Goal: Information Seeking & Learning: Learn about a topic

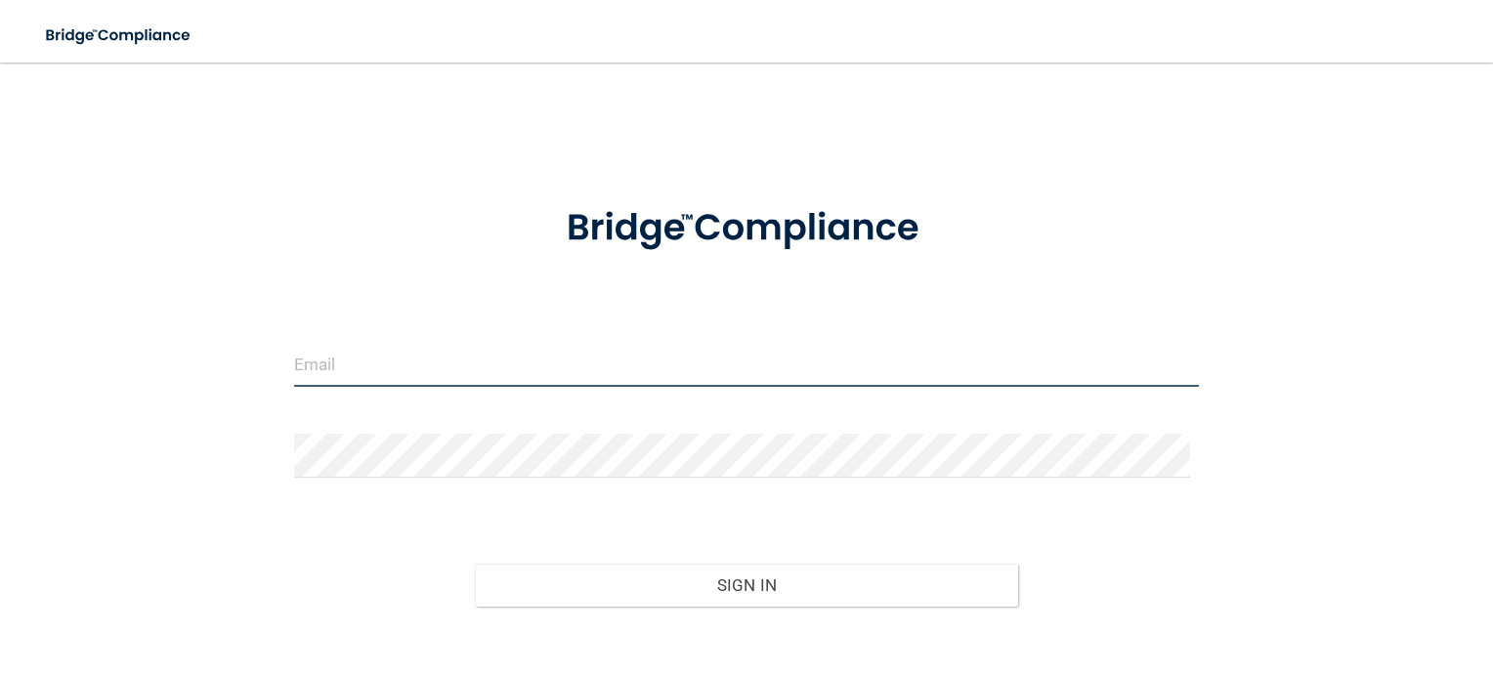
click at [416, 369] on input "email" at bounding box center [747, 365] width 906 height 44
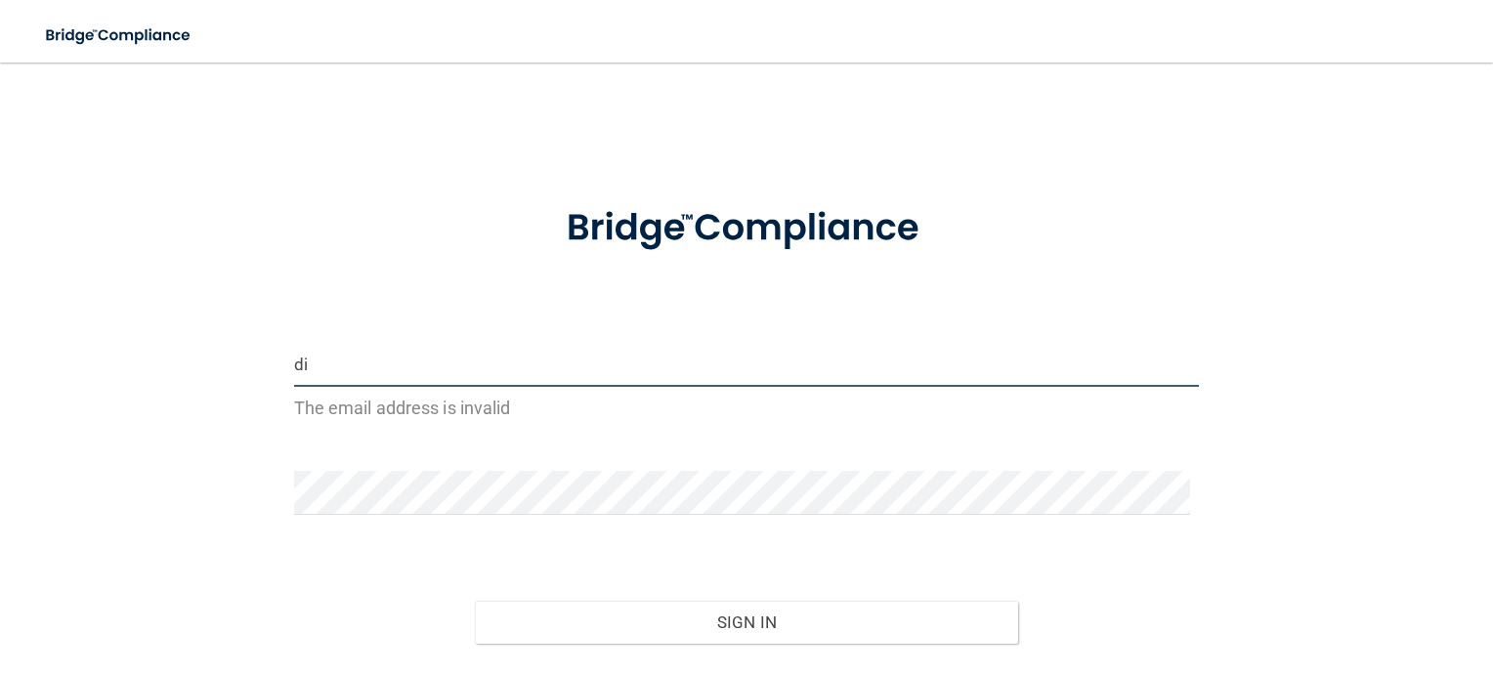
type input "d"
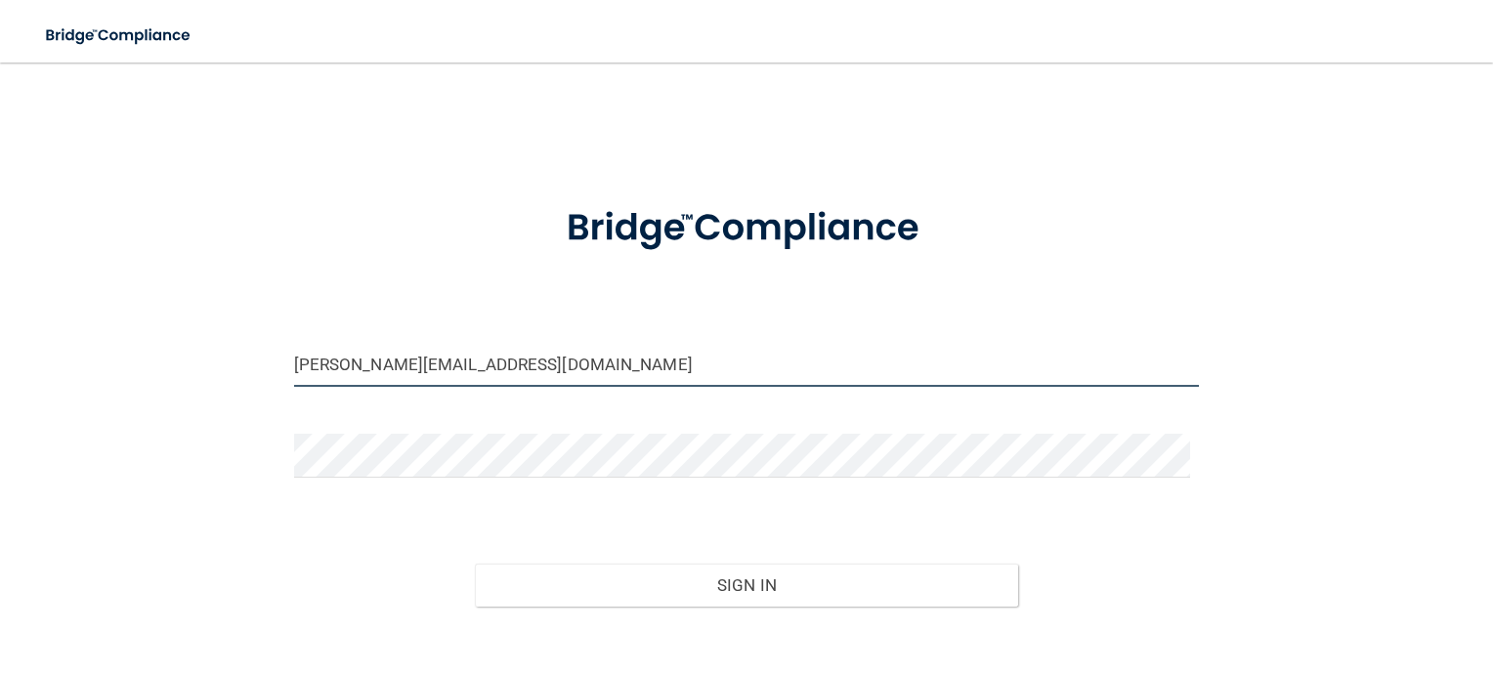
scroll to position [98, 0]
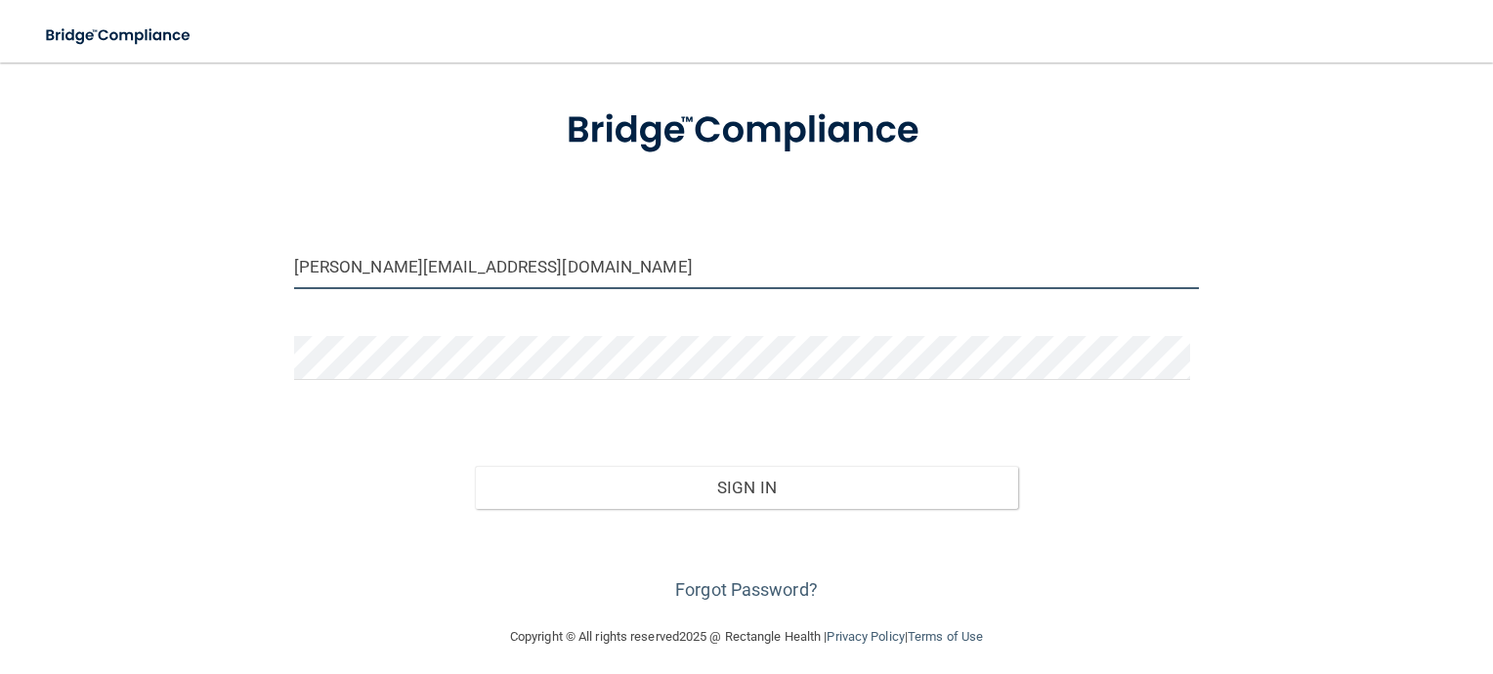
type input "[PERSON_NAME][EMAIL_ADDRESS][DOMAIN_NAME]"
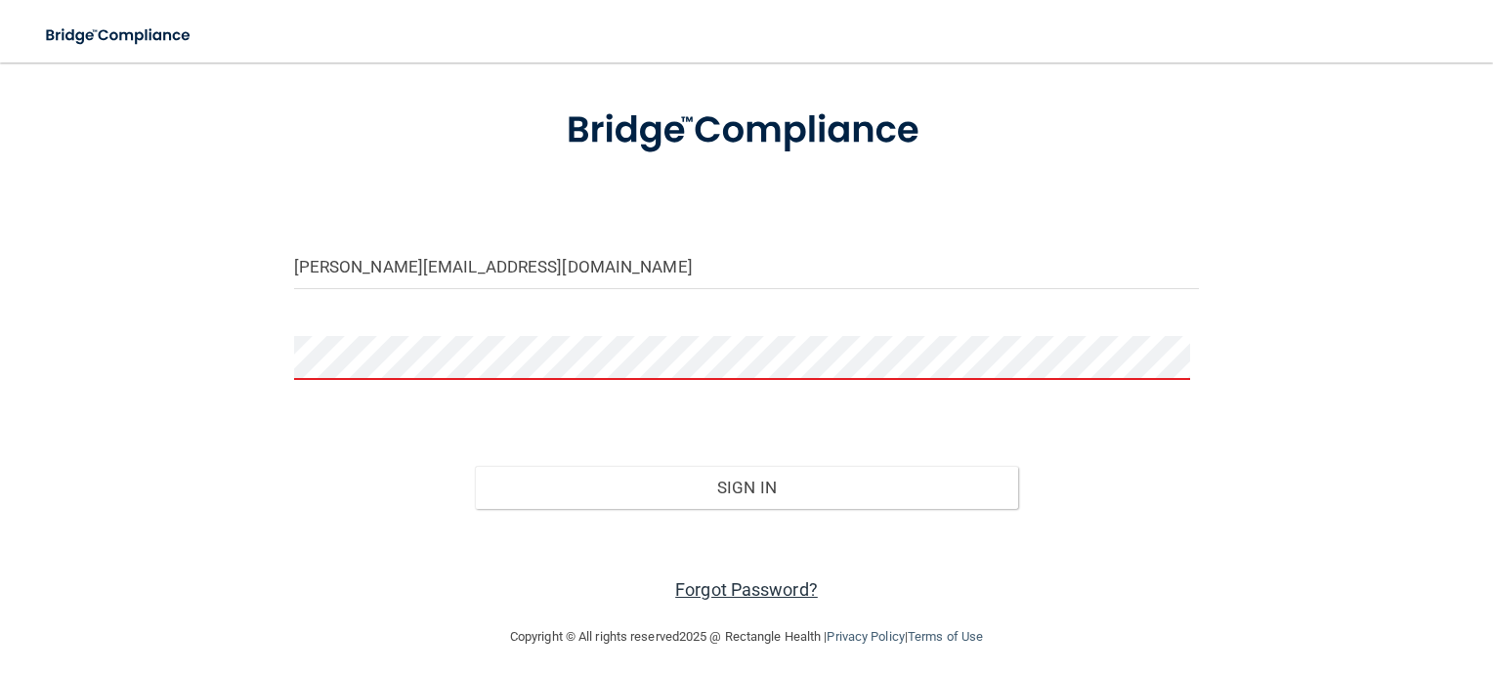
click at [735, 584] on link "Forgot Password?" at bounding box center [746, 589] width 143 height 21
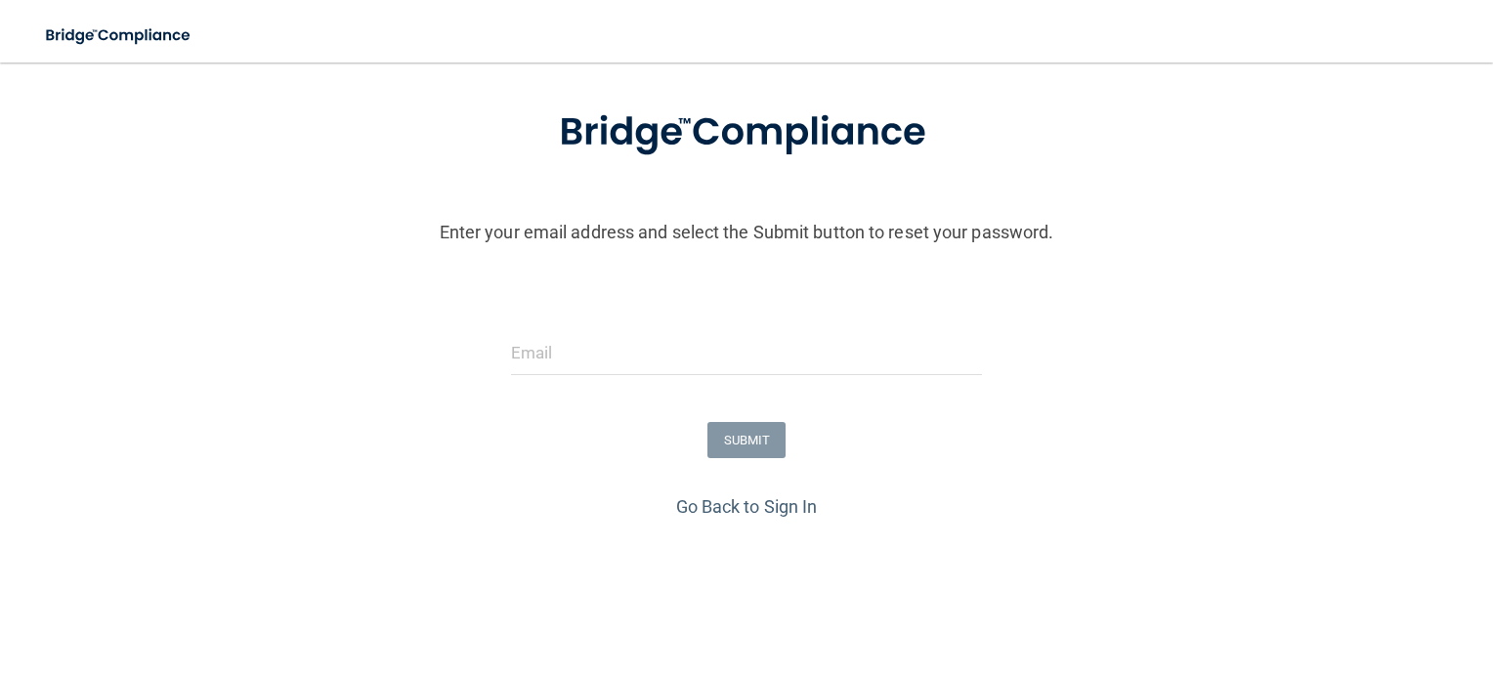
scroll to position [147, 0]
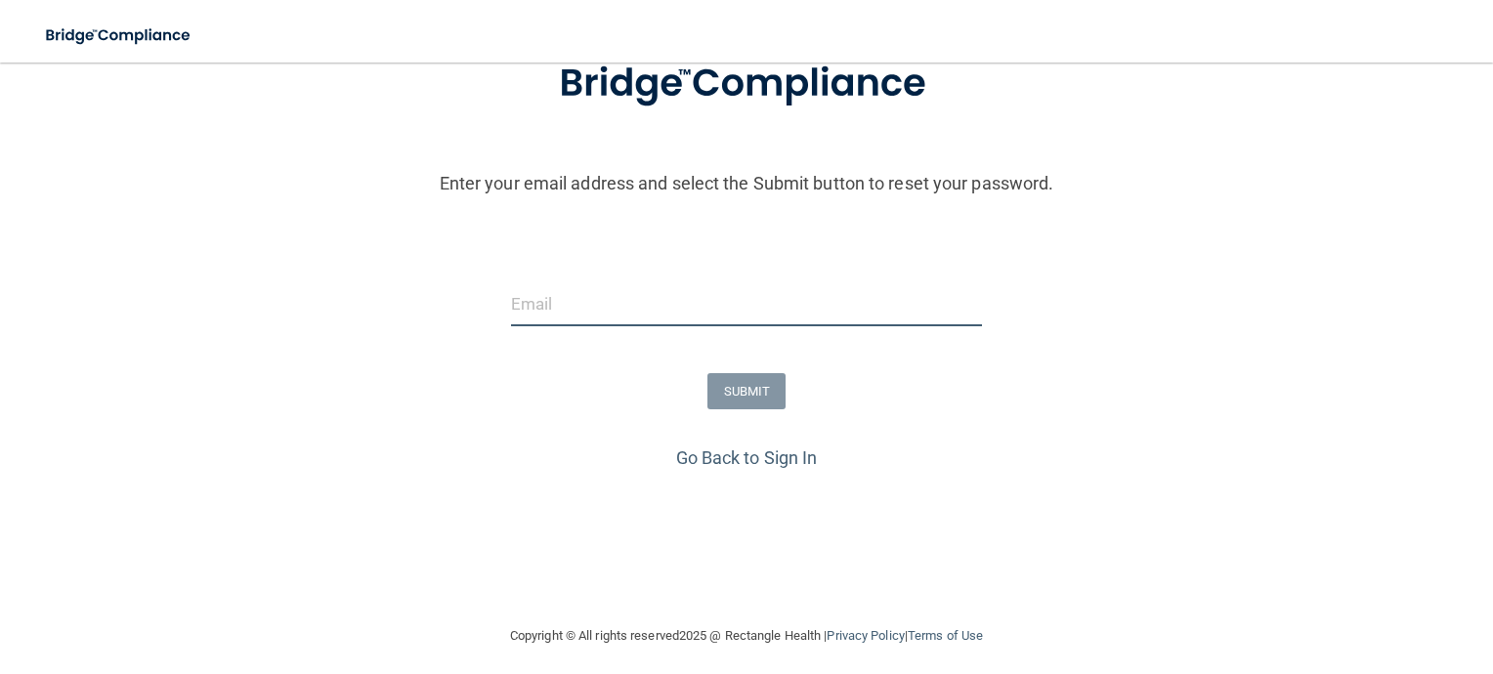
click at [606, 320] on input "email" at bounding box center [747, 304] width 472 height 44
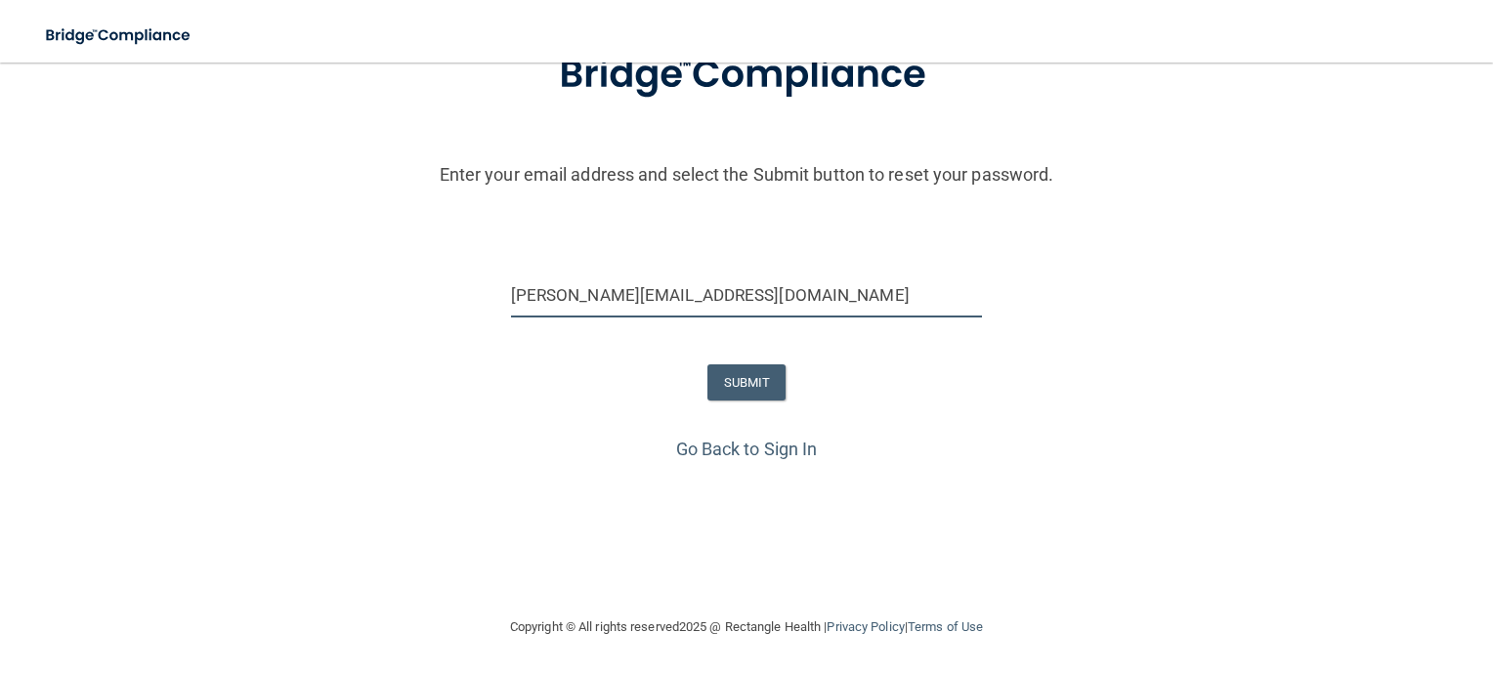
scroll to position [170, 0]
type input "[PERSON_NAME][EMAIL_ADDRESS][DOMAIN_NAME]"
click at [739, 366] on button "SUBMIT" at bounding box center [746, 382] width 79 height 36
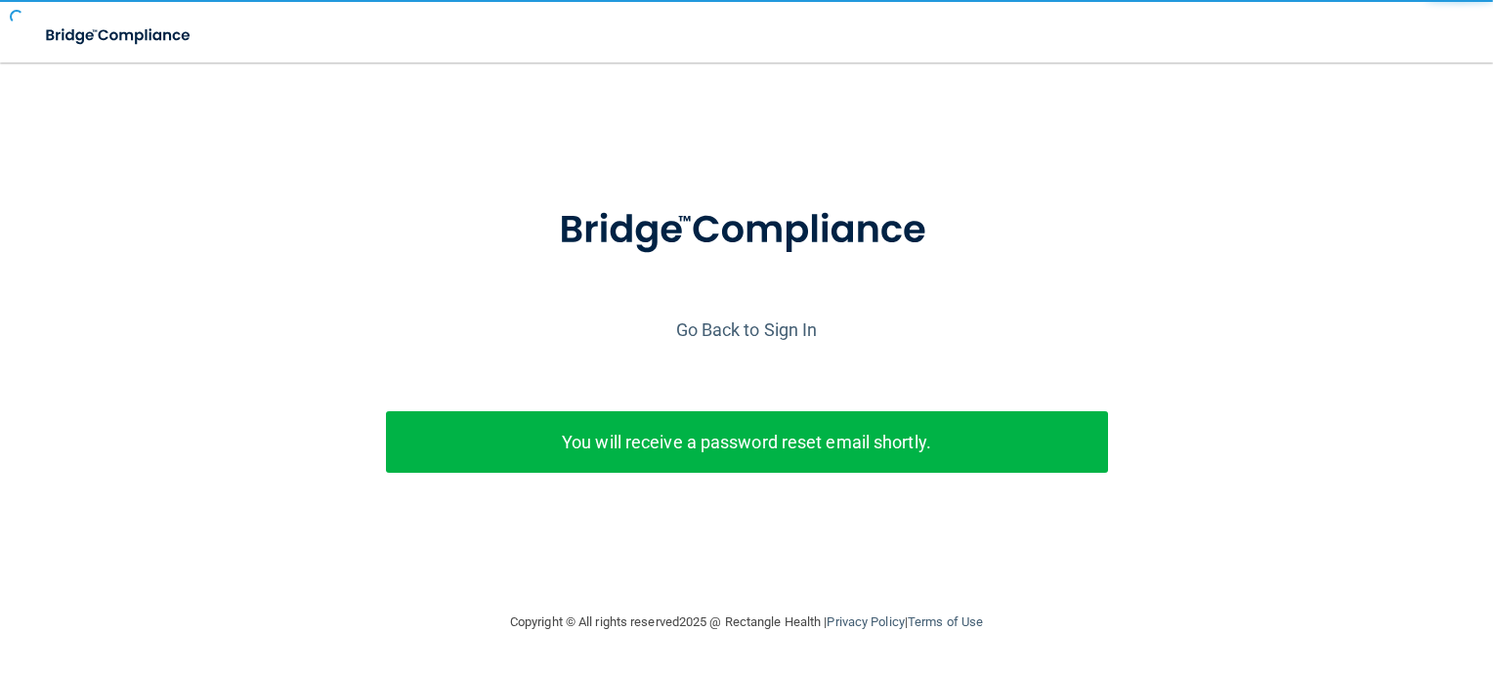
scroll to position [0, 0]
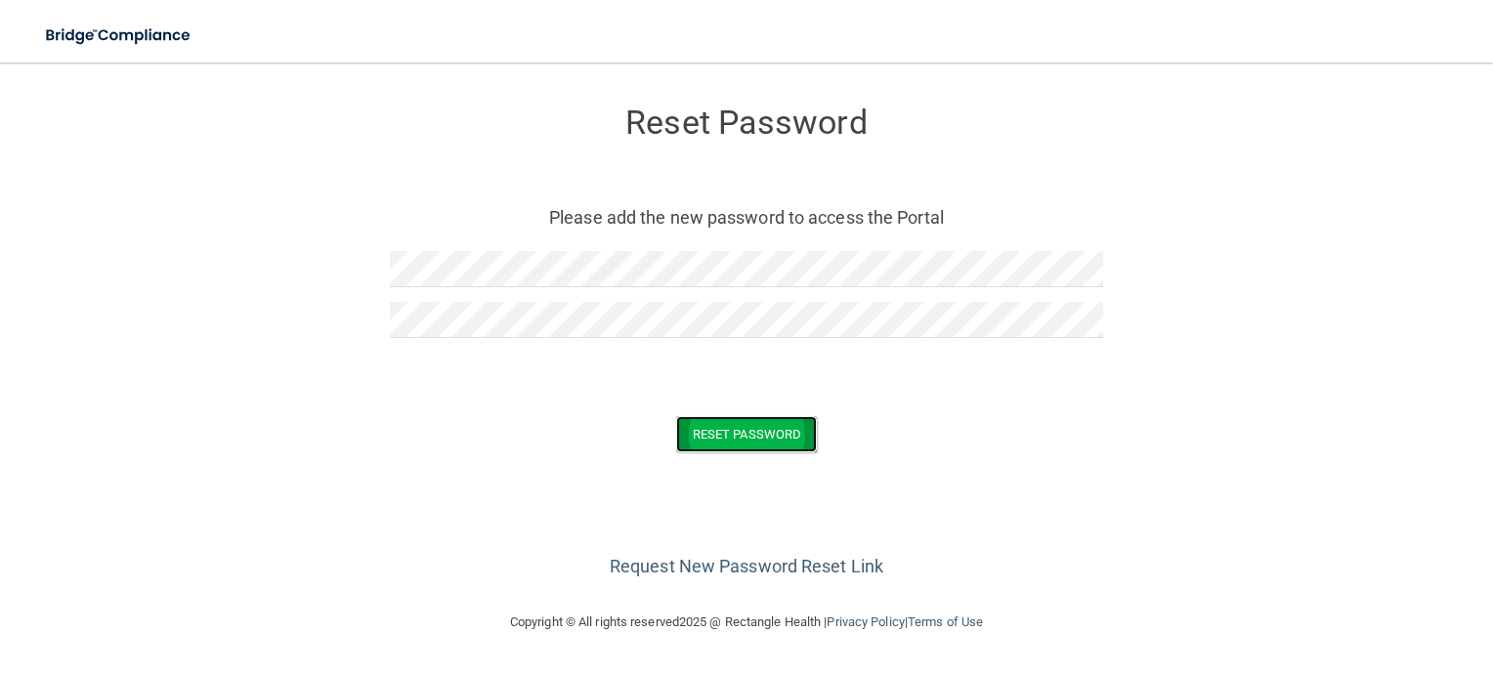
click at [767, 438] on button "Reset Password" at bounding box center [746, 434] width 141 height 36
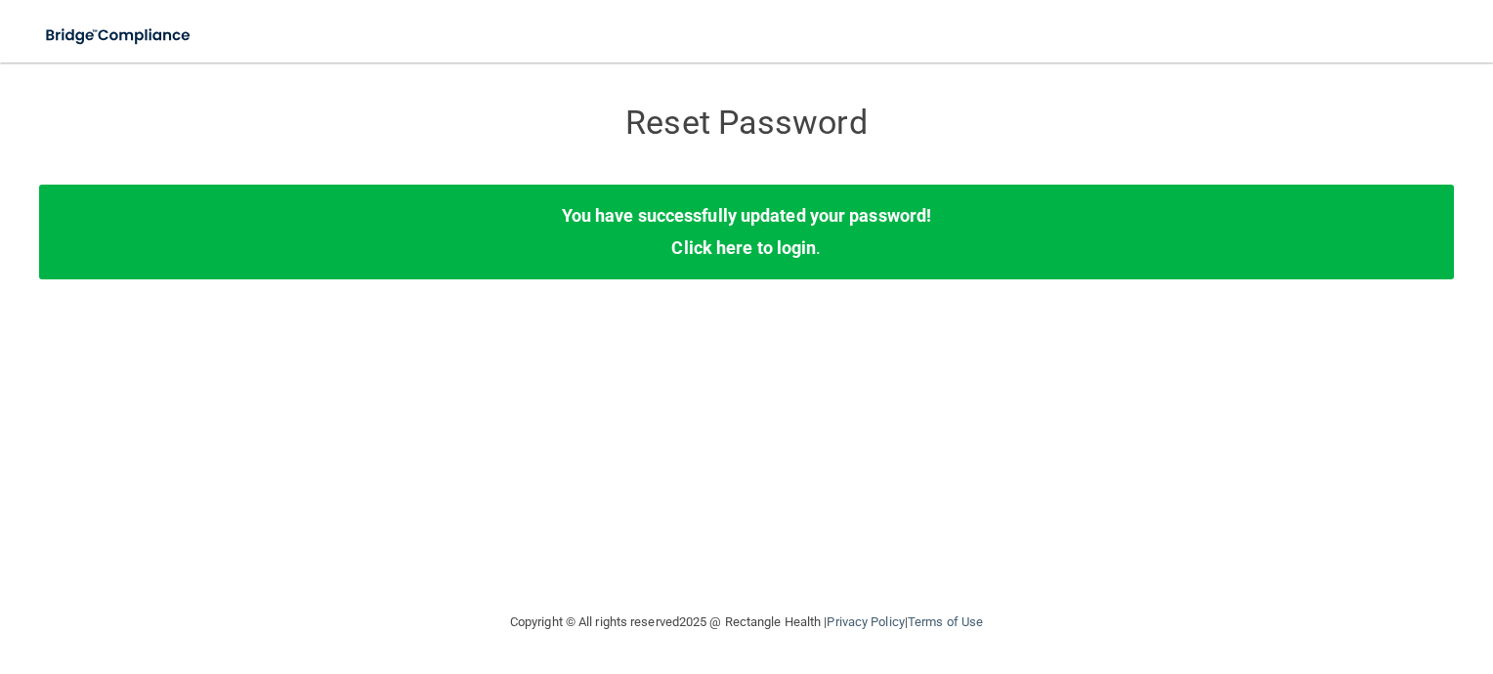
click at [792, 466] on div "Reset Password Reset Password You have successfully updated your password! Clic…" at bounding box center [746, 336] width 1415 height 509
click at [750, 253] on link "Click here to login" at bounding box center [743, 247] width 145 height 21
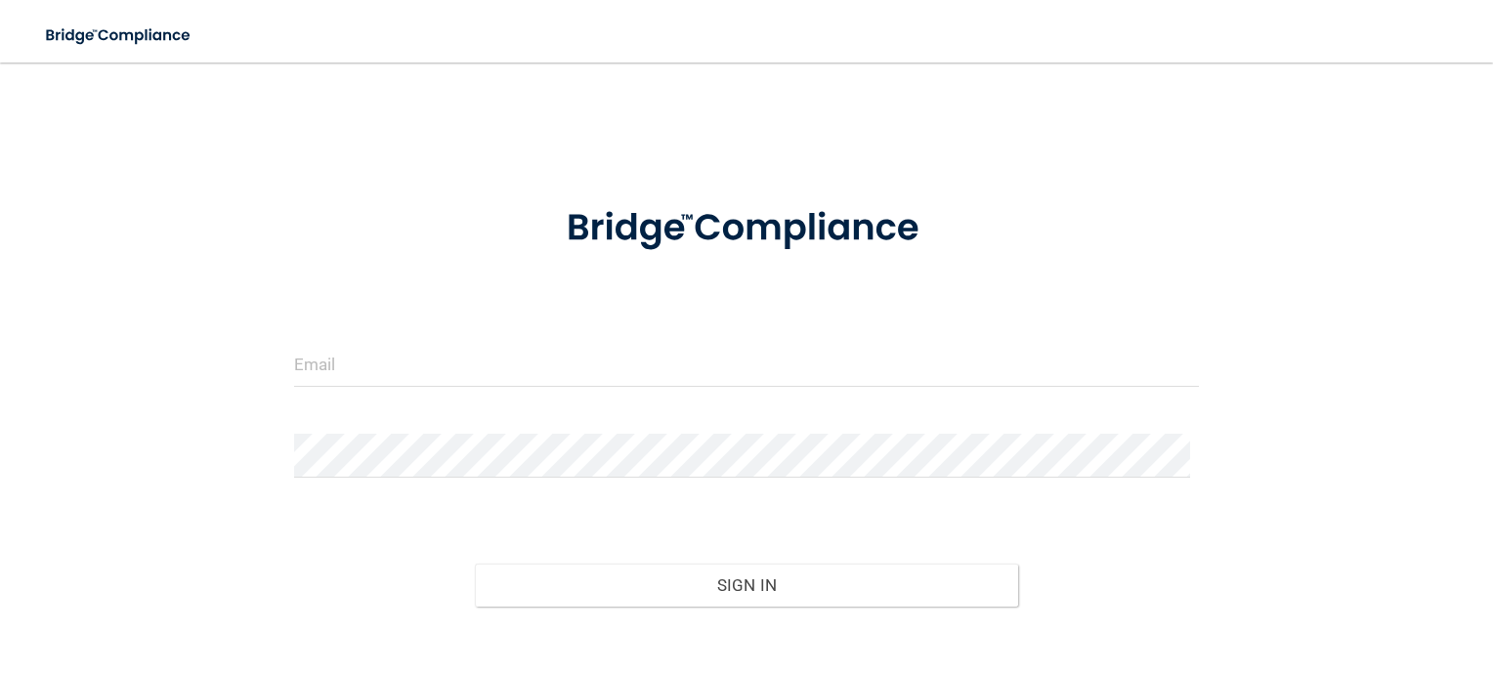
click at [363, 383] on div at bounding box center [746, 372] width 935 height 59
click at [357, 378] on input "email" at bounding box center [747, 365] width 906 height 44
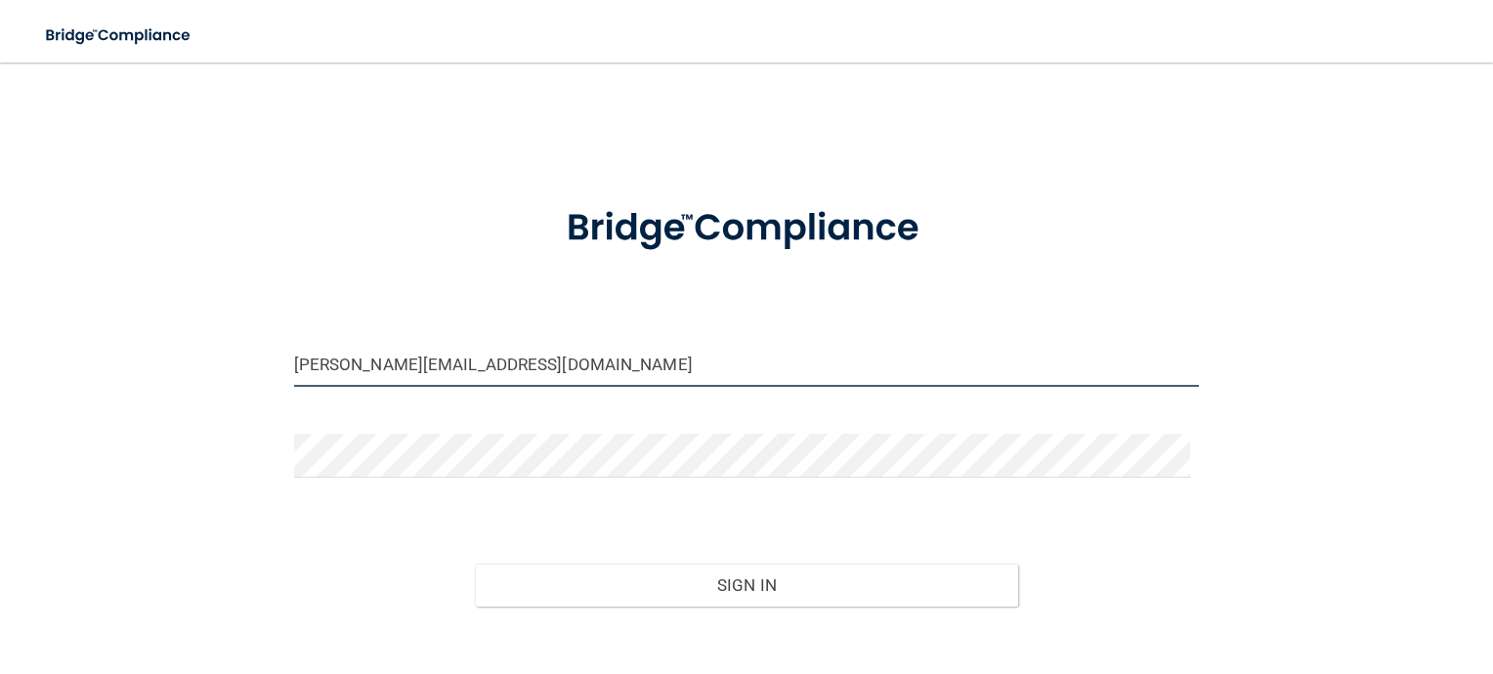
type input "[PERSON_NAME][EMAIL_ADDRESS][DOMAIN_NAME]"
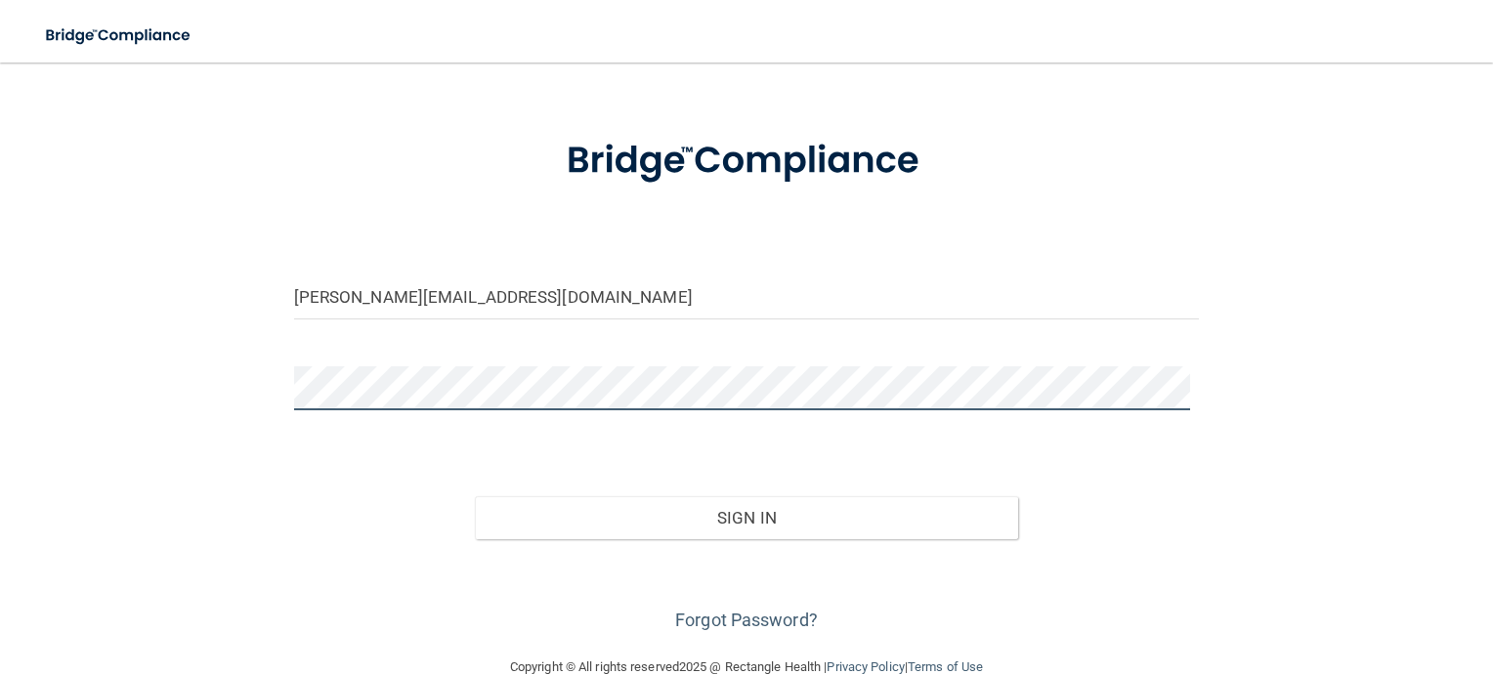
scroll to position [98, 0]
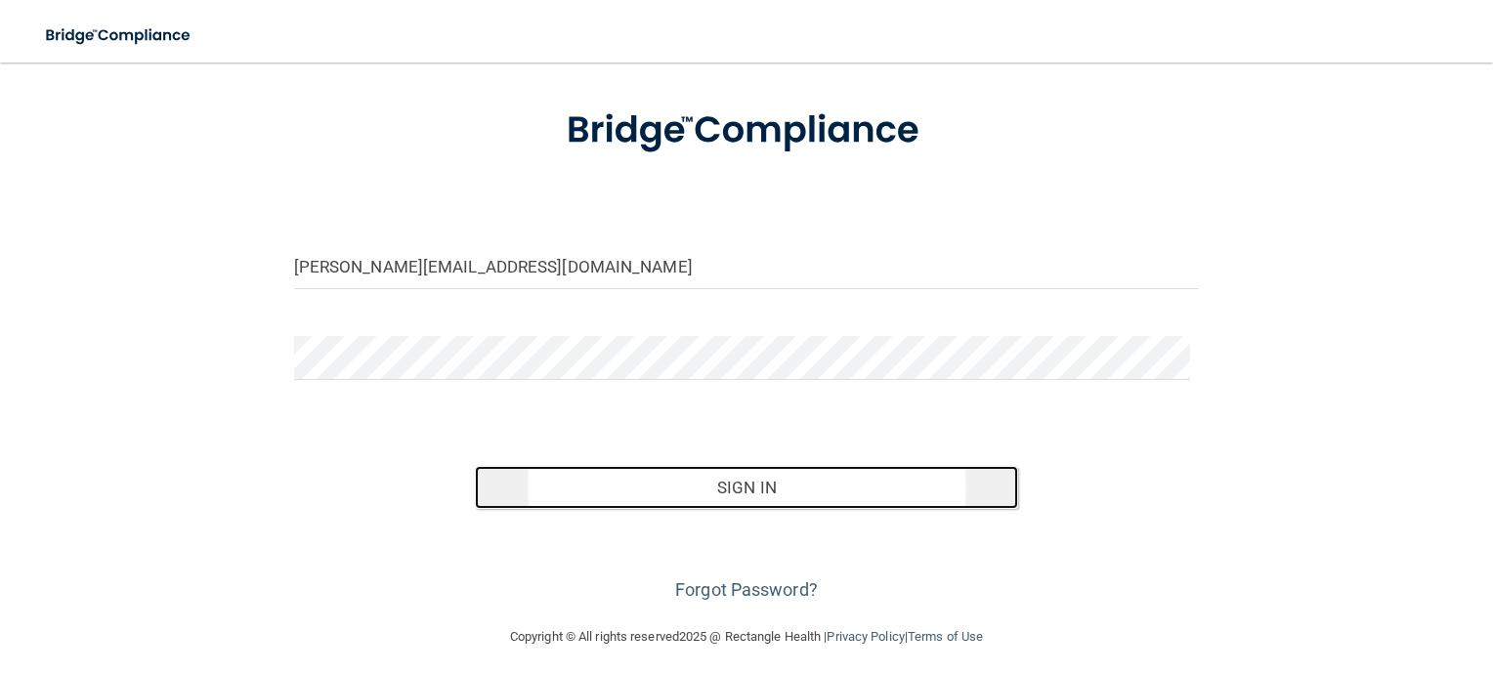
click at [748, 487] on button "Sign In" at bounding box center [746, 487] width 543 height 43
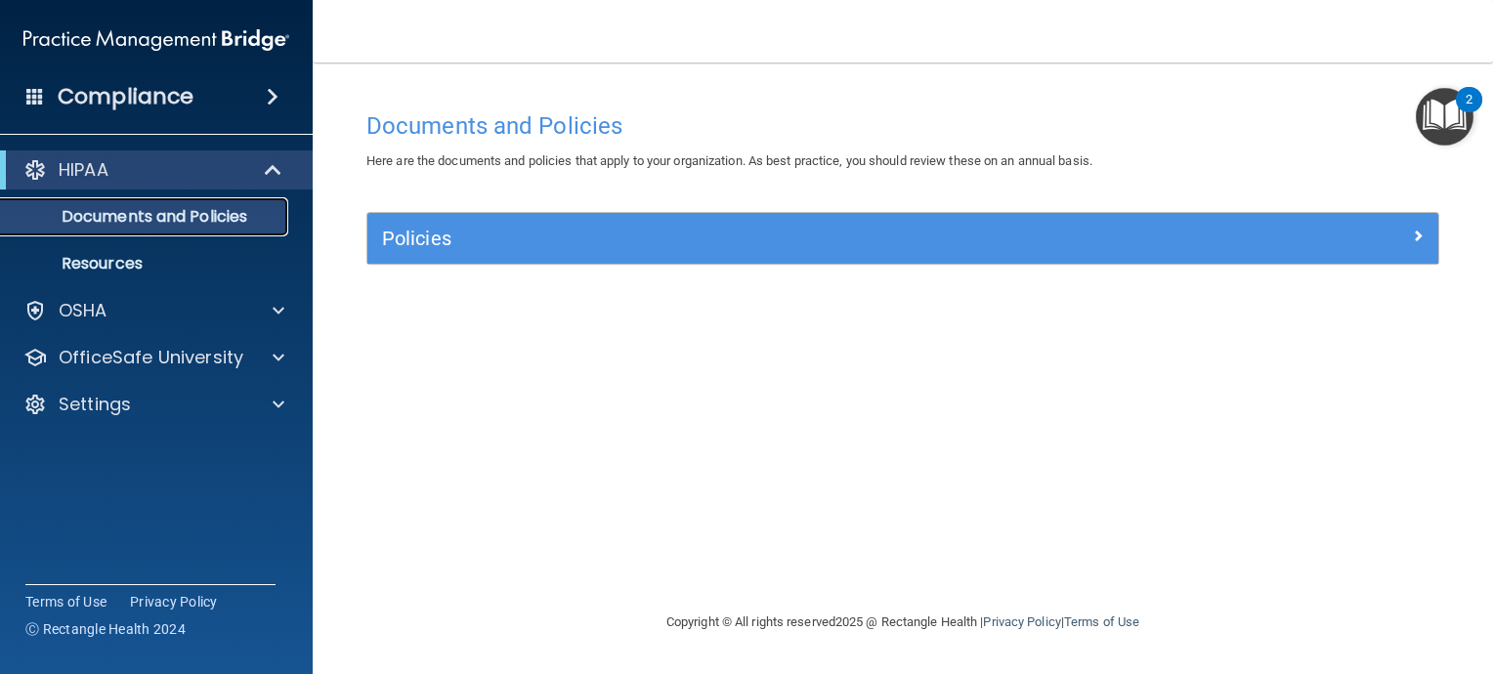
click at [159, 227] on p "Documents and Policies" at bounding box center [146, 217] width 267 height 20
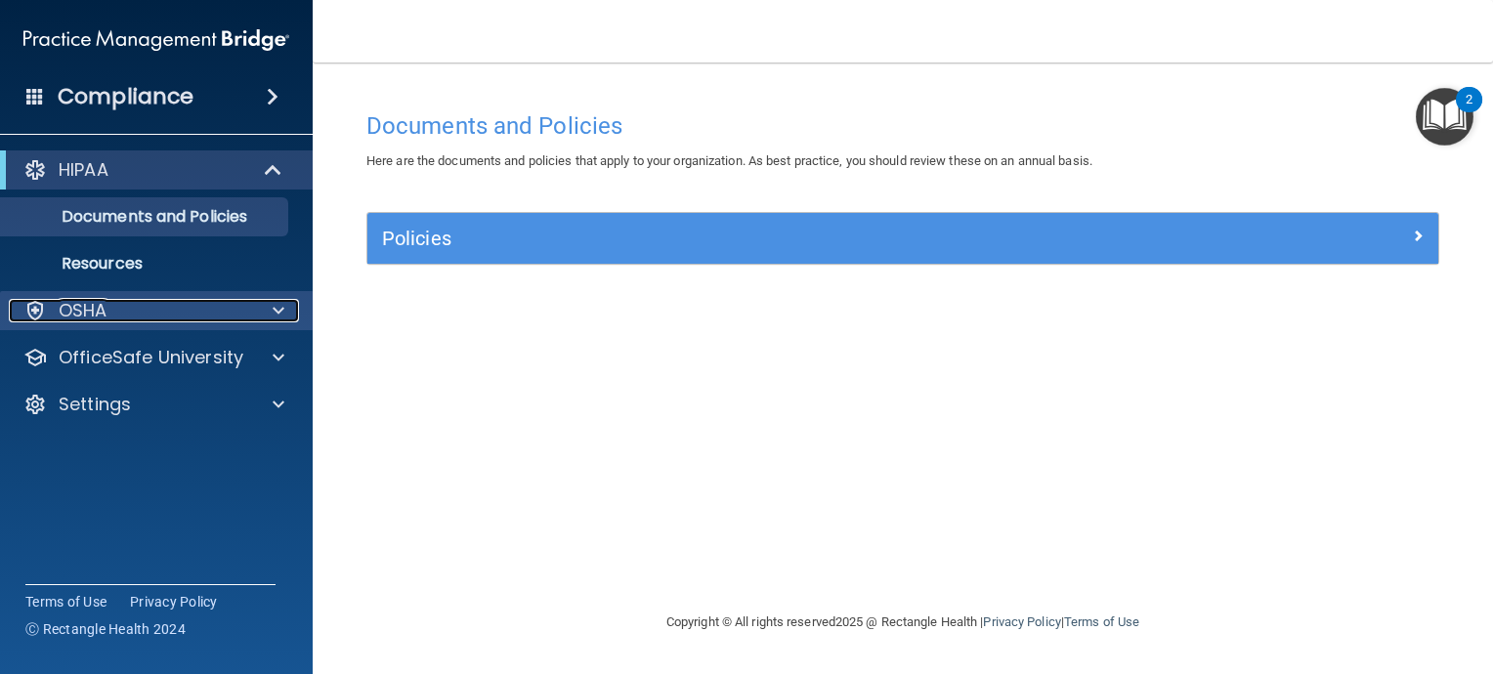
click at [147, 309] on div "OSHA" at bounding box center [130, 310] width 242 height 23
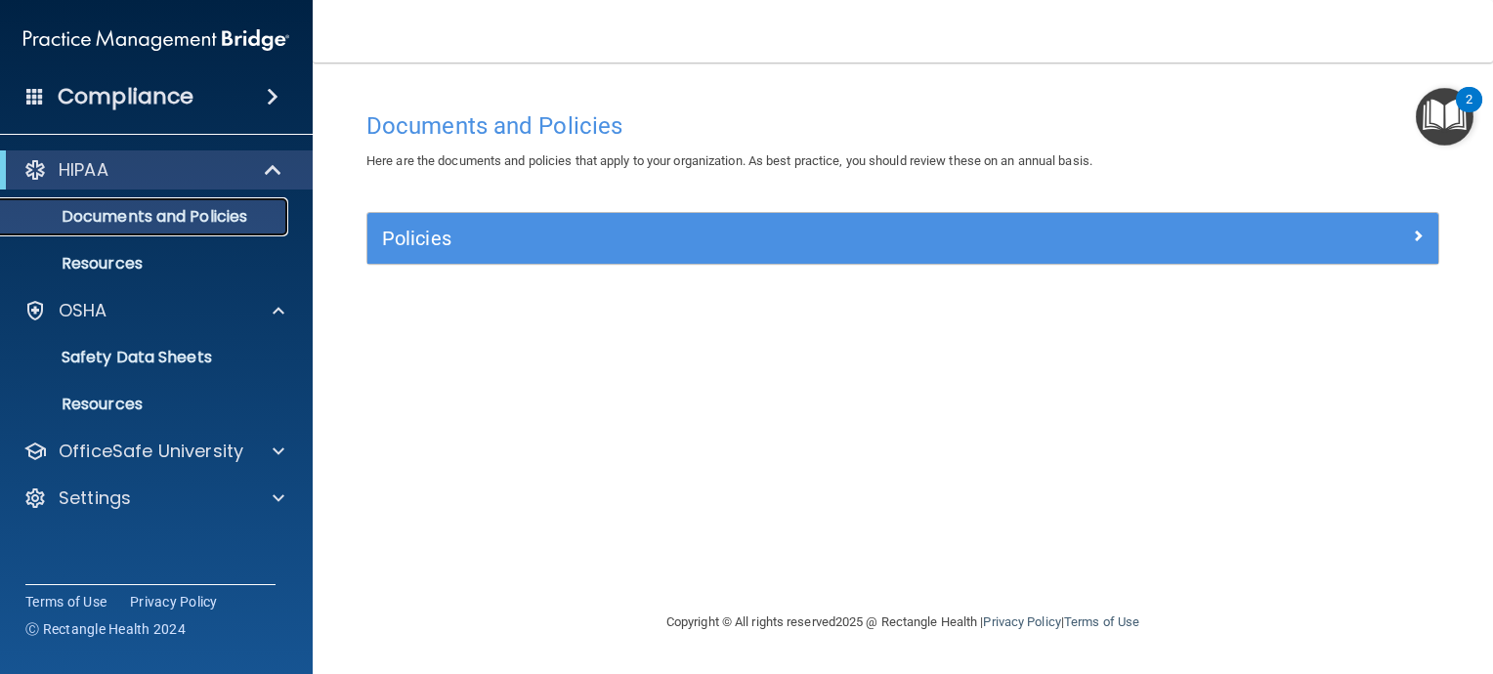
click at [199, 217] on p "Documents and Policies" at bounding box center [146, 217] width 267 height 20
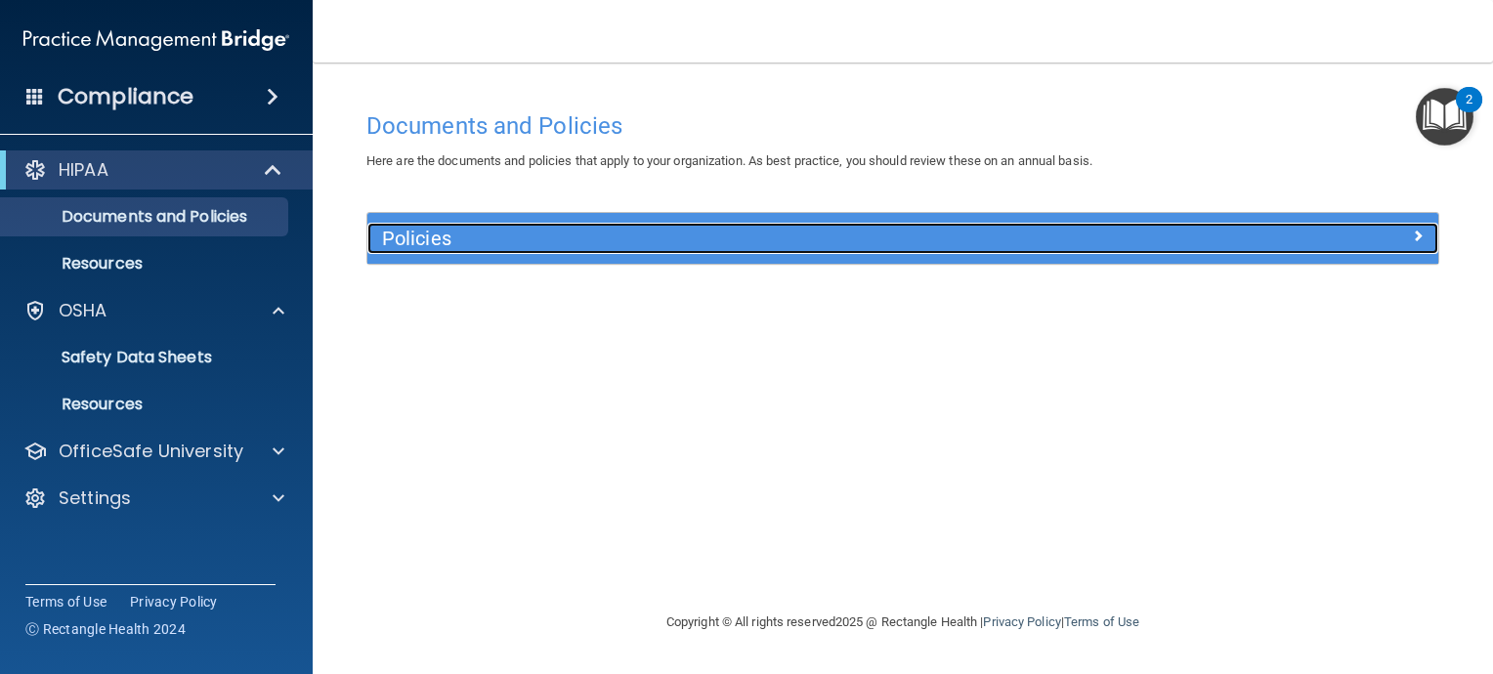
click at [1418, 236] on span at bounding box center [1418, 235] width 12 height 23
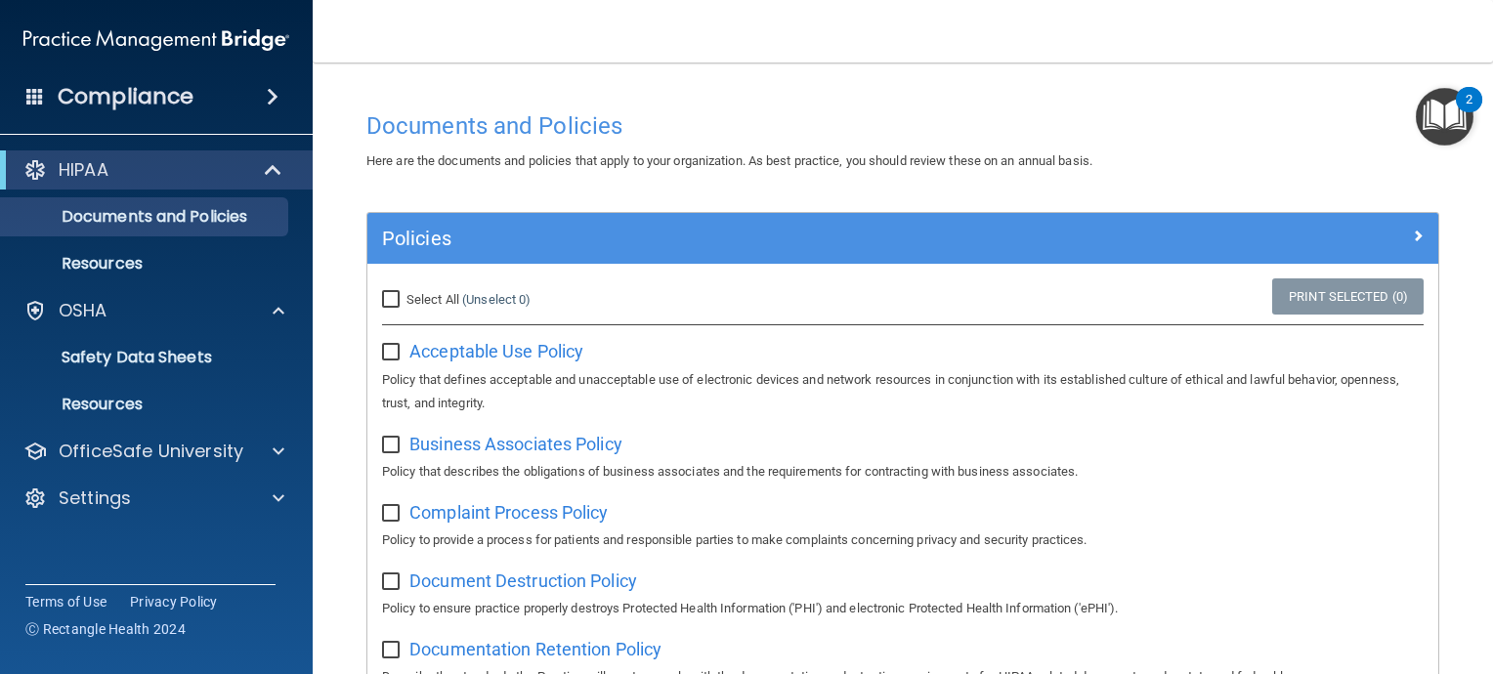
click at [1448, 109] on img "Open Resource Center, 2 new notifications" at bounding box center [1445, 117] width 58 height 58
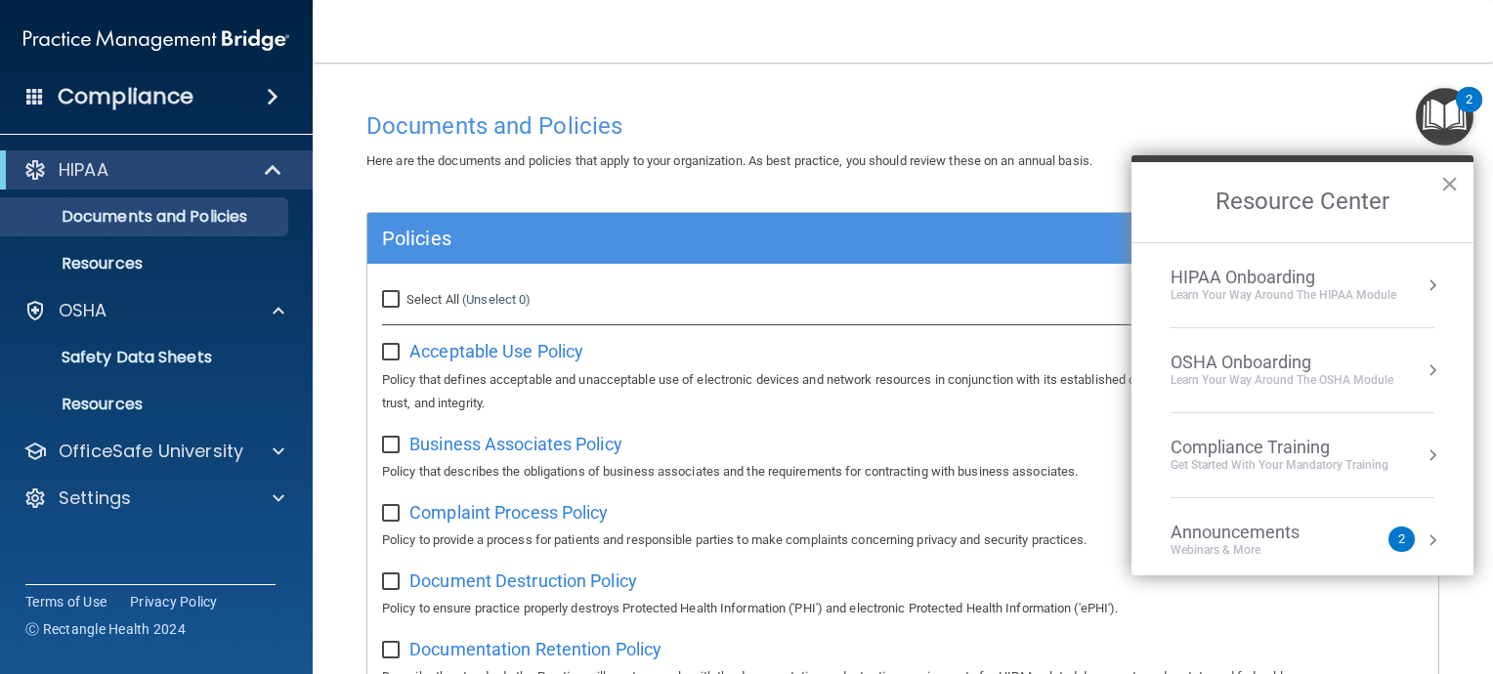
click at [688, 431] on div "Business Associates Policy Policy that describes the obligations of business as…" at bounding box center [903, 456] width 1042 height 56
click at [1454, 182] on button "×" at bounding box center [1449, 183] width 19 height 31
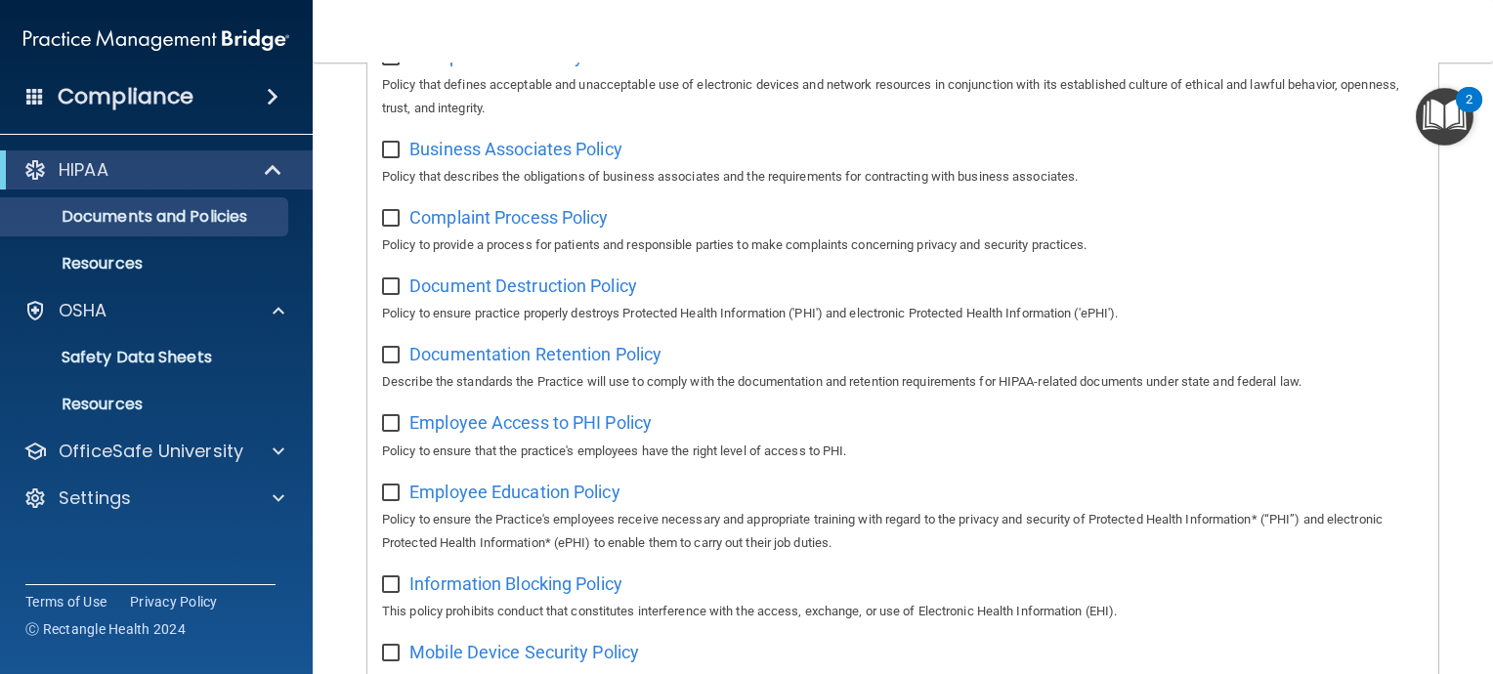
scroll to position [248, 0]
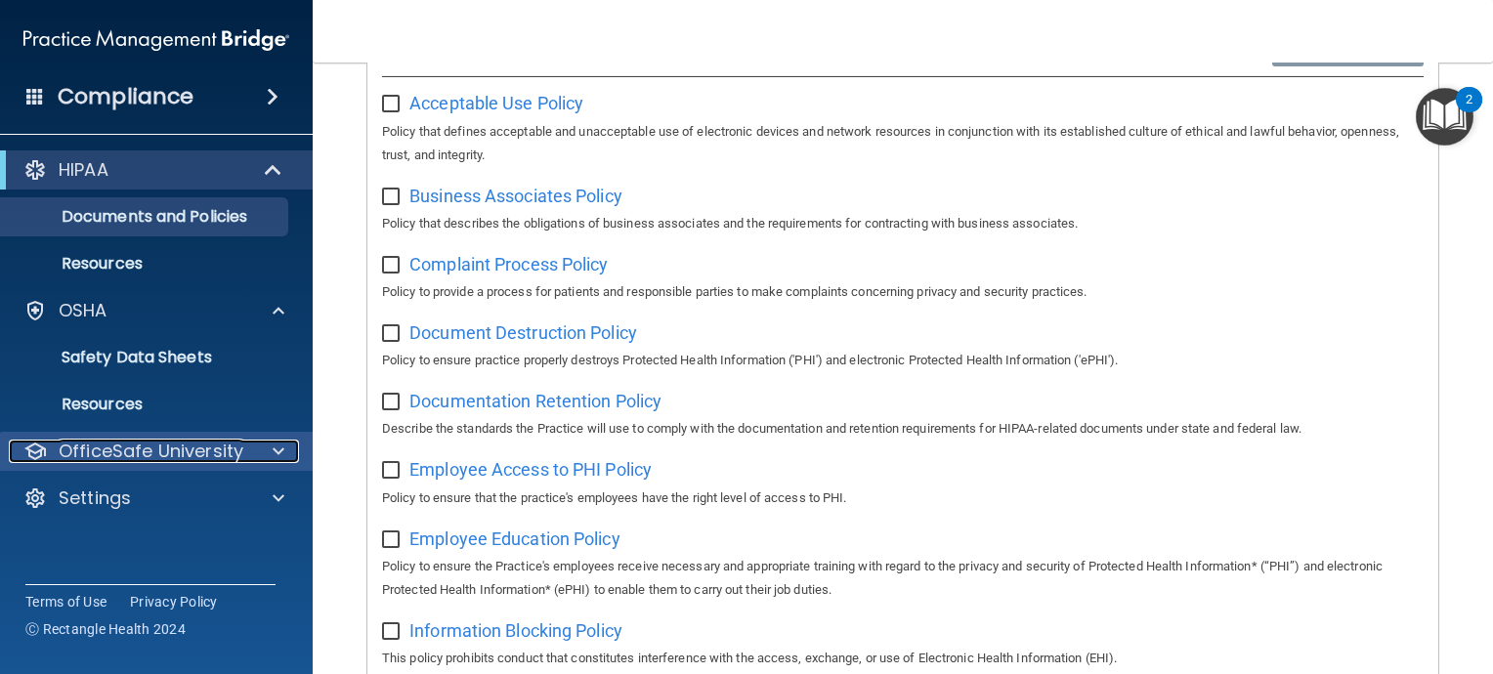
click at [238, 455] on p "OfficeSafe University" at bounding box center [151, 451] width 185 height 23
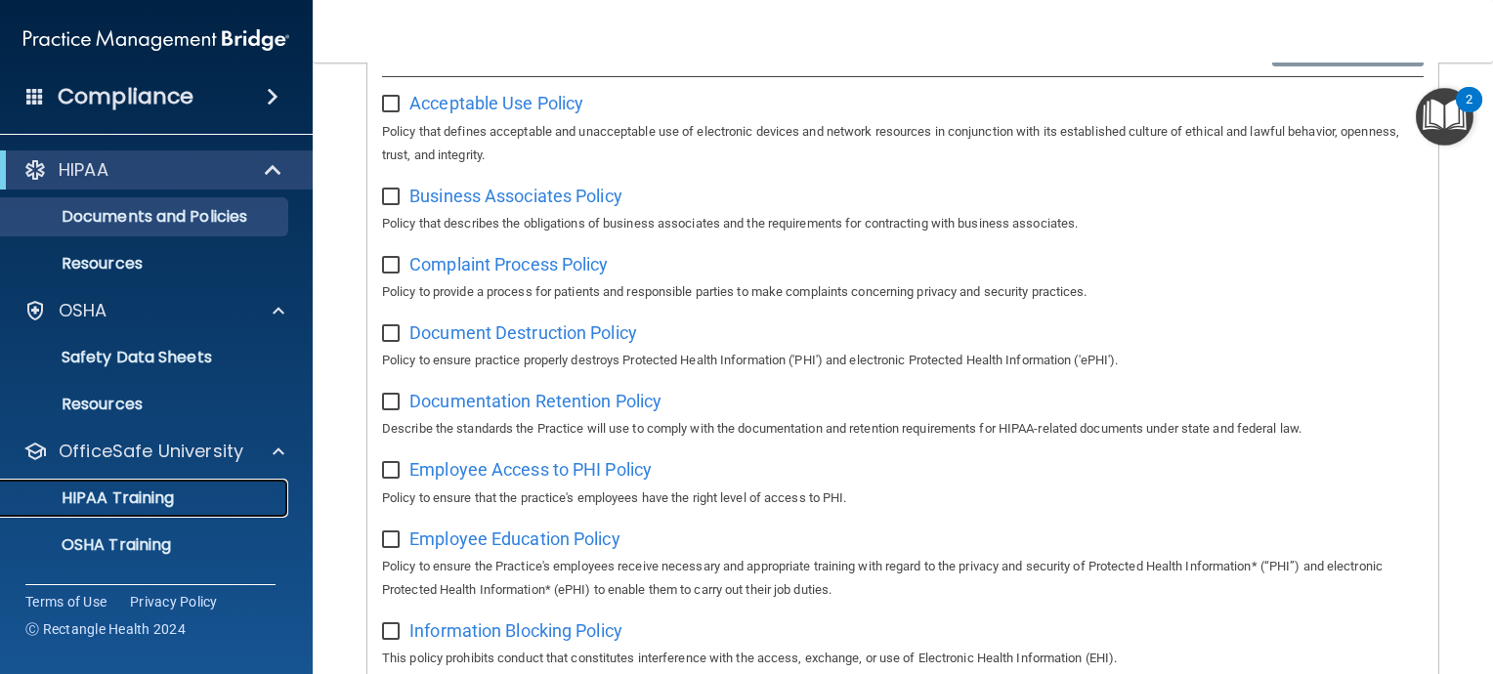
click at [203, 491] on div "HIPAA Training" at bounding box center [146, 499] width 267 height 20
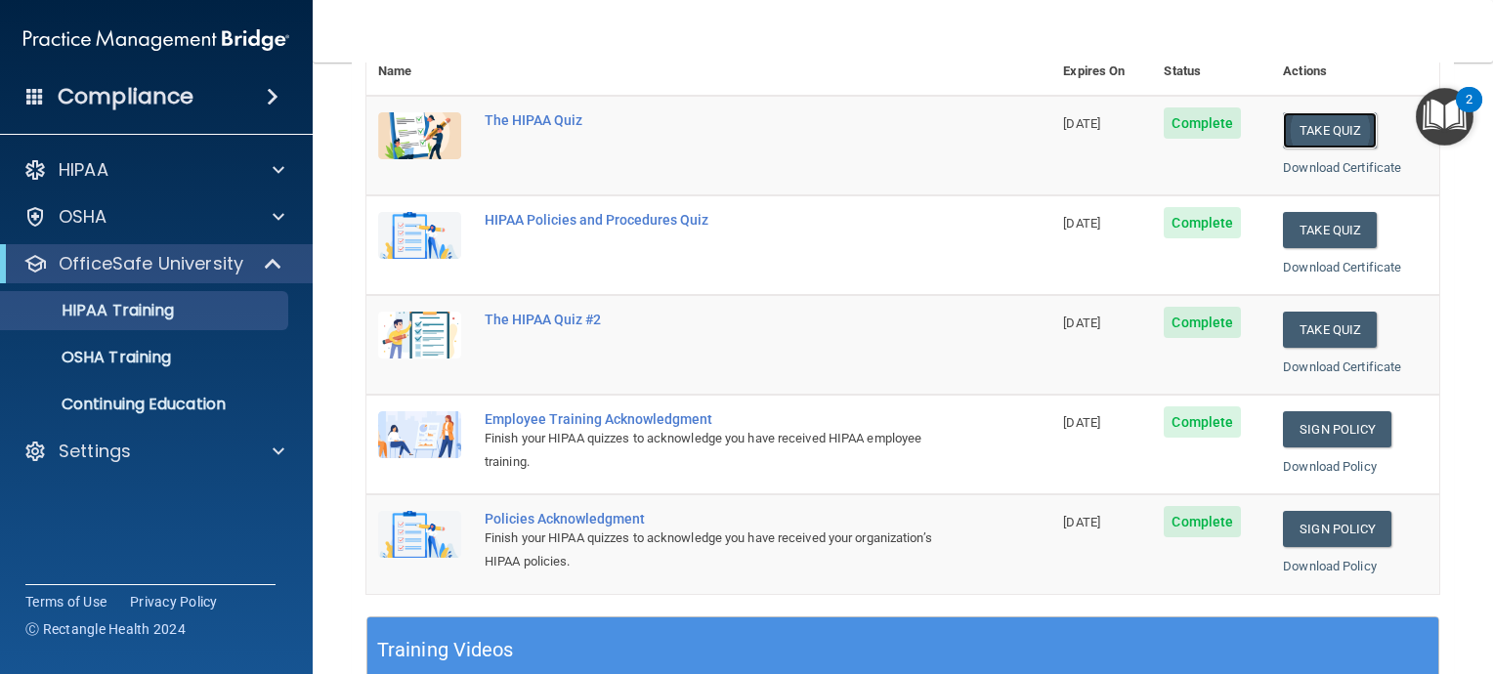
click at [1305, 127] on button "Take Quiz" at bounding box center [1330, 130] width 94 height 36
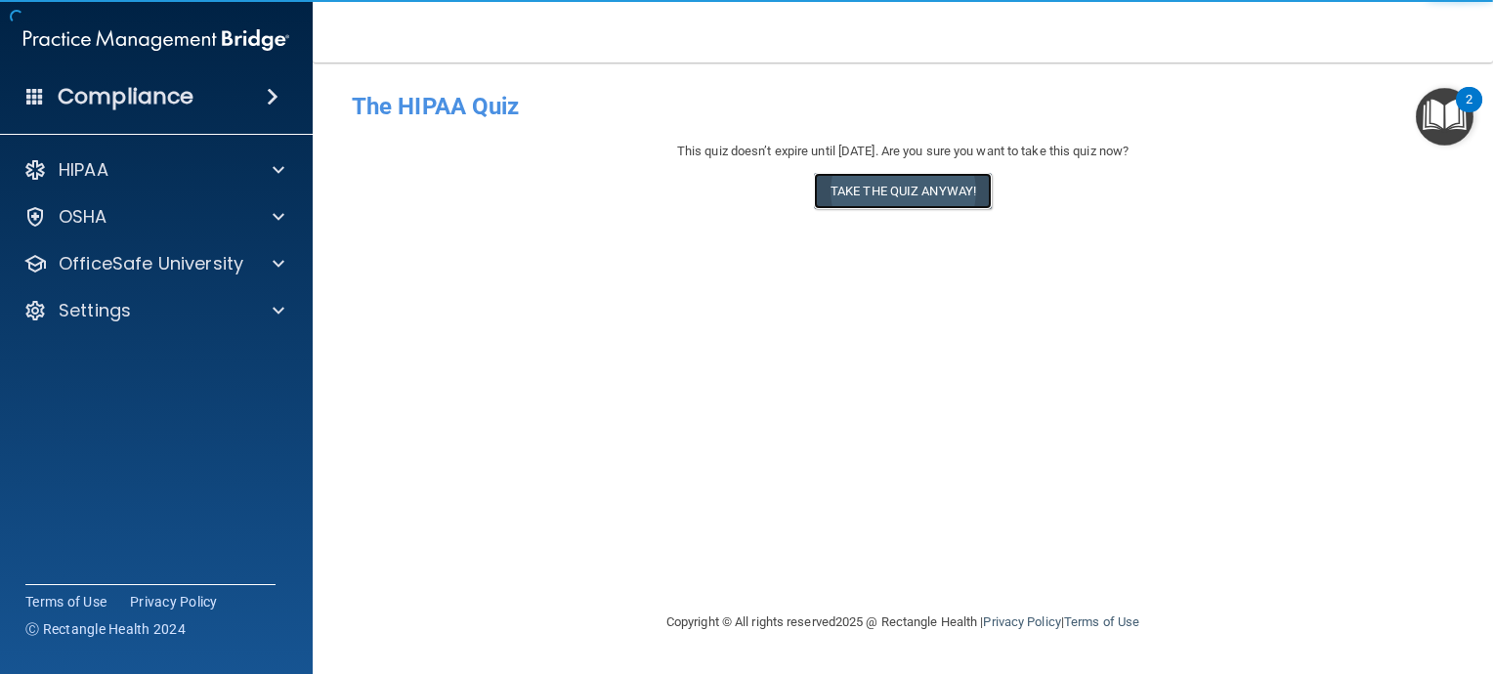
click at [950, 186] on button "Take the quiz anyway!" at bounding box center [903, 191] width 178 height 36
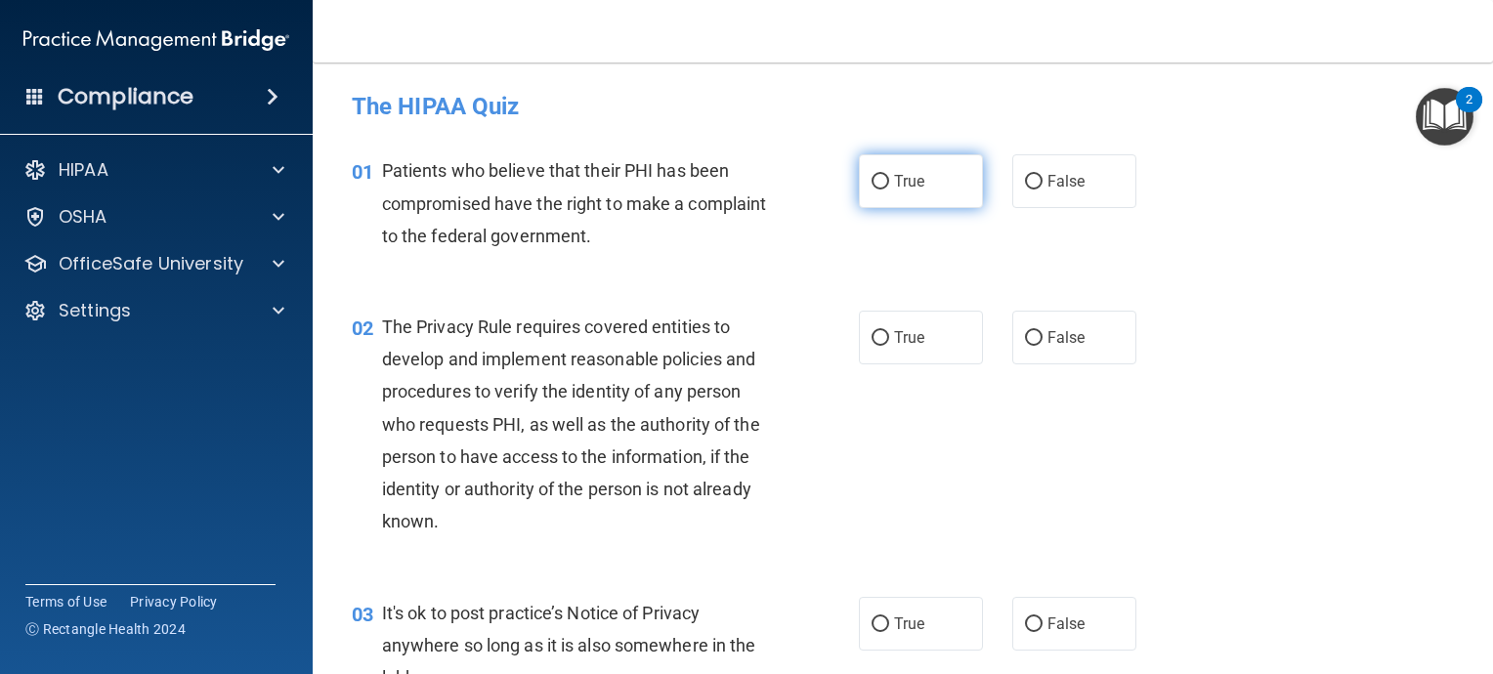
click at [872, 180] on input "True" at bounding box center [881, 182] width 18 height 15
radio input "true"
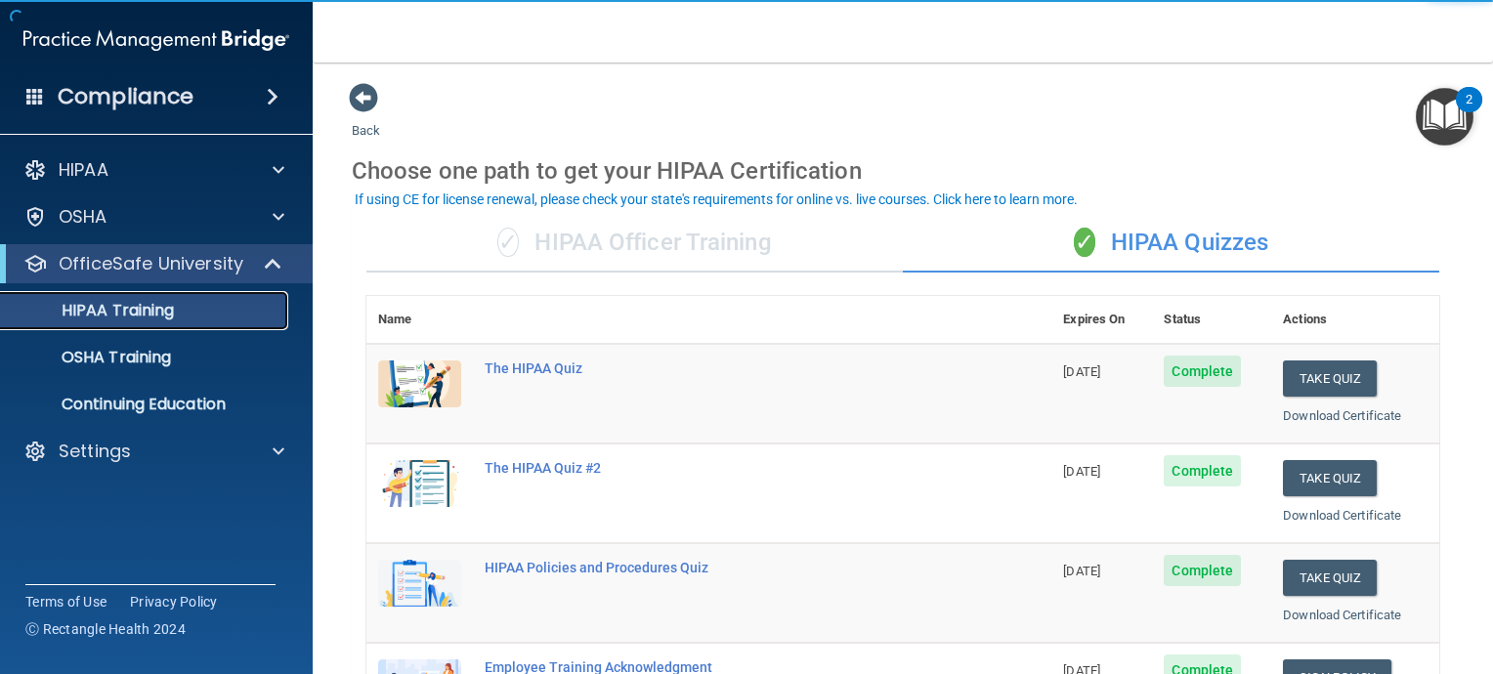
click at [129, 307] on p "HIPAA Training" at bounding box center [93, 311] width 161 height 20
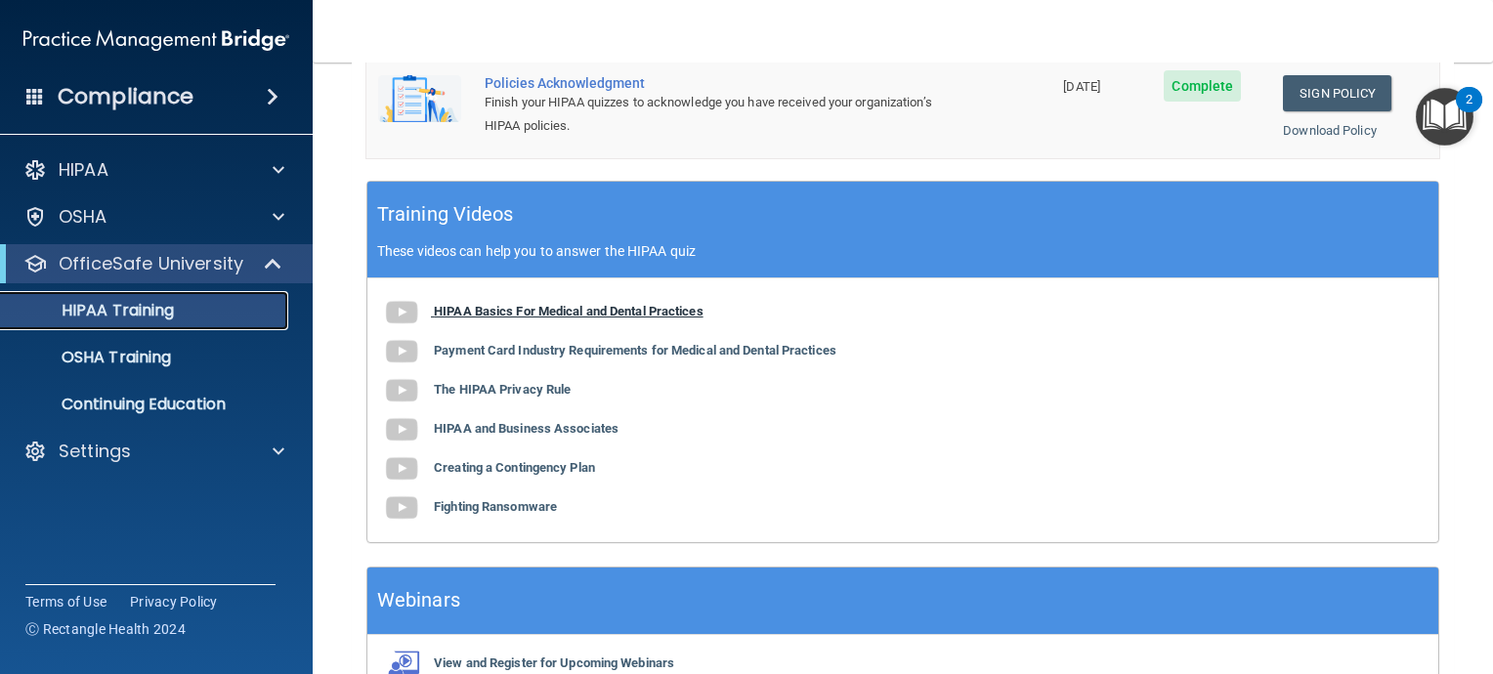
scroll to position [586, 0]
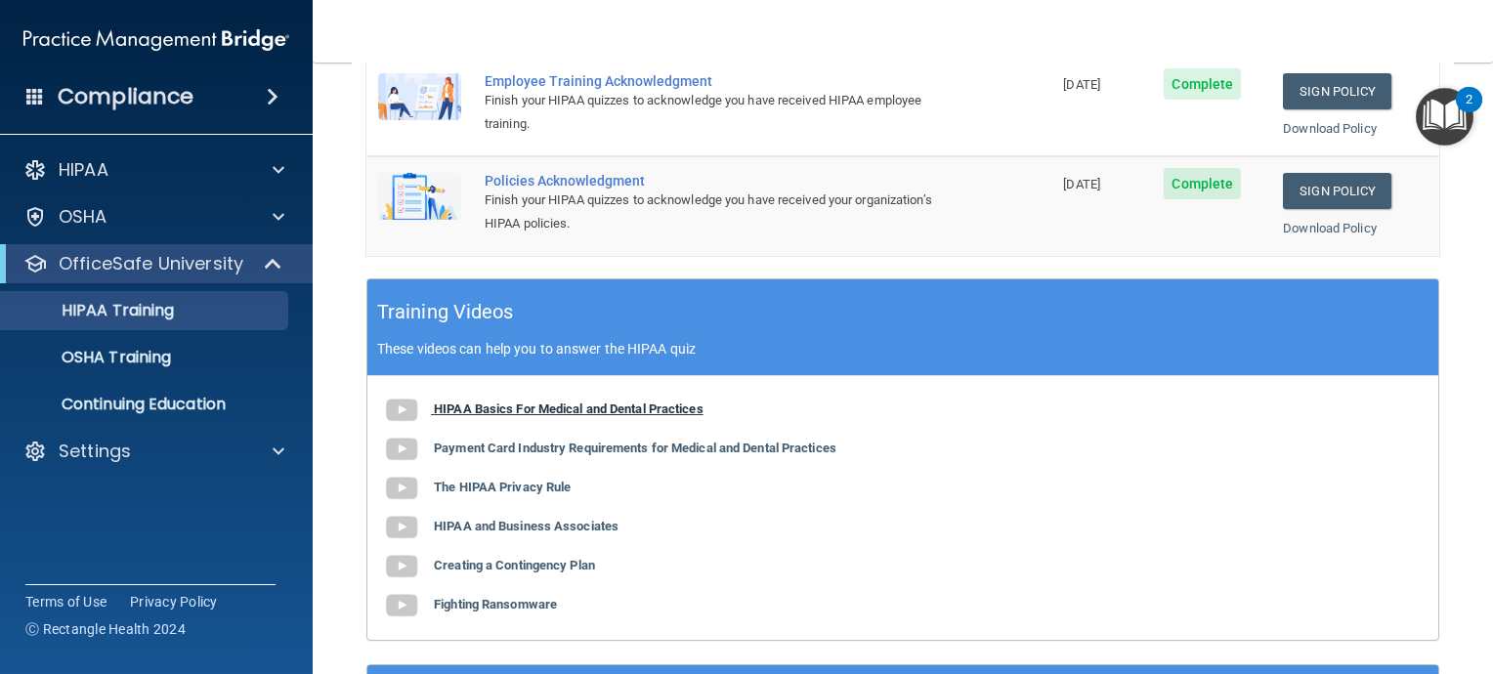
click at [602, 406] on b "HIPAA Basics For Medical and Dental Practices" at bounding box center [569, 409] width 270 height 15
click at [527, 488] on b "The HIPAA Privacy Rule" at bounding box center [502, 487] width 137 height 15
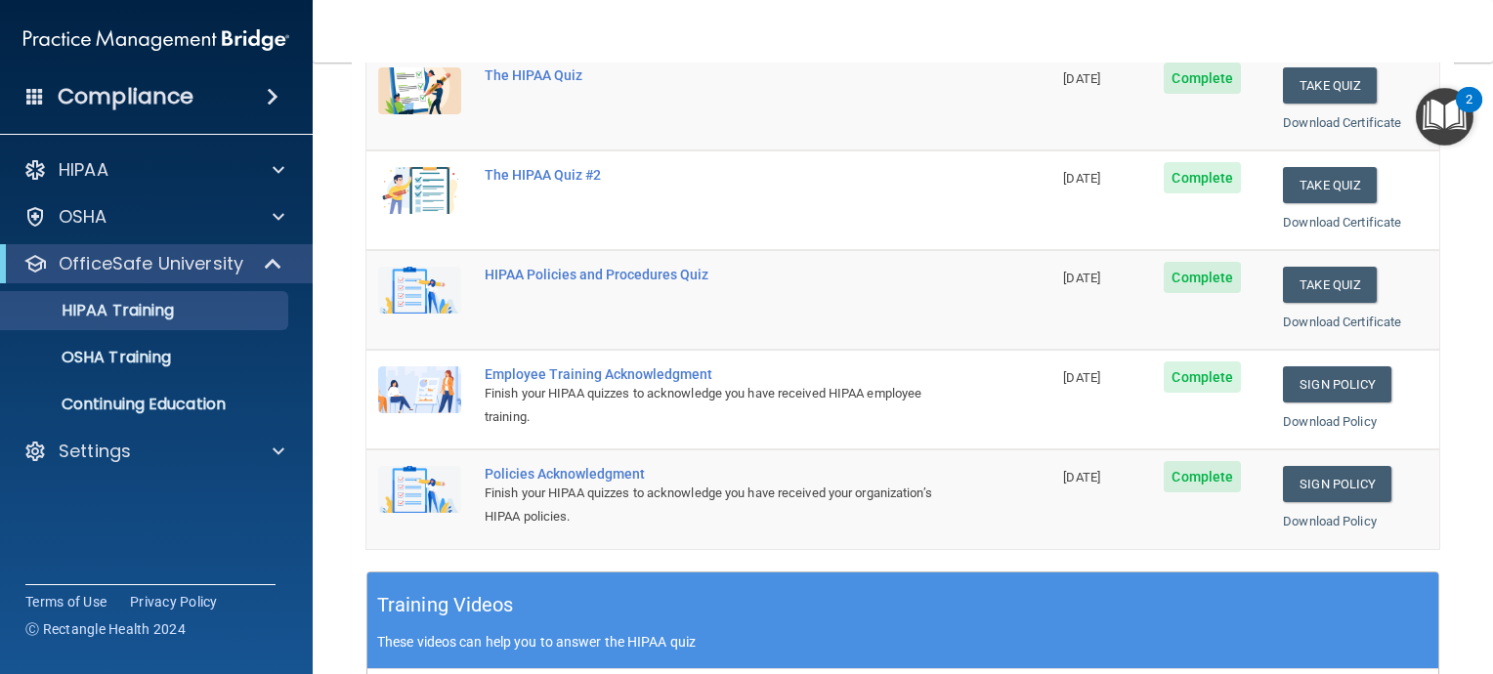
scroll to position [195, 0]
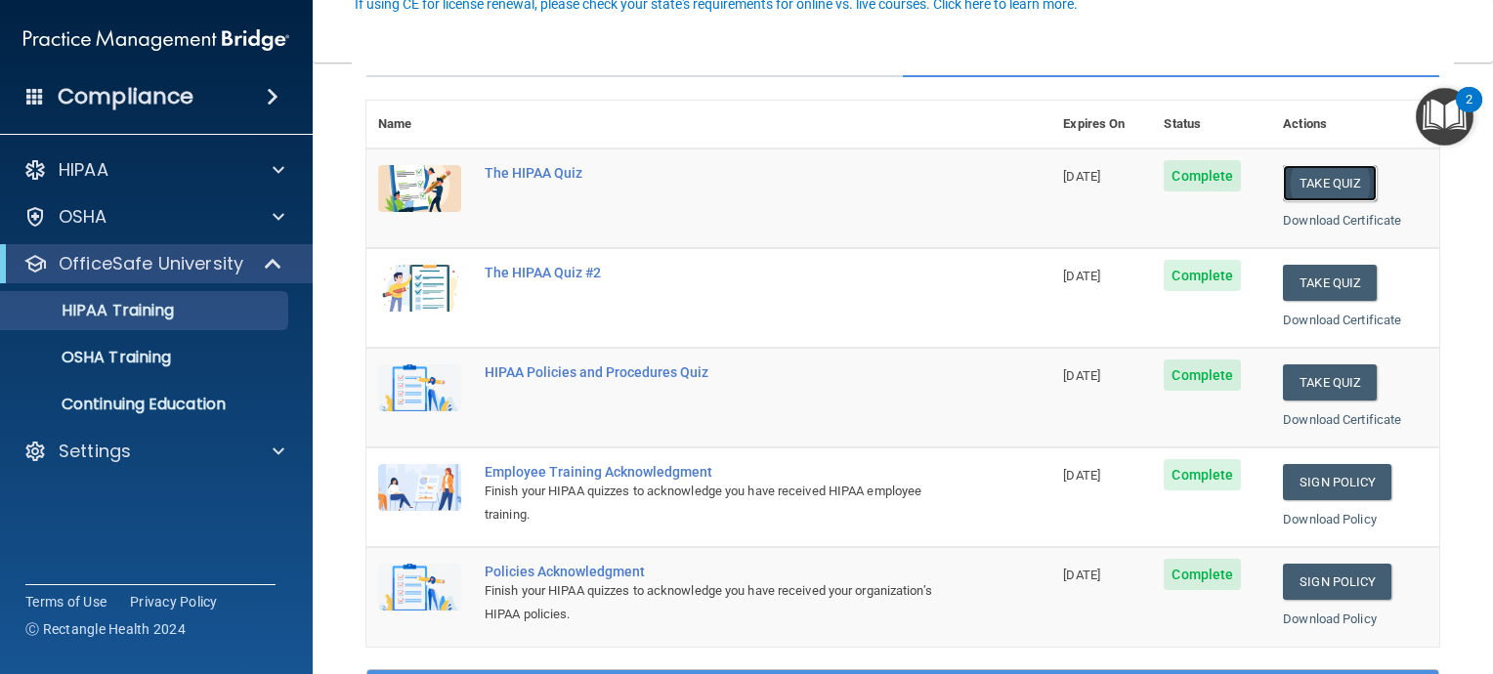
click at [1316, 178] on button "Take Quiz" at bounding box center [1330, 183] width 94 height 36
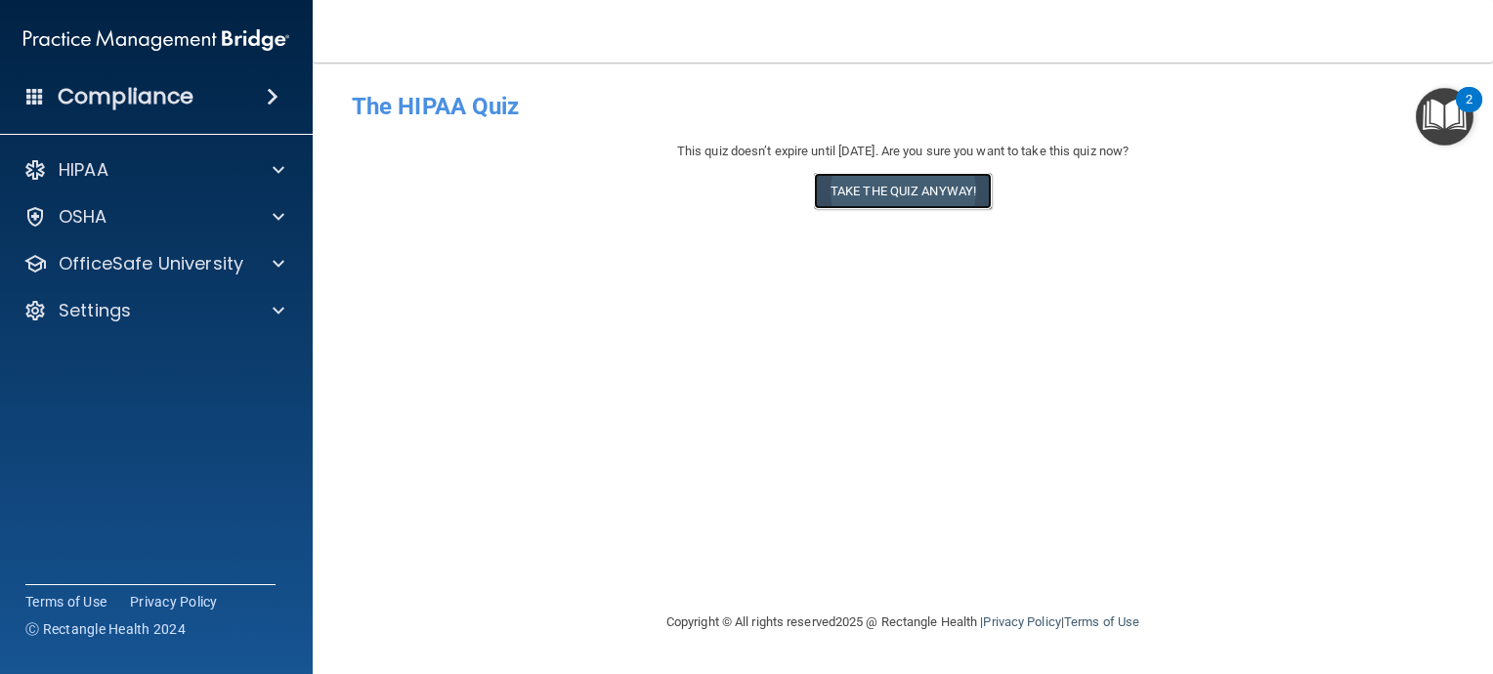
click at [913, 193] on button "Take the quiz anyway!" at bounding box center [903, 191] width 178 height 36
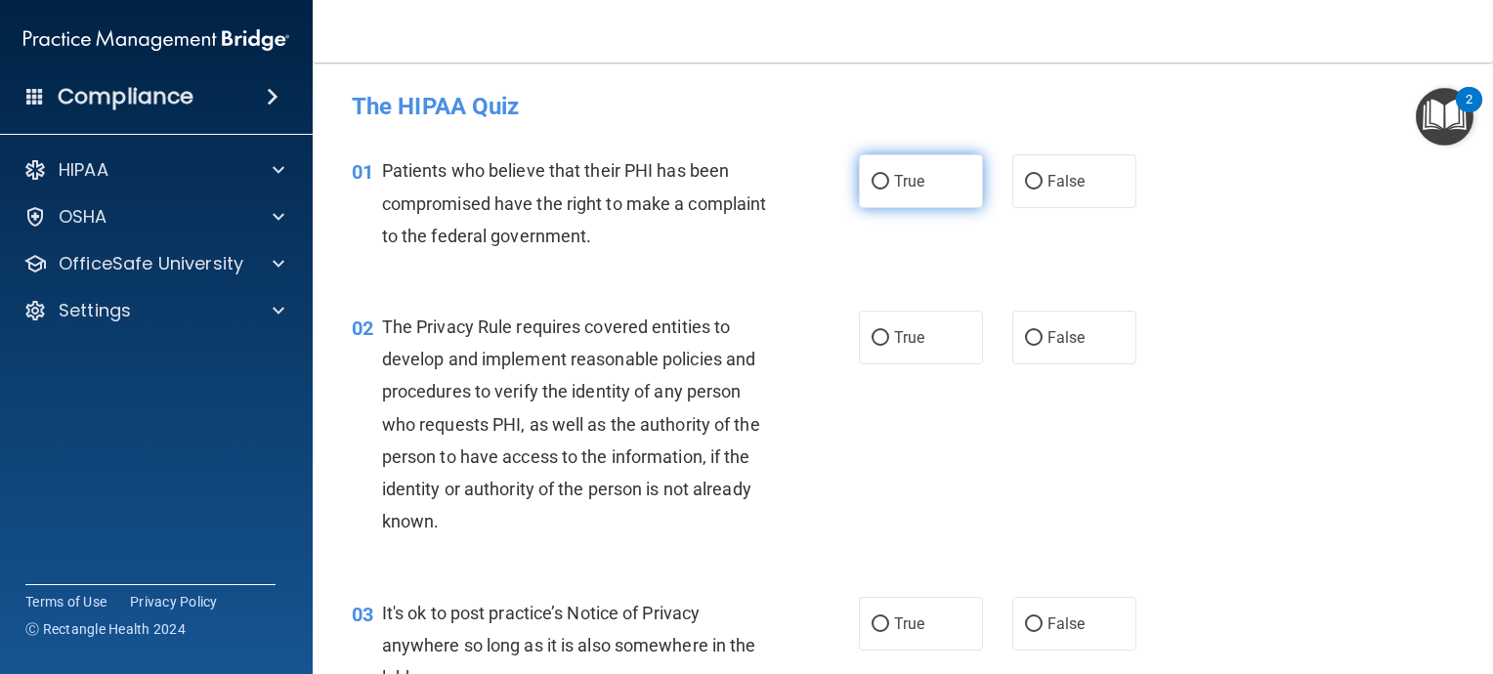
click at [875, 179] on input "True" at bounding box center [881, 182] width 18 height 15
radio input "true"
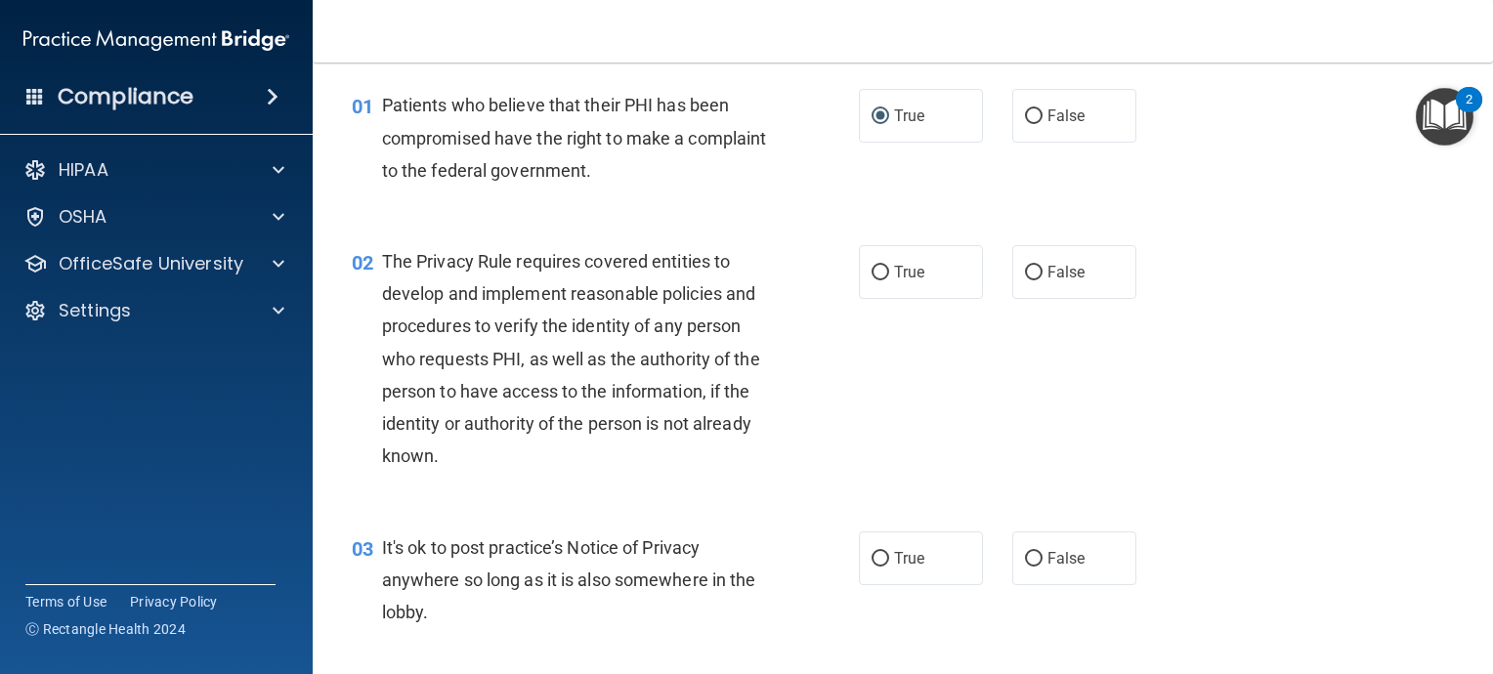
scroll to position [98, 0]
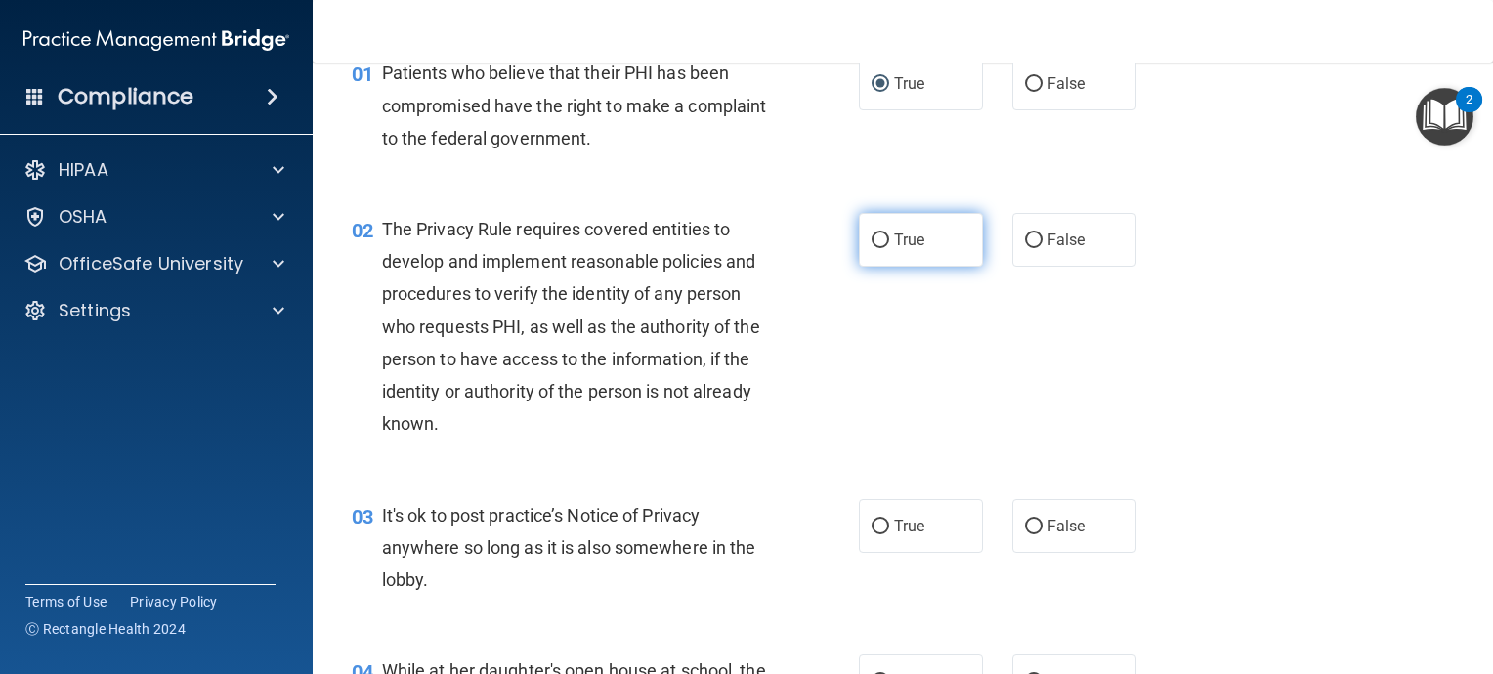
click at [872, 238] on input "True" at bounding box center [881, 241] width 18 height 15
radio input "true"
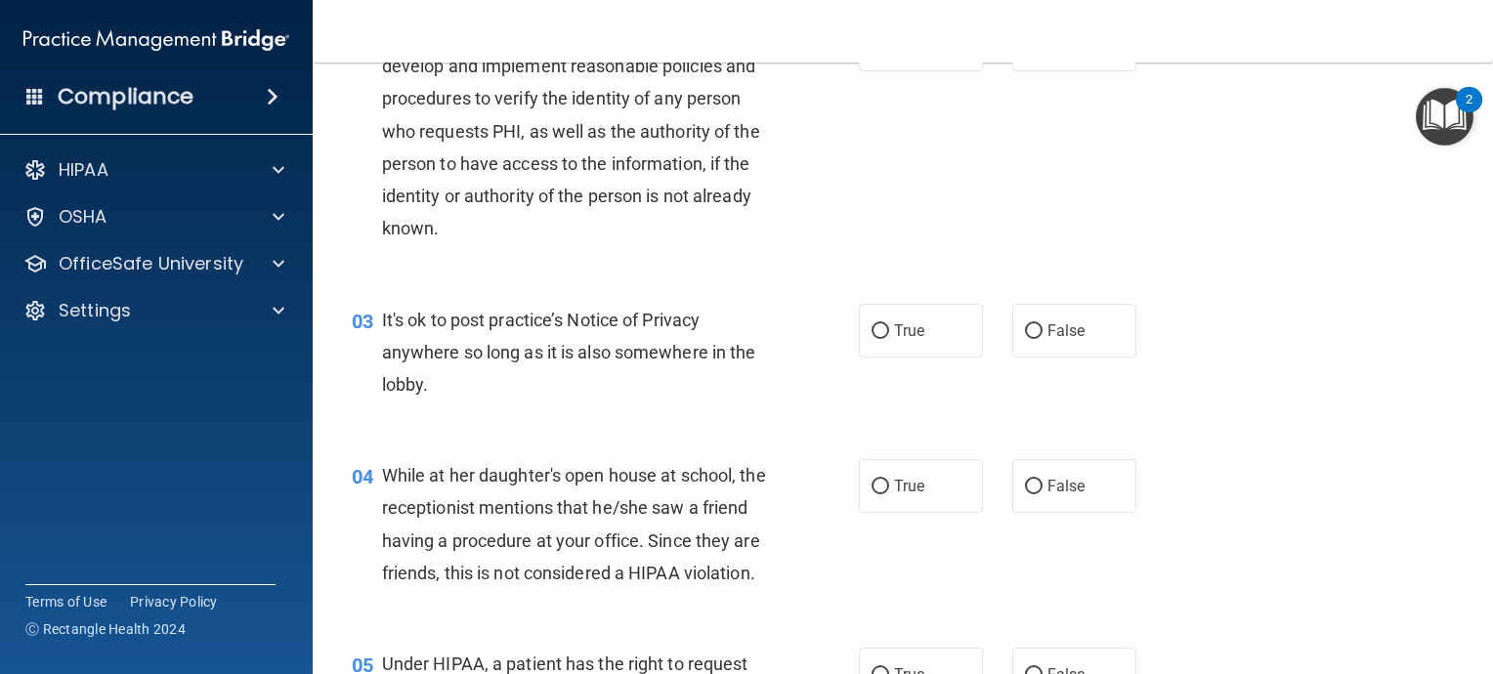
scroll to position [391, 0]
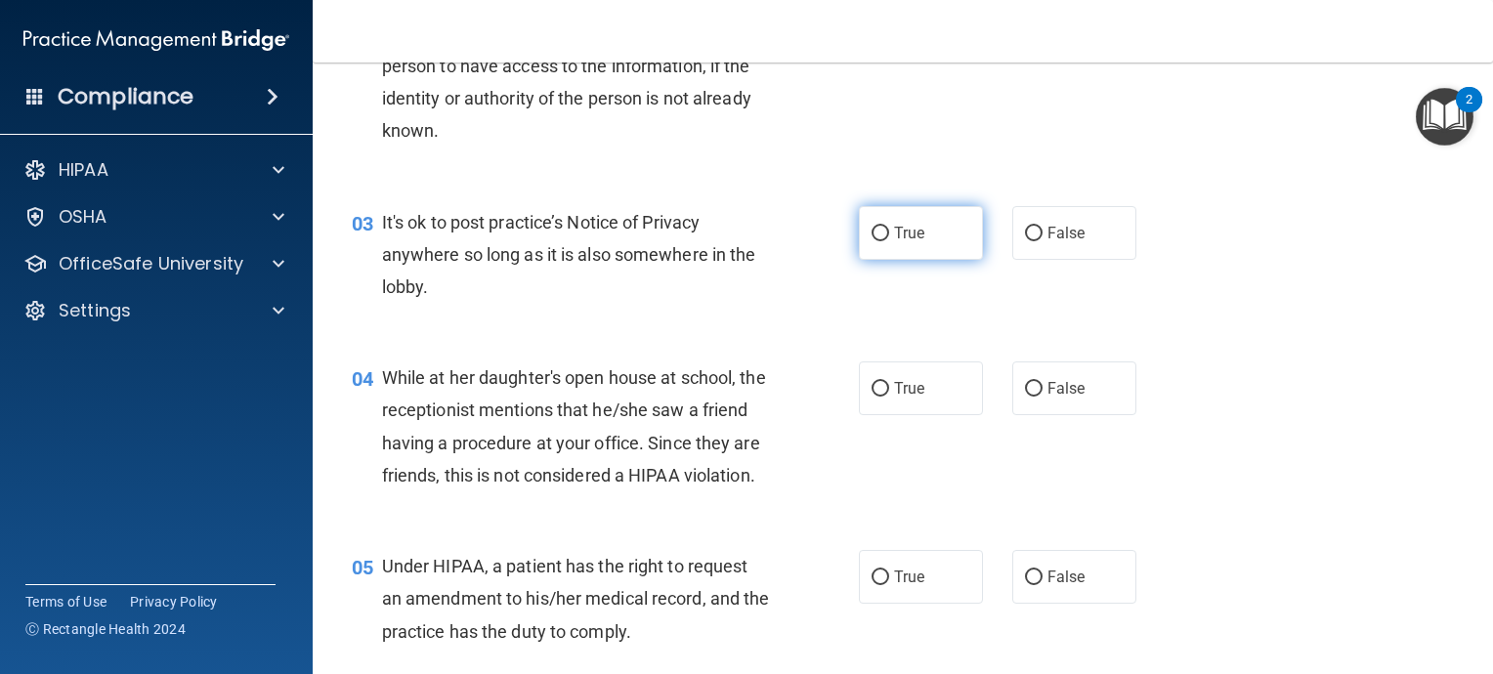
click at [872, 235] on input "True" at bounding box center [881, 234] width 18 height 15
radio input "true"
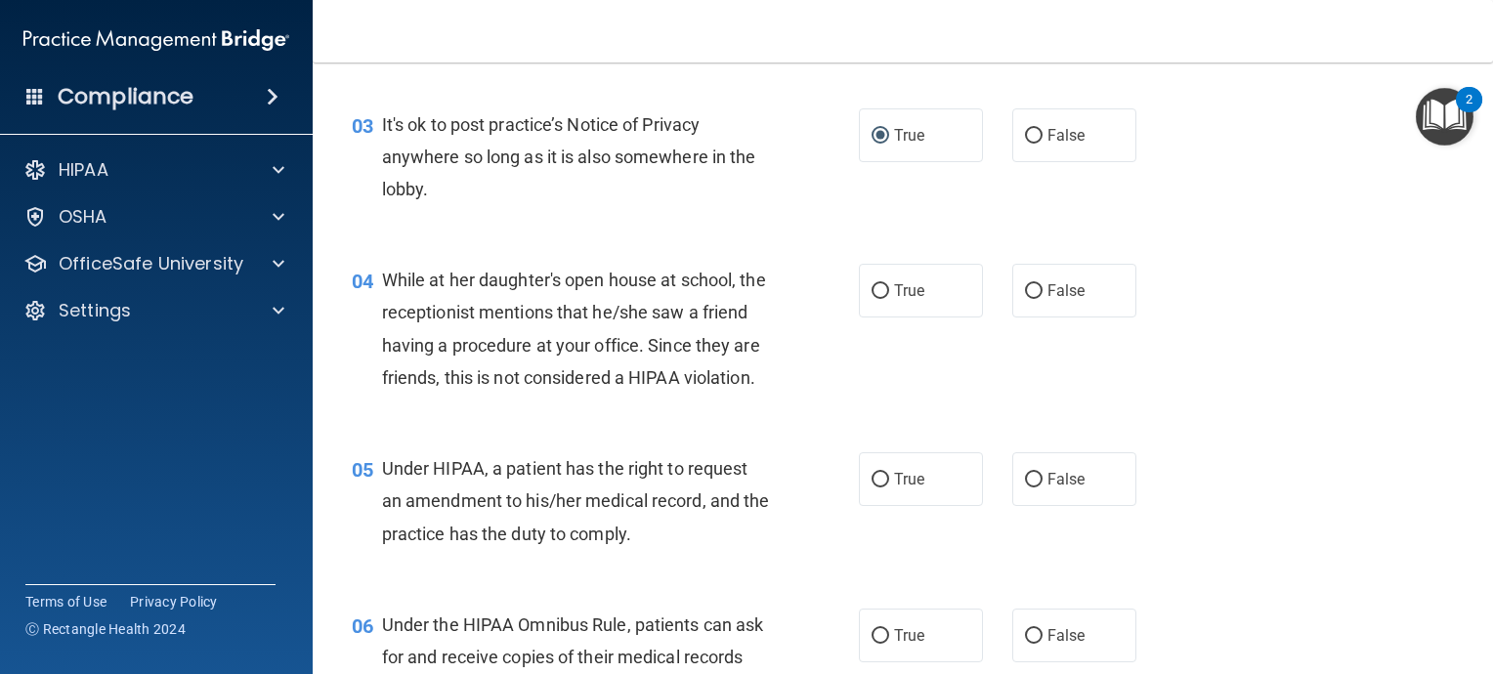
scroll to position [586, 0]
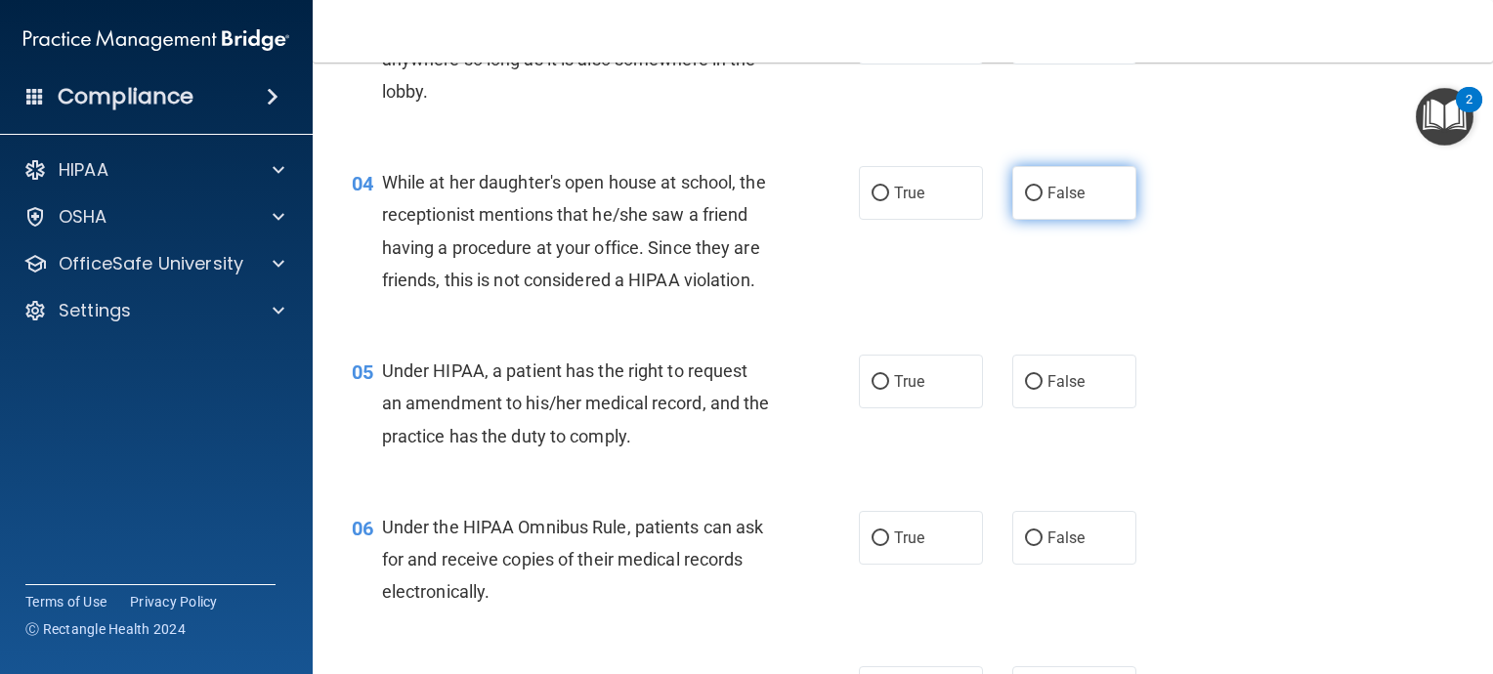
click at [1025, 193] on input "False" at bounding box center [1034, 194] width 18 height 15
radio input "true"
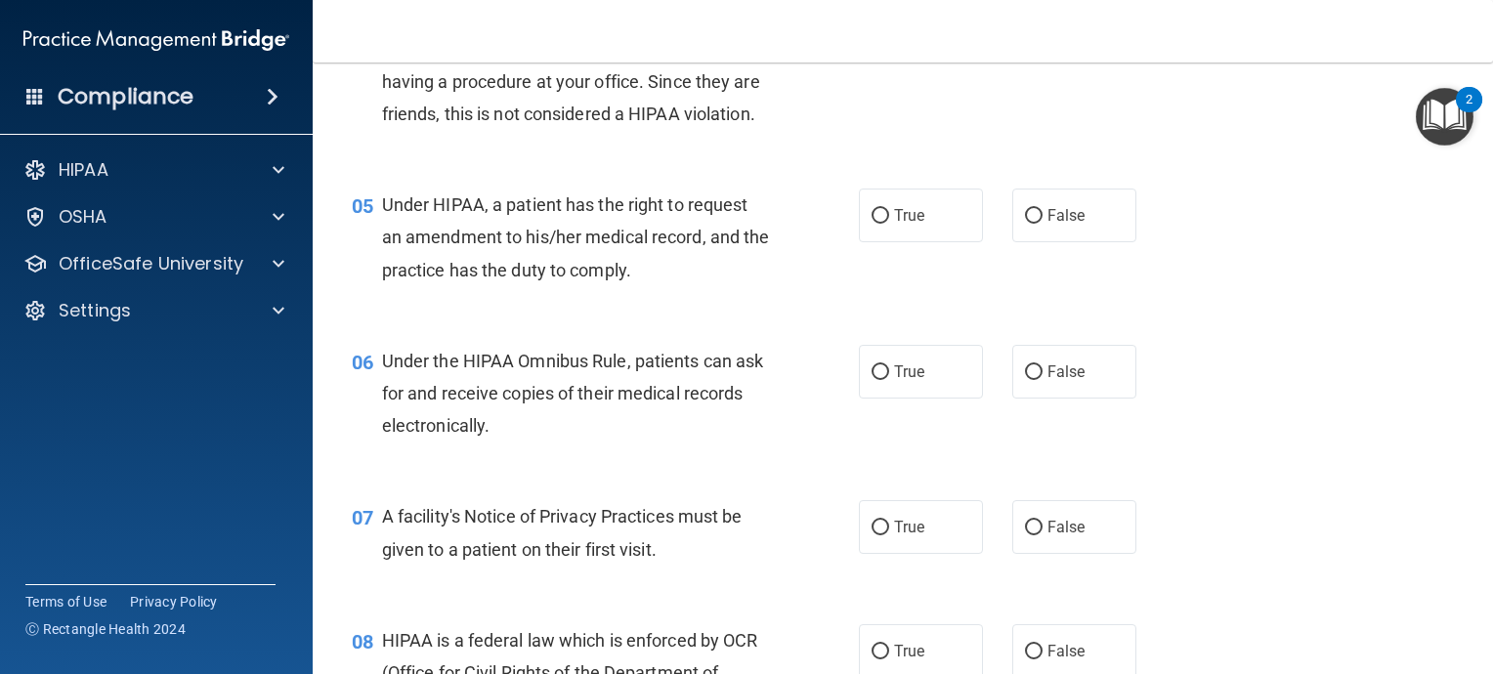
scroll to position [782, 0]
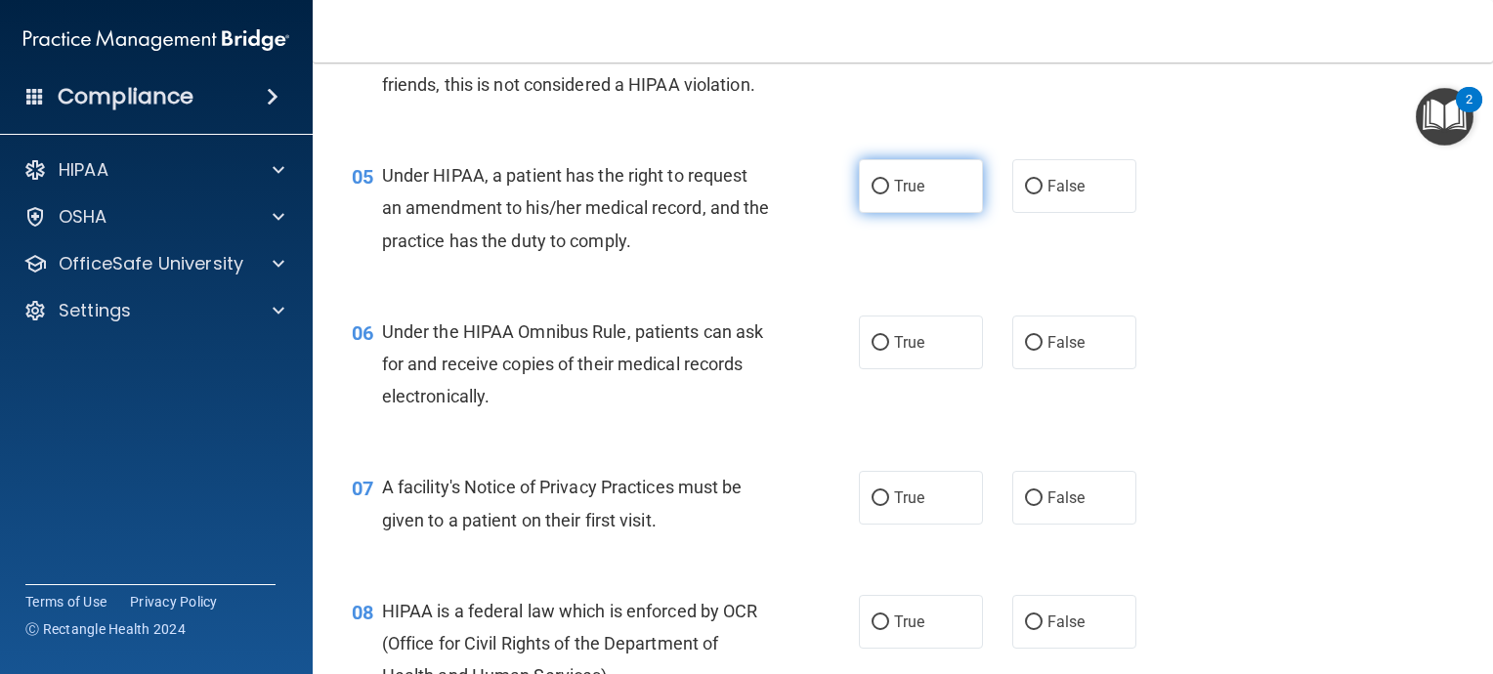
click at [874, 194] on input "True" at bounding box center [881, 187] width 18 height 15
radio input "true"
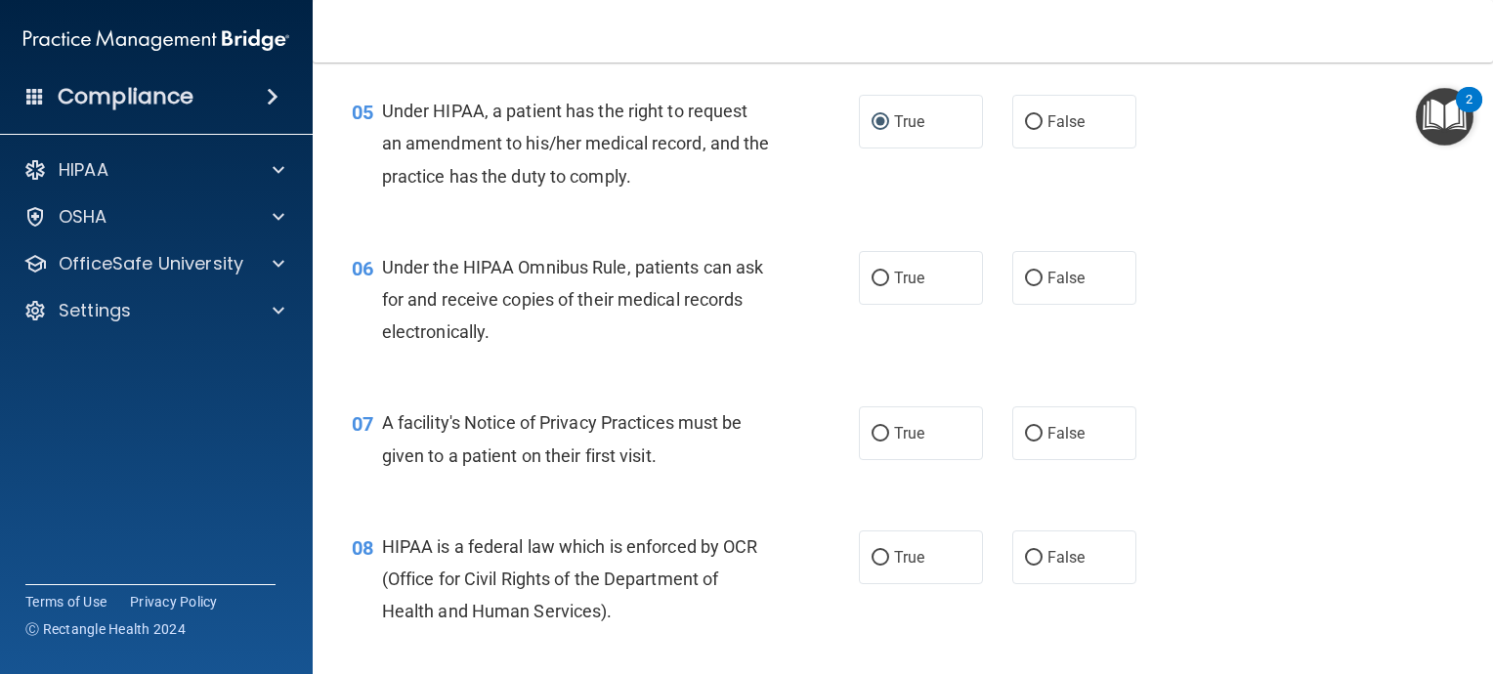
scroll to position [879, 0]
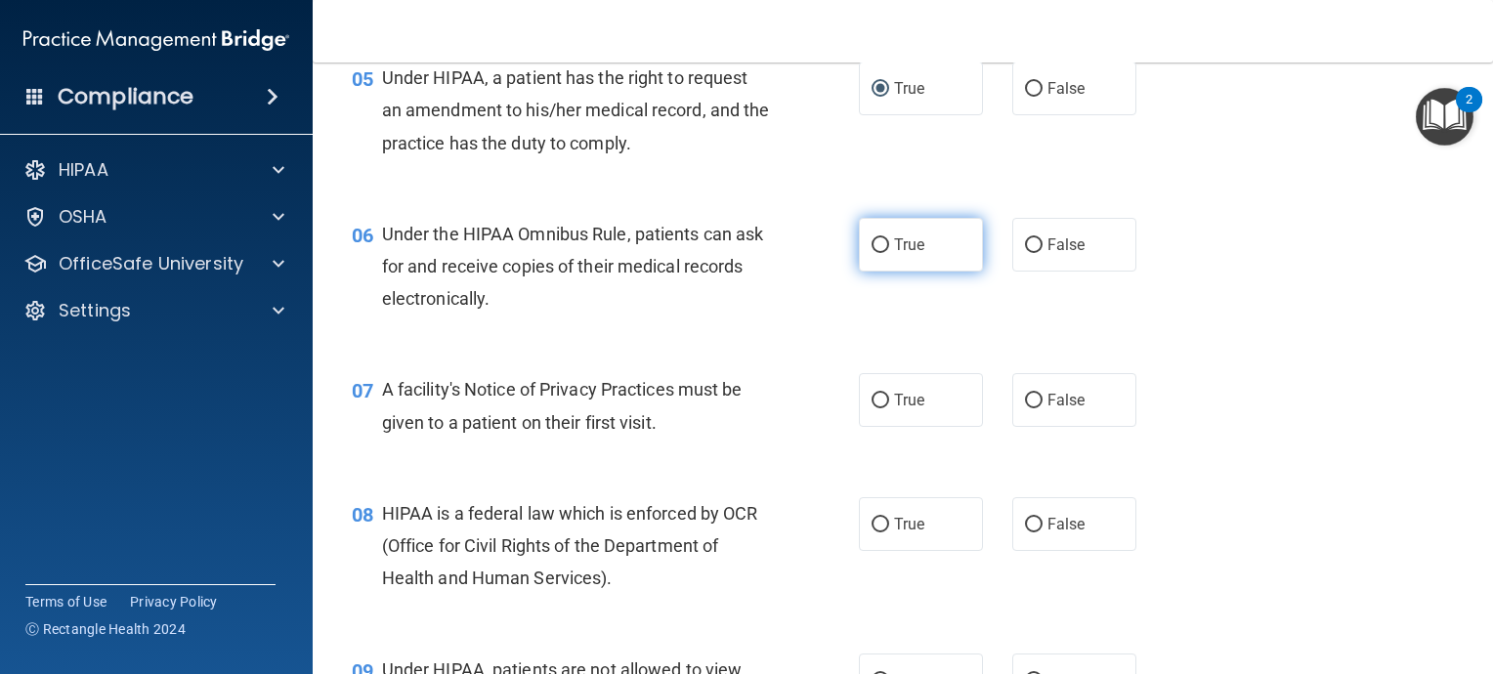
click at [878, 253] on input "True" at bounding box center [881, 245] width 18 height 15
radio input "true"
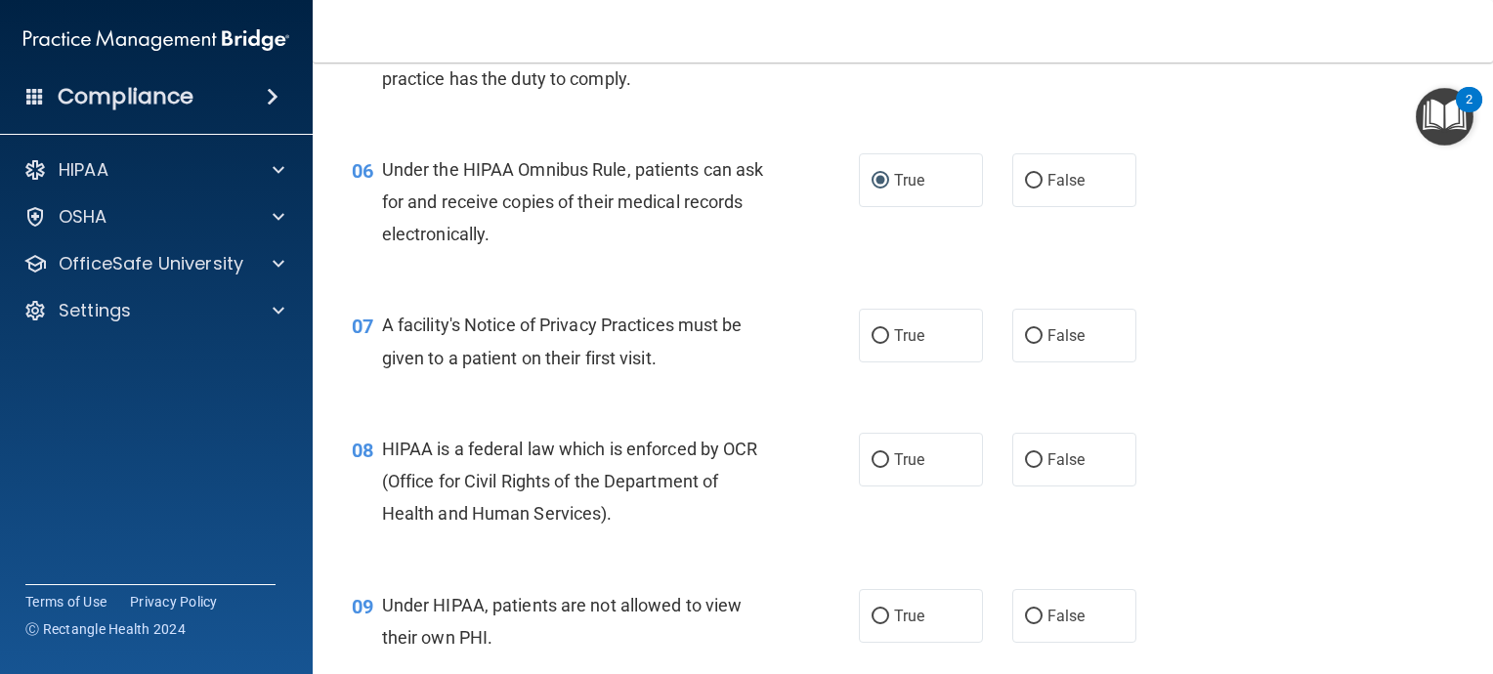
scroll to position [977, 0]
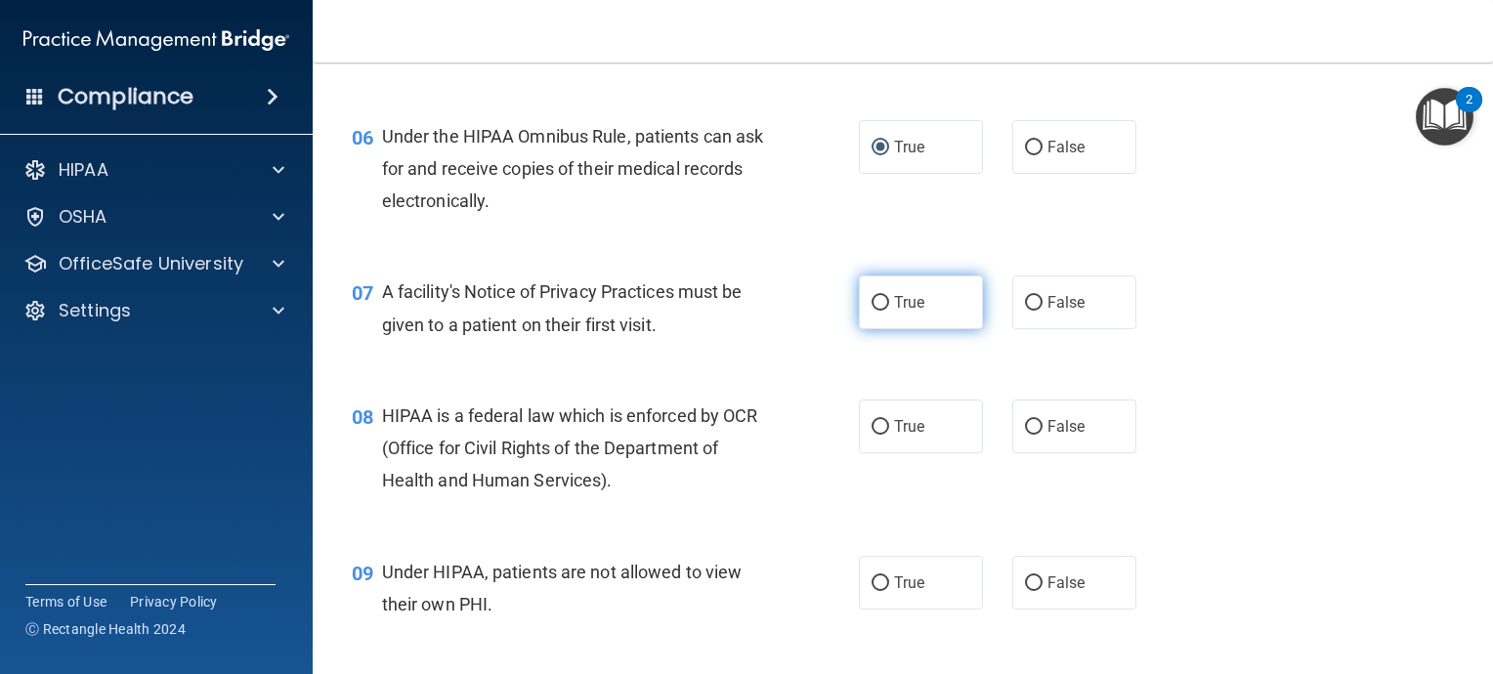
click at [873, 311] on input "True" at bounding box center [881, 303] width 18 height 15
radio input "true"
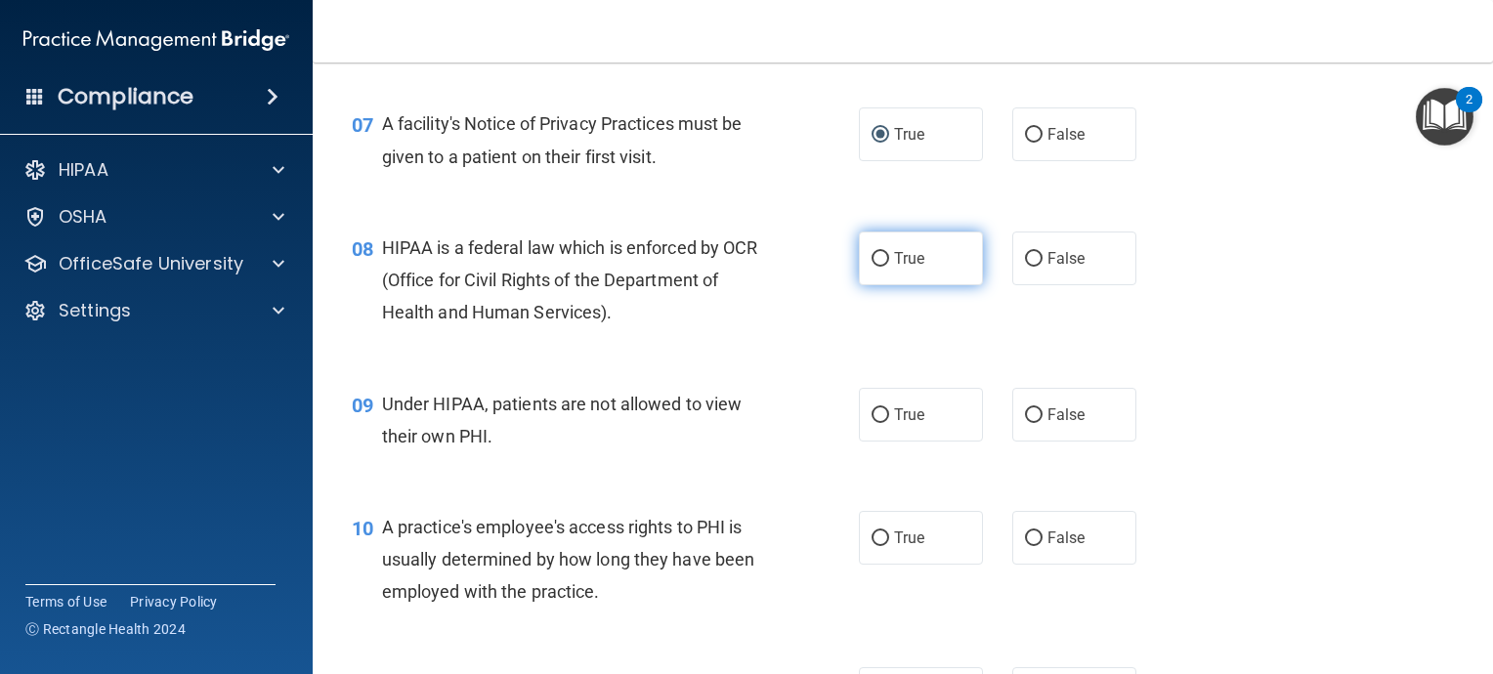
scroll to position [1173, 0]
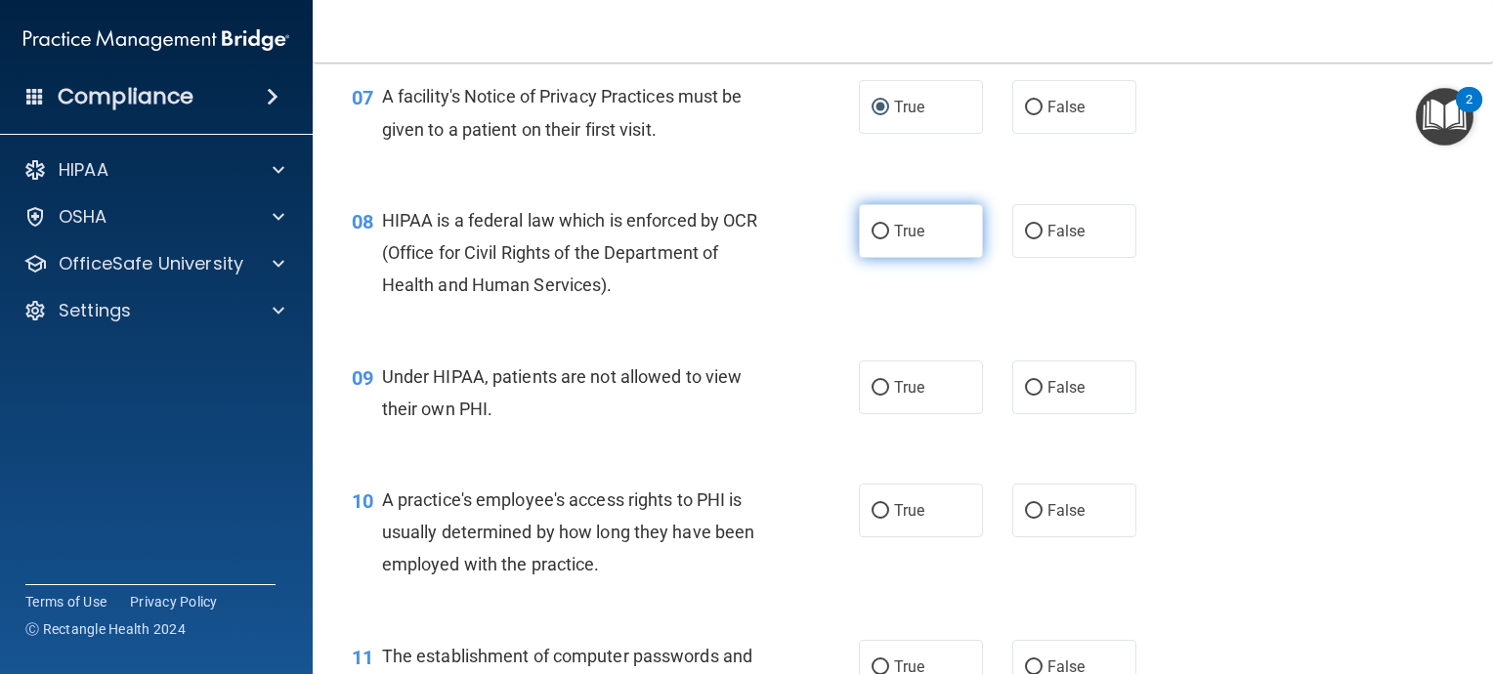
click at [873, 239] on input "True" at bounding box center [881, 232] width 18 height 15
radio input "true"
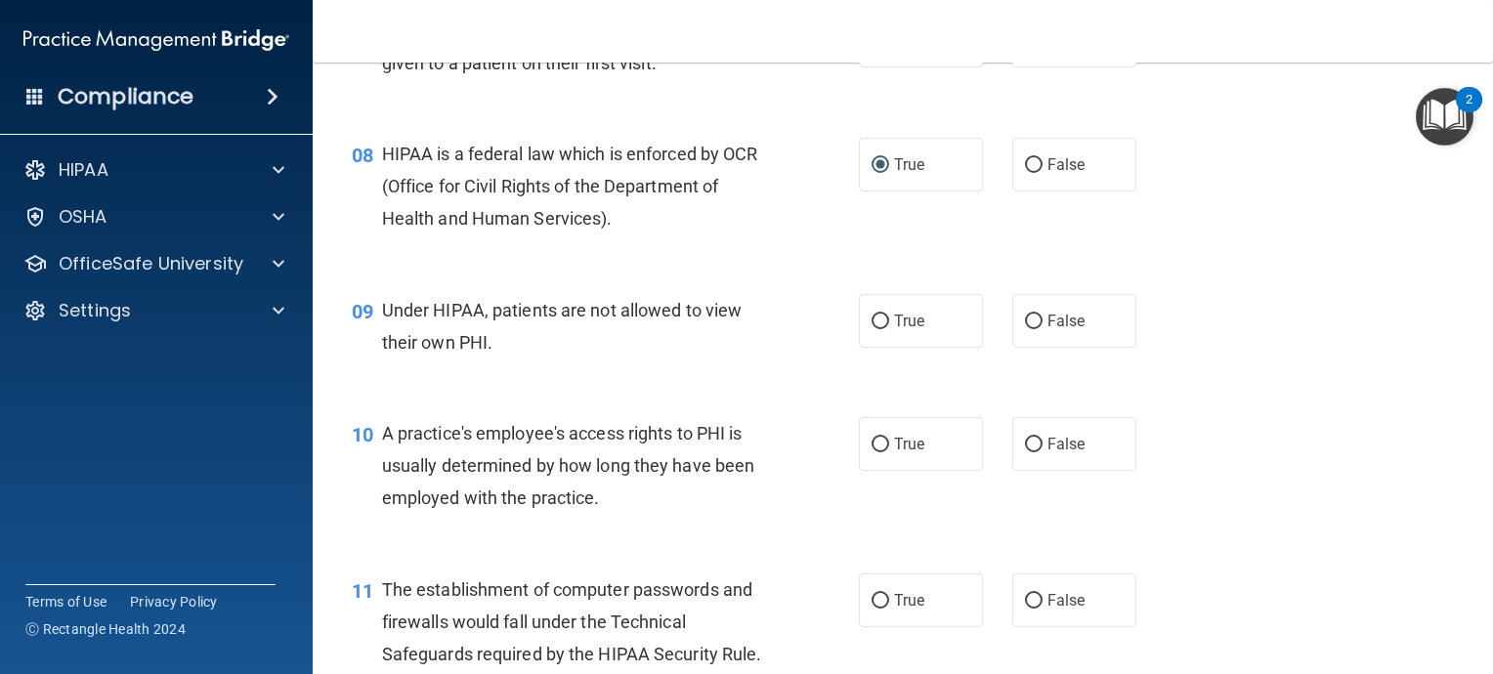
scroll to position [1270, 0]
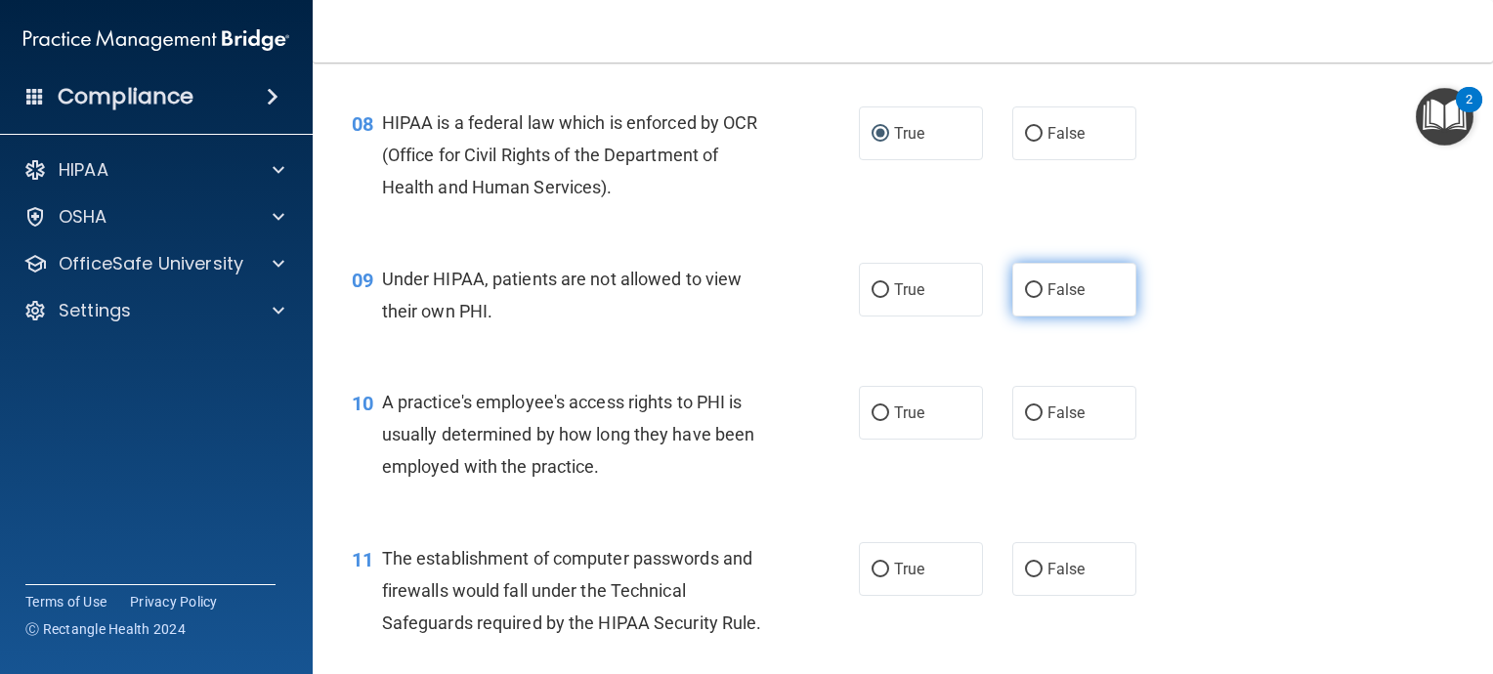
click at [1025, 298] on input "False" at bounding box center [1034, 290] width 18 height 15
radio input "true"
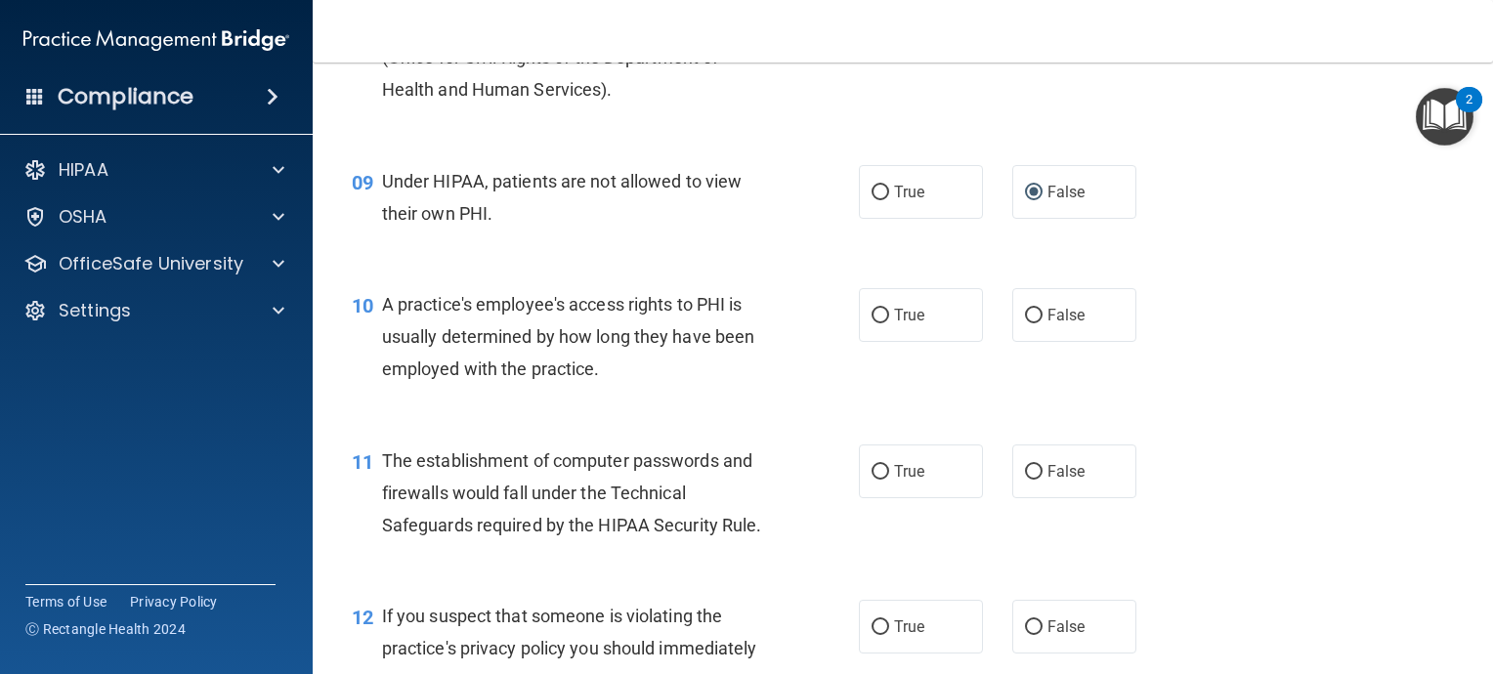
scroll to position [1466, 0]
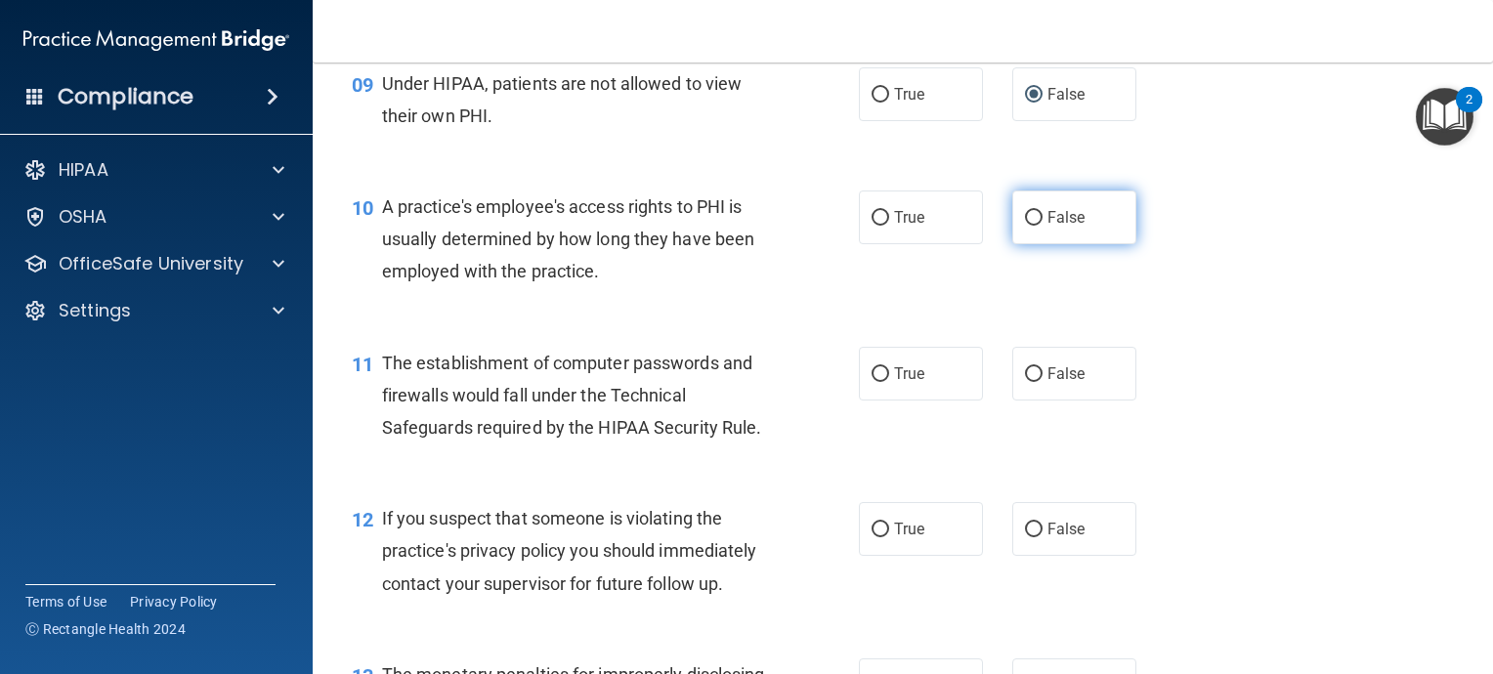
click at [1025, 226] on input "False" at bounding box center [1034, 218] width 18 height 15
radio input "true"
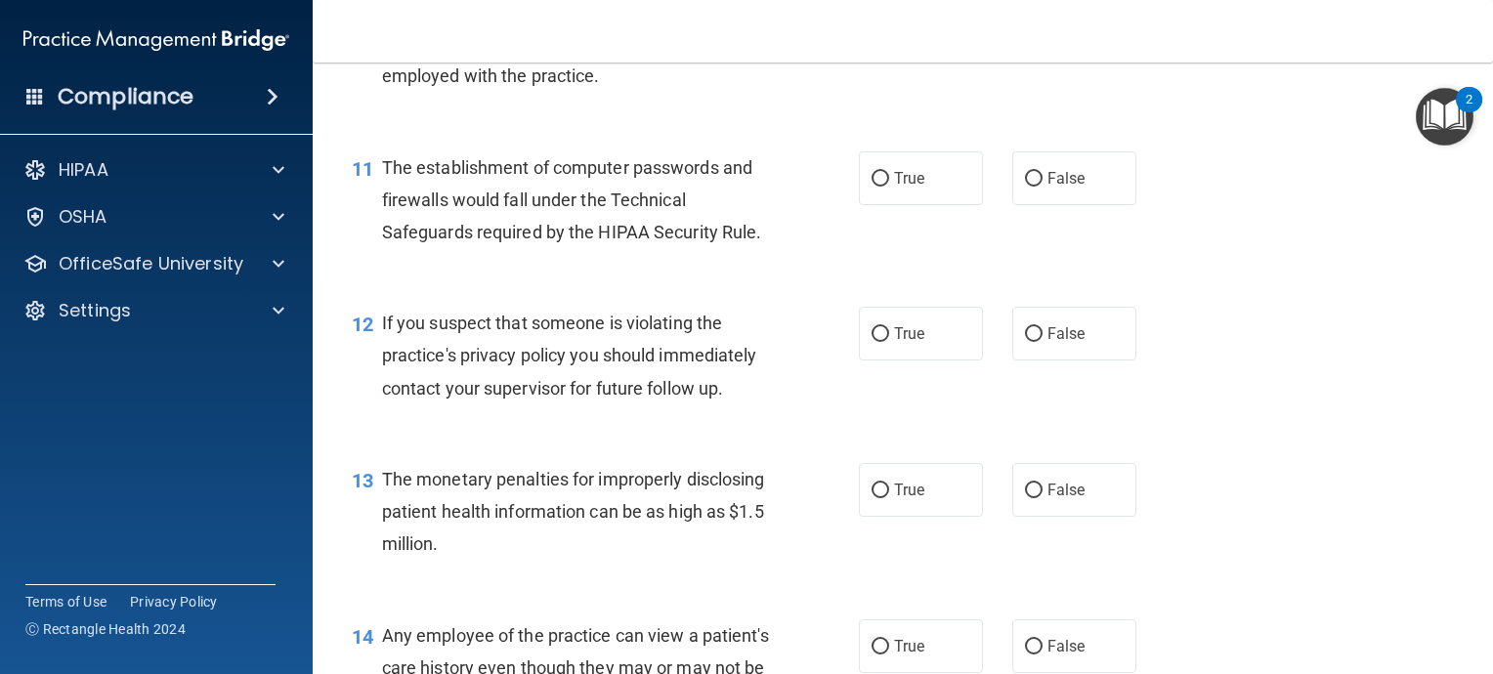
scroll to position [1563, 0]
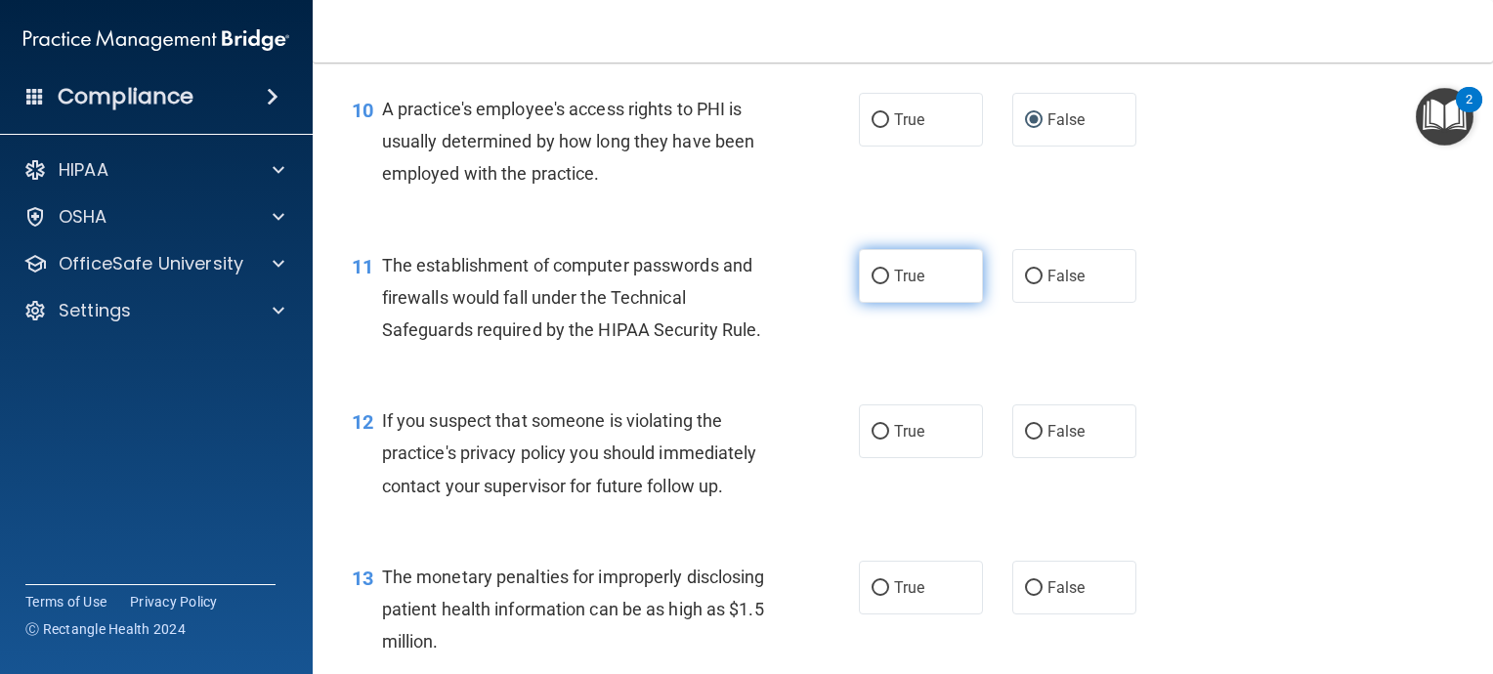
click at [878, 284] on input "True" at bounding box center [881, 277] width 18 height 15
radio input "true"
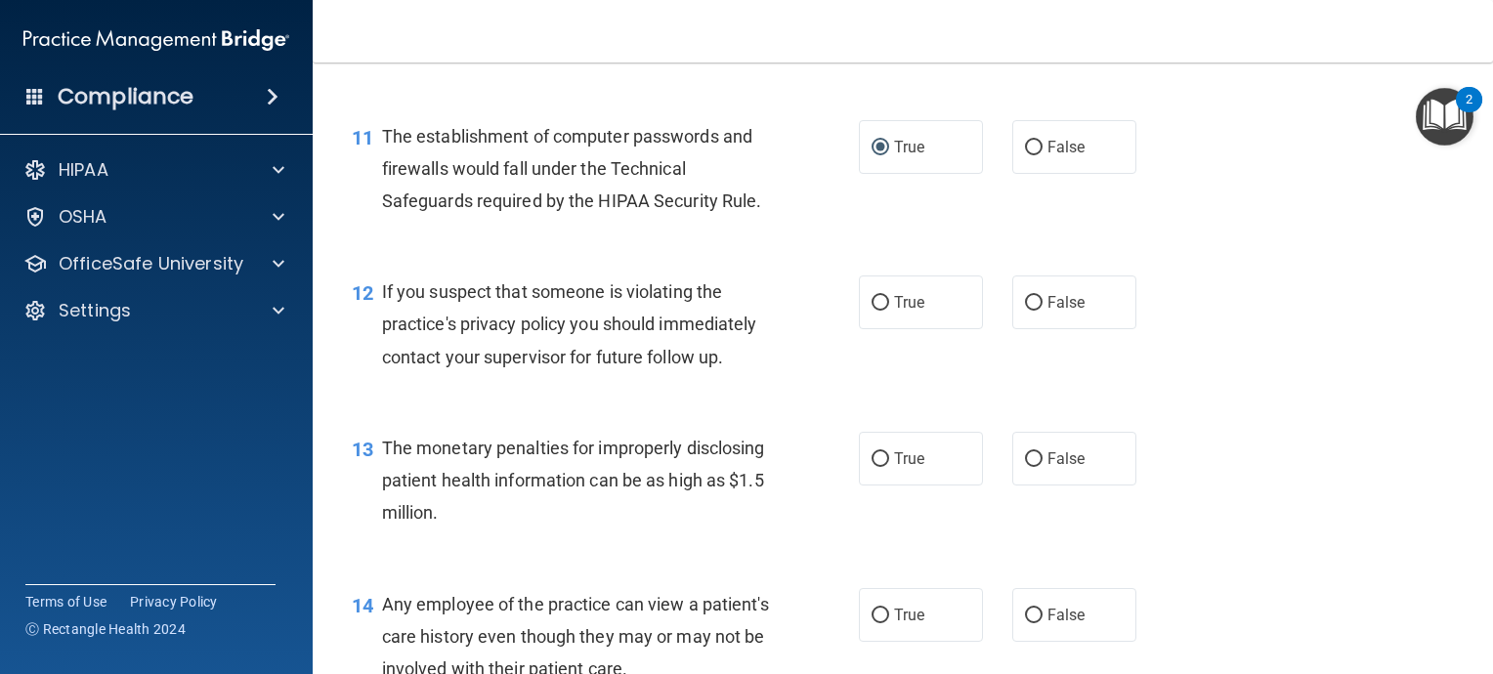
scroll to position [1661, 0]
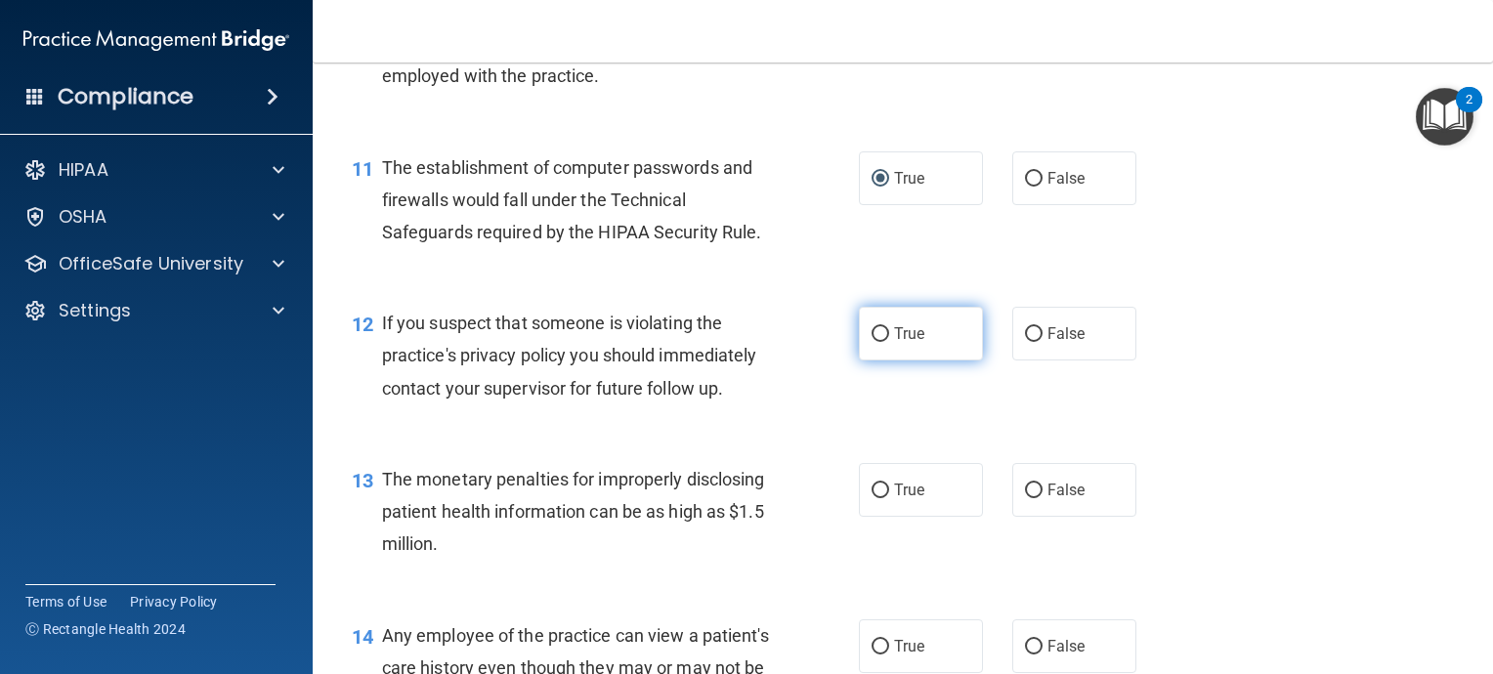
click at [872, 342] on input "True" at bounding box center [881, 334] width 18 height 15
radio input "true"
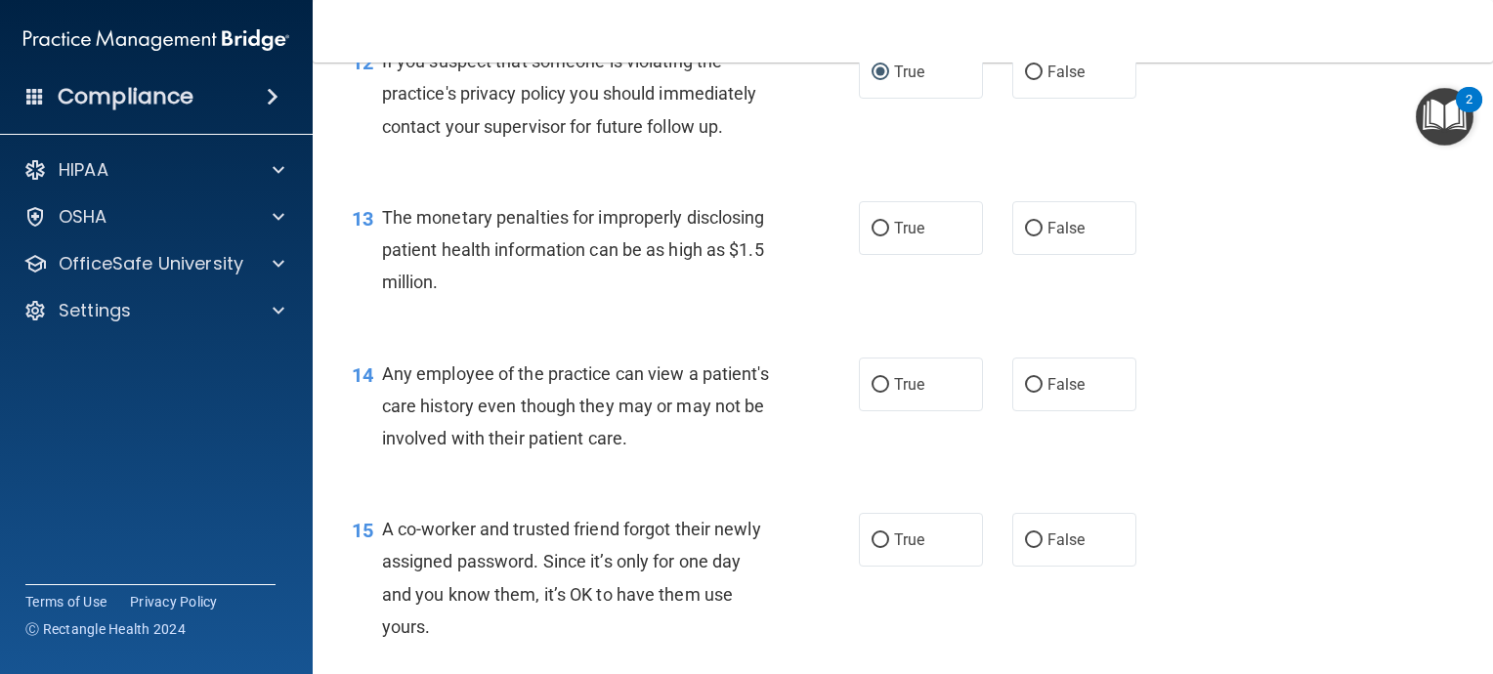
scroll to position [1954, 0]
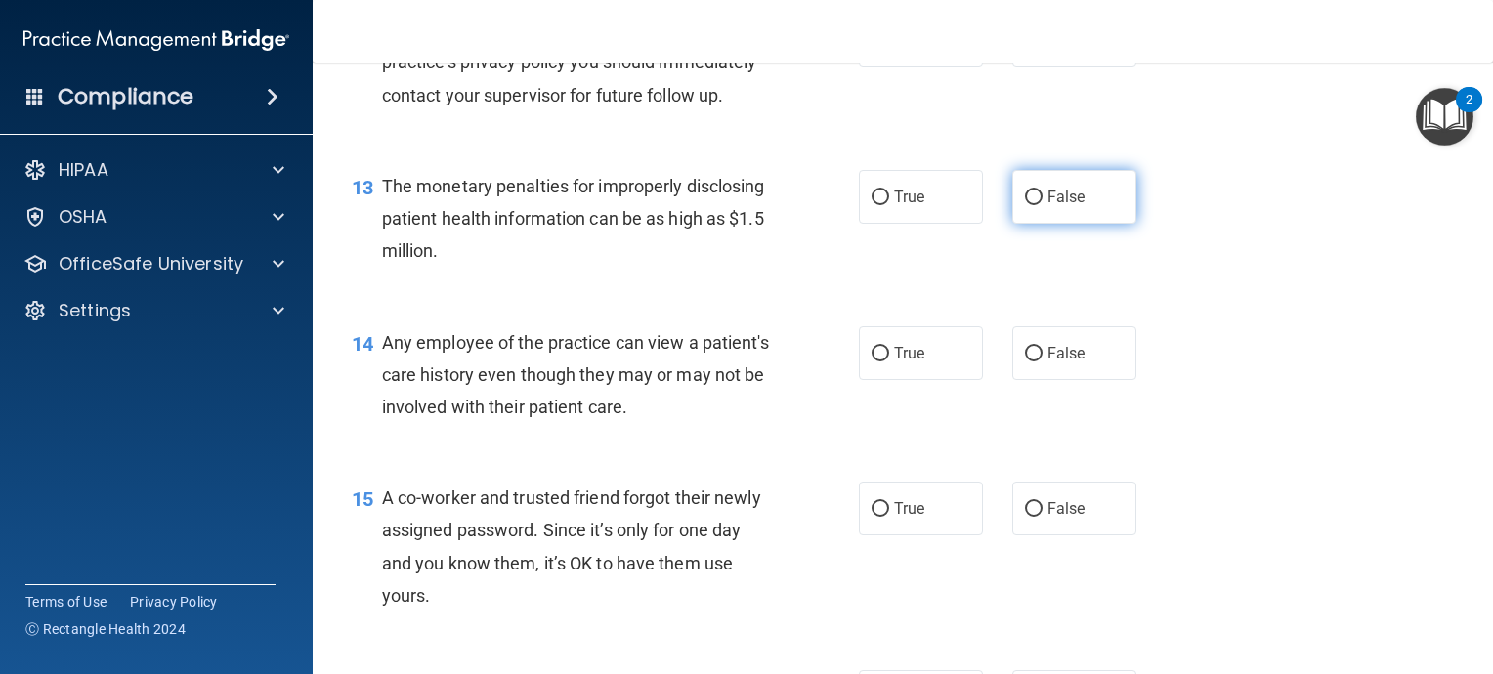
click at [1025, 205] on input "False" at bounding box center [1034, 198] width 18 height 15
radio input "true"
click at [1025, 362] on input "False" at bounding box center [1034, 354] width 18 height 15
radio input "true"
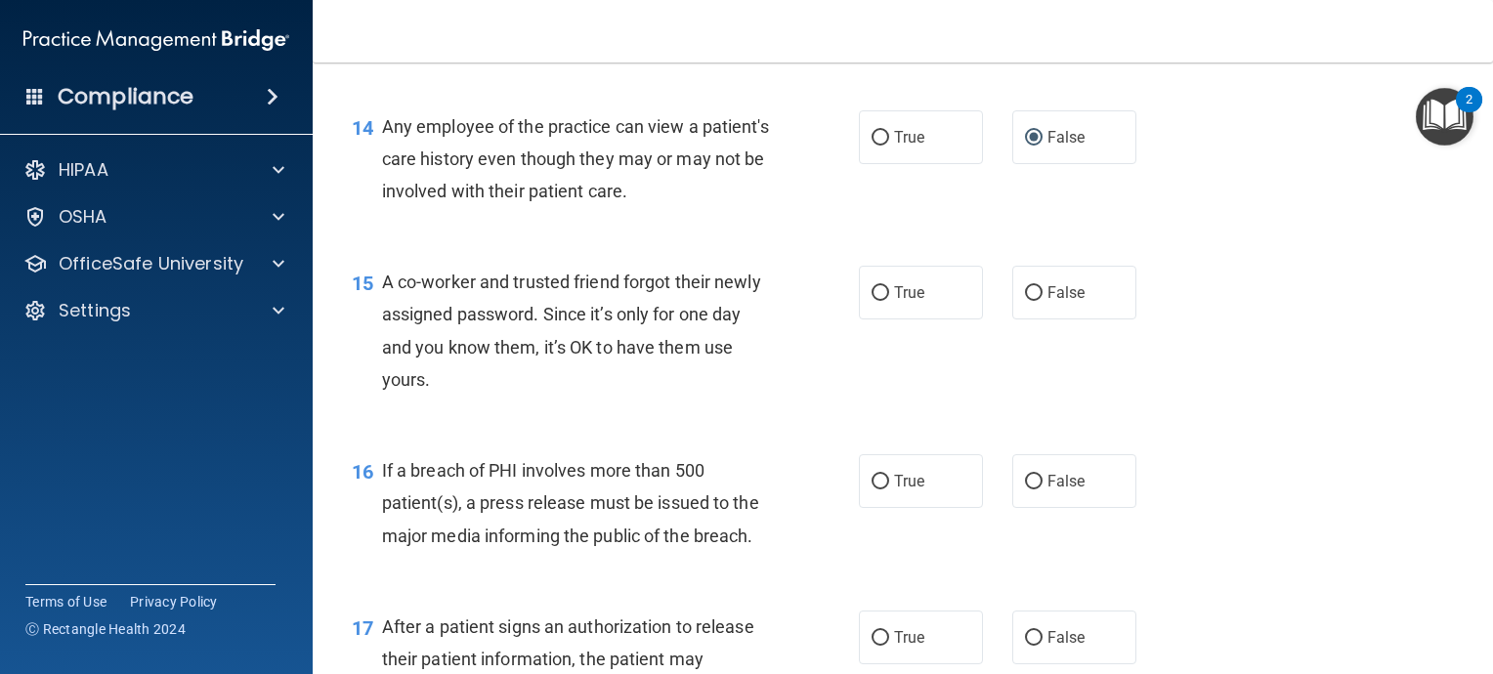
scroll to position [2150, 0]
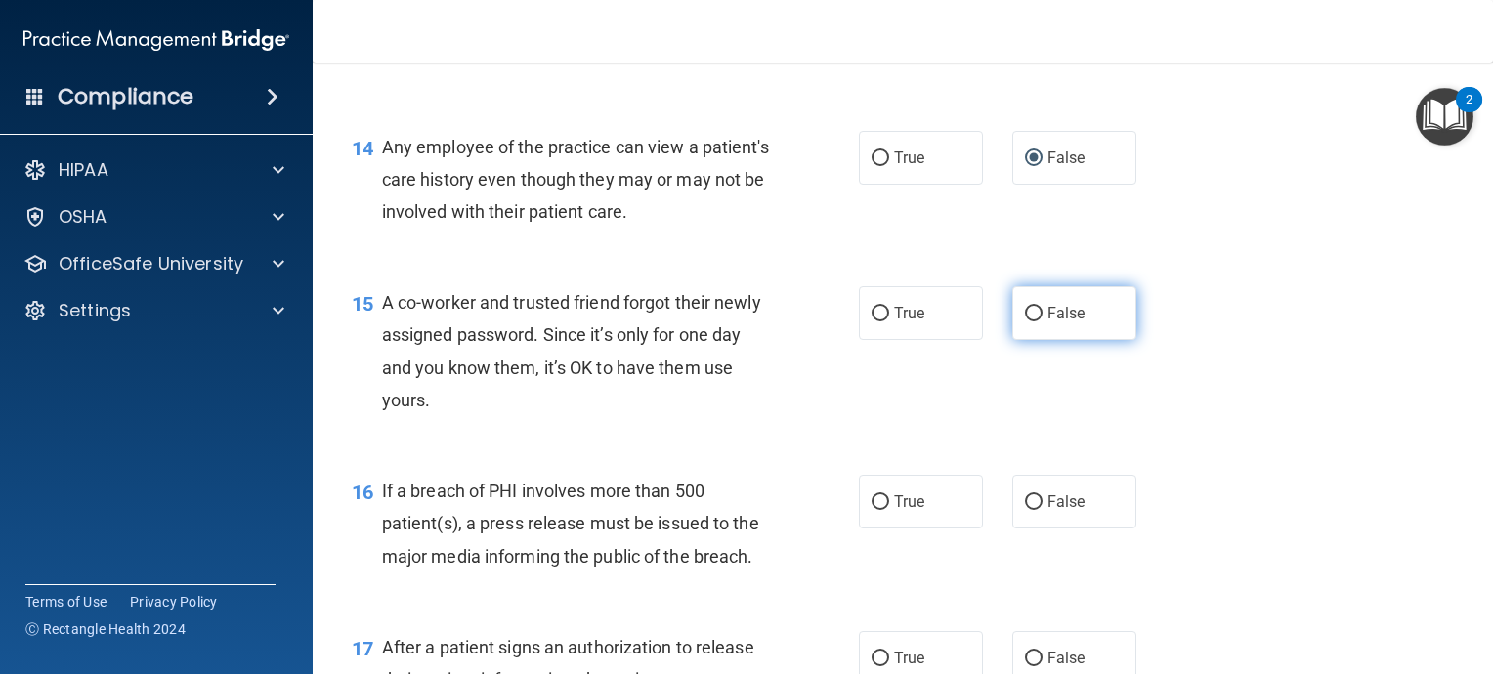
click at [1025, 321] on input "False" at bounding box center [1034, 314] width 18 height 15
radio input "true"
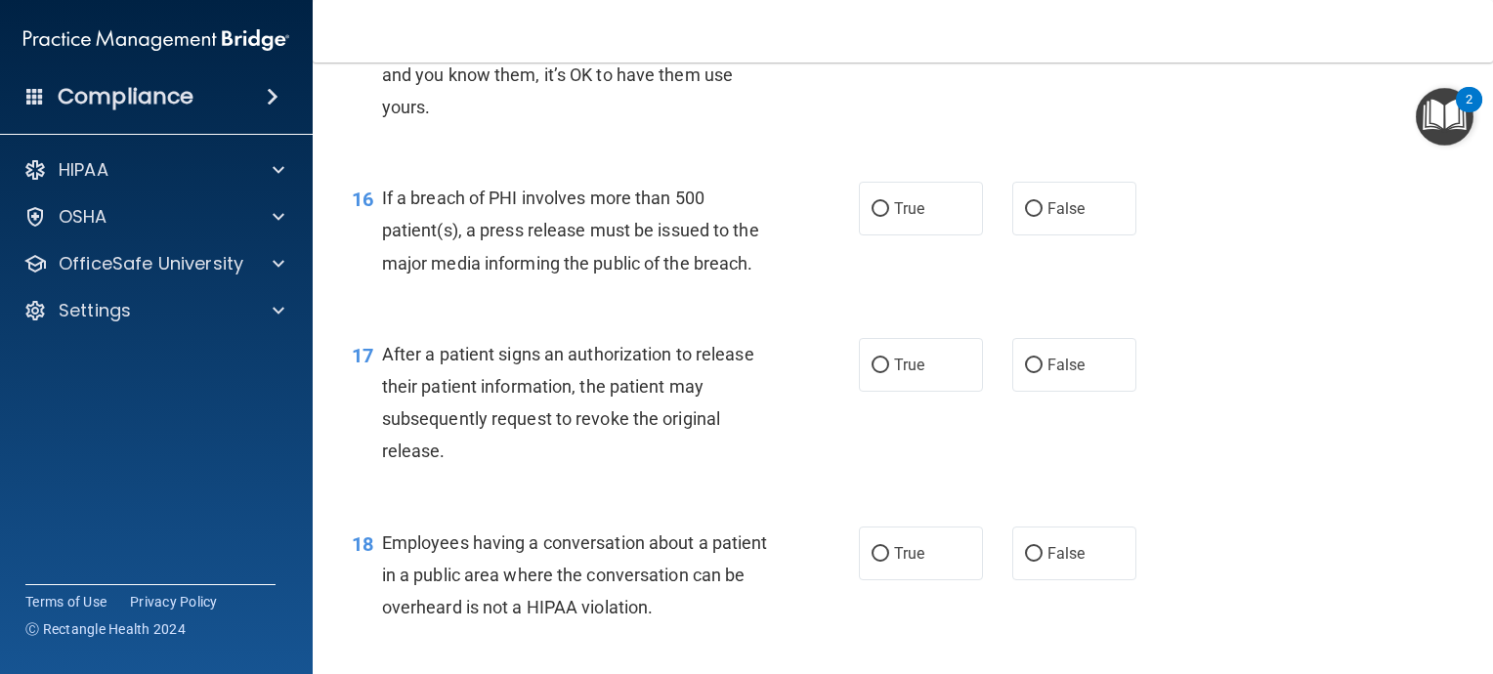
scroll to position [2540, 0]
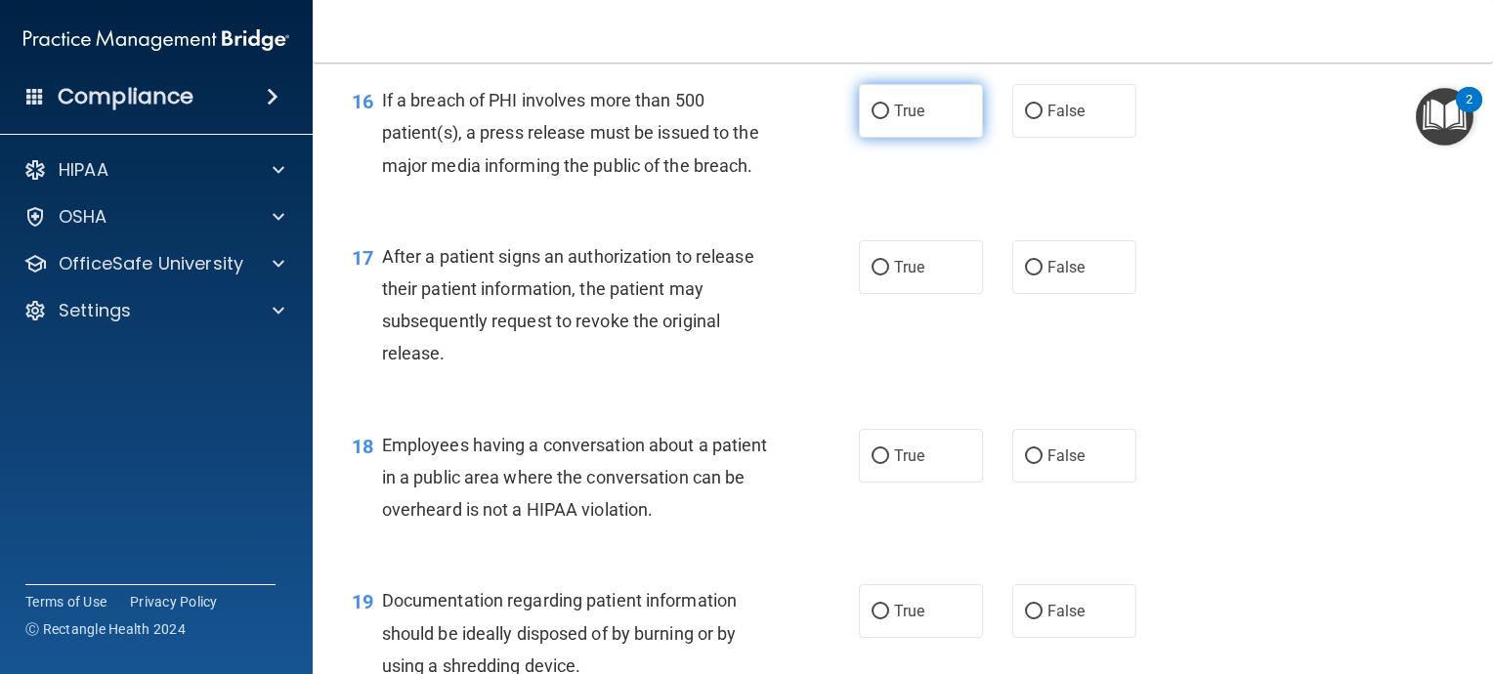
click at [881, 138] on label "True" at bounding box center [921, 111] width 124 height 54
click at [881, 119] on input "True" at bounding box center [881, 112] width 18 height 15
radio input "true"
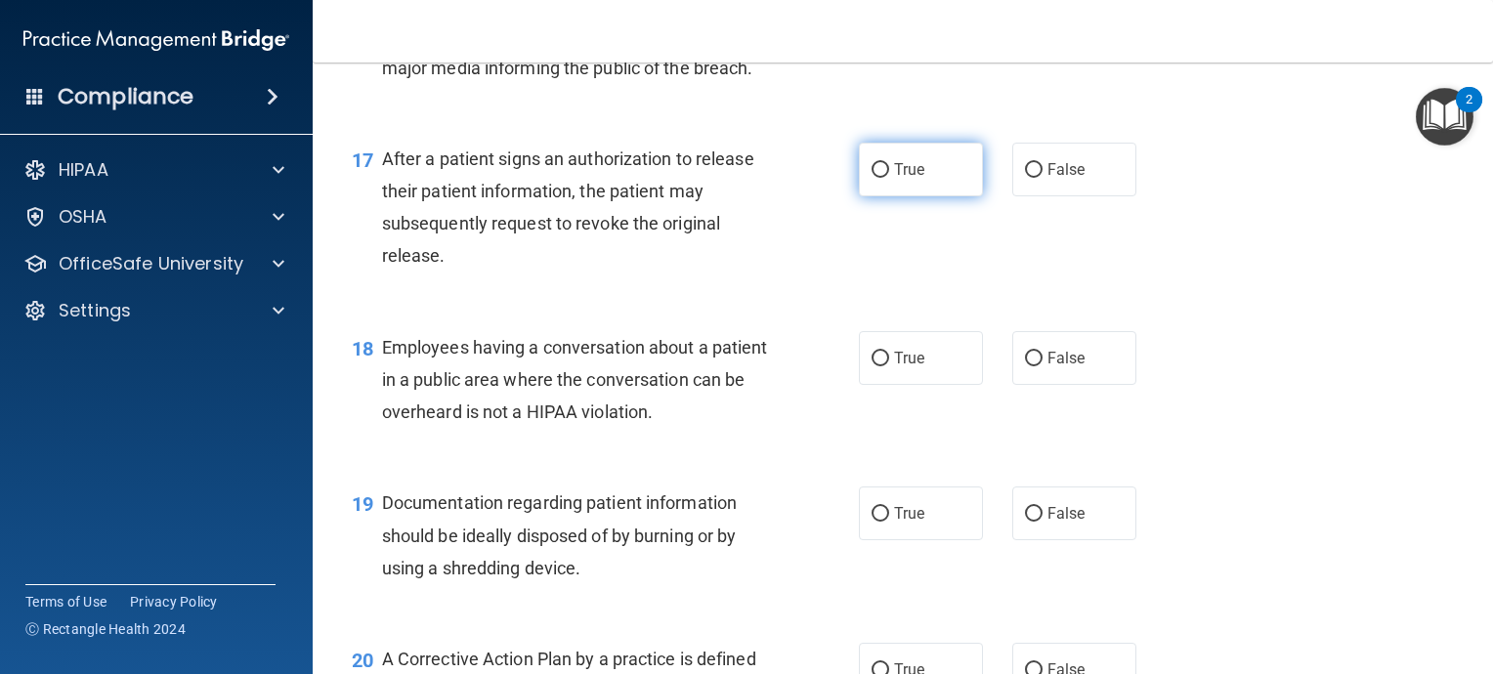
click at [872, 178] on input "True" at bounding box center [881, 170] width 18 height 15
radio input "true"
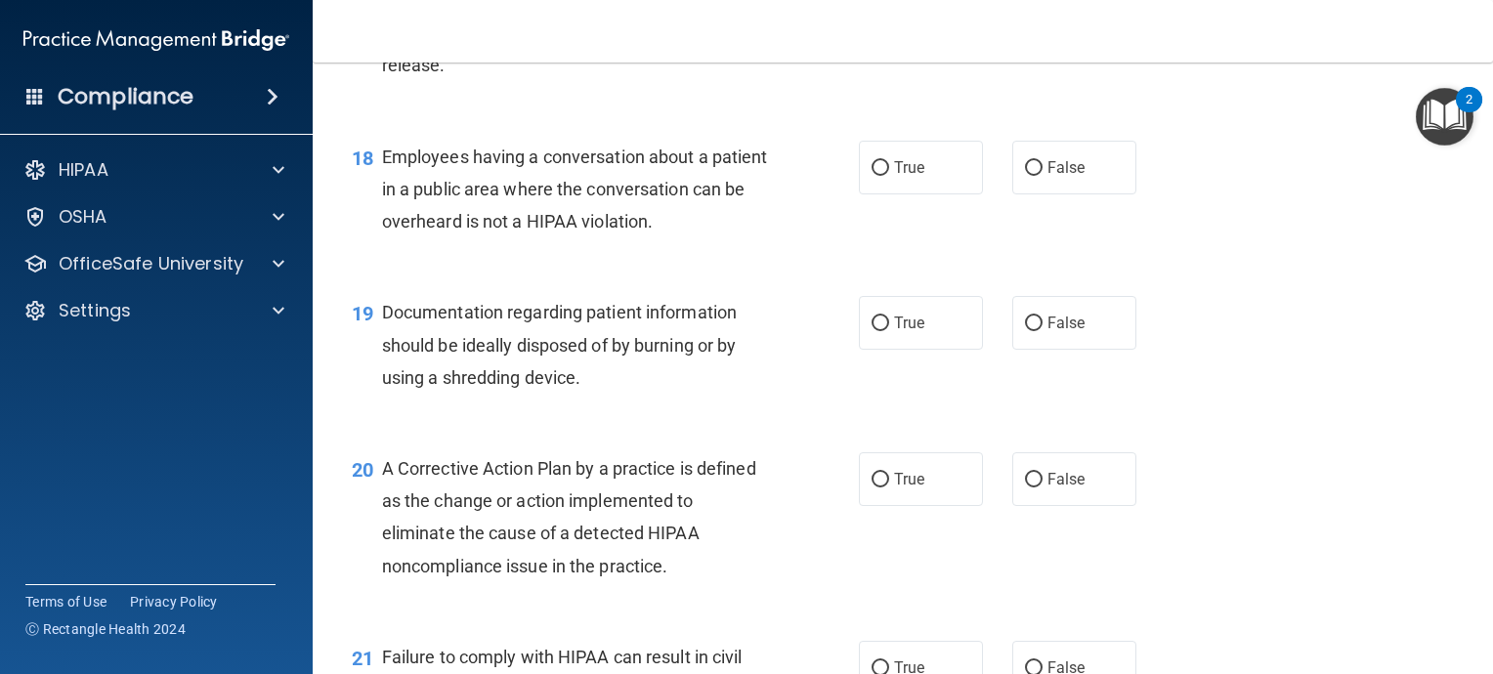
scroll to position [2834, 0]
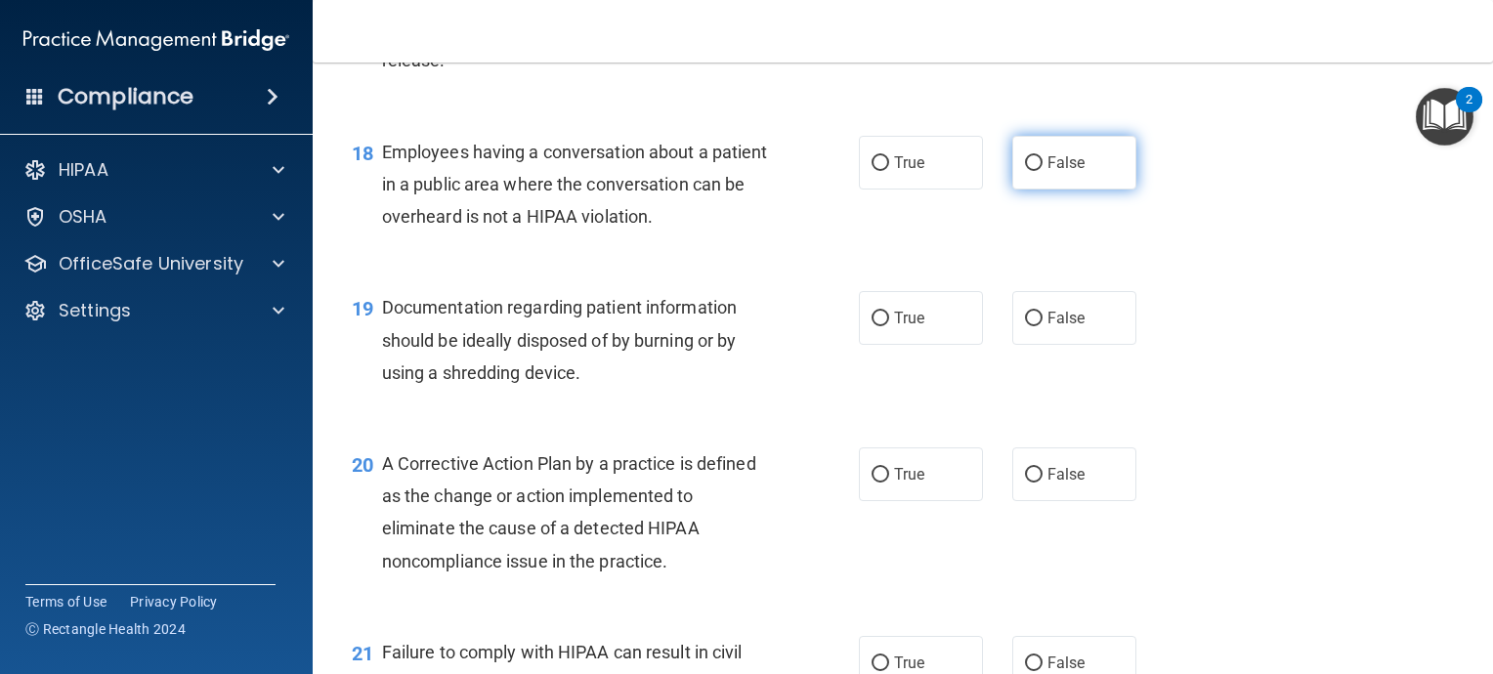
click at [1025, 171] on input "False" at bounding box center [1034, 163] width 18 height 15
radio input "true"
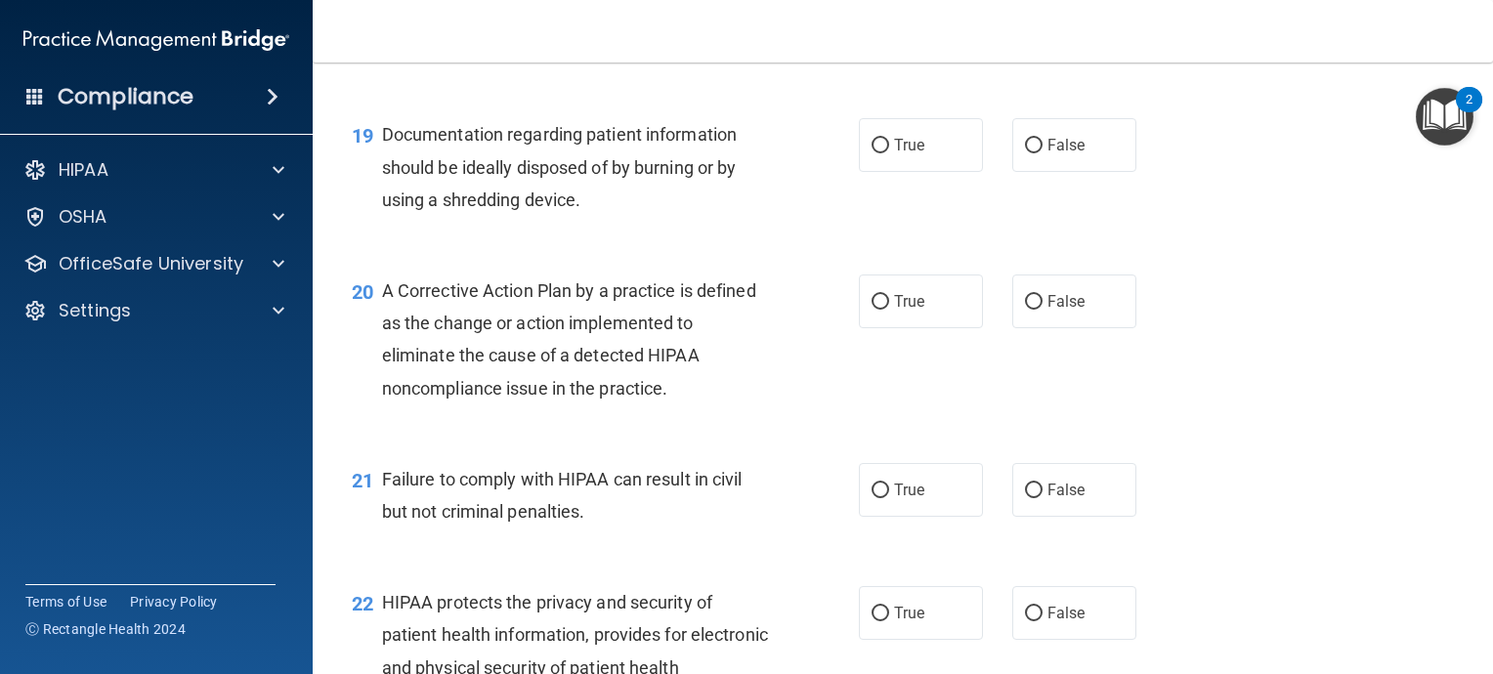
scroll to position [3029, 0]
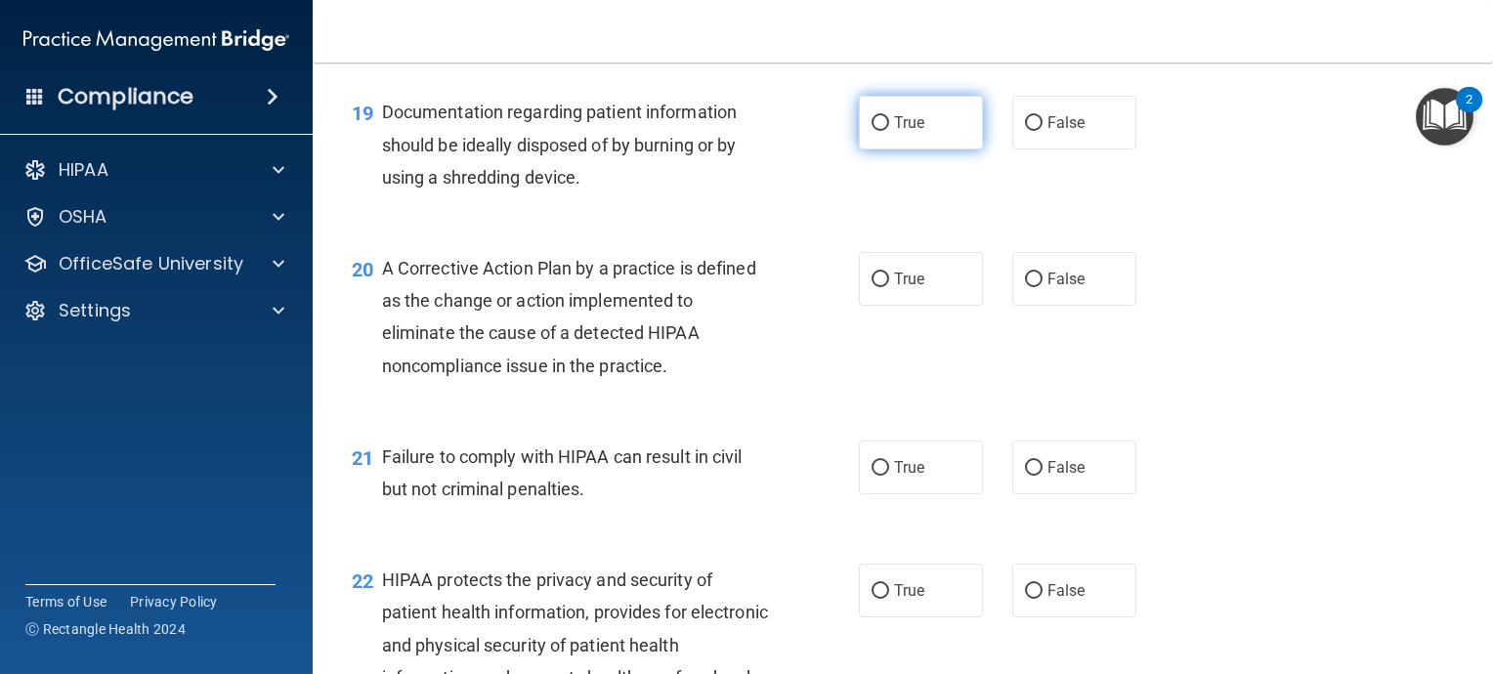
click at [872, 131] on input "True" at bounding box center [881, 123] width 18 height 15
radio input "true"
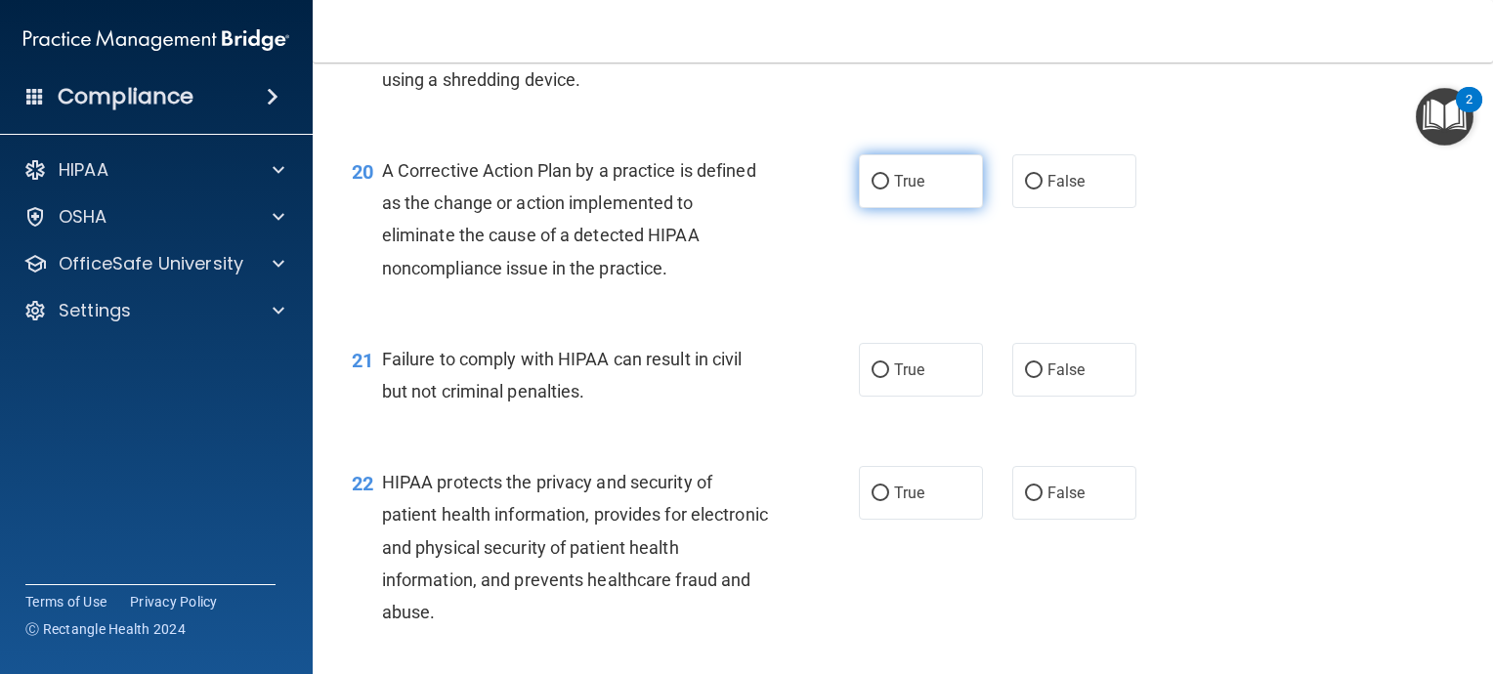
click at [872, 190] on input "True" at bounding box center [881, 182] width 18 height 15
radio input "true"
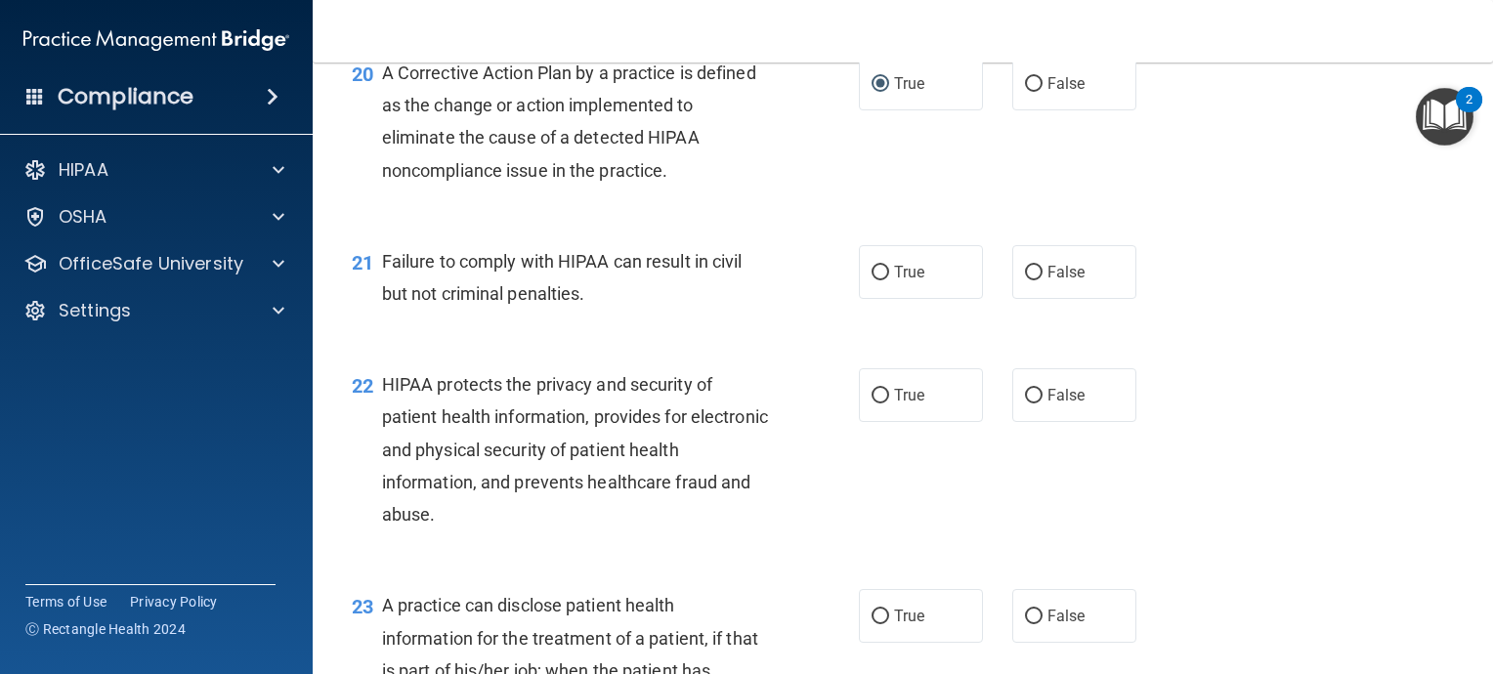
scroll to position [3322, 0]
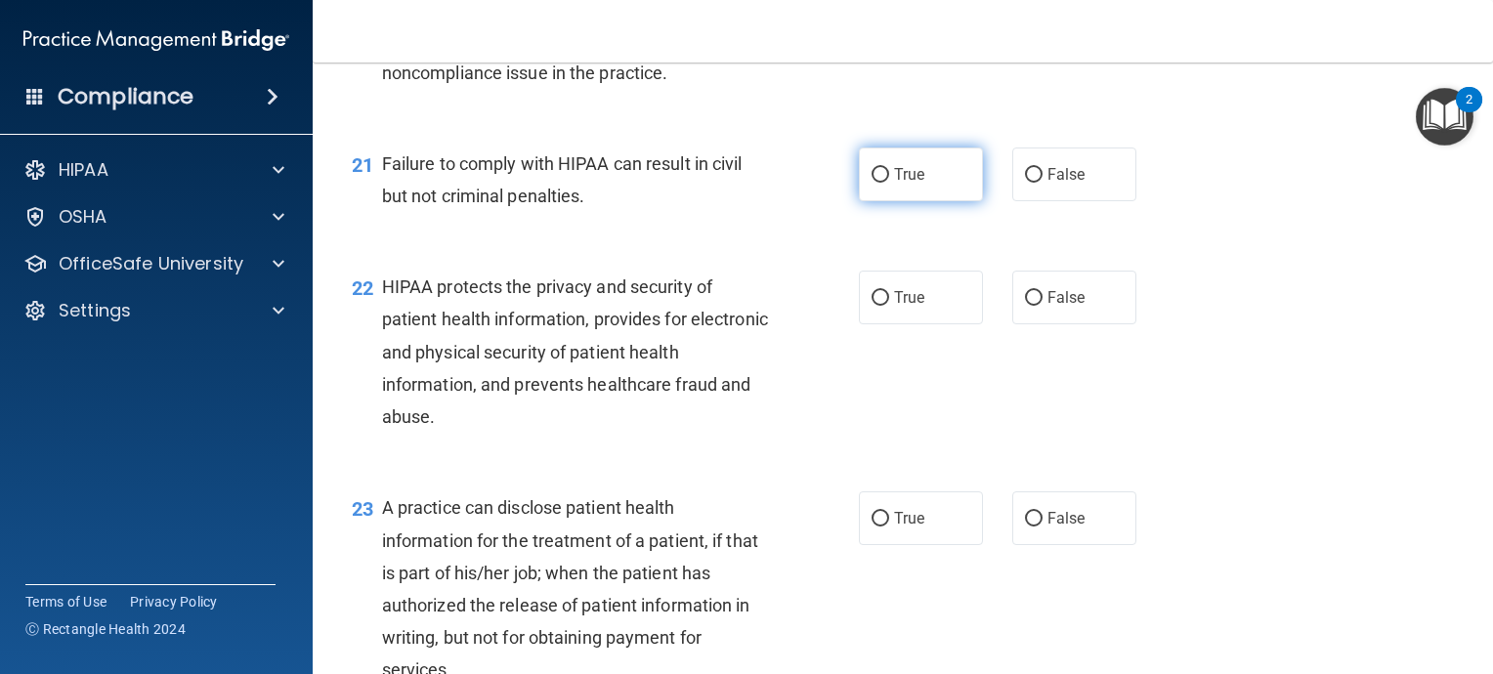
click at [873, 183] on input "True" at bounding box center [881, 175] width 18 height 15
radio input "true"
click at [873, 183] on input "True" at bounding box center [881, 175] width 18 height 15
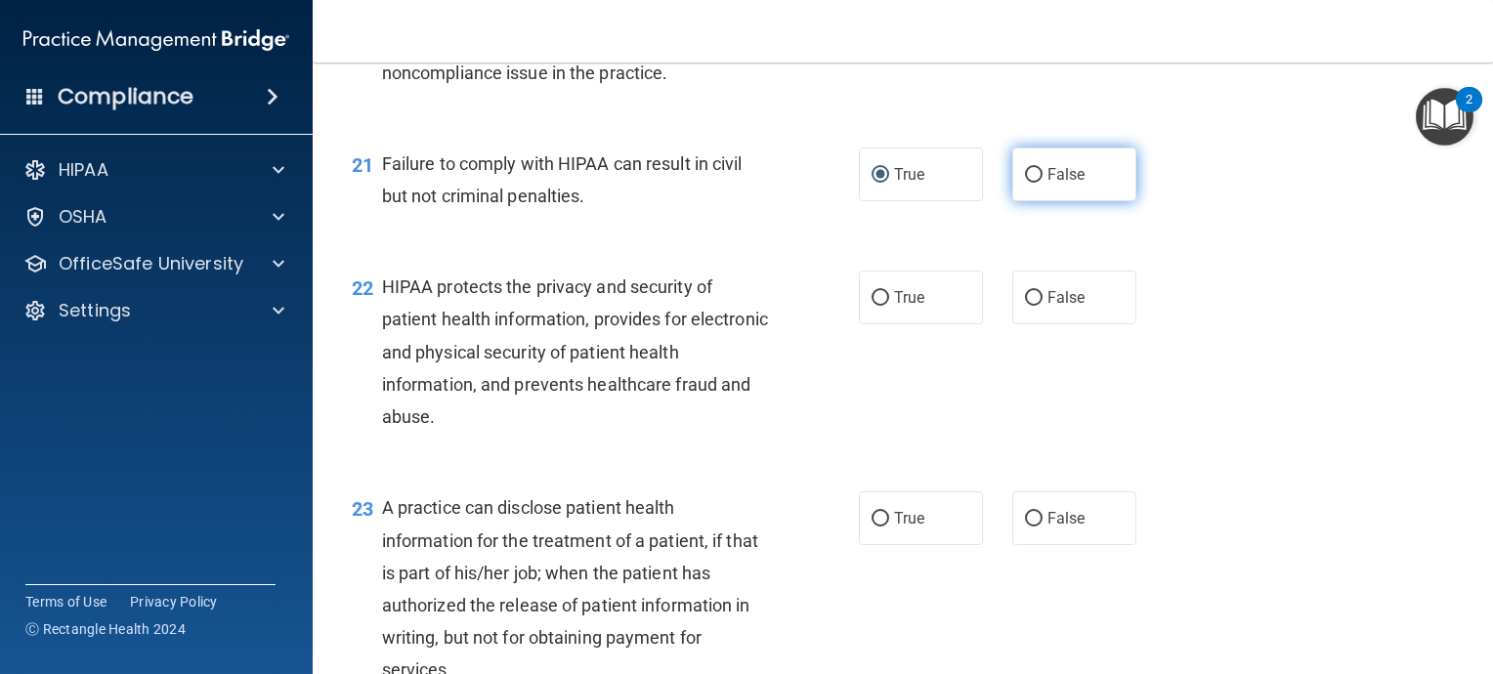
click at [1025, 183] on input "False" at bounding box center [1034, 175] width 18 height 15
radio input "true"
radio input "false"
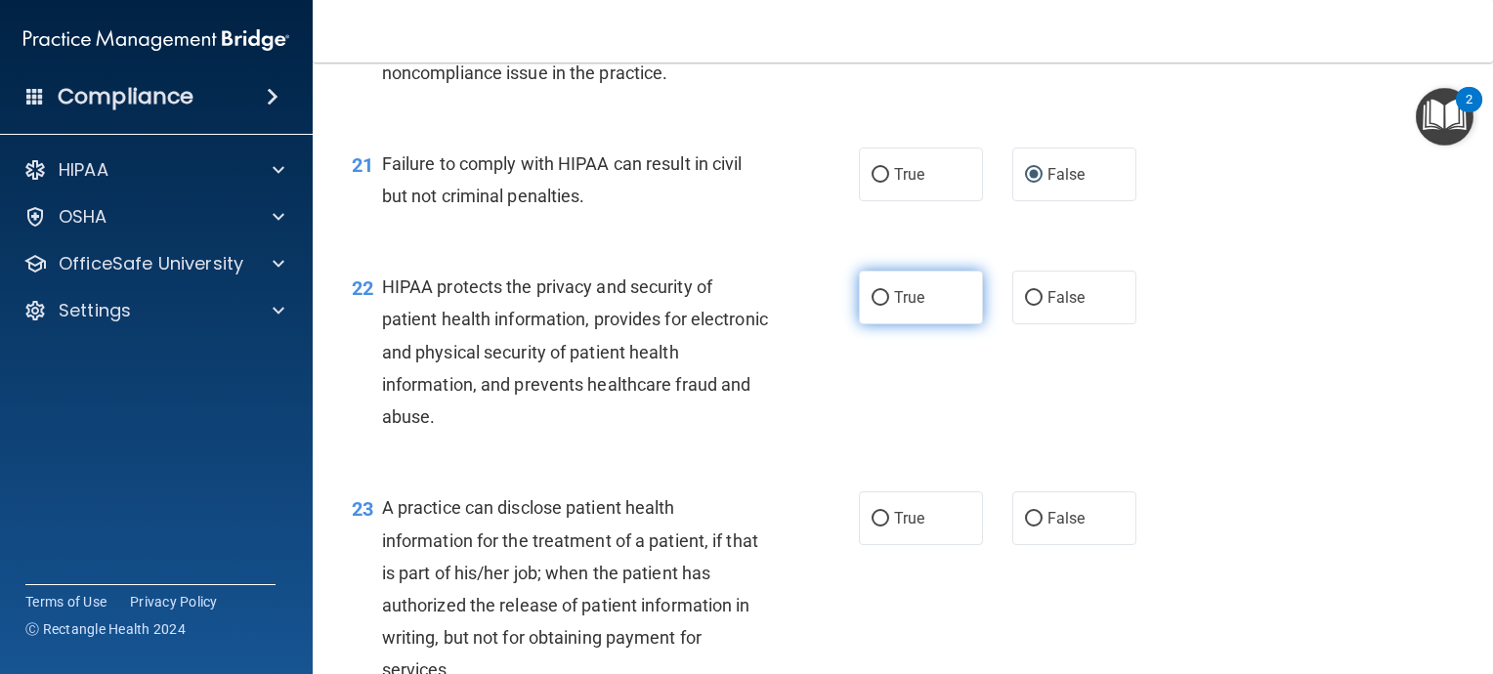
click at [875, 306] on input "True" at bounding box center [881, 298] width 18 height 15
radio input "true"
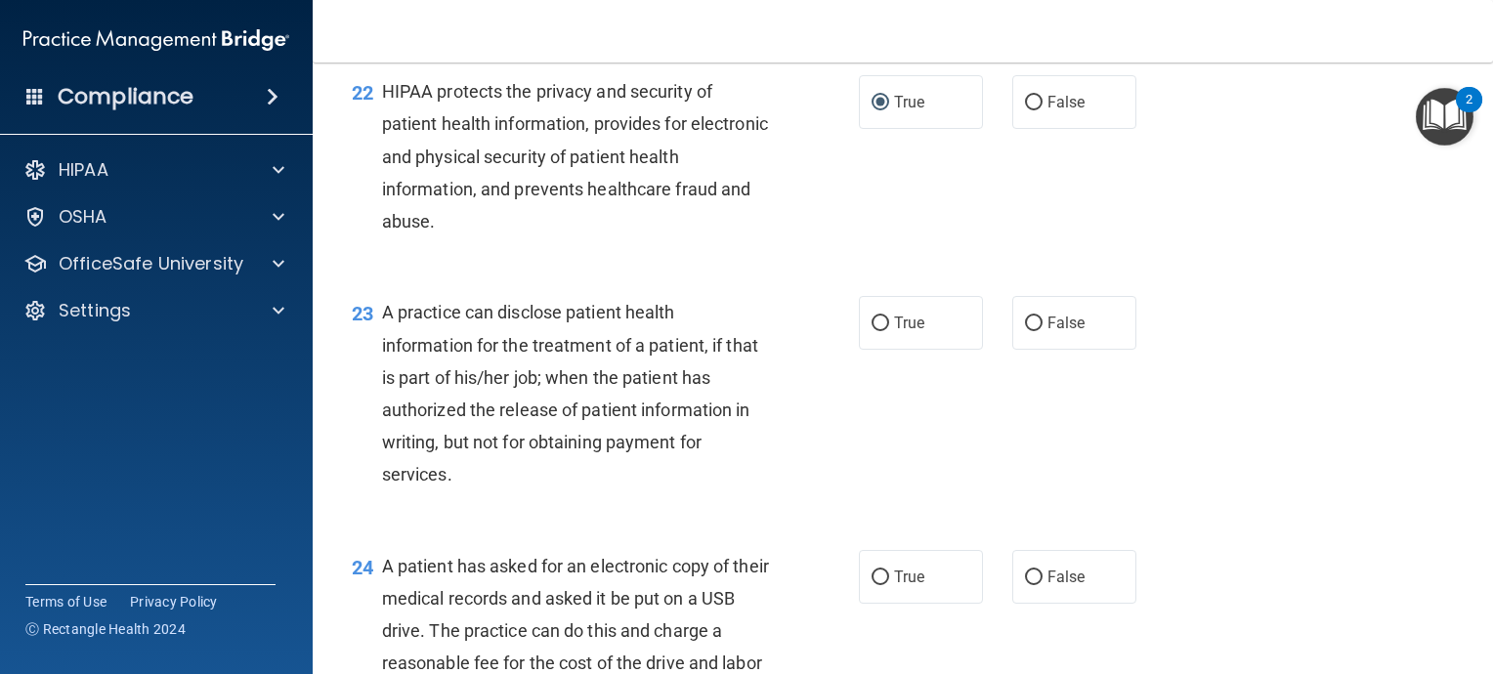
scroll to position [3615, 0]
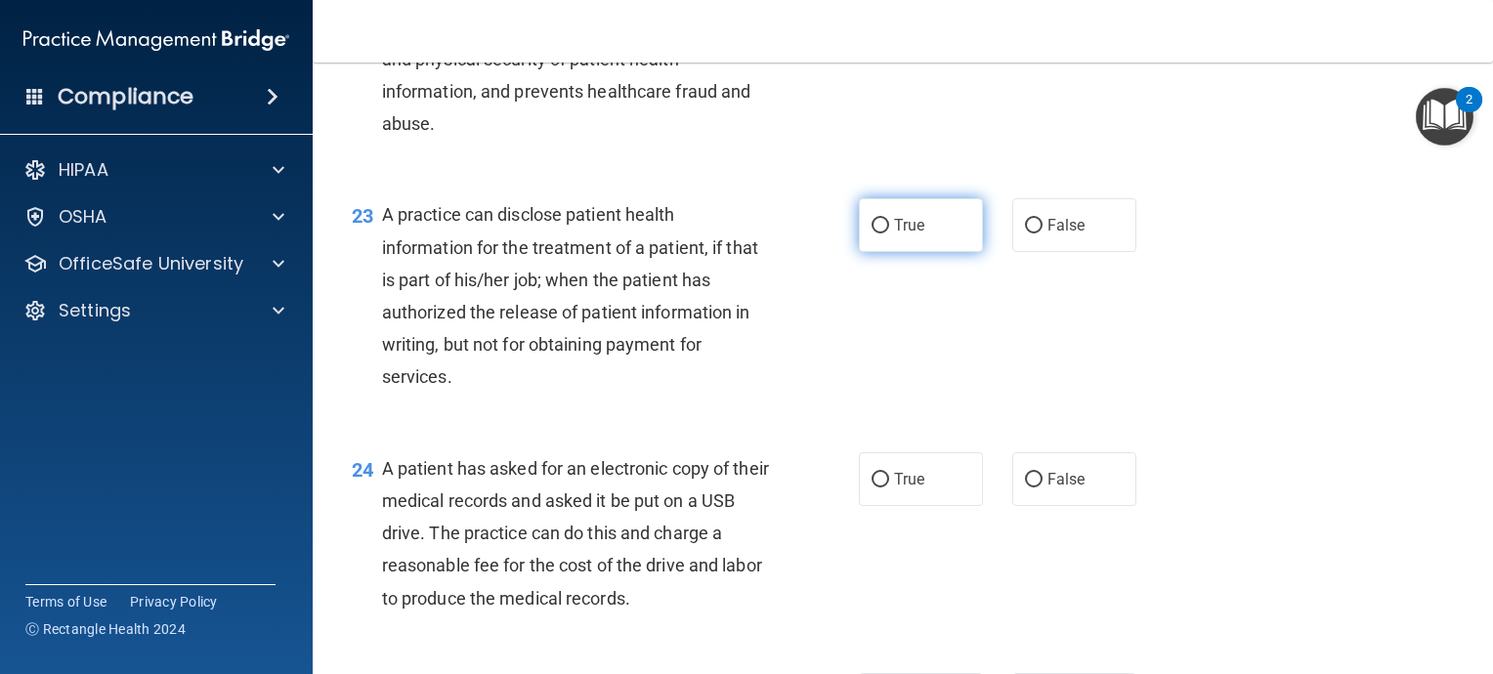
click at [872, 234] on input "True" at bounding box center [881, 226] width 18 height 15
radio input "true"
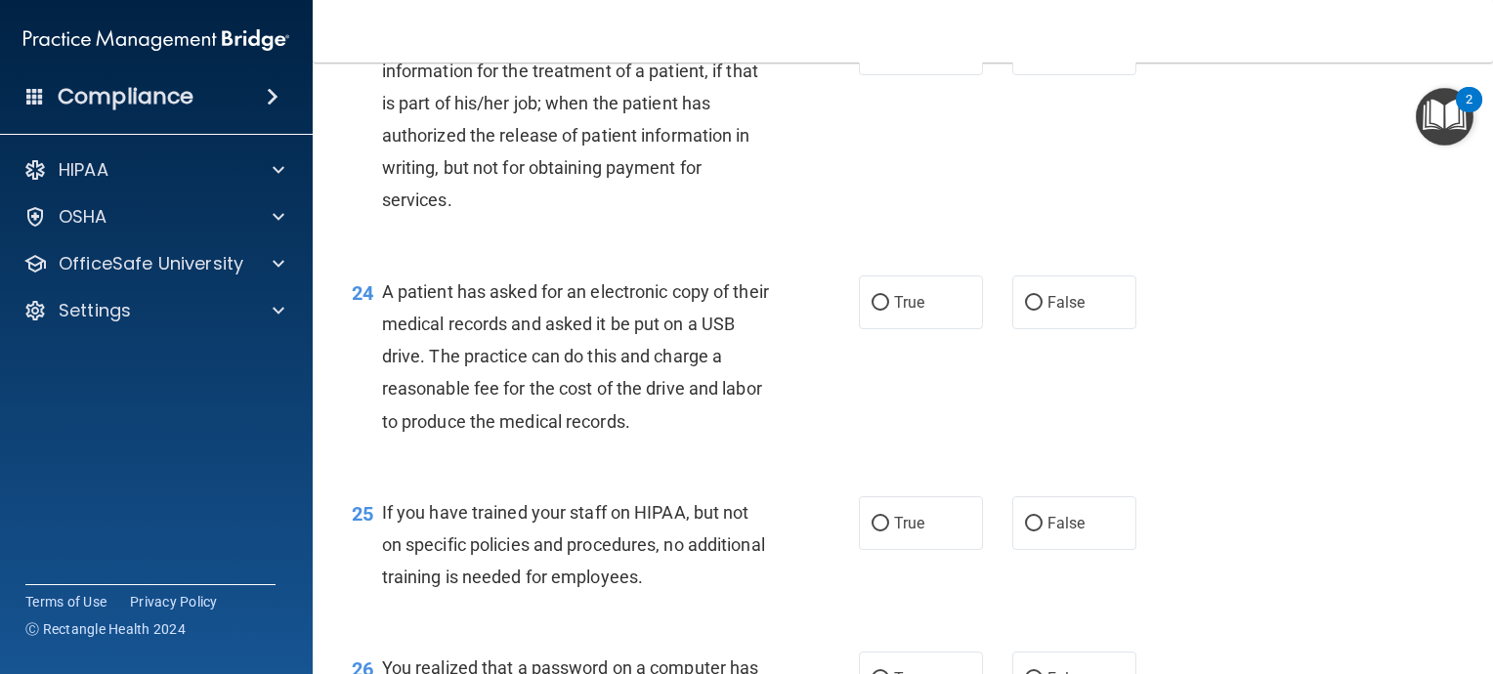
scroll to position [3811, 0]
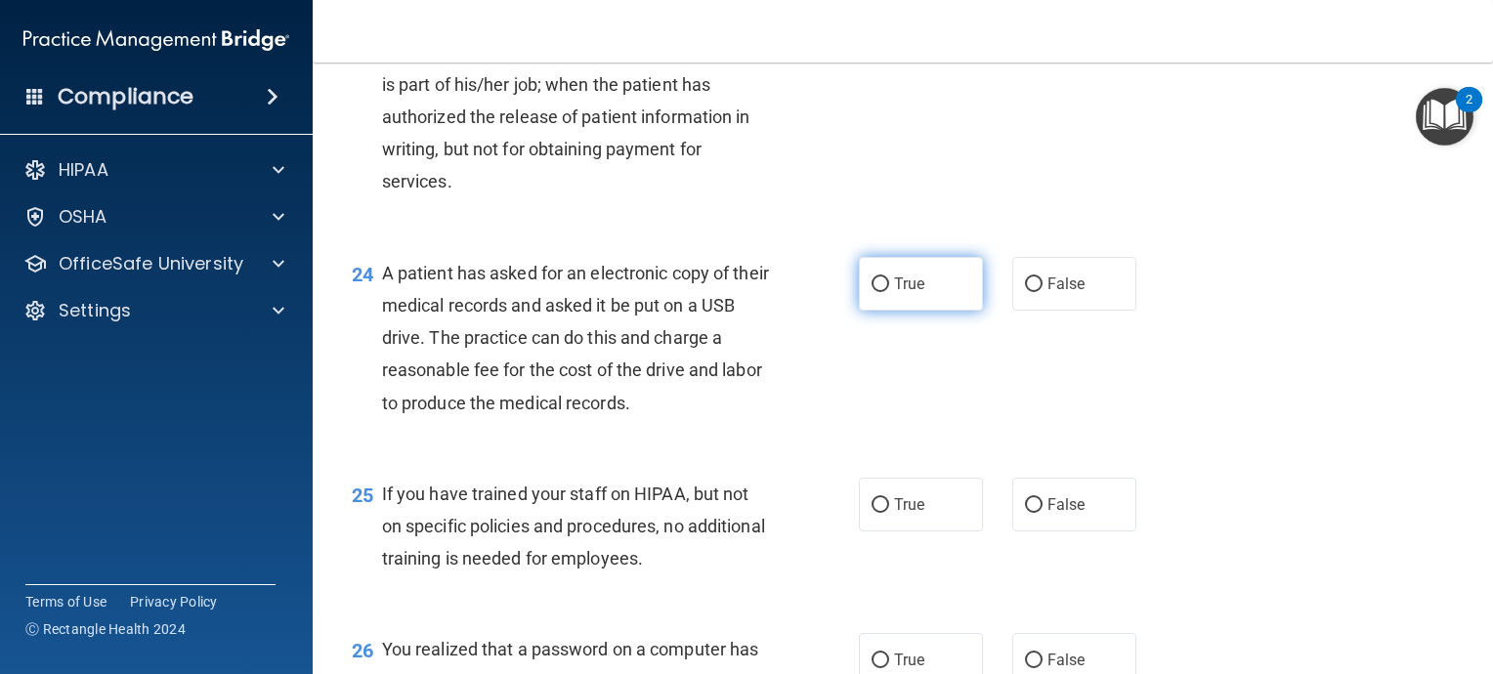
click at [876, 292] on input "True" at bounding box center [881, 284] width 18 height 15
radio input "true"
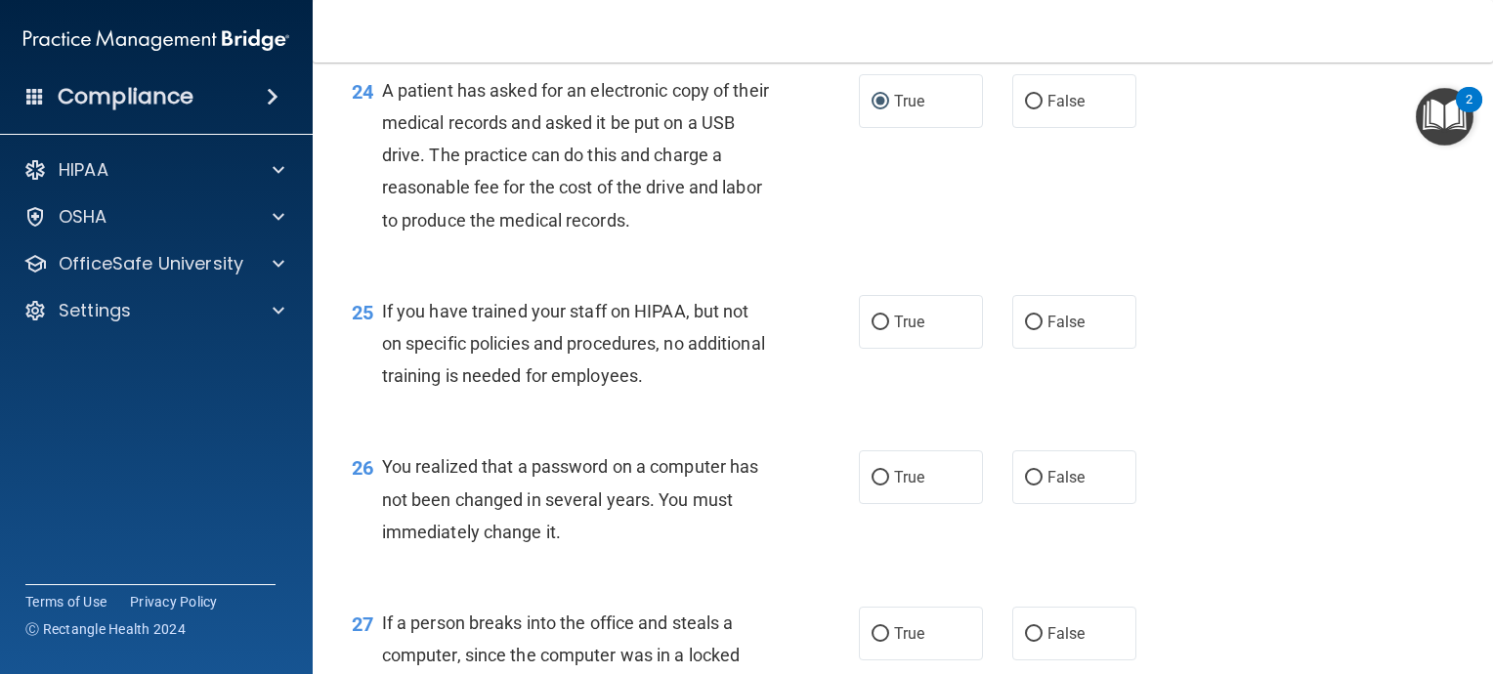
scroll to position [4006, 0]
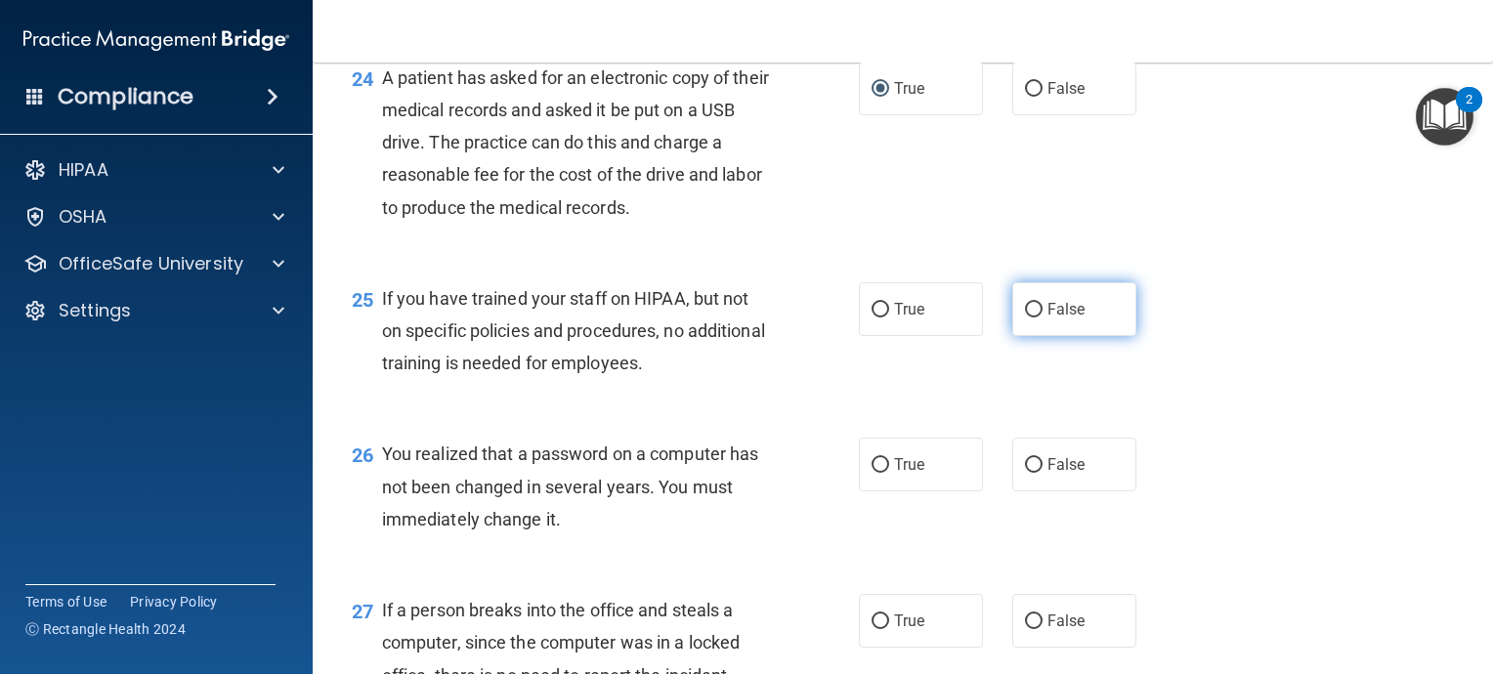
click at [1025, 318] on input "False" at bounding box center [1034, 310] width 18 height 15
radio input "true"
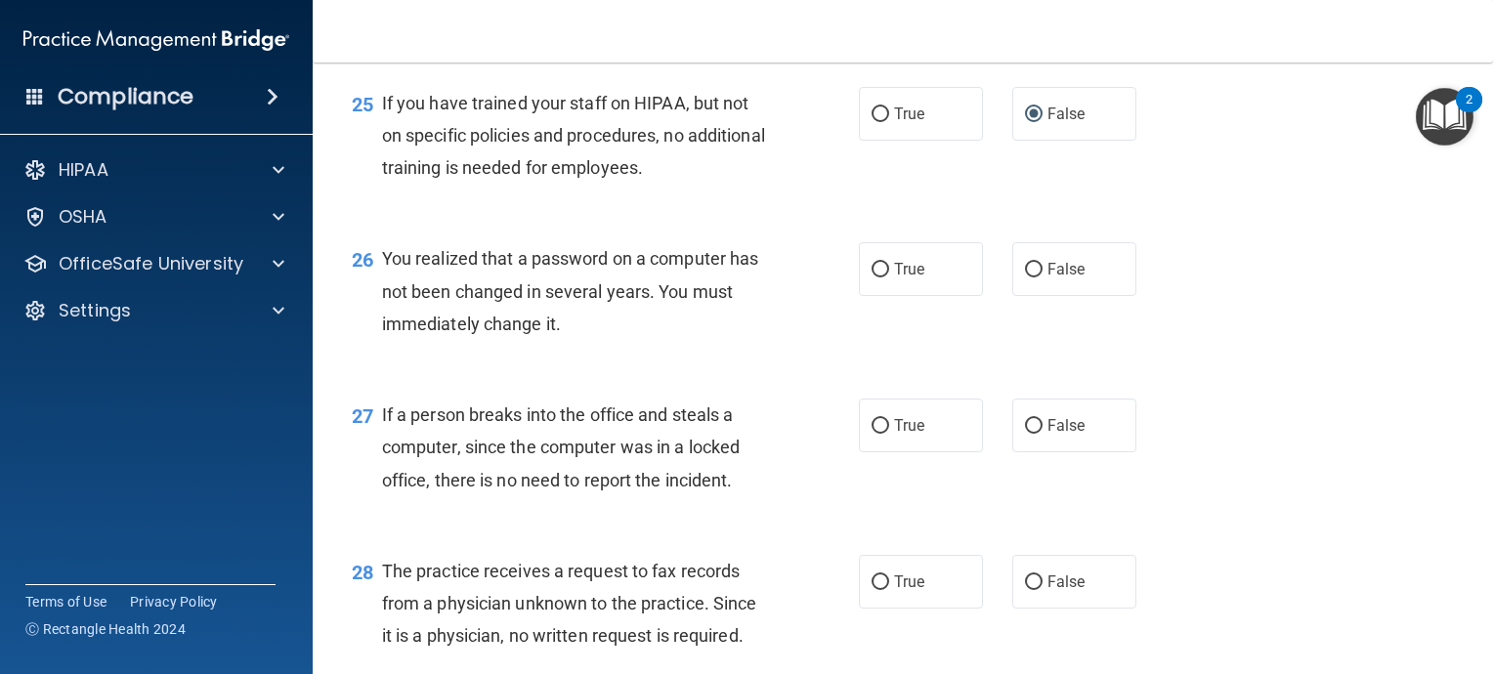
scroll to position [4299, 0]
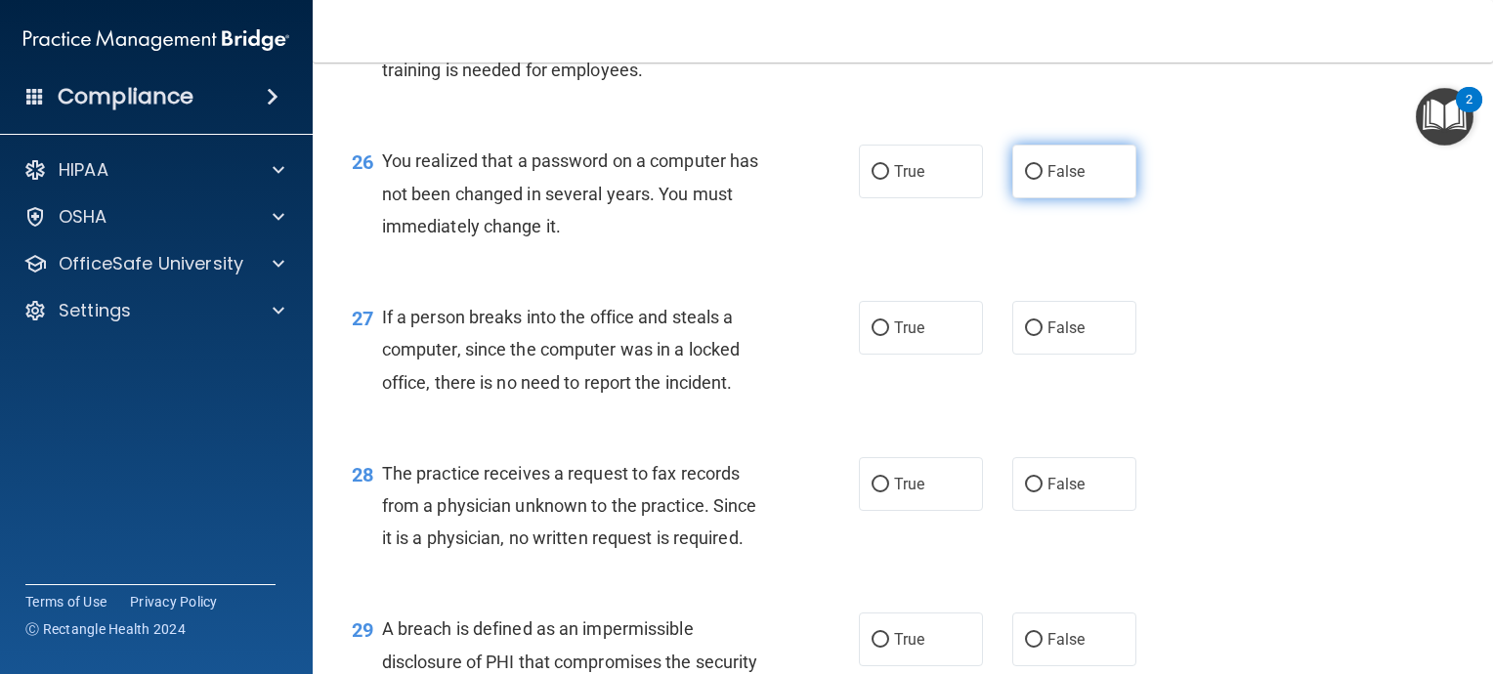
click at [1025, 180] on input "False" at bounding box center [1034, 172] width 18 height 15
radio input "true"
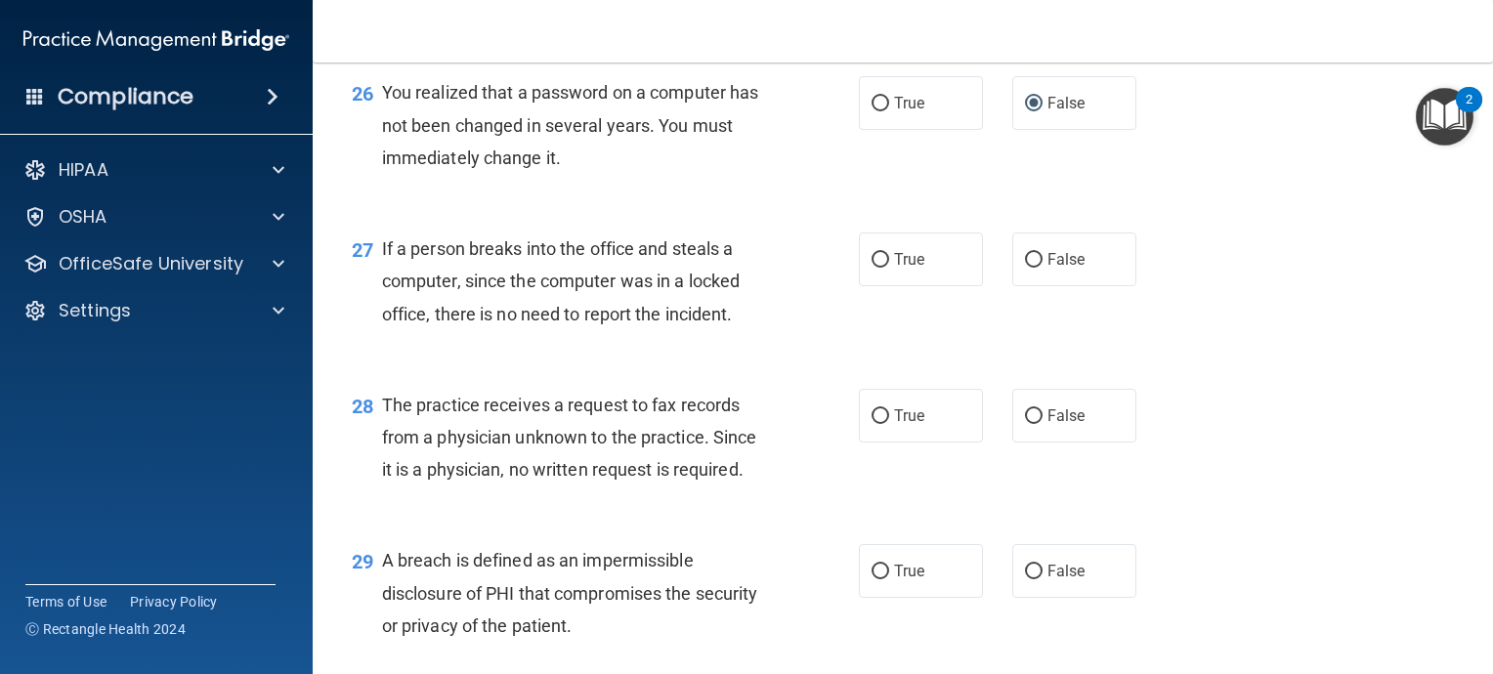
scroll to position [4397, 0]
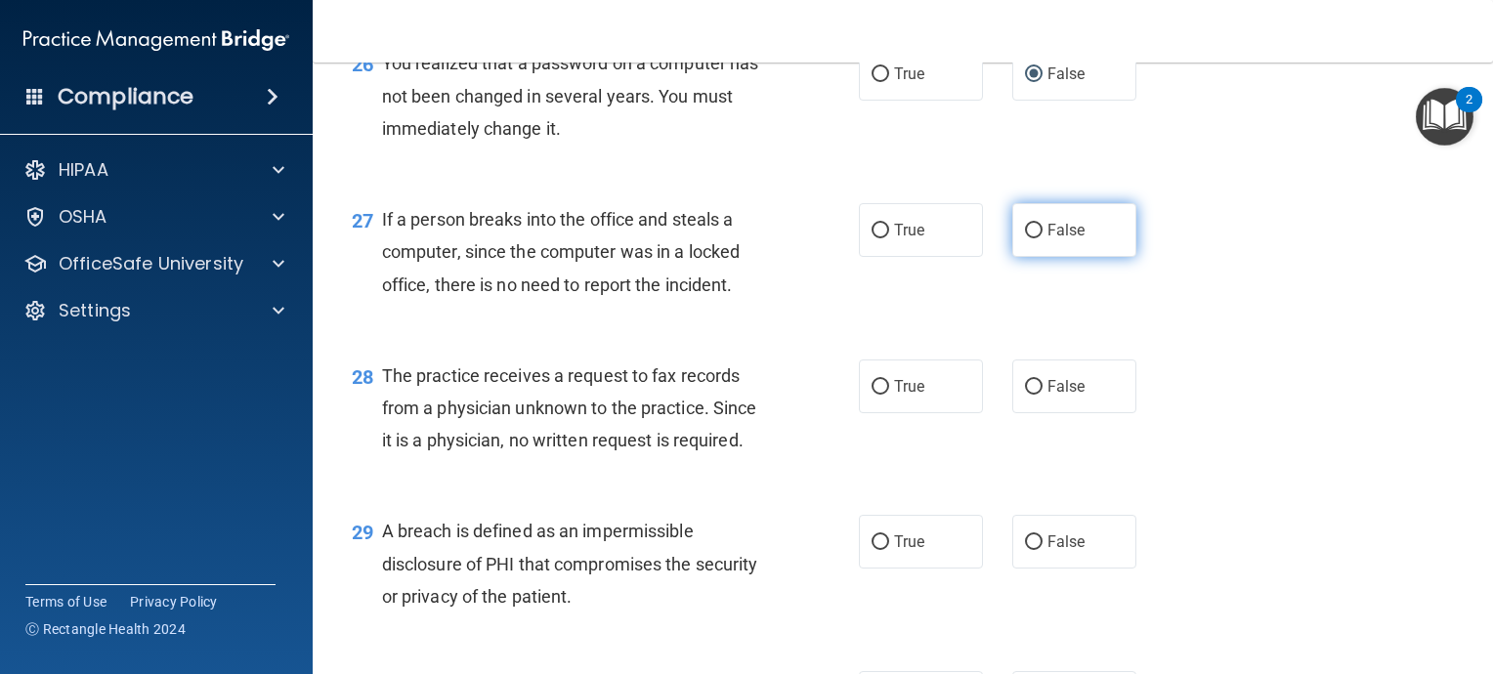
click at [1025, 238] on input "False" at bounding box center [1034, 231] width 18 height 15
radio input "true"
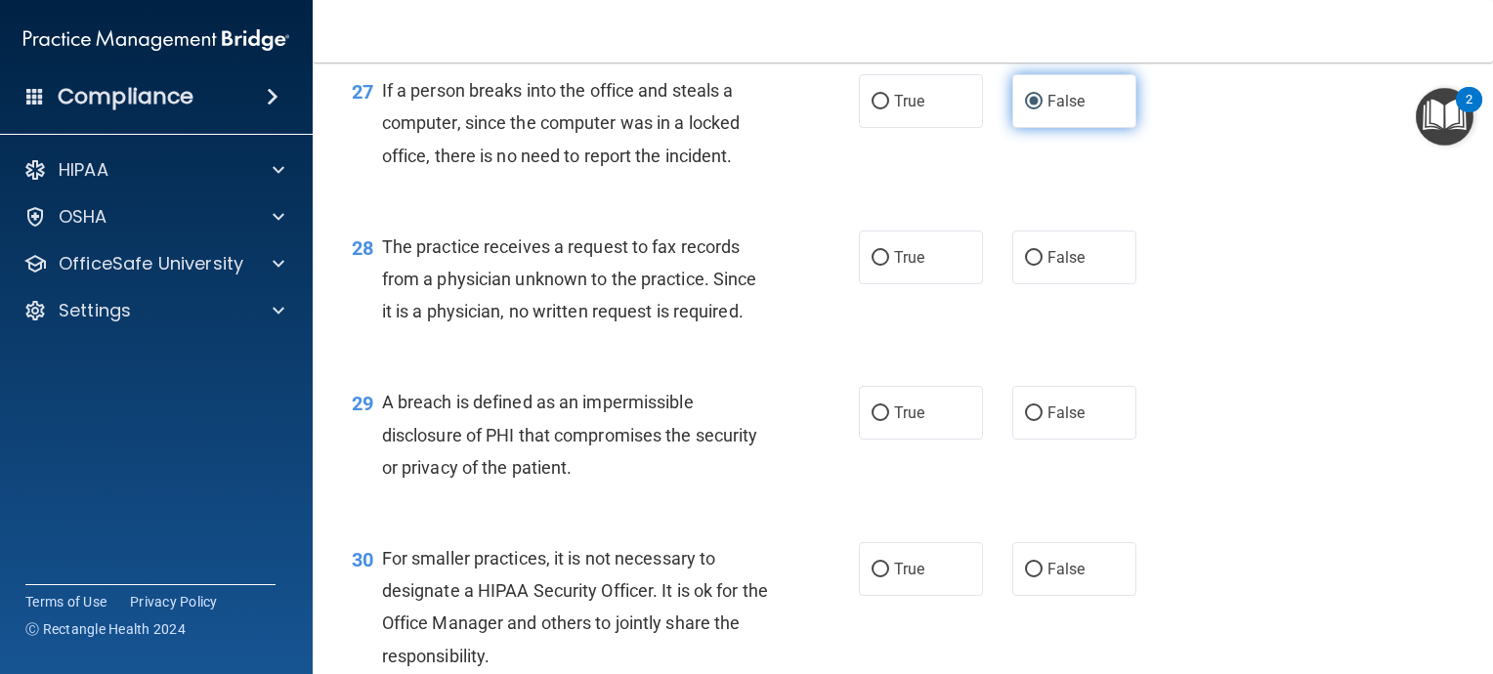
scroll to position [4592, 0]
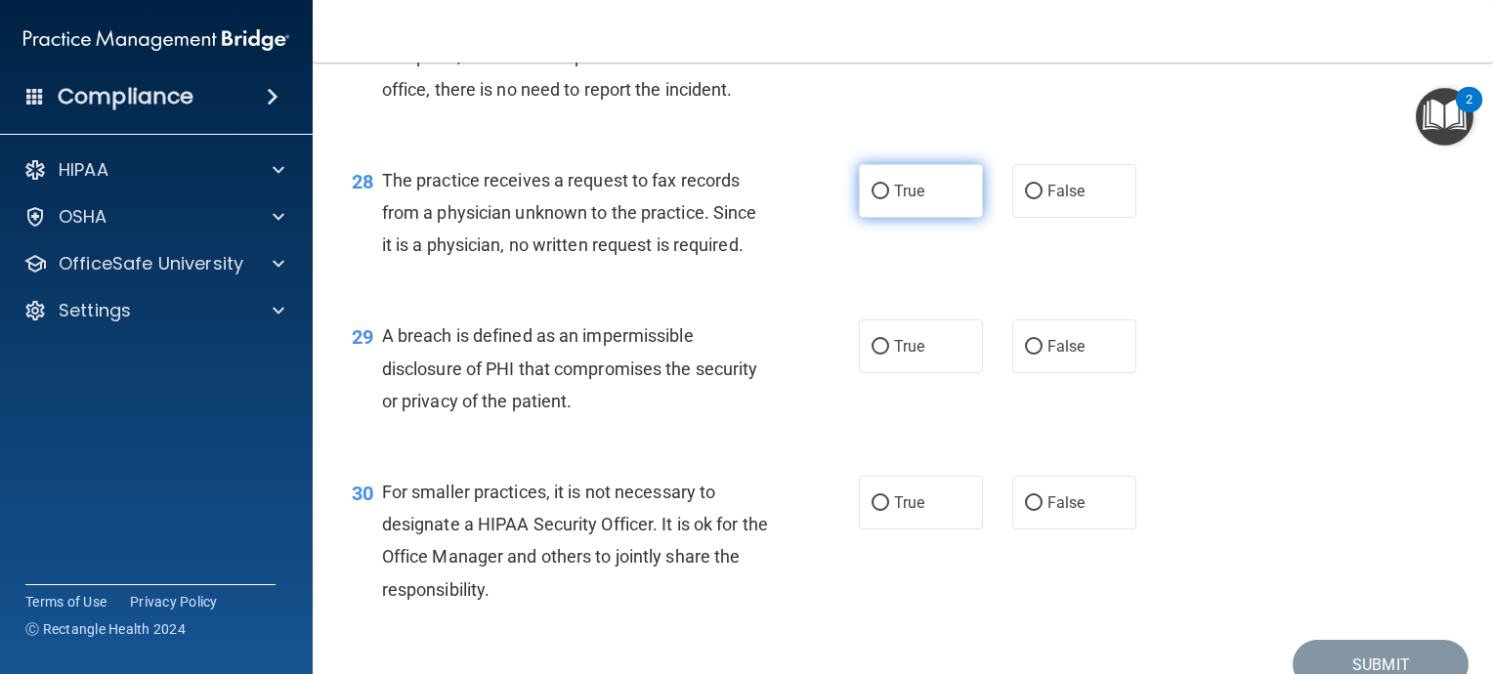
click at [875, 199] on input "True" at bounding box center [881, 192] width 18 height 15
radio input "true"
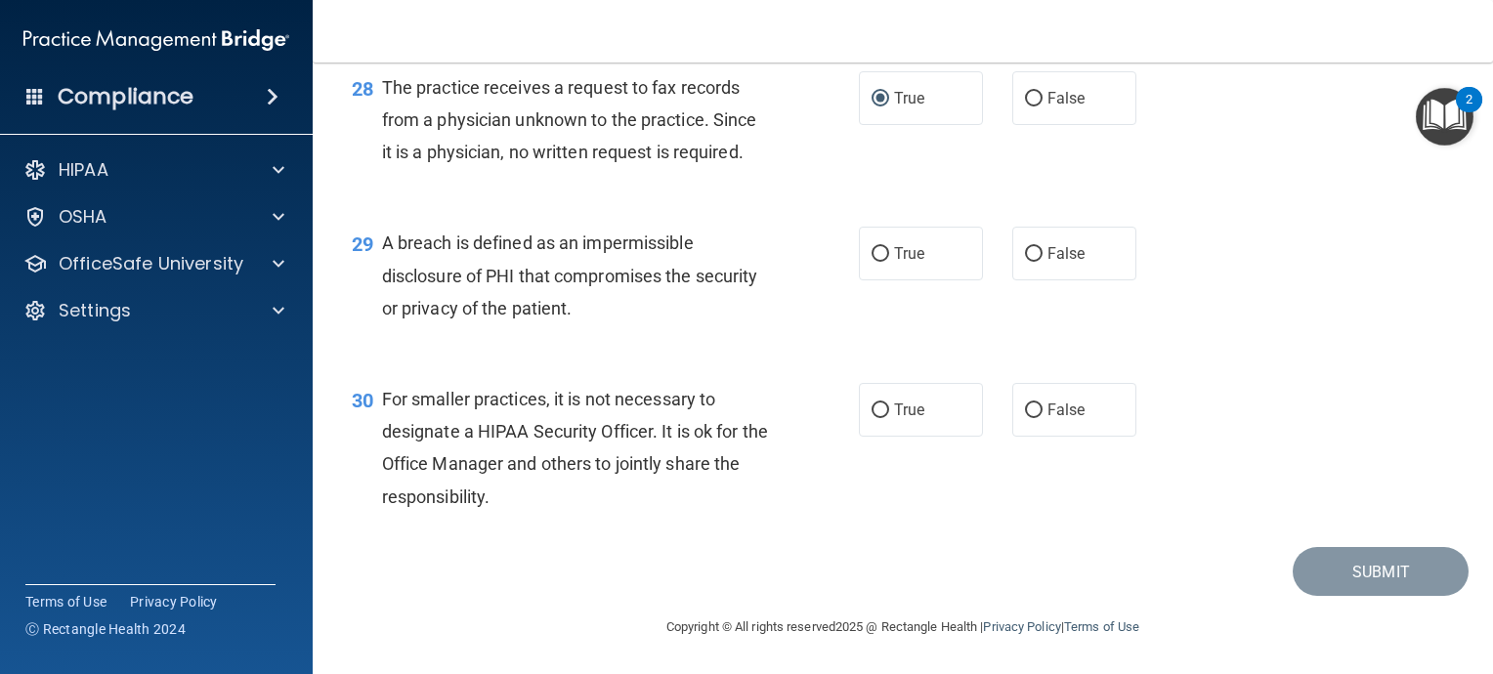
scroll to position [4717, 0]
click at [874, 254] on input "True" at bounding box center [881, 254] width 18 height 15
radio input "true"
click at [872, 412] on input "True" at bounding box center [881, 411] width 18 height 15
radio input "true"
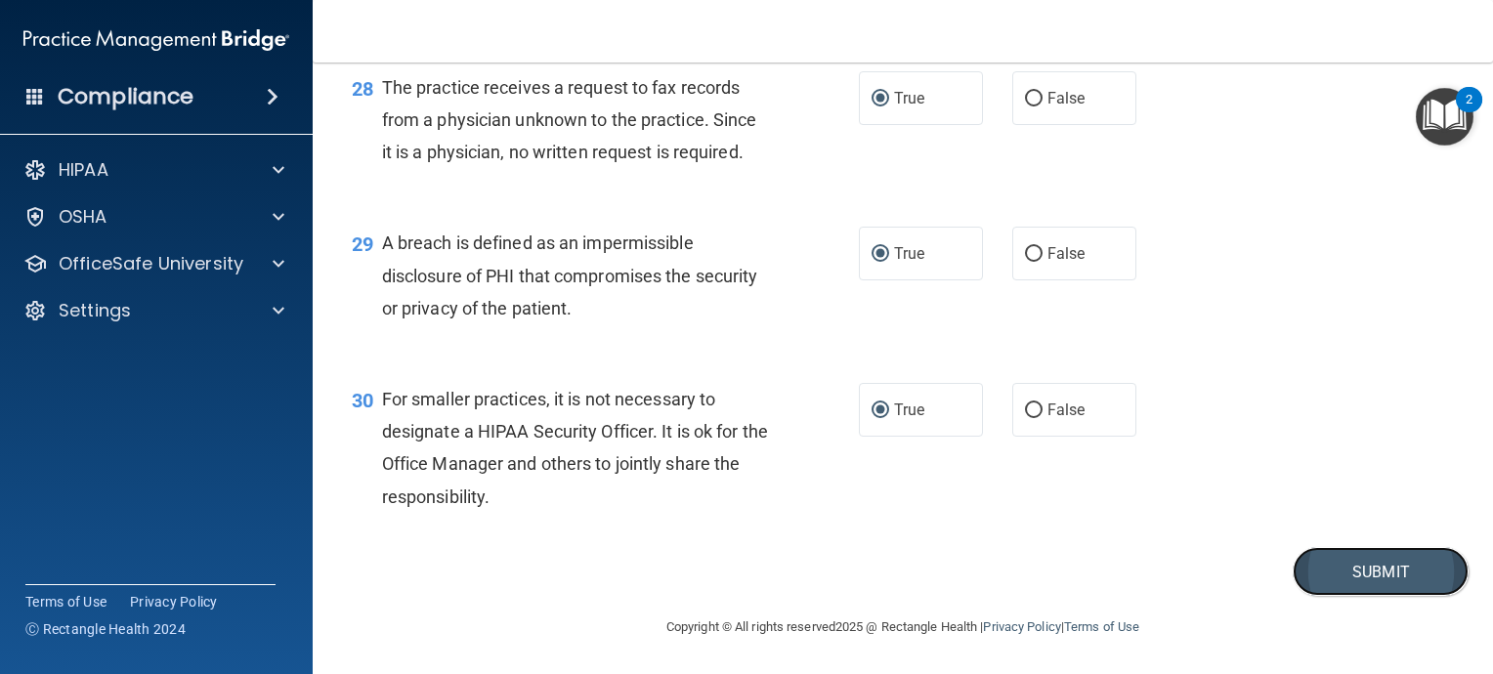
click at [1387, 577] on button "Submit" at bounding box center [1381, 572] width 176 height 50
click at [1370, 570] on button "Submit" at bounding box center [1381, 572] width 176 height 50
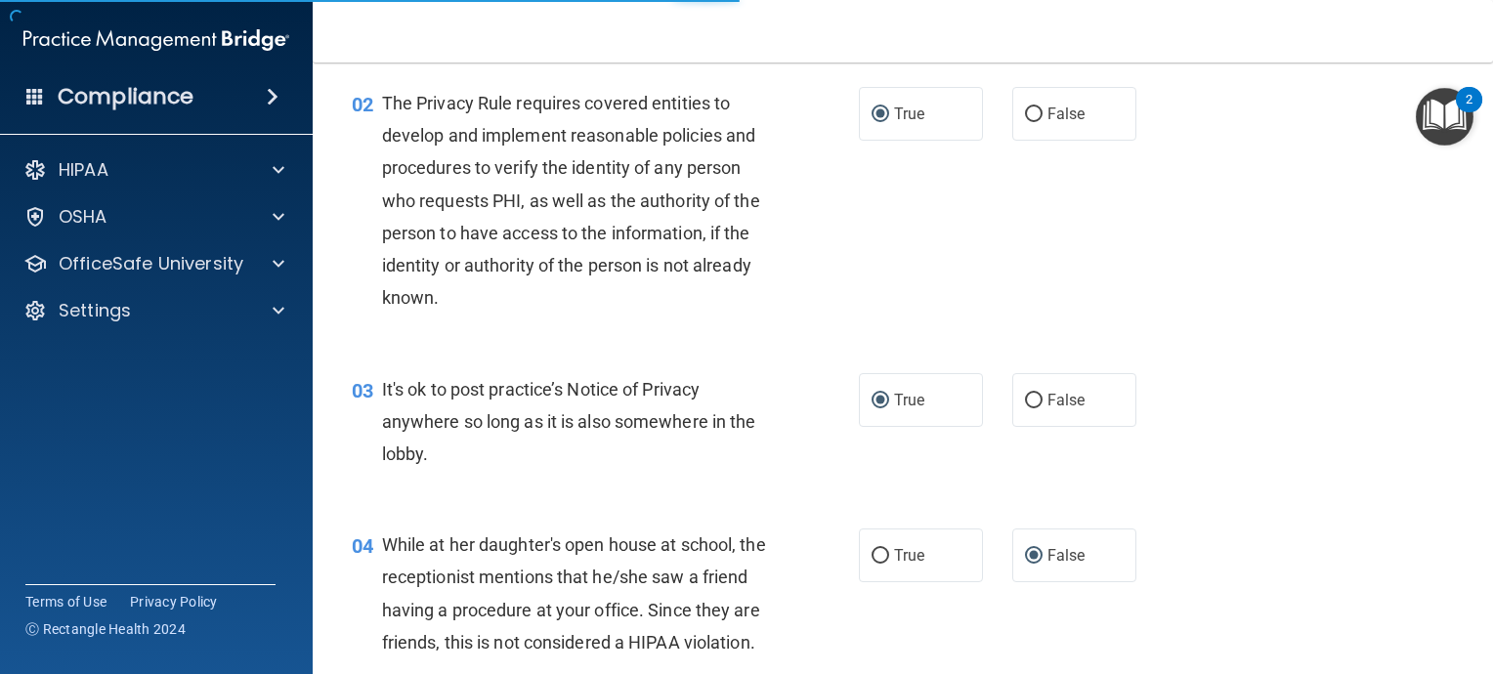
scroll to position [223, 0]
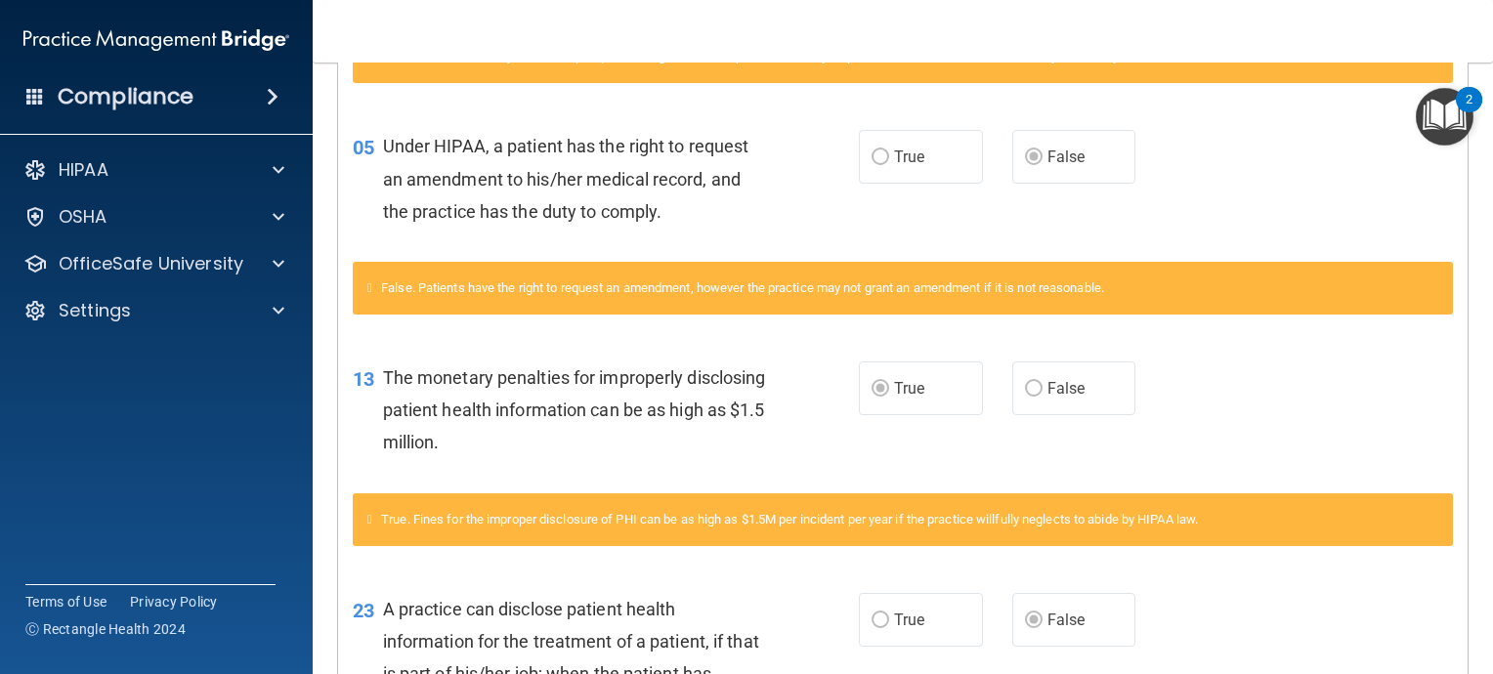
scroll to position [684, 0]
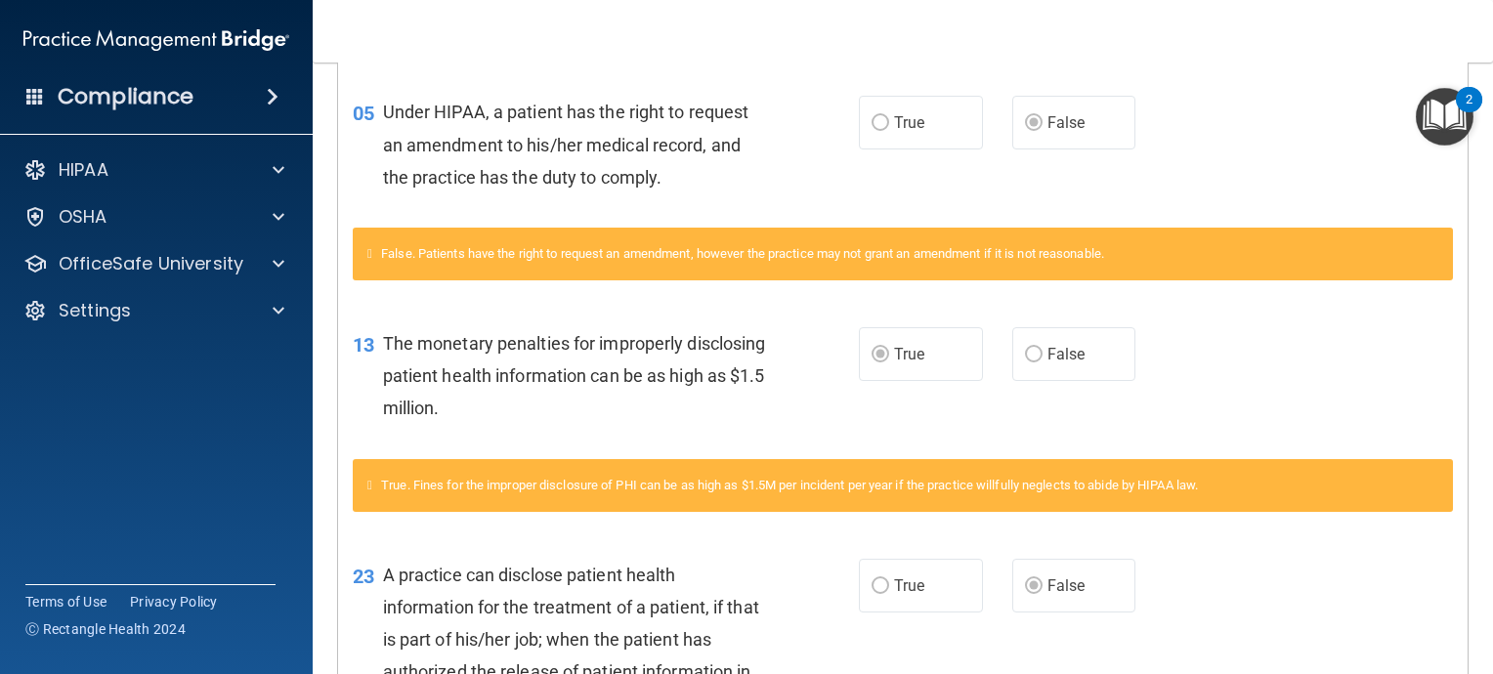
click at [982, 310] on div "13 The monetary penalties for improperly disclosing patient health information …" at bounding box center [903, 381] width 1130 height 156
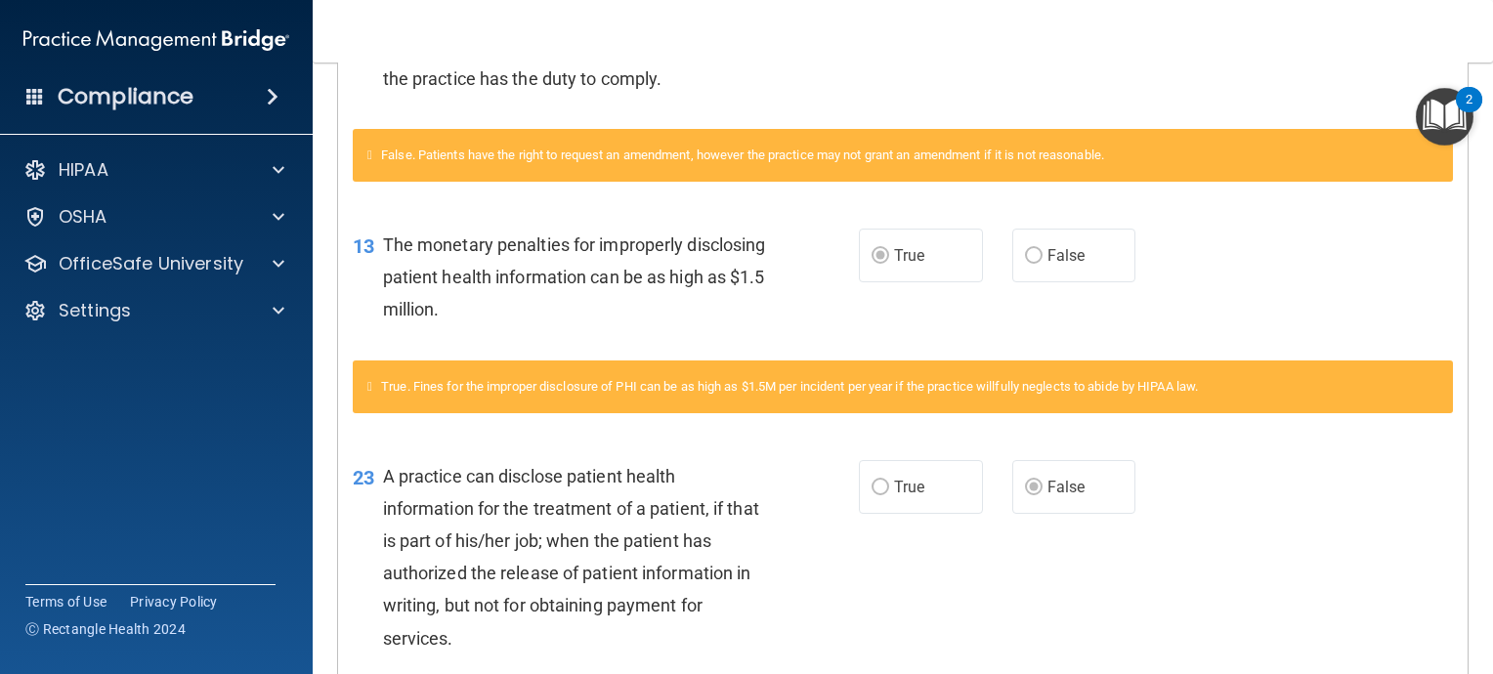
scroll to position [1075, 0]
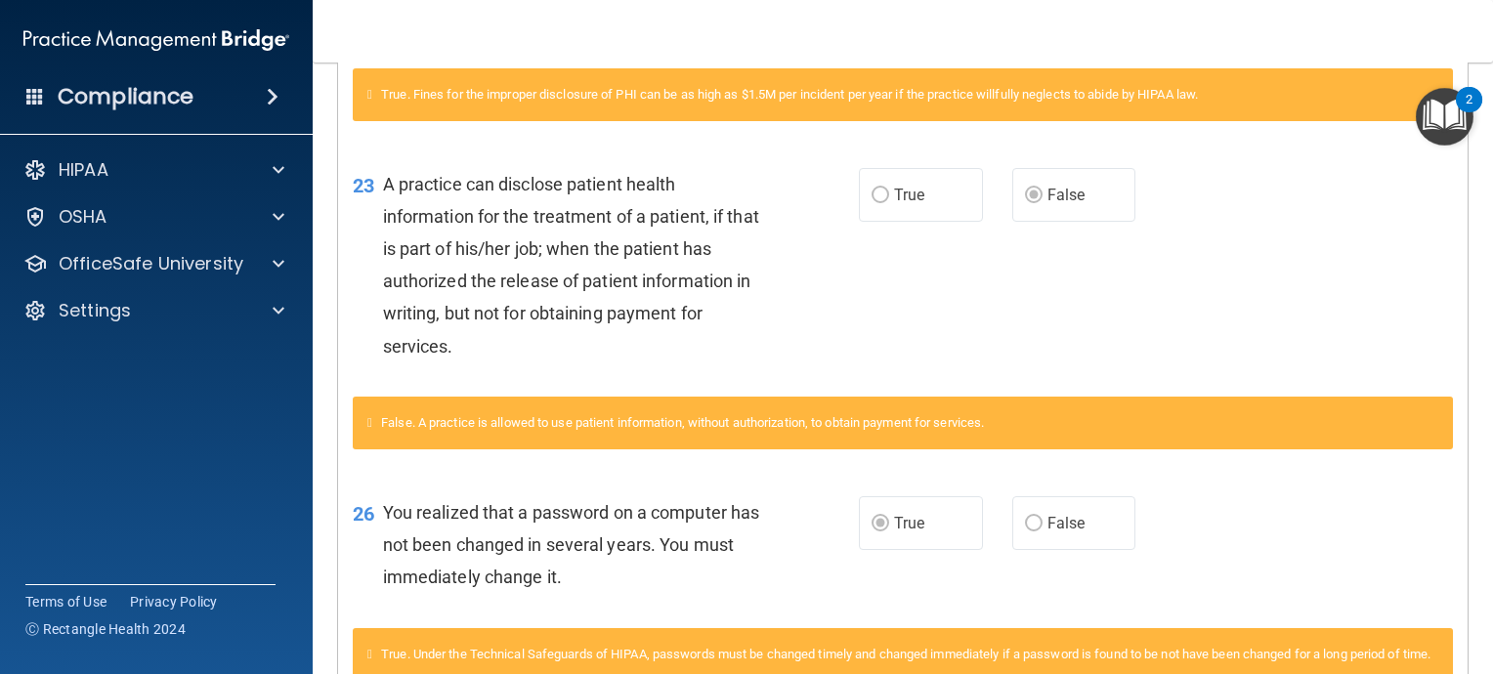
click at [982, 310] on div "23 A practice can disclose patient health information for the treatment of a pa…" at bounding box center [903, 270] width 1130 height 253
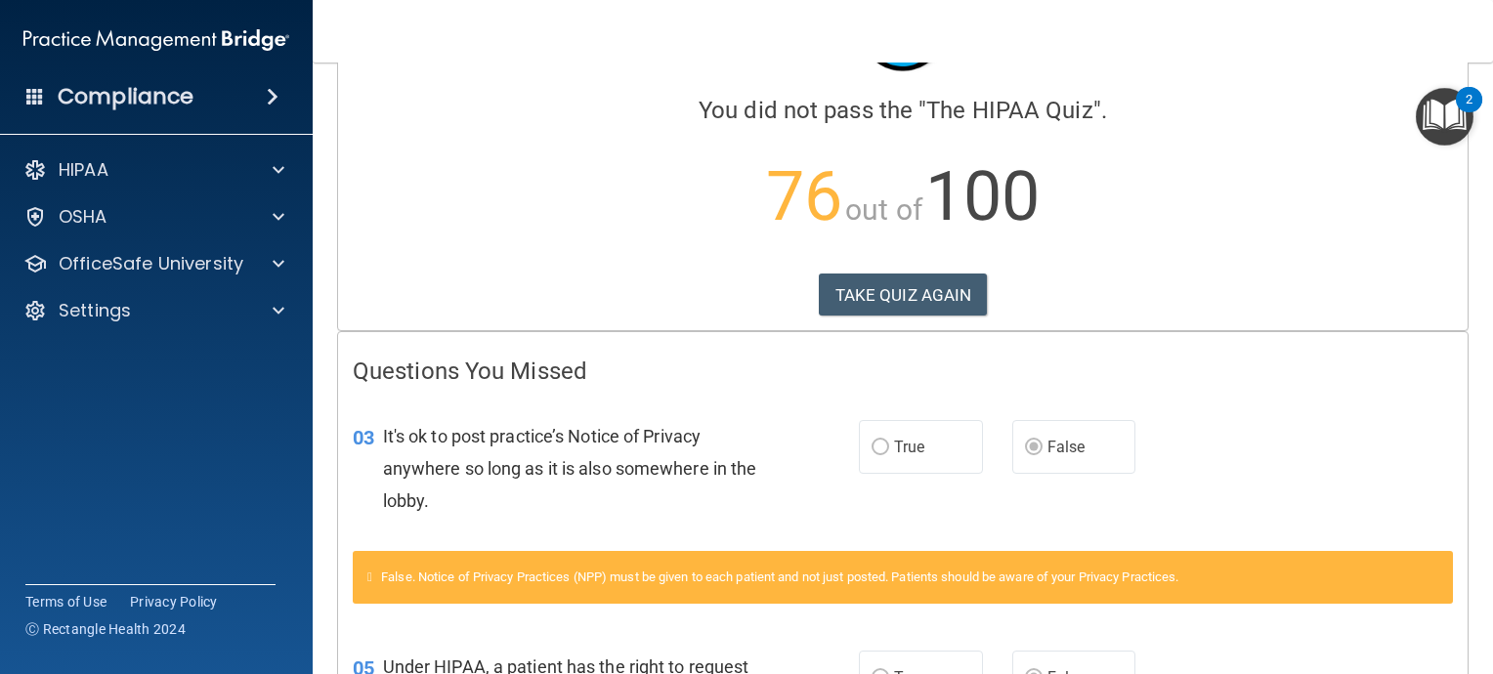
scroll to position [0, 0]
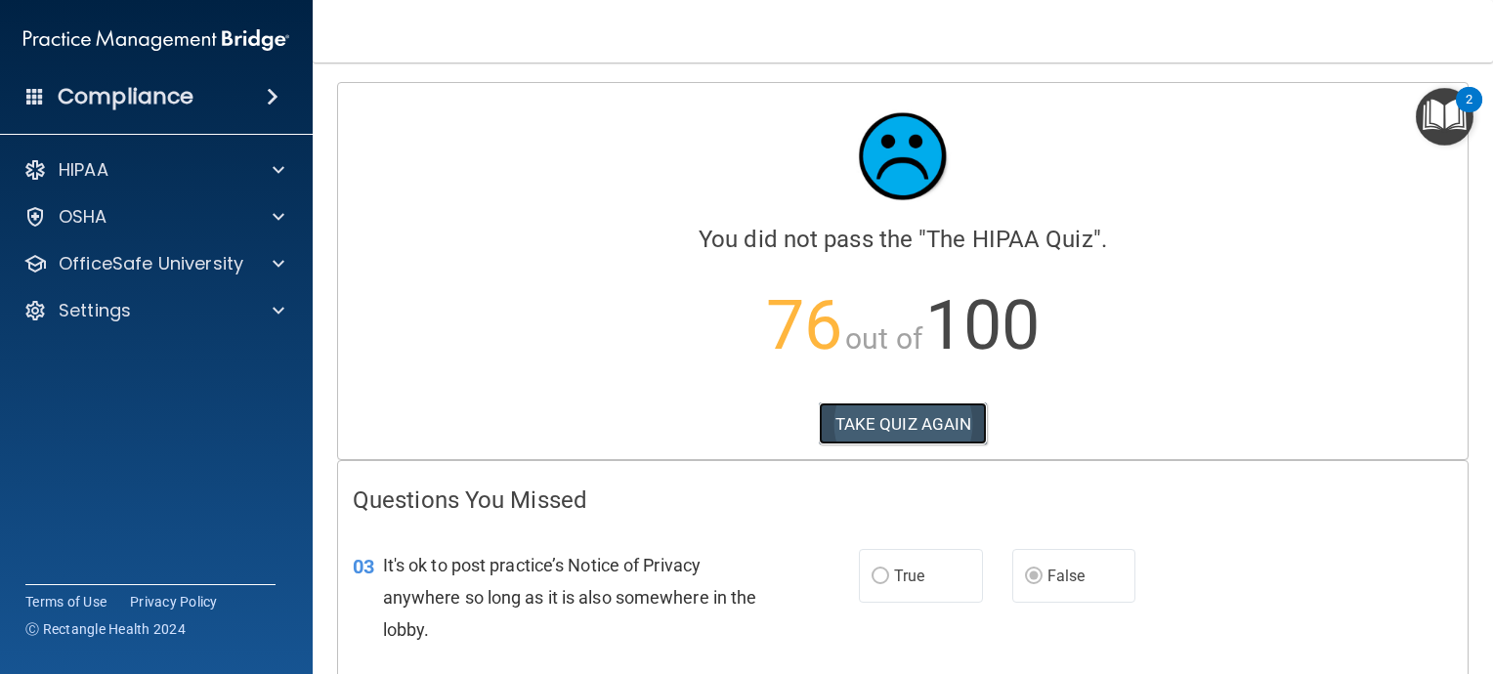
click at [925, 423] on button "TAKE QUIZ AGAIN" at bounding box center [903, 424] width 169 height 43
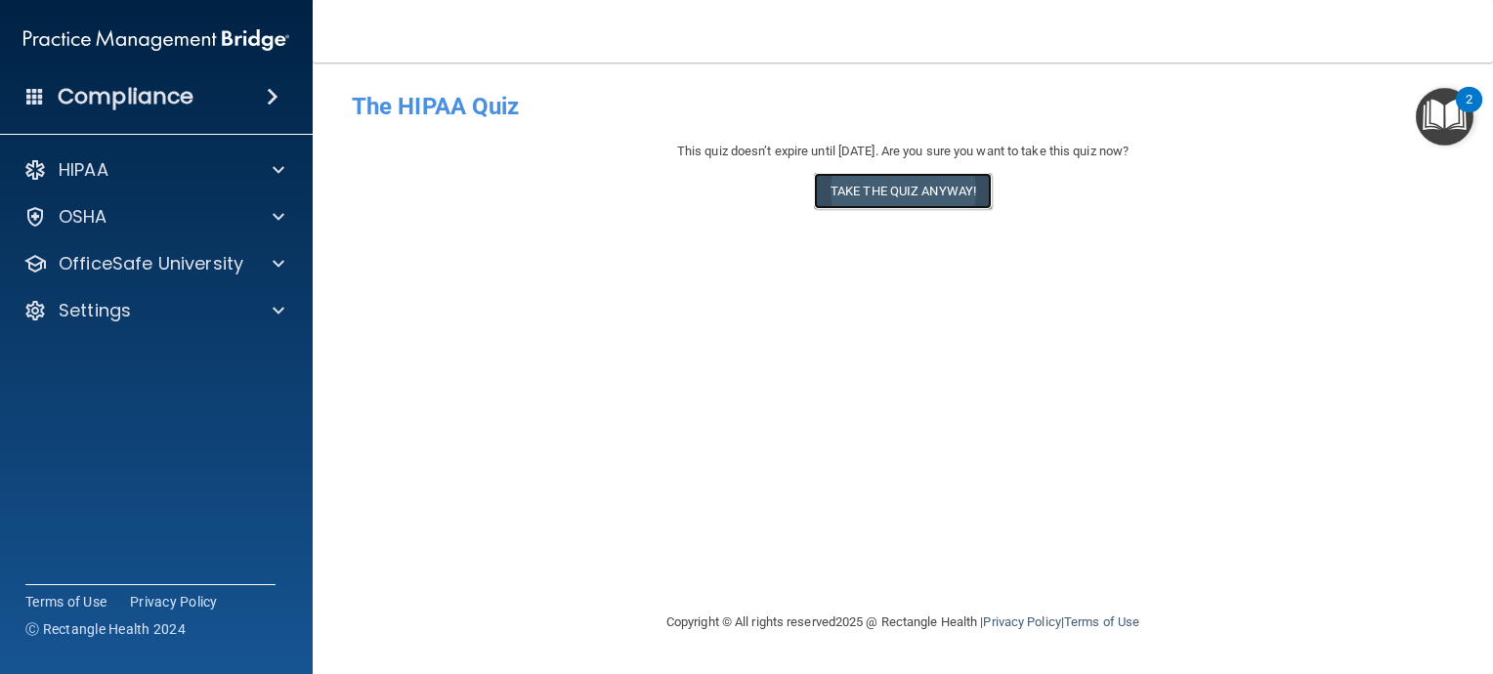
click at [947, 199] on button "Take the quiz anyway!" at bounding box center [903, 191] width 178 height 36
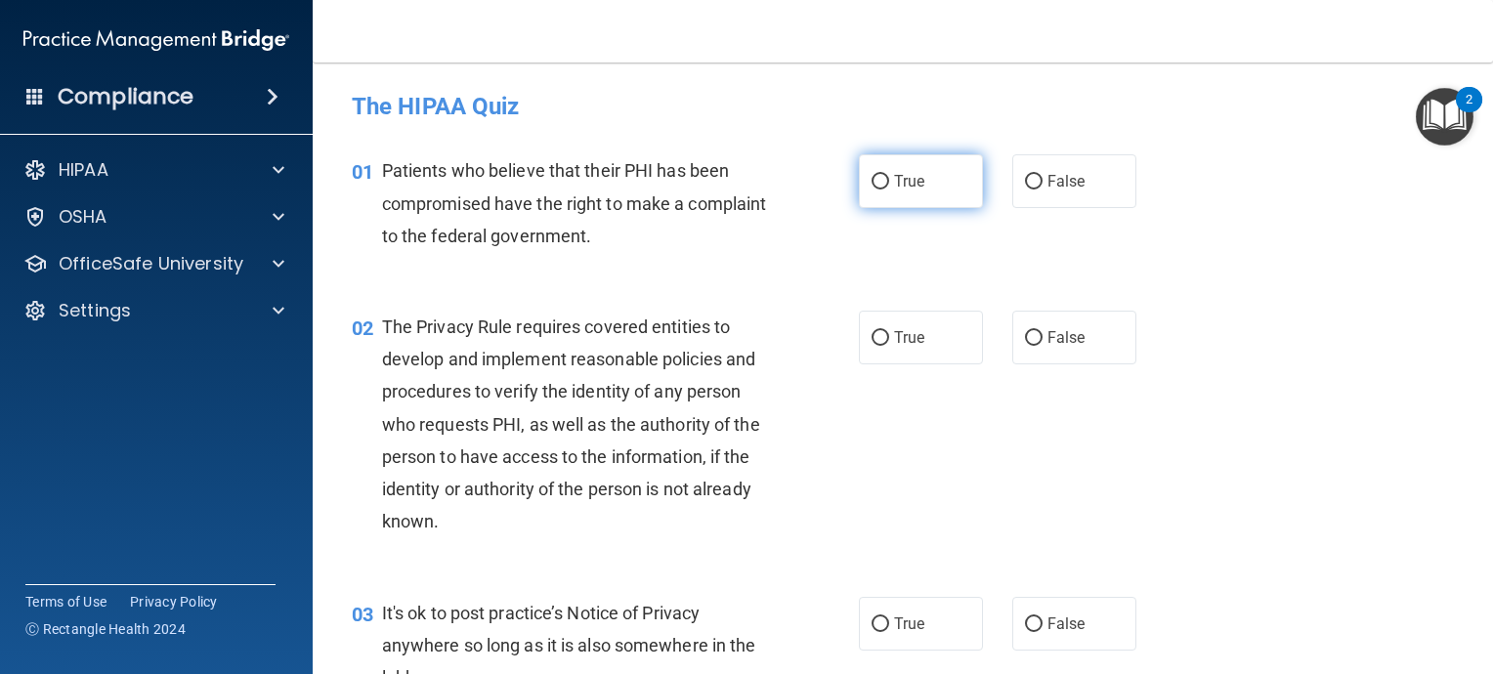
click at [872, 180] on input "True" at bounding box center [881, 182] width 18 height 15
radio input "true"
click at [874, 338] on input "True" at bounding box center [881, 338] width 18 height 15
radio input "true"
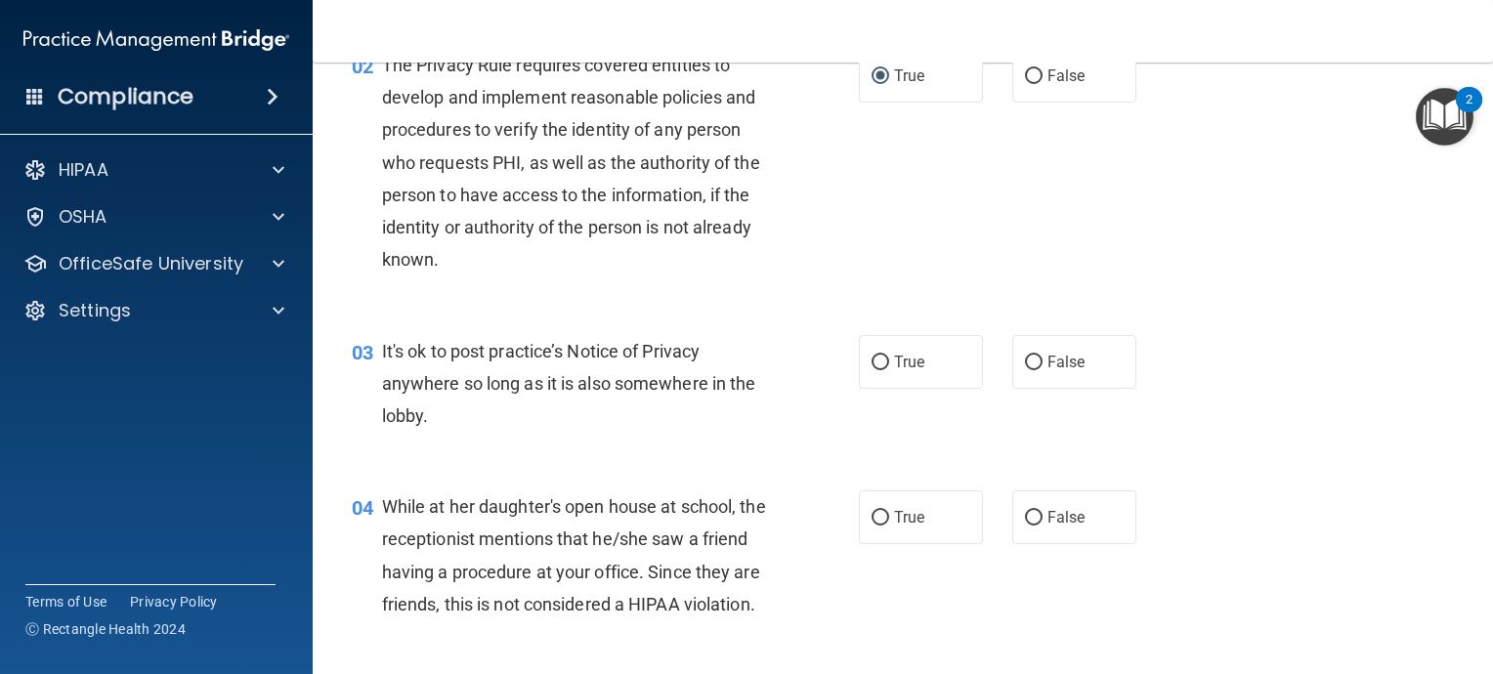
scroll to position [293, 0]
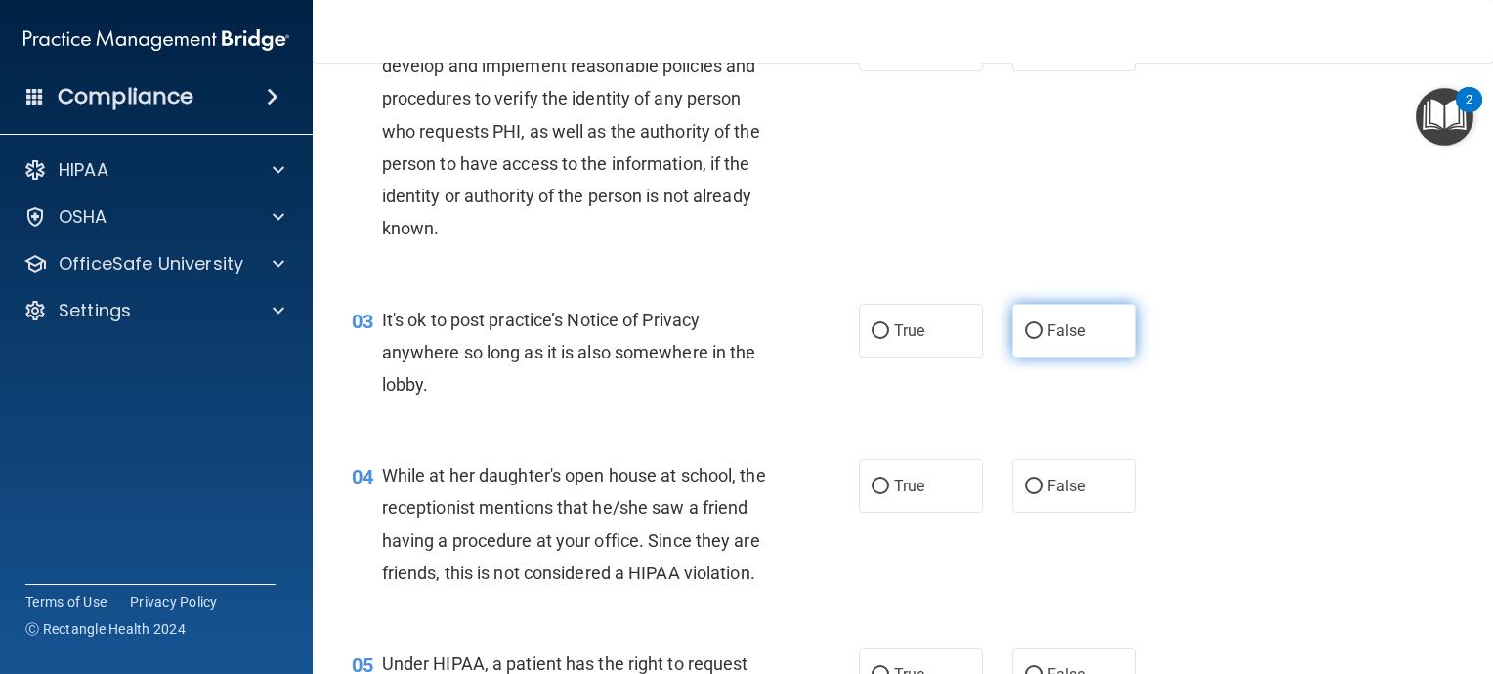
click at [1025, 335] on input "False" at bounding box center [1034, 331] width 18 height 15
radio input "true"
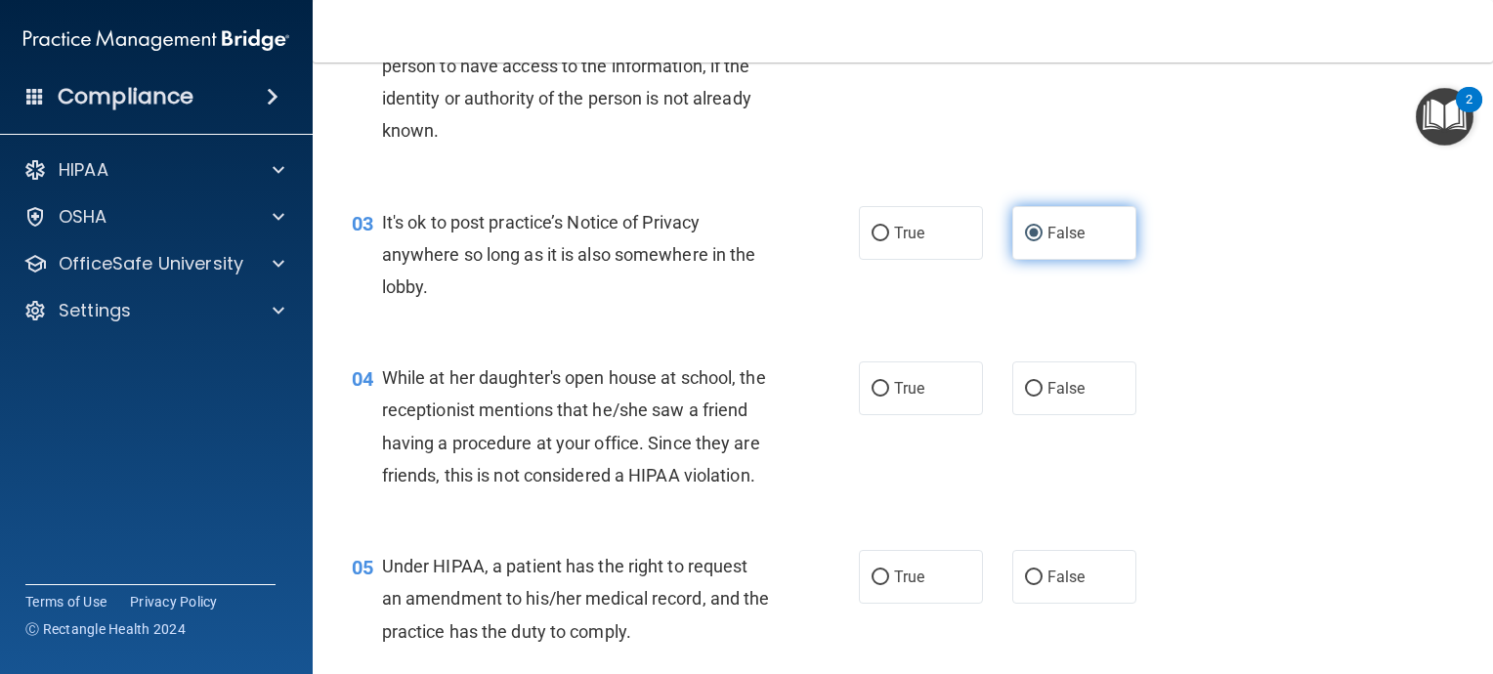
scroll to position [489, 0]
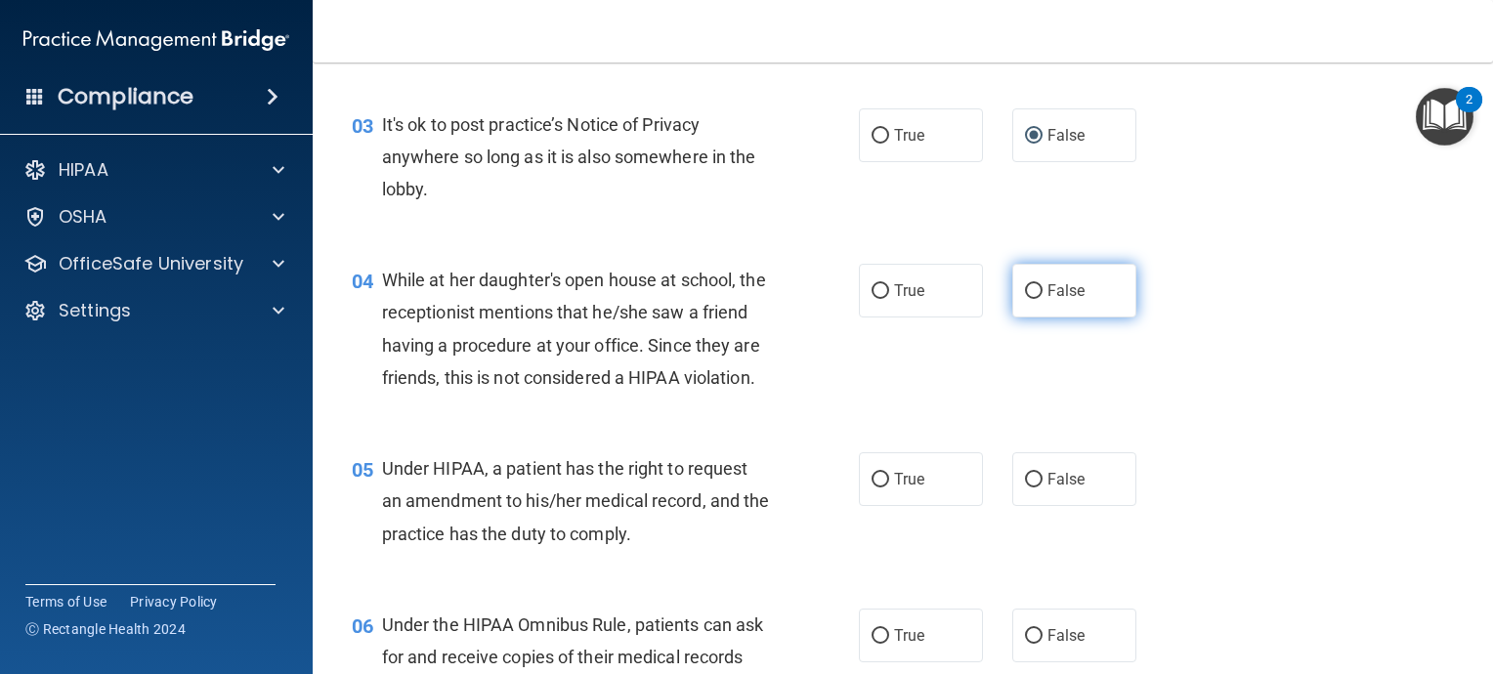
click at [1025, 291] on input "False" at bounding box center [1034, 291] width 18 height 15
radio input "true"
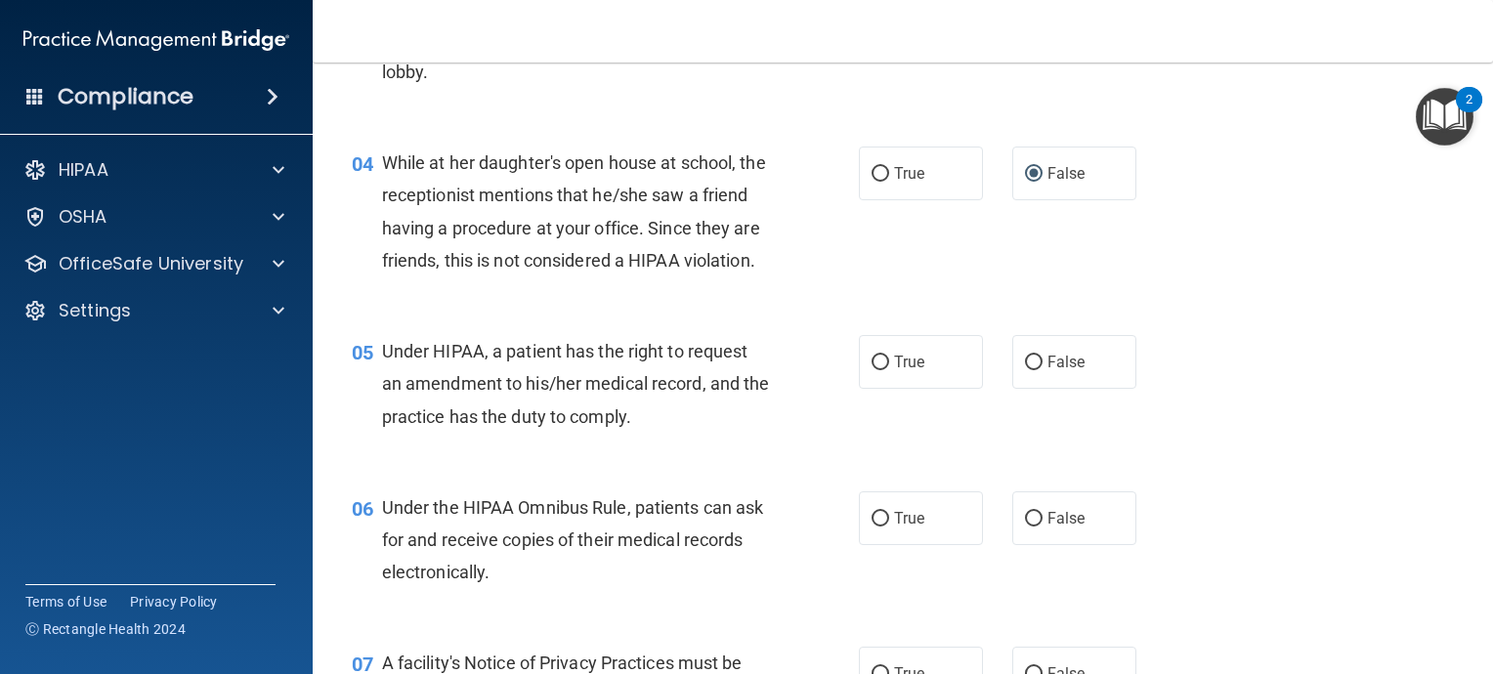
scroll to position [684, 0]
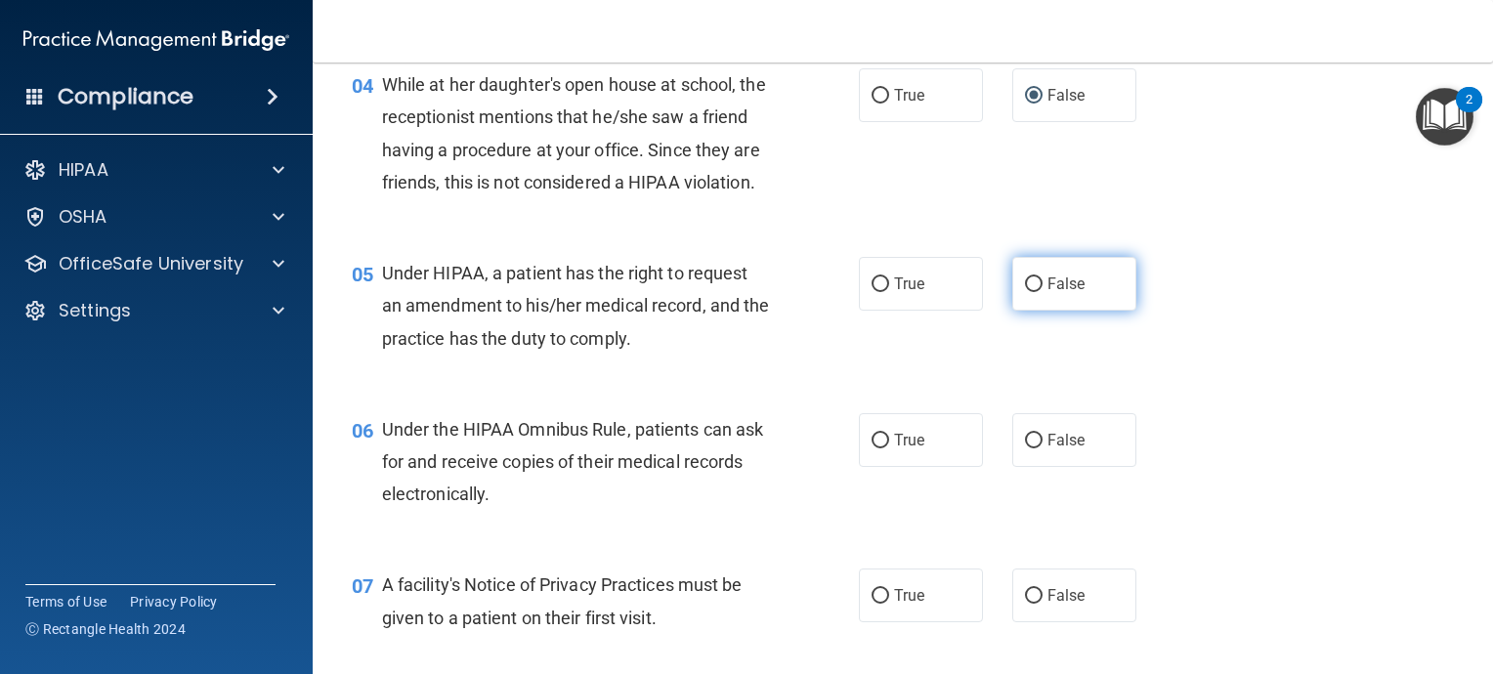
click at [1025, 292] on input "False" at bounding box center [1034, 284] width 18 height 15
radio input "true"
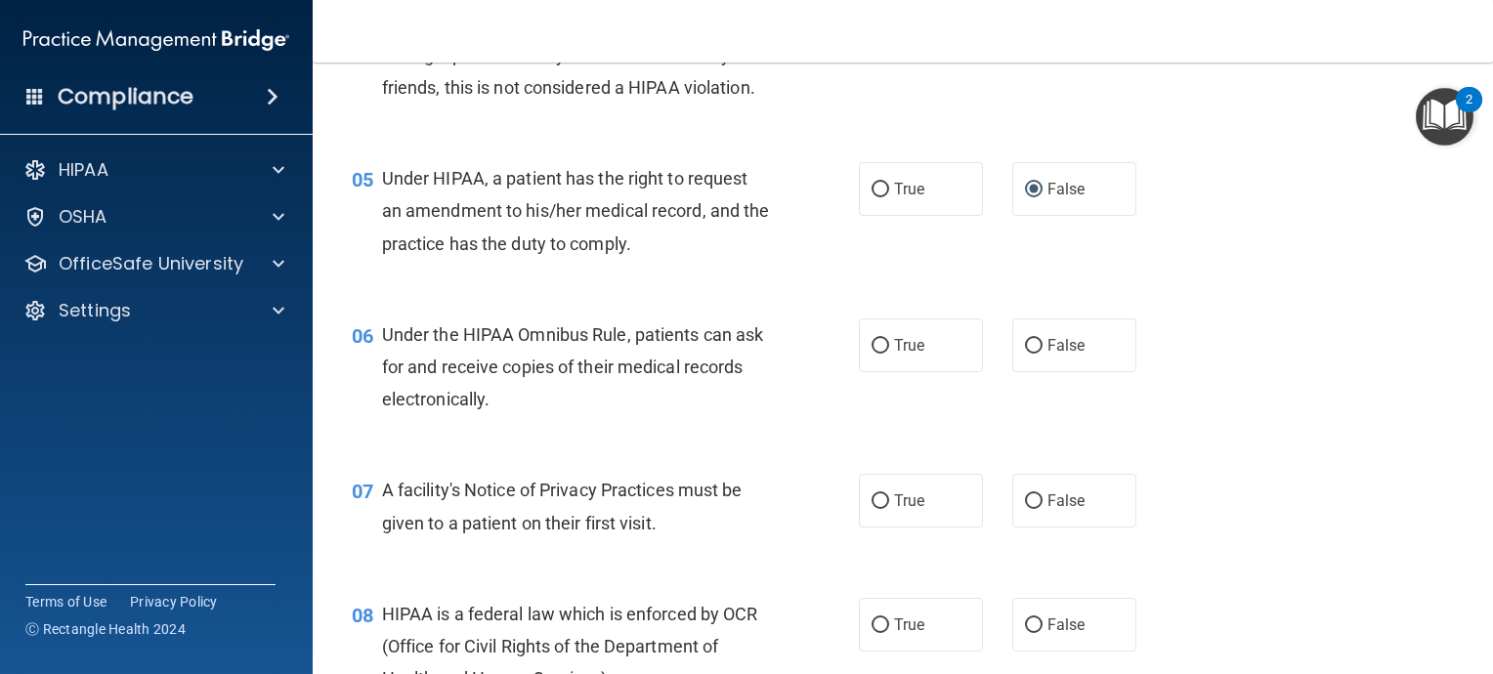
scroll to position [782, 0]
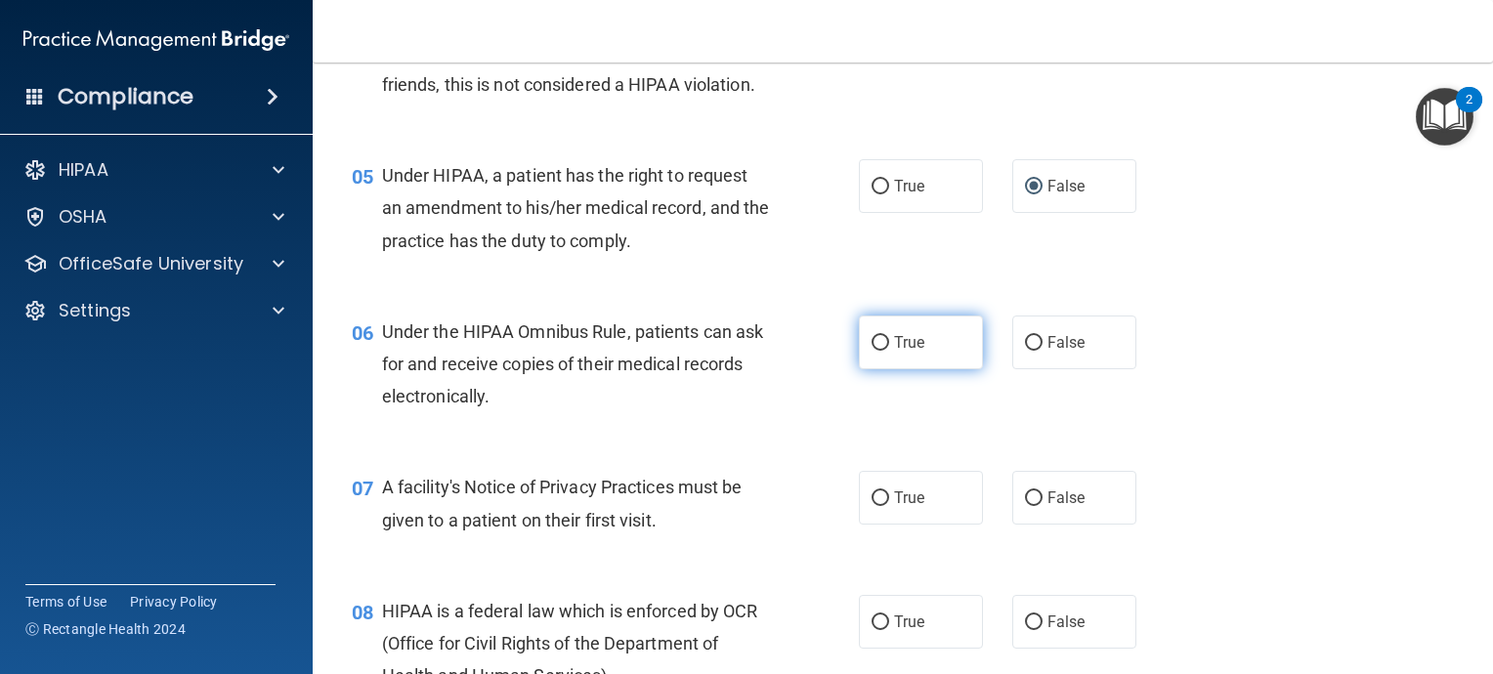
click at [872, 351] on input "True" at bounding box center [881, 343] width 18 height 15
radio input "true"
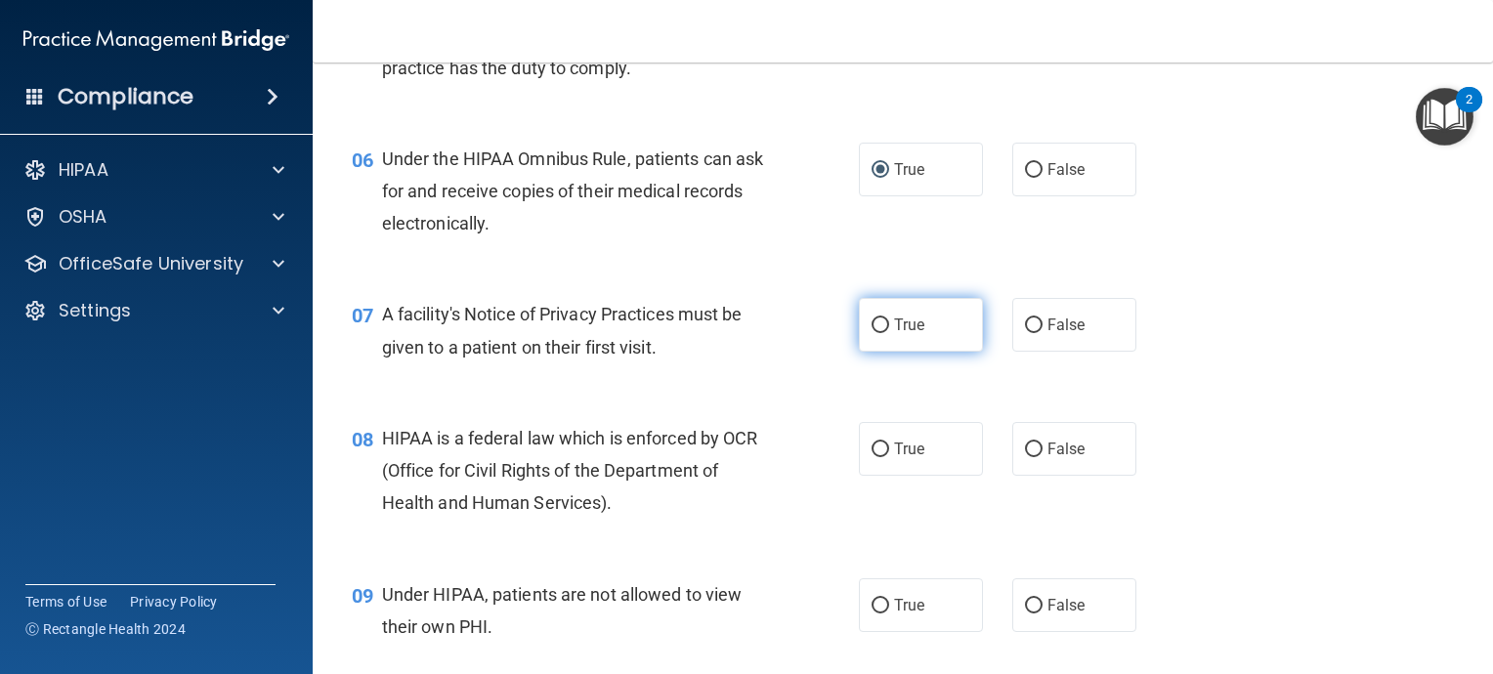
scroll to position [977, 0]
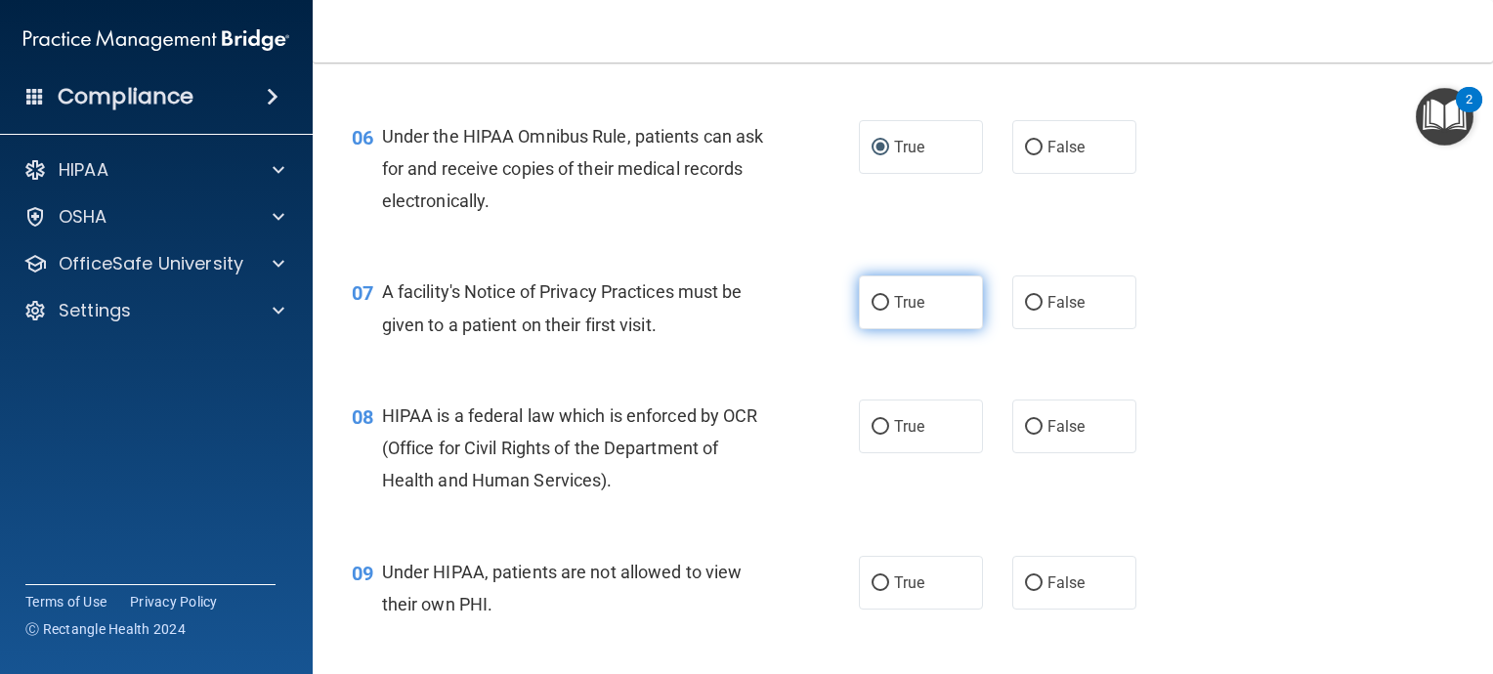
click at [877, 311] on input "True" at bounding box center [881, 303] width 18 height 15
radio input "true"
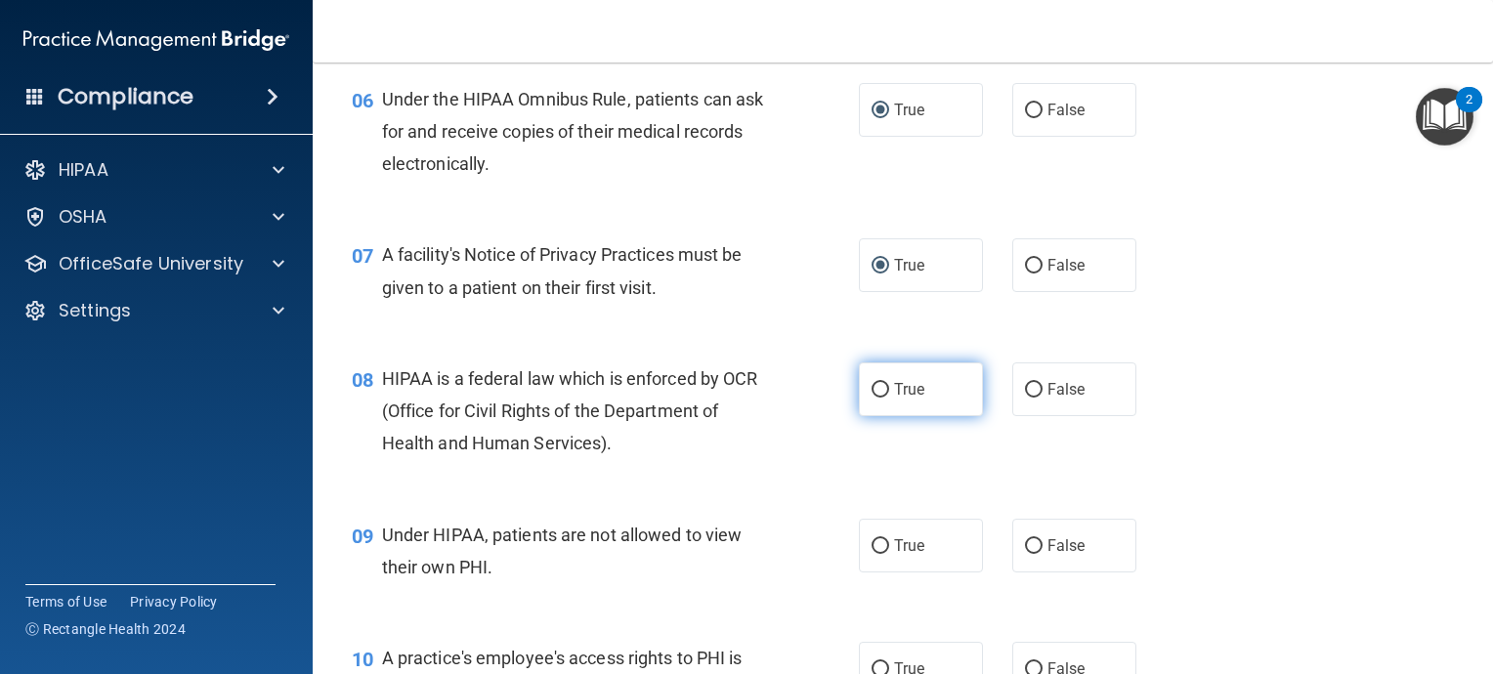
scroll to position [1075, 0]
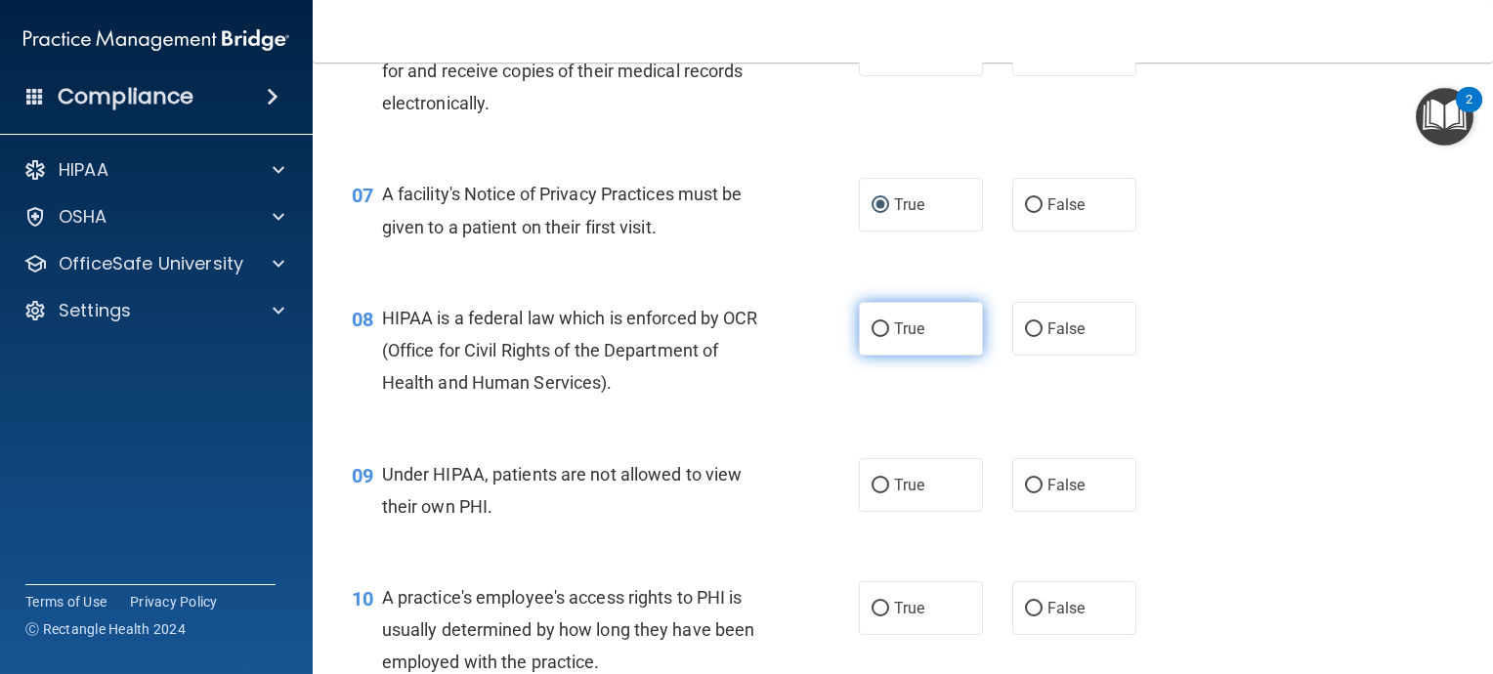
click at [875, 337] on input "True" at bounding box center [881, 329] width 18 height 15
radio input "true"
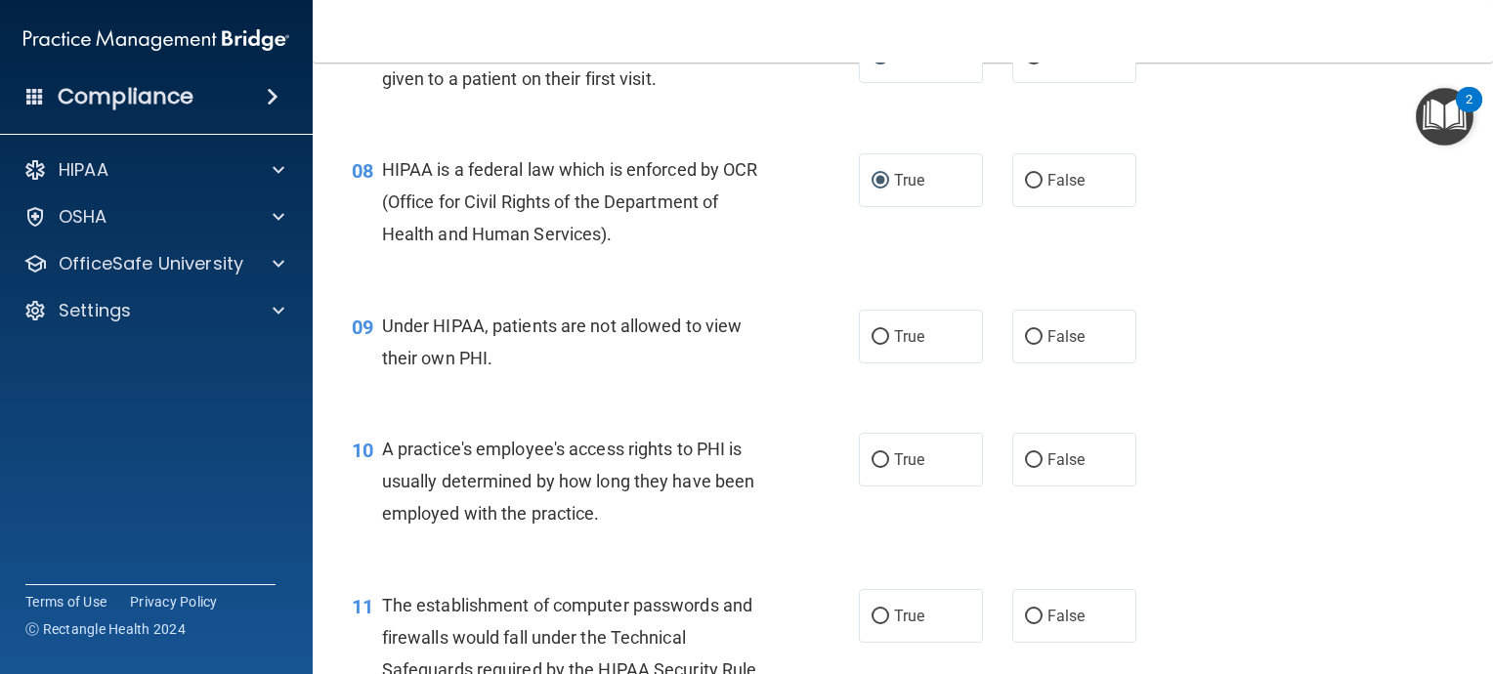
scroll to position [1270, 0]
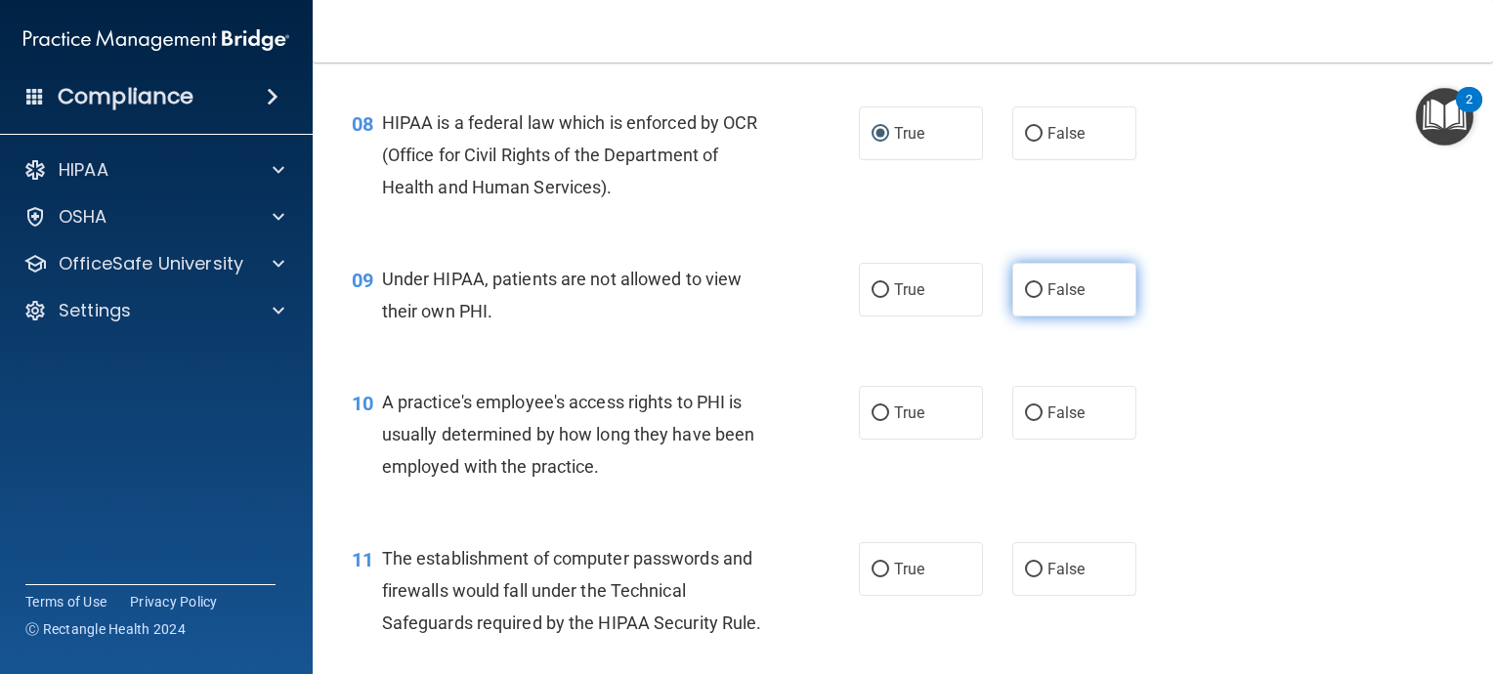
click at [1030, 298] on input "False" at bounding box center [1034, 290] width 18 height 15
radio input "true"
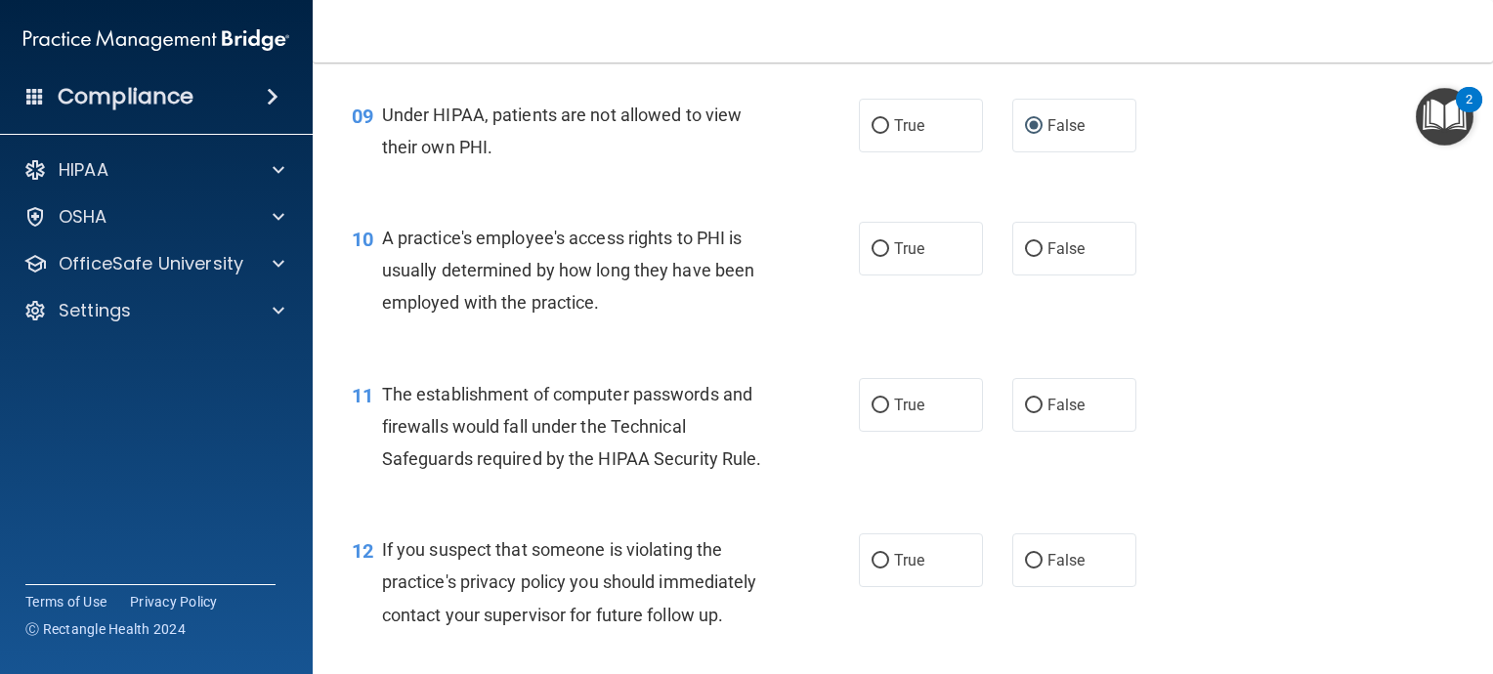
scroll to position [1466, 0]
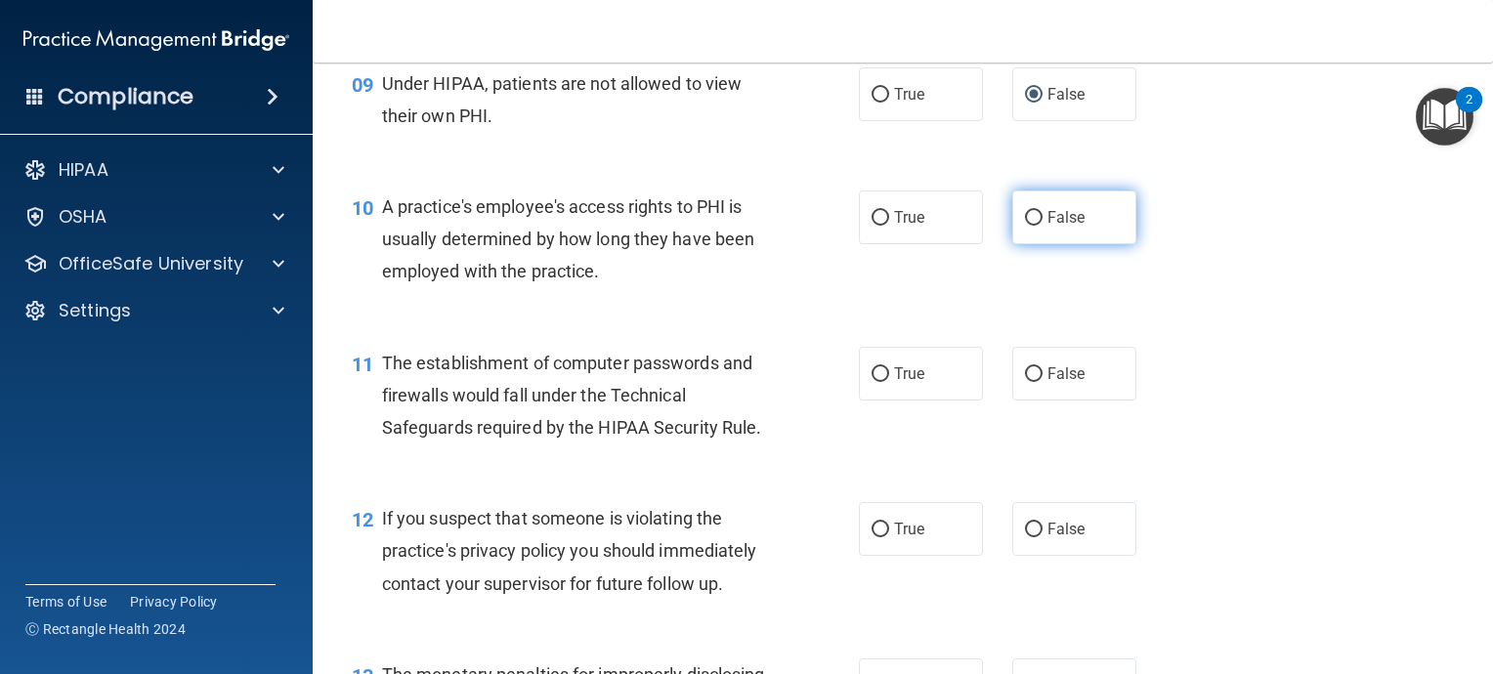
click at [1025, 226] on input "False" at bounding box center [1034, 218] width 18 height 15
radio input "true"
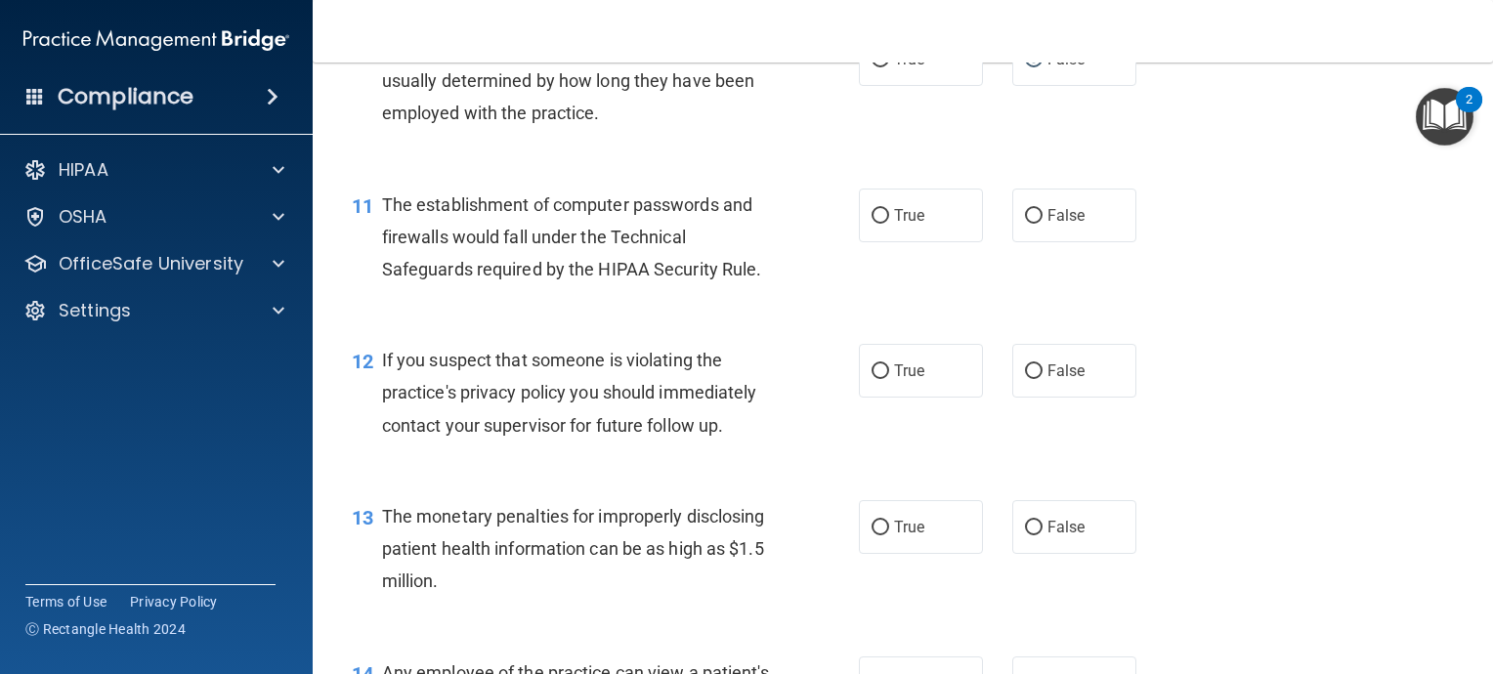
scroll to position [1563, 0]
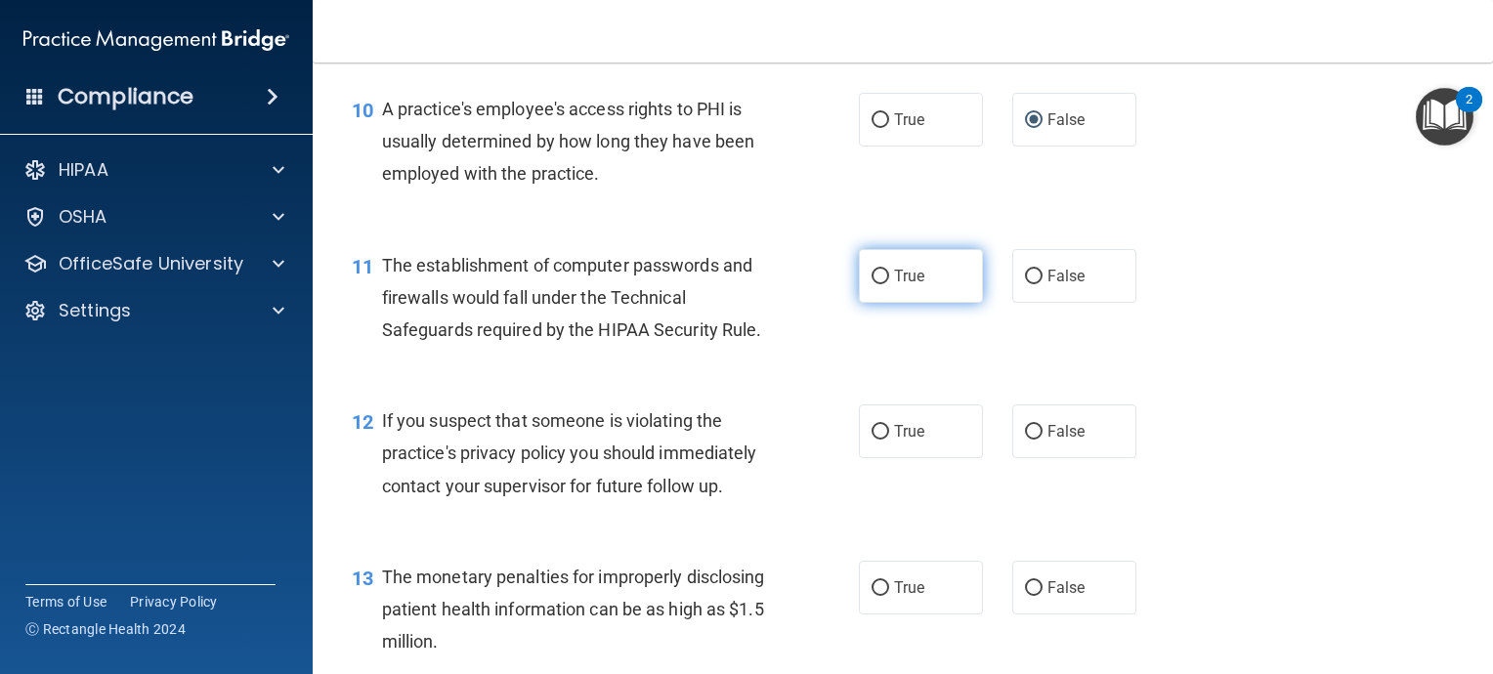
click at [872, 284] on input "True" at bounding box center [881, 277] width 18 height 15
radio input "true"
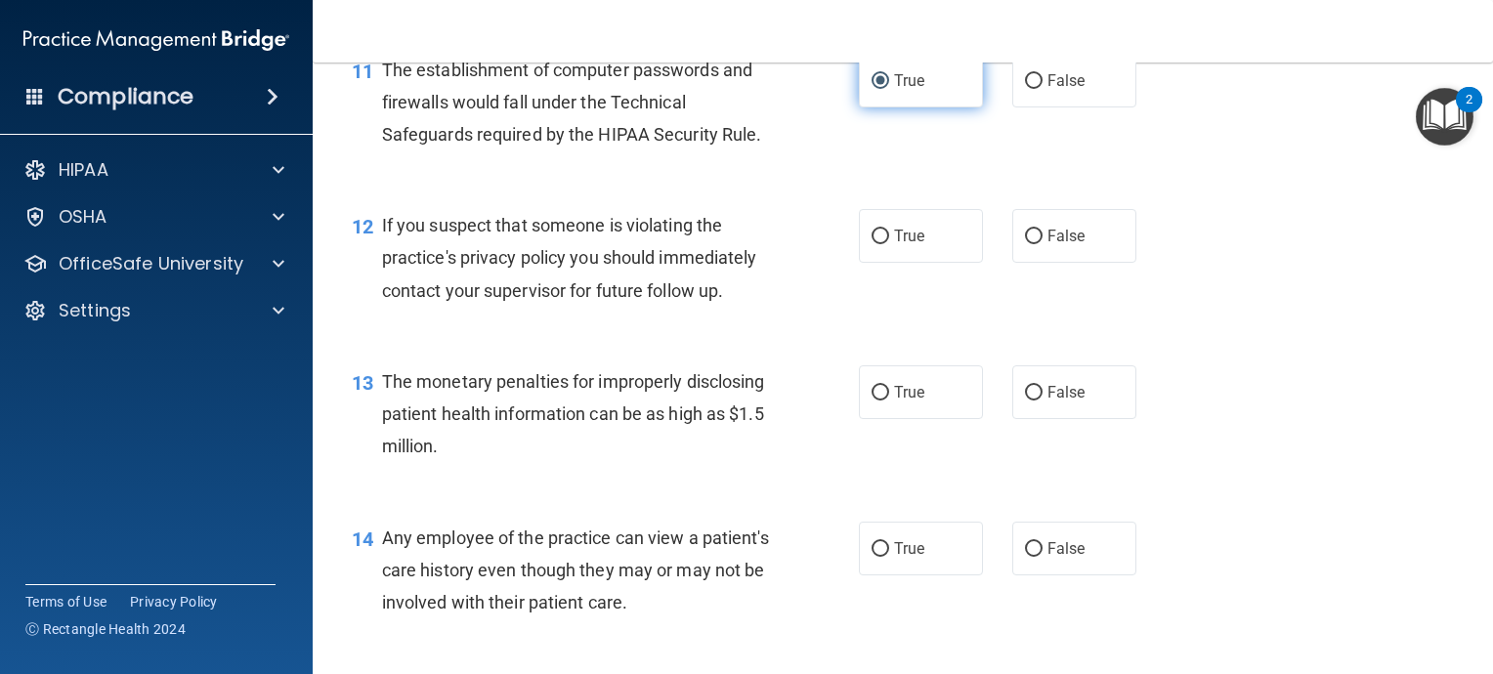
scroll to position [1661, 0]
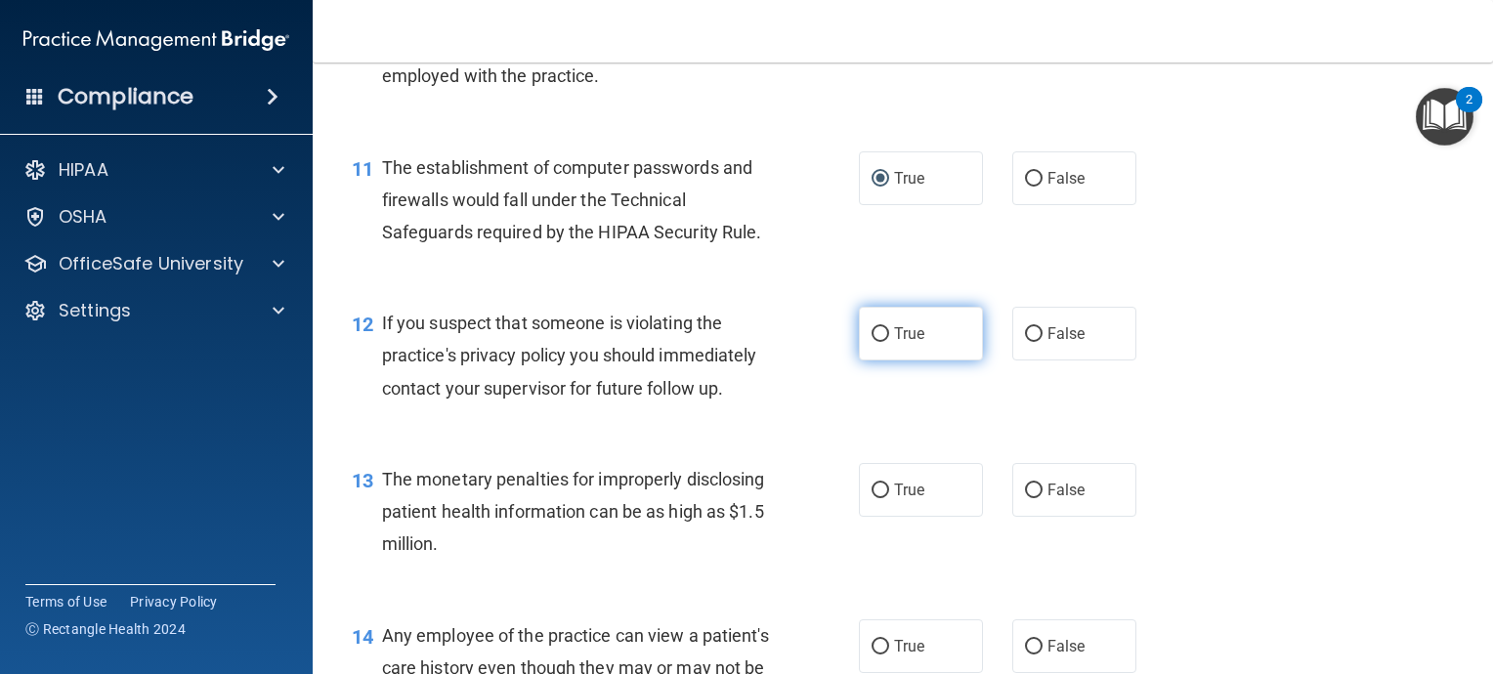
click at [874, 342] on input "True" at bounding box center [881, 334] width 18 height 15
radio input "true"
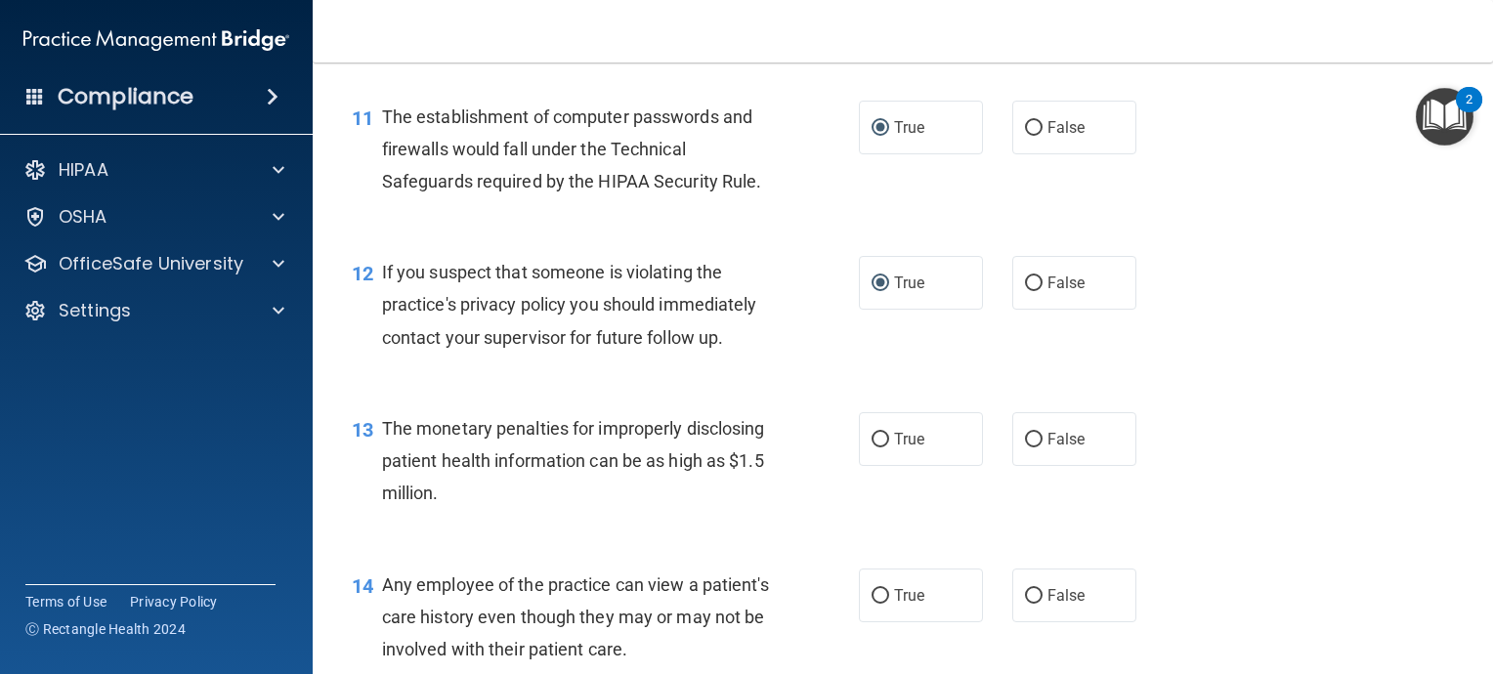
scroll to position [1759, 0]
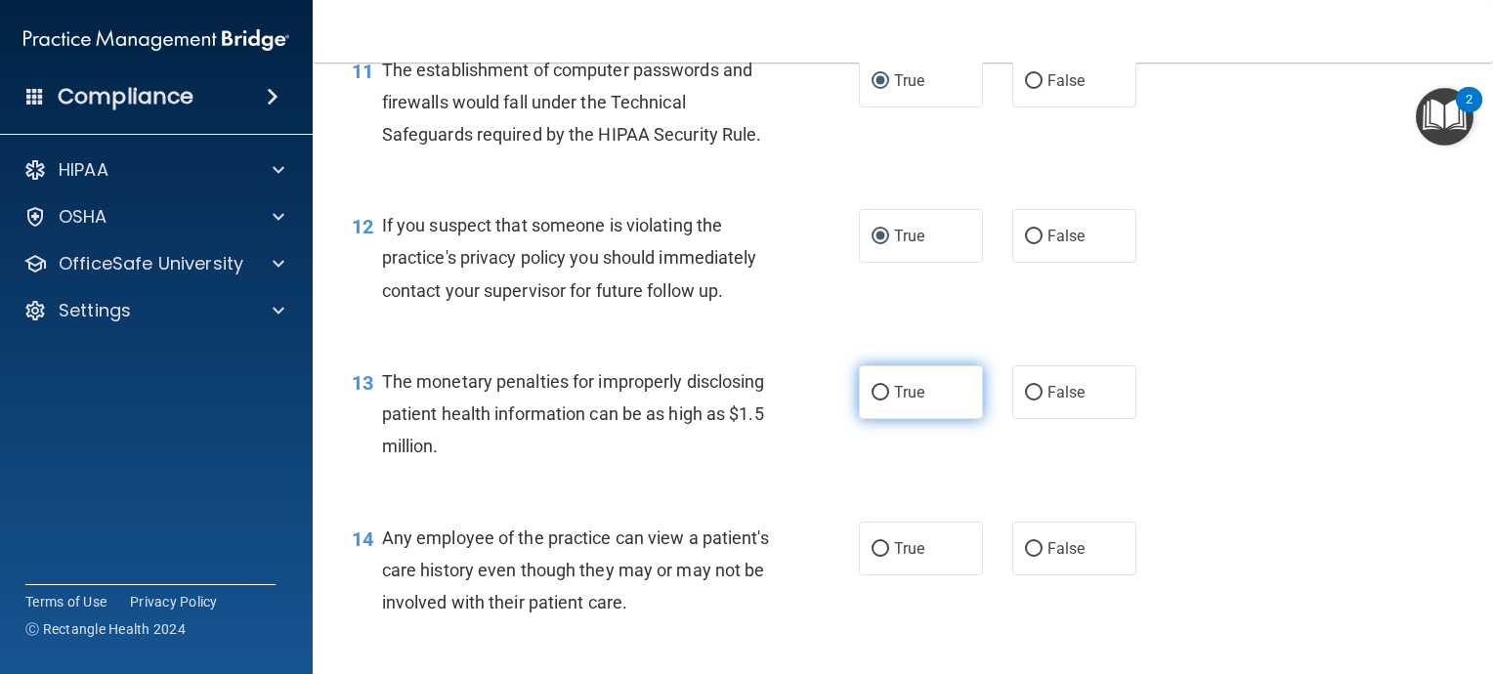
click at [875, 401] on input "True" at bounding box center [881, 393] width 18 height 15
radio input "true"
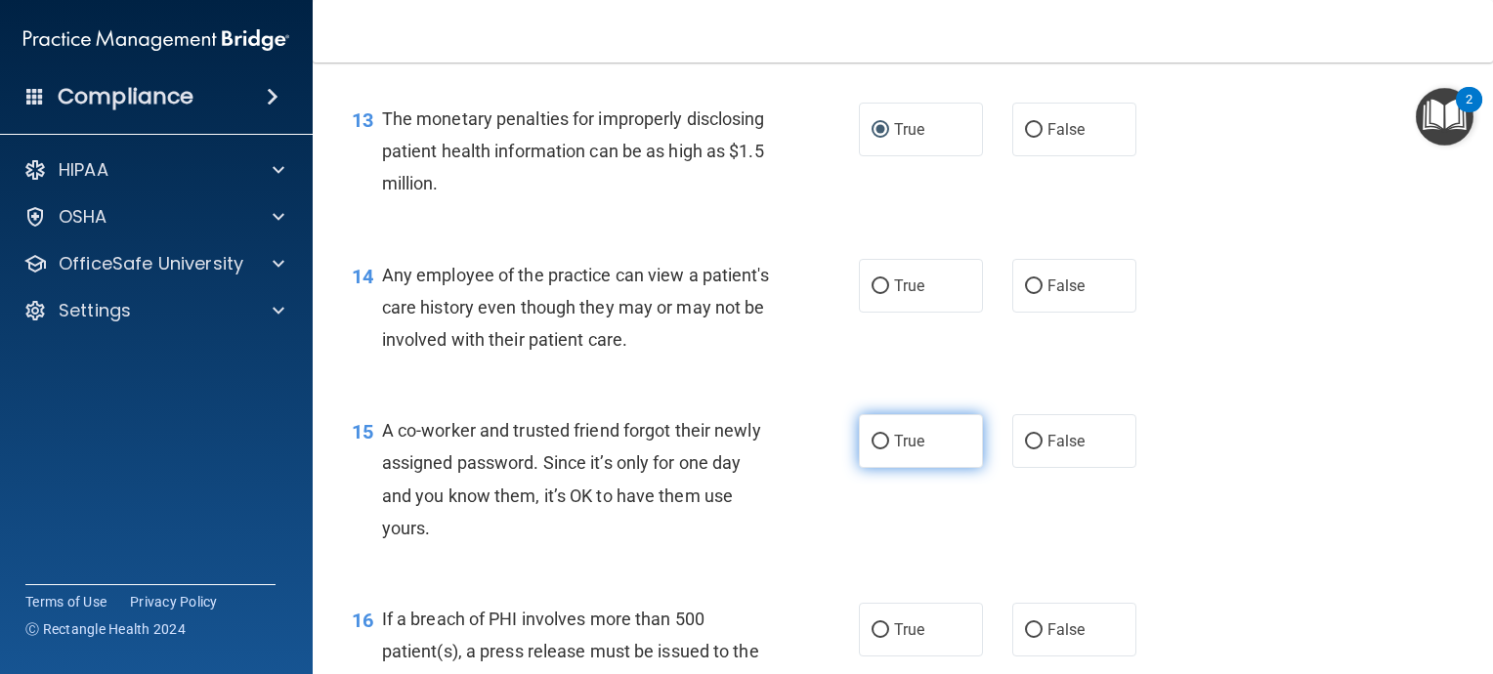
scroll to position [2052, 0]
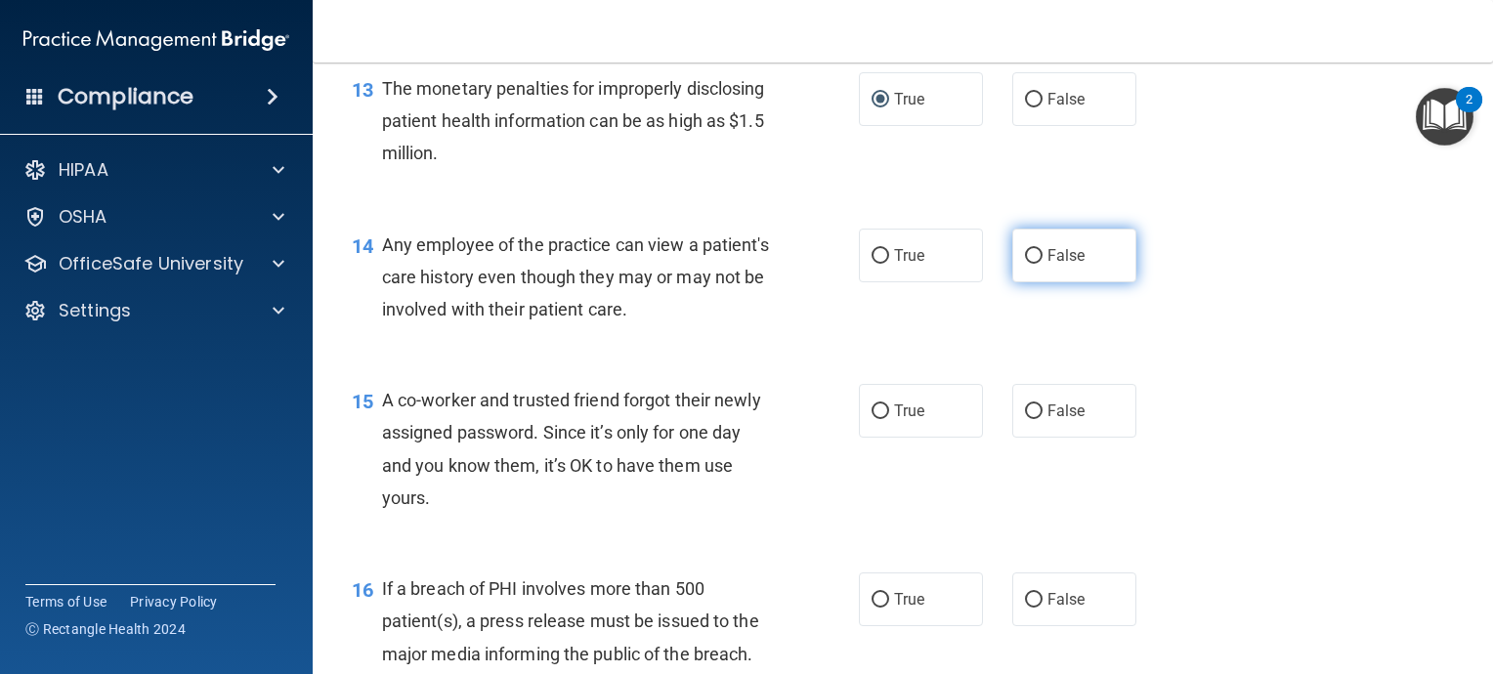
click at [1028, 264] on input "False" at bounding box center [1034, 256] width 18 height 15
radio input "true"
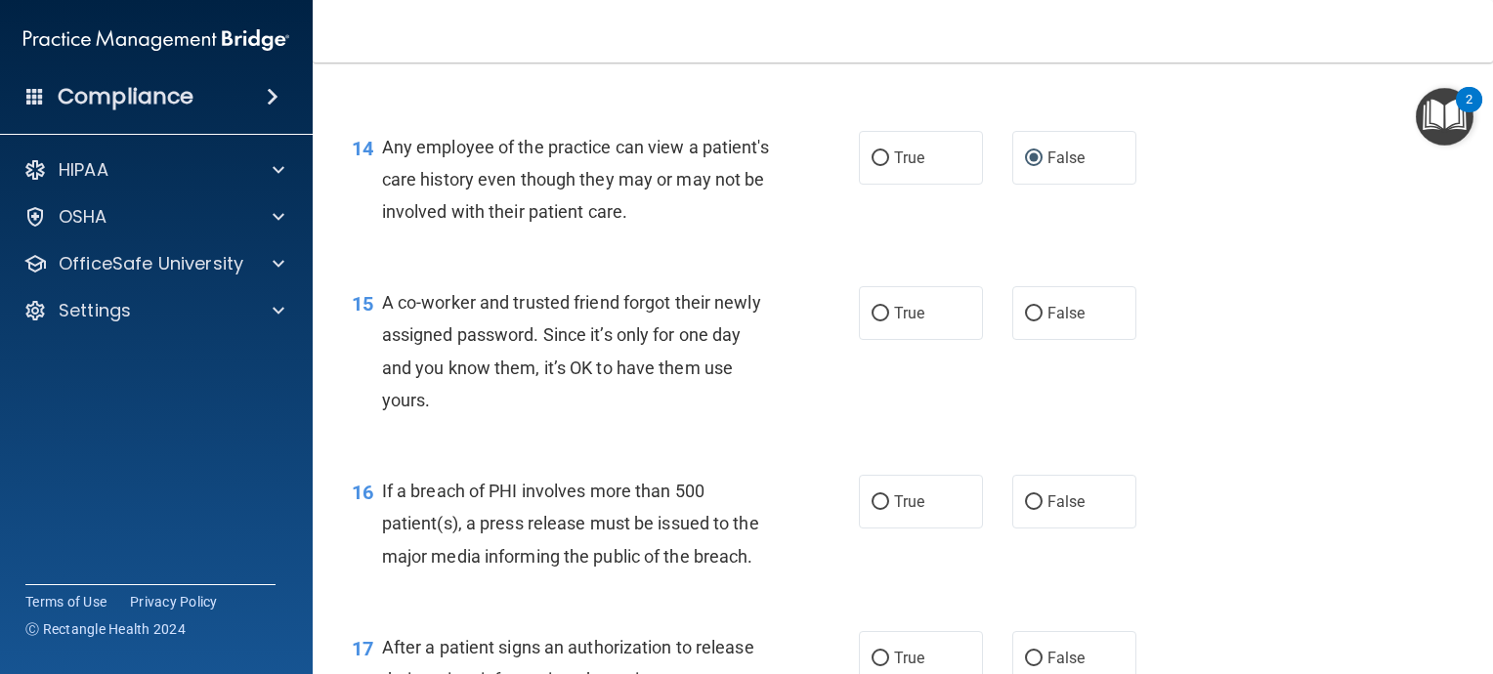
scroll to position [2247, 0]
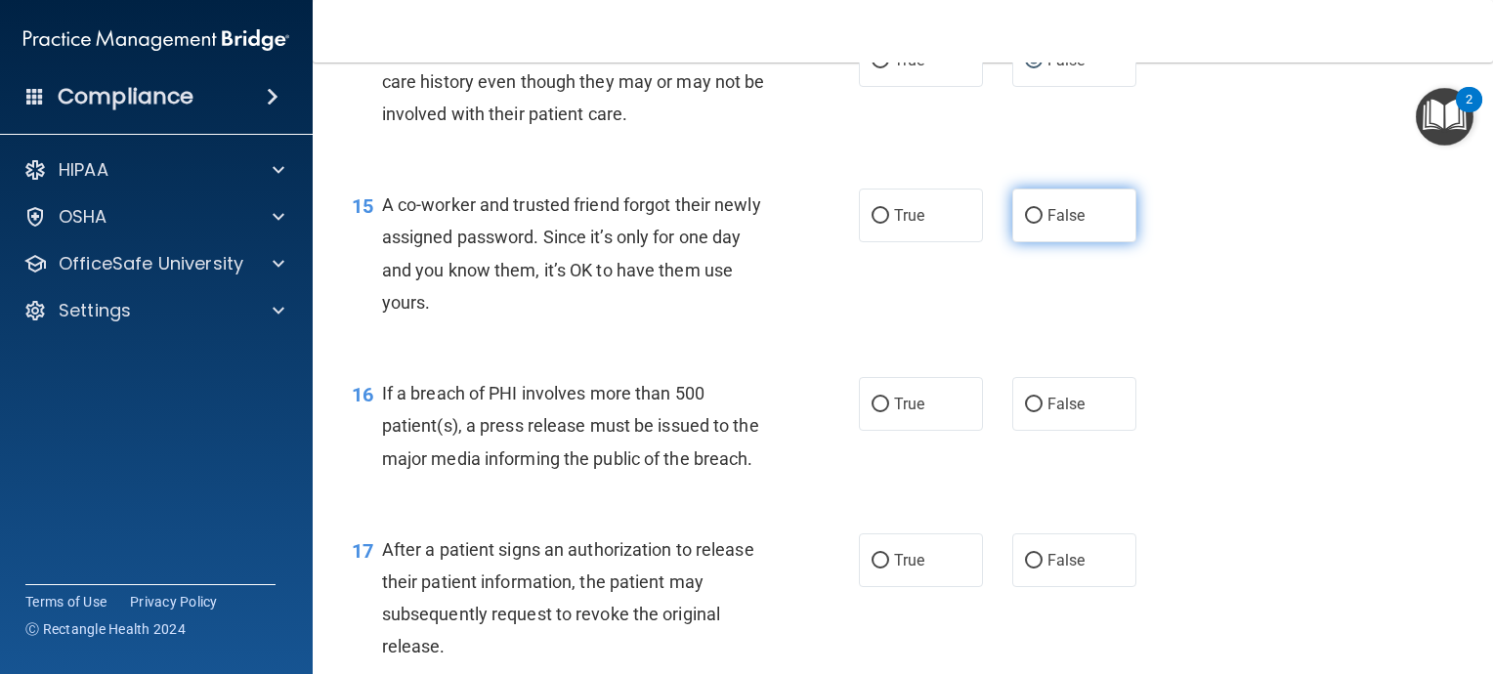
click at [1028, 224] on input "False" at bounding box center [1034, 216] width 18 height 15
radio input "true"
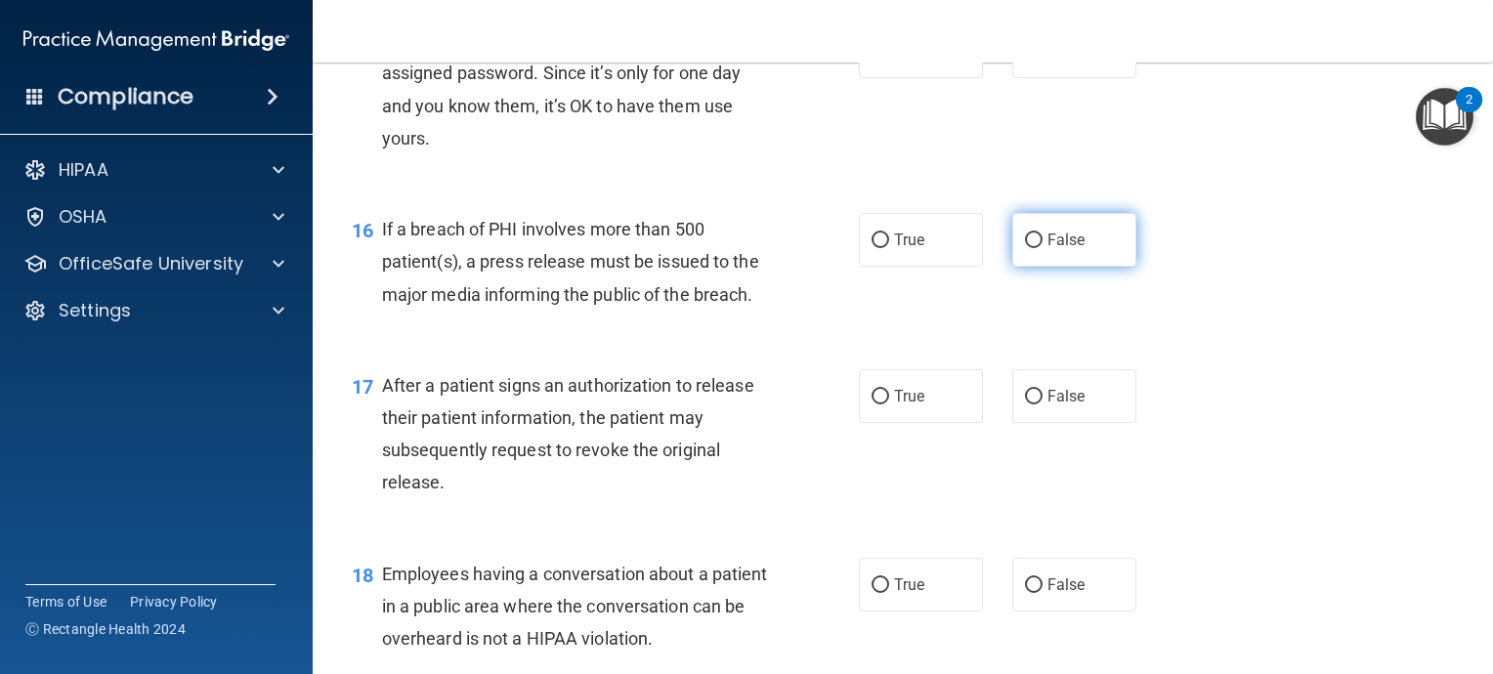
scroll to position [2443, 0]
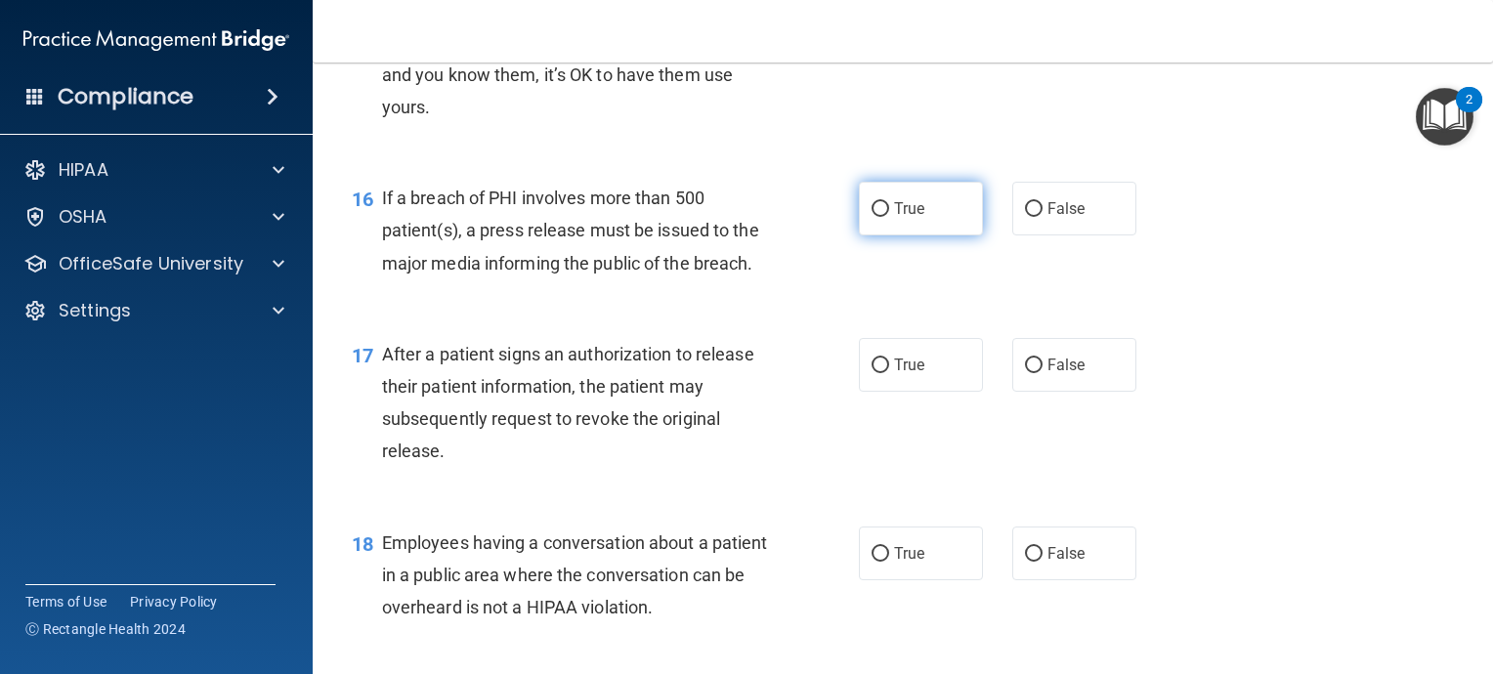
click at [872, 217] on input "True" at bounding box center [881, 209] width 18 height 15
radio input "true"
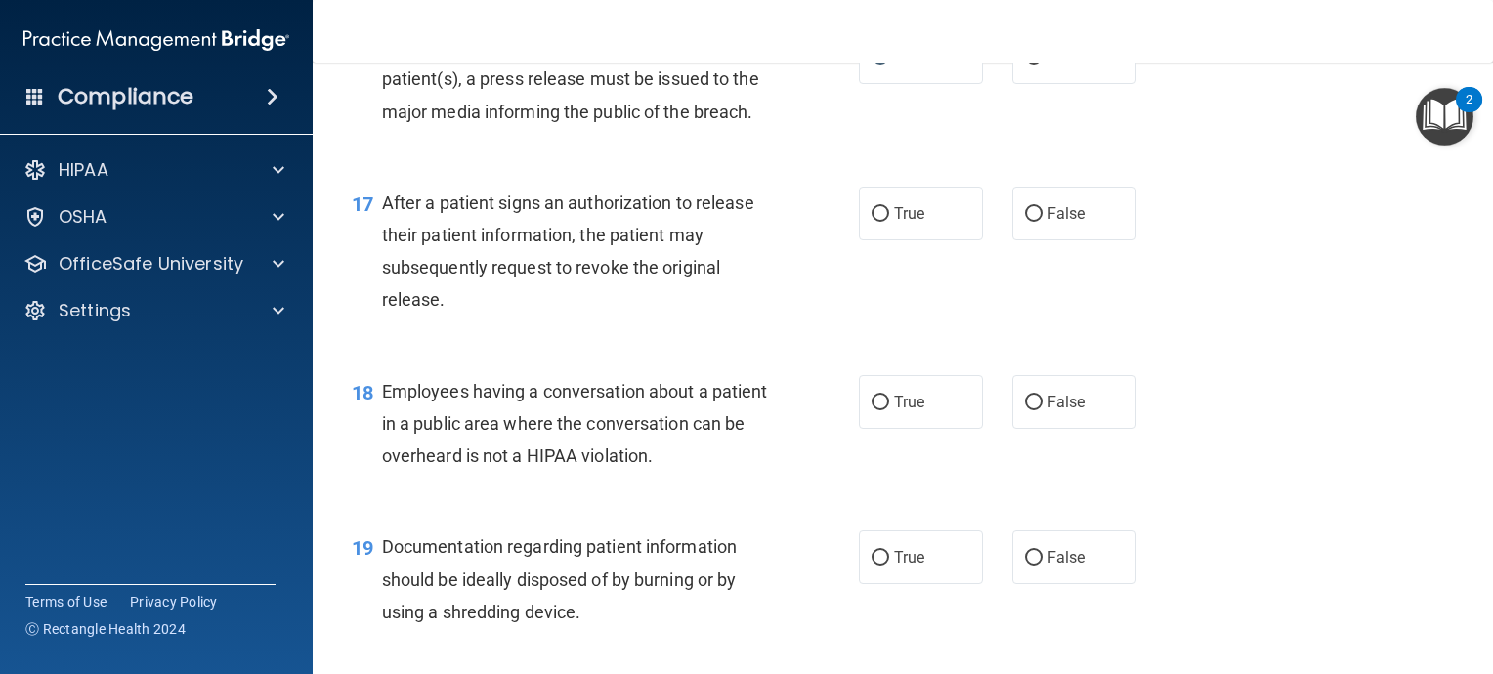
scroll to position [2638, 0]
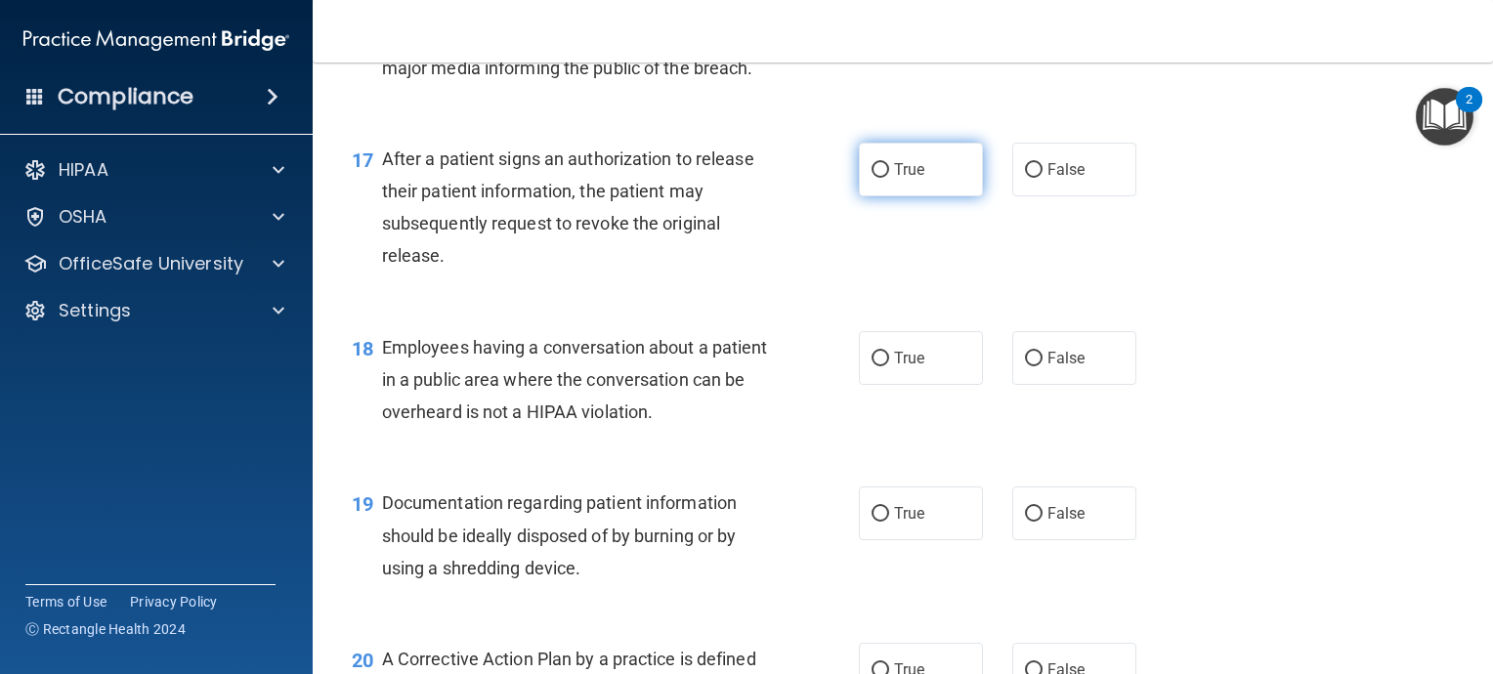
drag, startPoint x: 871, startPoint y: 197, endPoint x: 875, endPoint y: 209, distance: 12.7
click at [872, 178] on input "True" at bounding box center [881, 170] width 18 height 15
radio input "true"
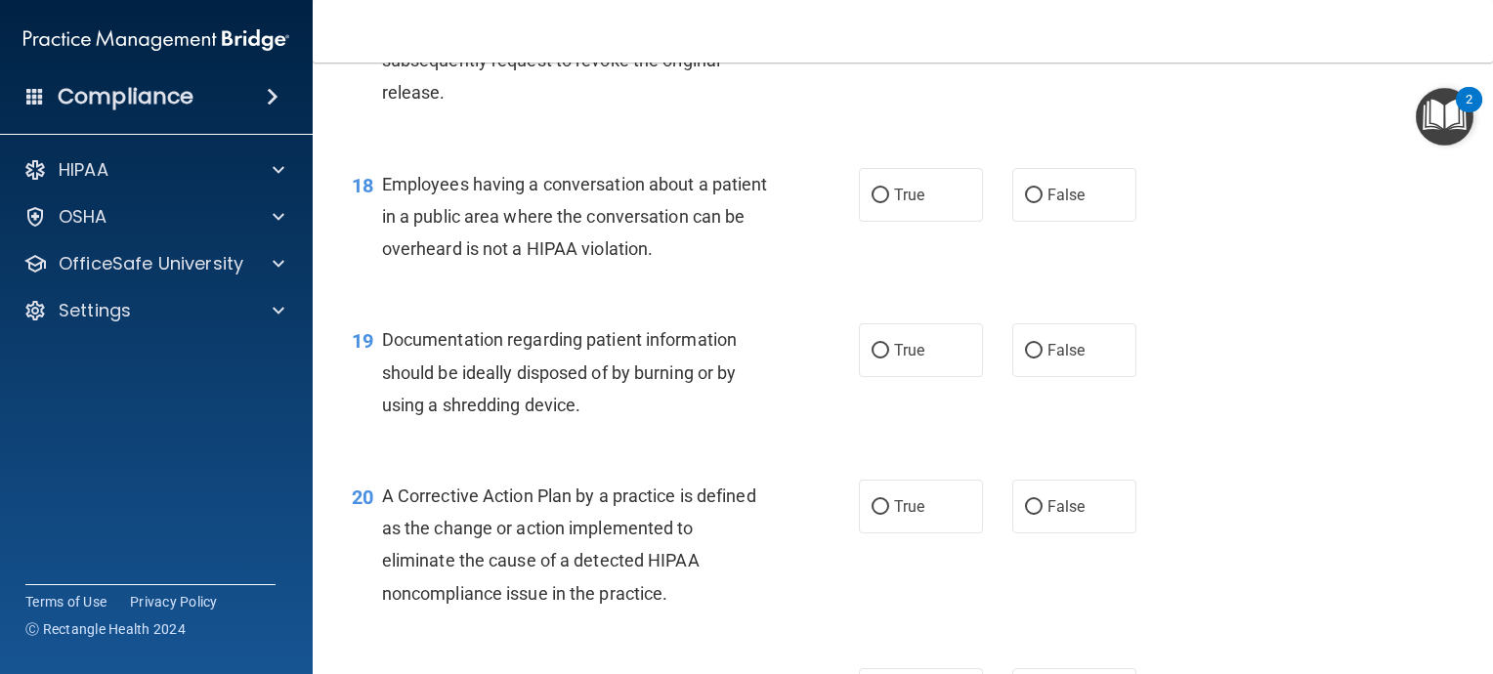
scroll to position [2834, 0]
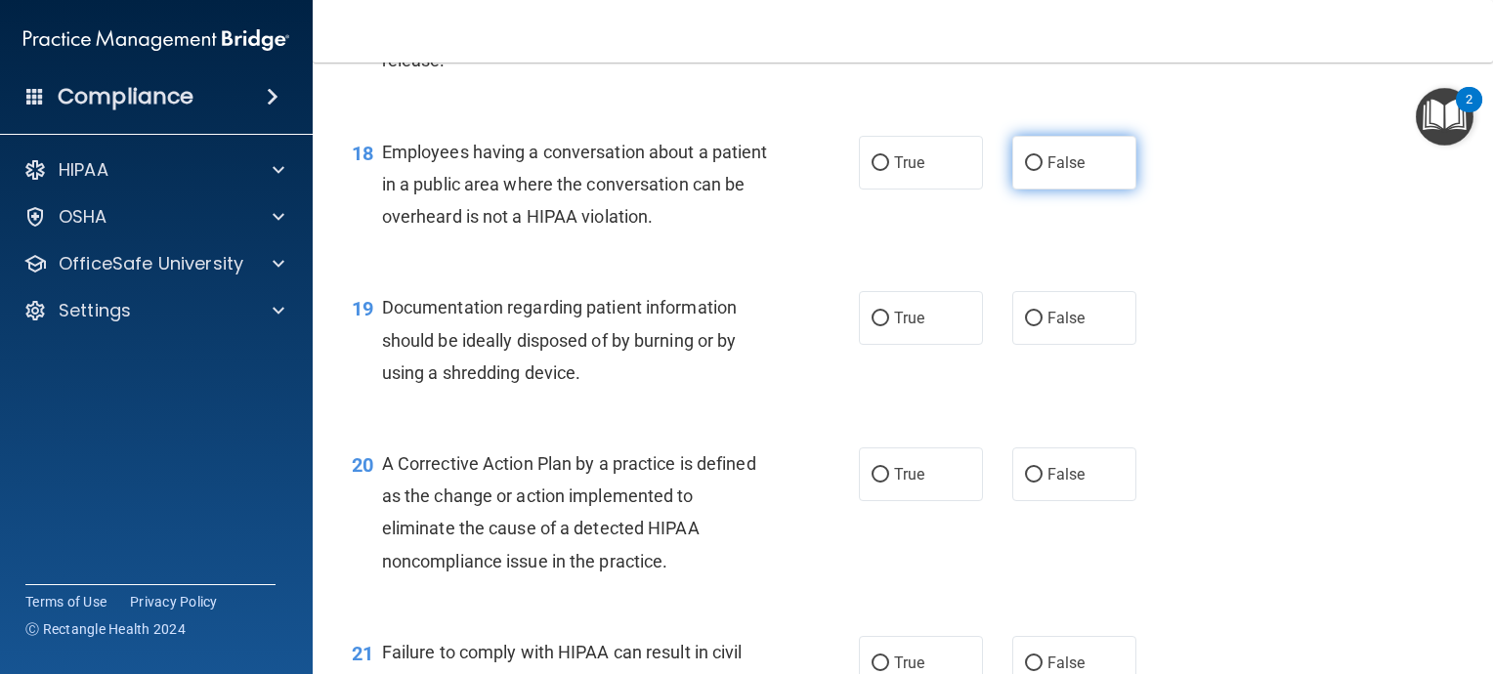
click at [1025, 171] on input "False" at bounding box center [1034, 163] width 18 height 15
radio input "true"
click at [872, 326] on input "True" at bounding box center [881, 319] width 18 height 15
radio input "true"
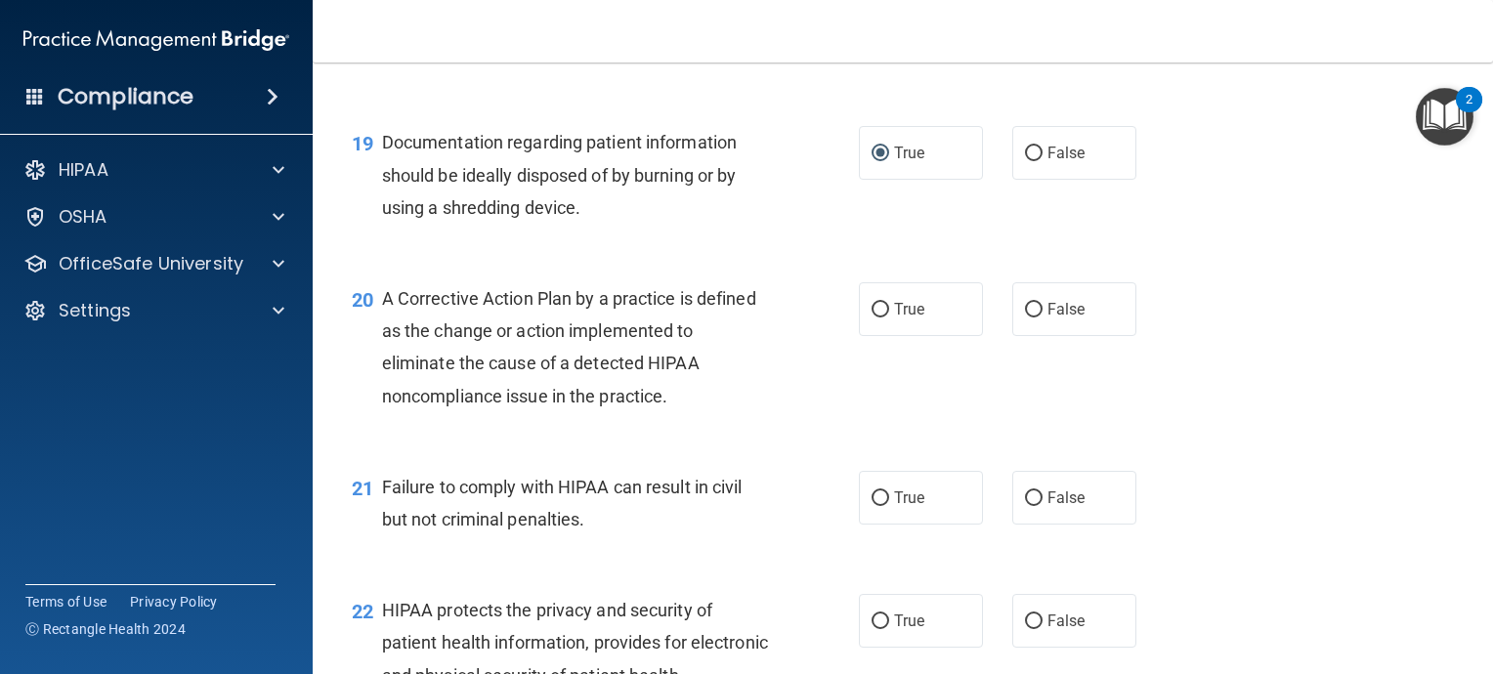
scroll to position [3029, 0]
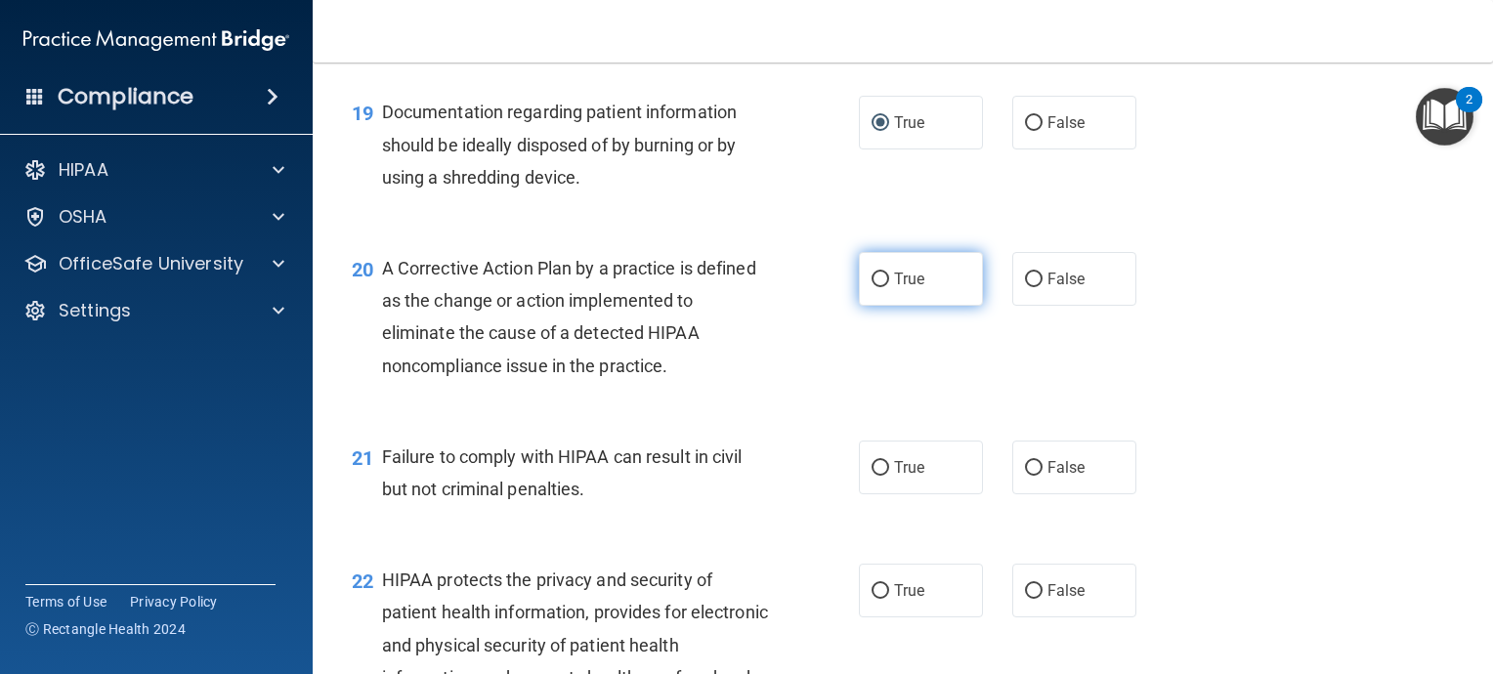
click at [873, 287] on input "True" at bounding box center [881, 280] width 18 height 15
radio input "true"
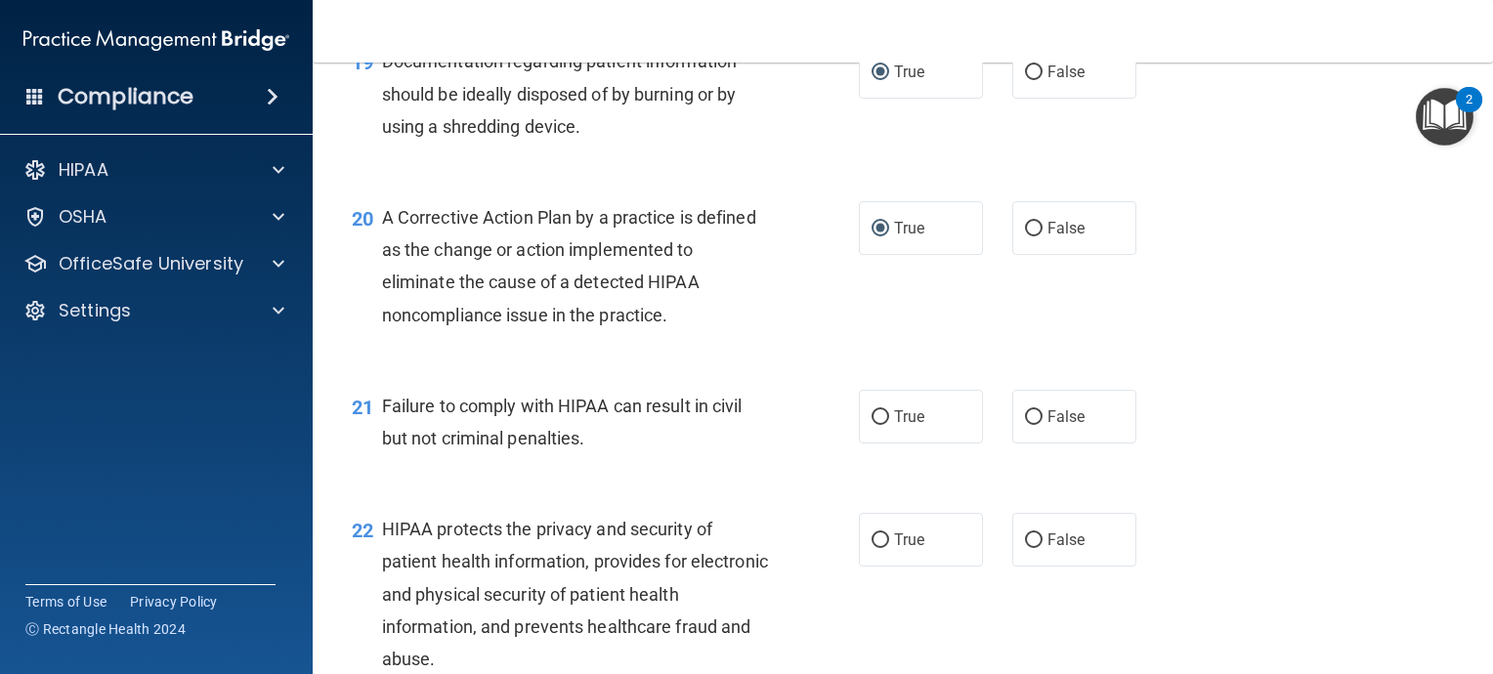
scroll to position [3127, 0]
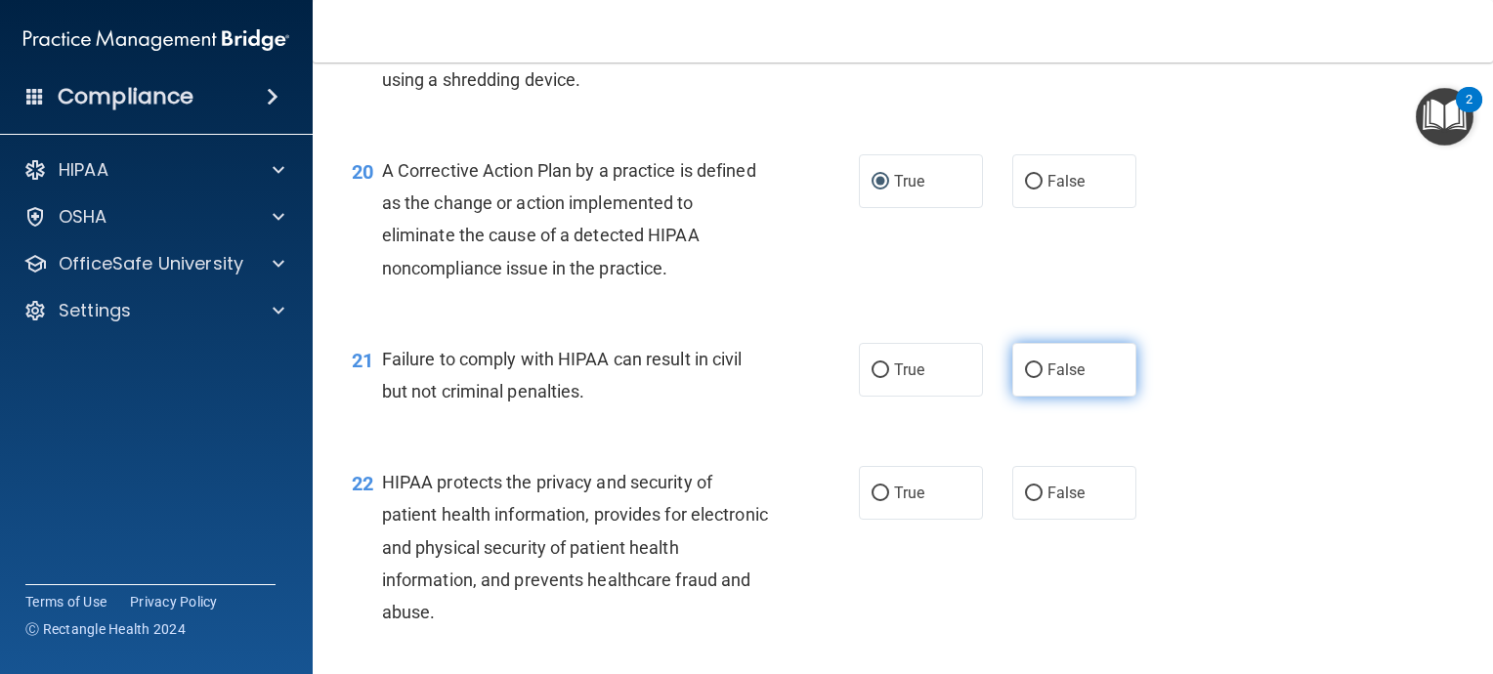
click at [1028, 378] on input "False" at bounding box center [1034, 370] width 18 height 15
radio input "true"
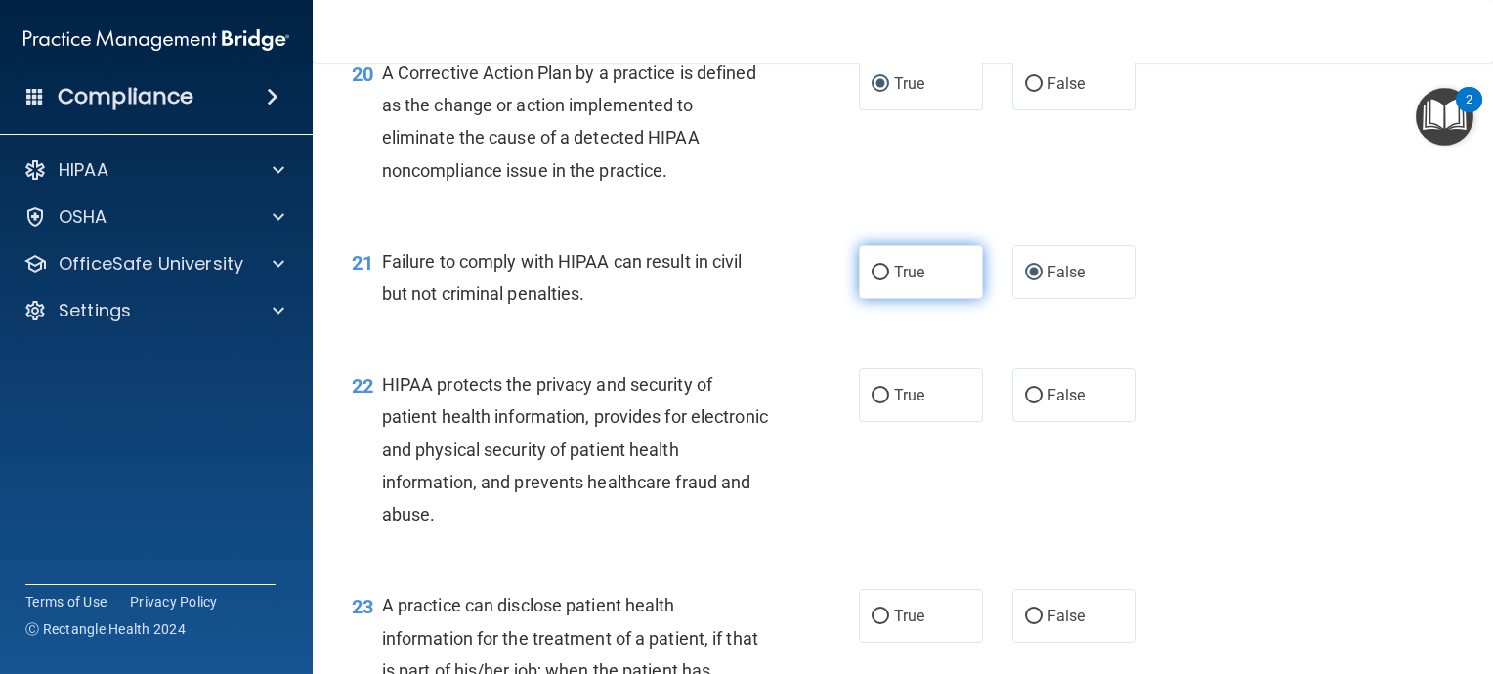
click at [875, 280] on input "True" at bounding box center [881, 273] width 18 height 15
radio input "true"
radio input "false"
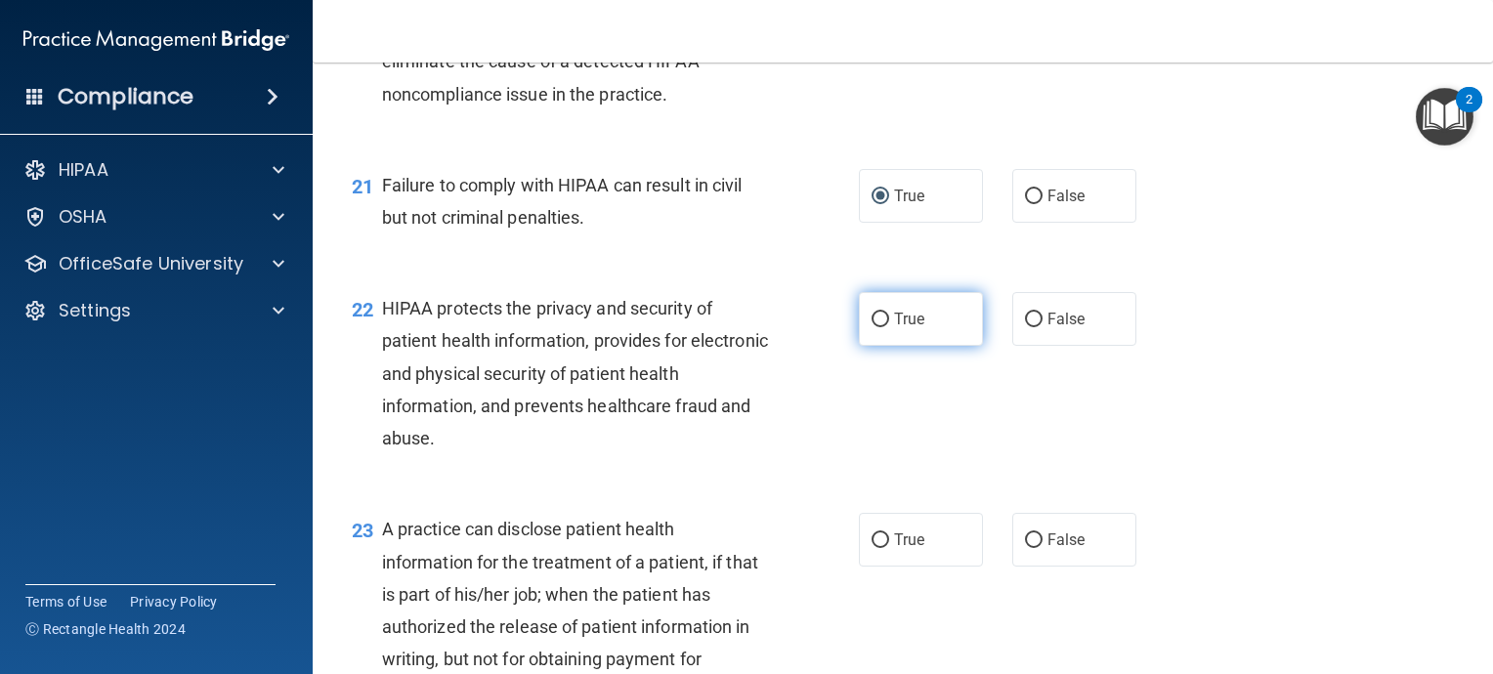
scroll to position [3322, 0]
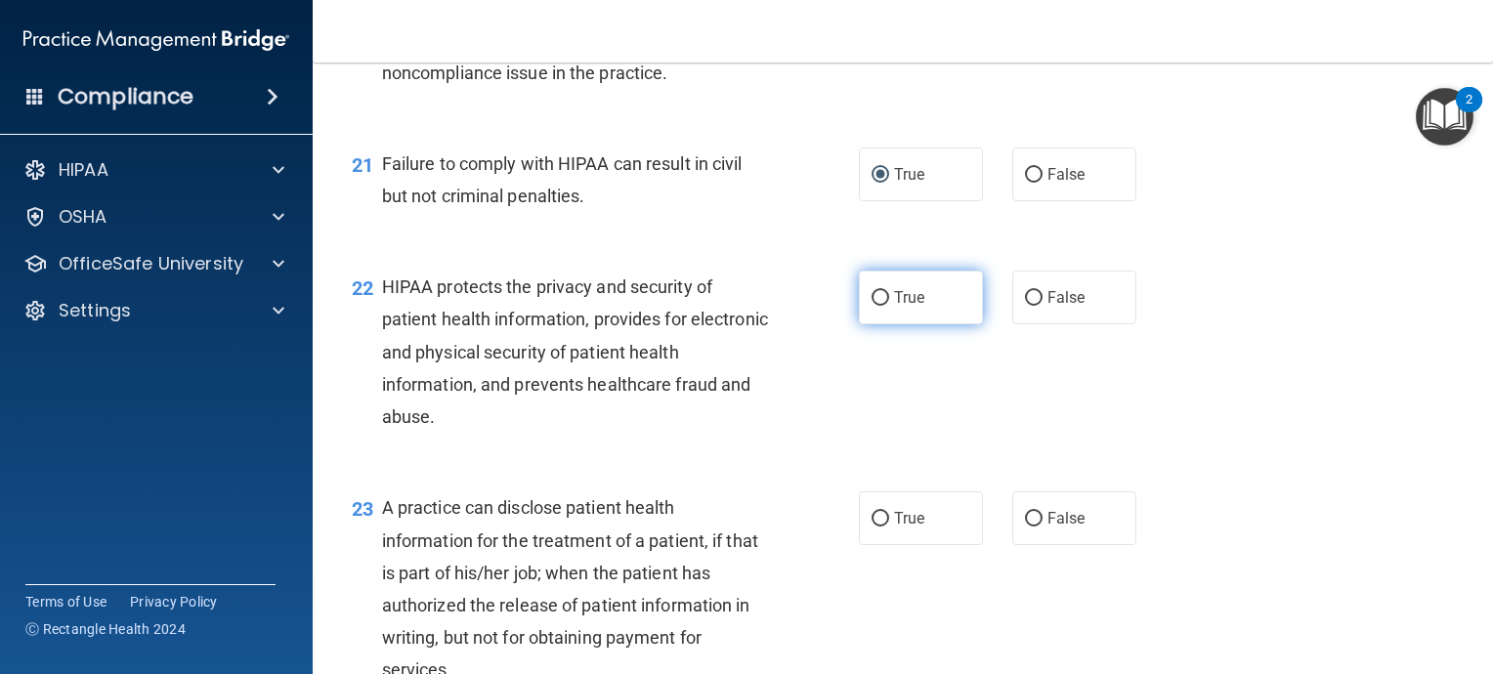
click at [872, 306] on input "True" at bounding box center [881, 298] width 18 height 15
radio input "true"
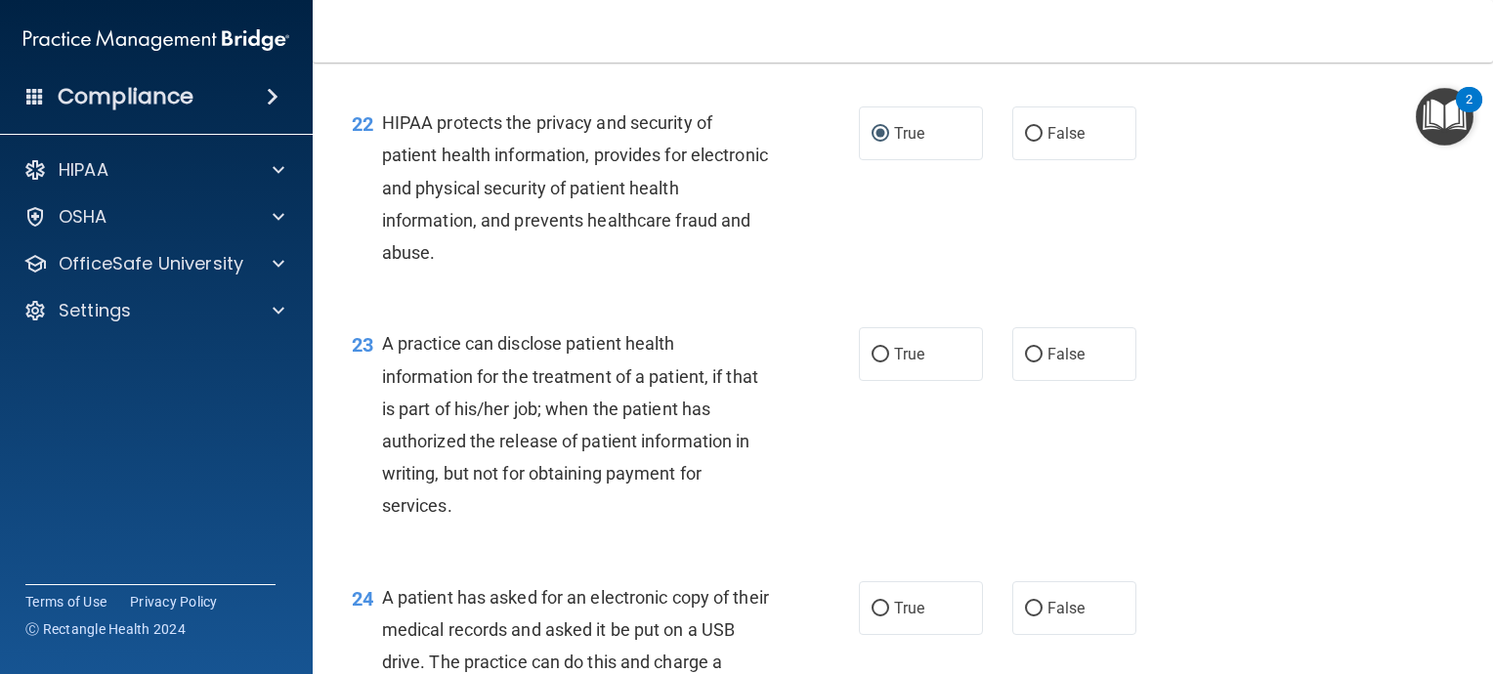
scroll to position [3518, 0]
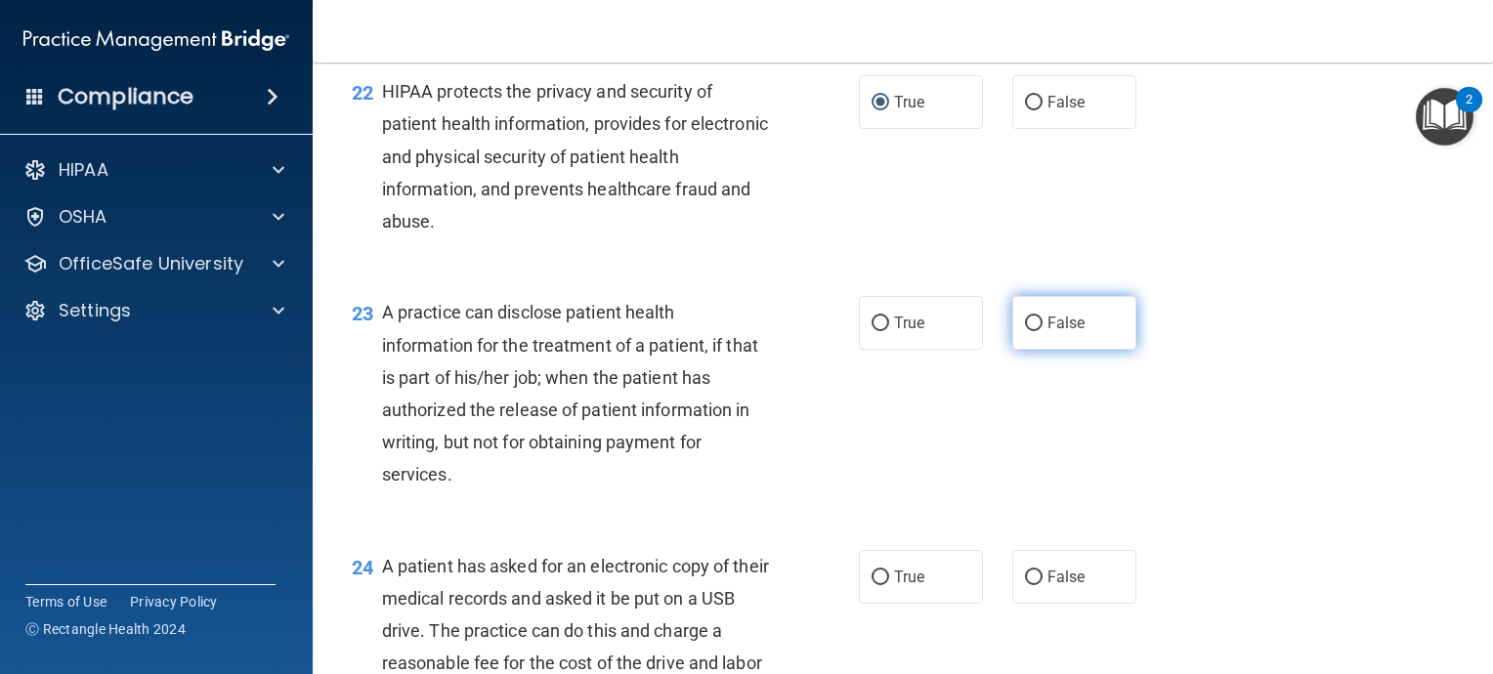
click at [1026, 331] on input "False" at bounding box center [1034, 324] width 18 height 15
radio input "true"
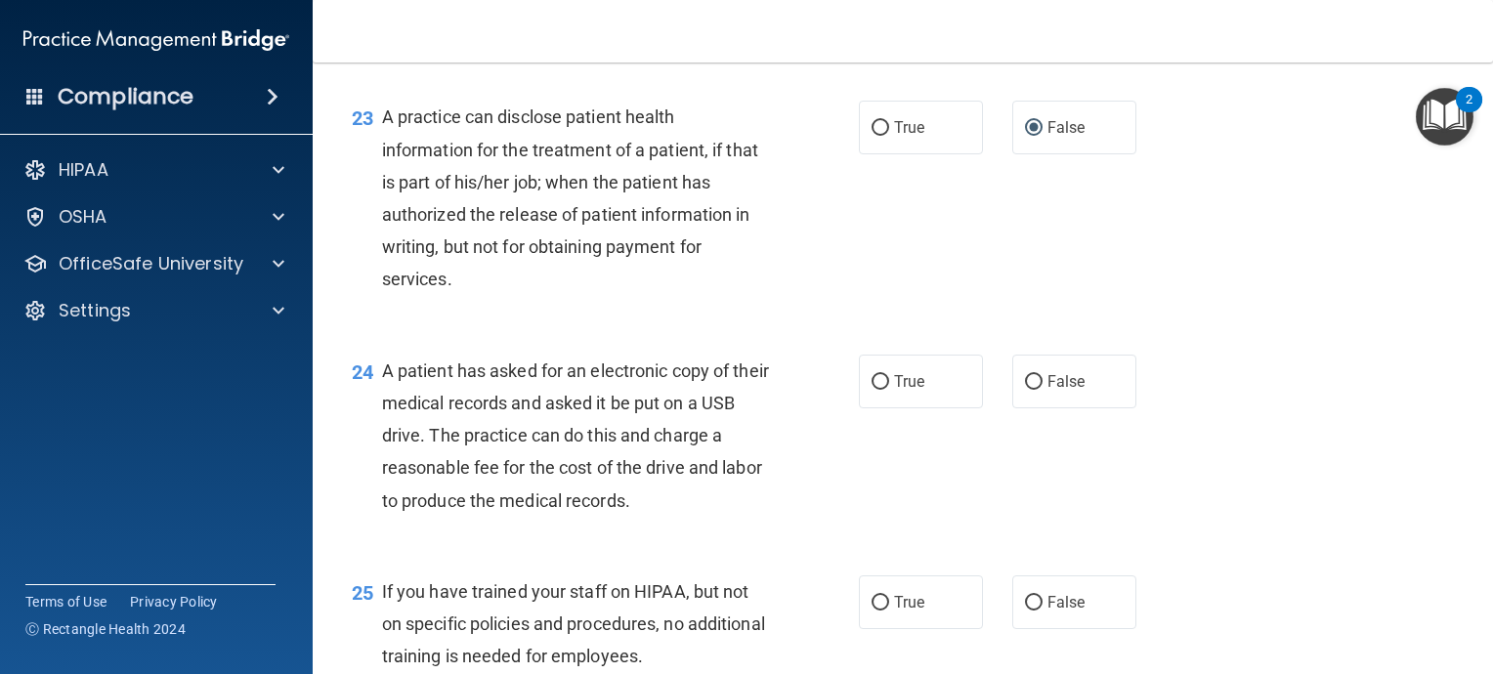
scroll to position [3811, 0]
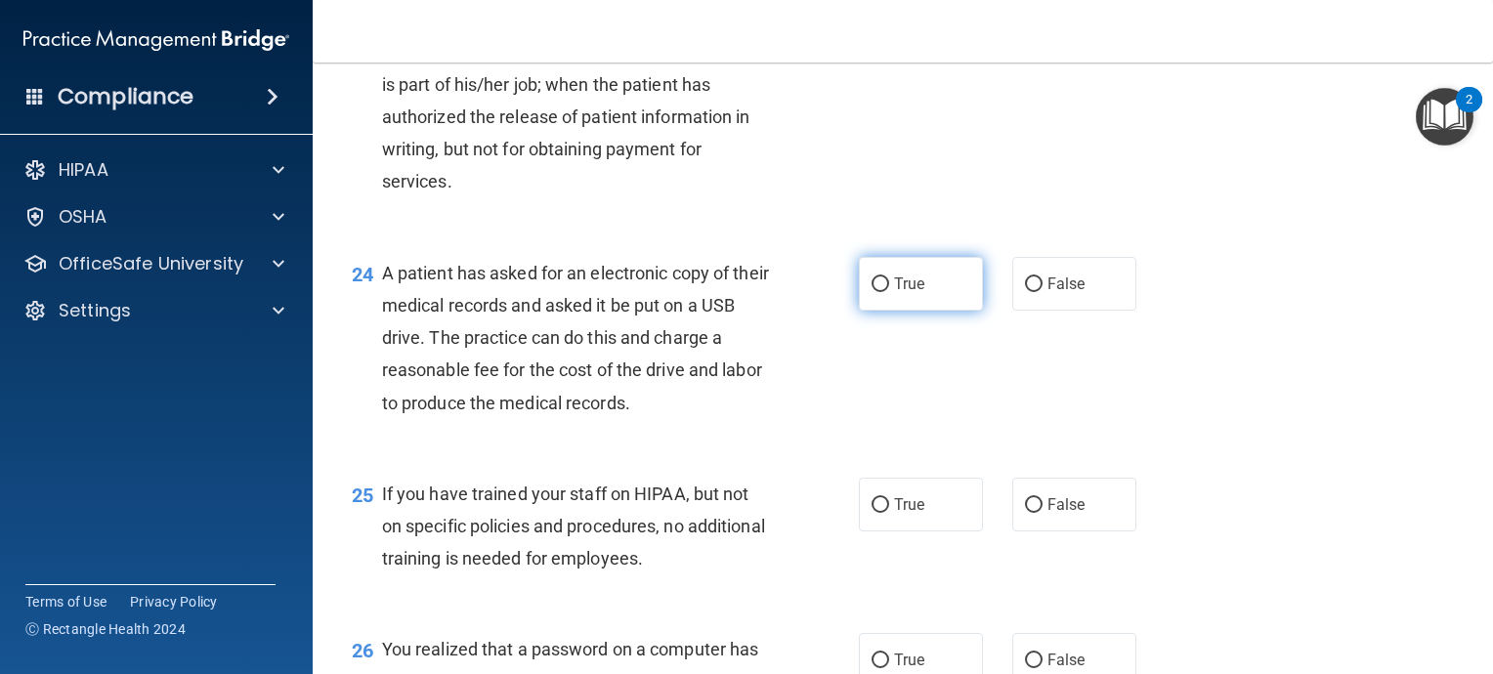
click at [876, 292] on input "True" at bounding box center [881, 284] width 18 height 15
radio input "true"
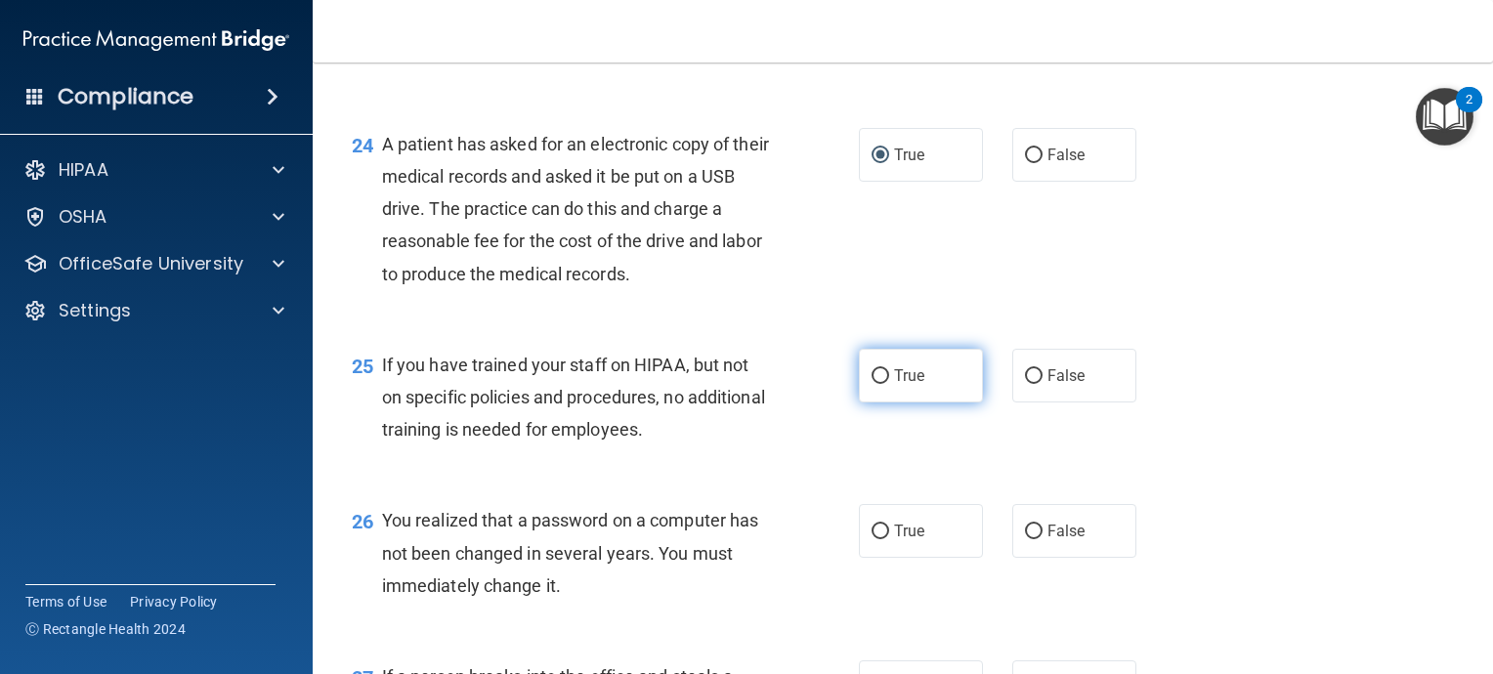
scroll to position [4006, 0]
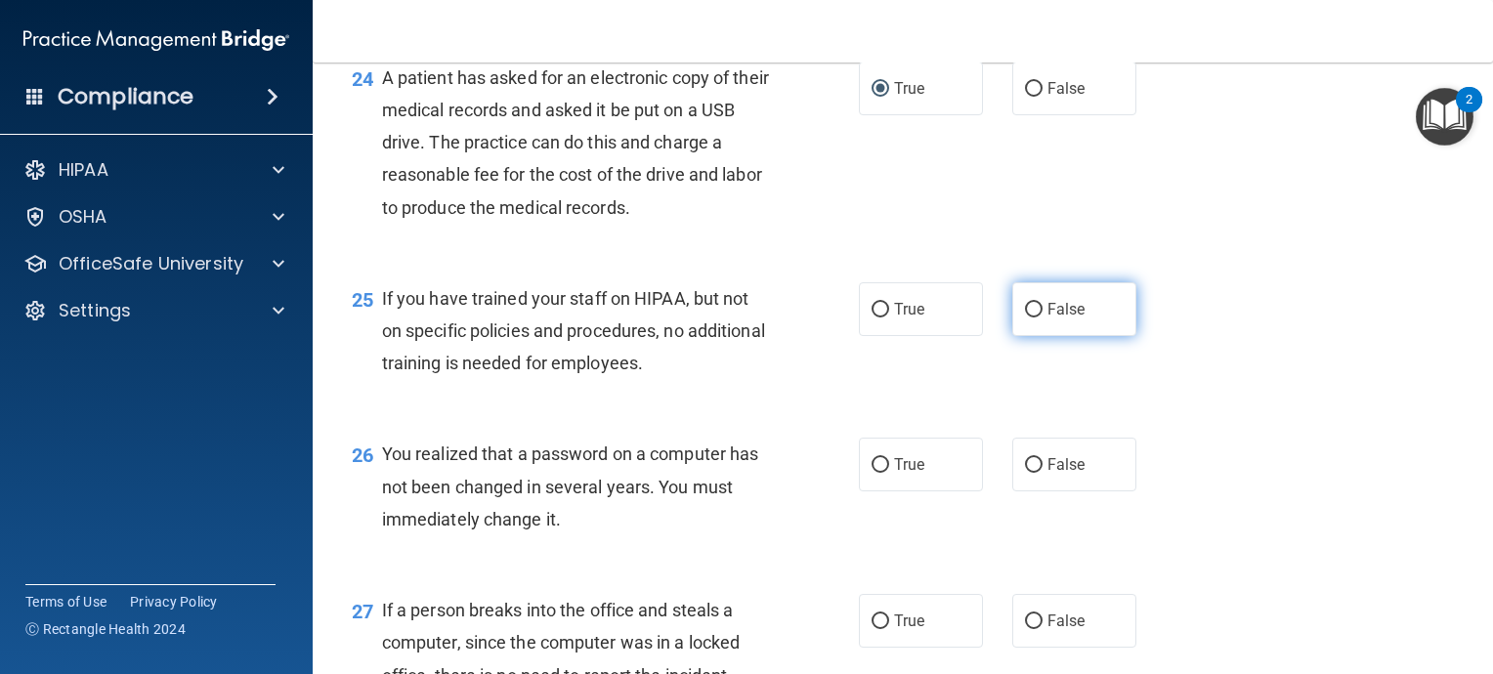
click at [1032, 318] on input "False" at bounding box center [1034, 310] width 18 height 15
radio input "true"
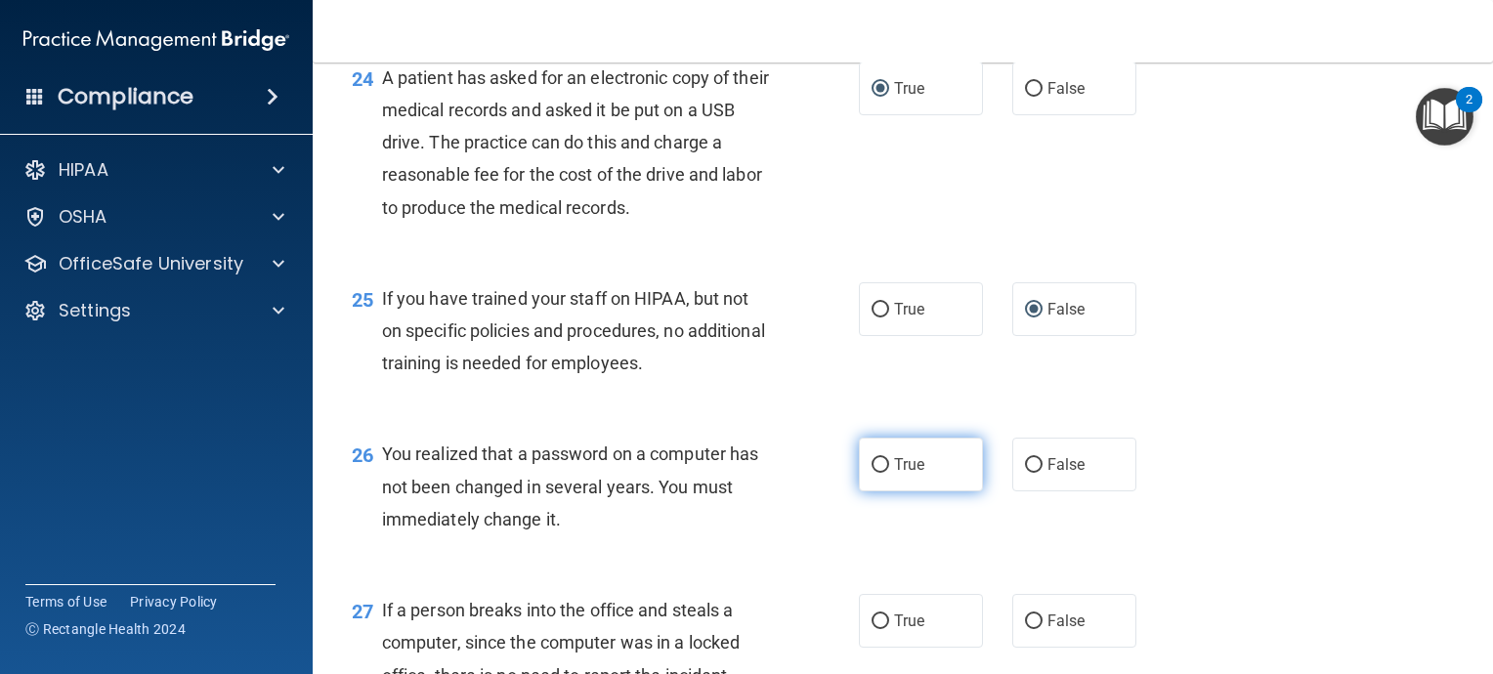
click at [872, 473] on input "True" at bounding box center [881, 465] width 18 height 15
radio input "true"
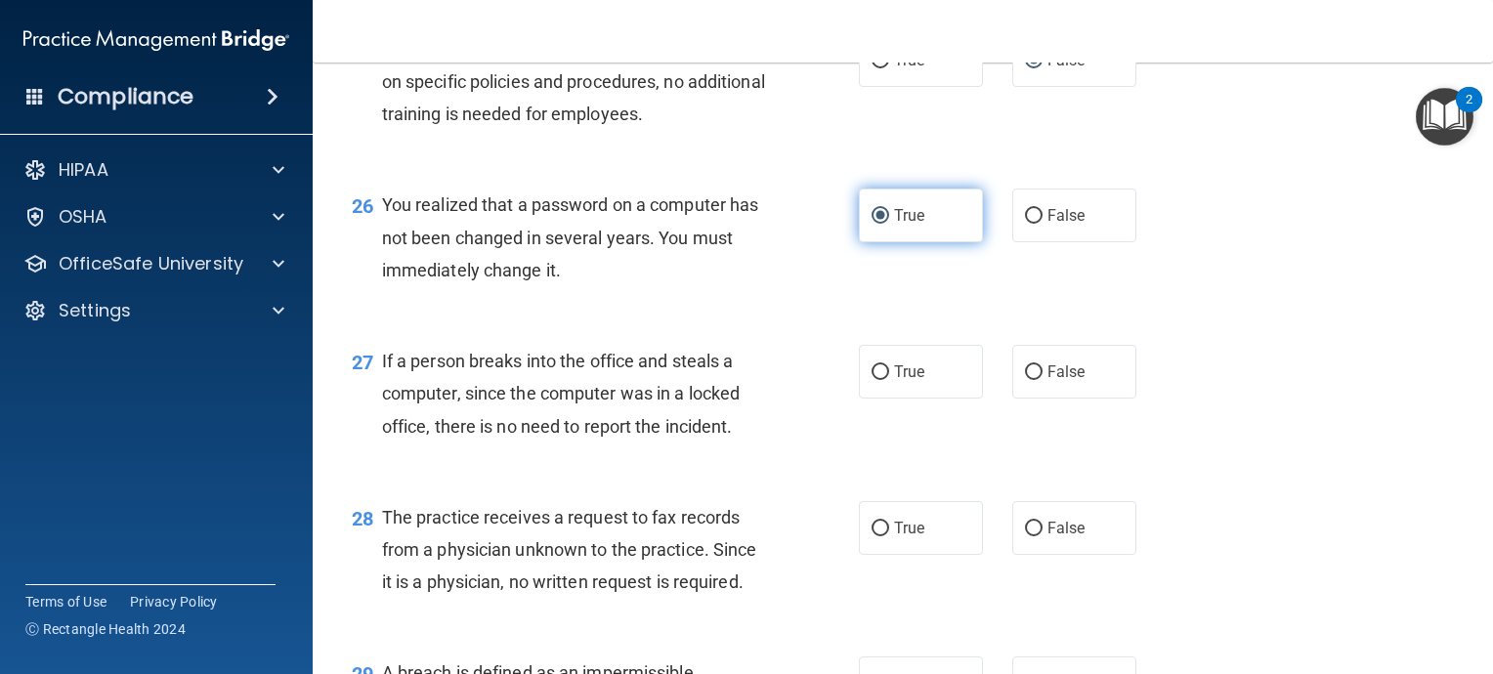
scroll to position [4299, 0]
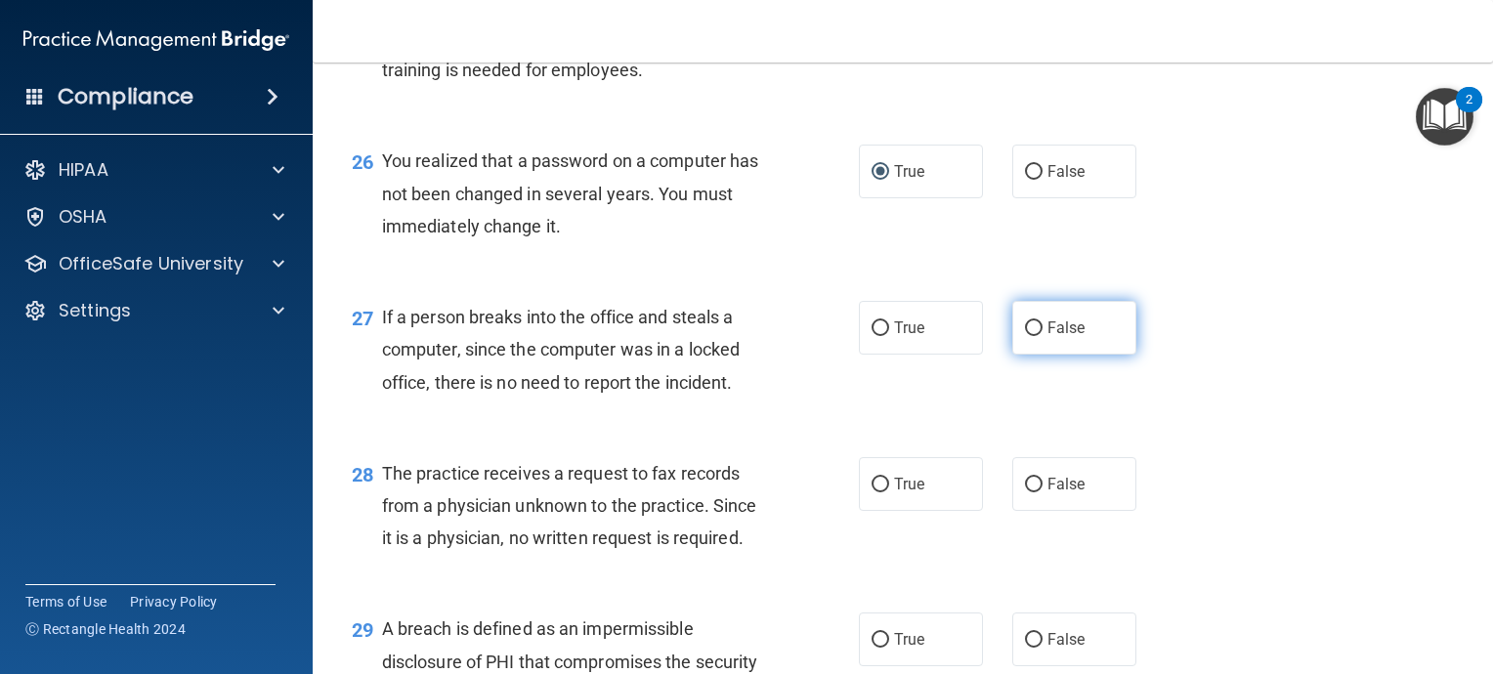
click at [1026, 336] on input "False" at bounding box center [1034, 328] width 18 height 15
radio input "true"
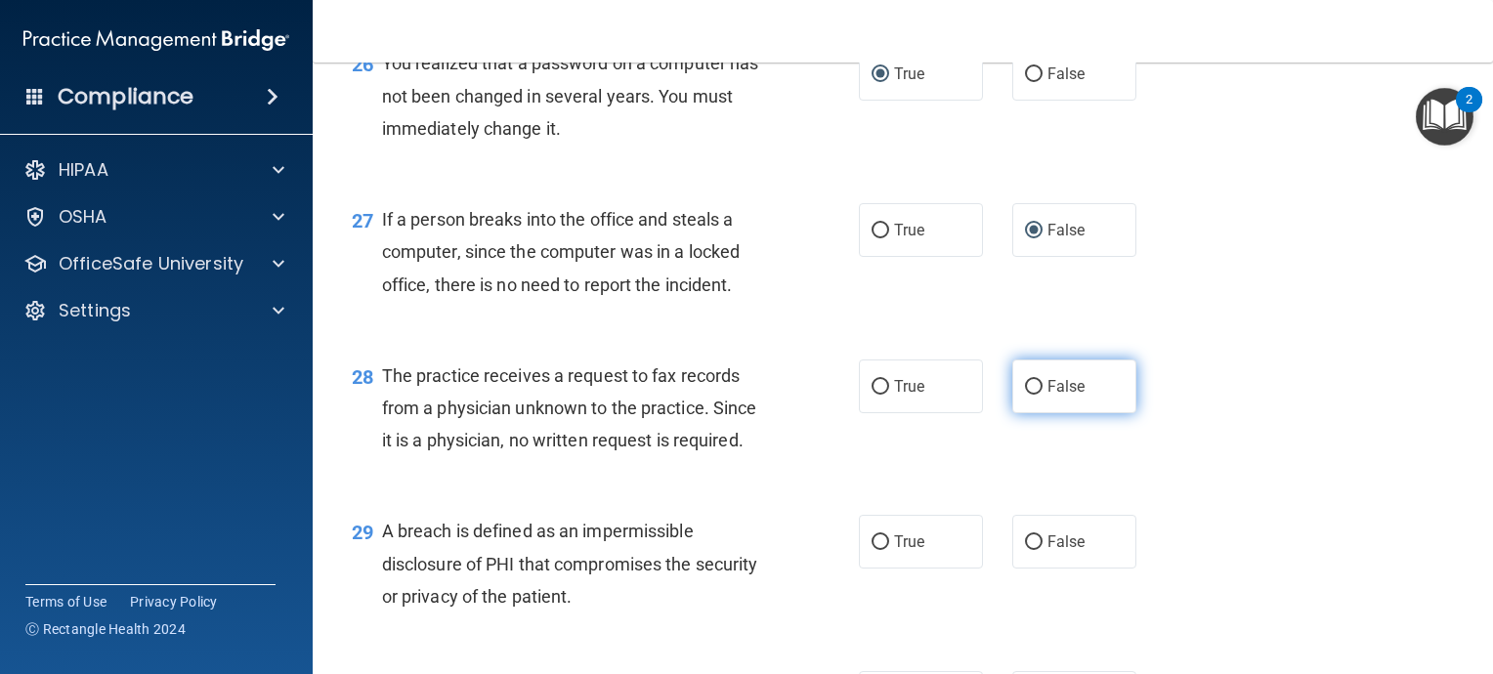
click at [1025, 395] on input "False" at bounding box center [1034, 387] width 18 height 15
radio input "true"
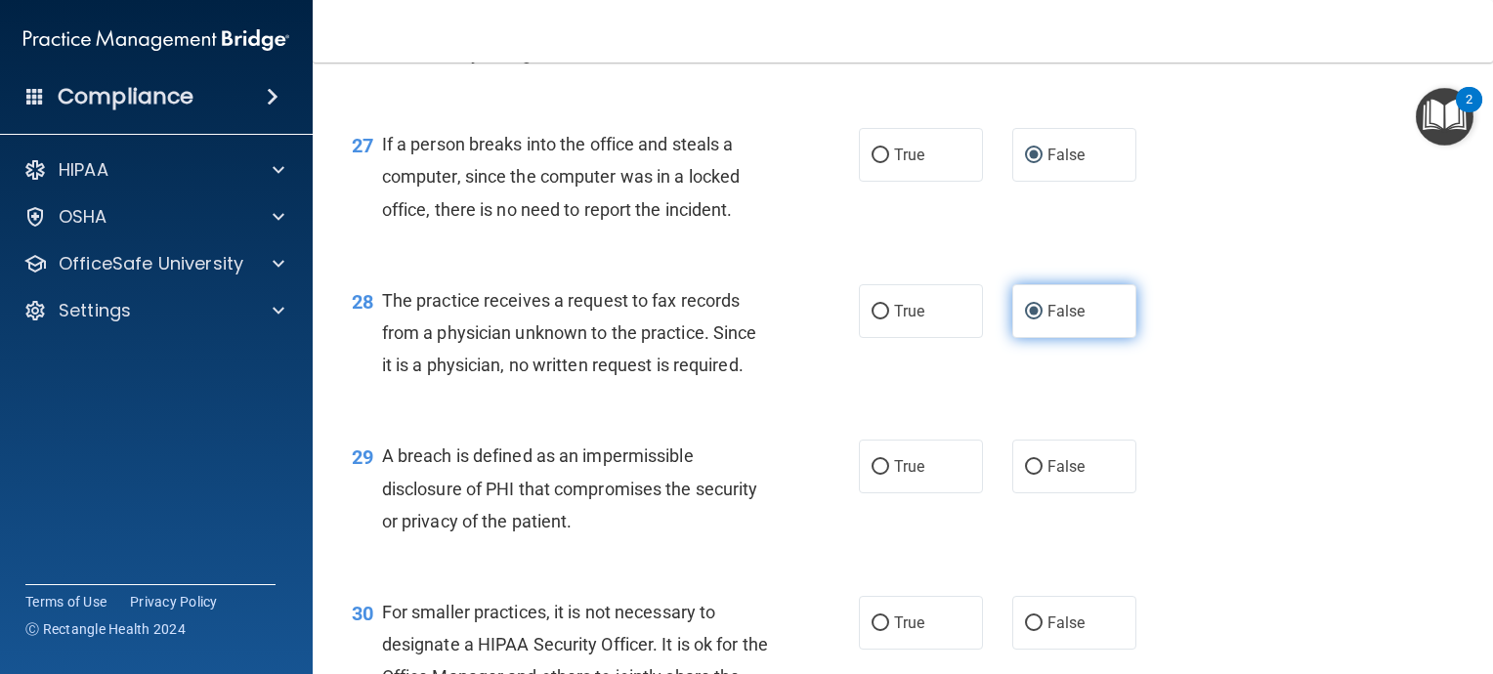
scroll to position [4592, 0]
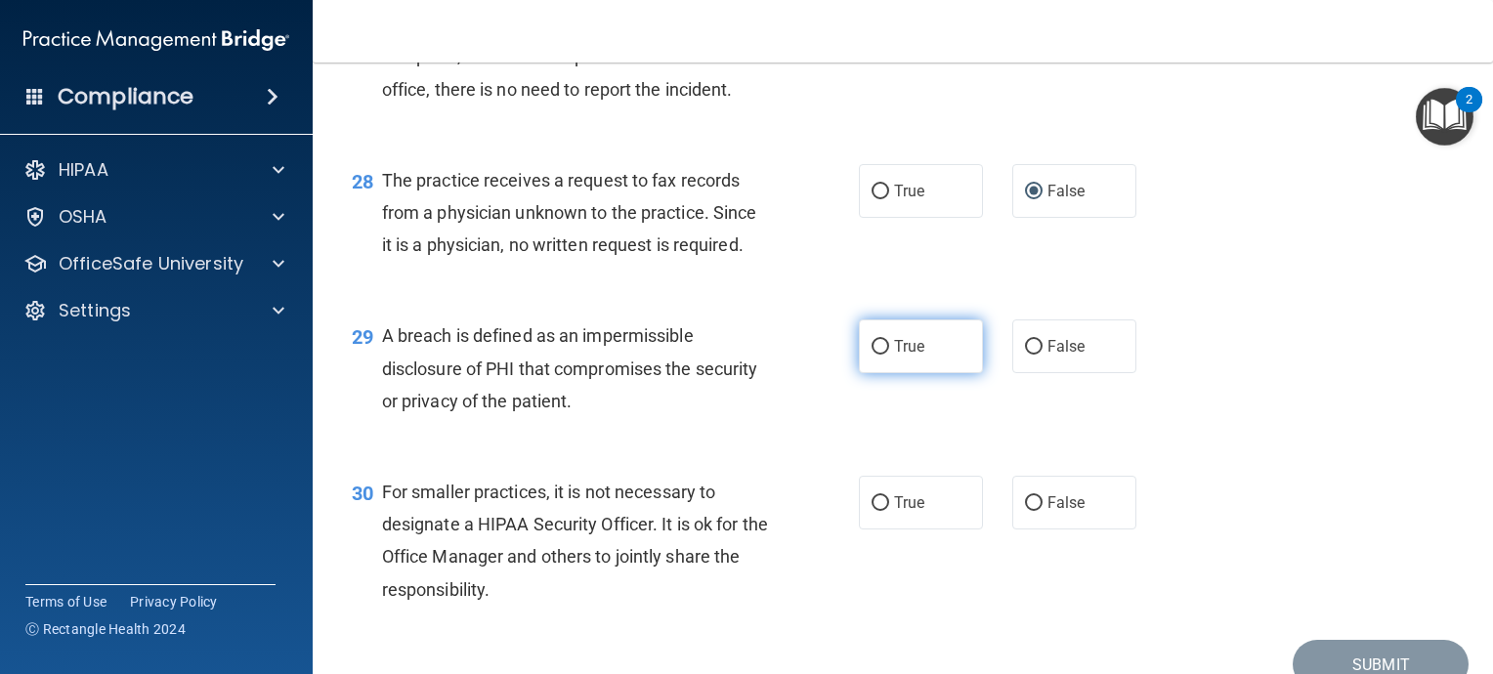
click at [874, 355] on input "True" at bounding box center [881, 347] width 18 height 15
radio input "true"
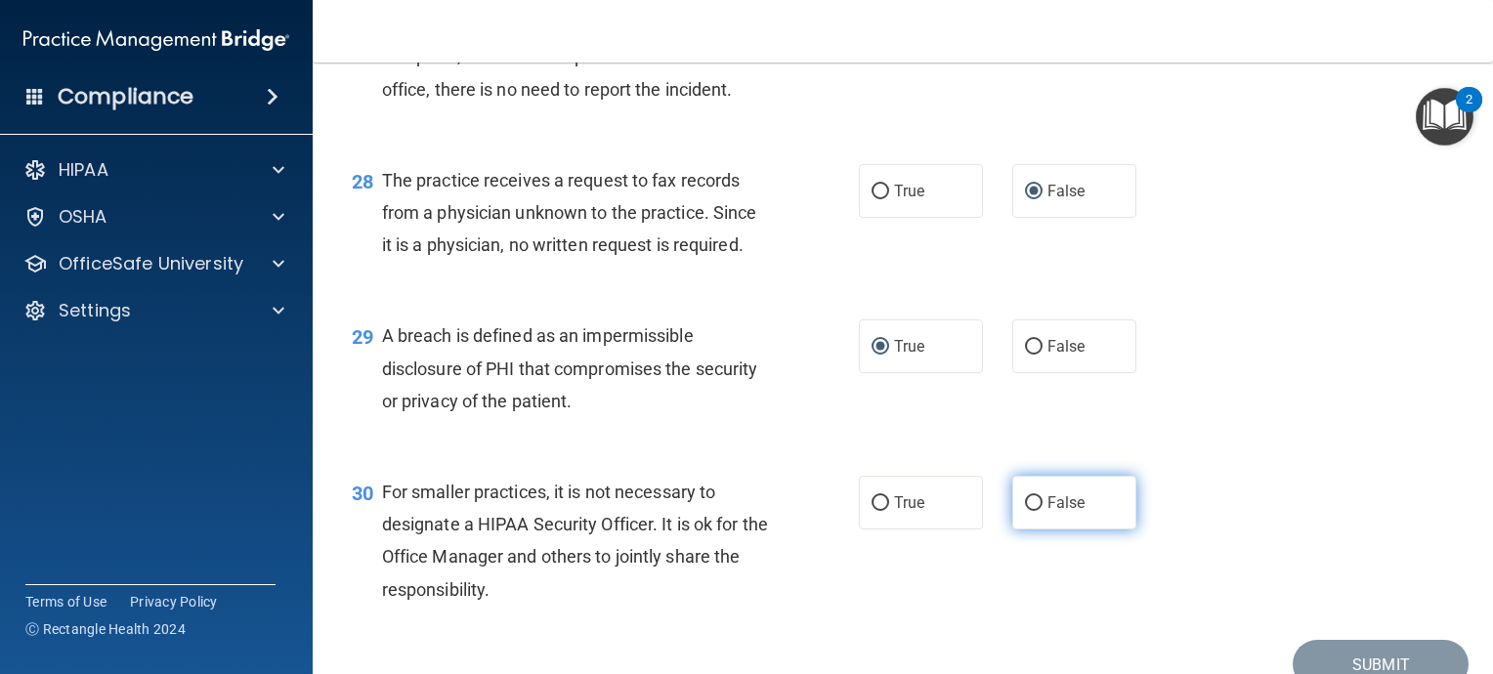
click at [1028, 511] on input "False" at bounding box center [1034, 503] width 18 height 15
radio input "true"
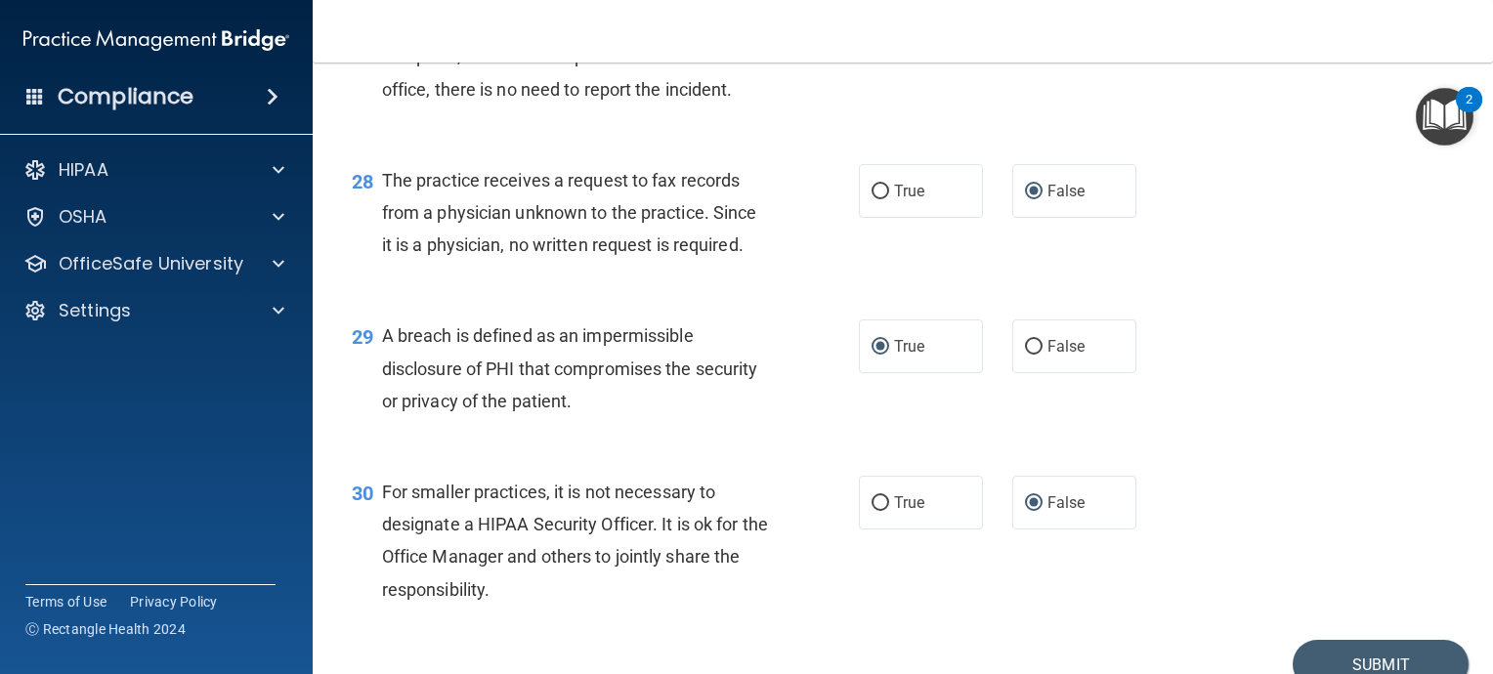
scroll to position [4717, 0]
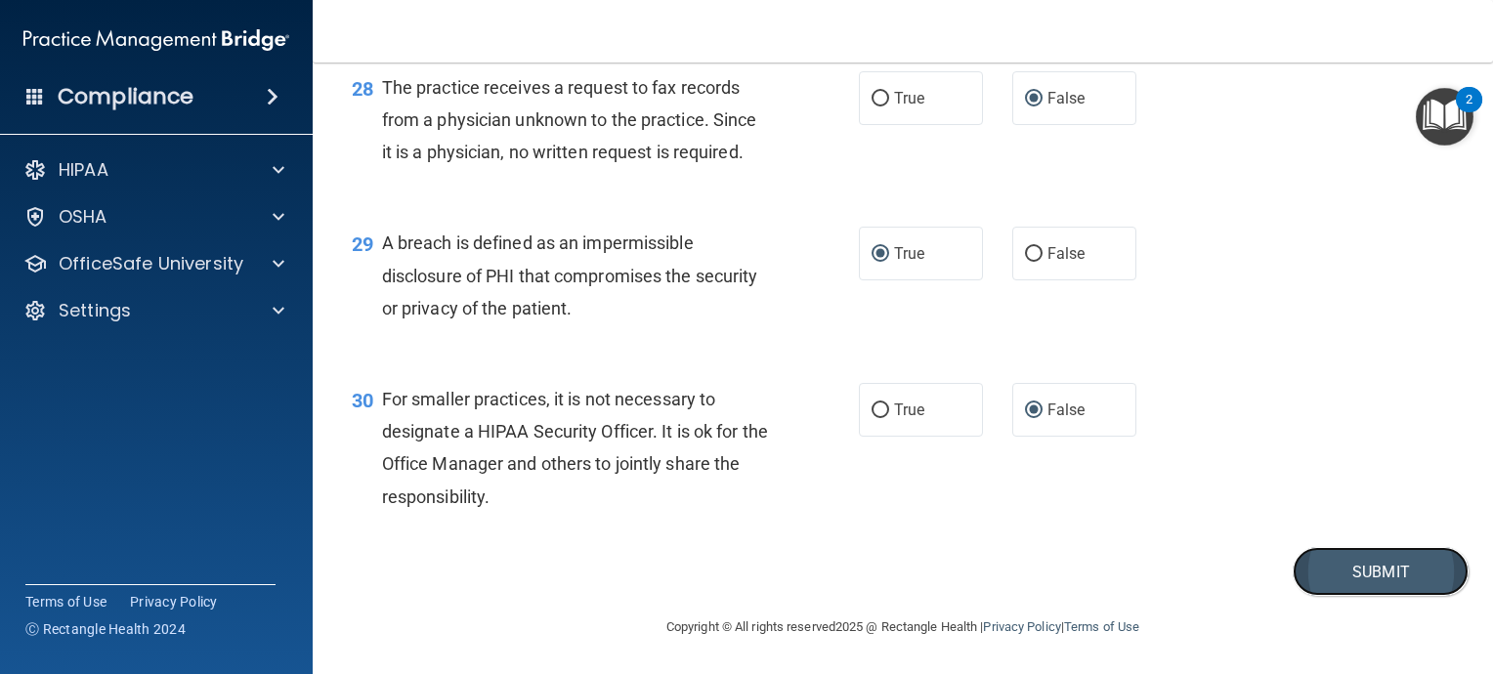
click at [1391, 583] on button "Submit" at bounding box center [1381, 572] width 176 height 50
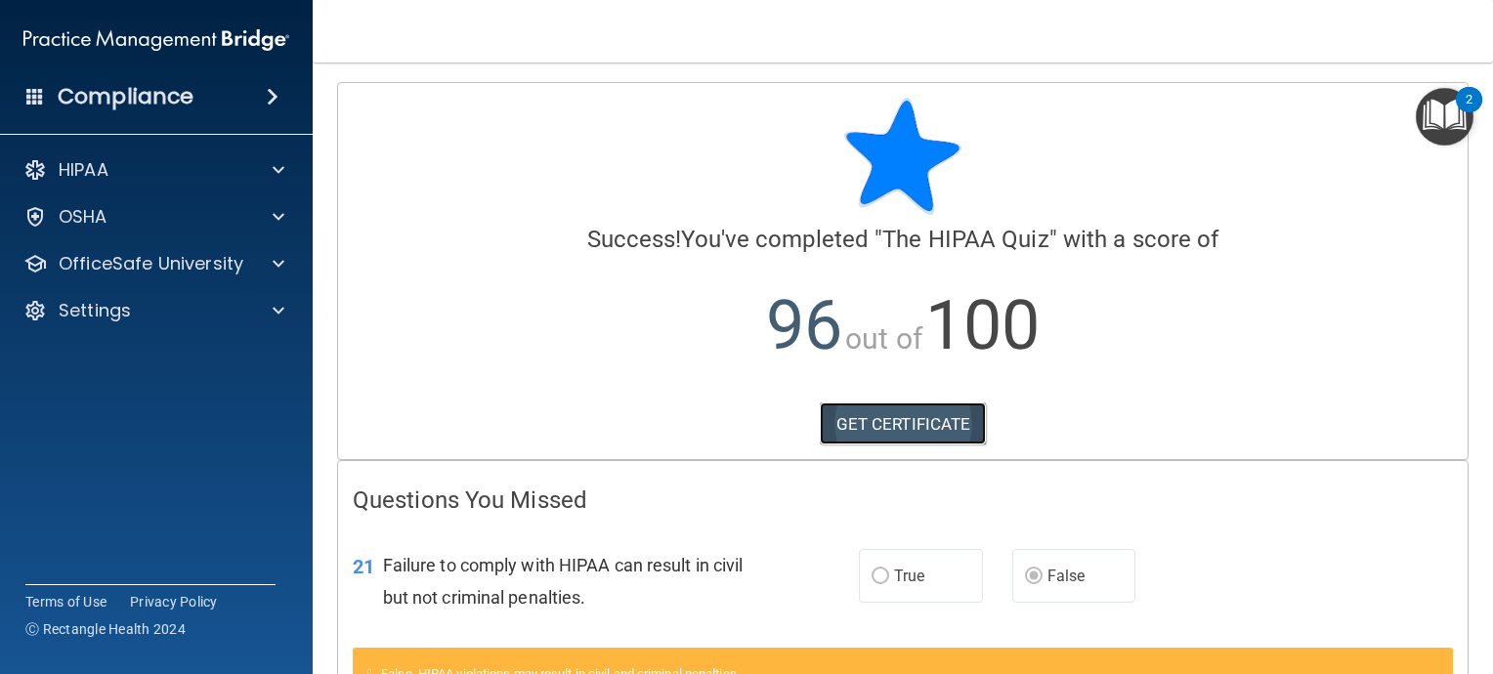
click at [918, 416] on link "GET CERTIFICATE" at bounding box center [903, 424] width 167 height 43
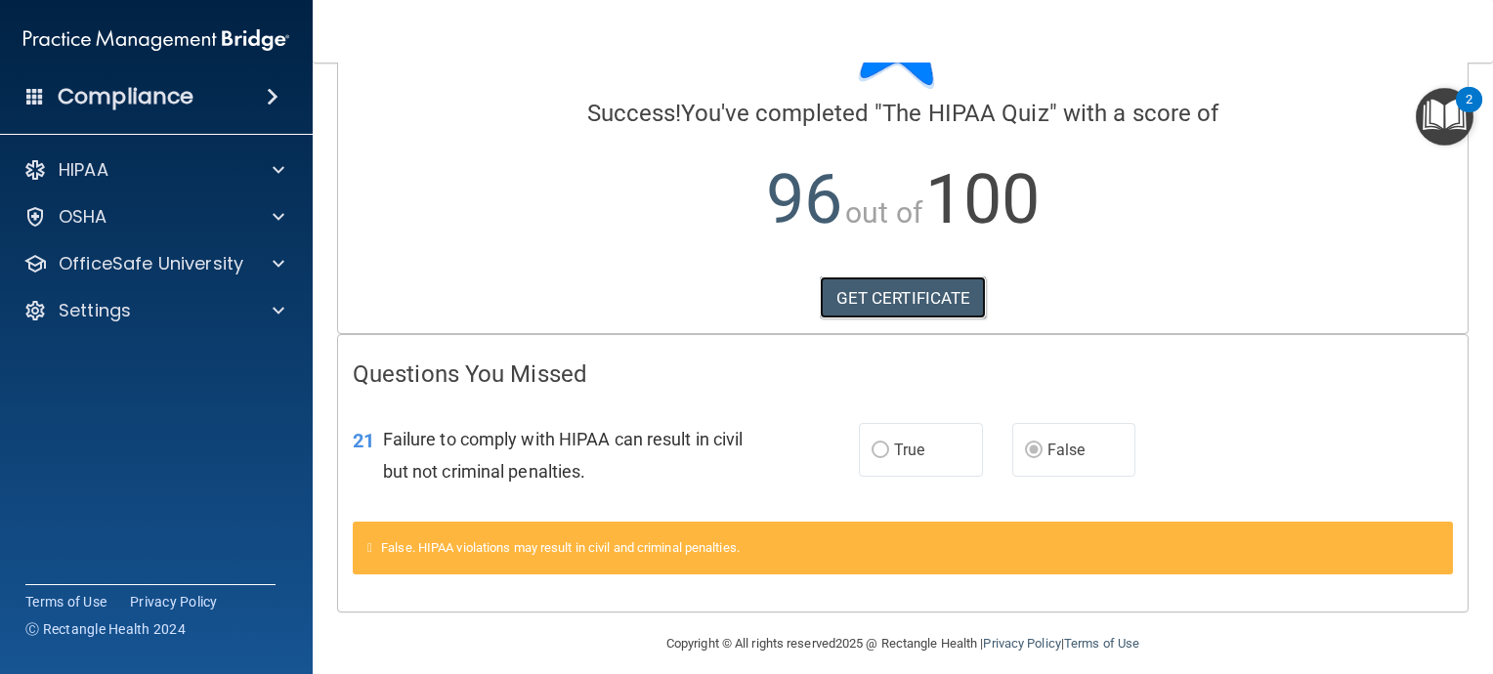
scroll to position [141, 0]
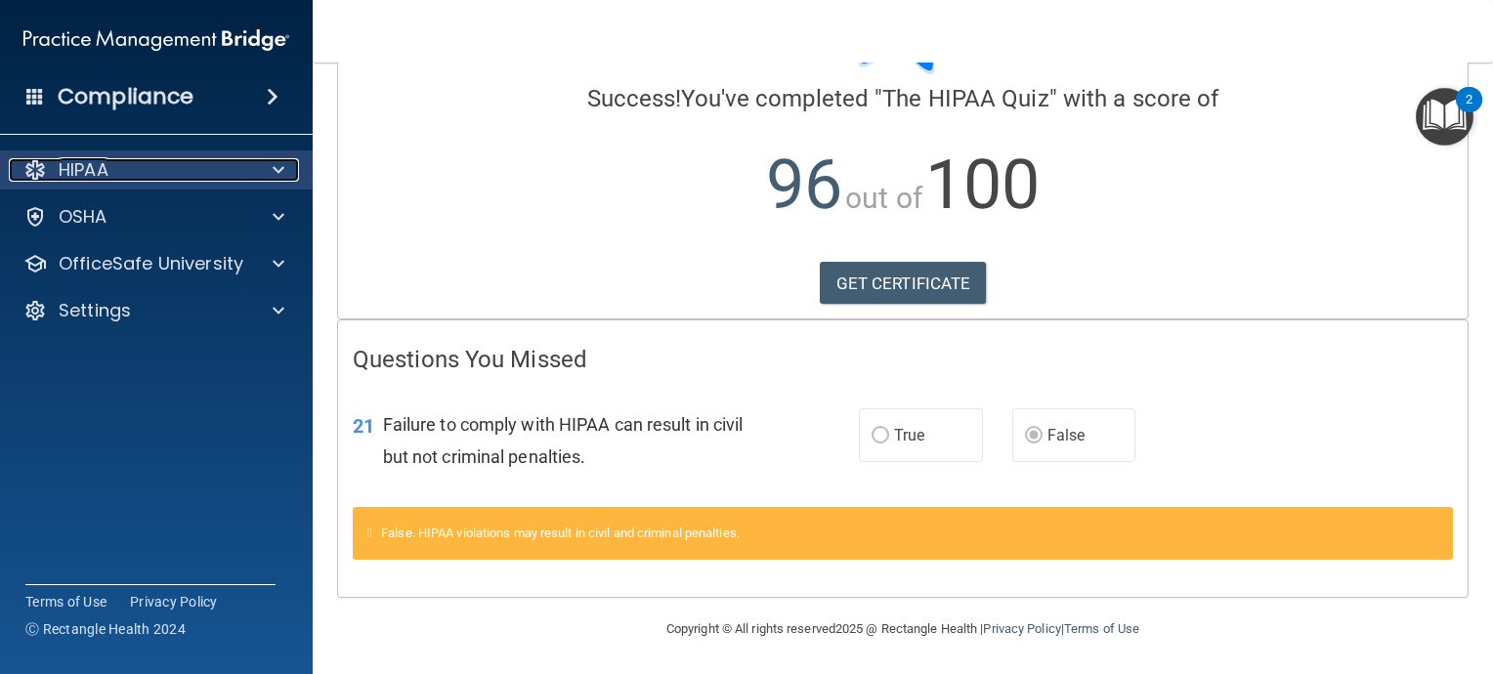
click at [121, 170] on div "HIPAA" at bounding box center [130, 169] width 242 height 23
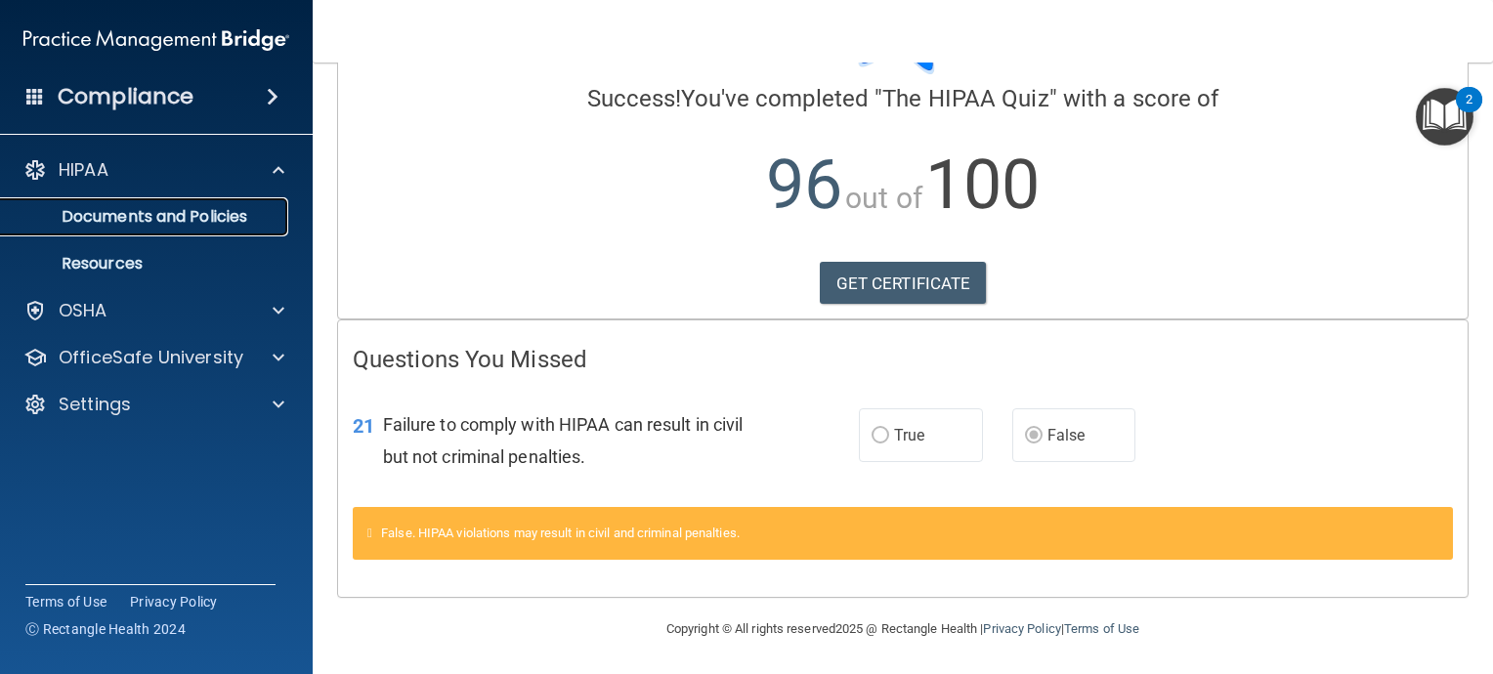
click at [191, 214] on p "Documents and Policies" at bounding box center [146, 217] width 267 height 20
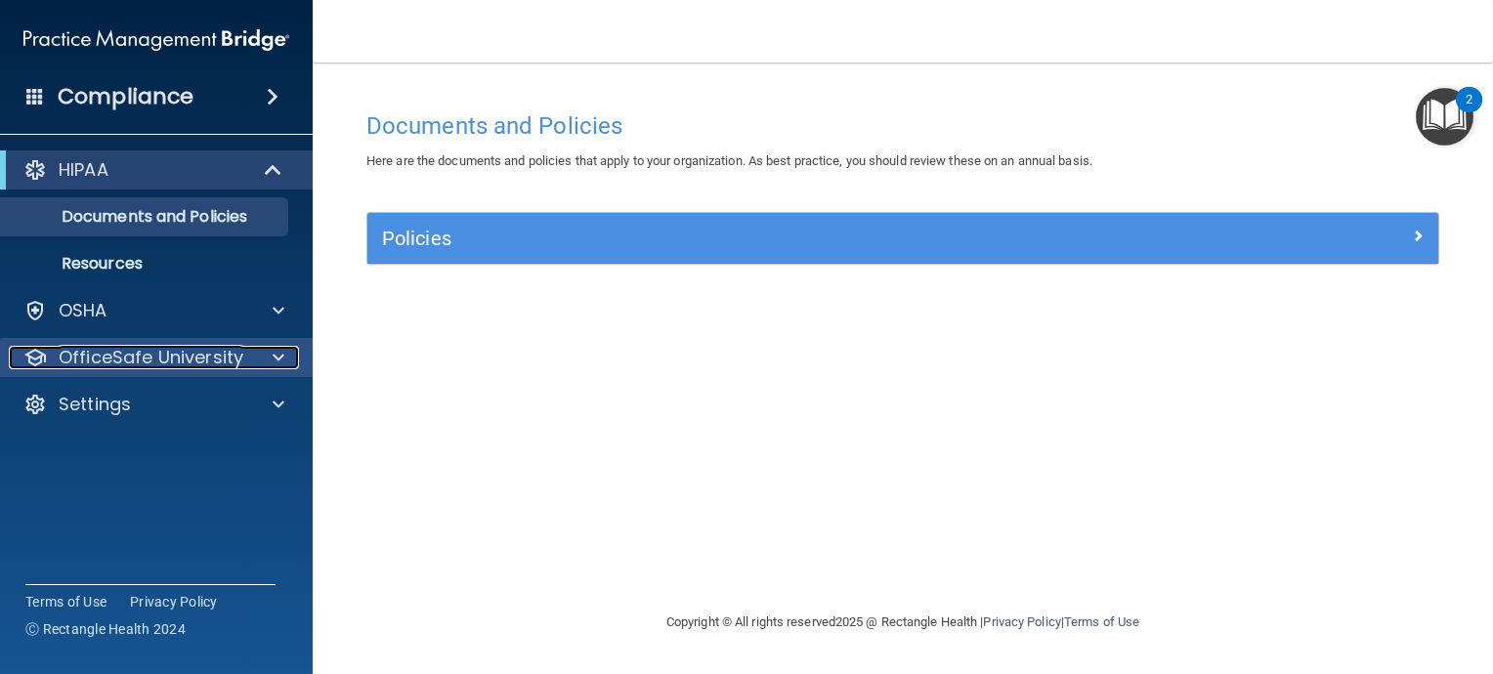
click at [137, 351] on p "OfficeSafe University" at bounding box center [151, 357] width 185 height 23
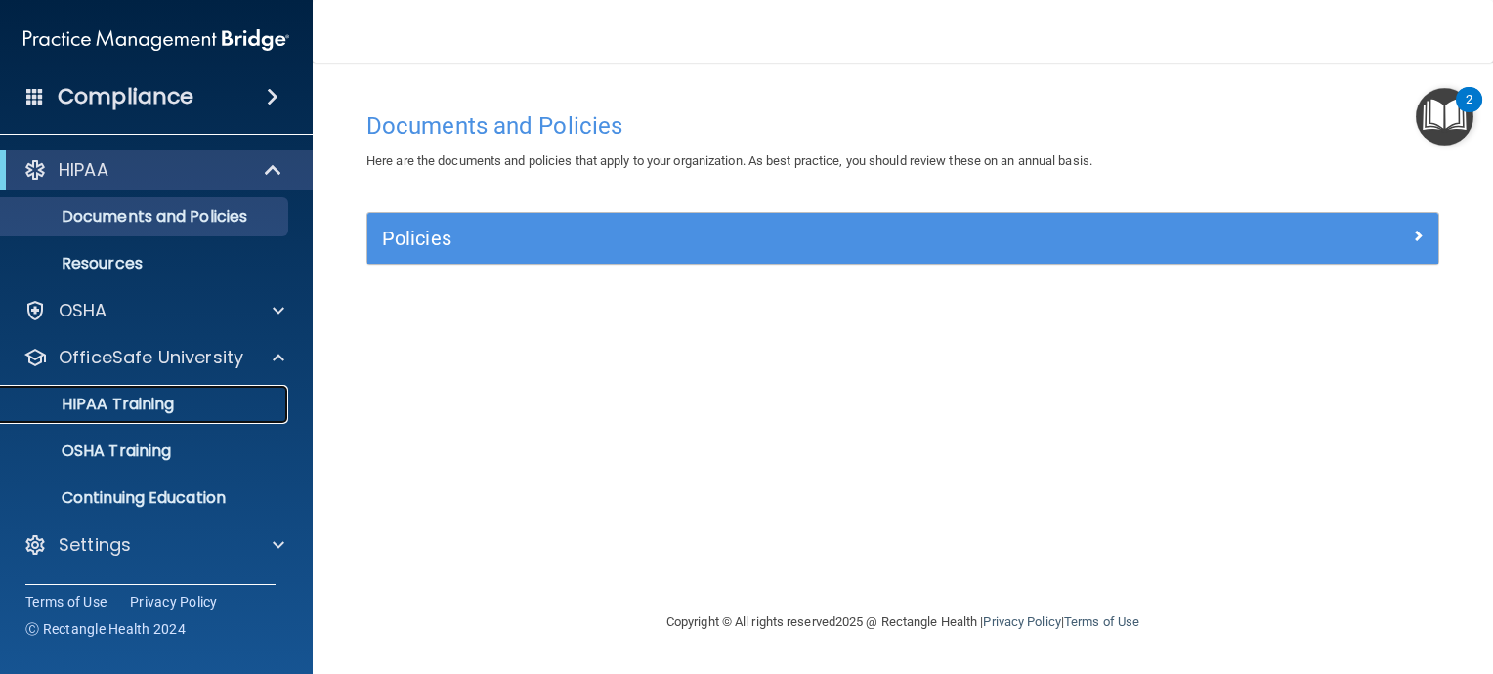
click at [136, 402] on p "HIPAA Training" at bounding box center [93, 405] width 161 height 20
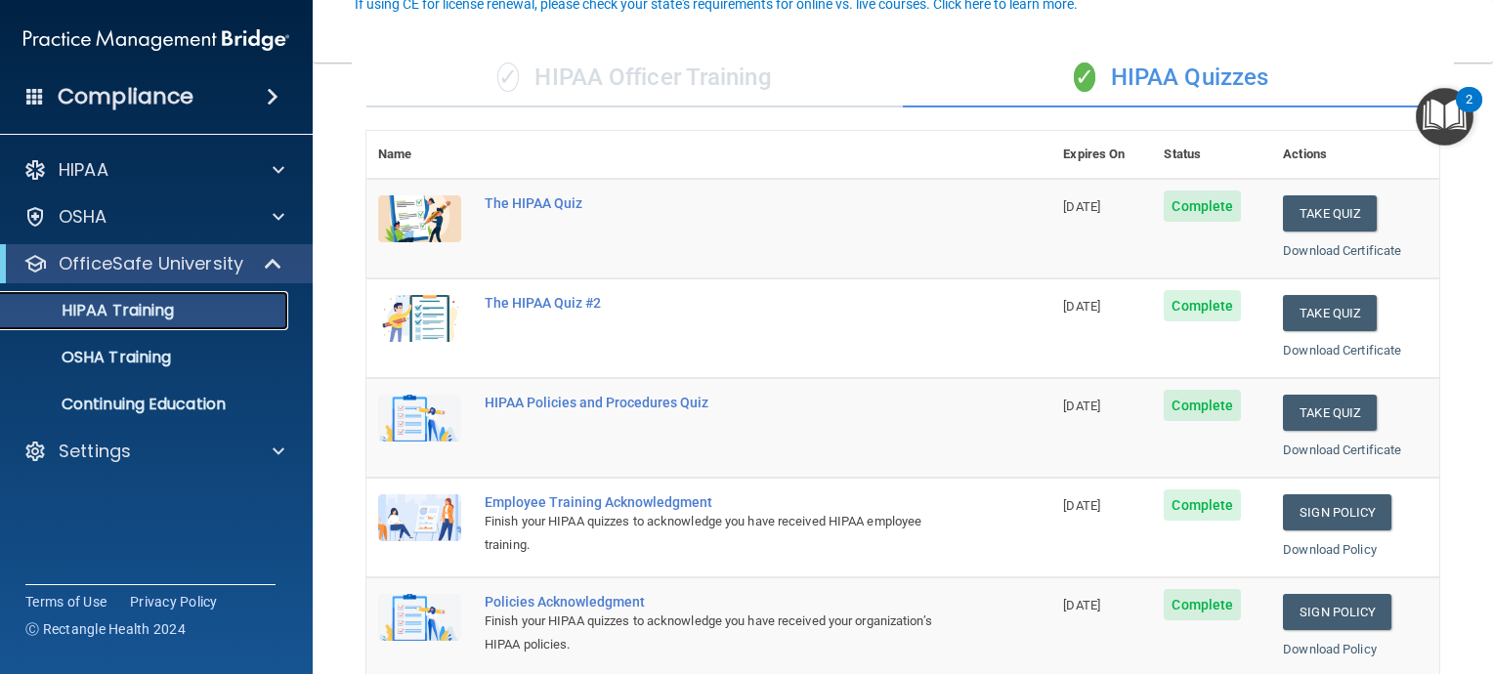
scroll to position [195, 0]
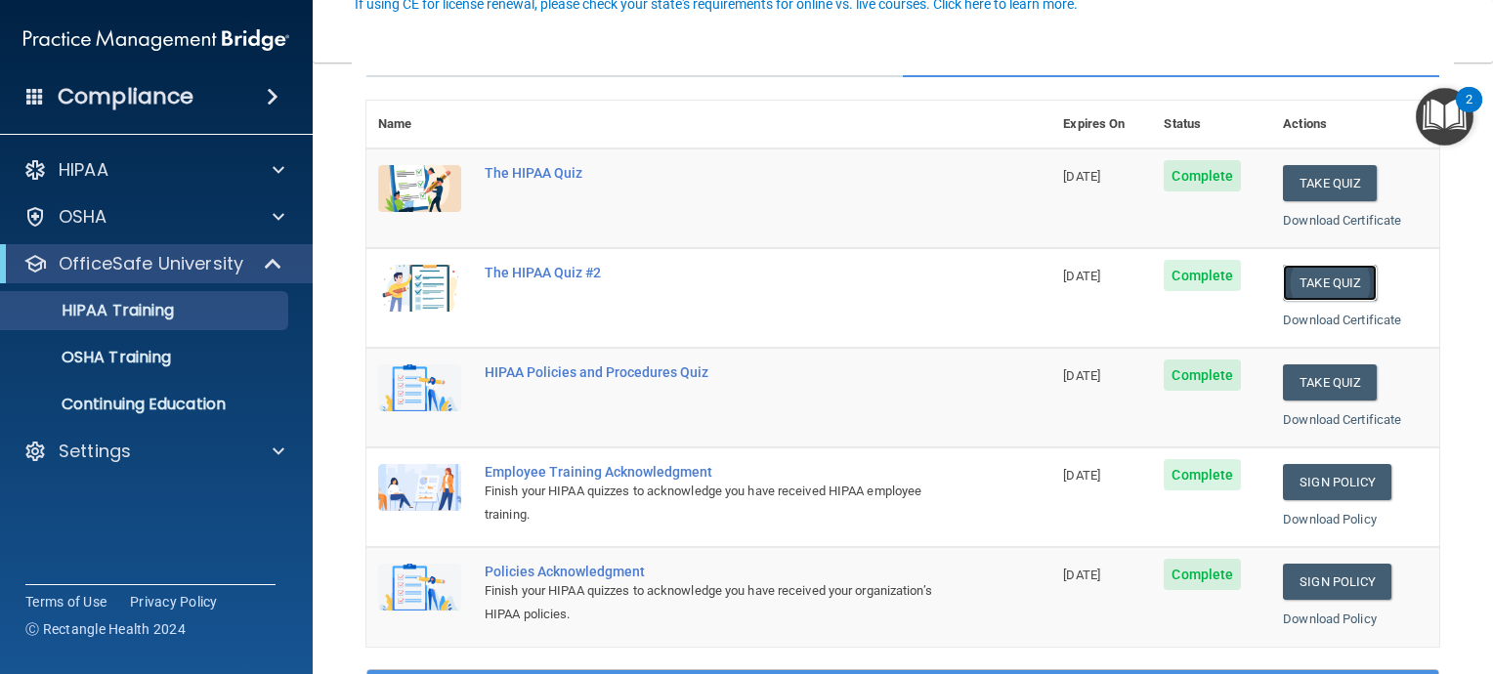
click at [1321, 281] on button "Take Quiz" at bounding box center [1330, 283] width 94 height 36
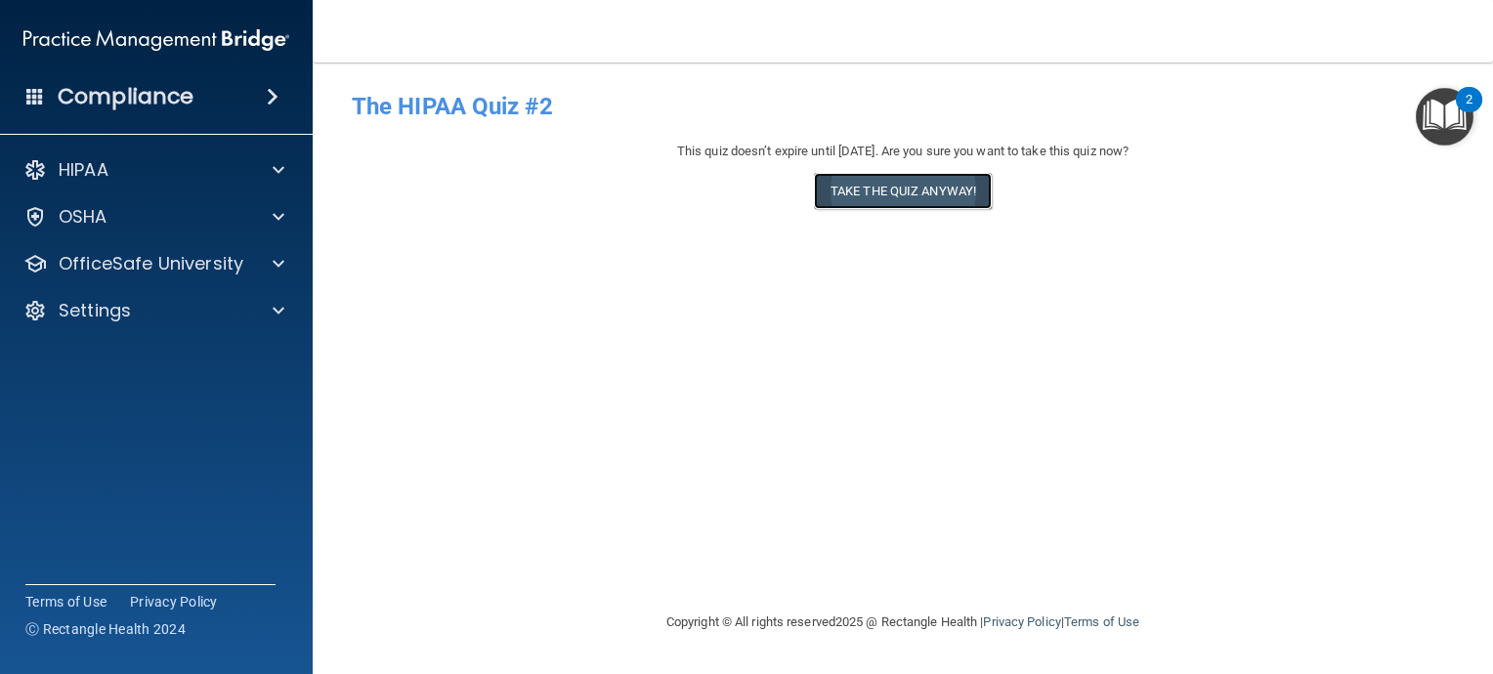
click at [900, 195] on button "Take the quiz anyway!" at bounding box center [903, 191] width 178 height 36
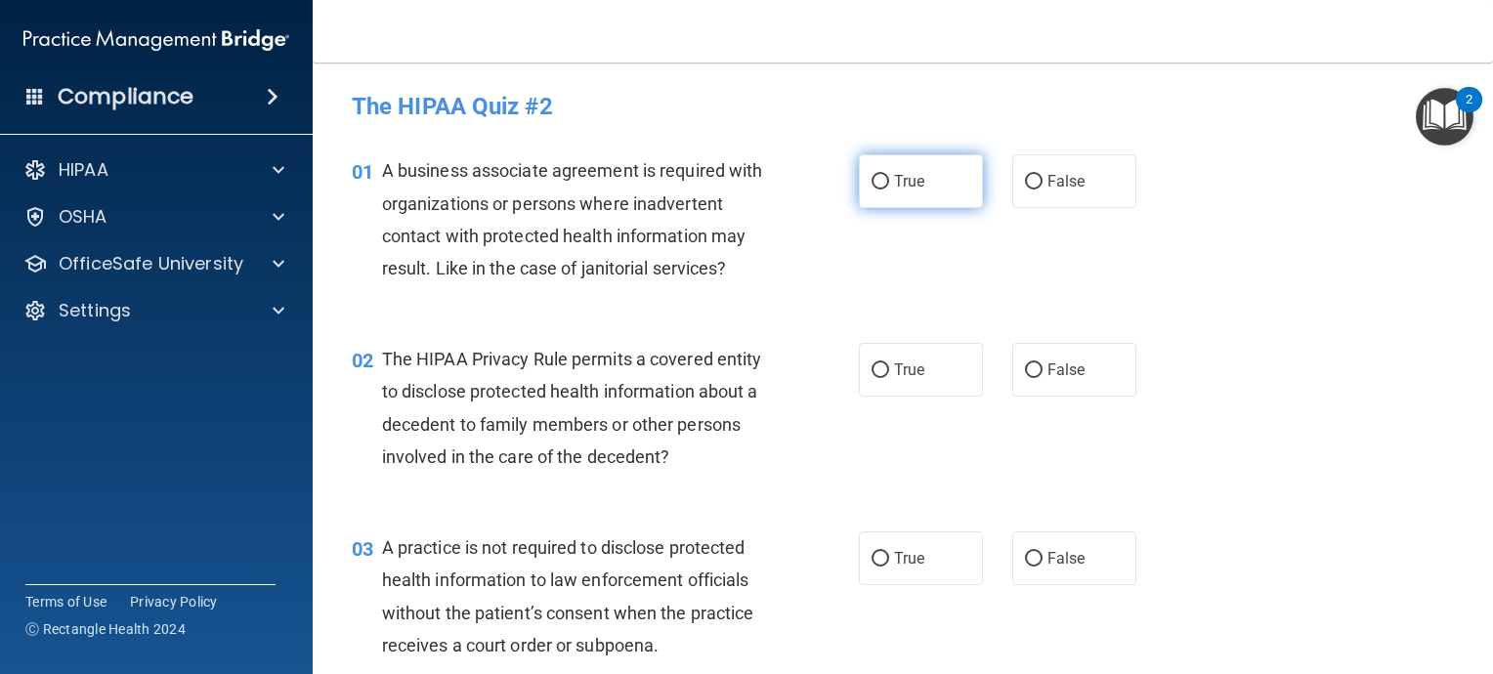
click at [872, 180] on input "True" at bounding box center [881, 182] width 18 height 15
radio input "true"
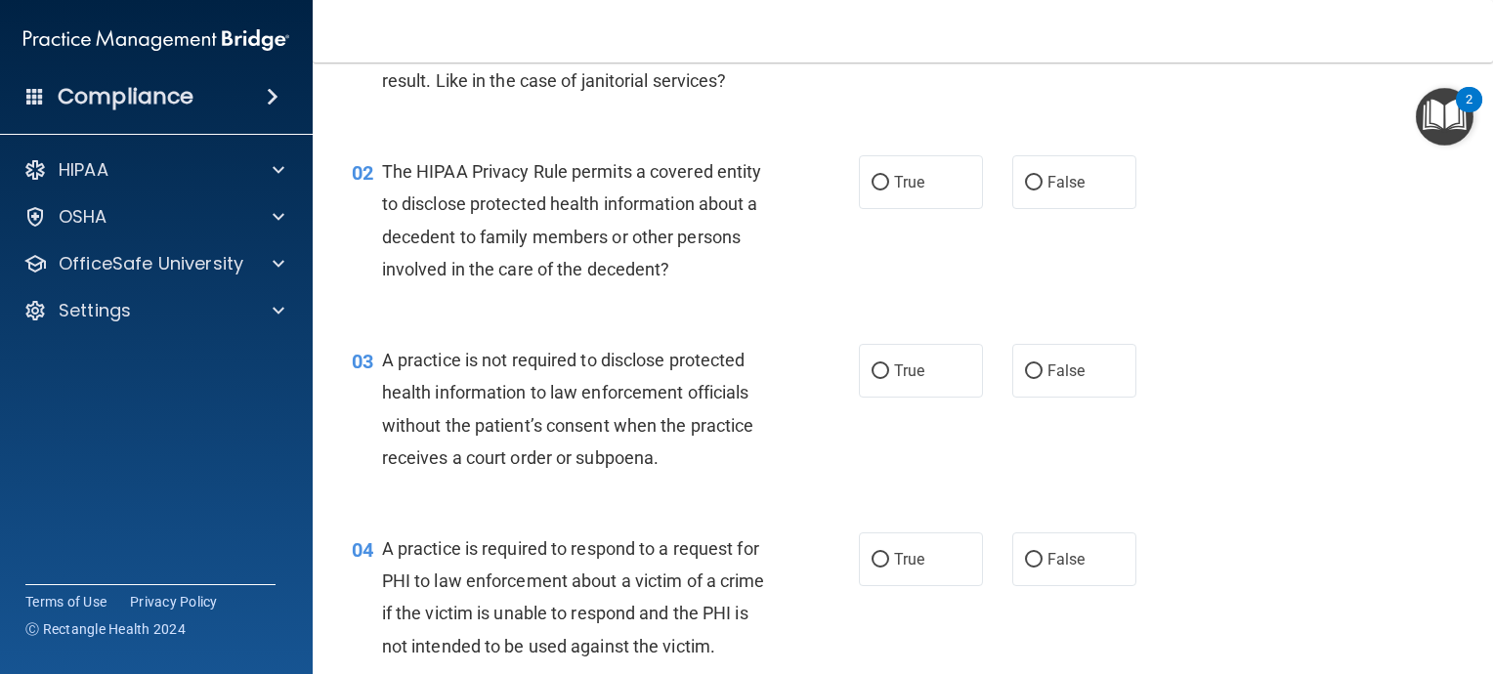
scroll to position [195, 0]
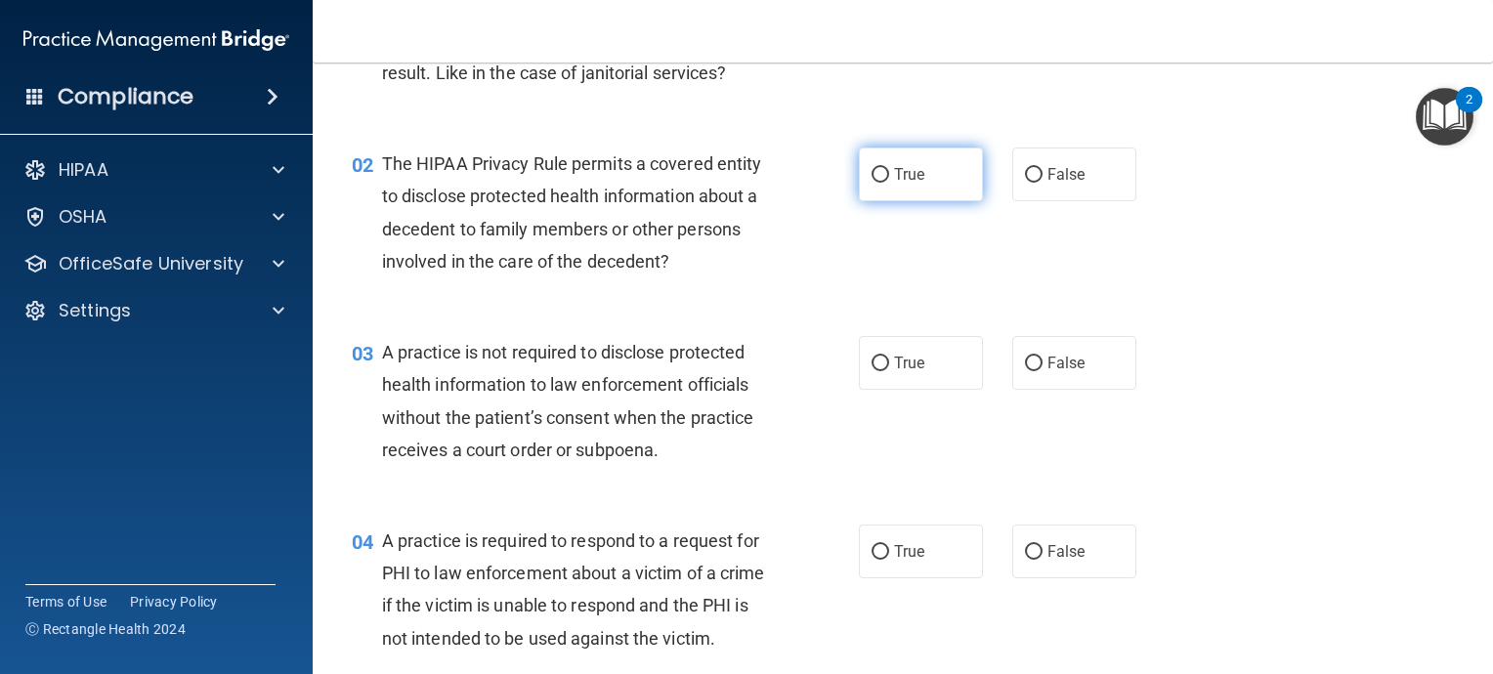
click at [872, 174] on input "True" at bounding box center [881, 175] width 18 height 15
radio input "true"
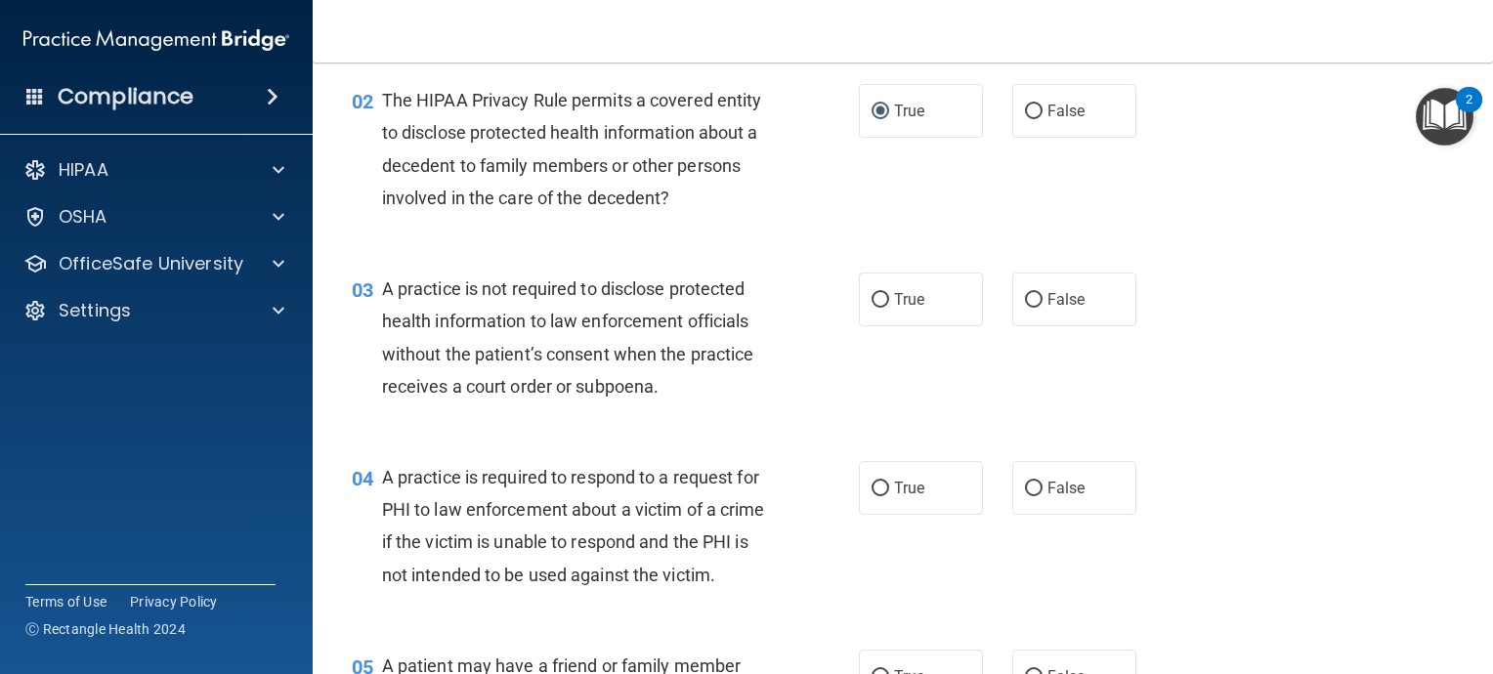
scroll to position [293, 0]
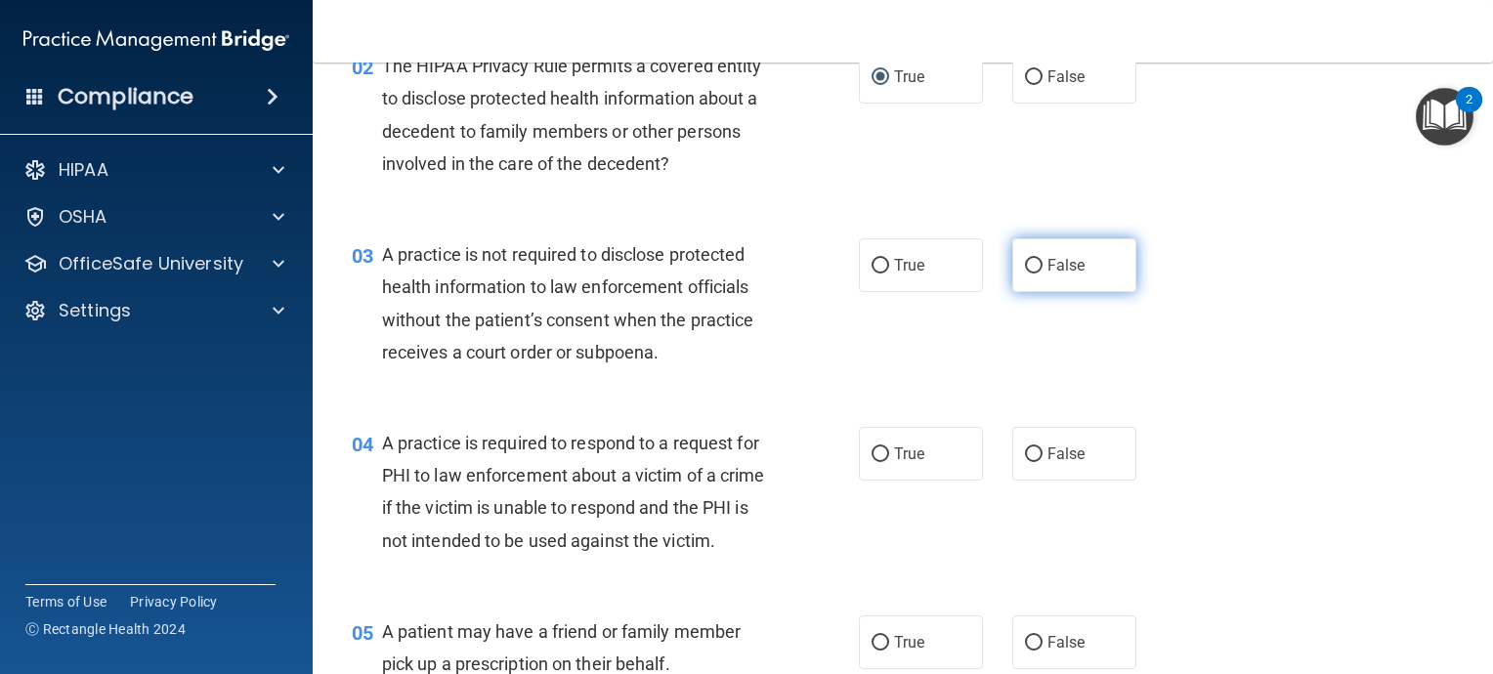
click at [1030, 267] on input "False" at bounding box center [1034, 266] width 18 height 15
radio input "true"
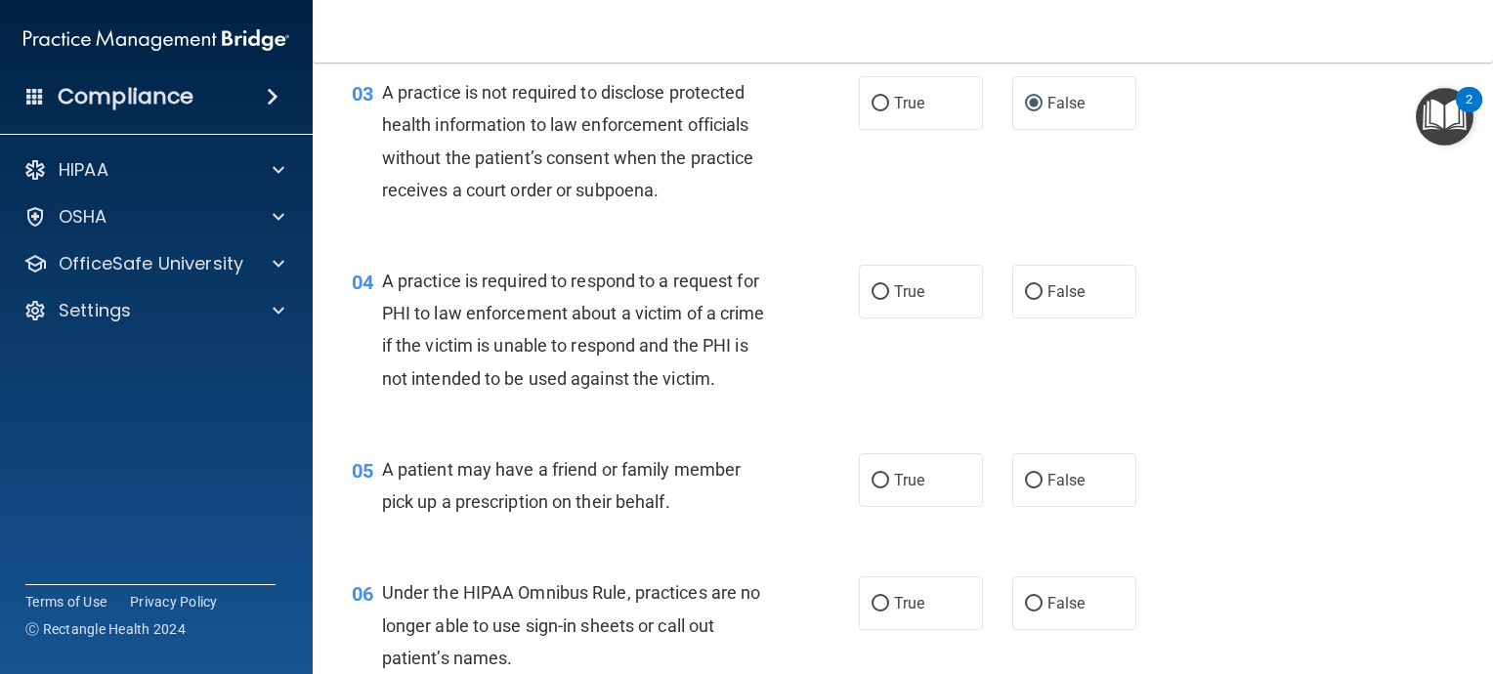
scroll to position [489, 0]
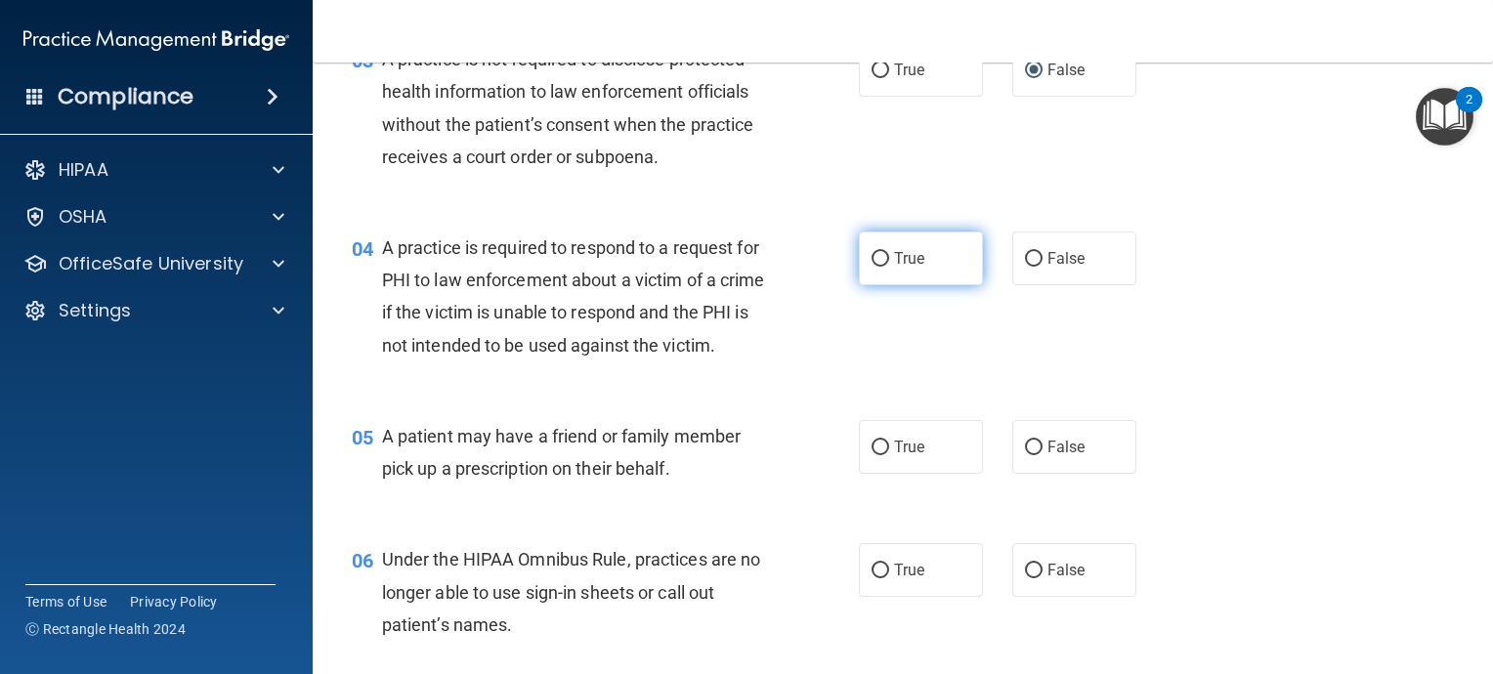
click at [872, 259] on input "True" at bounding box center [881, 259] width 18 height 15
radio input "true"
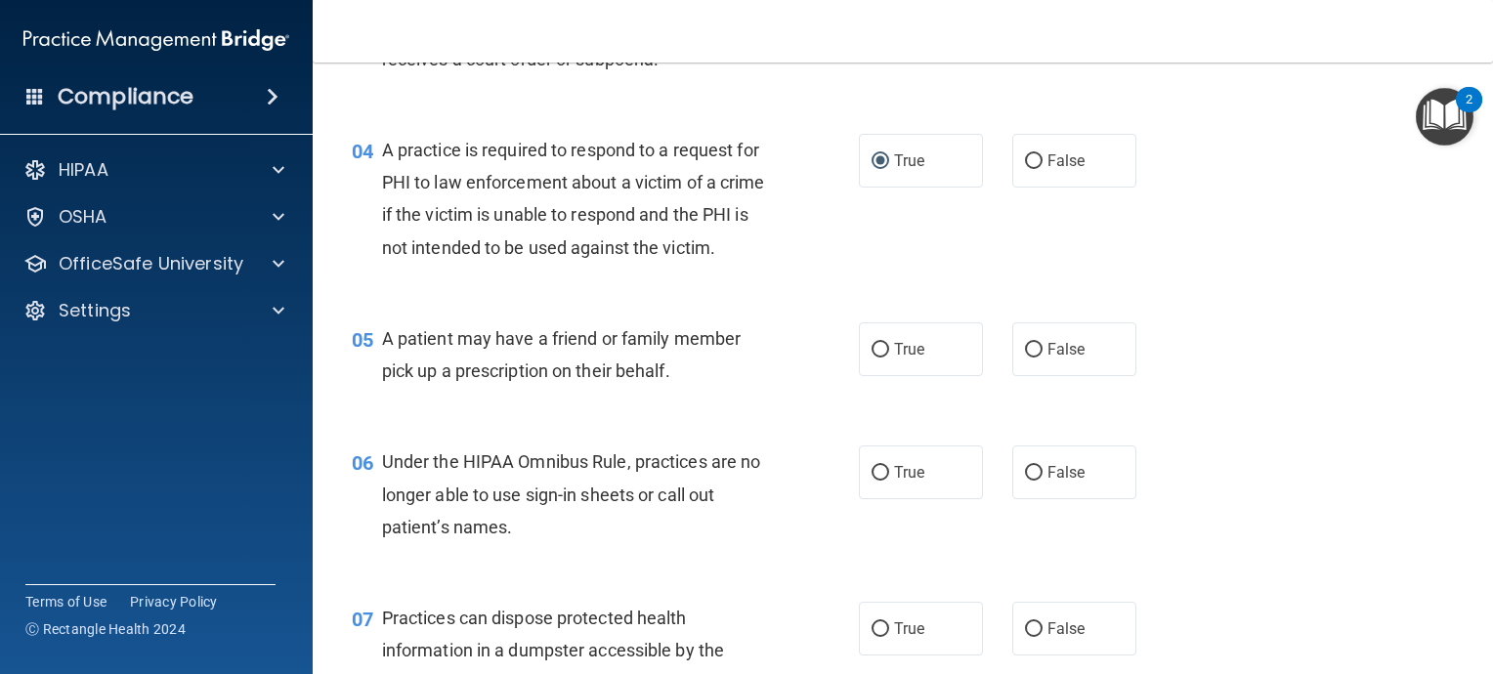
scroll to position [684, 0]
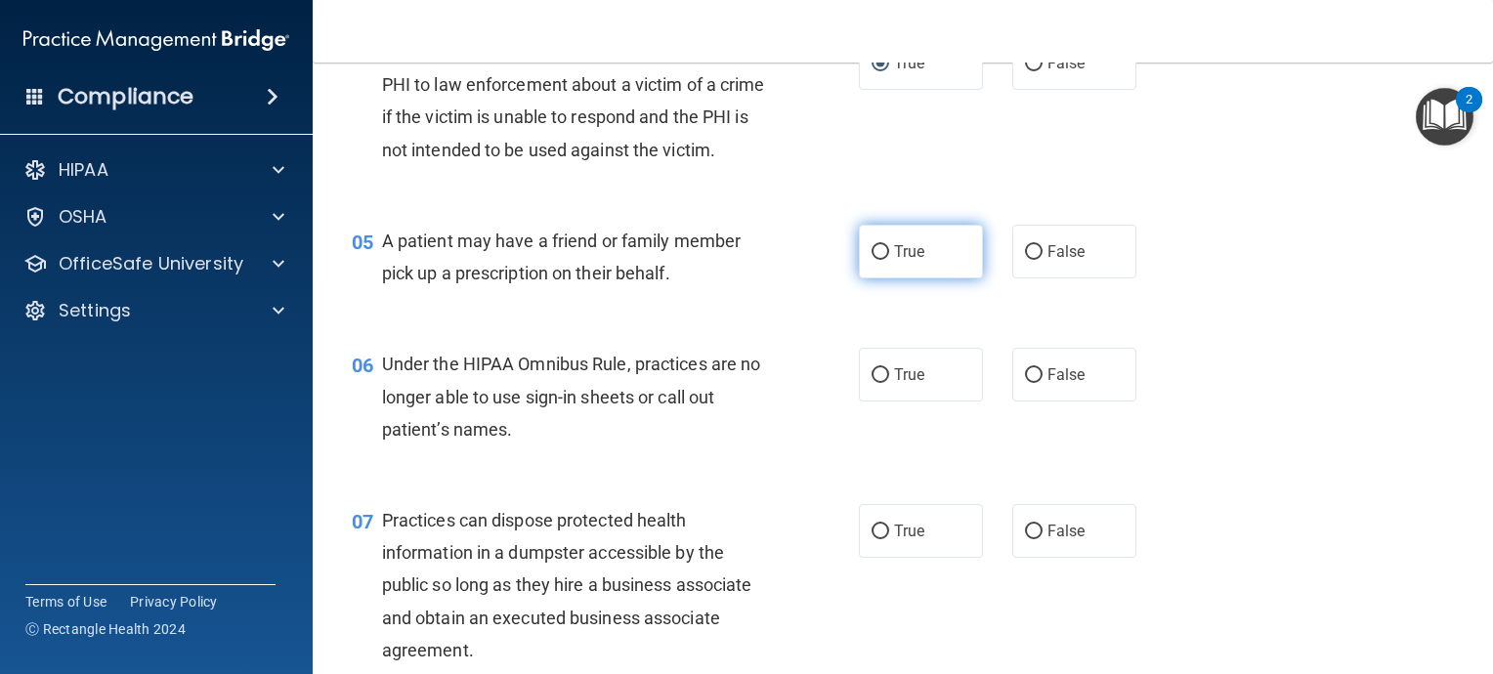
click at [872, 260] on input "True" at bounding box center [881, 252] width 18 height 15
radio input "true"
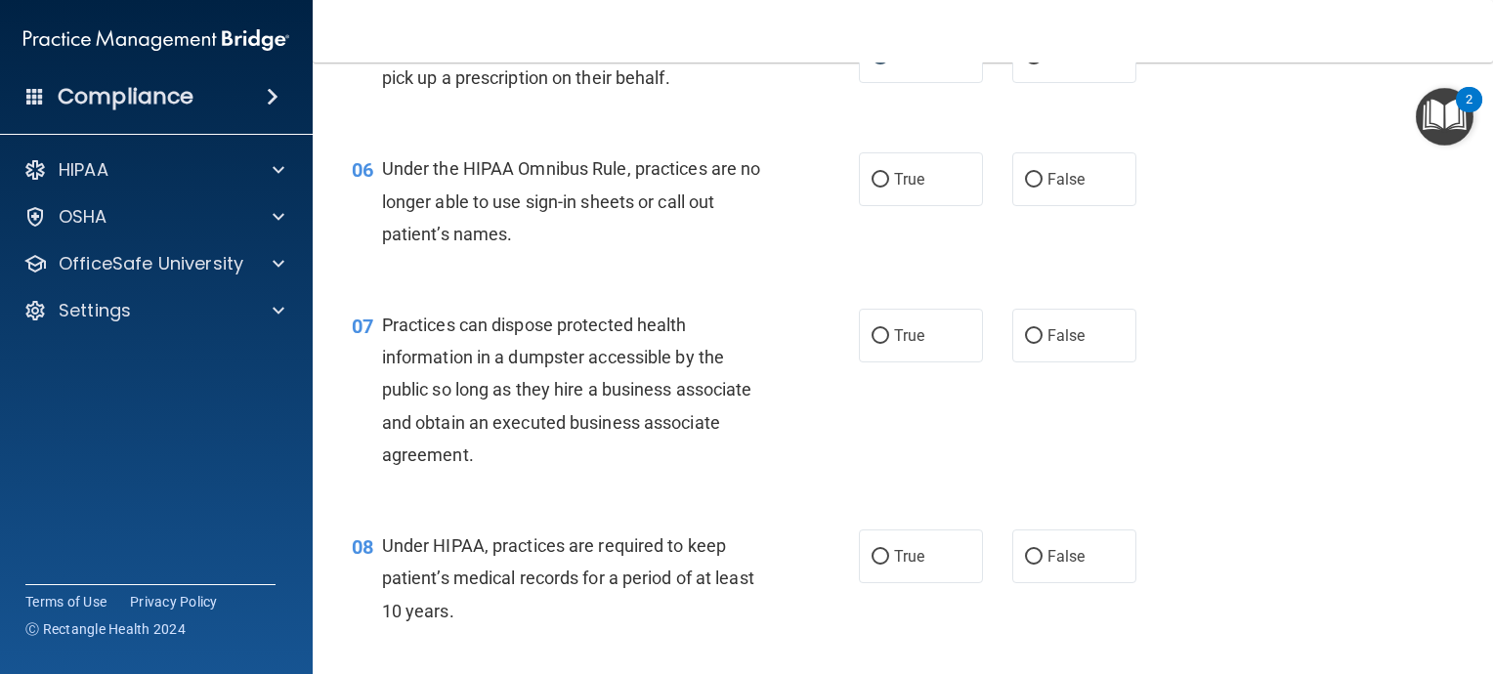
scroll to position [782, 0]
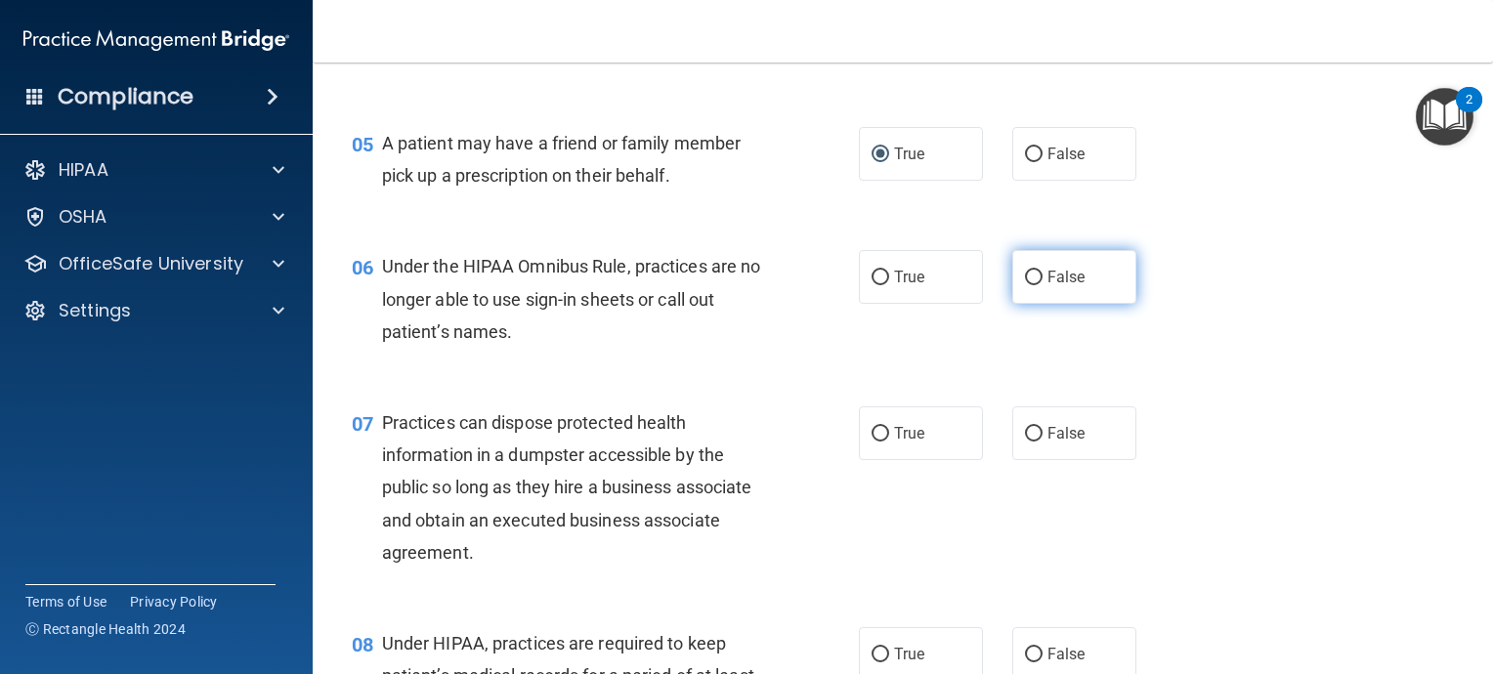
click at [1026, 285] on input "False" at bounding box center [1034, 278] width 18 height 15
radio input "true"
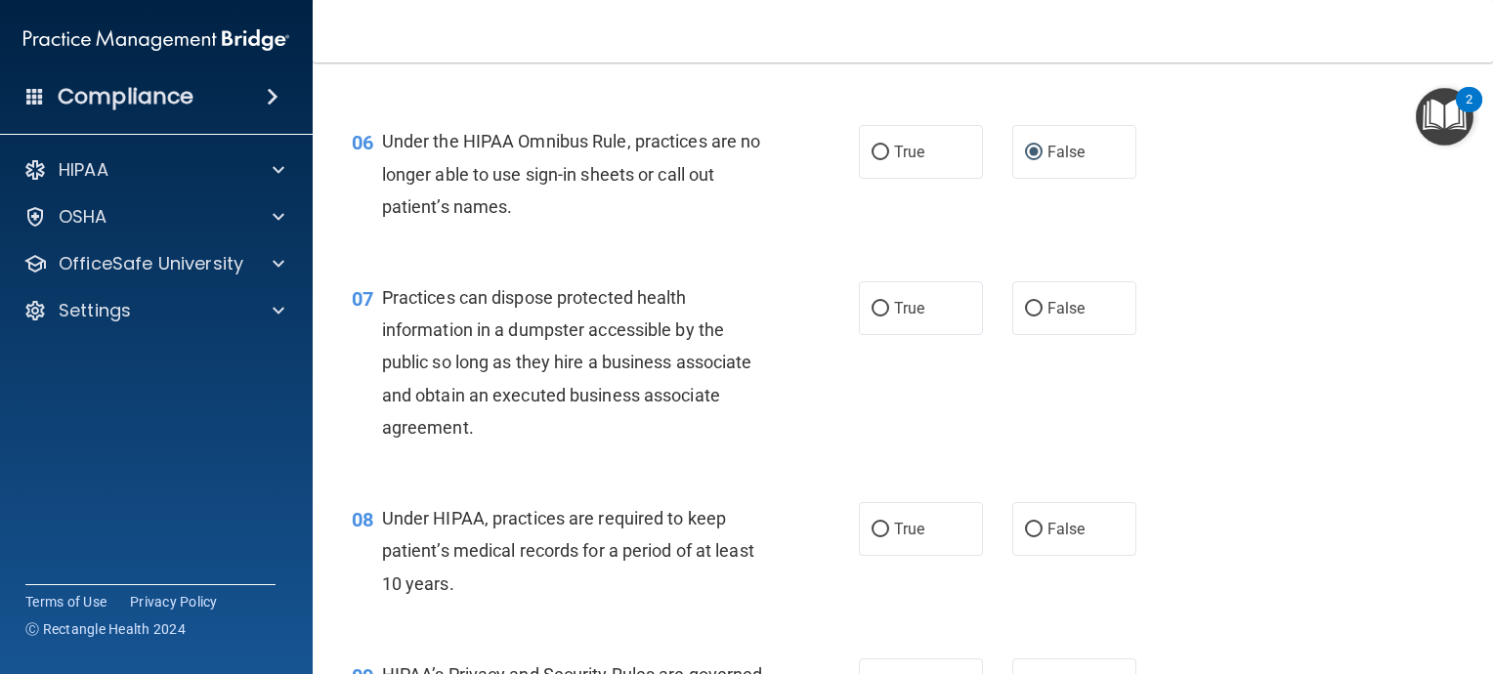
scroll to position [879, 0]
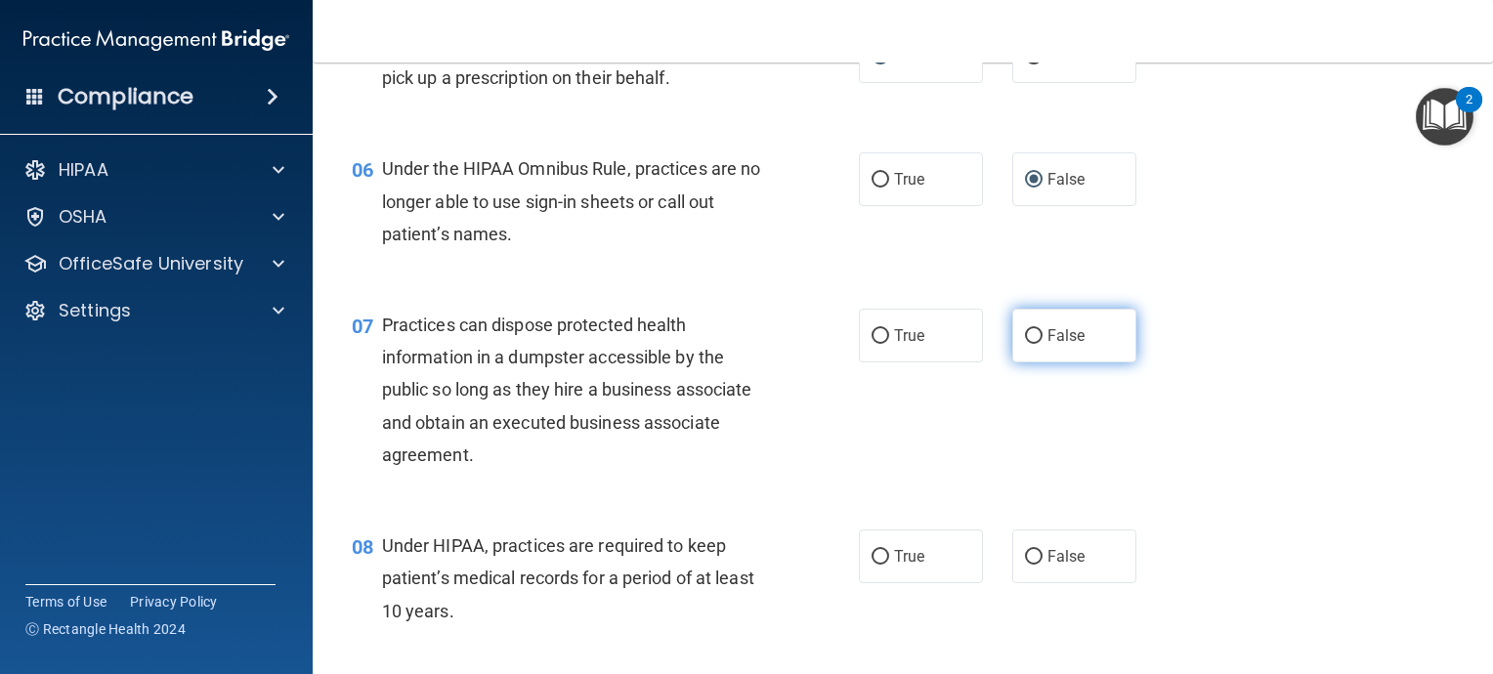
click at [1025, 344] on input "False" at bounding box center [1034, 336] width 18 height 15
radio input "true"
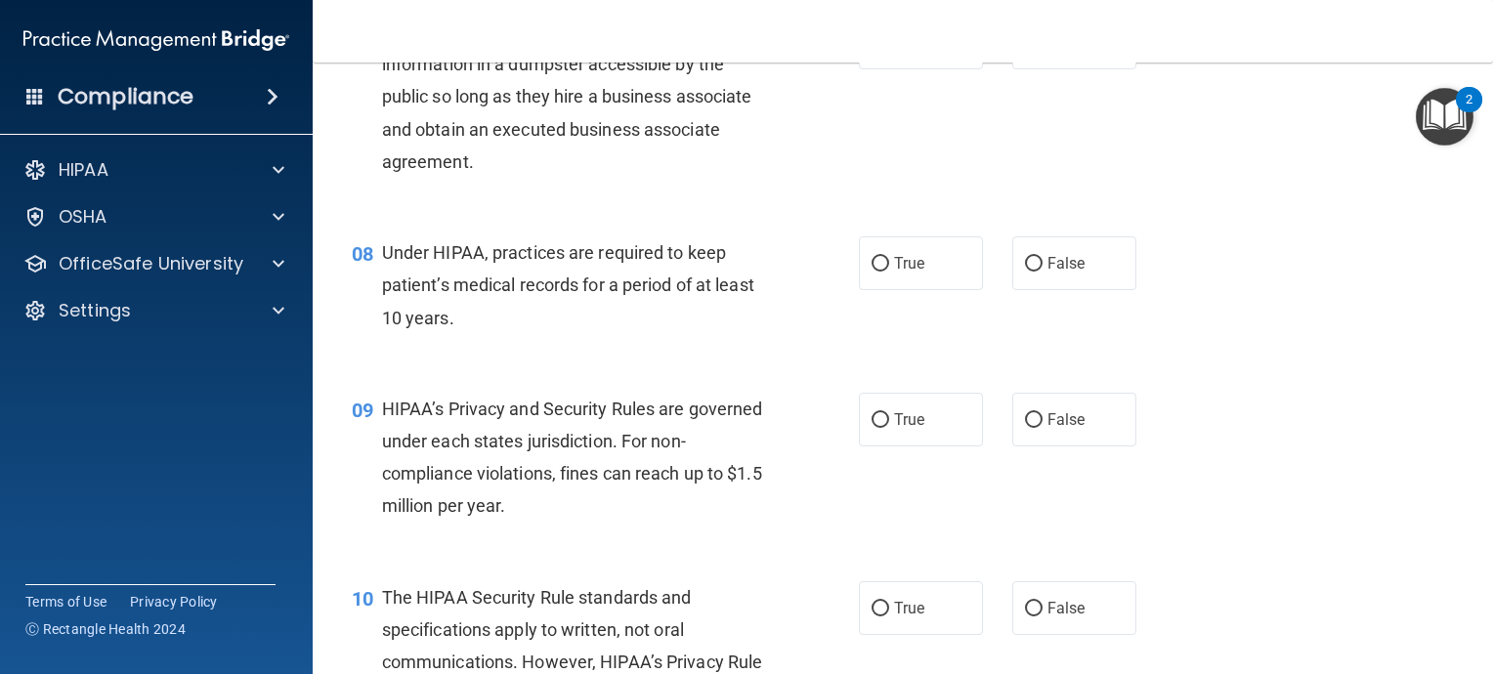
scroll to position [1075, 0]
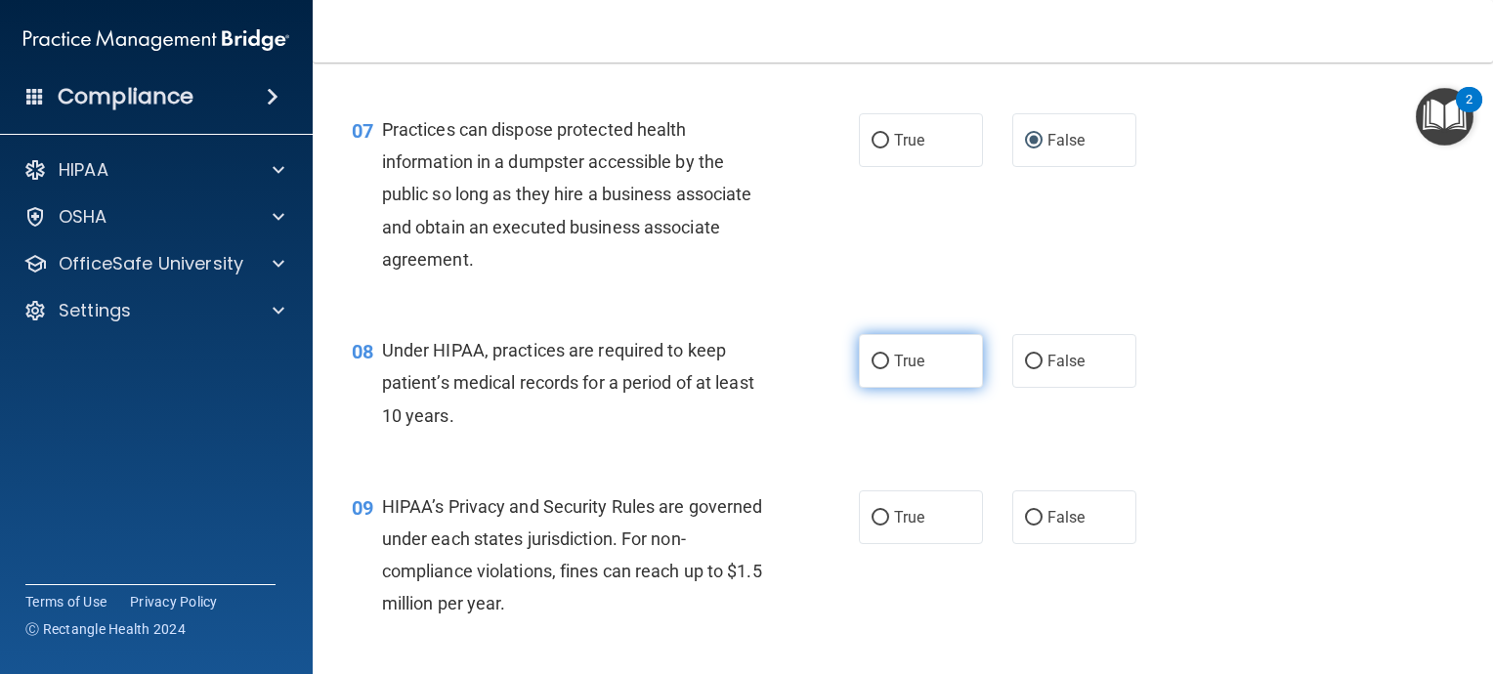
click at [872, 369] on input "True" at bounding box center [881, 362] width 18 height 15
radio input "true"
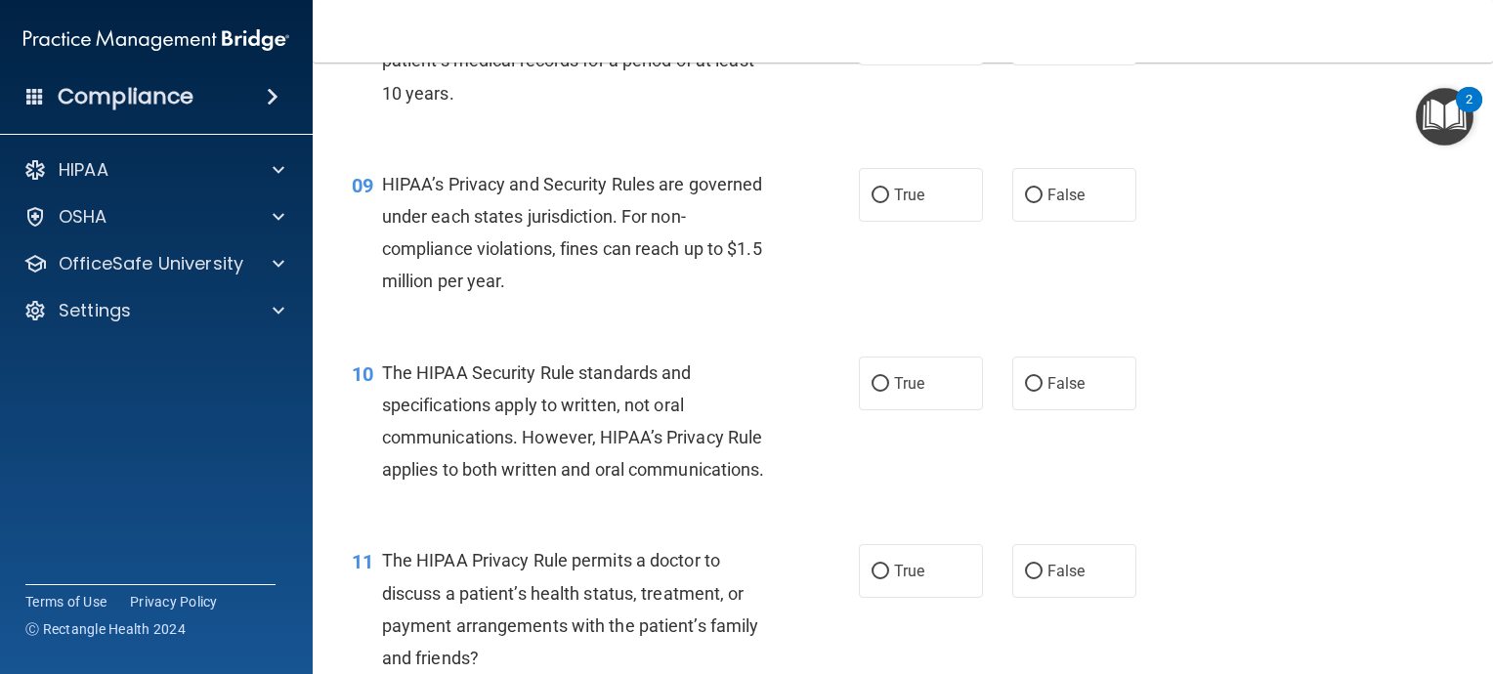
scroll to position [1368, 0]
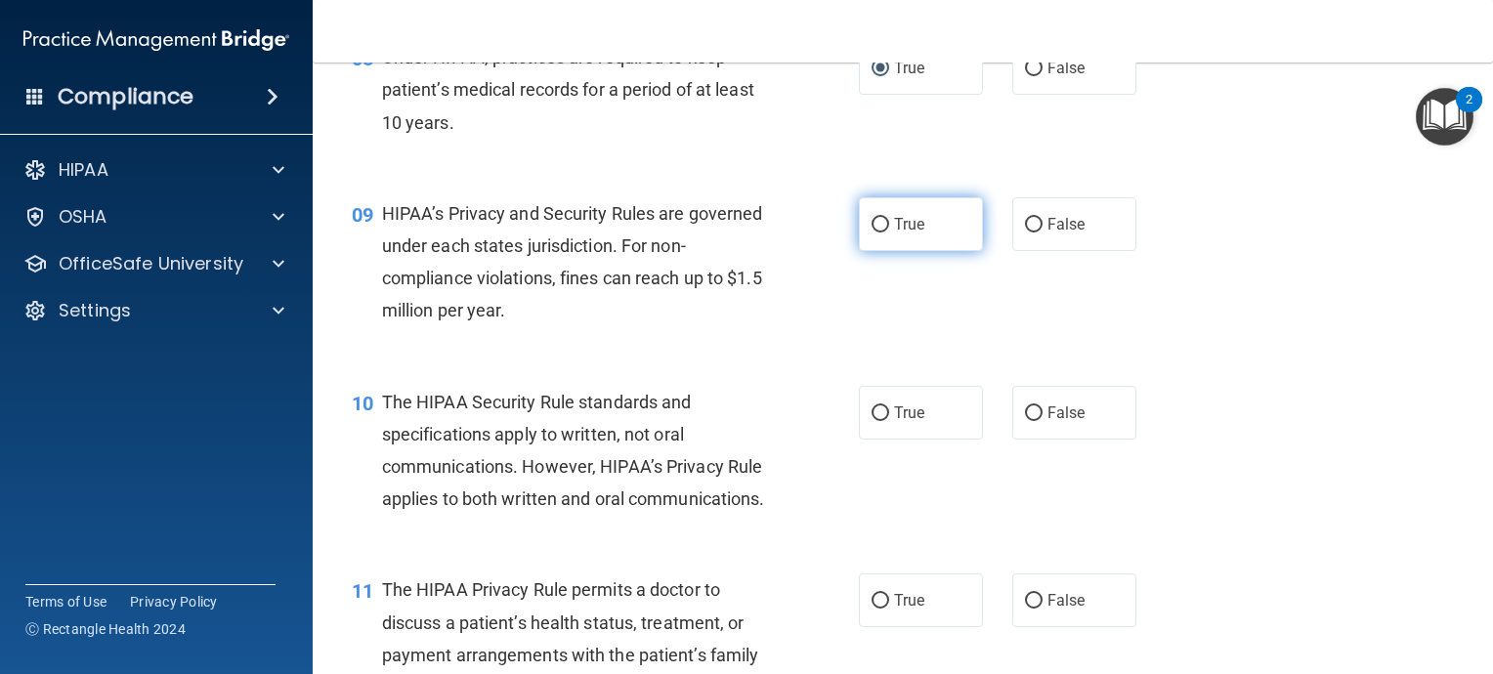
click at [876, 233] on input "True" at bounding box center [881, 225] width 18 height 15
radio input "true"
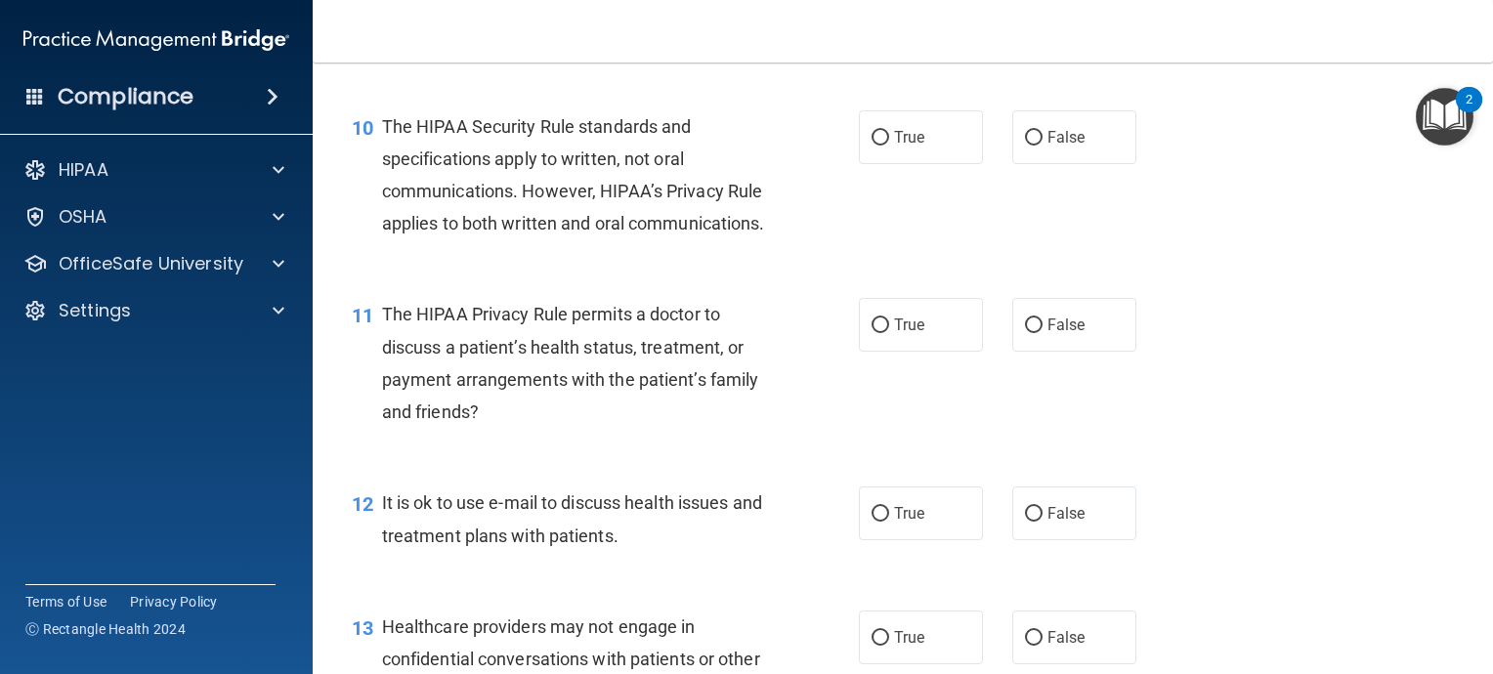
scroll to position [1661, 0]
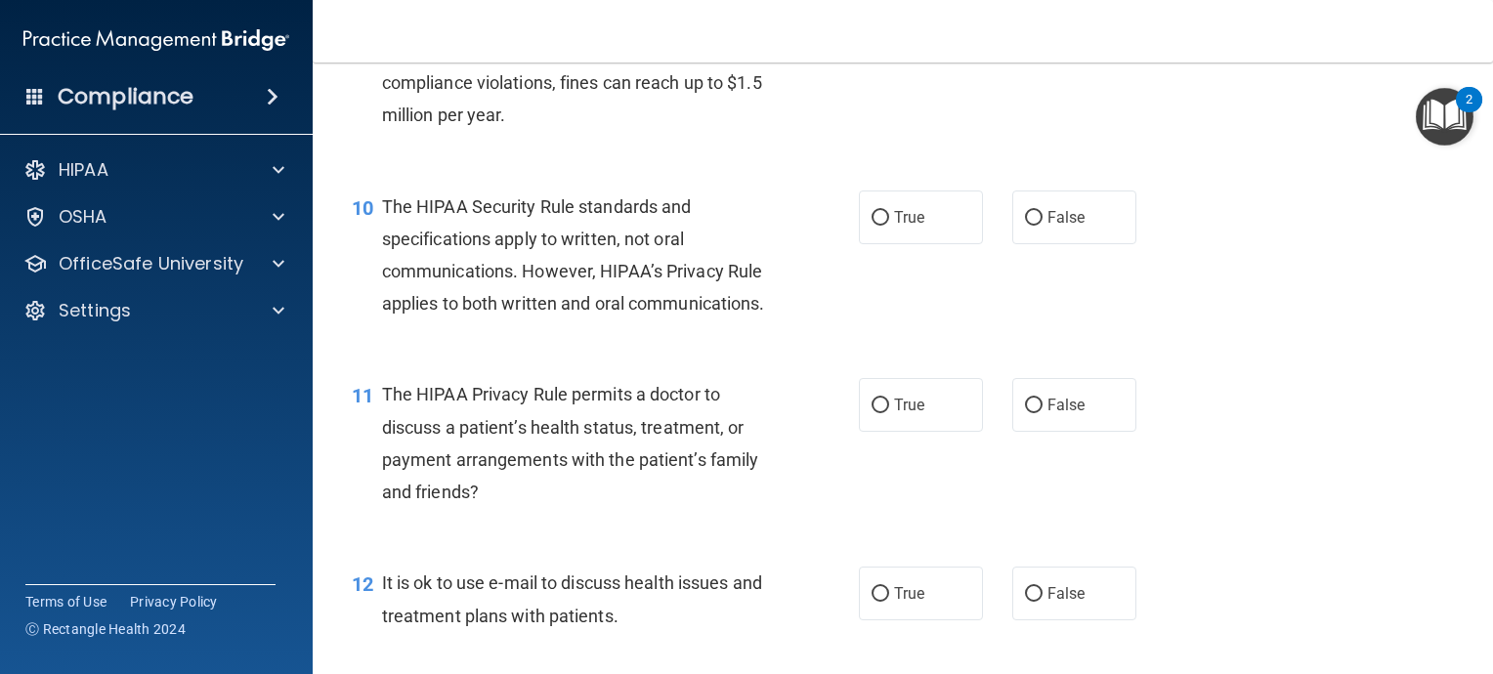
click at [869, 142] on div "09 HIPAA’s Privacy and Security Rules are governed under each states jurisdicti…" at bounding box center [605, 72] width 566 height 140
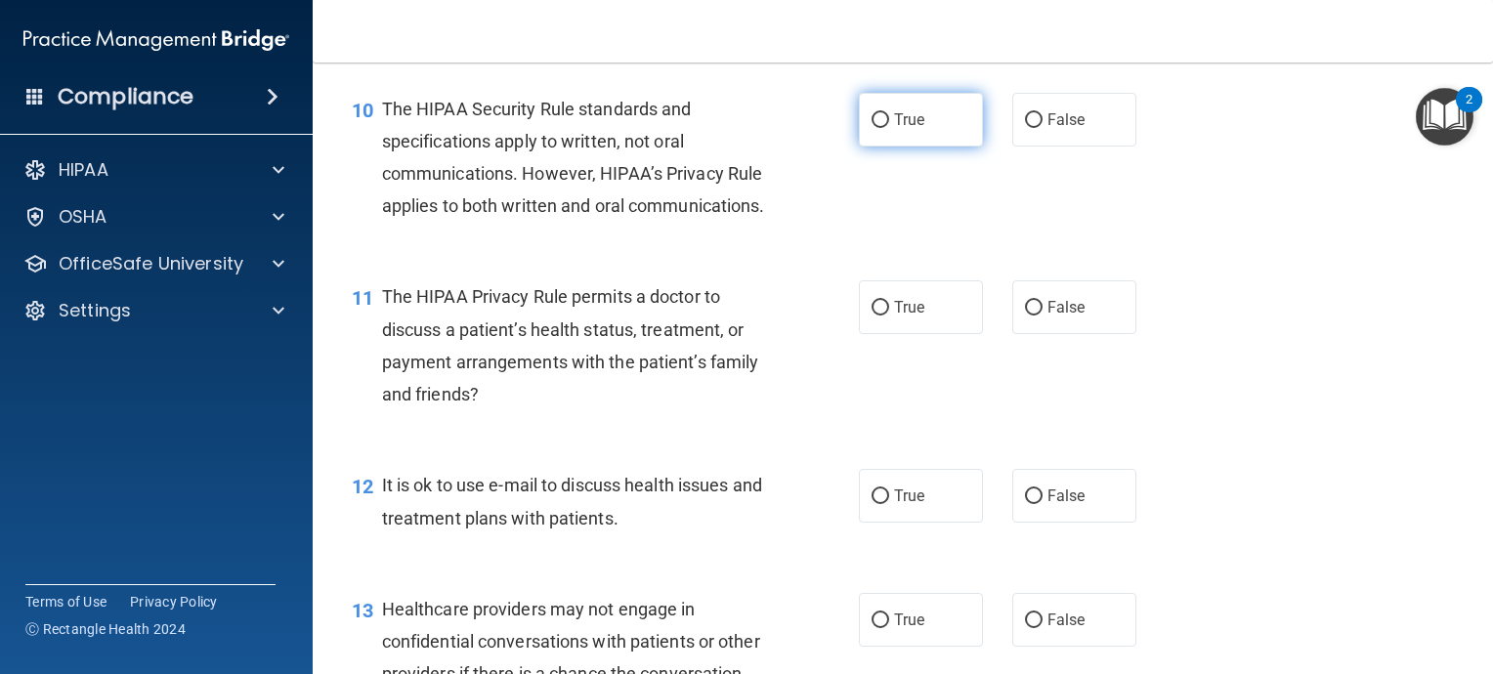
click at [874, 128] on input "True" at bounding box center [881, 120] width 18 height 15
radio input "true"
click at [1025, 316] on input "False" at bounding box center [1034, 308] width 18 height 15
radio input "true"
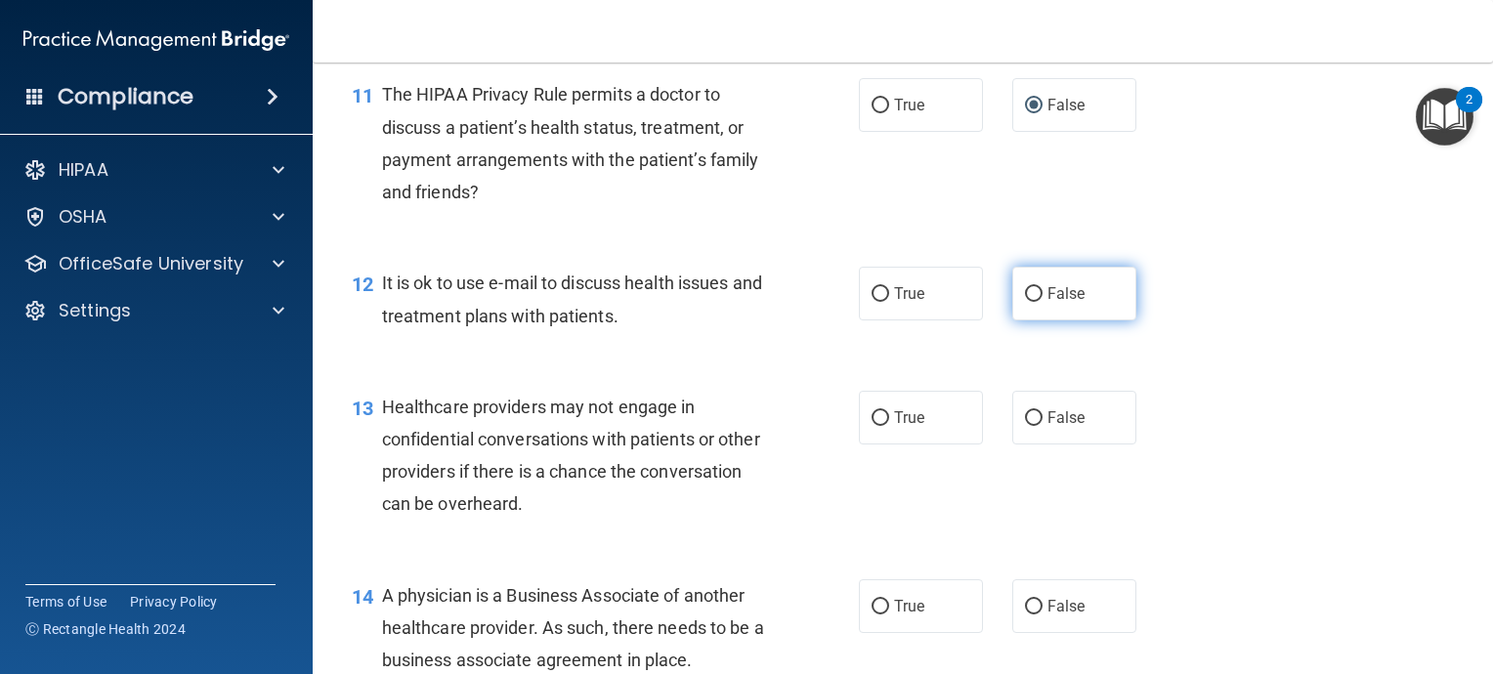
scroll to position [1857, 0]
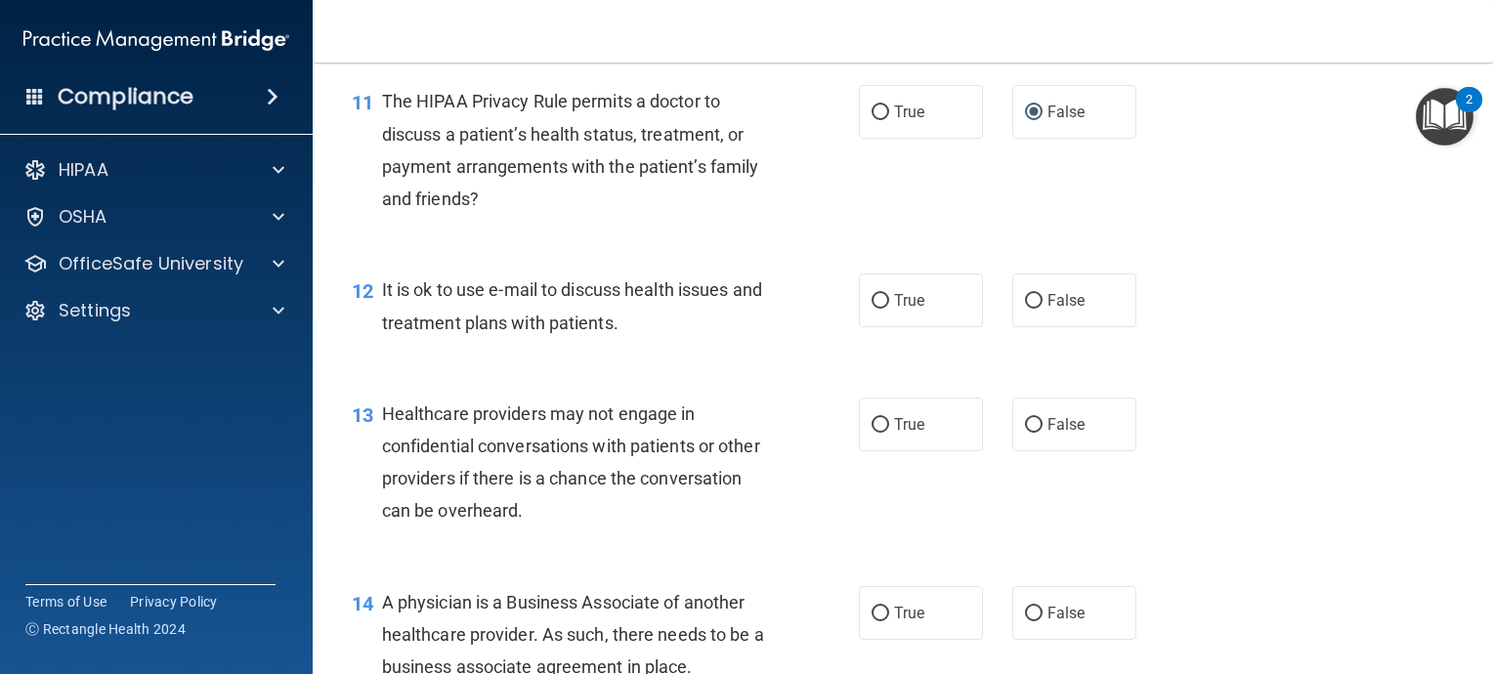
drag, startPoint x: 868, startPoint y: 369, endPoint x: 833, endPoint y: 389, distance: 39.4
click at [1157, 274] on ng-form "12 It is ok to use e-mail to discuss health issues and treatment plans with pat…" at bounding box center [1157, 274] width 0 height 0
click at [873, 309] on input "True" at bounding box center [881, 301] width 18 height 15
radio input "true"
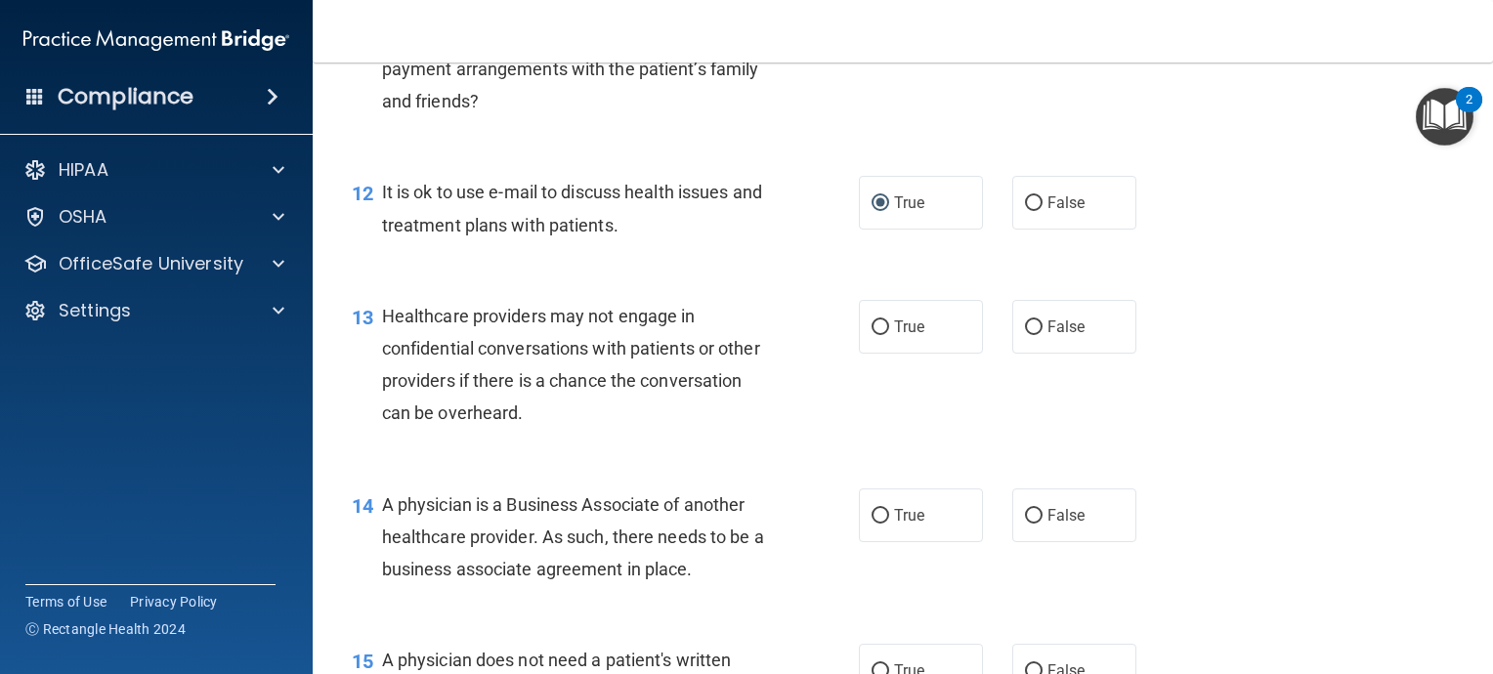
scroll to position [2052, 0]
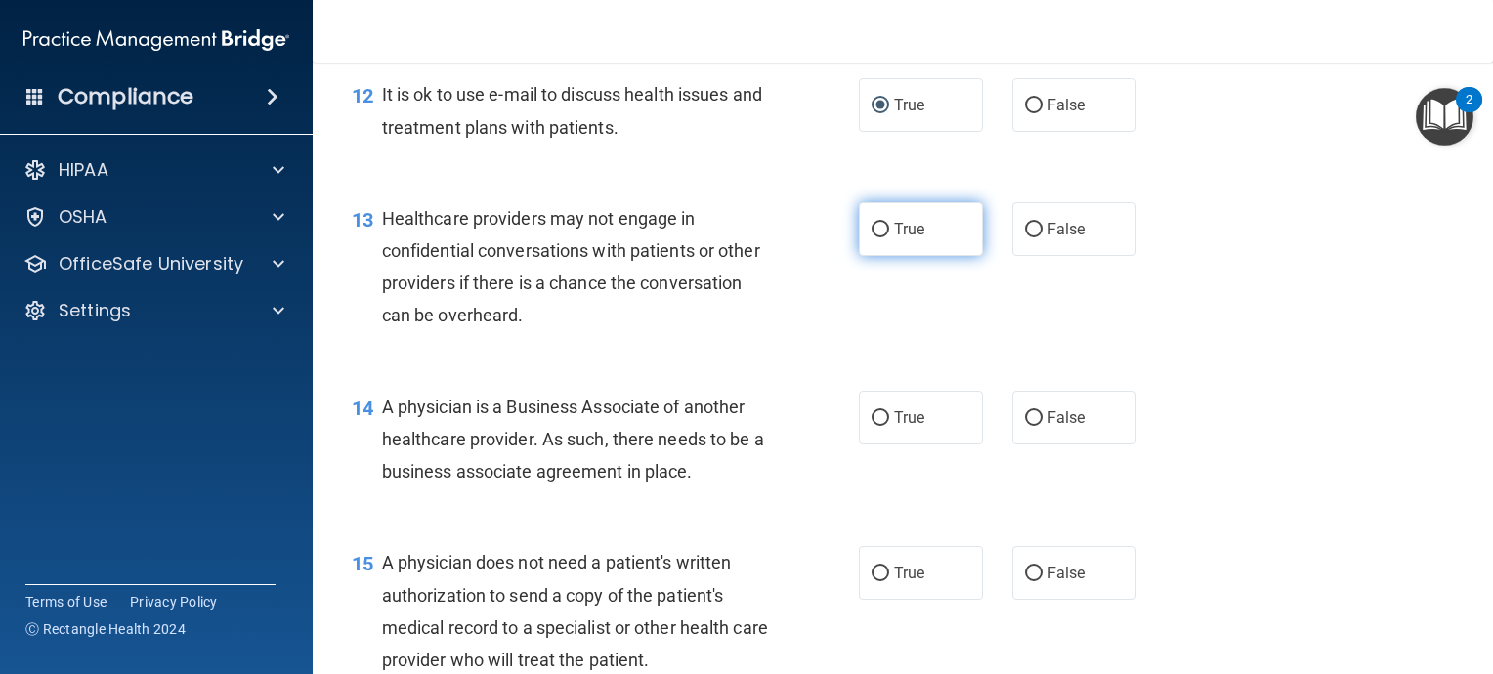
click at [875, 237] on input "True" at bounding box center [881, 230] width 18 height 15
radio input "true"
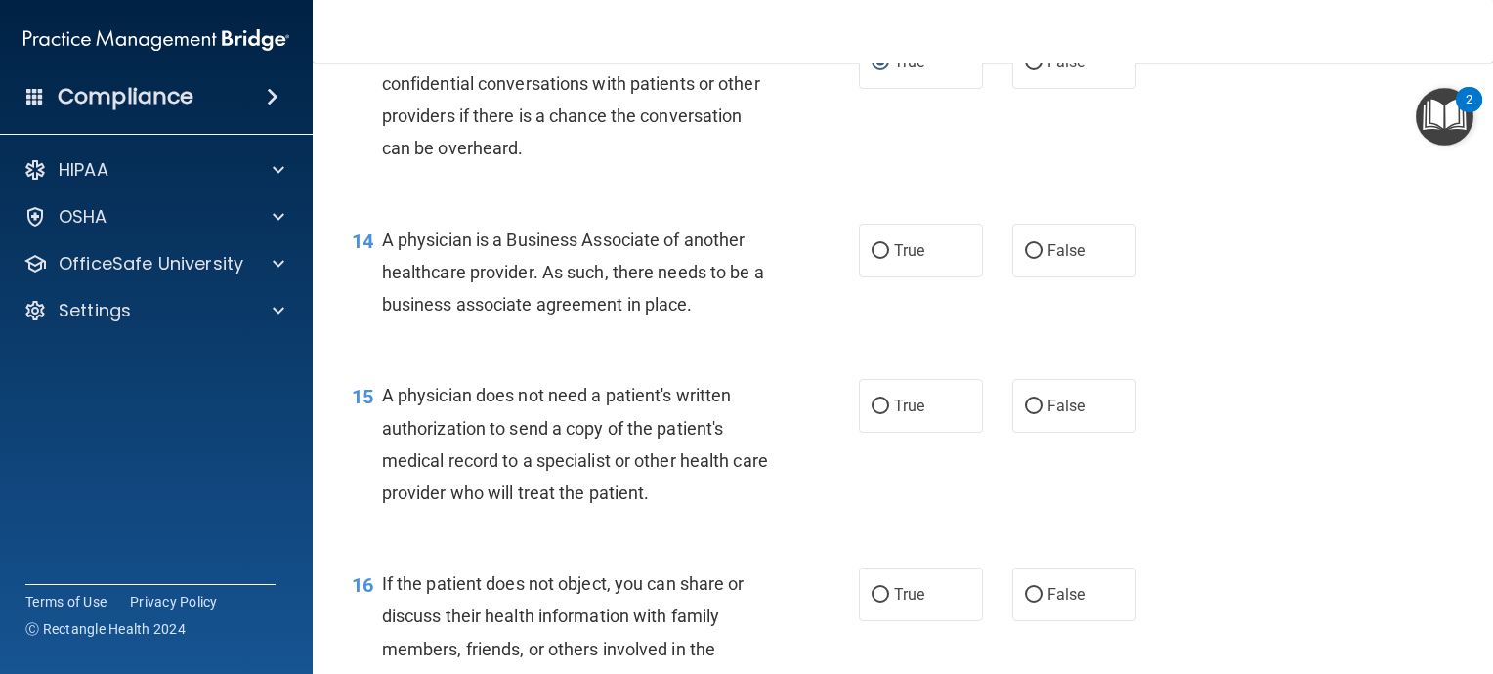
scroll to position [2247, 0]
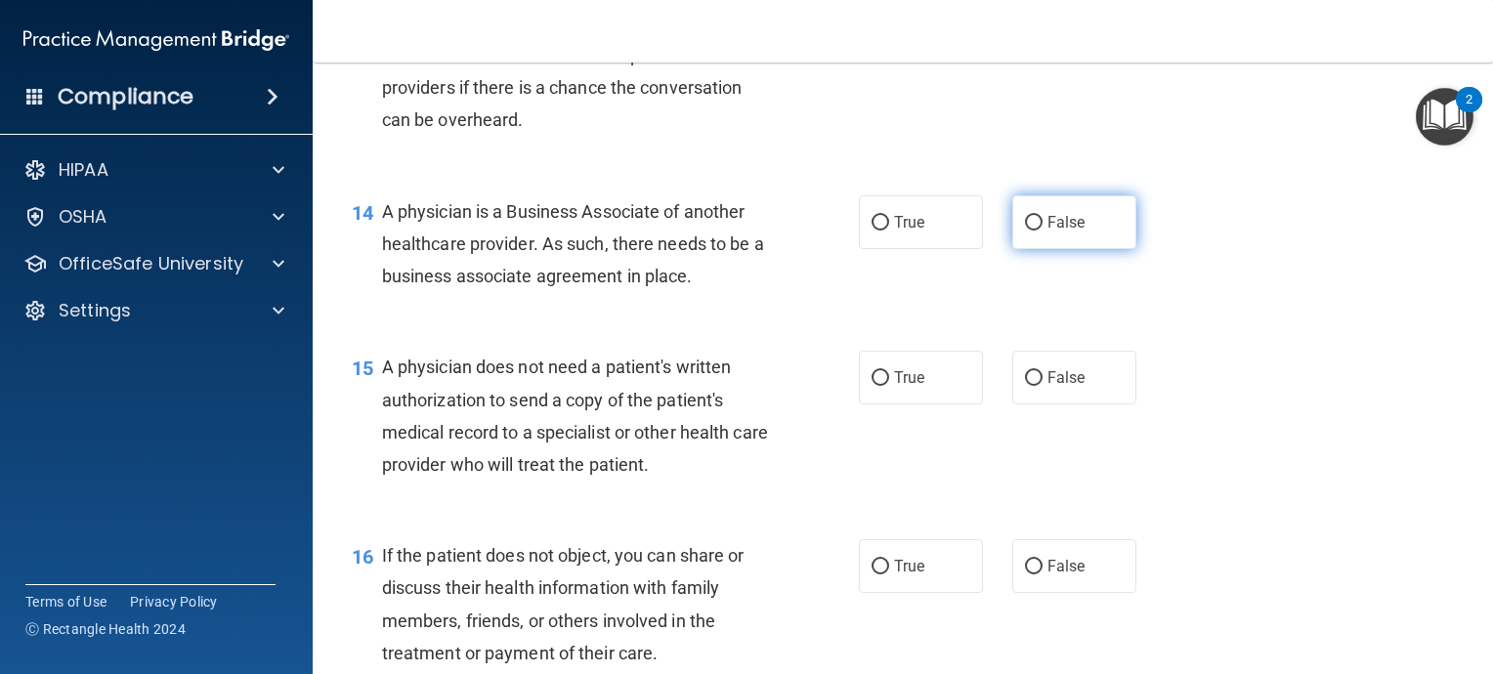
click at [1028, 231] on input "False" at bounding box center [1034, 223] width 18 height 15
radio input "true"
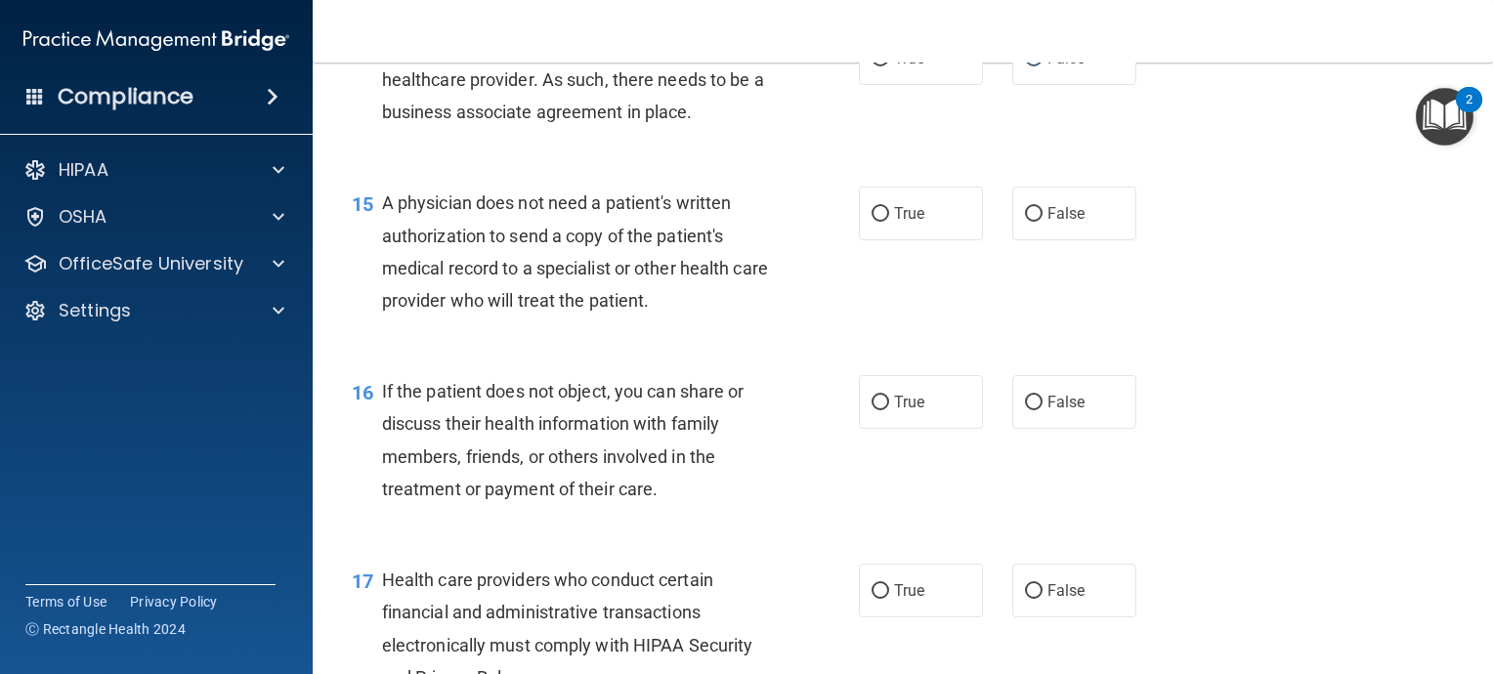
scroll to position [2443, 0]
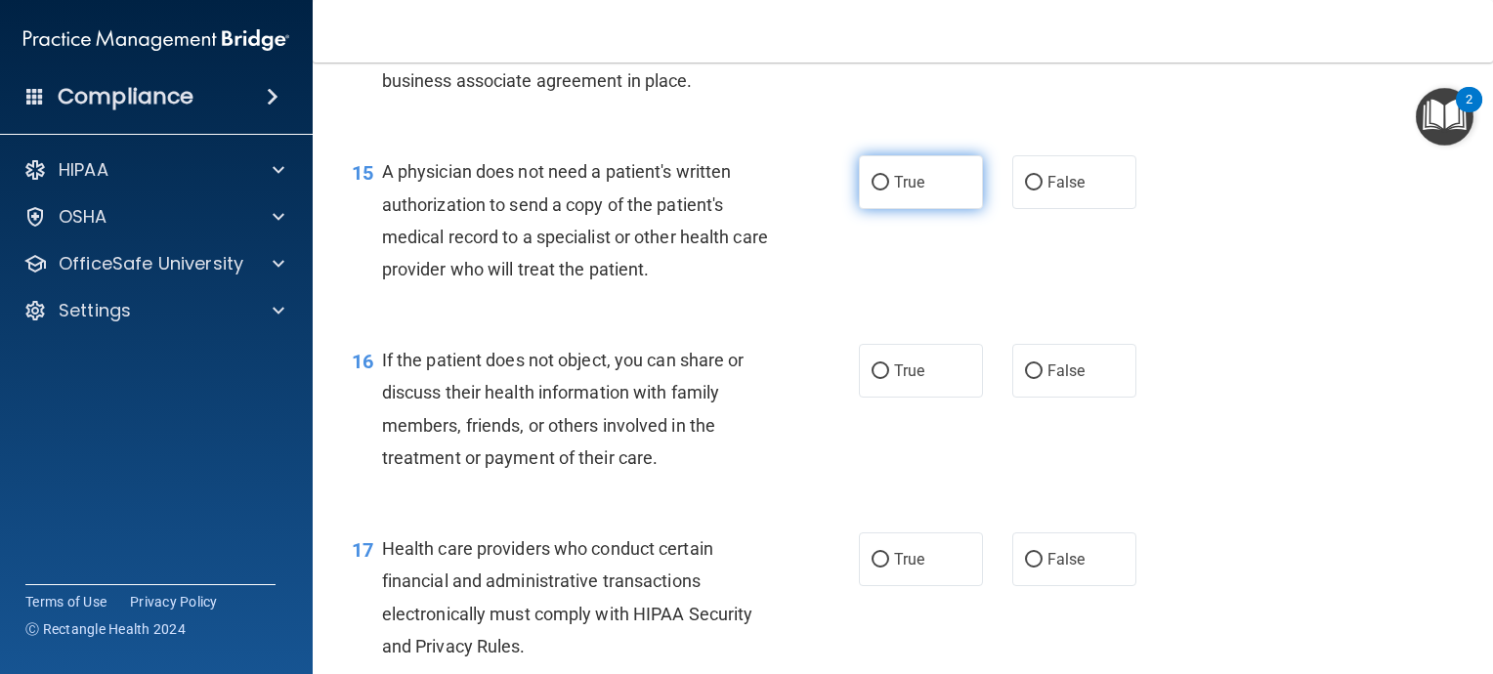
click at [875, 191] on input "True" at bounding box center [881, 183] width 18 height 15
radio input "true"
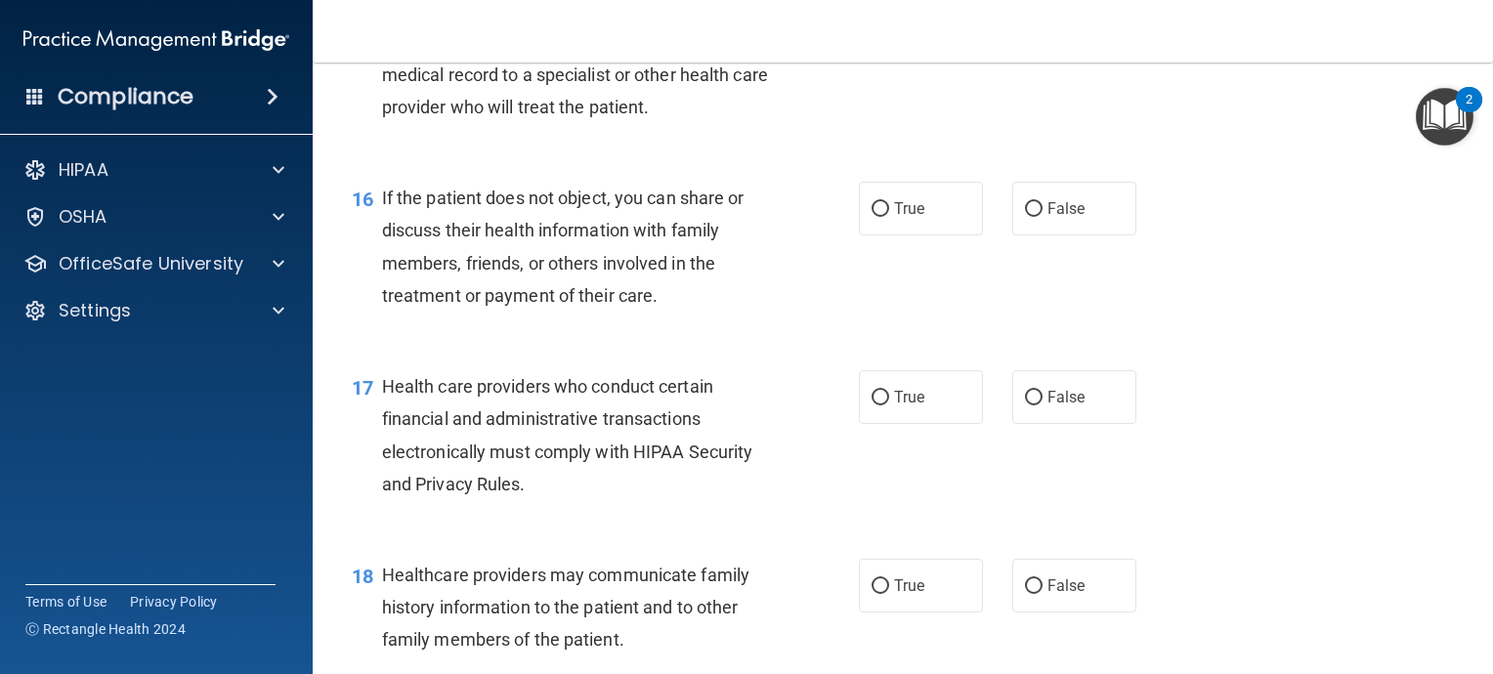
scroll to position [2638, 0]
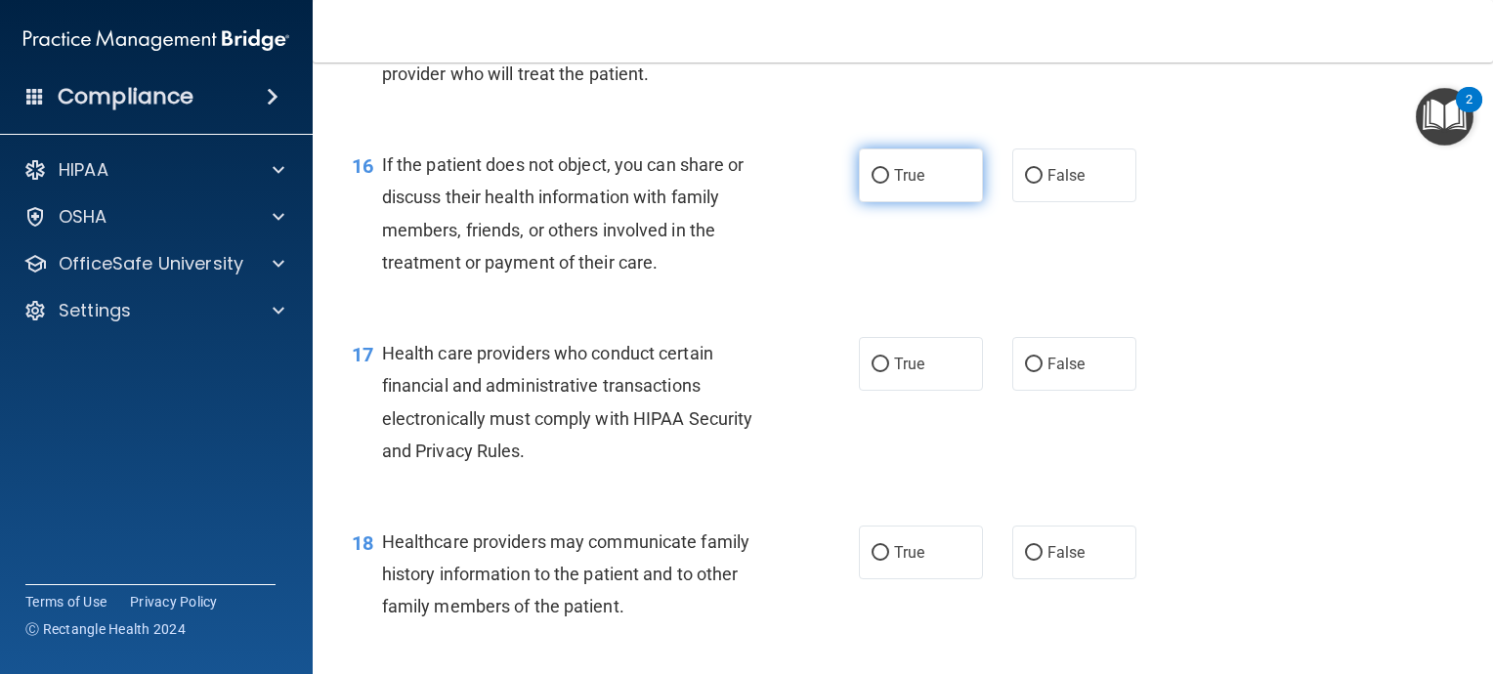
click at [872, 184] on input "True" at bounding box center [881, 176] width 18 height 15
radio input "true"
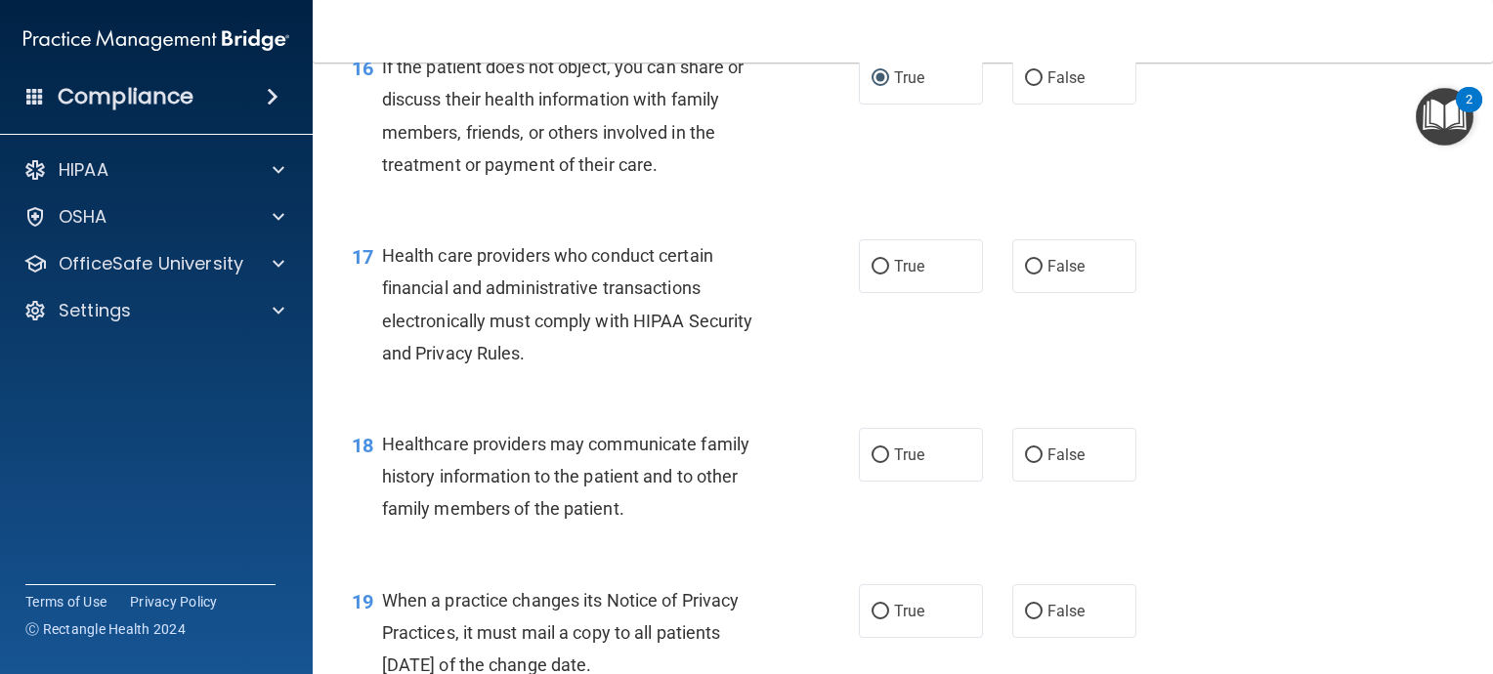
scroll to position [2834, 0]
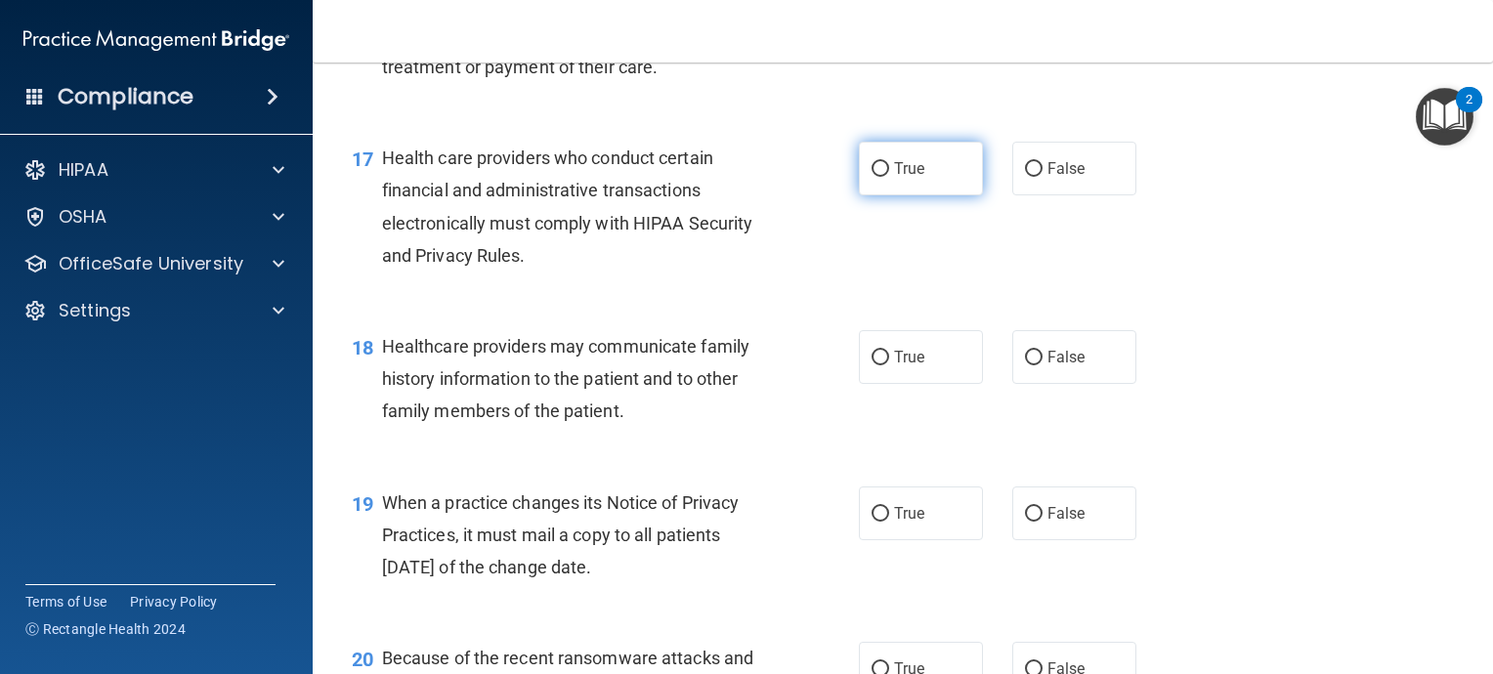
click at [875, 177] on input "True" at bounding box center [881, 169] width 18 height 15
radio input "true"
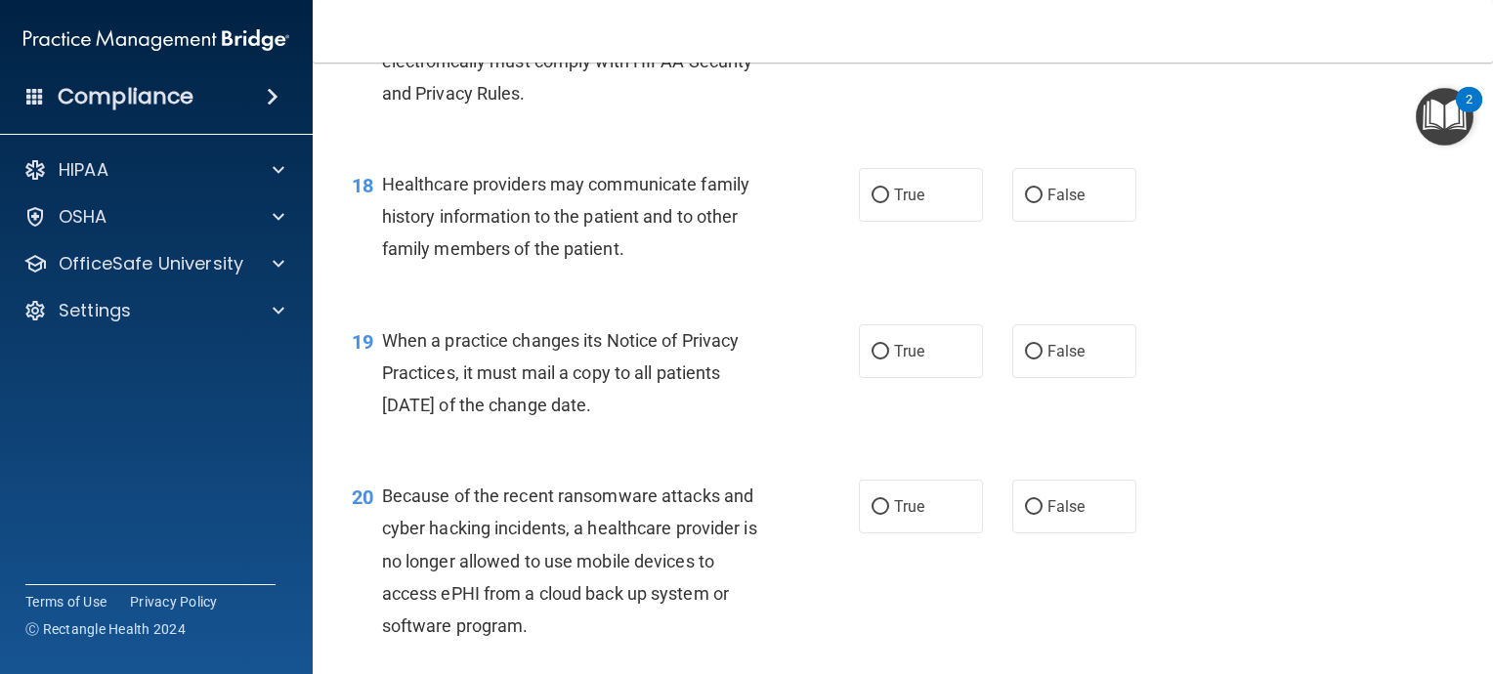
scroll to position [3029, 0]
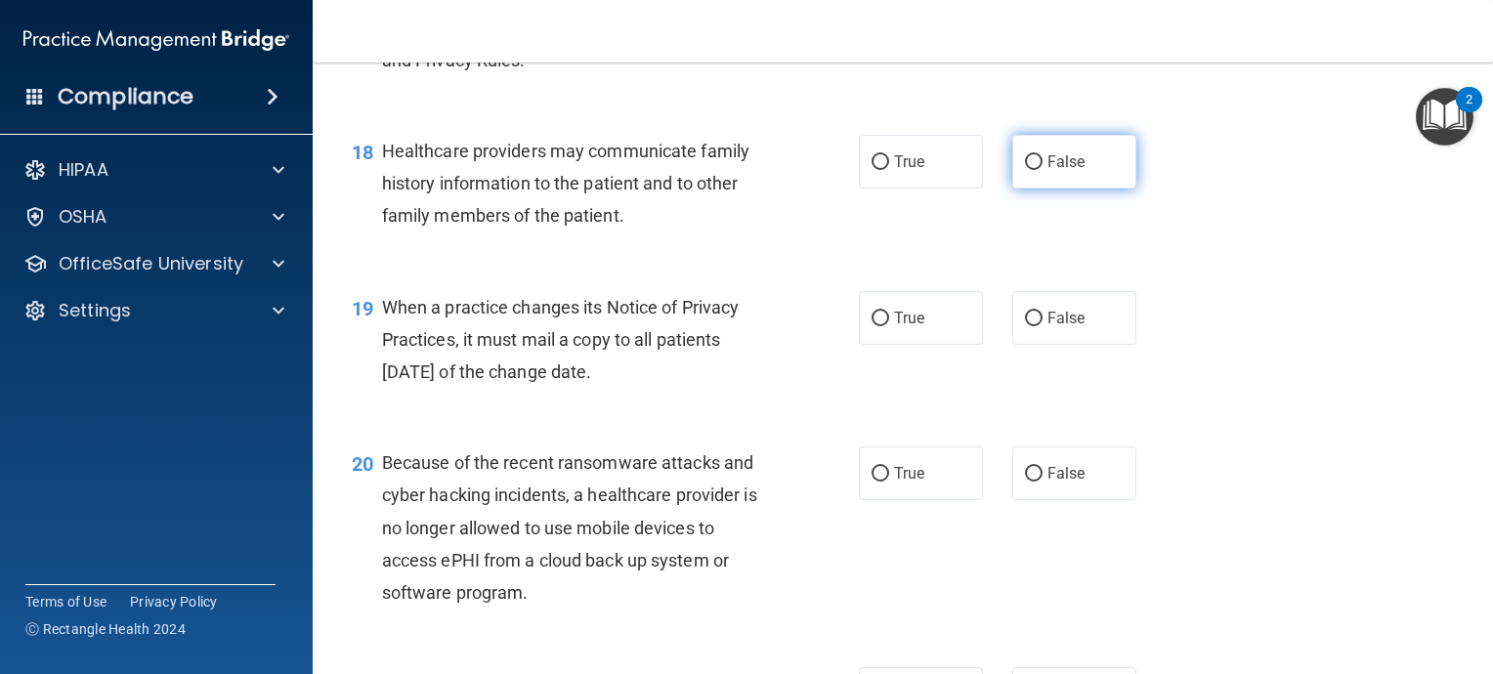
click at [1025, 170] on input "False" at bounding box center [1034, 162] width 18 height 15
radio input "true"
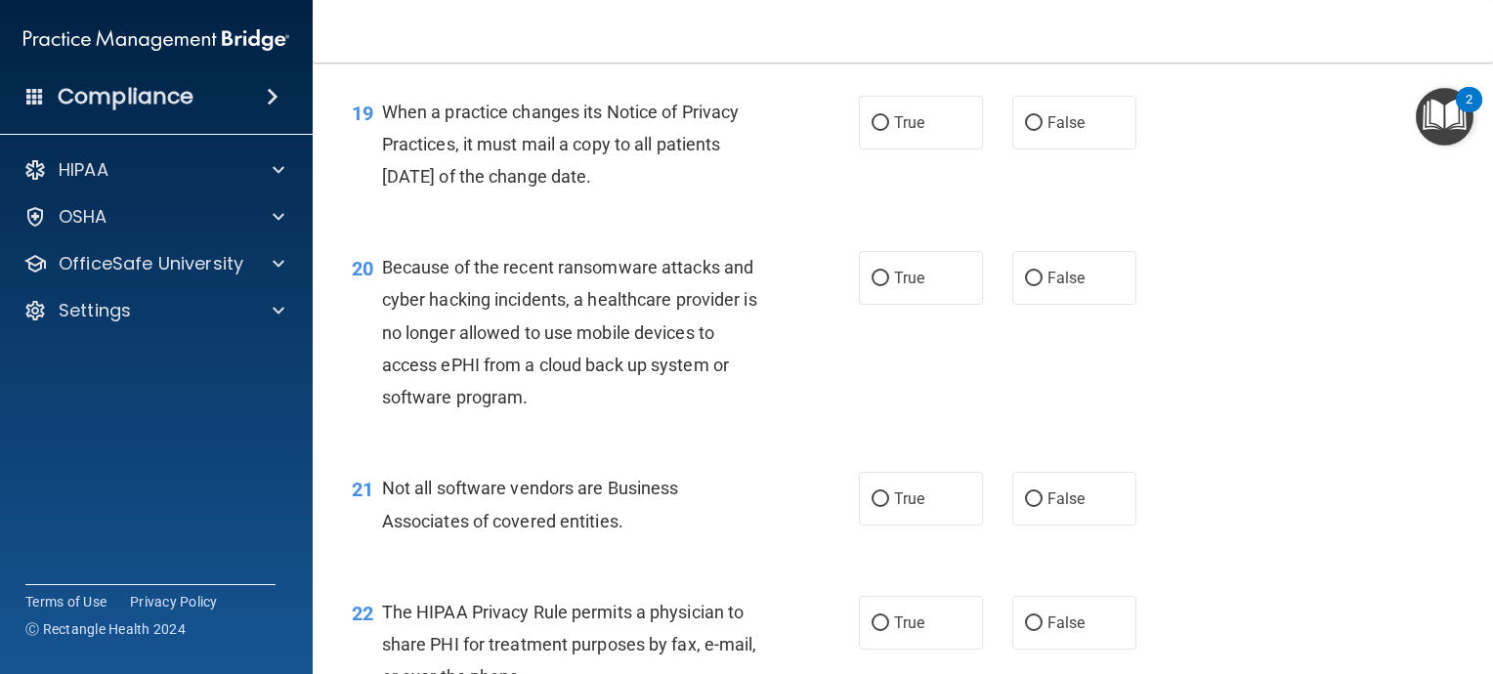
scroll to position [3127, 0]
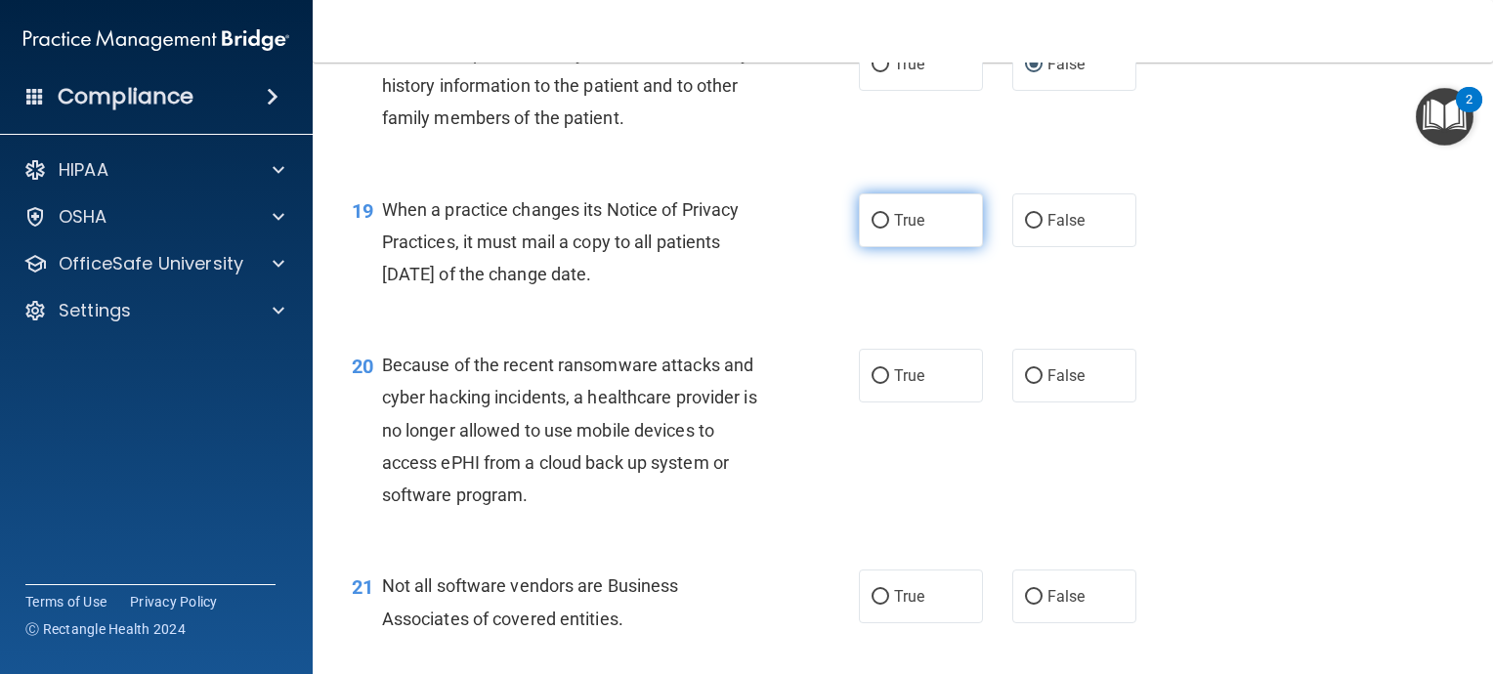
click at [873, 229] on input "True" at bounding box center [881, 221] width 18 height 15
radio input "true"
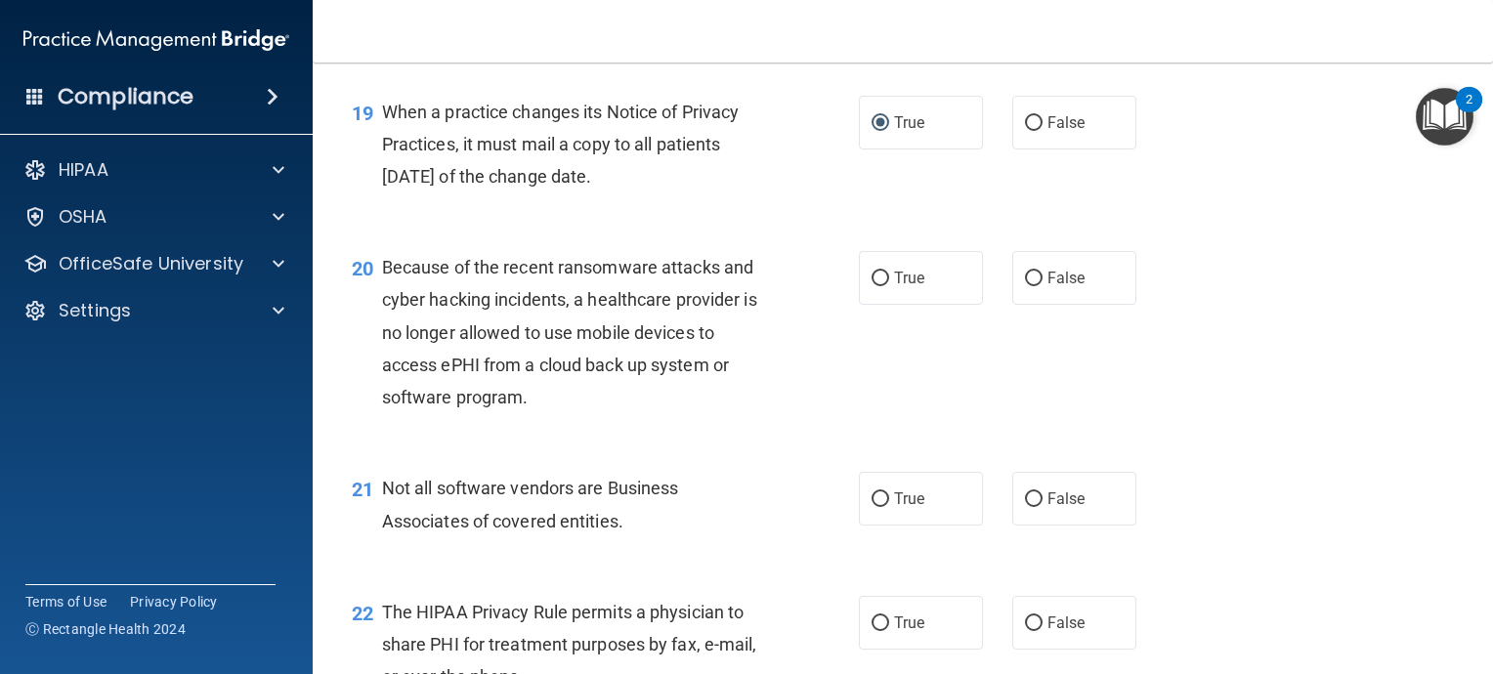
scroll to position [3322, 0]
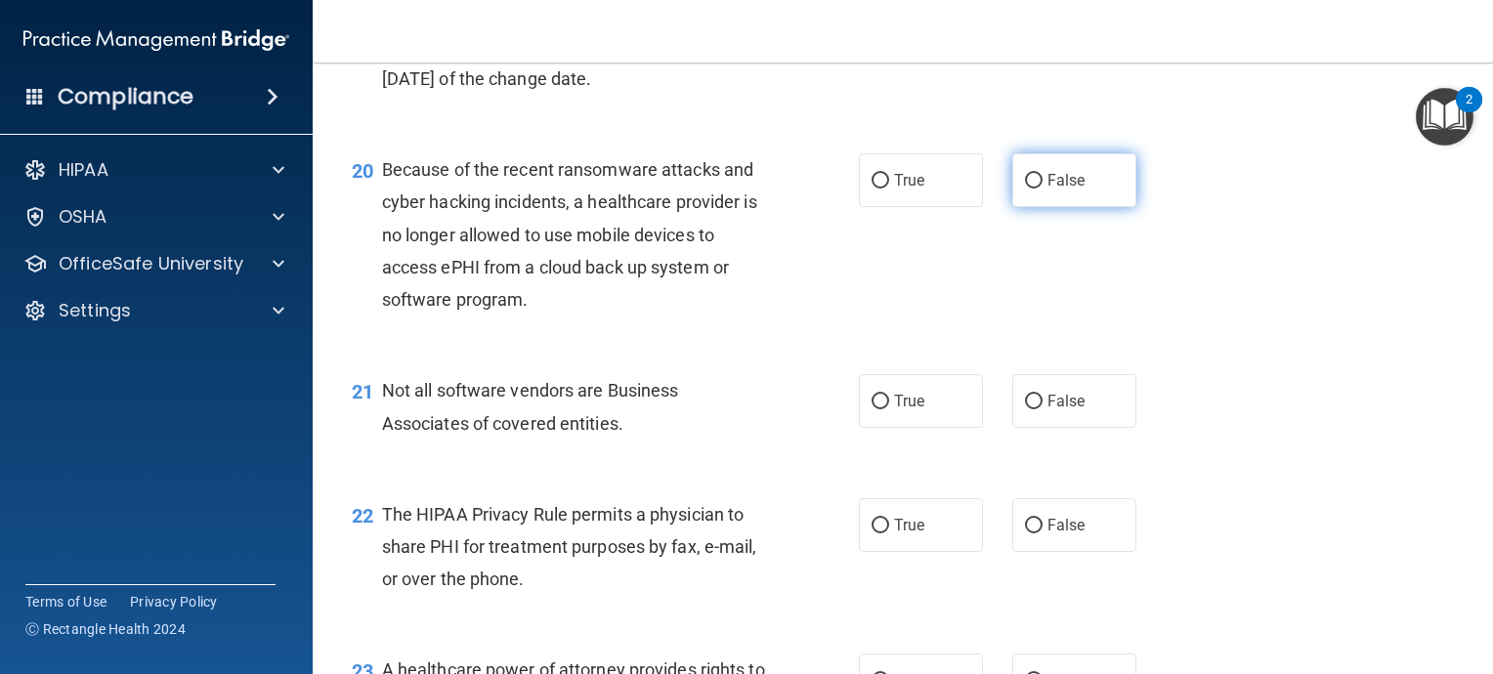
click at [1027, 189] on input "False" at bounding box center [1034, 181] width 18 height 15
radio input "true"
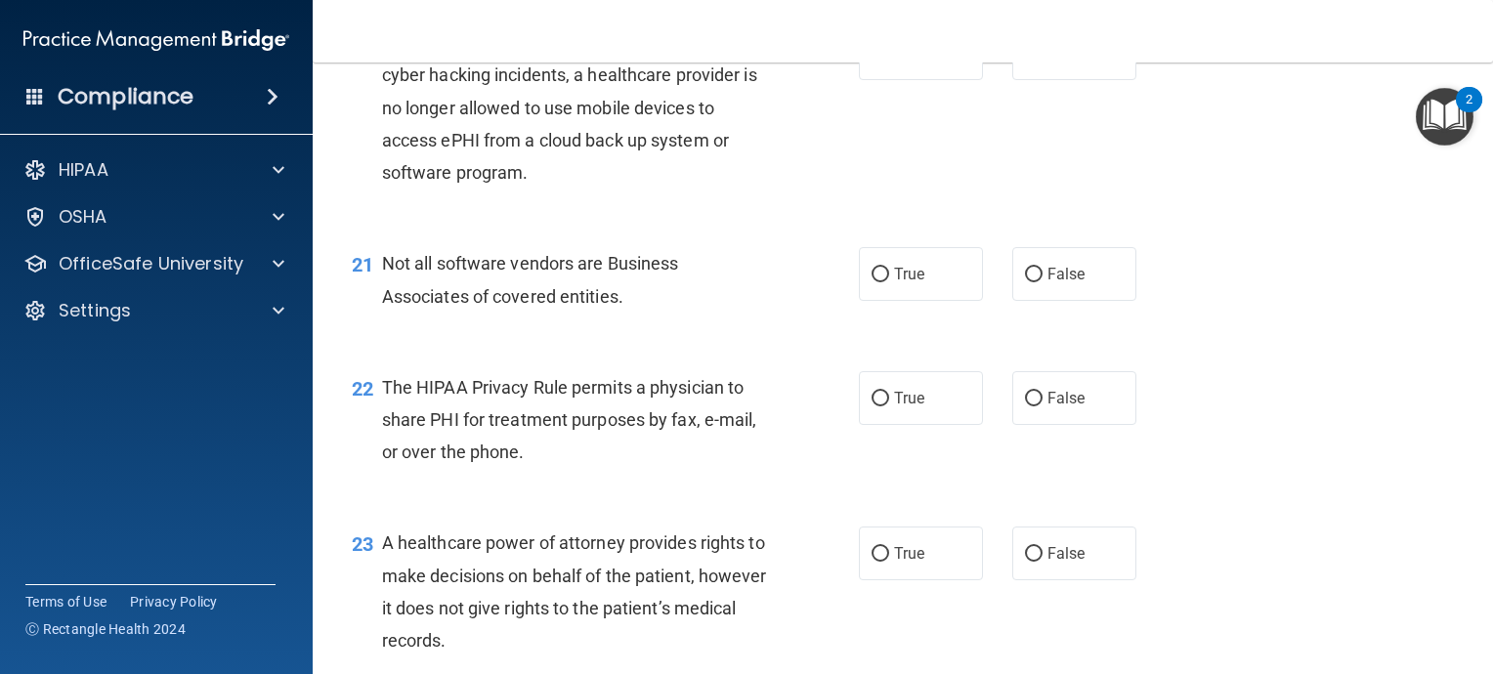
scroll to position [3420, 0]
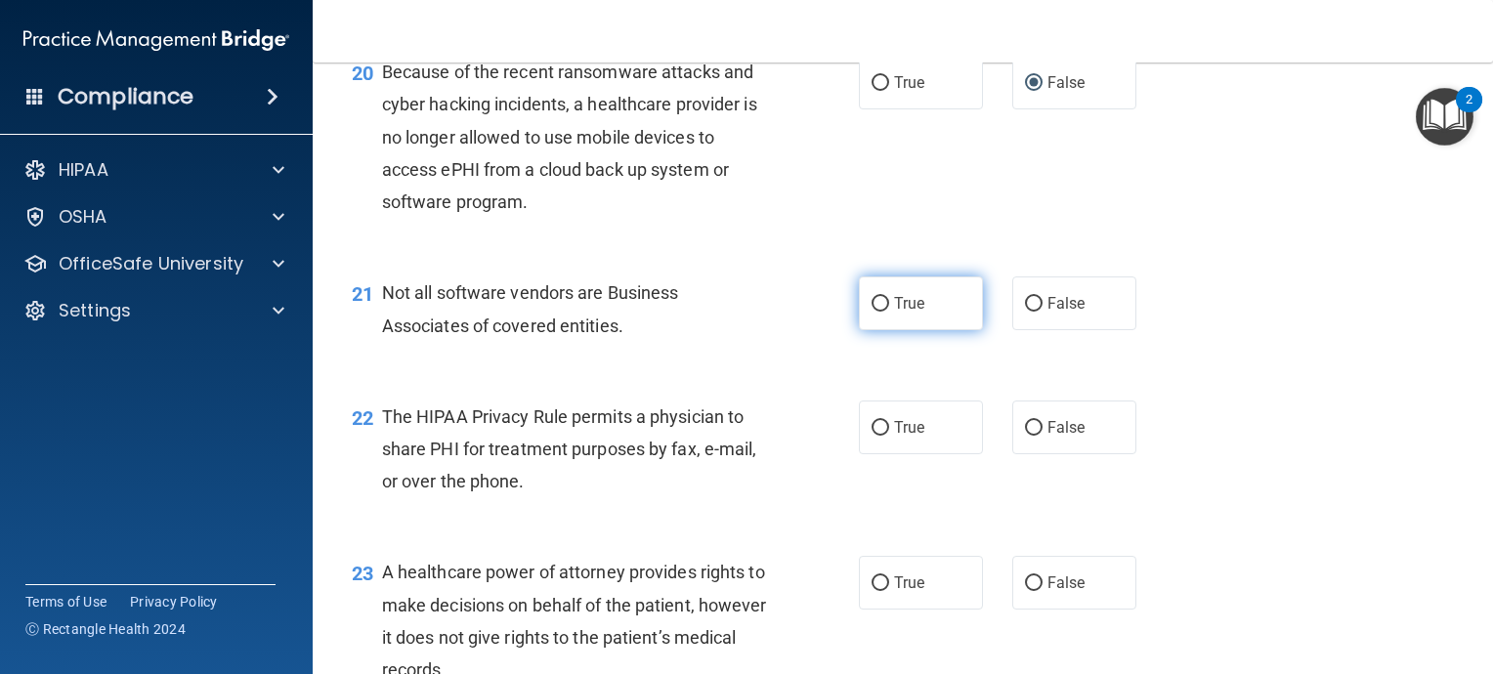
click at [872, 312] on input "True" at bounding box center [881, 304] width 18 height 15
radio input "true"
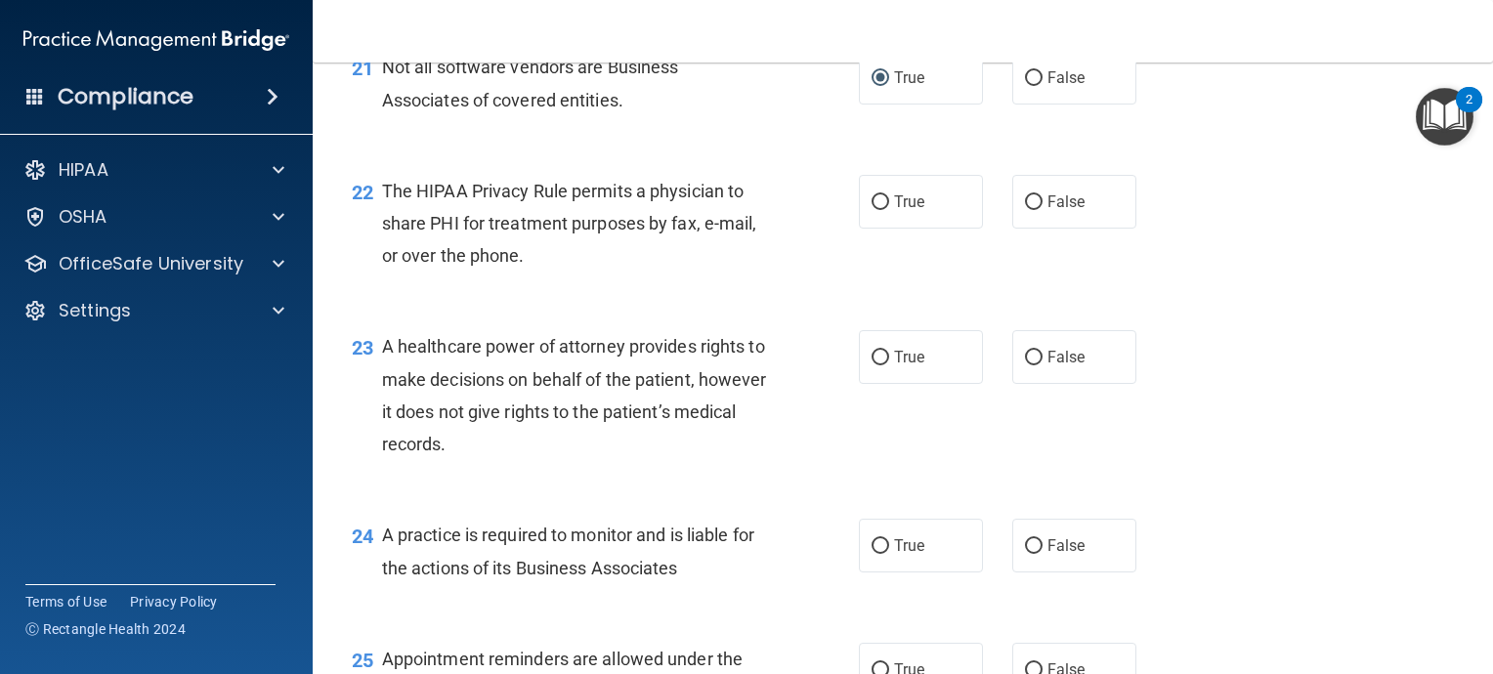
scroll to position [3615, 0]
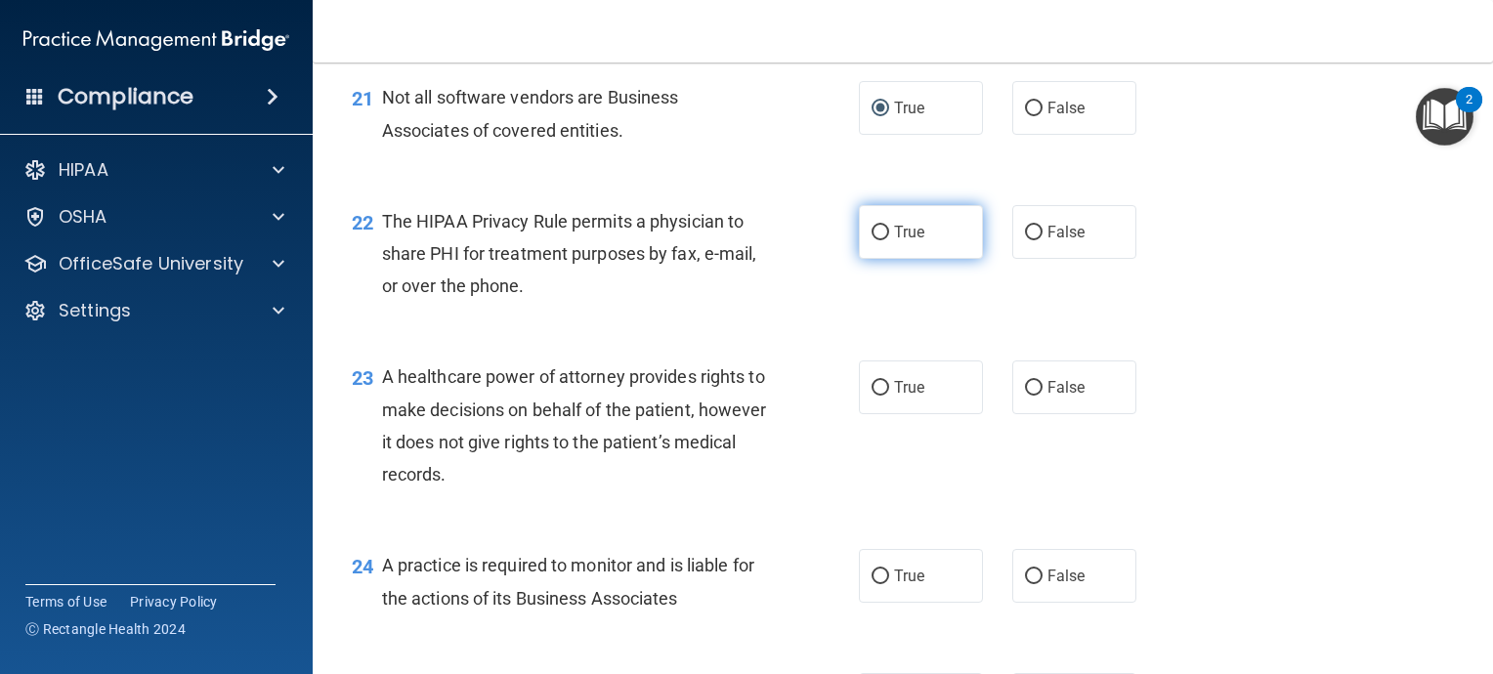
click at [874, 240] on input "True" at bounding box center [881, 233] width 18 height 15
radio input "true"
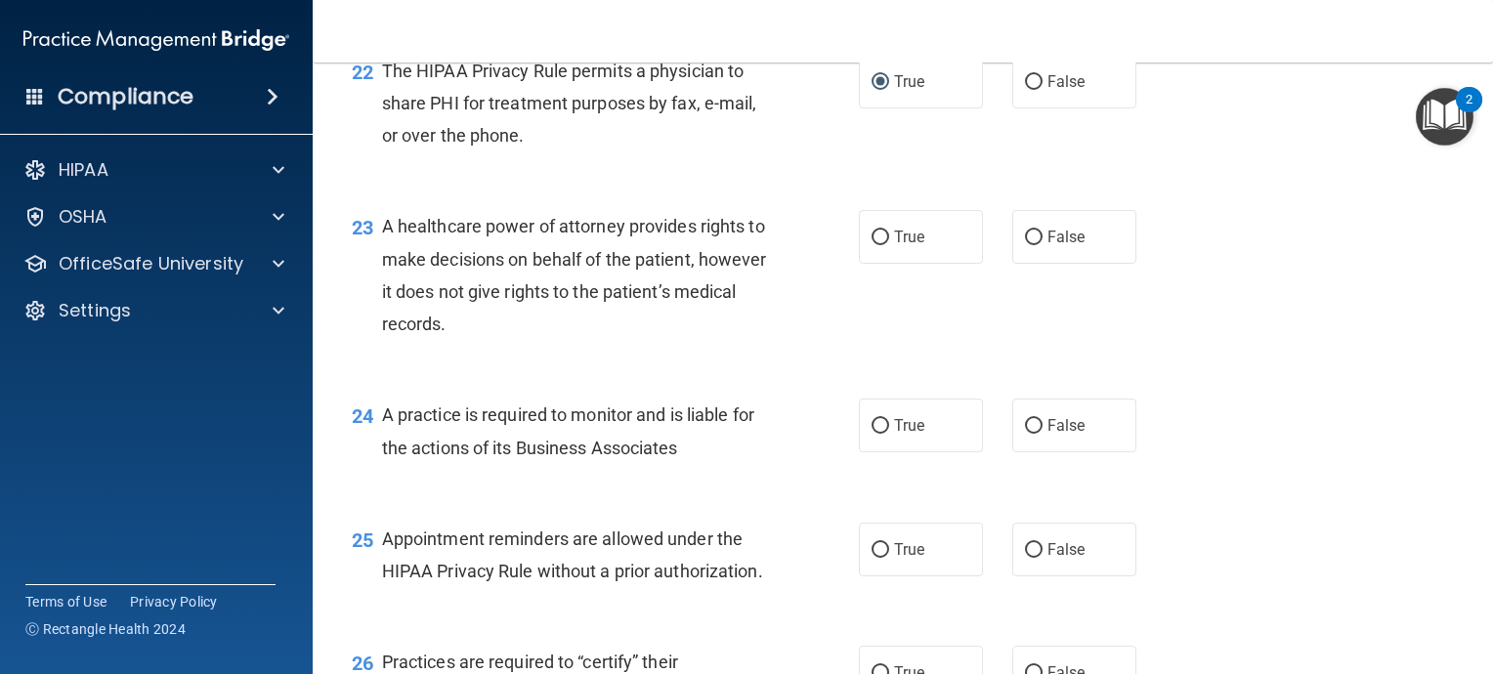
scroll to position [3811, 0]
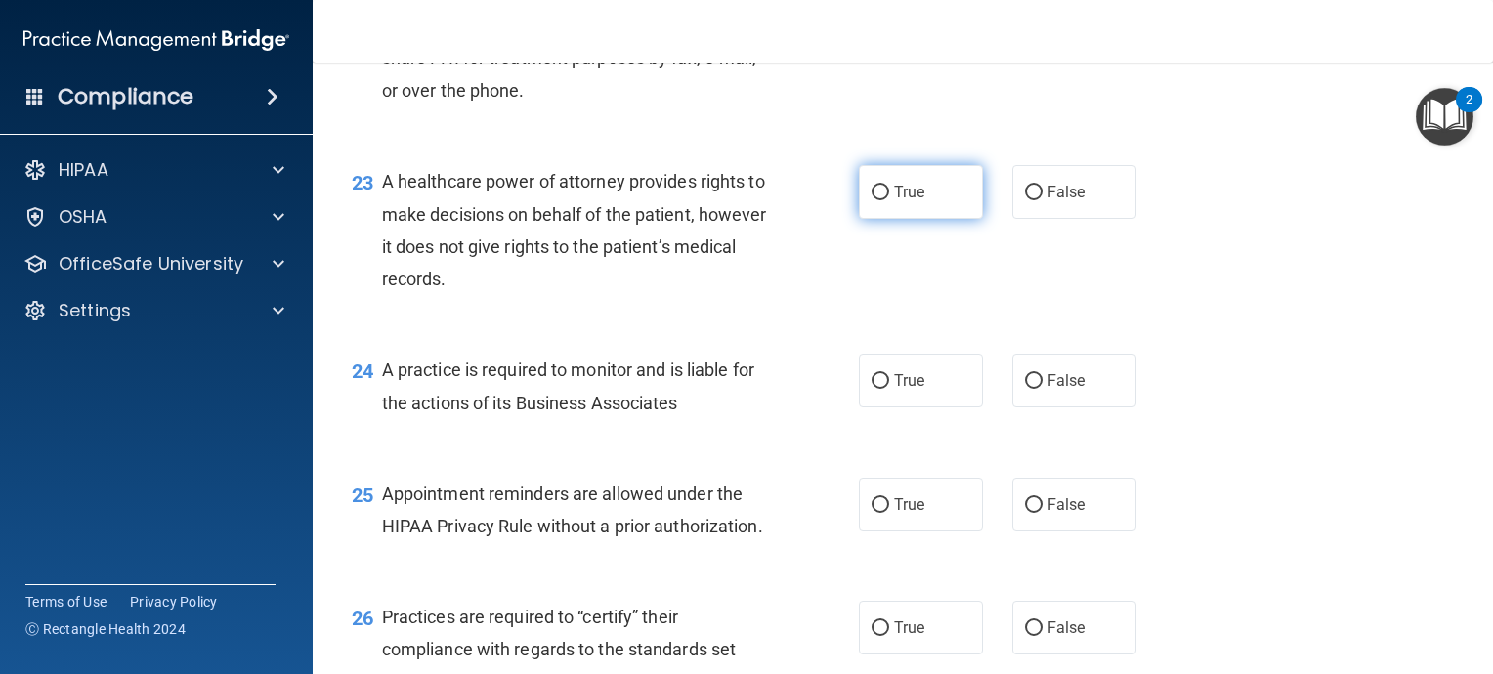
click at [874, 200] on input "True" at bounding box center [881, 193] width 18 height 15
radio input "true"
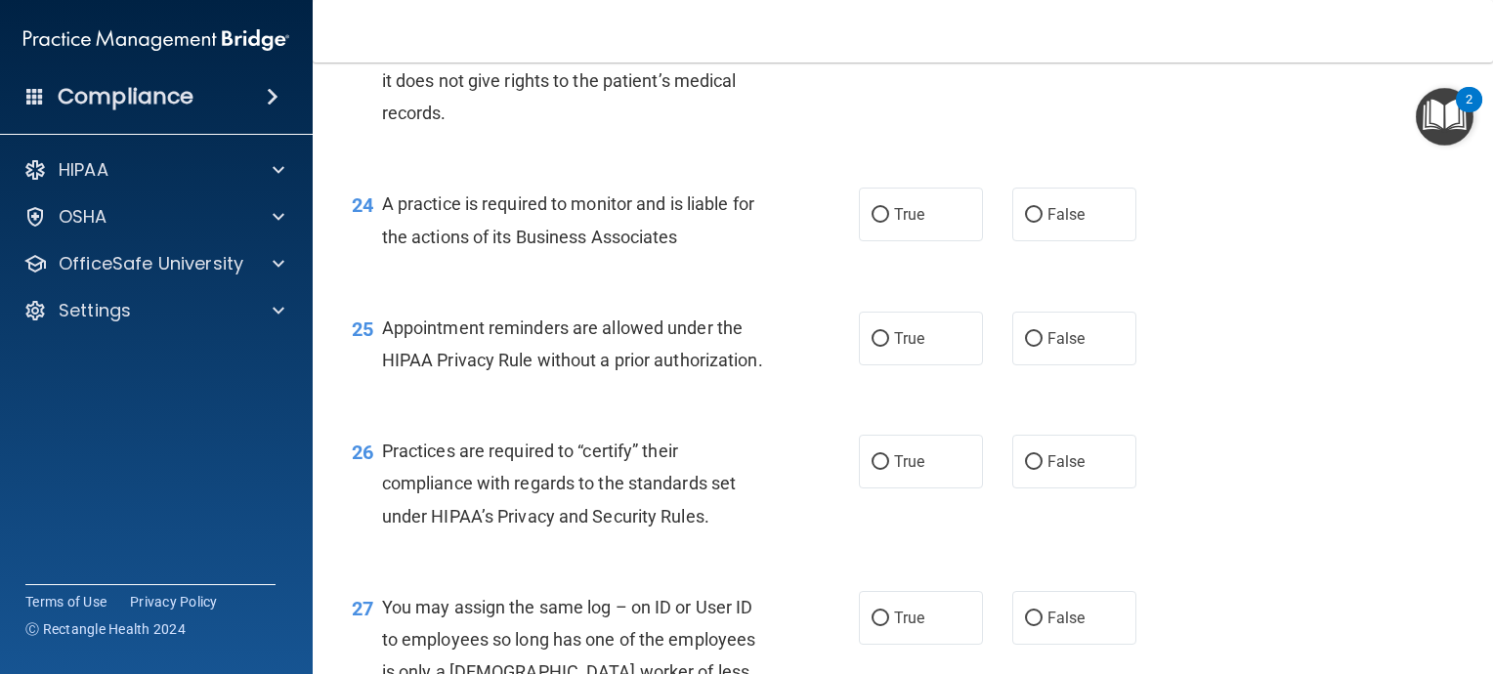
scroll to position [4006, 0]
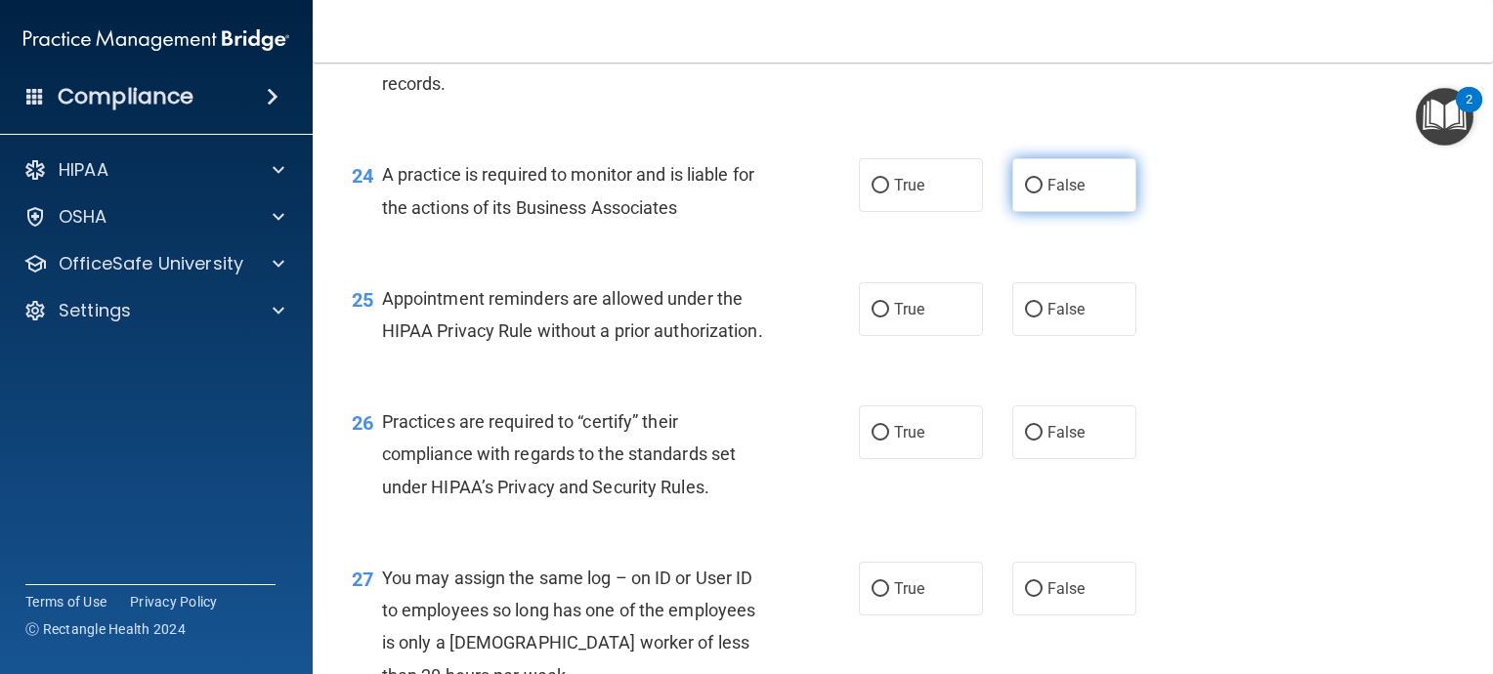
click at [1025, 193] on input "False" at bounding box center [1034, 186] width 18 height 15
radio input "true"
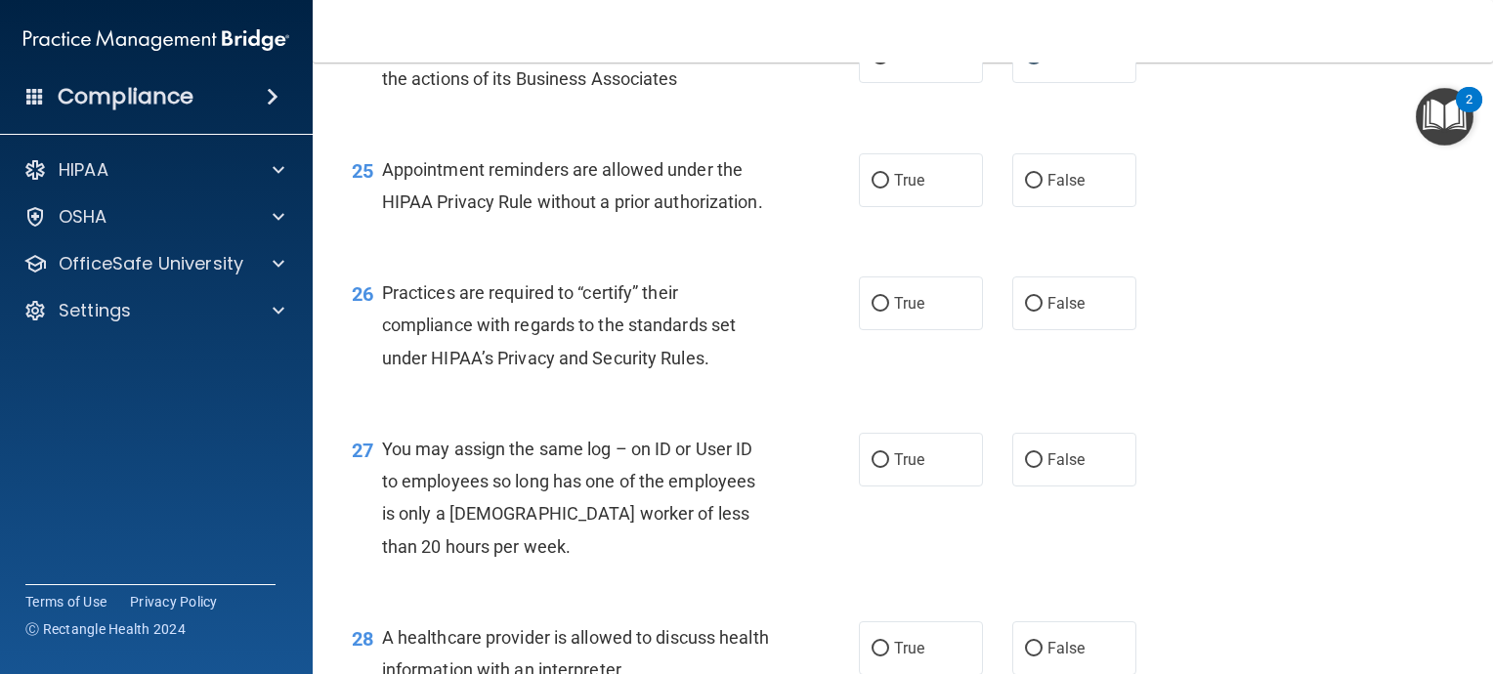
scroll to position [4104, 0]
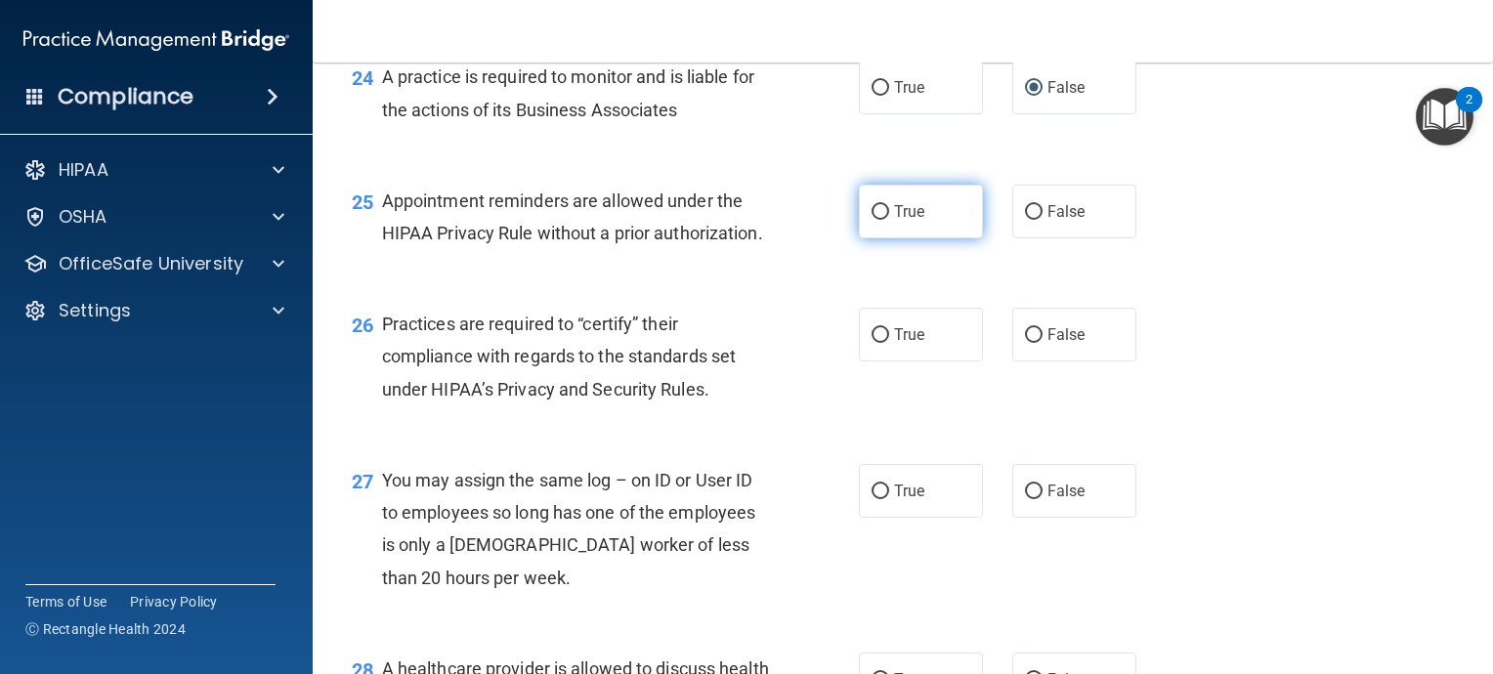
click at [872, 220] on input "True" at bounding box center [881, 212] width 18 height 15
radio input "true"
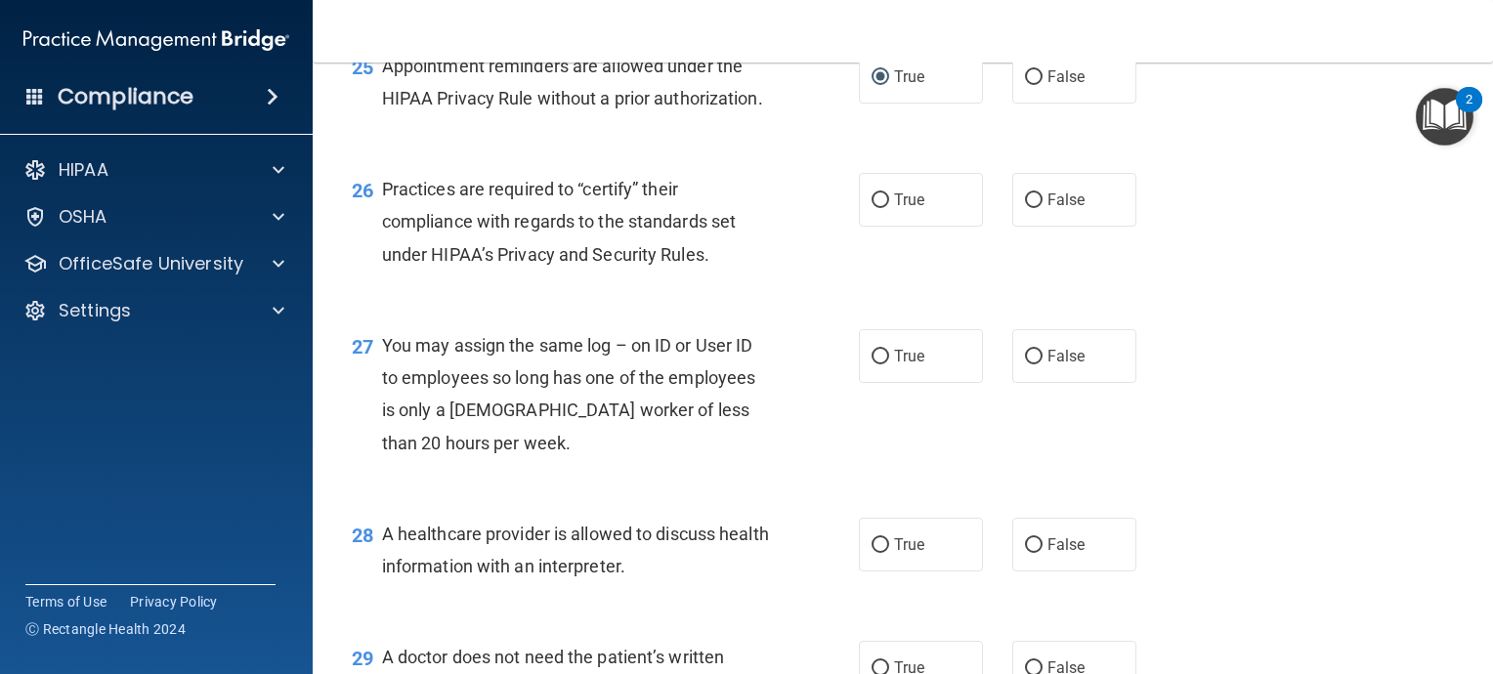
scroll to position [4299, 0]
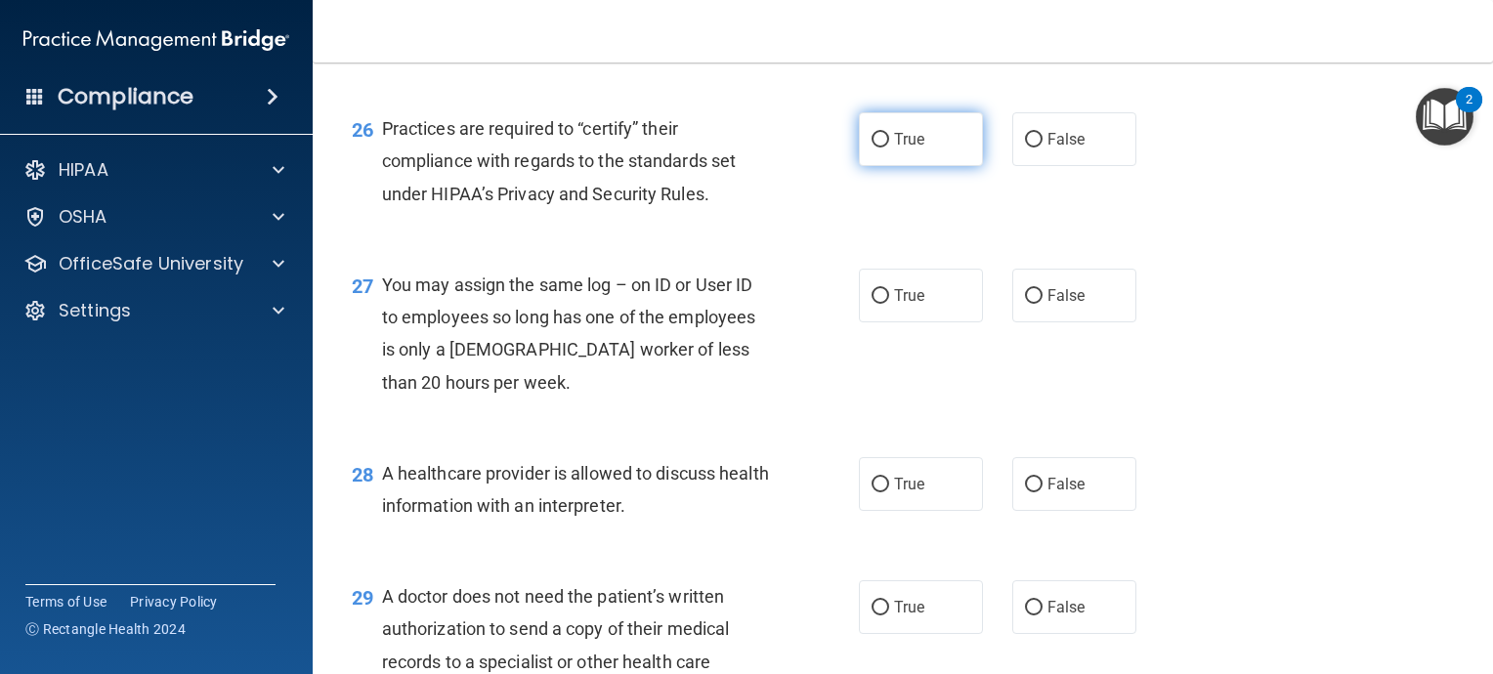
click at [875, 148] on input "True" at bounding box center [881, 140] width 18 height 15
radio input "true"
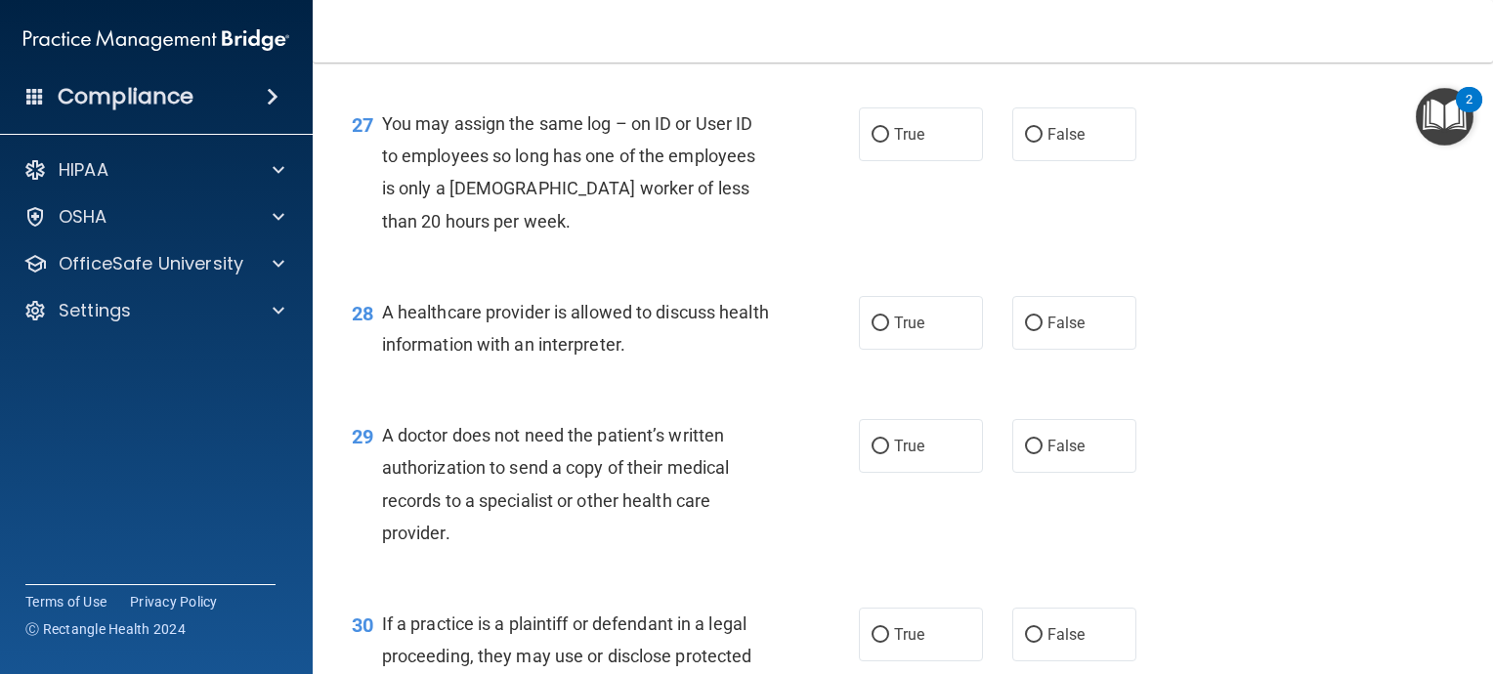
scroll to position [4495, 0]
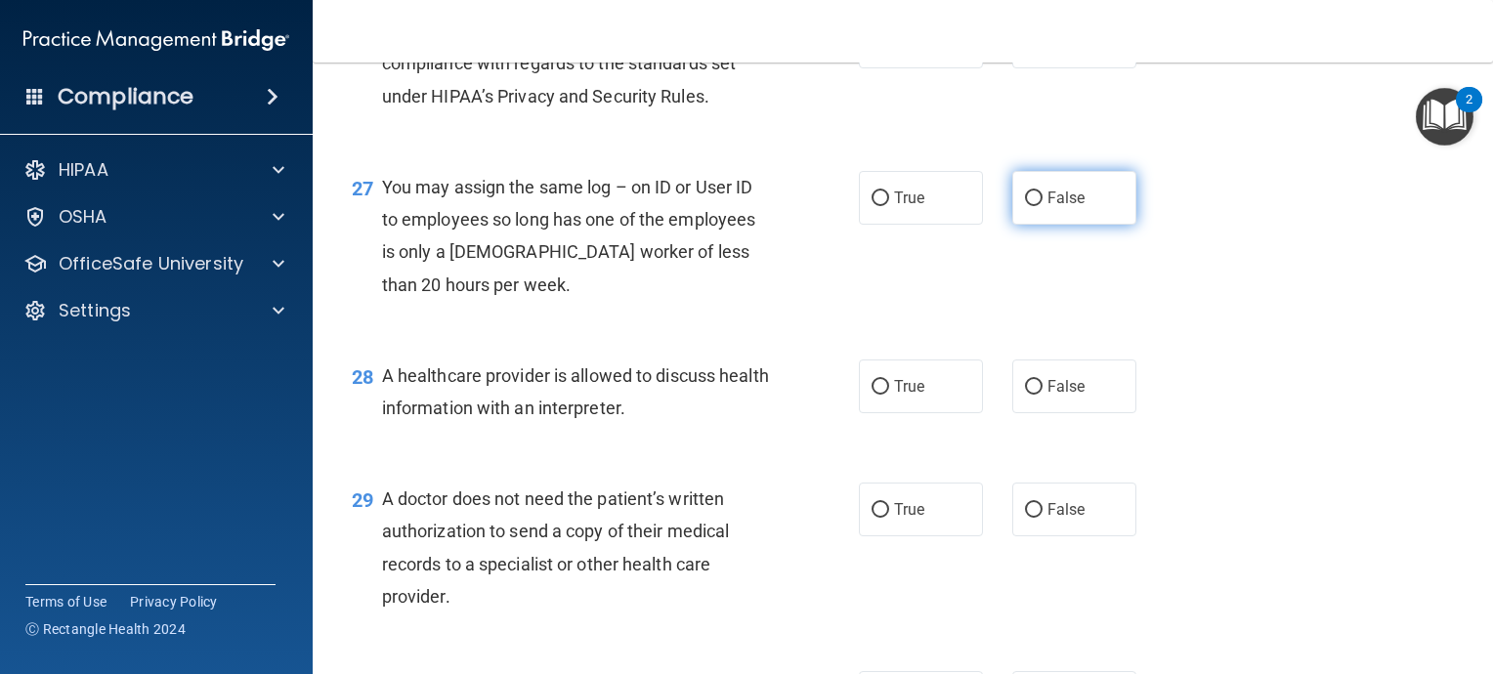
click at [1025, 206] on input "False" at bounding box center [1034, 199] width 18 height 15
radio input "true"
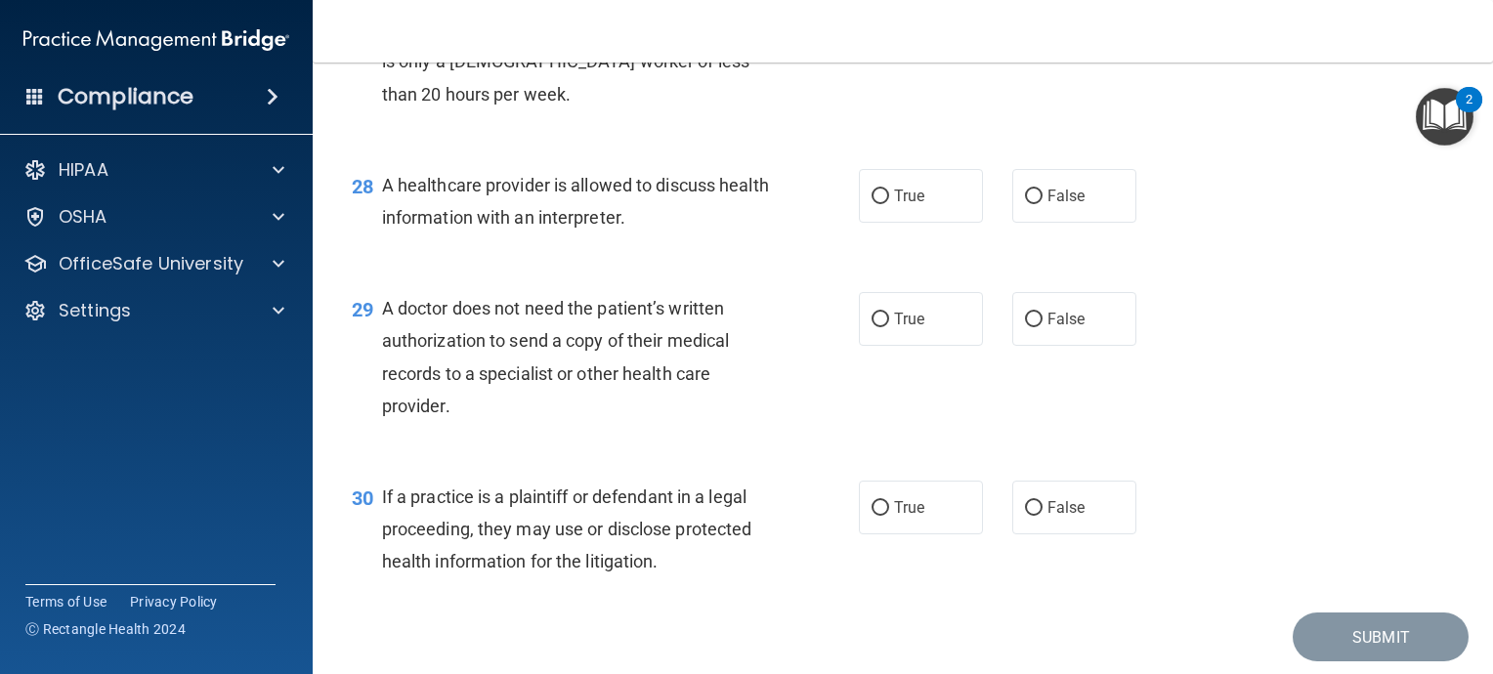
scroll to position [4592, 0]
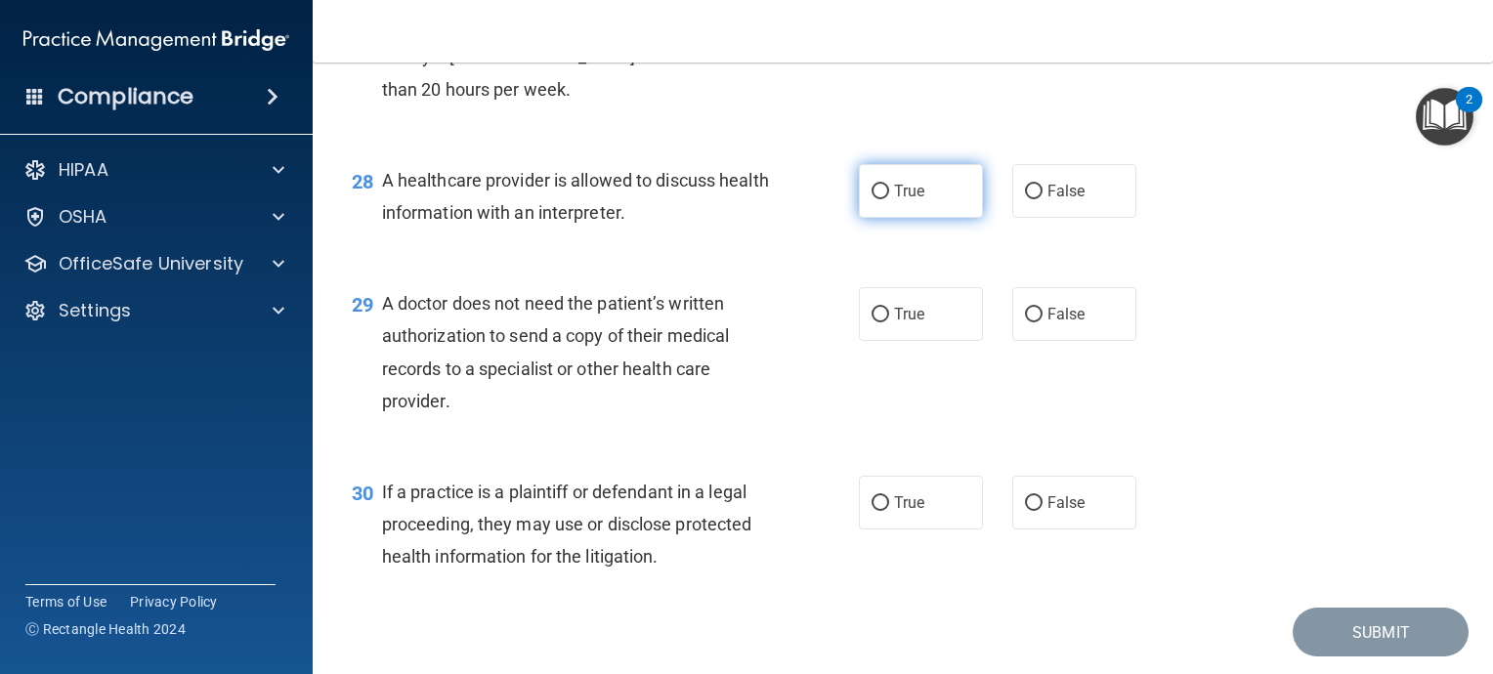
click at [872, 199] on input "True" at bounding box center [881, 192] width 18 height 15
radio input "true"
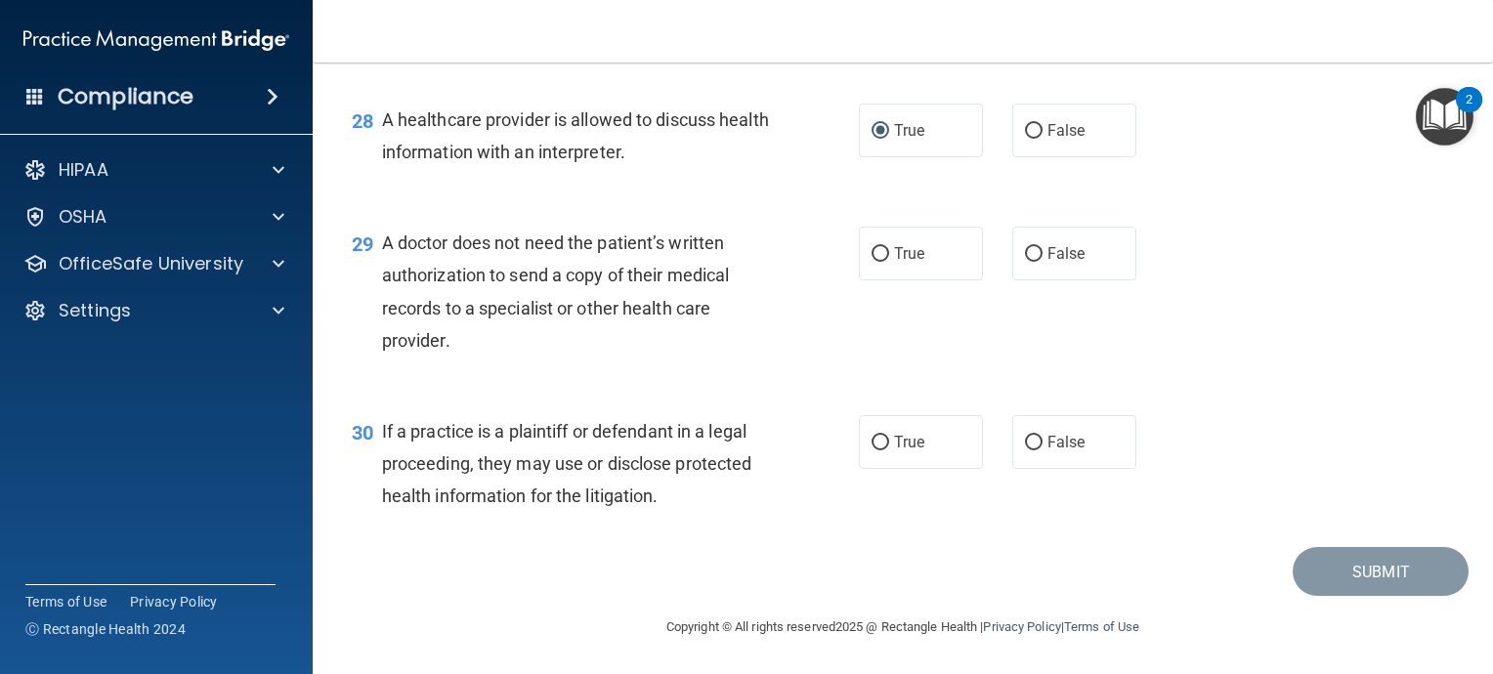
scroll to position [4750, 0]
click at [875, 254] on input "True" at bounding box center [881, 254] width 18 height 15
radio input "true"
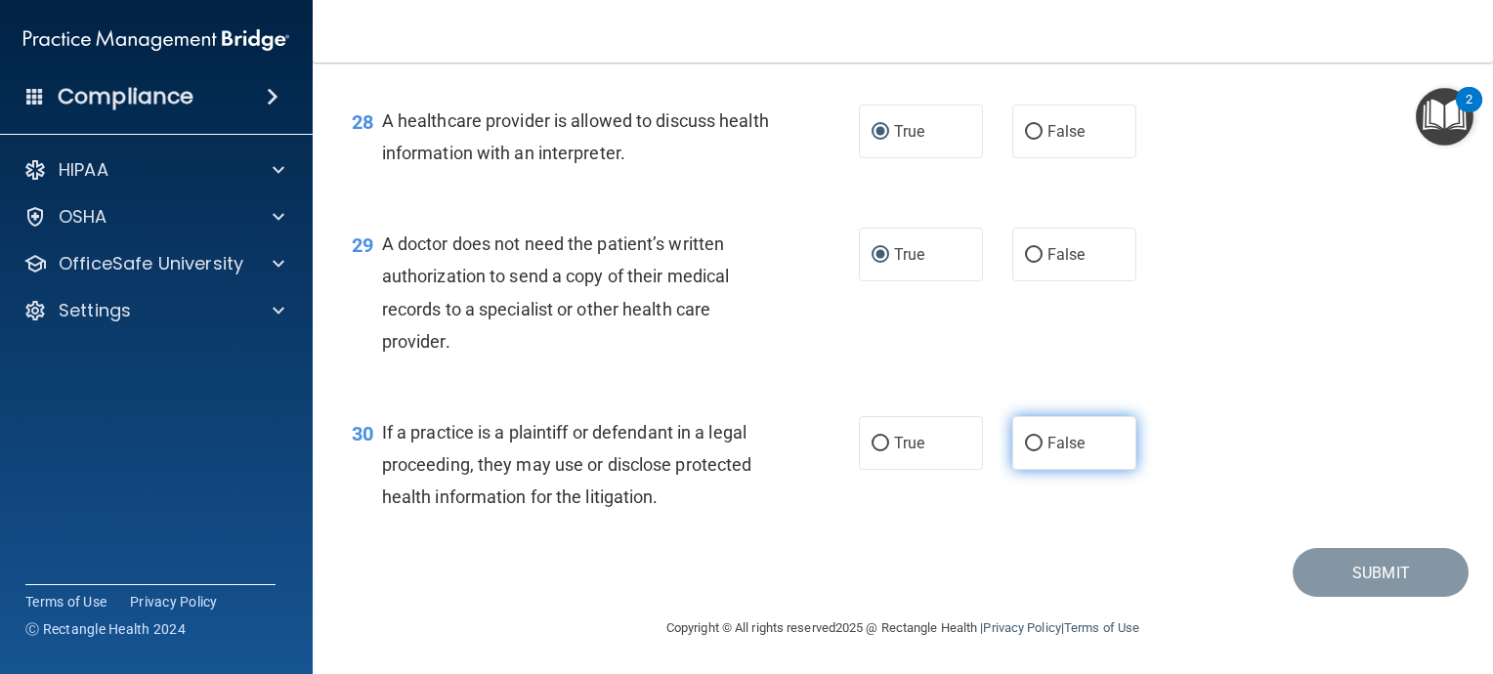
click at [1025, 451] on input "False" at bounding box center [1034, 444] width 18 height 15
radio input "true"
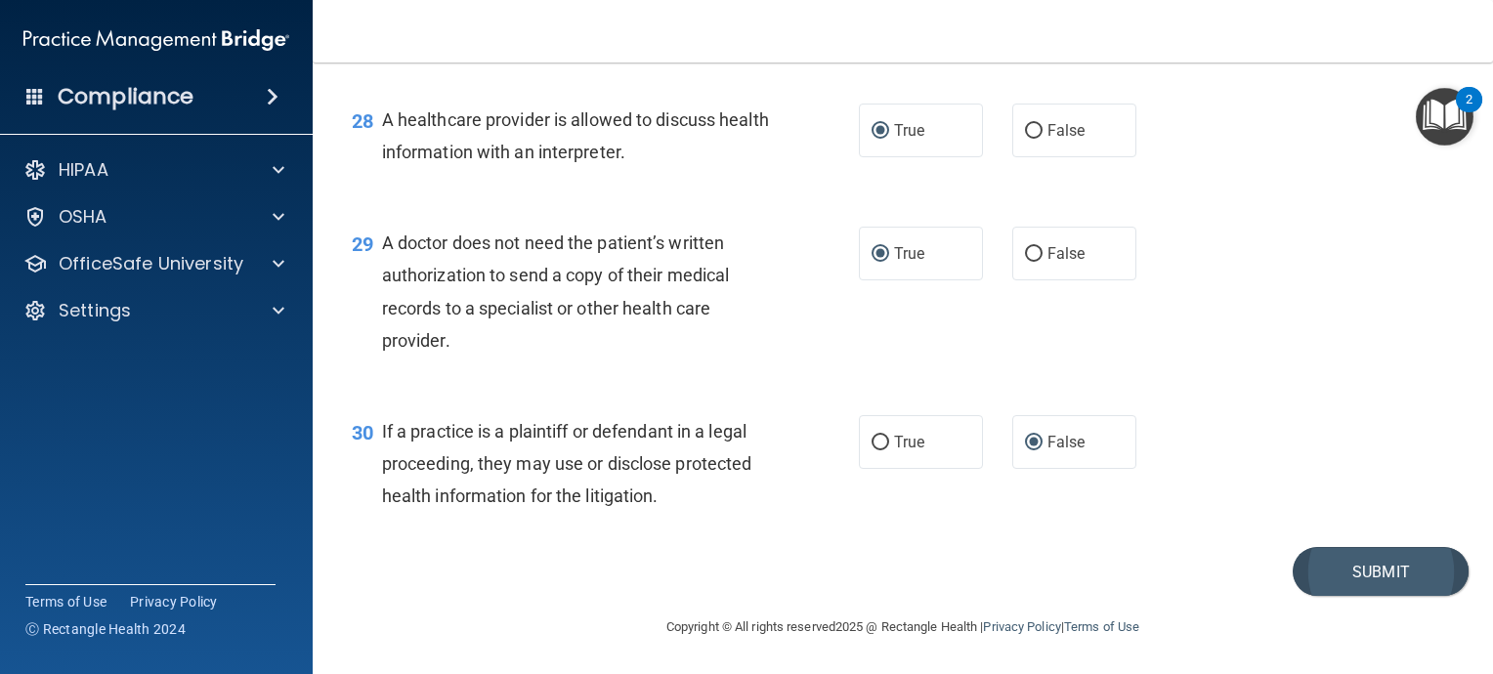
scroll to position [4750, 0]
click at [1345, 574] on button "Submit" at bounding box center [1381, 572] width 176 height 50
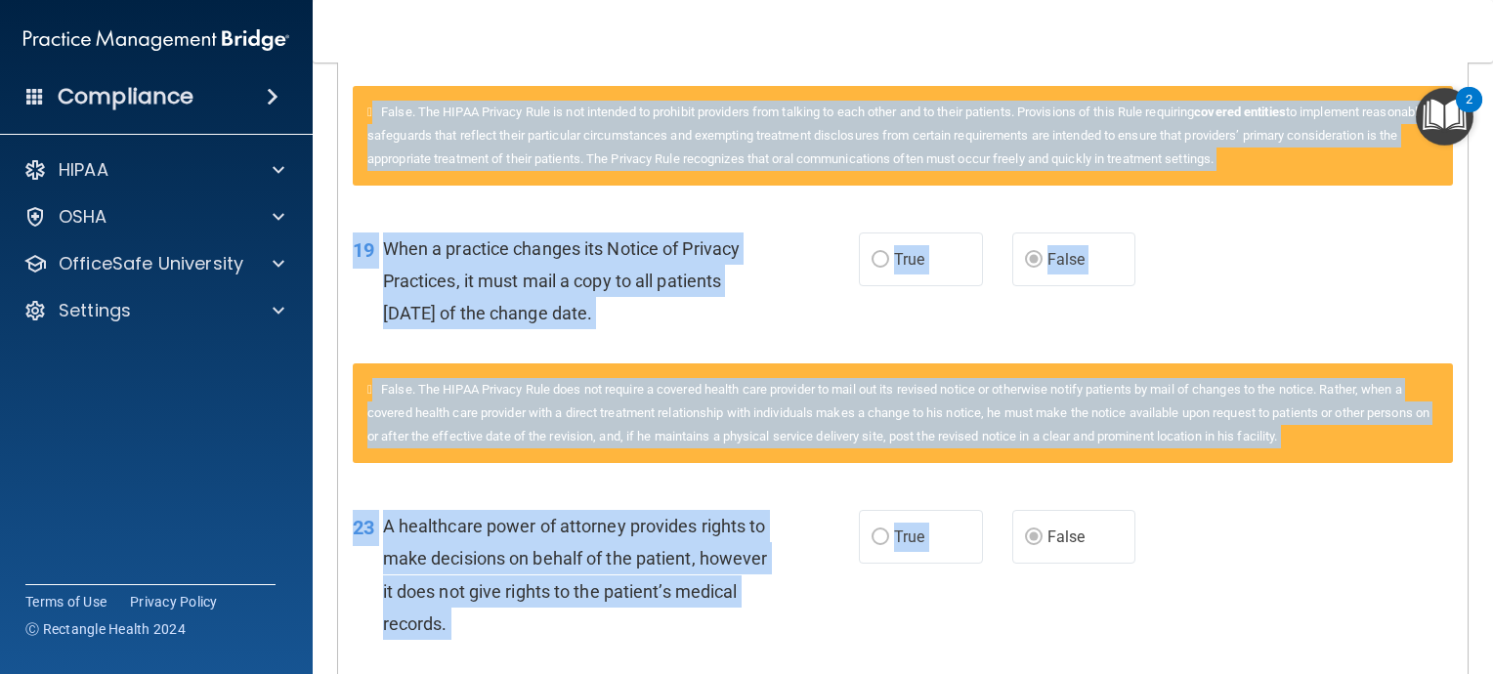
scroll to position [1954, 0]
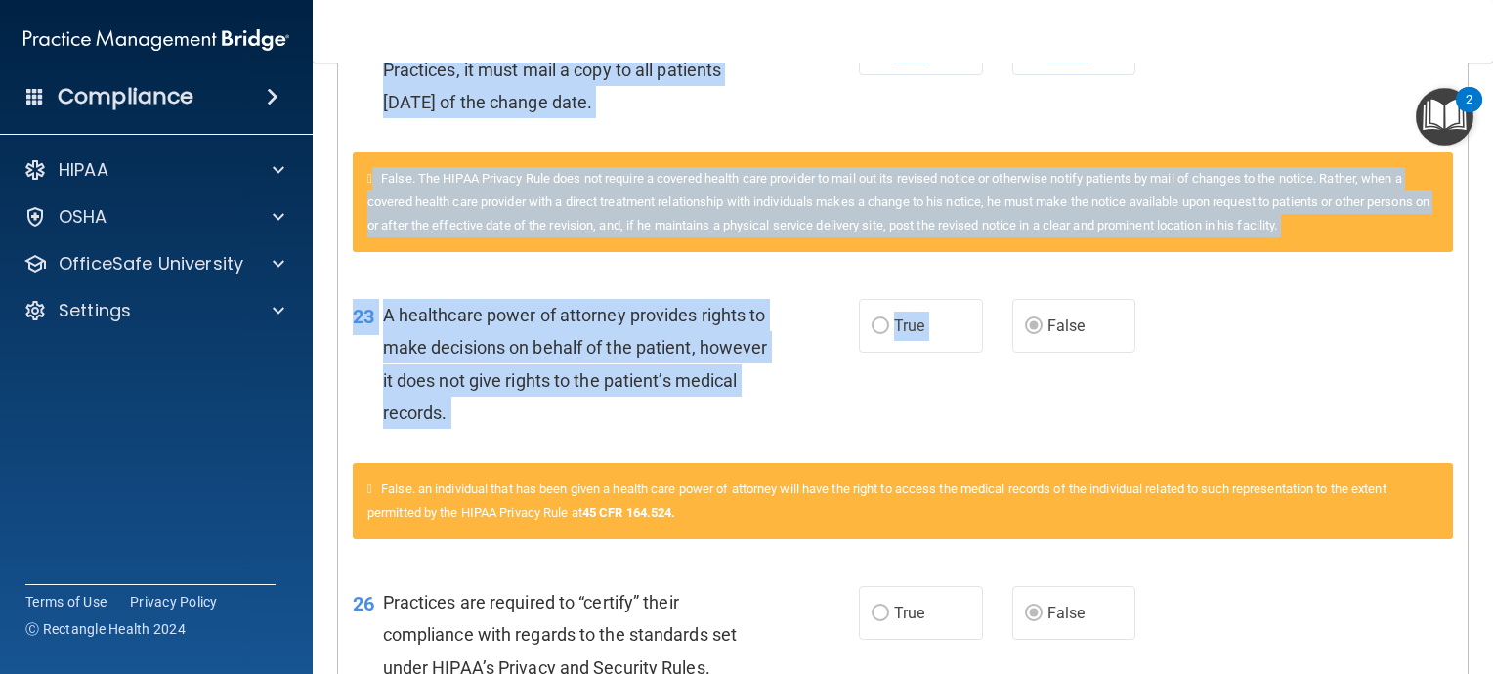
drag, startPoint x: 1161, startPoint y: 243, endPoint x: 992, endPoint y: 323, distance: 187.1
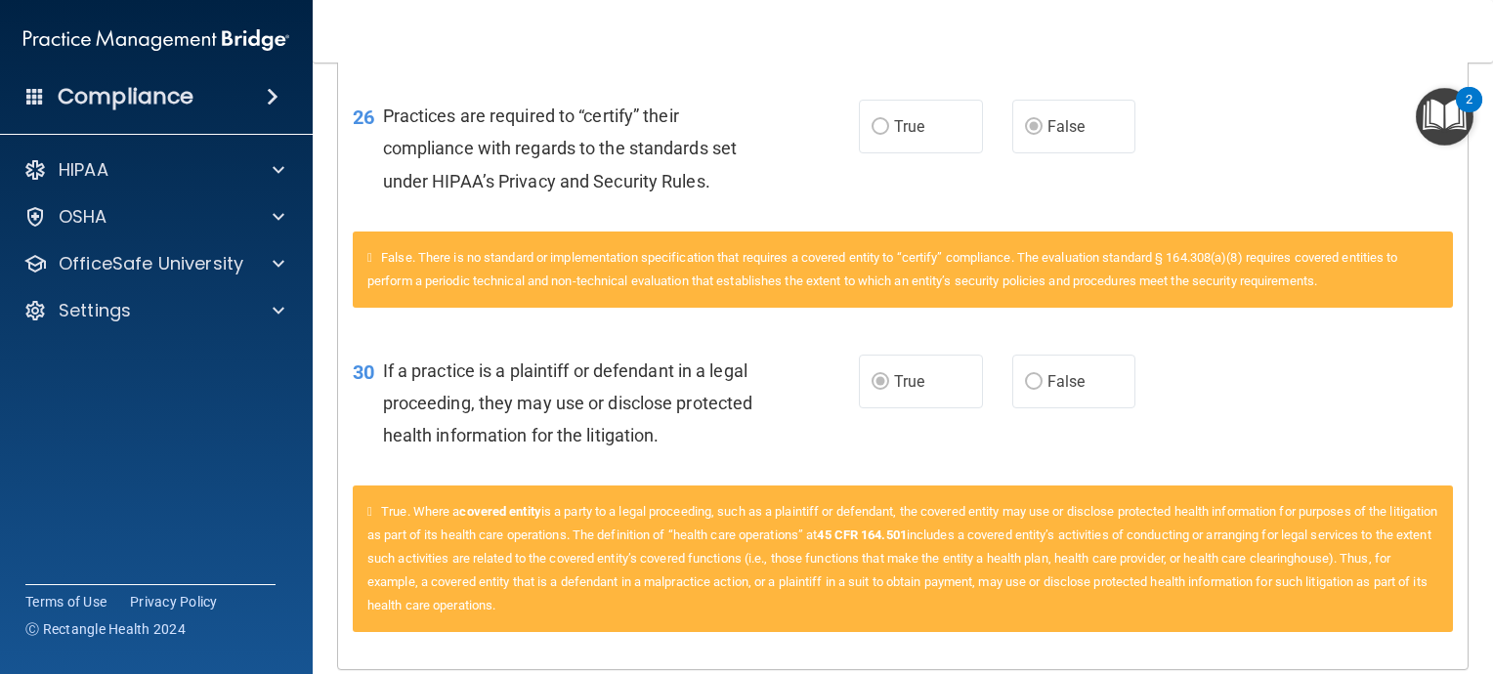
scroll to position [2443, 0]
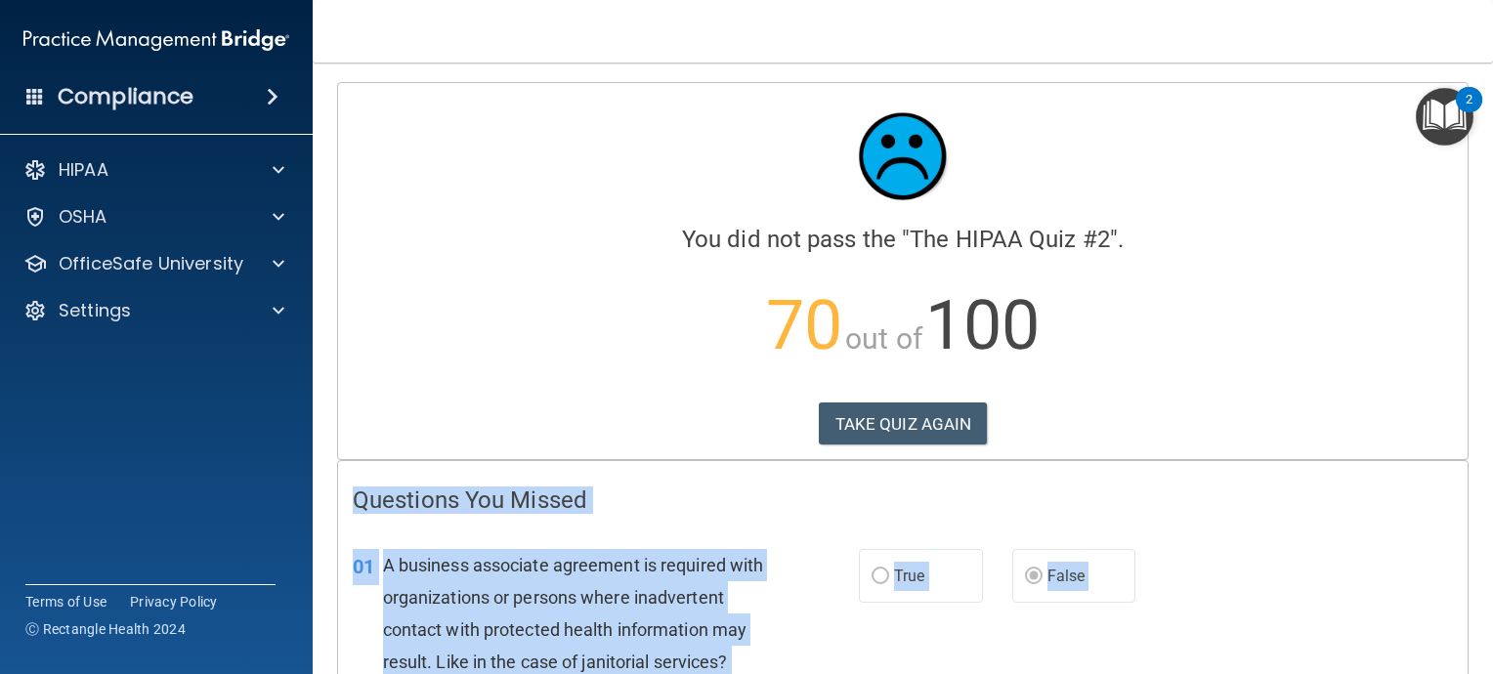
scroll to position [0, 0]
click at [914, 428] on button "TAKE QUIZ AGAIN" at bounding box center [903, 424] width 169 height 43
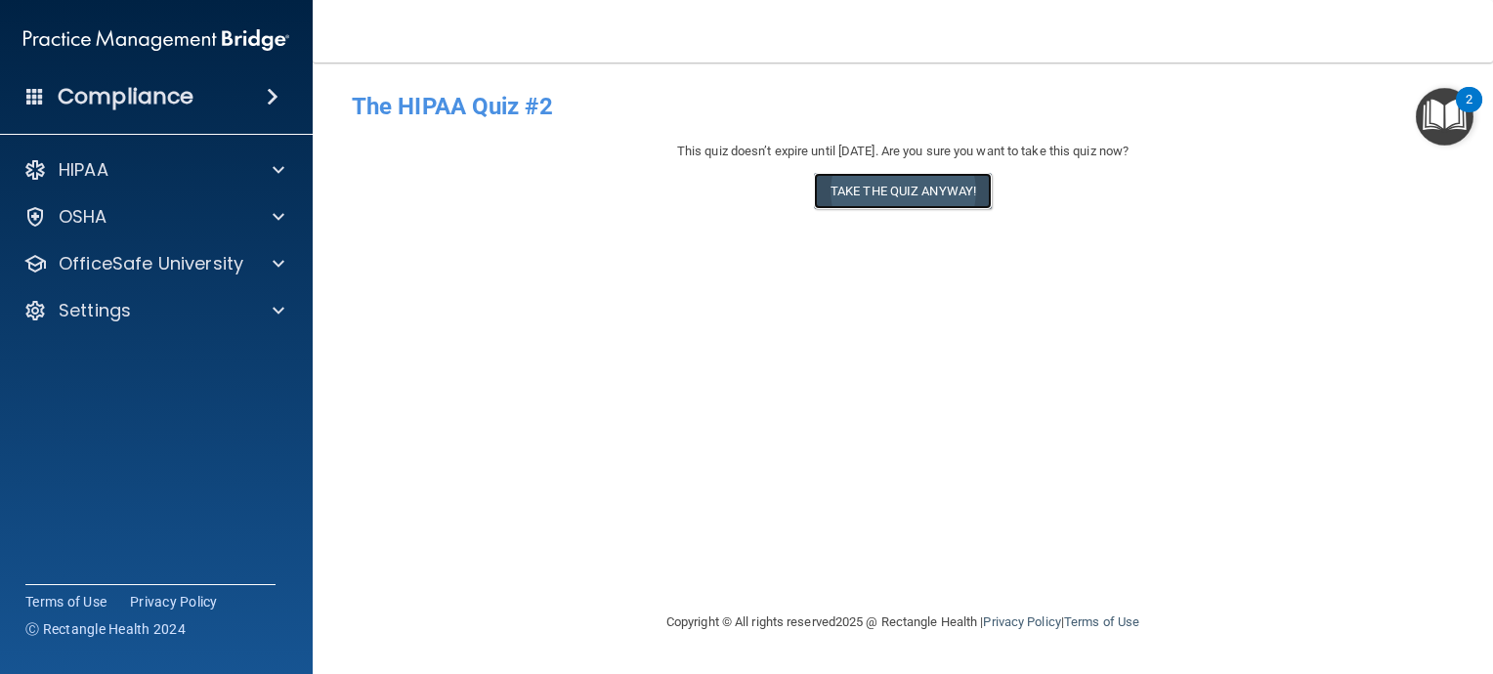
click at [907, 190] on button "Take the quiz anyway!" at bounding box center [903, 191] width 178 height 36
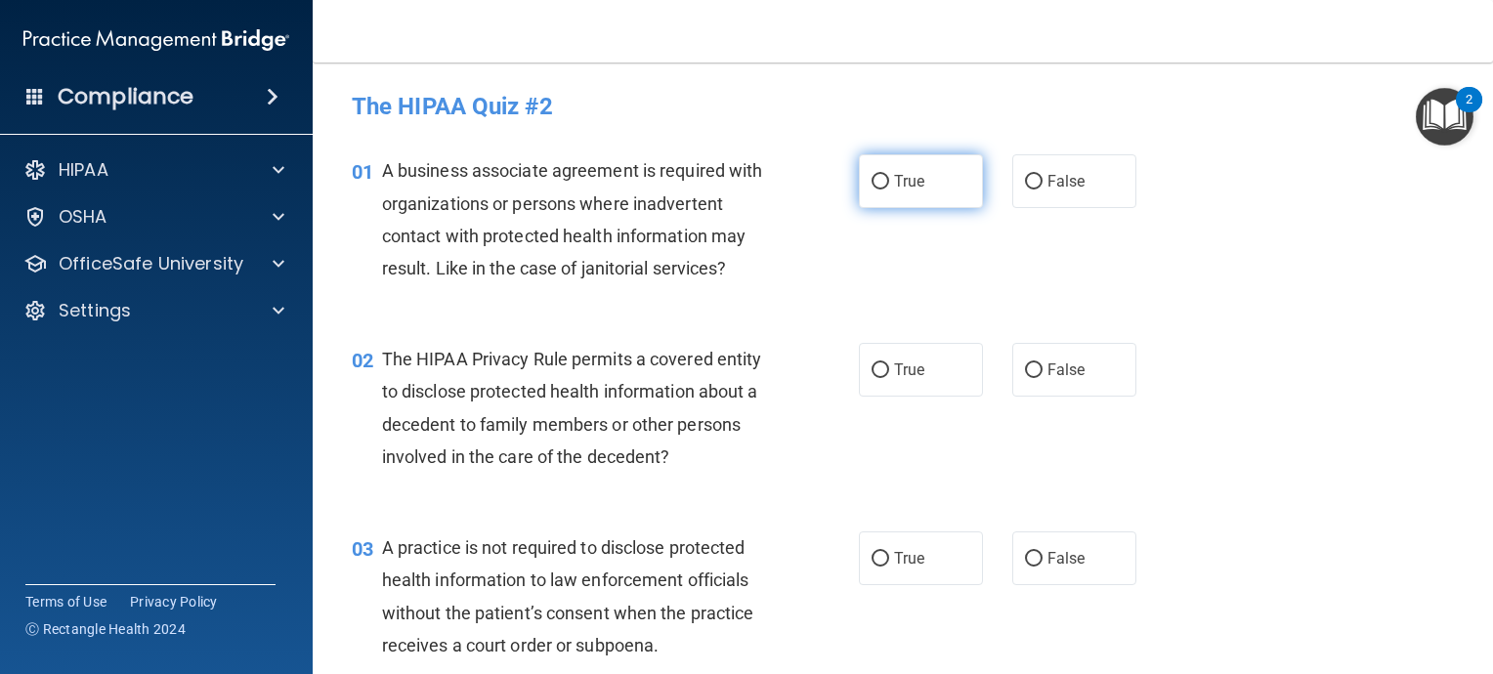
click at [872, 182] on input "True" at bounding box center [881, 182] width 18 height 15
radio input "true"
click at [1032, 374] on input "False" at bounding box center [1034, 370] width 18 height 15
radio input "true"
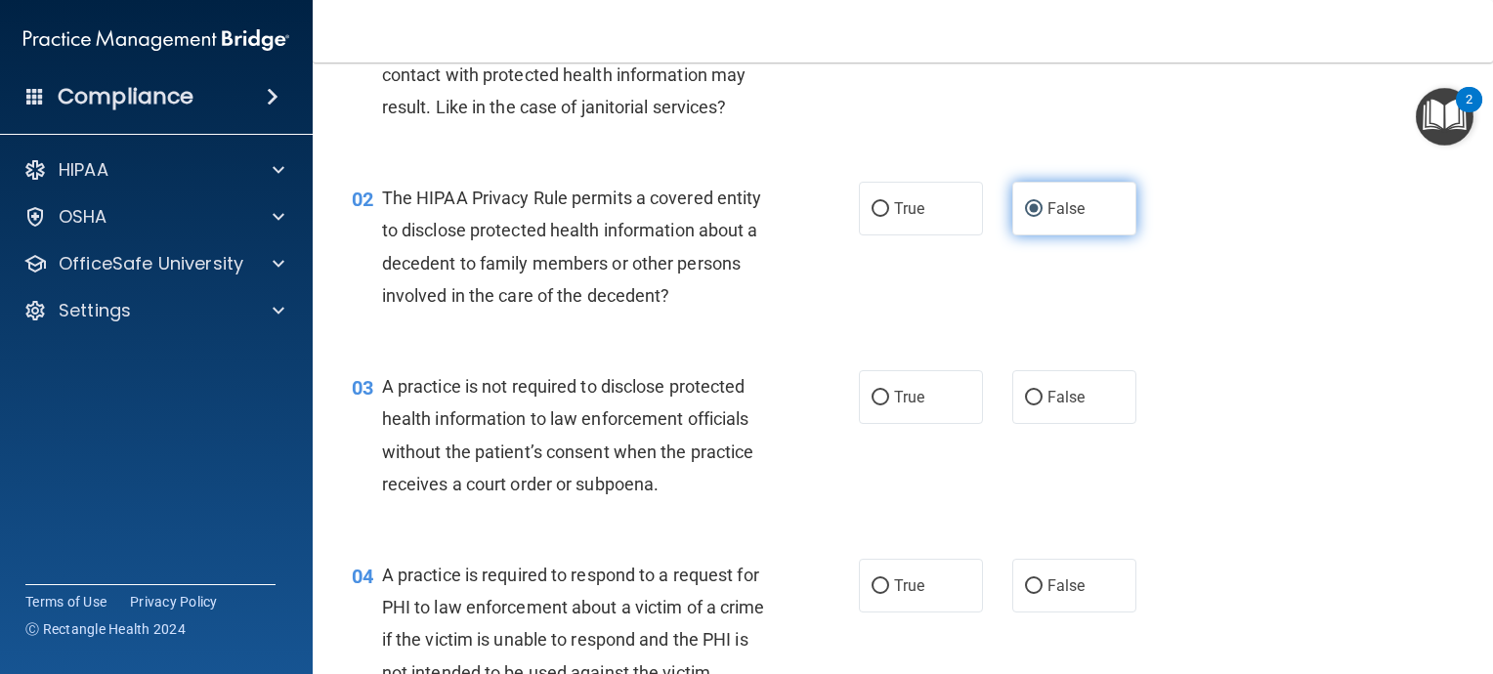
scroll to position [195, 0]
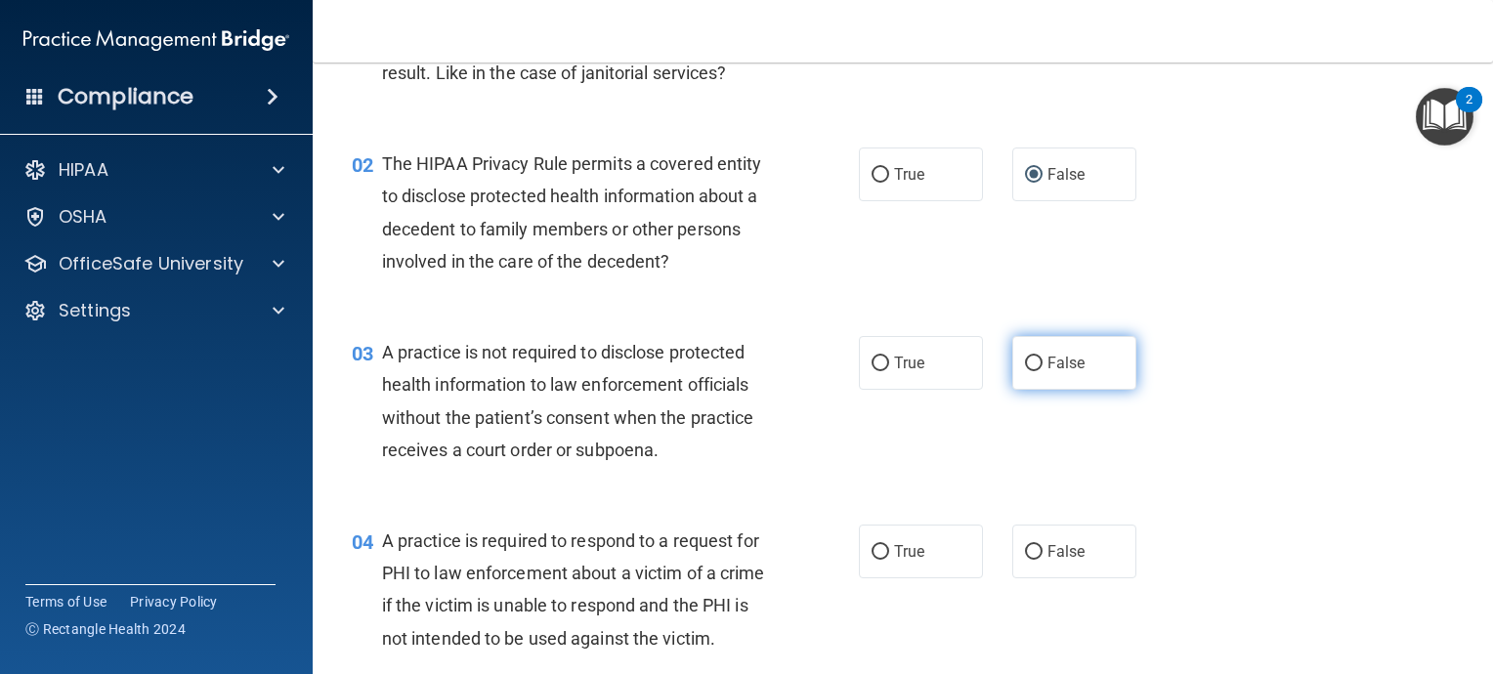
click at [1025, 365] on input "False" at bounding box center [1034, 364] width 18 height 15
radio input "true"
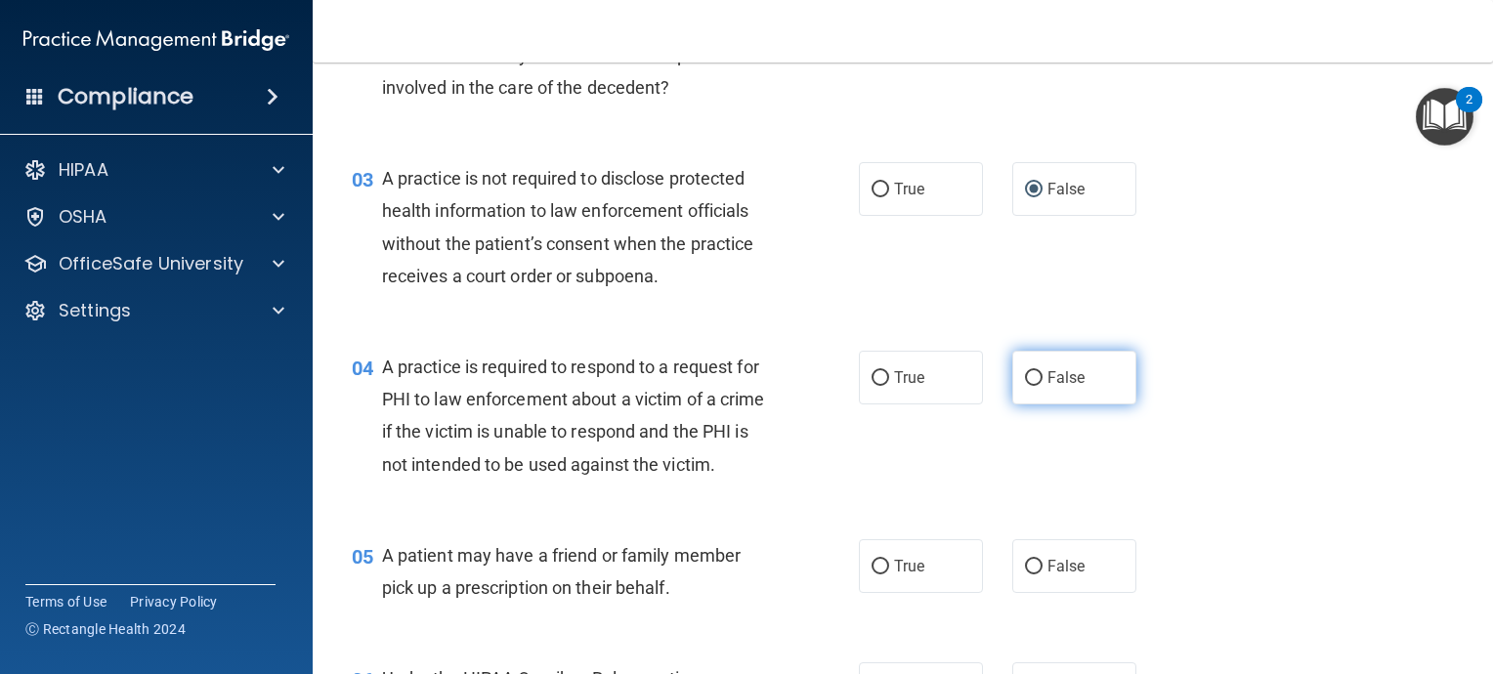
scroll to position [391, 0]
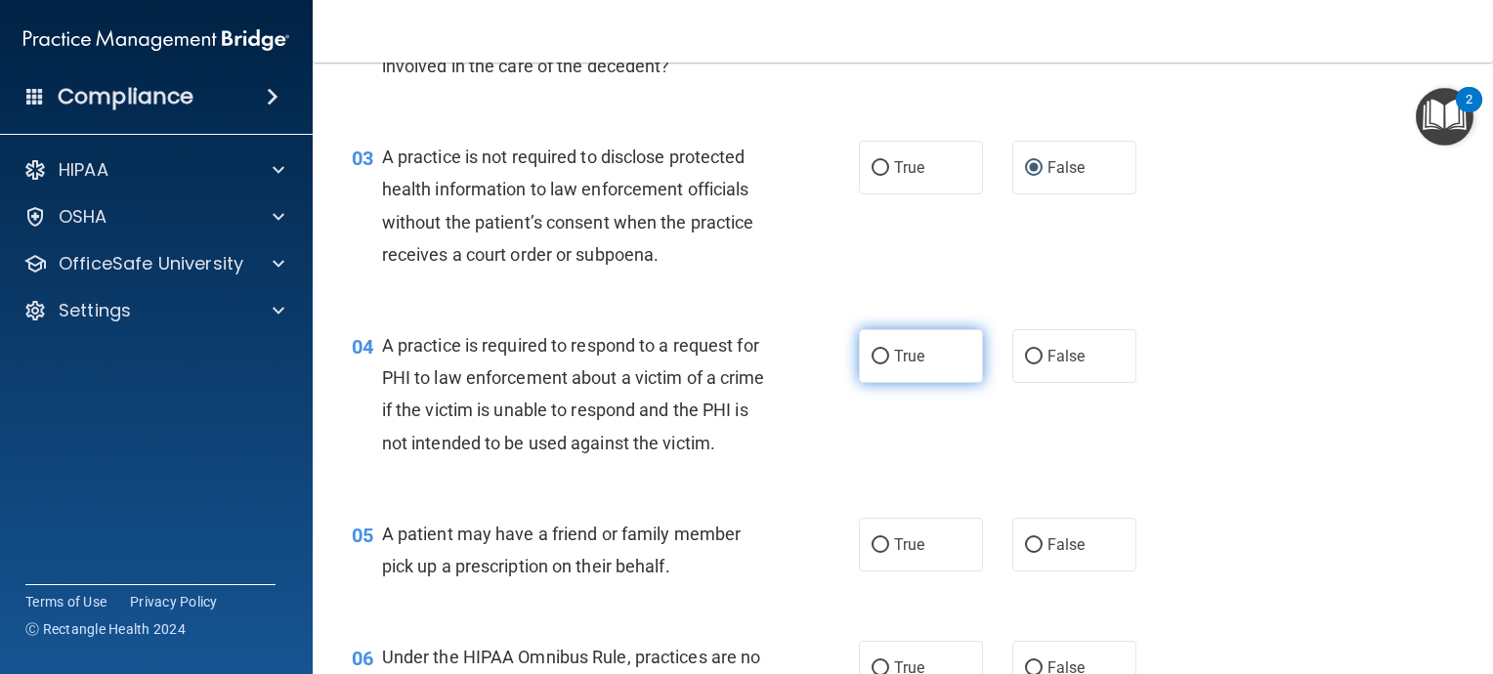
click at [872, 360] on input "True" at bounding box center [881, 357] width 18 height 15
radio input "true"
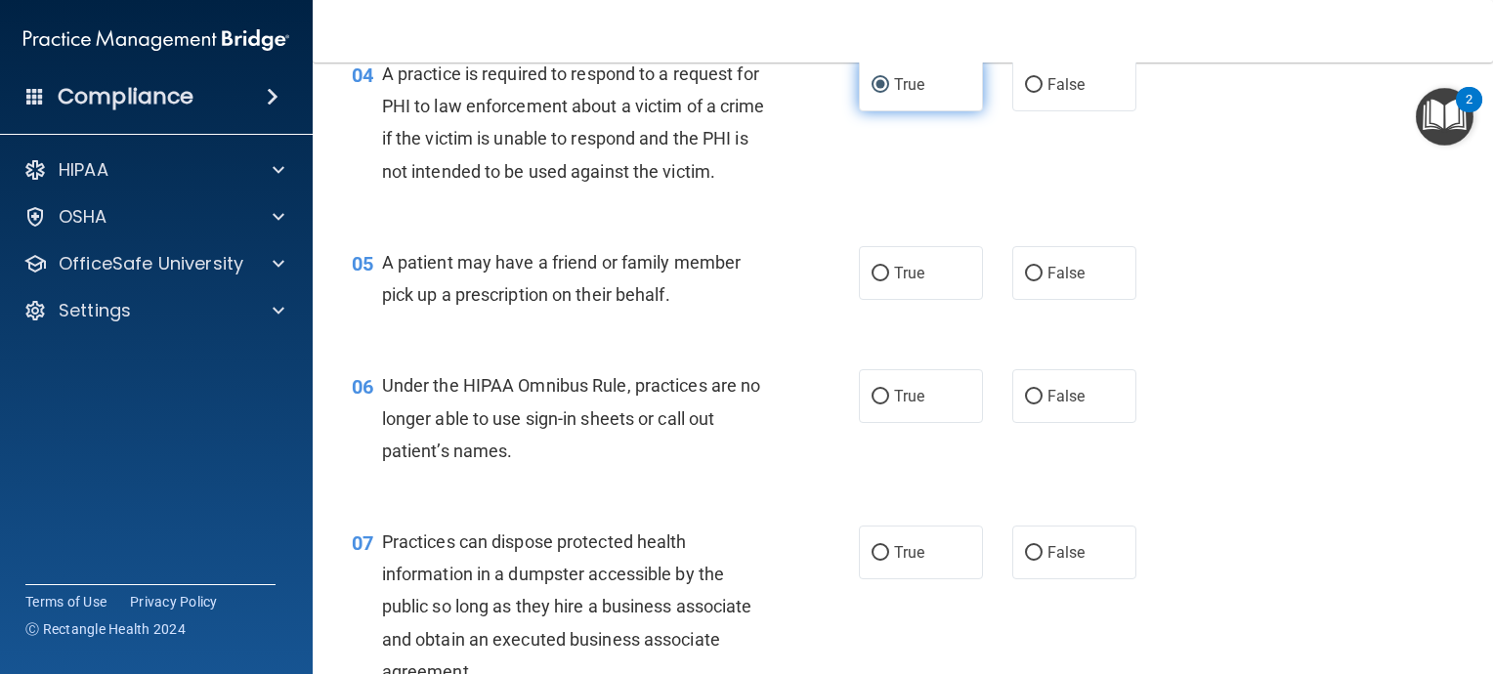
scroll to position [684, 0]
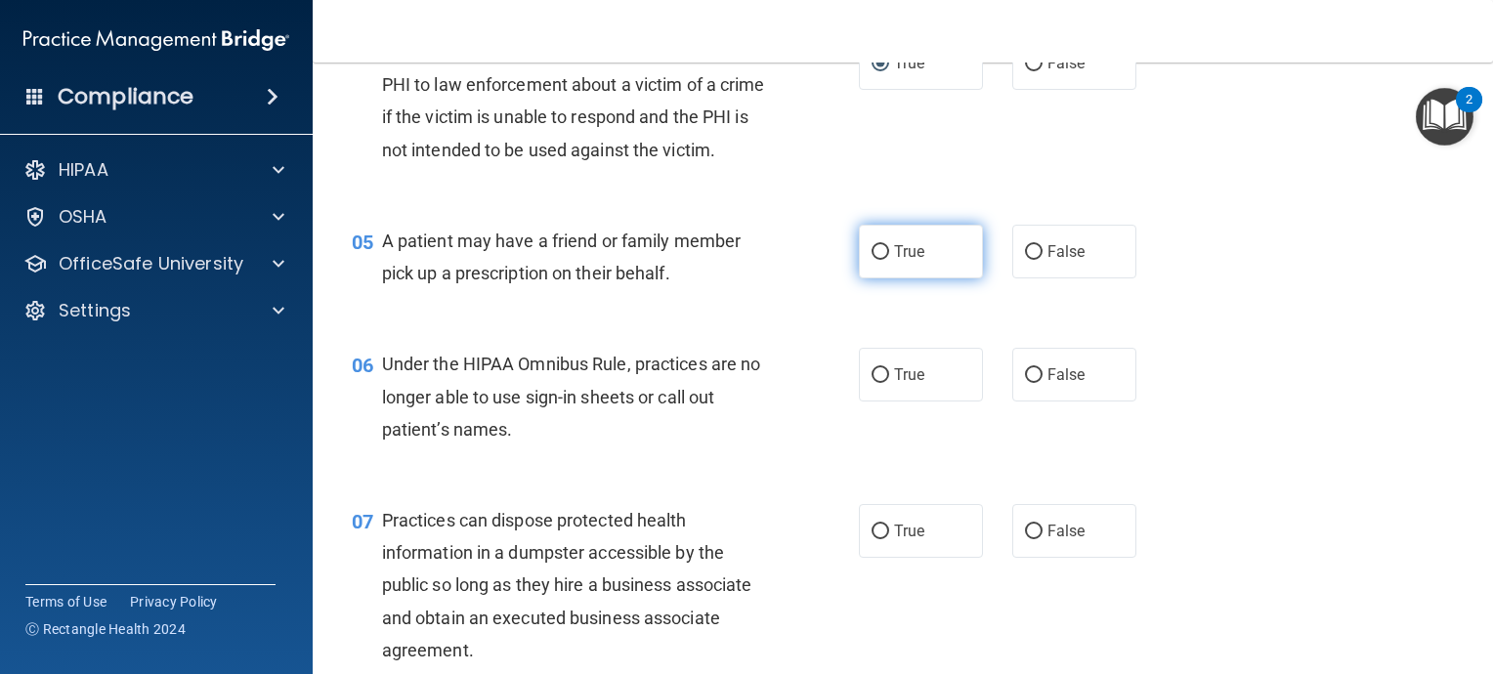
click at [872, 260] on input "True" at bounding box center [881, 252] width 18 height 15
radio input "true"
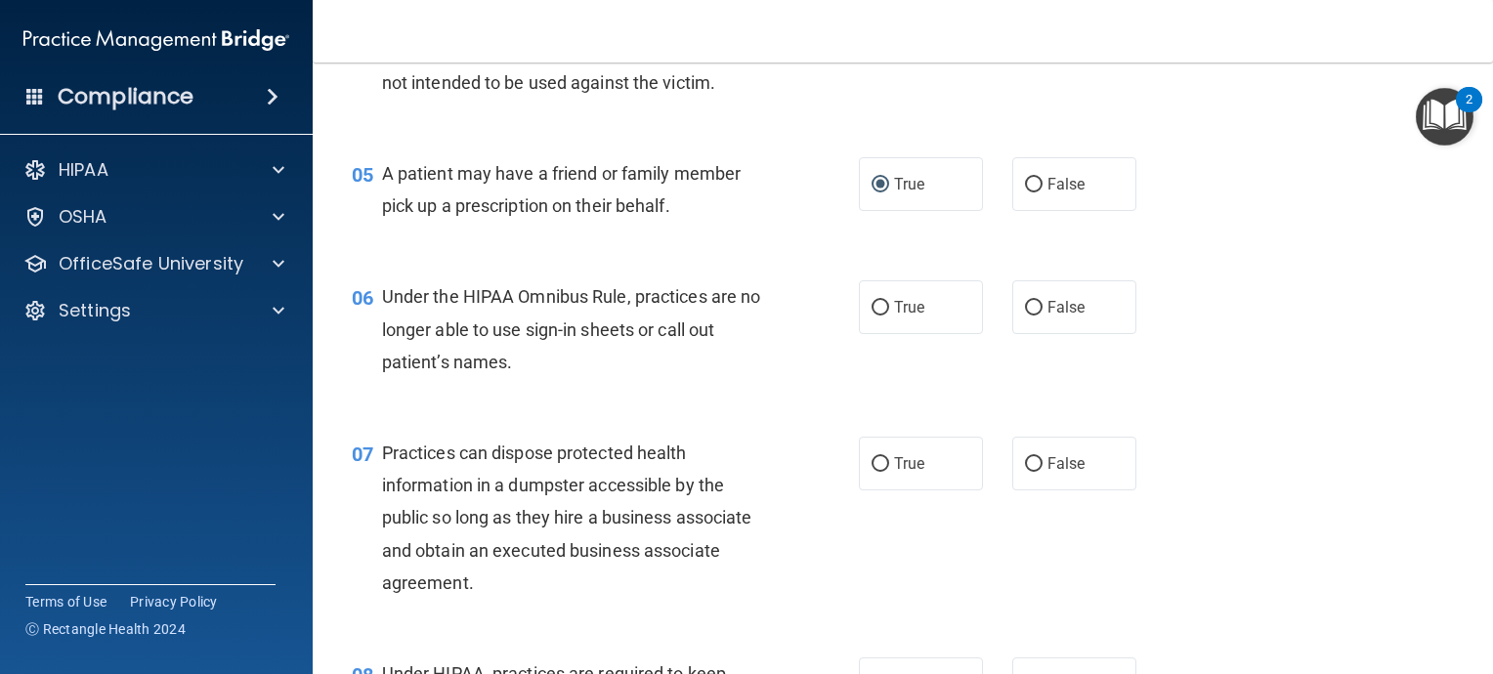
scroll to position [782, 0]
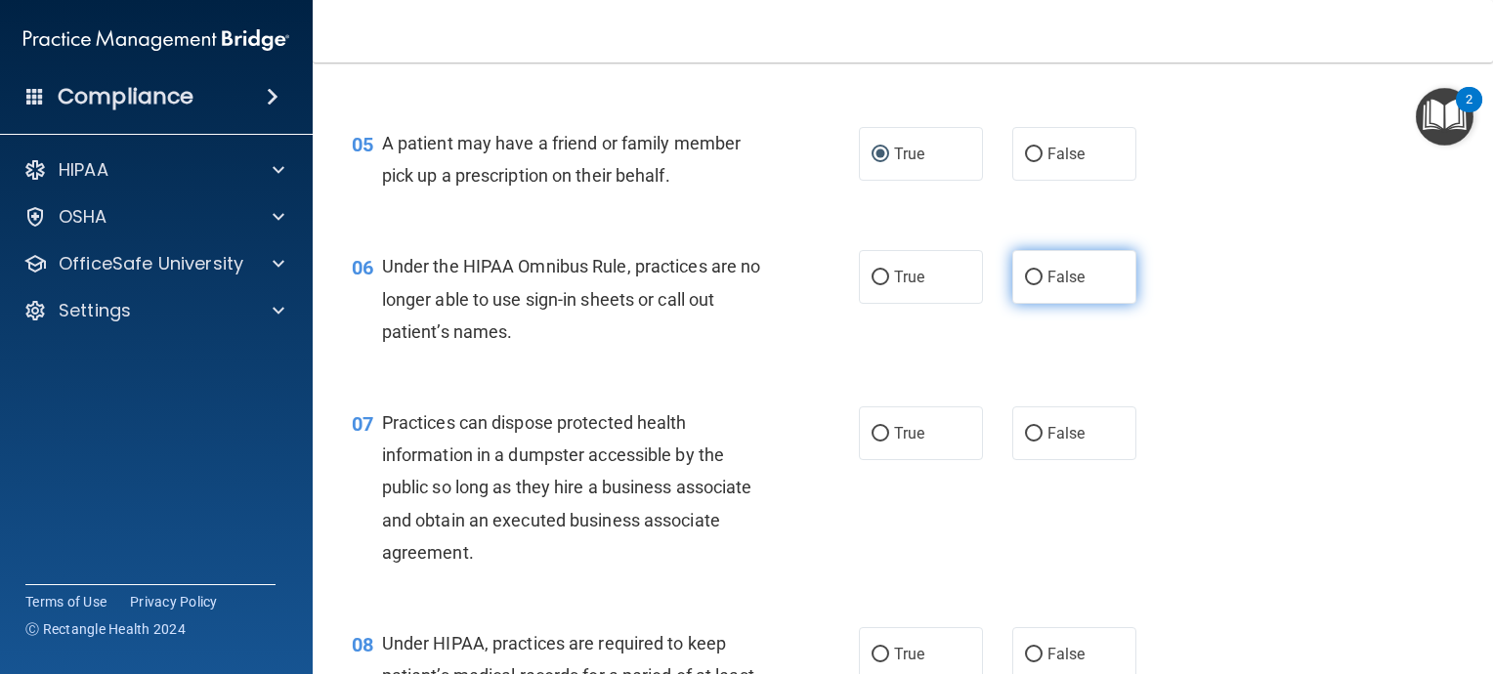
click at [1025, 285] on input "False" at bounding box center [1034, 278] width 18 height 15
radio input "true"
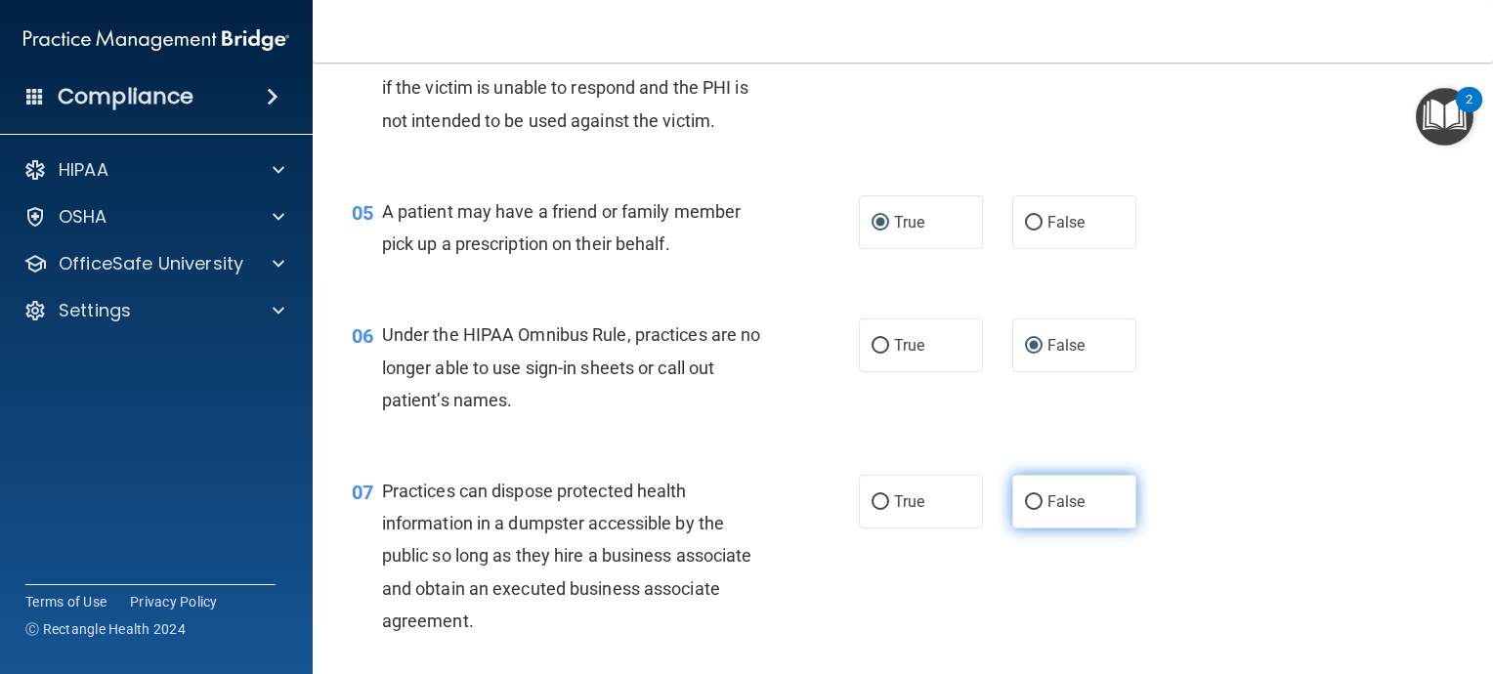
scroll to position [684, 0]
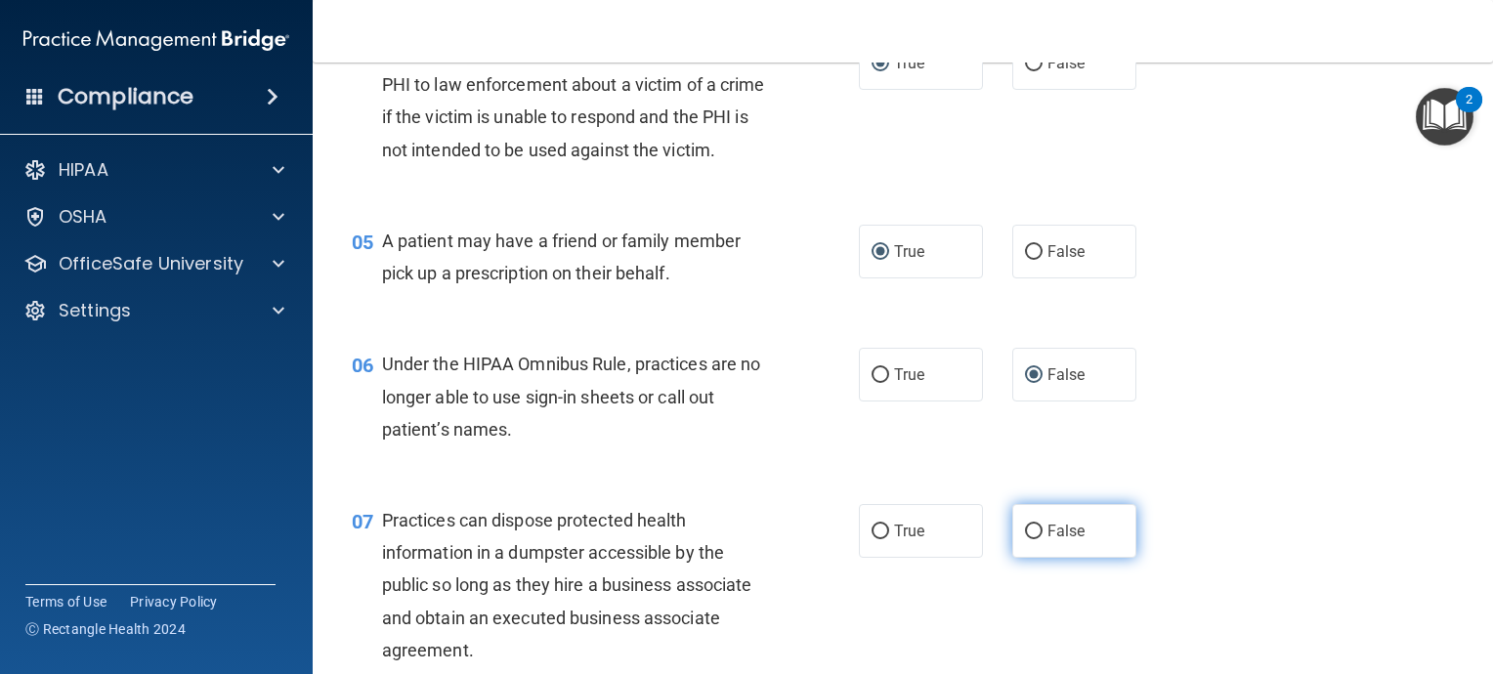
click at [1027, 472] on div "06 Under the HIPAA Omnibus Rule, practices are no longer able to use sign-in sh…" at bounding box center [902, 401] width 1131 height 156
click at [1025, 539] on input "False" at bounding box center [1034, 532] width 18 height 15
radio input "true"
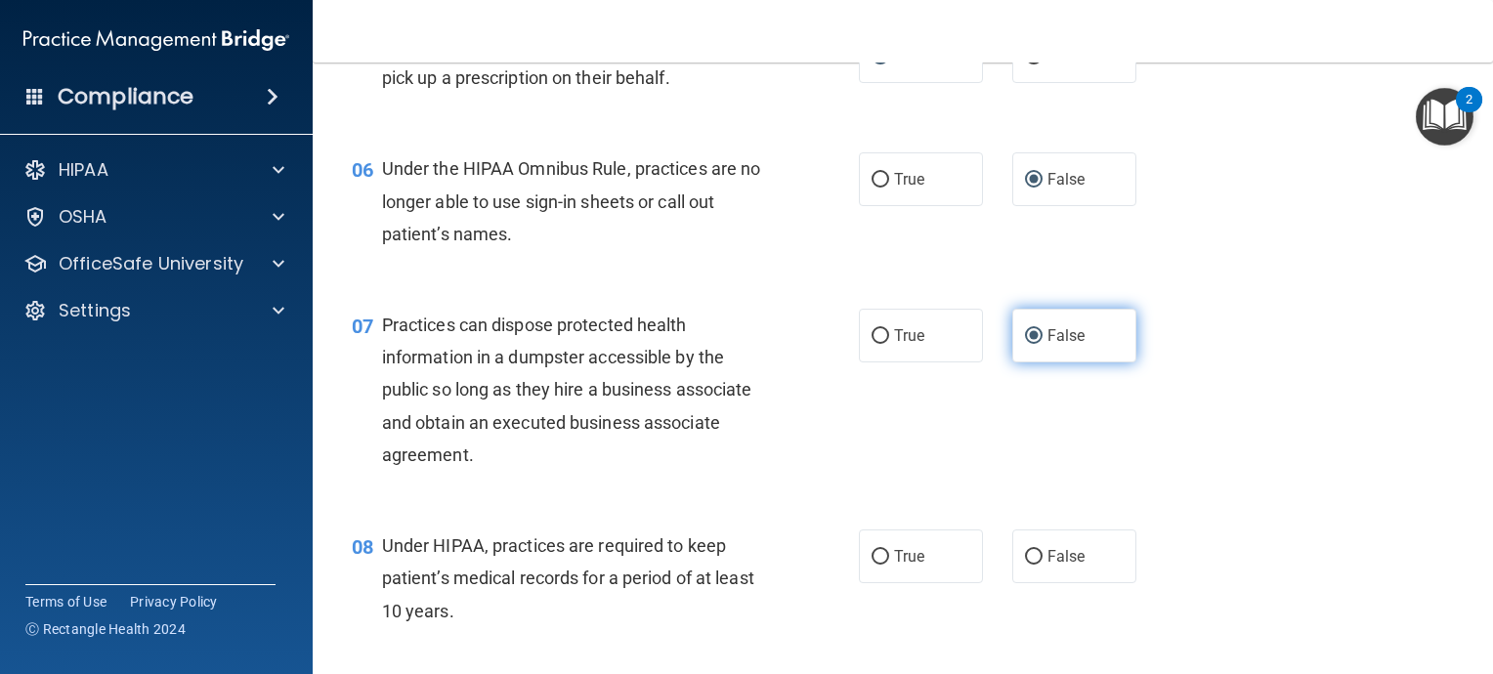
scroll to position [977, 0]
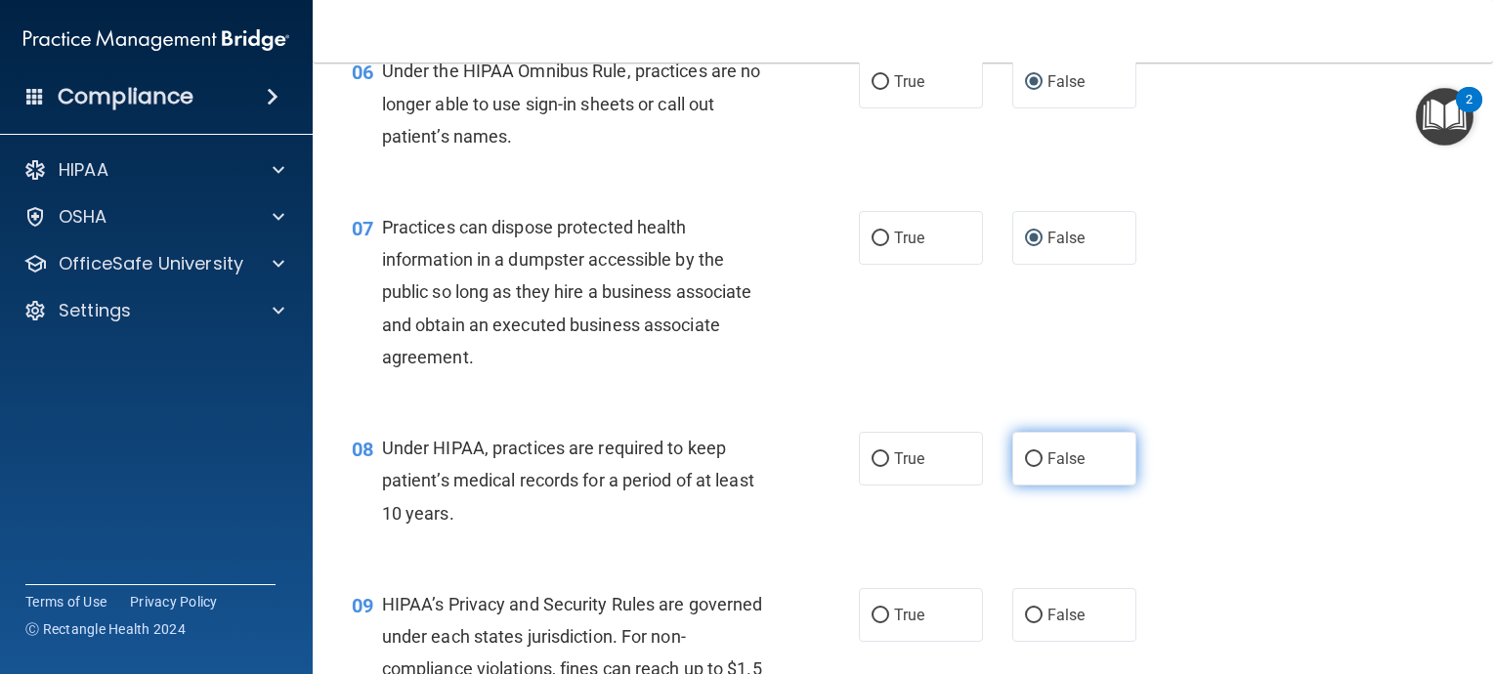
click at [1025, 467] on input "False" at bounding box center [1034, 459] width 18 height 15
radio input "true"
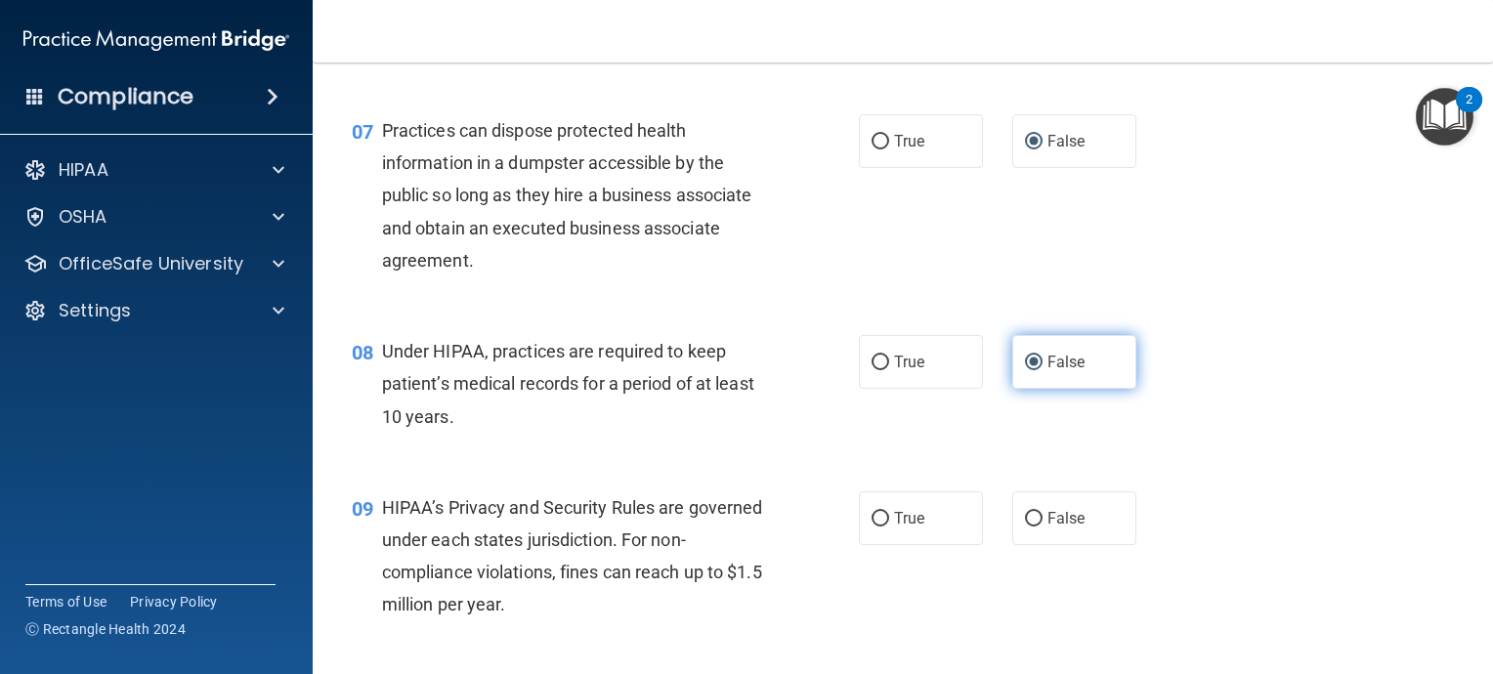
scroll to position [1075, 0]
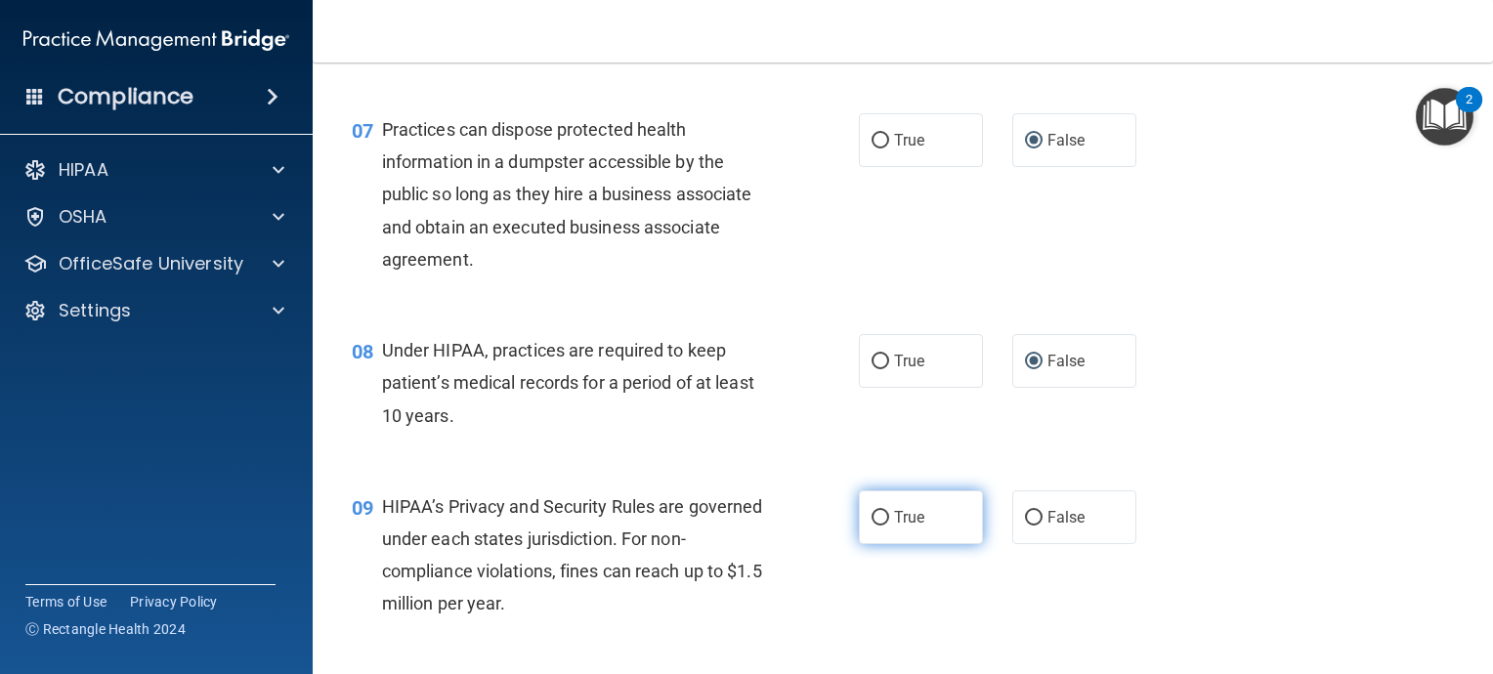
click at [872, 526] on input "True" at bounding box center [881, 518] width 18 height 15
radio input "true"
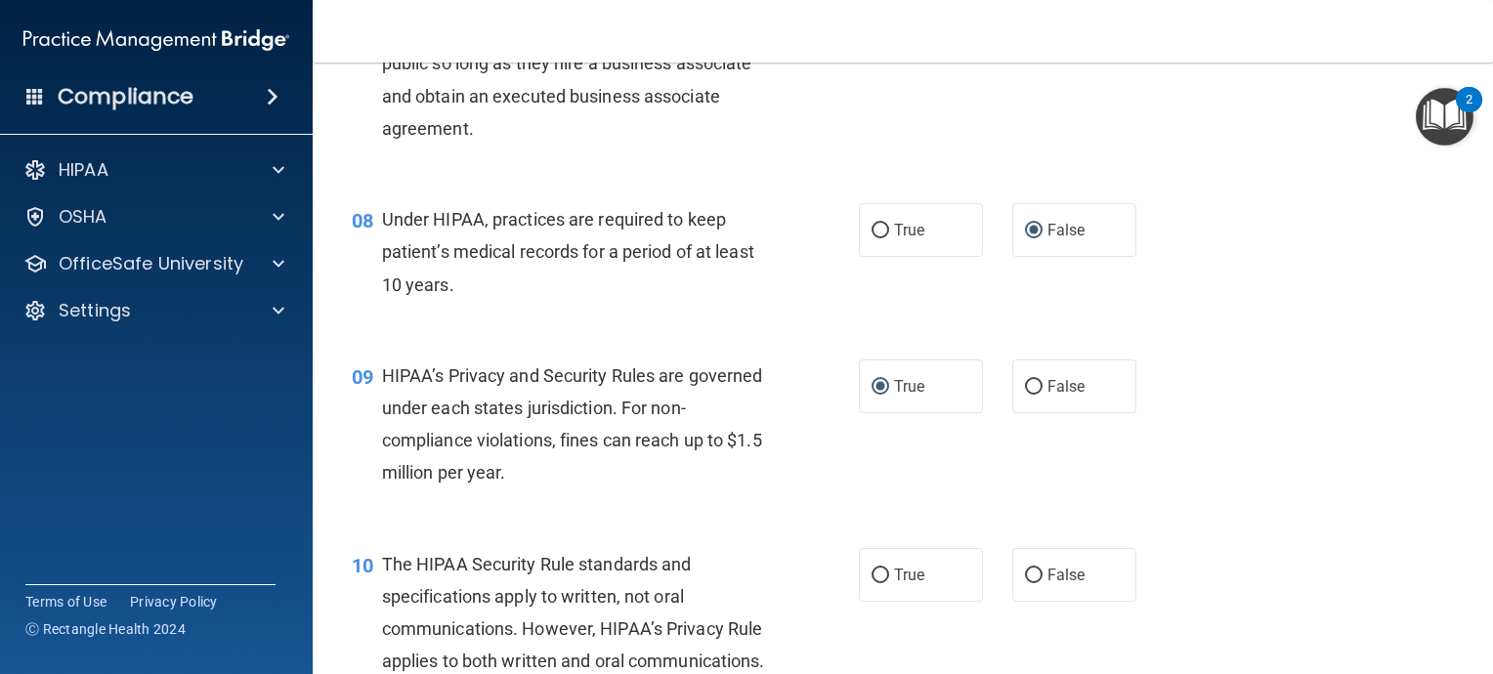
scroll to position [1173, 0]
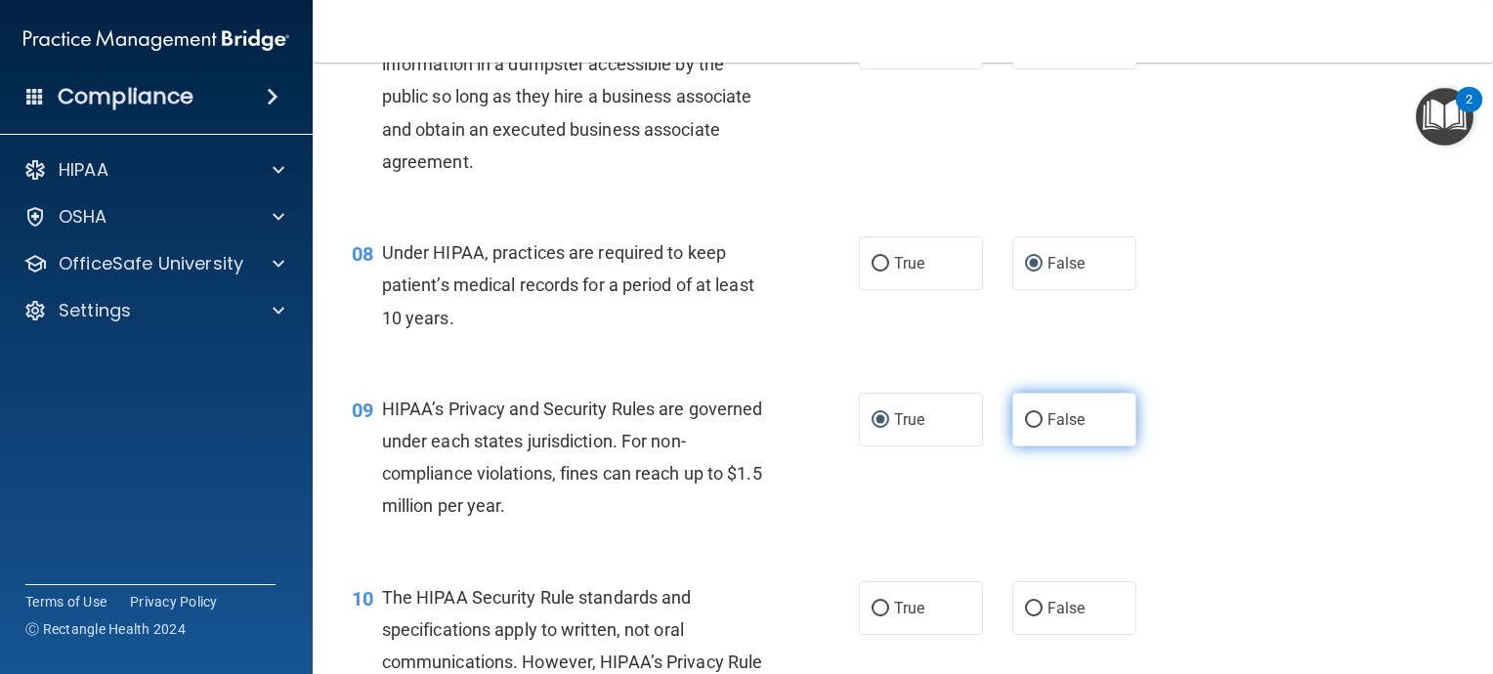
click at [1025, 428] on input "False" at bounding box center [1034, 420] width 18 height 15
radio input "true"
radio input "false"
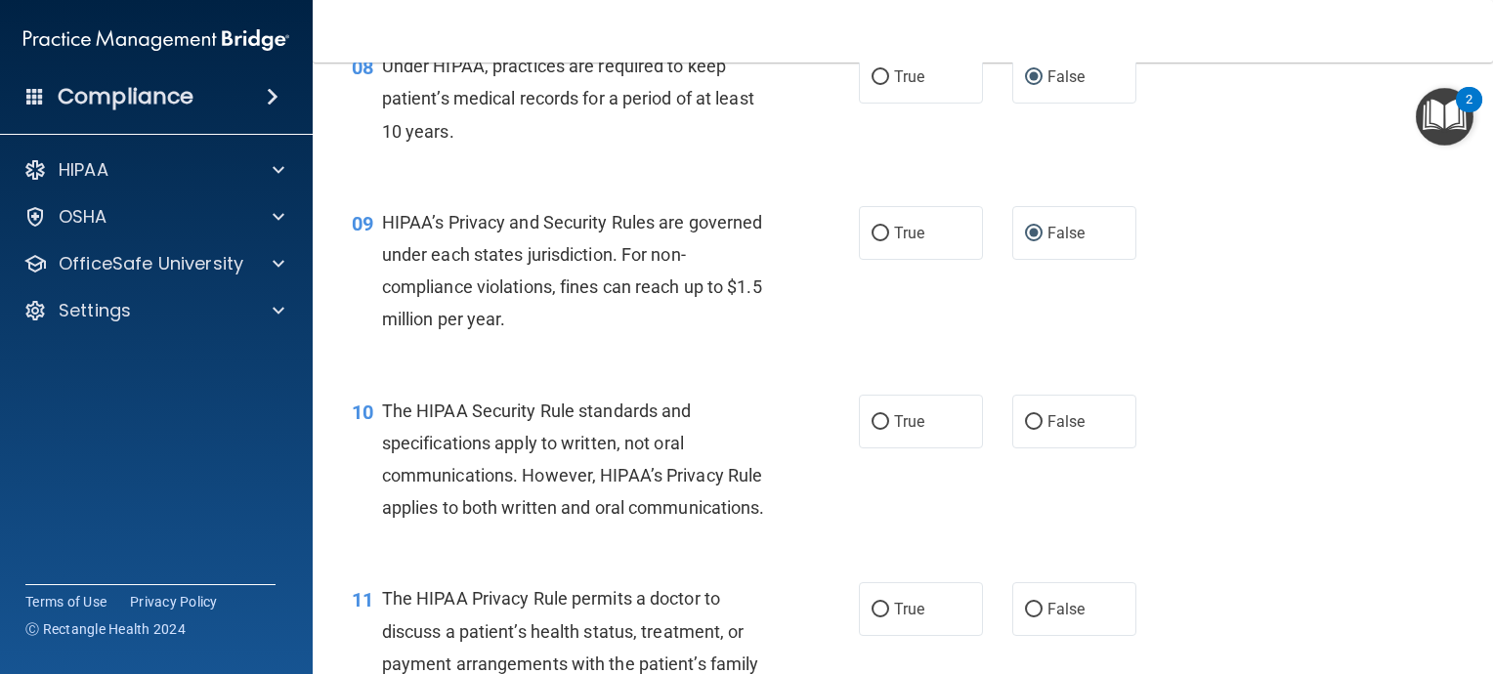
scroll to position [1368, 0]
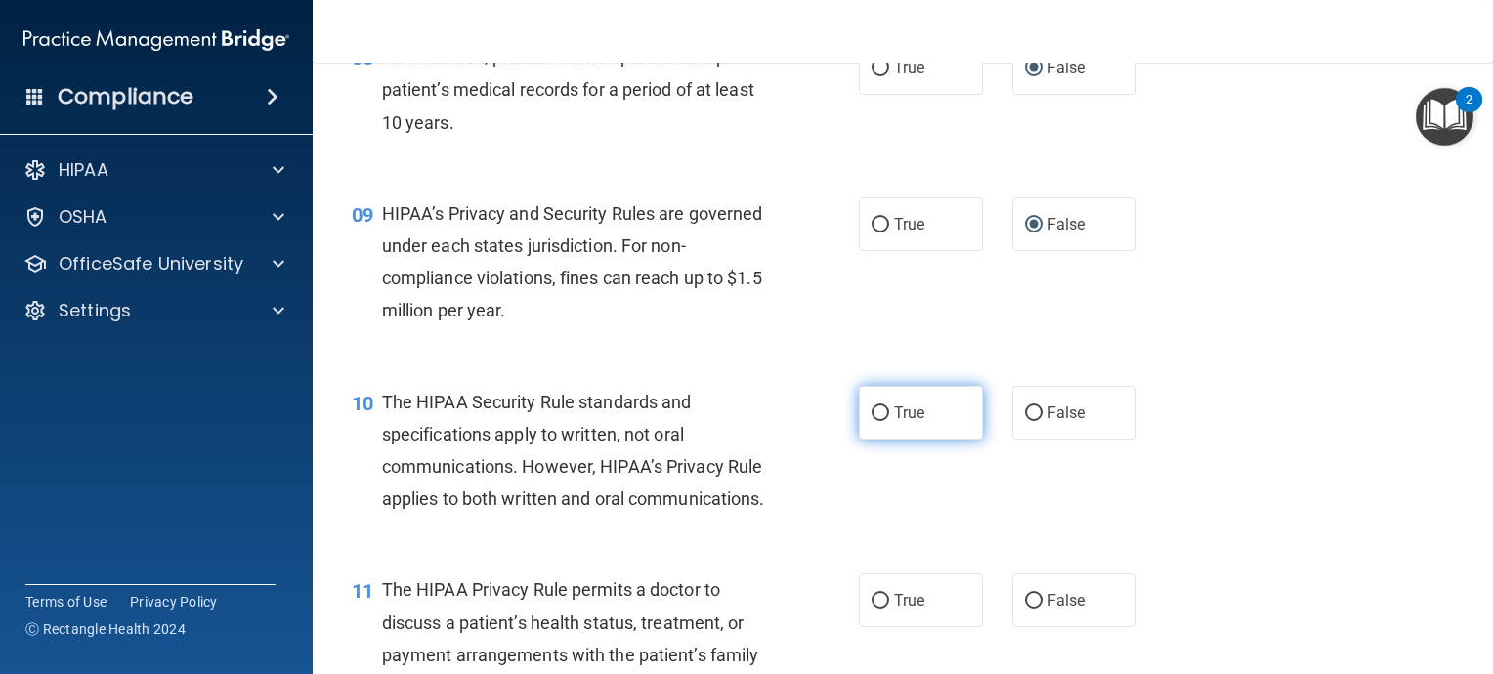
click at [872, 421] on input "True" at bounding box center [881, 413] width 18 height 15
radio input "true"
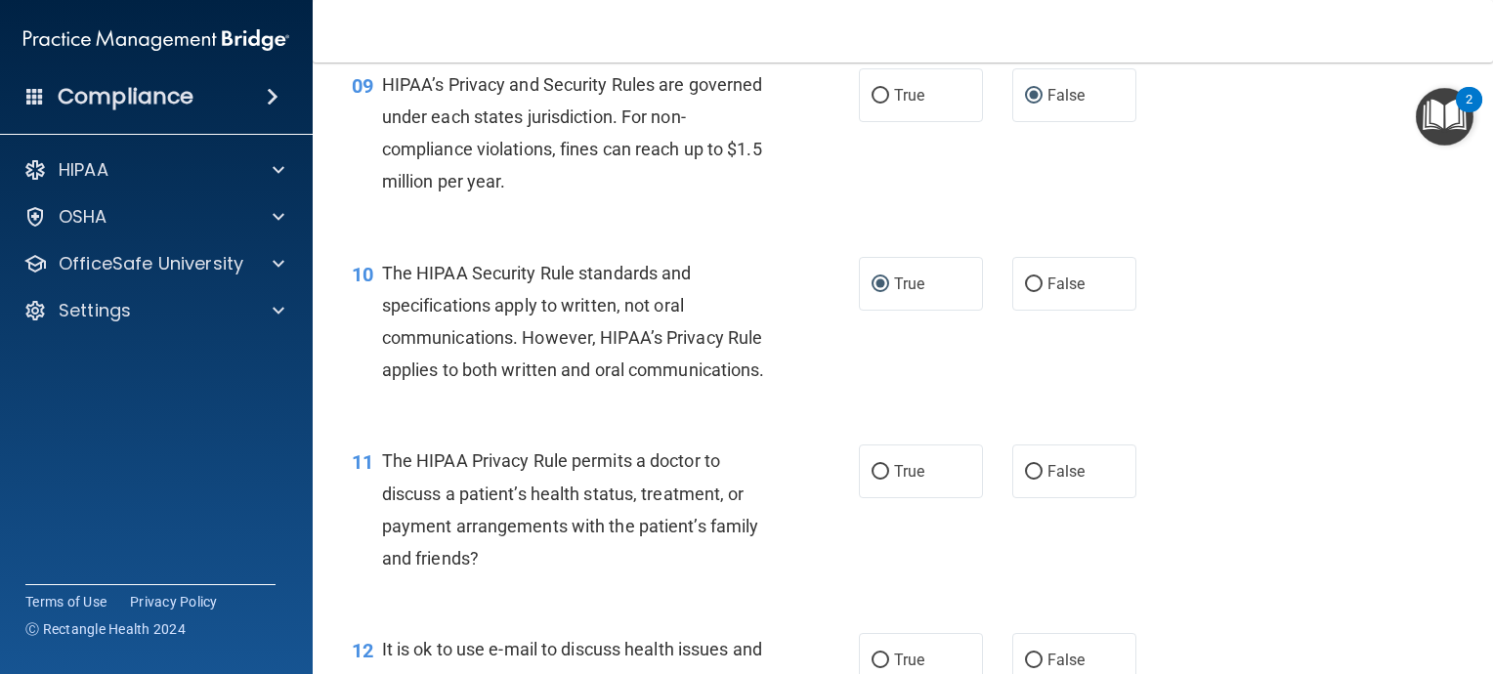
scroll to position [1466, 0]
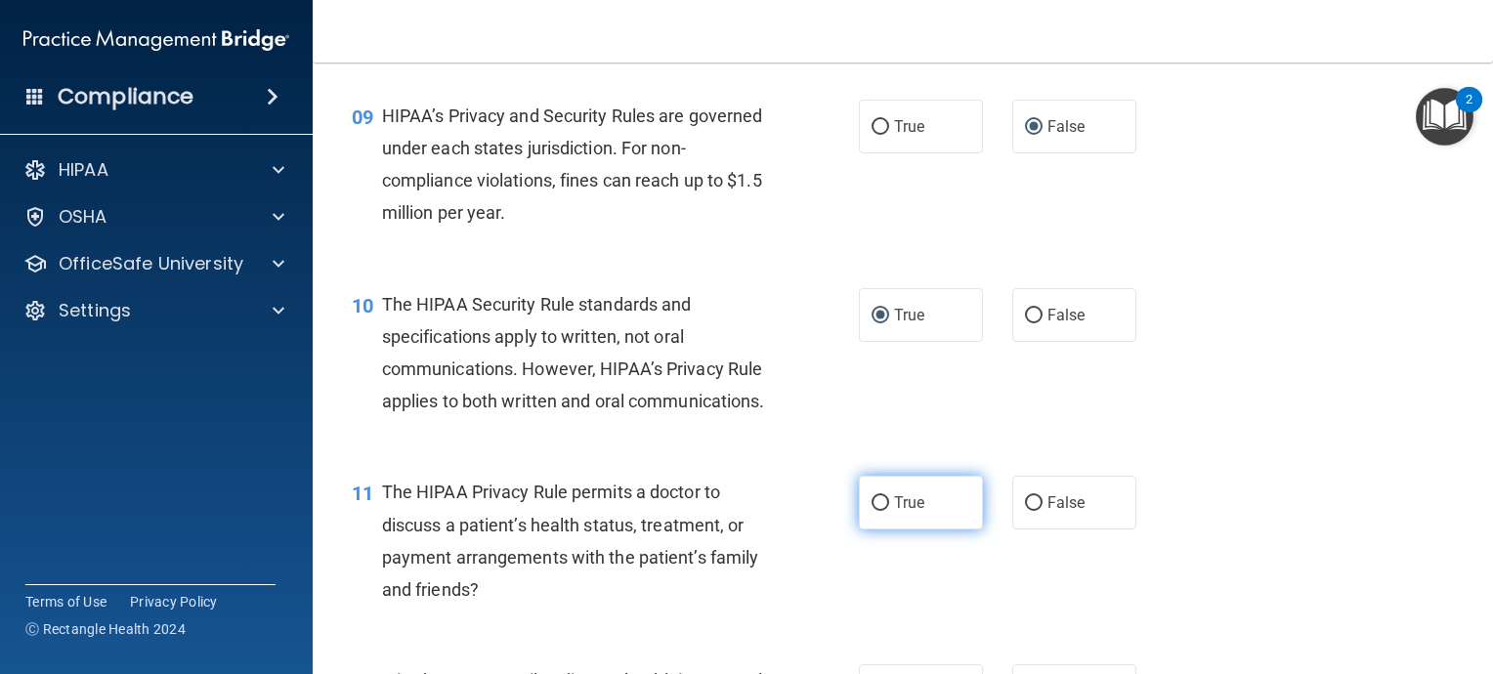
click at [872, 511] on input "True" at bounding box center [881, 503] width 18 height 15
radio input "true"
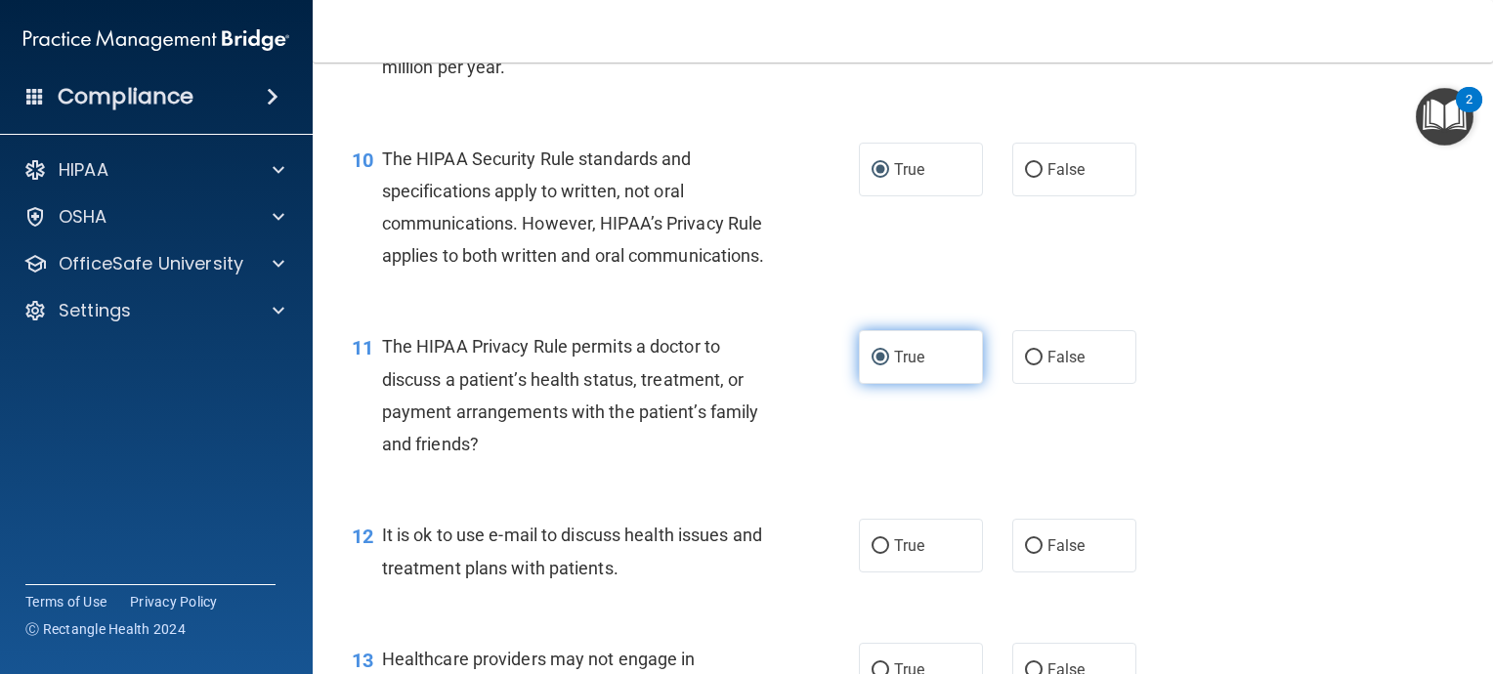
scroll to position [1857, 0]
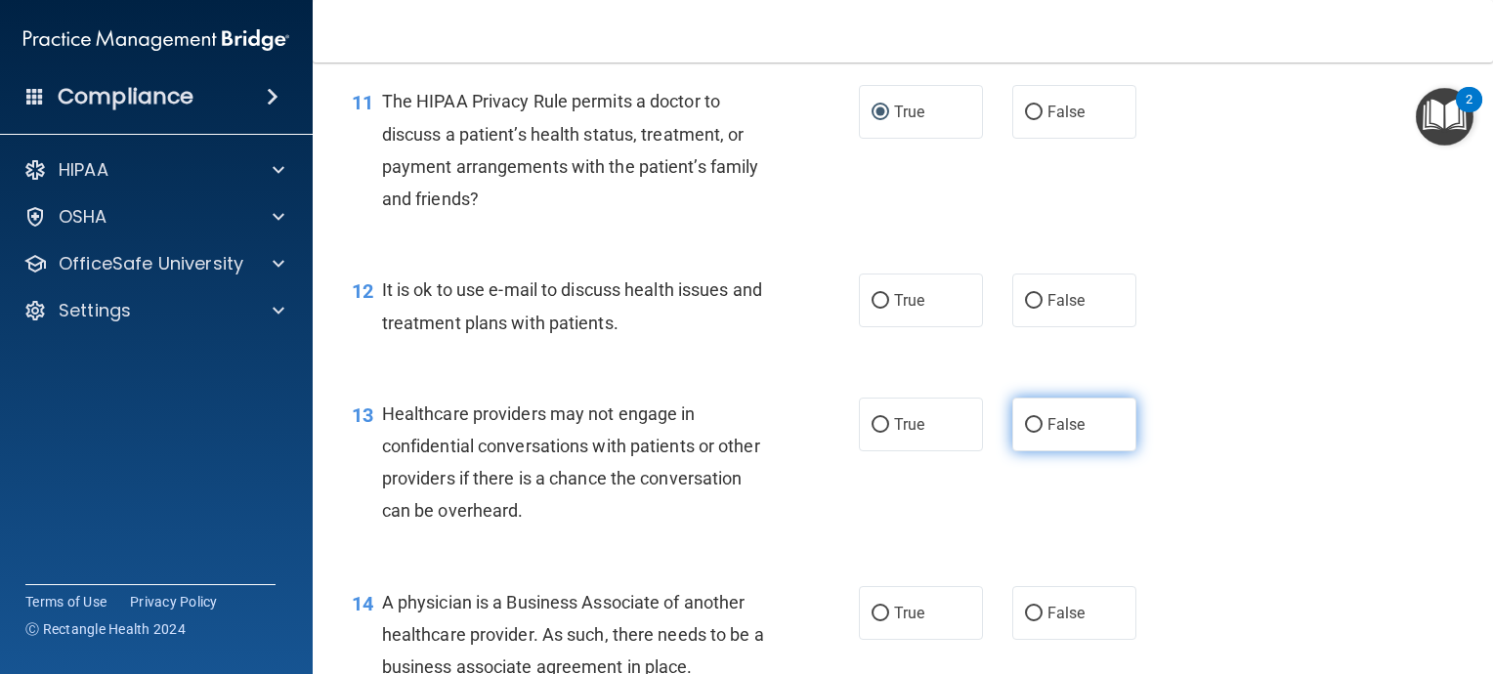
click at [1026, 433] on input "False" at bounding box center [1034, 425] width 18 height 15
radio input "true"
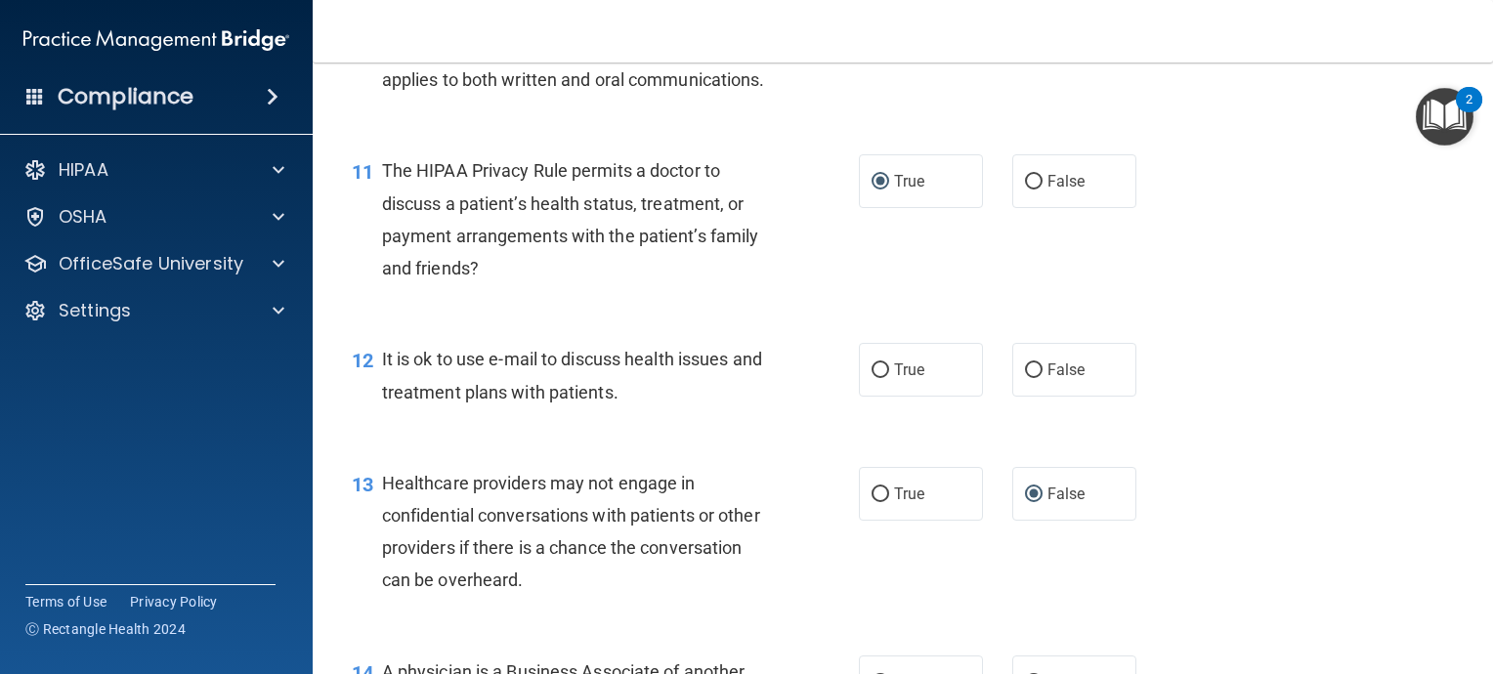
scroll to position [1759, 0]
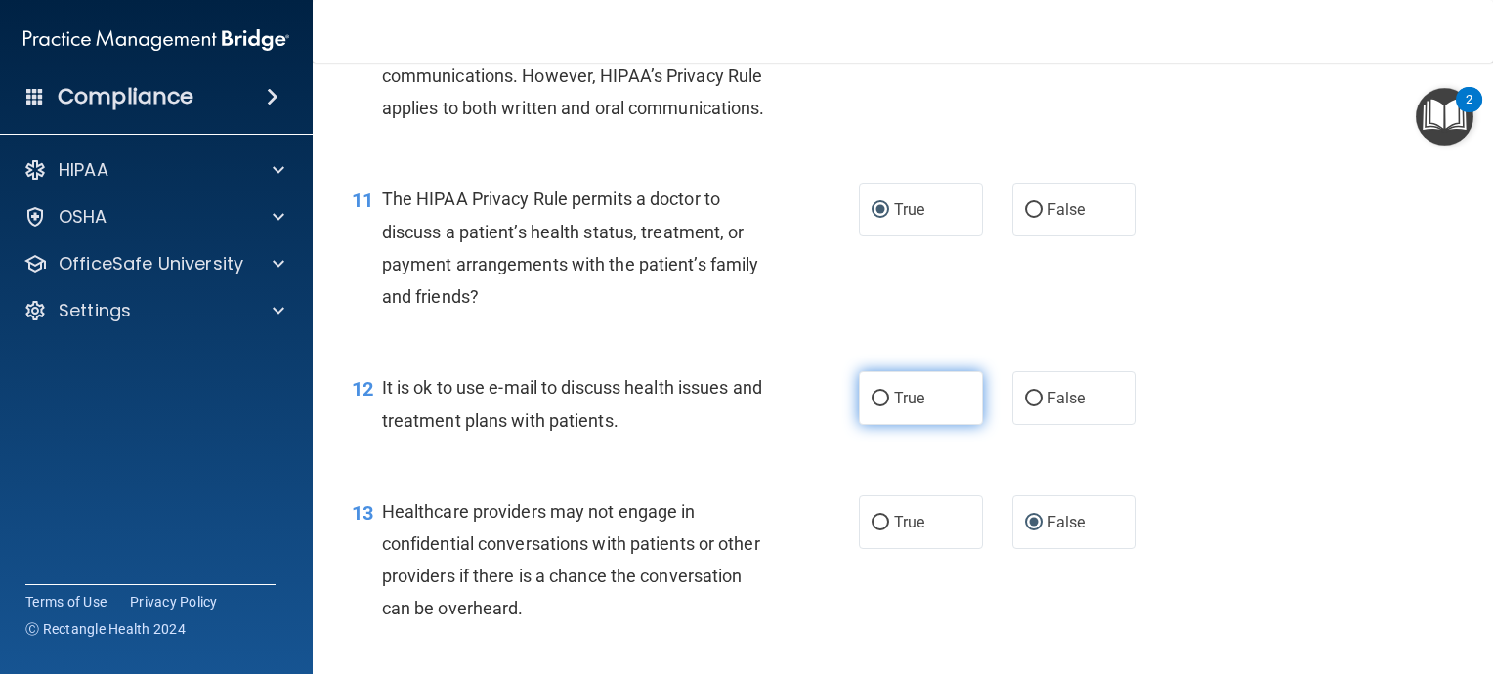
click at [872, 406] on input "True" at bounding box center [881, 399] width 18 height 15
radio input "true"
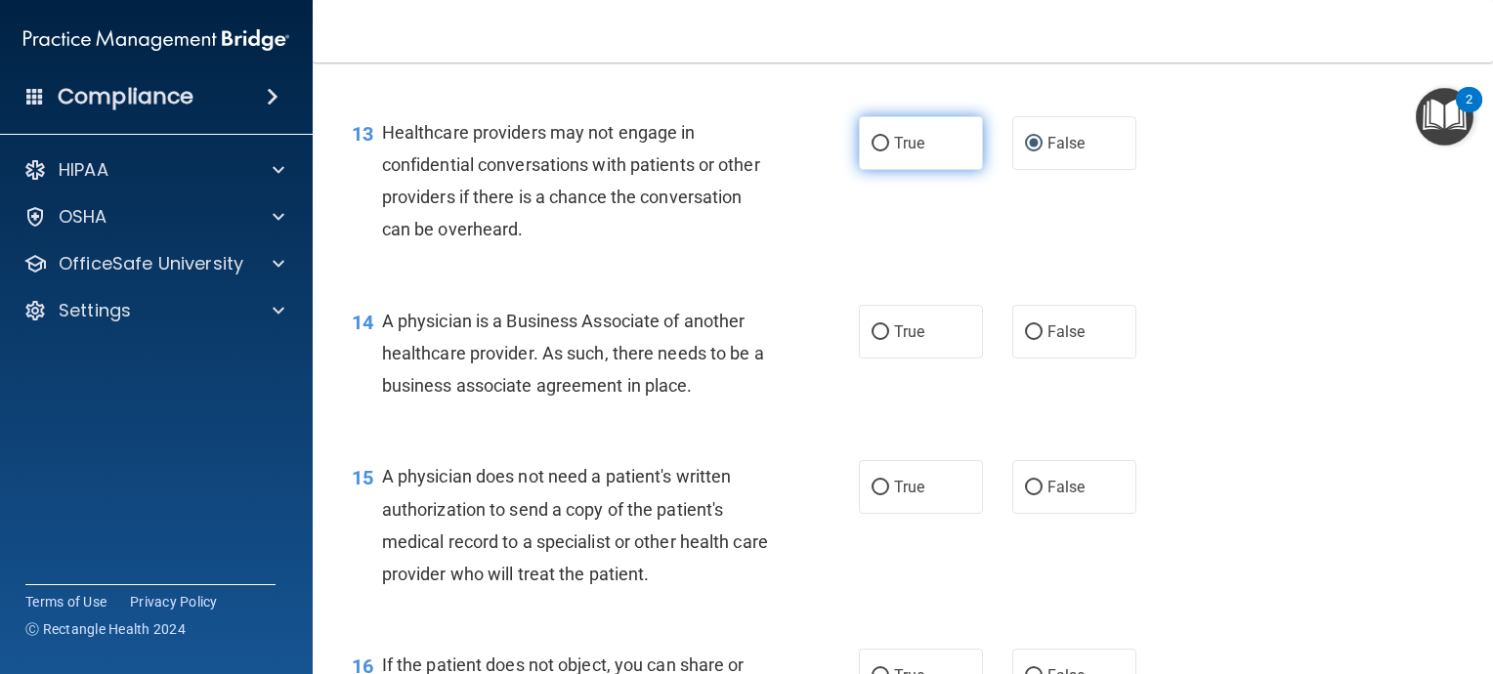
scroll to position [2150, 0]
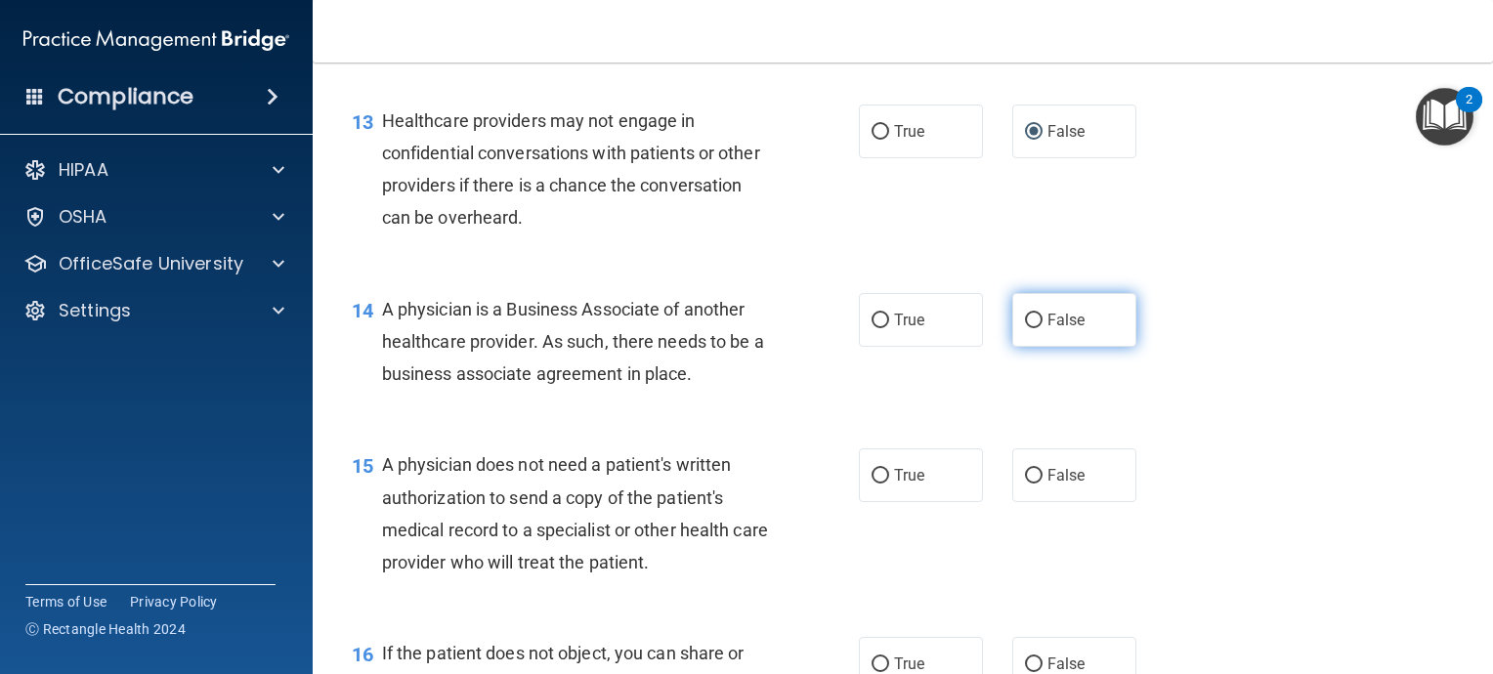
click at [1025, 328] on input "False" at bounding box center [1034, 321] width 18 height 15
radio input "true"
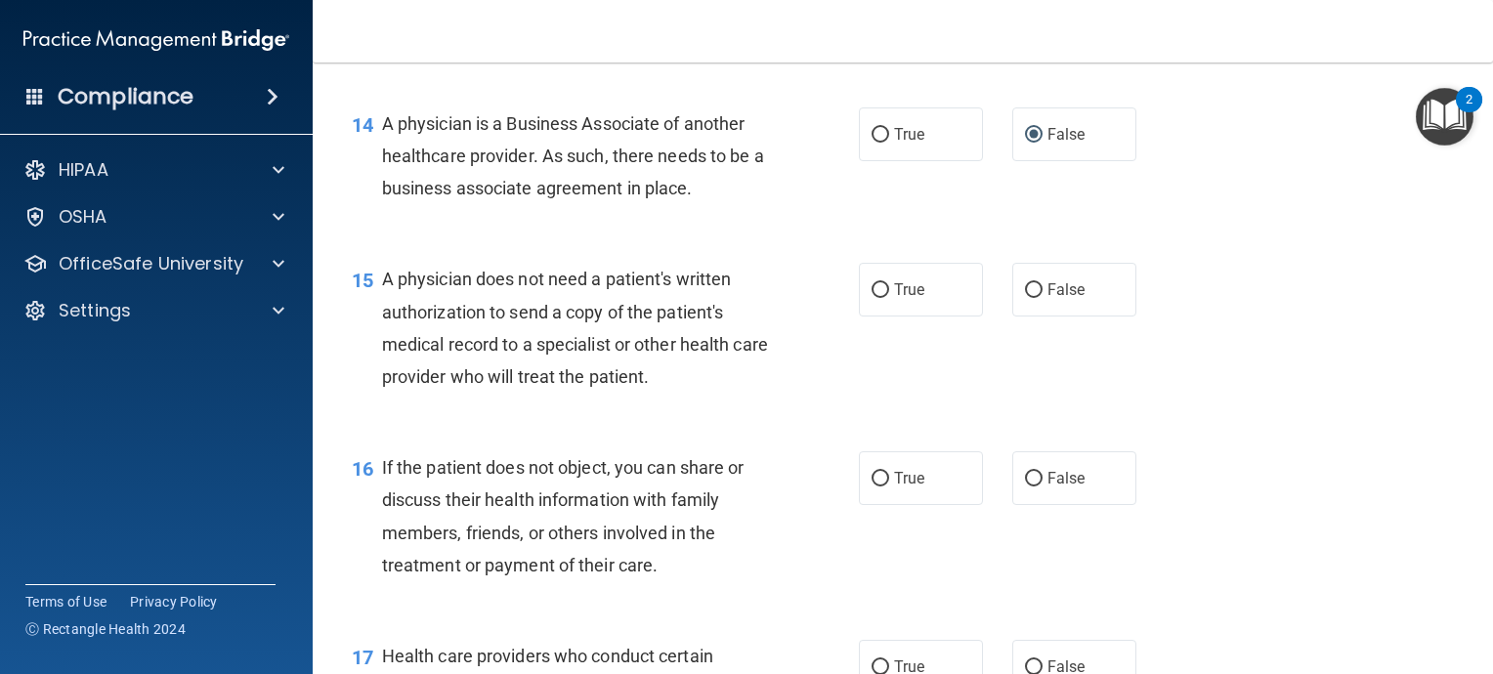
scroll to position [2345, 0]
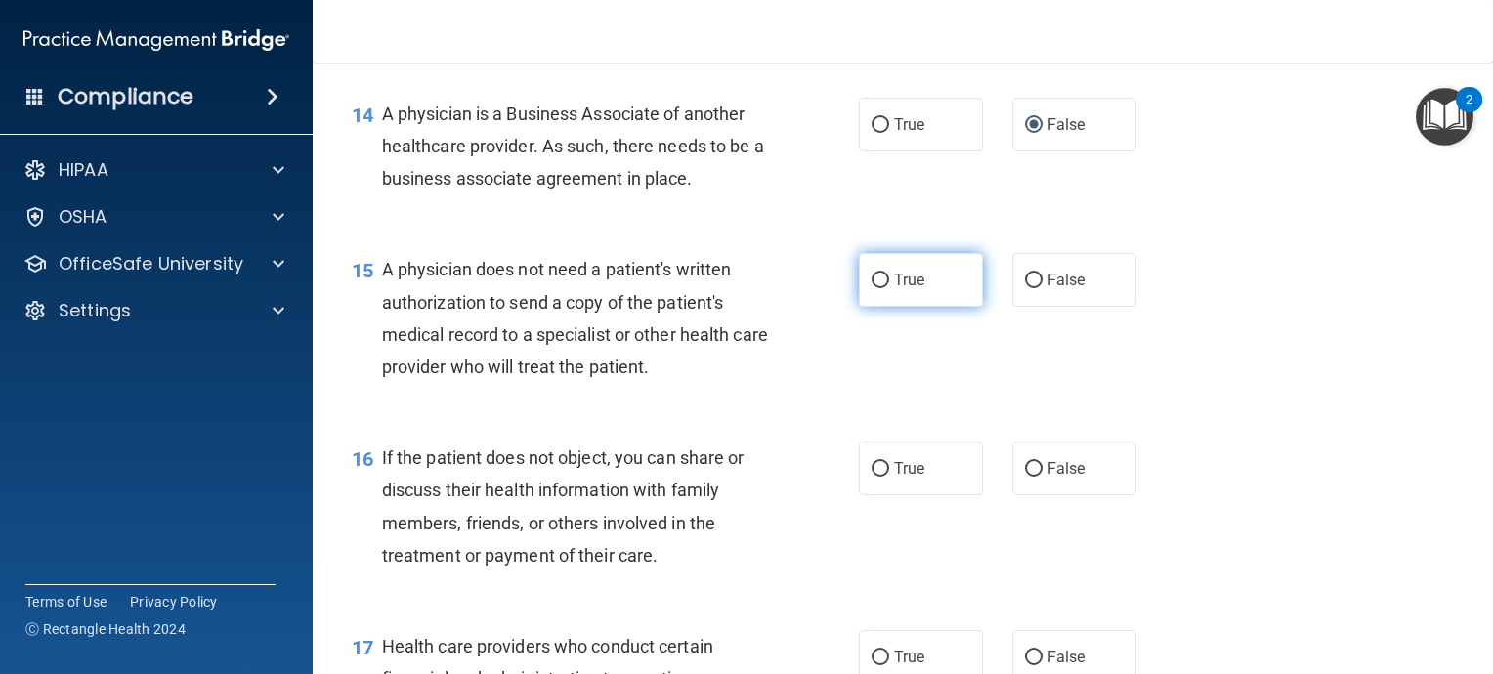
click at [876, 288] on input "True" at bounding box center [881, 281] width 18 height 15
radio input "true"
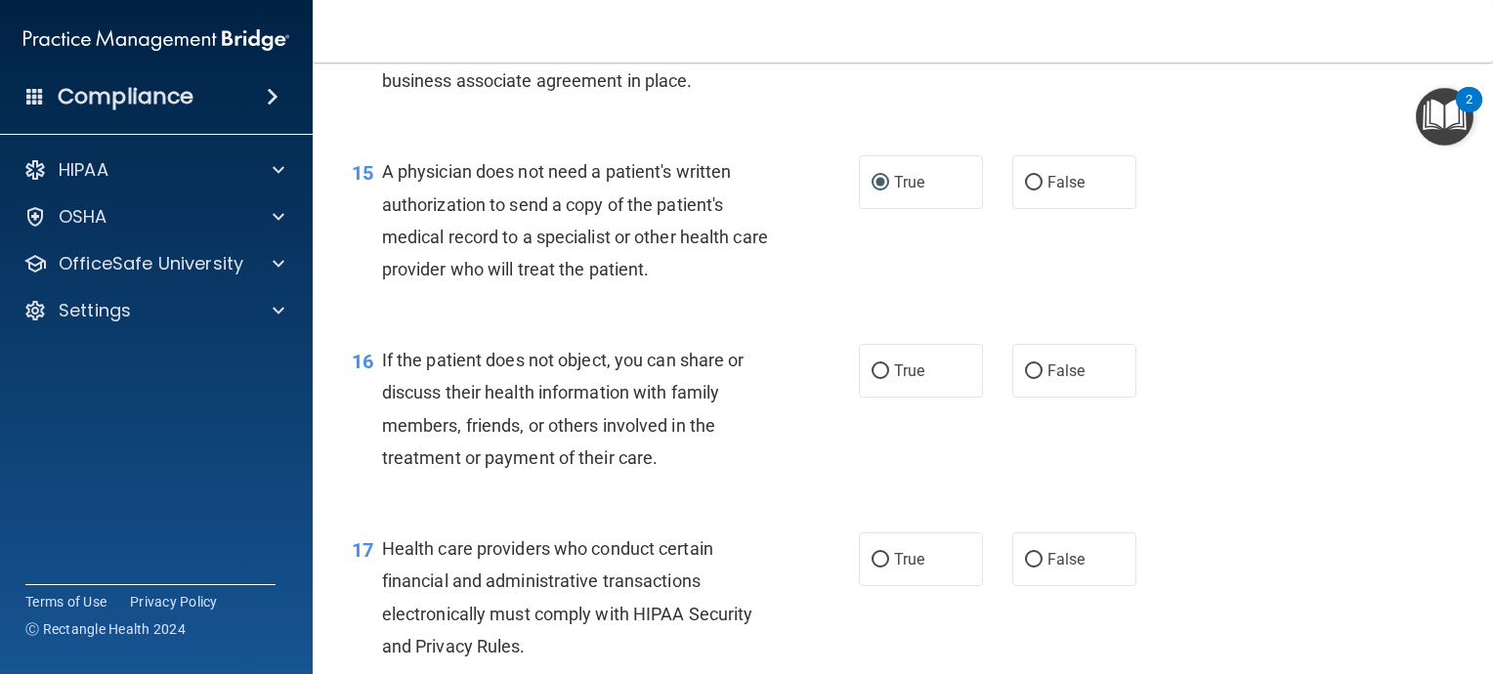
scroll to position [2540, 0]
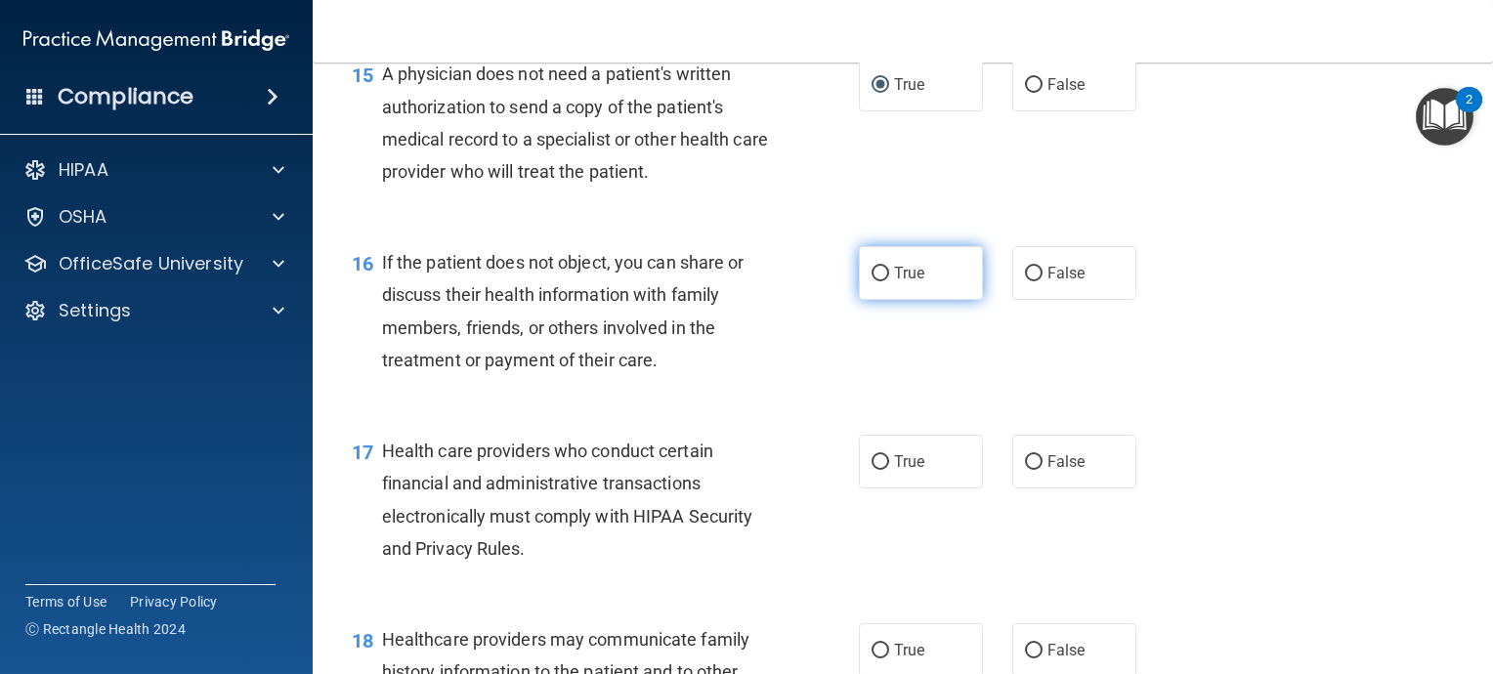
click at [875, 281] on input "True" at bounding box center [881, 274] width 18 height 15
radio input "true"
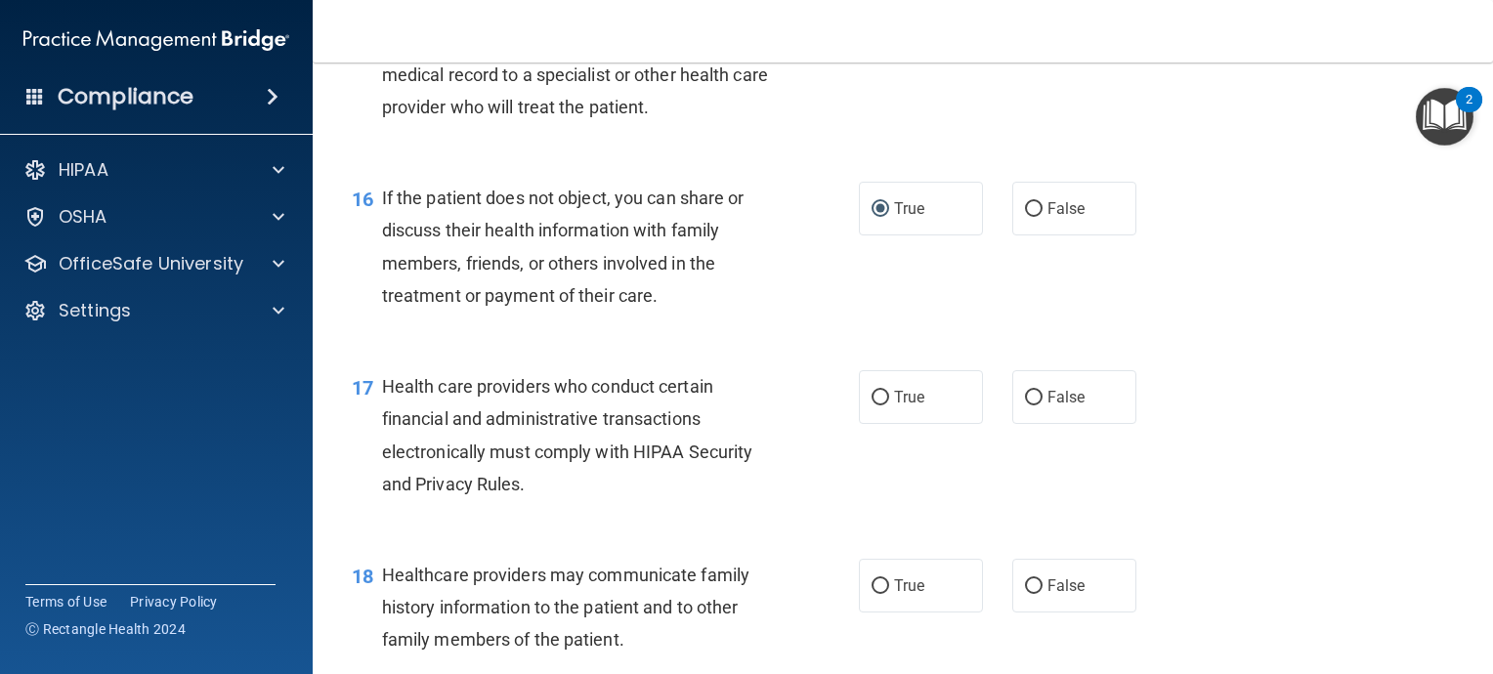
scroll to position [2736, 0]
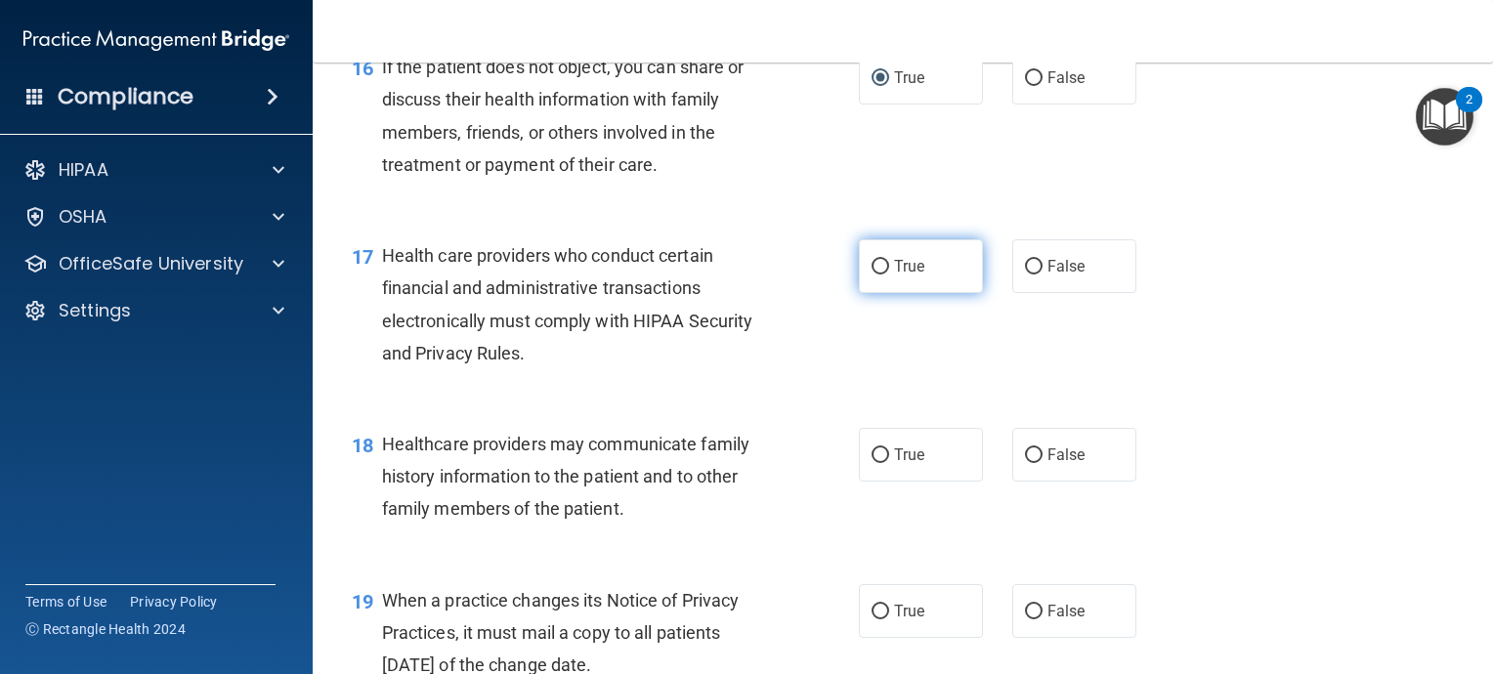
click at [874, 275] on input "True" at bounding box center [881, 267] width 18 height 15
radio input "true"
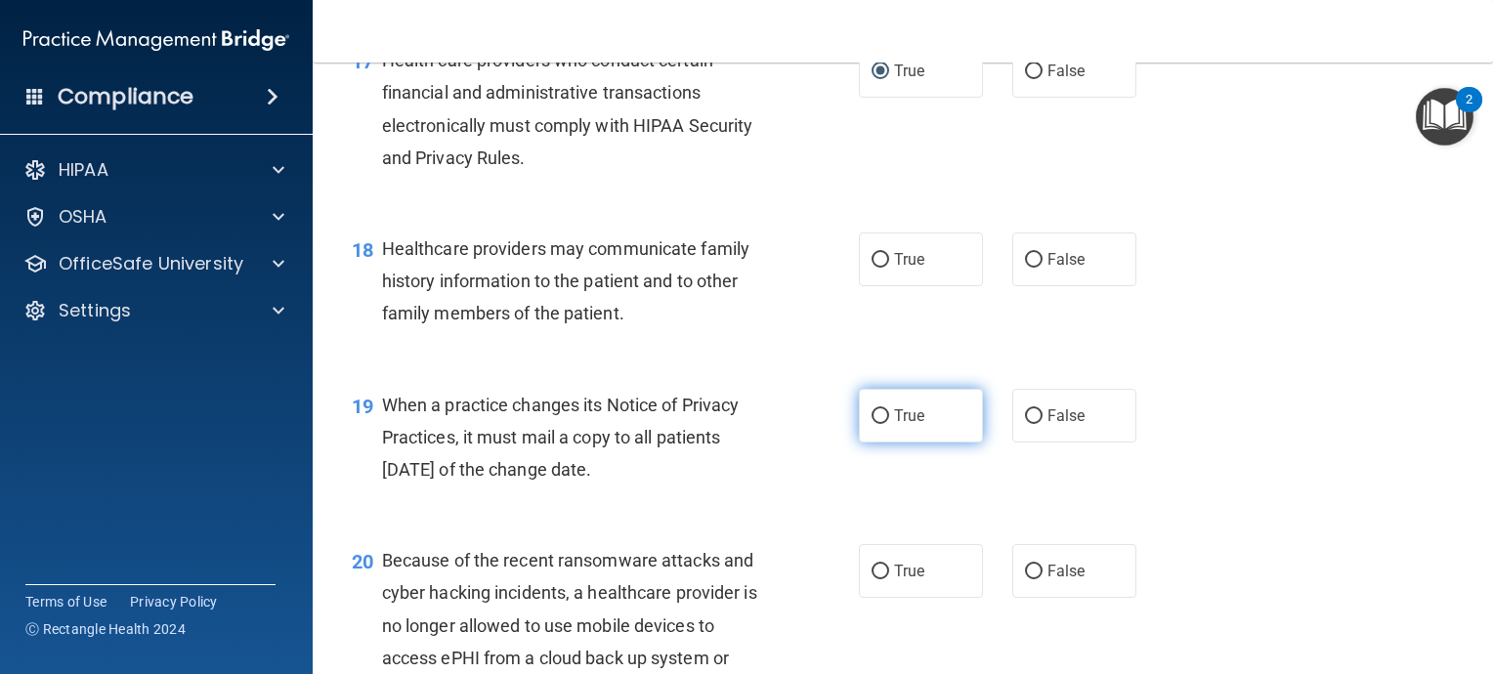
scroll to position [2834, 0]
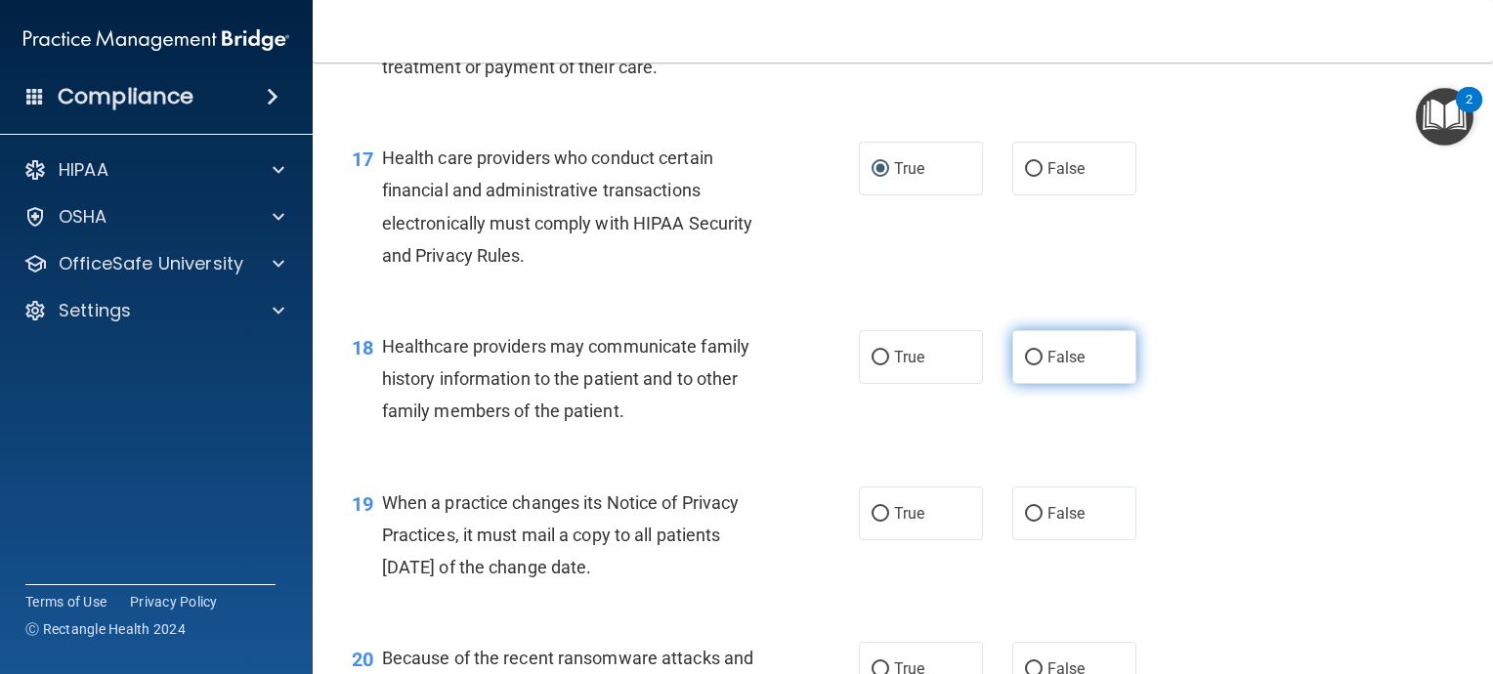
click at [1025, 365] on input "False" at bounding box center [1034, 358] width 18 height 15
radio input "true"
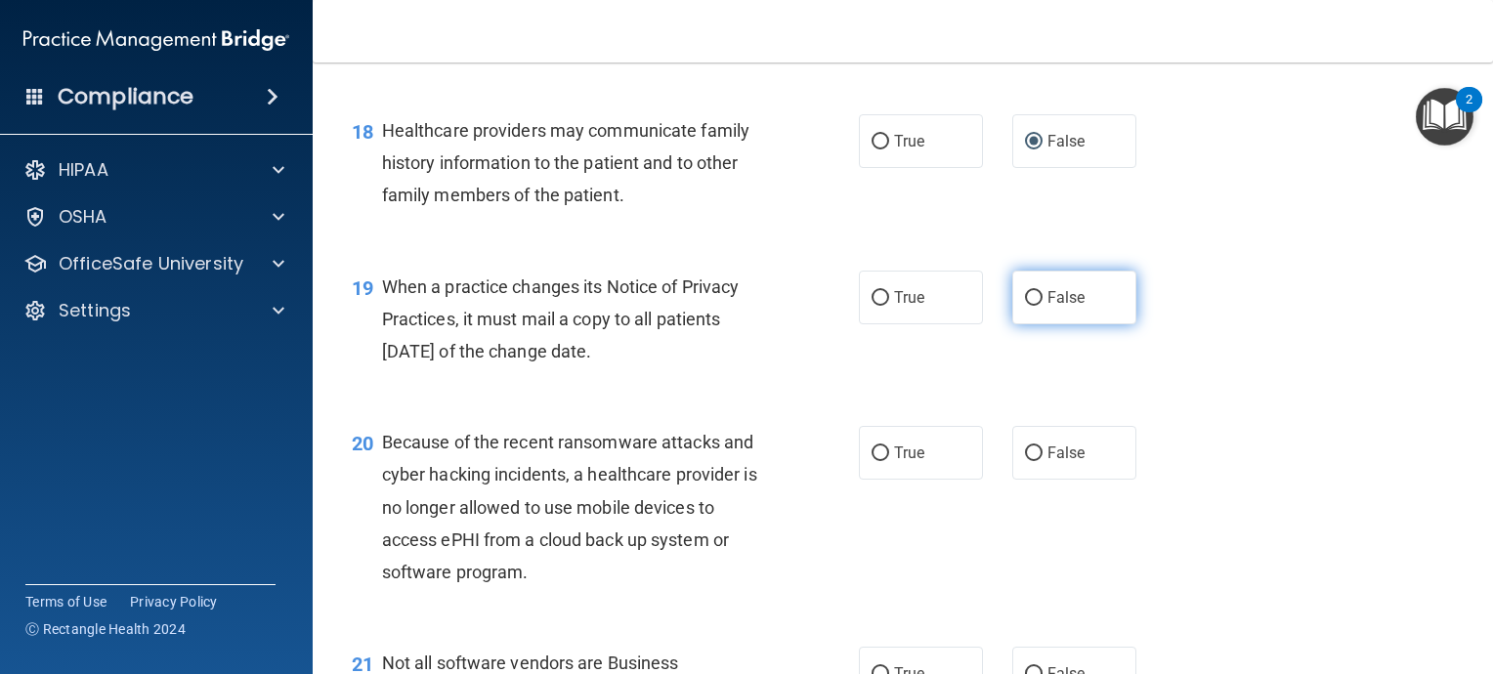
scroll to position [3029, 0]
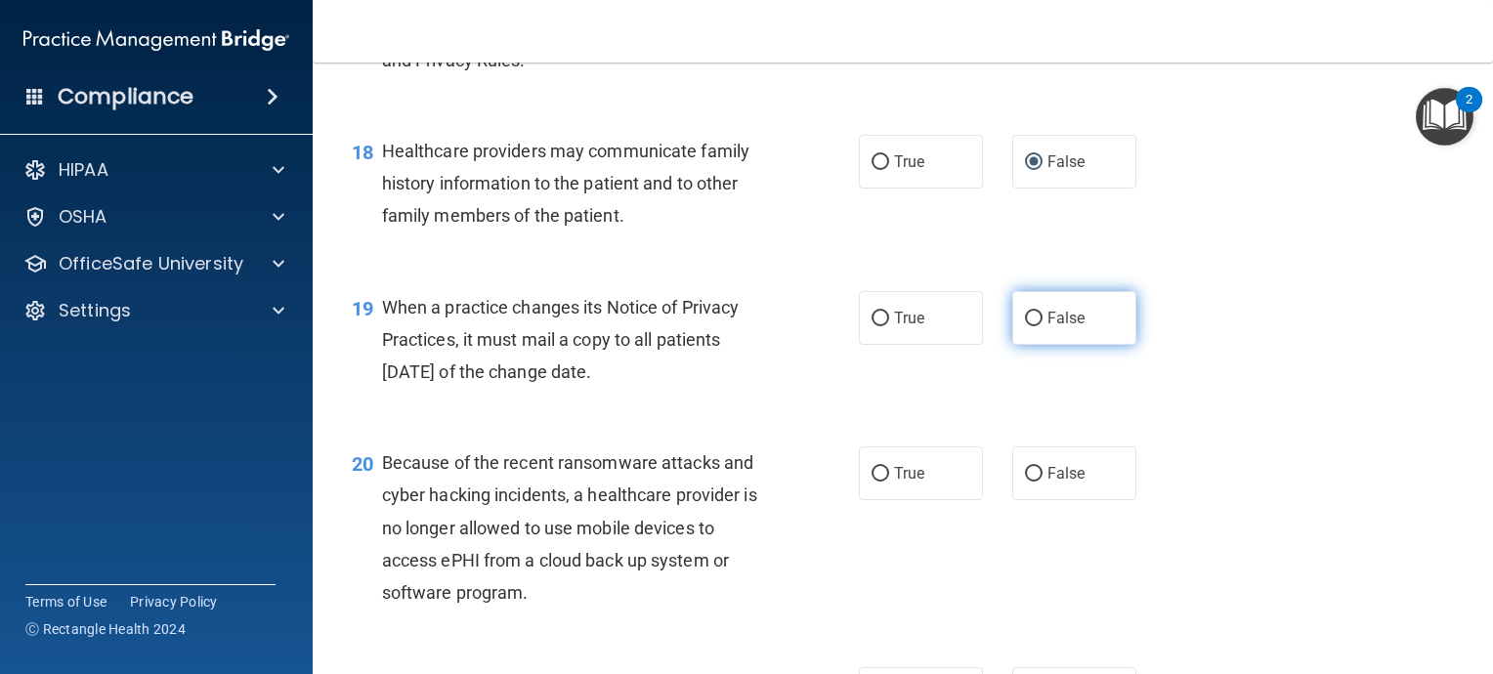
click at [1026, 326] on input "False" at bounding box center [1034, 319] width 18 height 15
radio input "true"
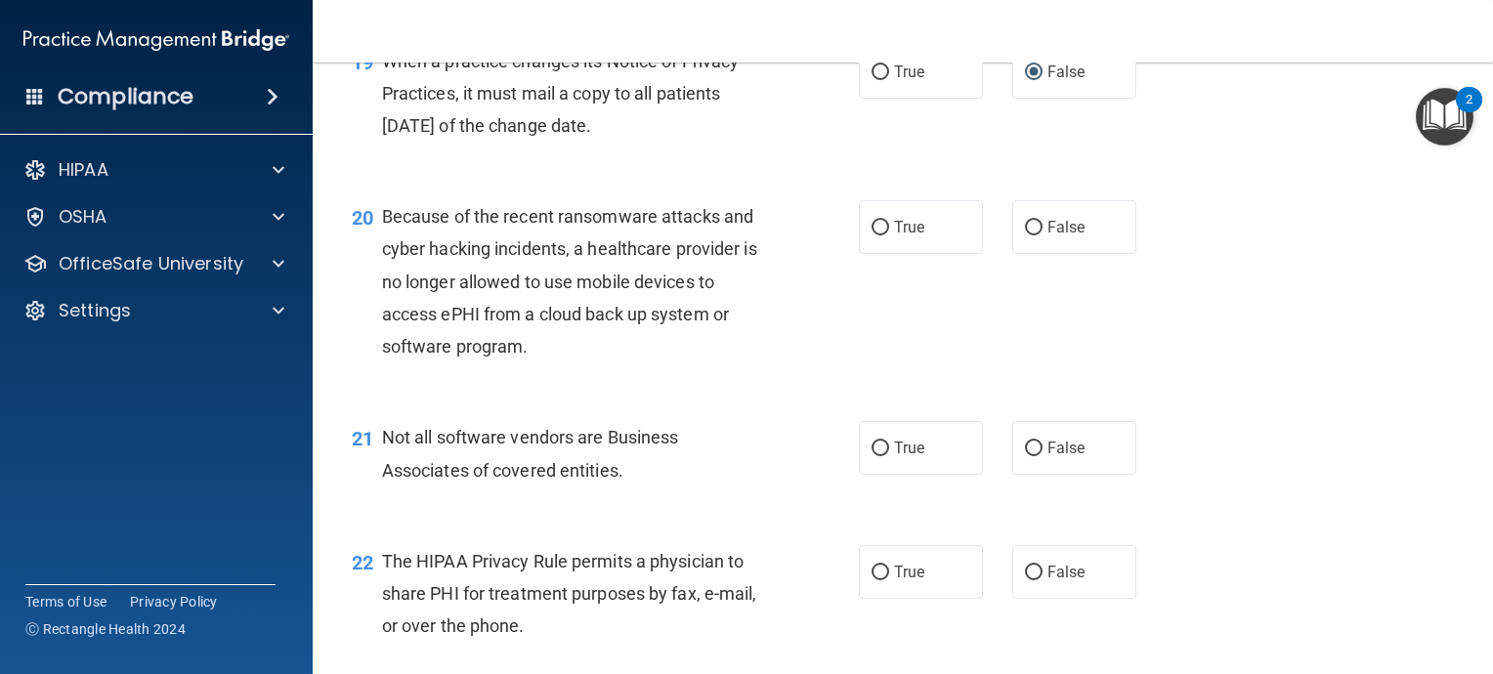
scroll to position [3322, 0]
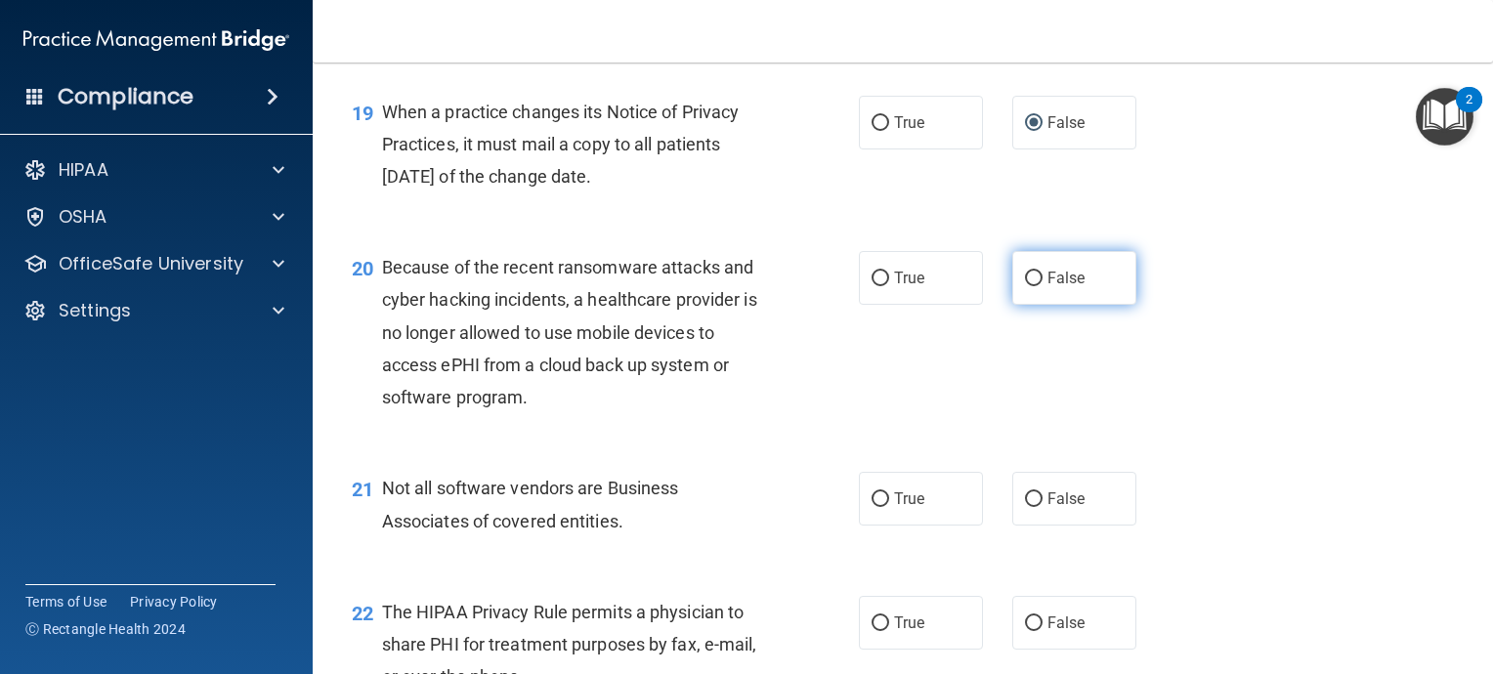
click at [1026, 228] on div "19 When a practice changes its Notice of Privacy Practices, it must mail a copy…" at bounding box center [902, 149] width 1131 height 156
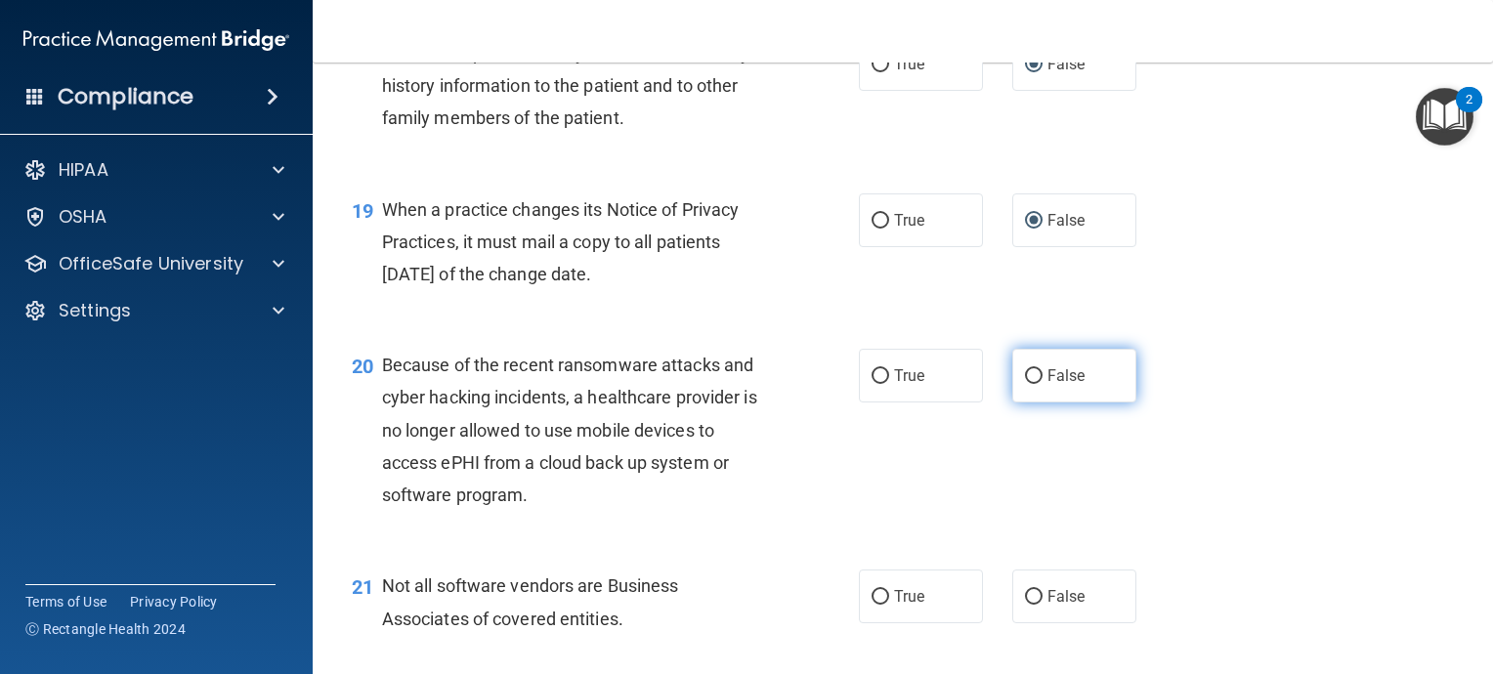
click at [1025, 384] on input "False" at bounding box center [1034, 376] width 18 height 15
radio input "true"
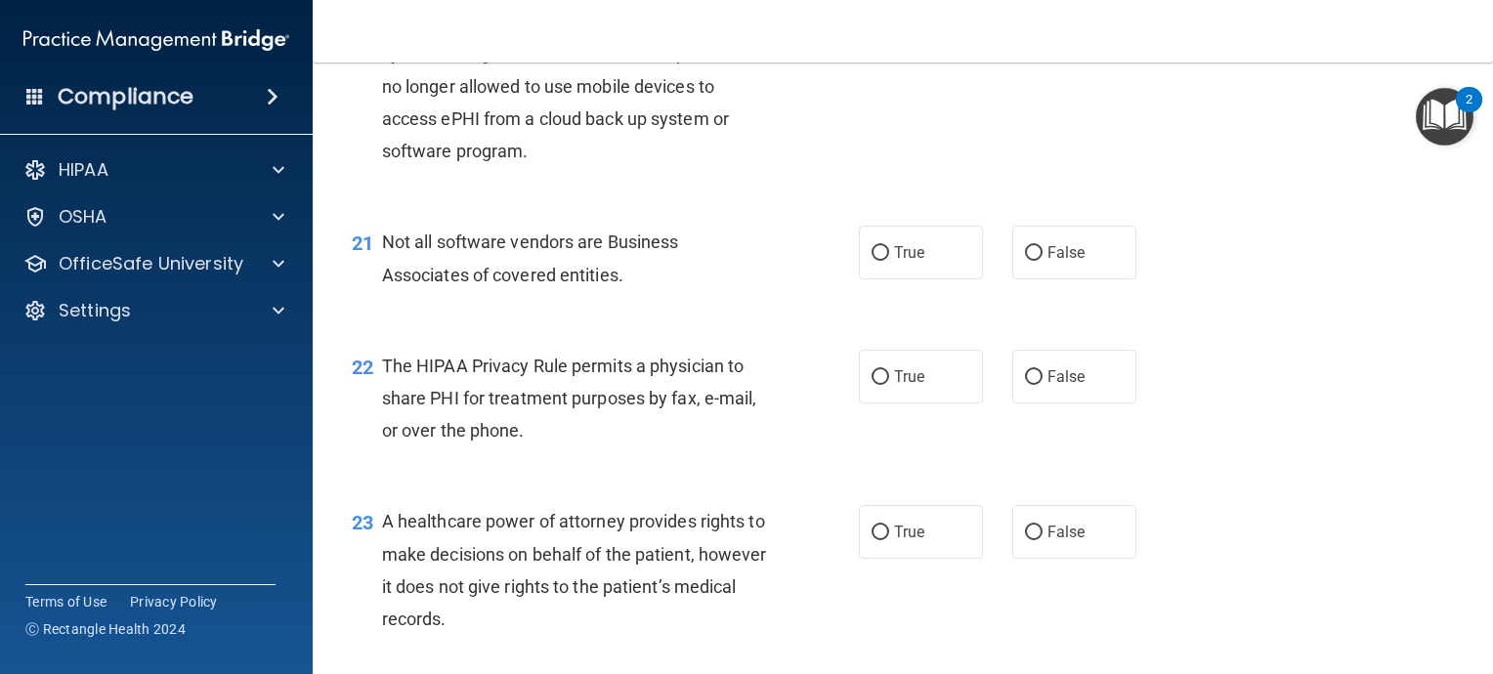
scroll to position [3518, 0]
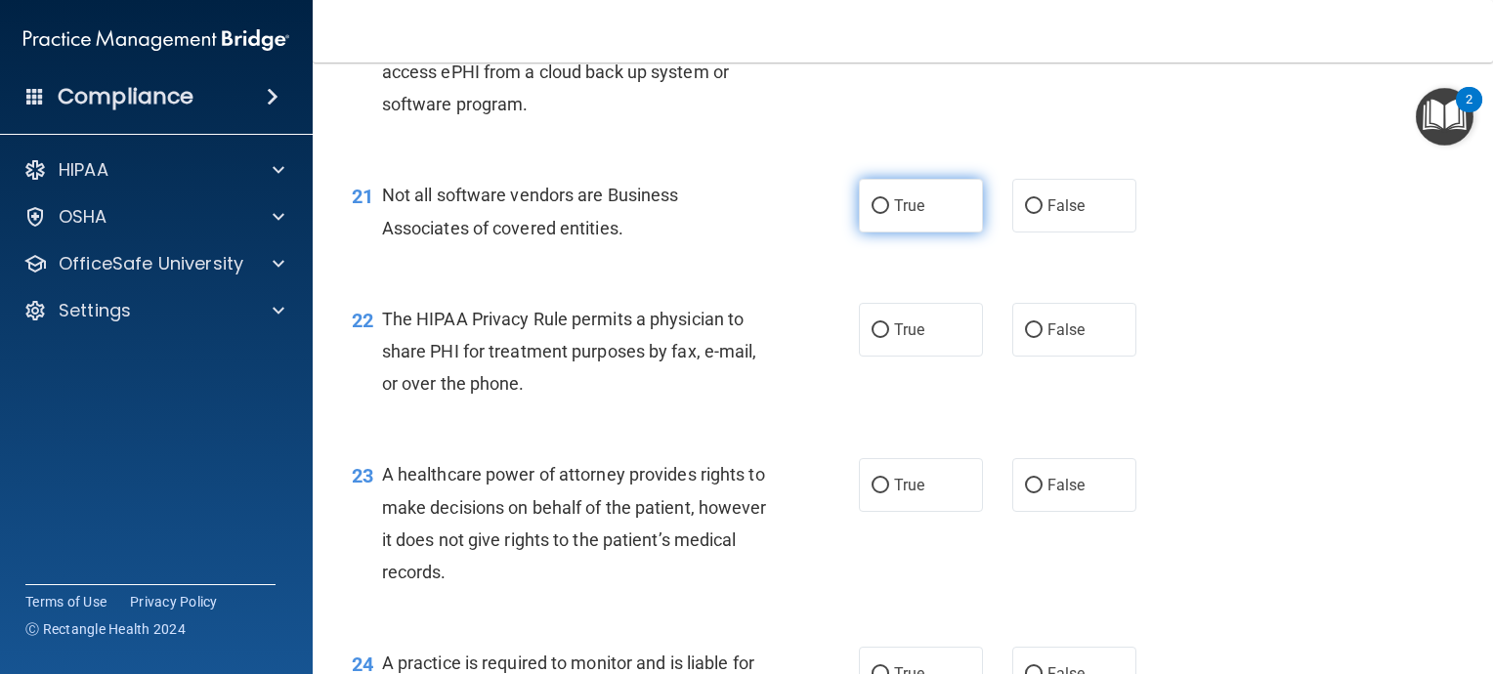
click at [872, 214] on input "True" at bounding box center [881, 206] width 18 height 15
radio input "true"
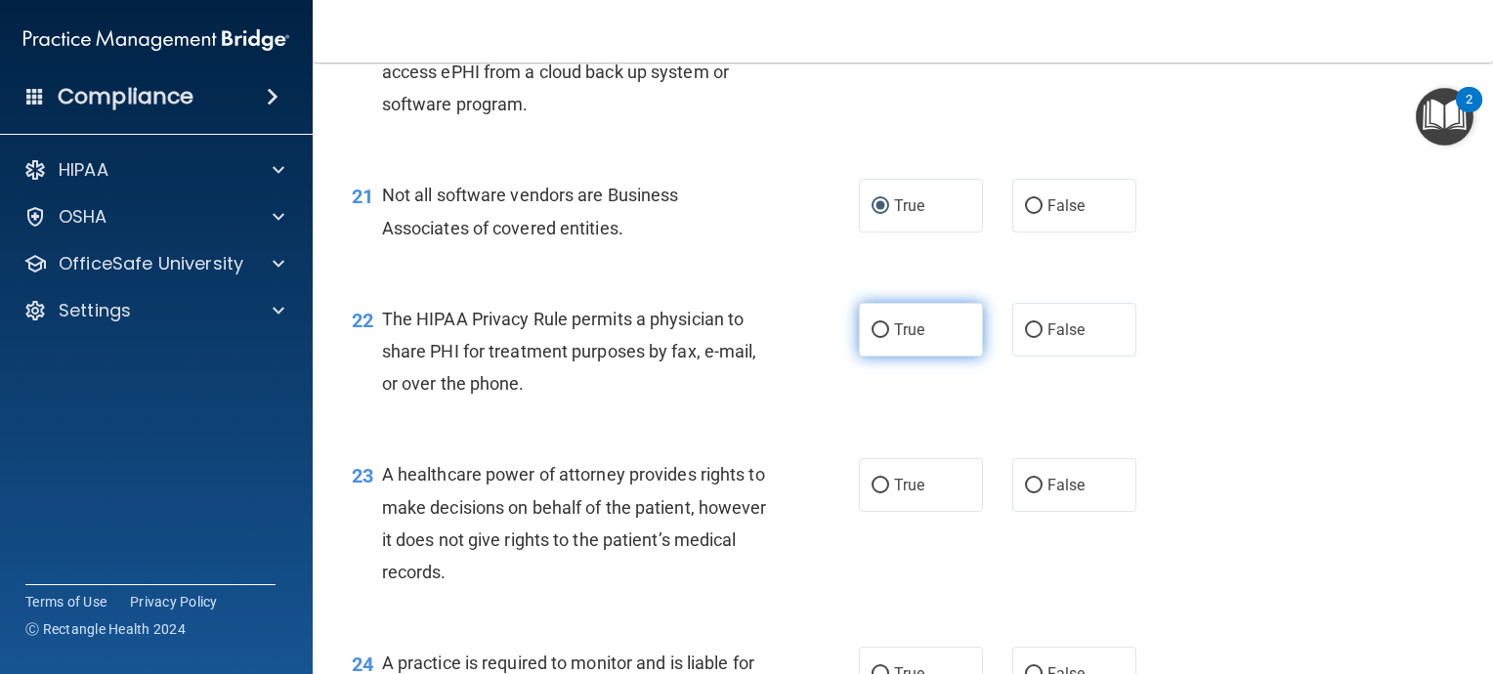
click at [872, 338] on input "True" at bounding box center [881, 330] width 18 height 15
radio input "true"
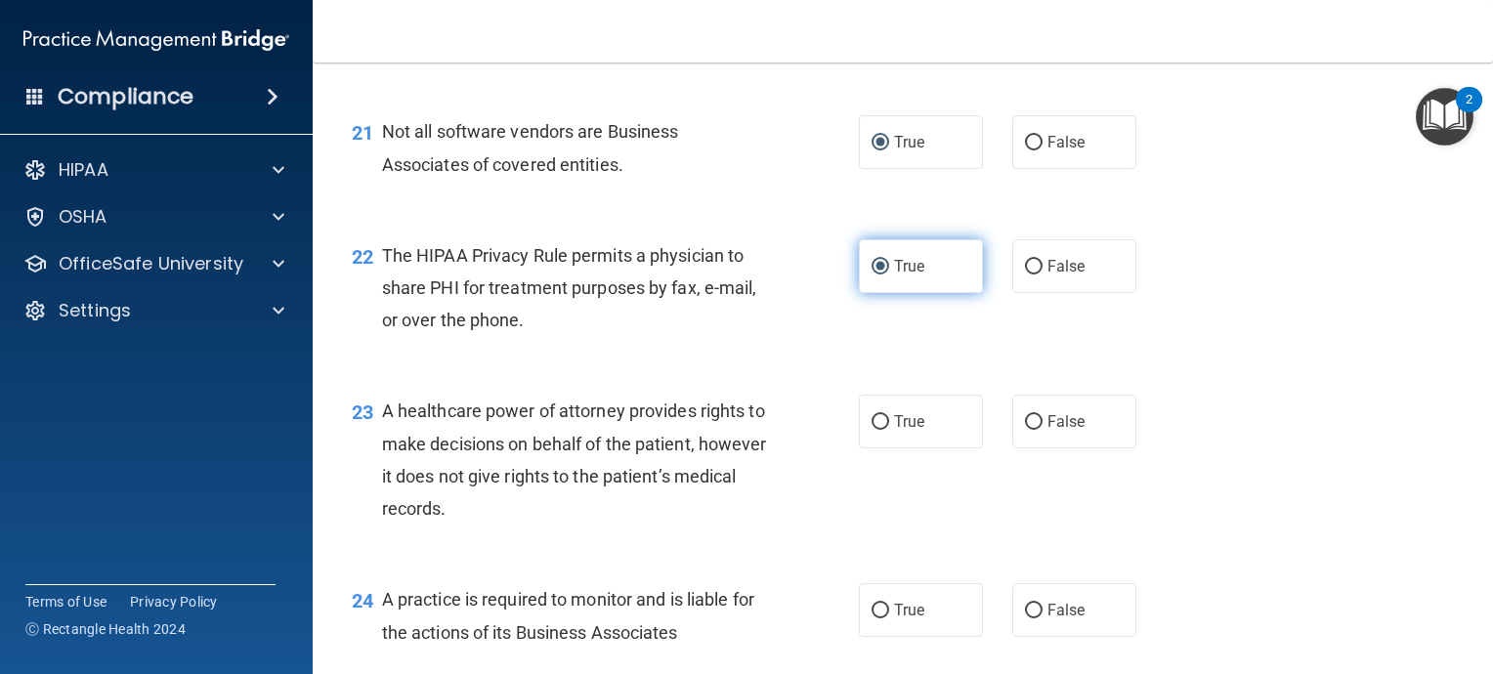
scroll to position [3615, 0]
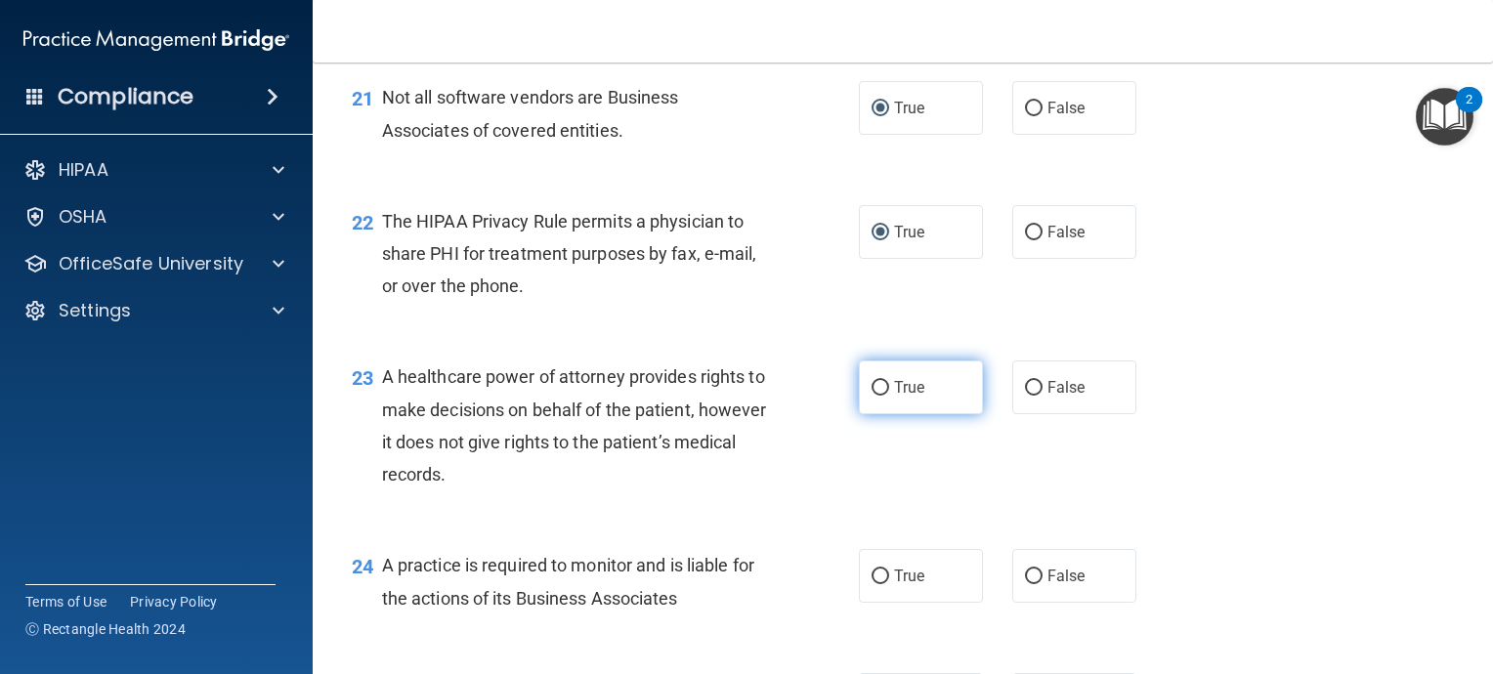
click at [874, 396] on input "True" at bounding box center [881, 388] width 18 height 15
radio input "true"
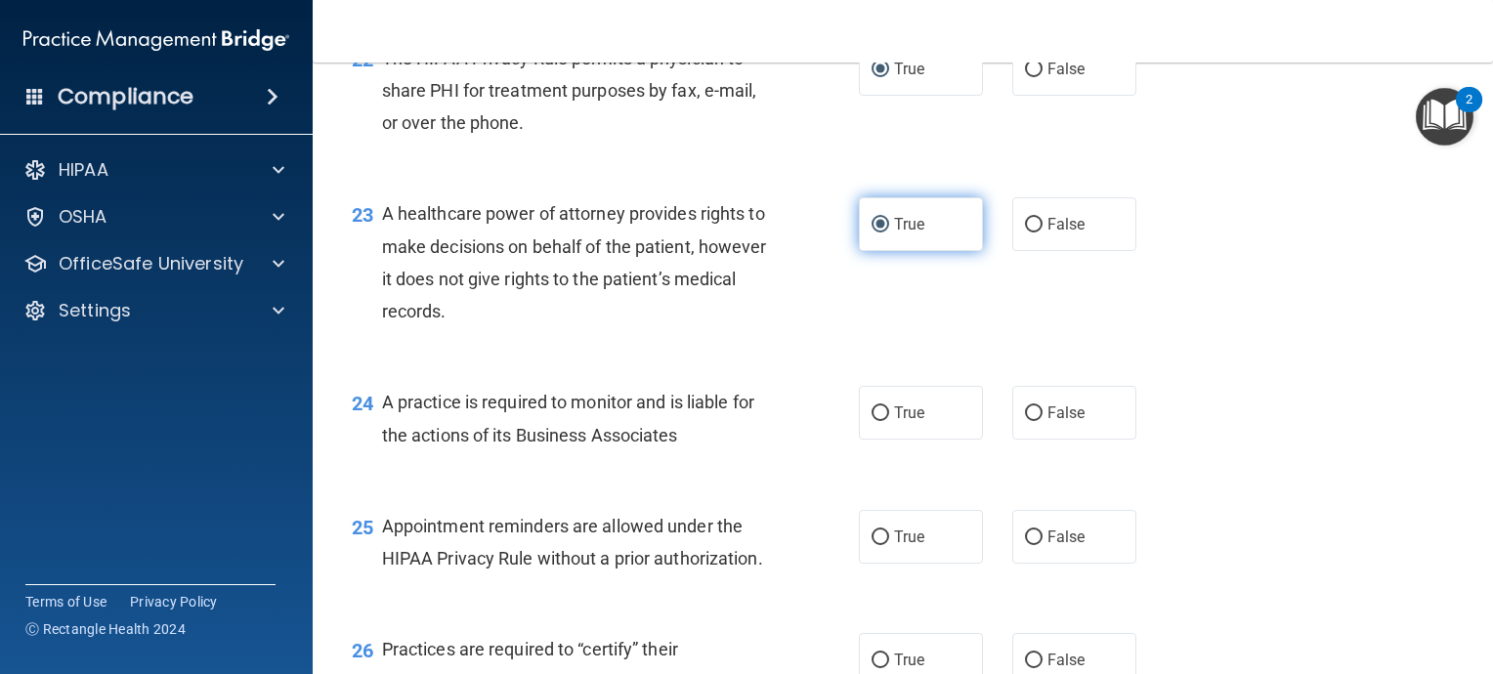
scroll to position [3811, 0]
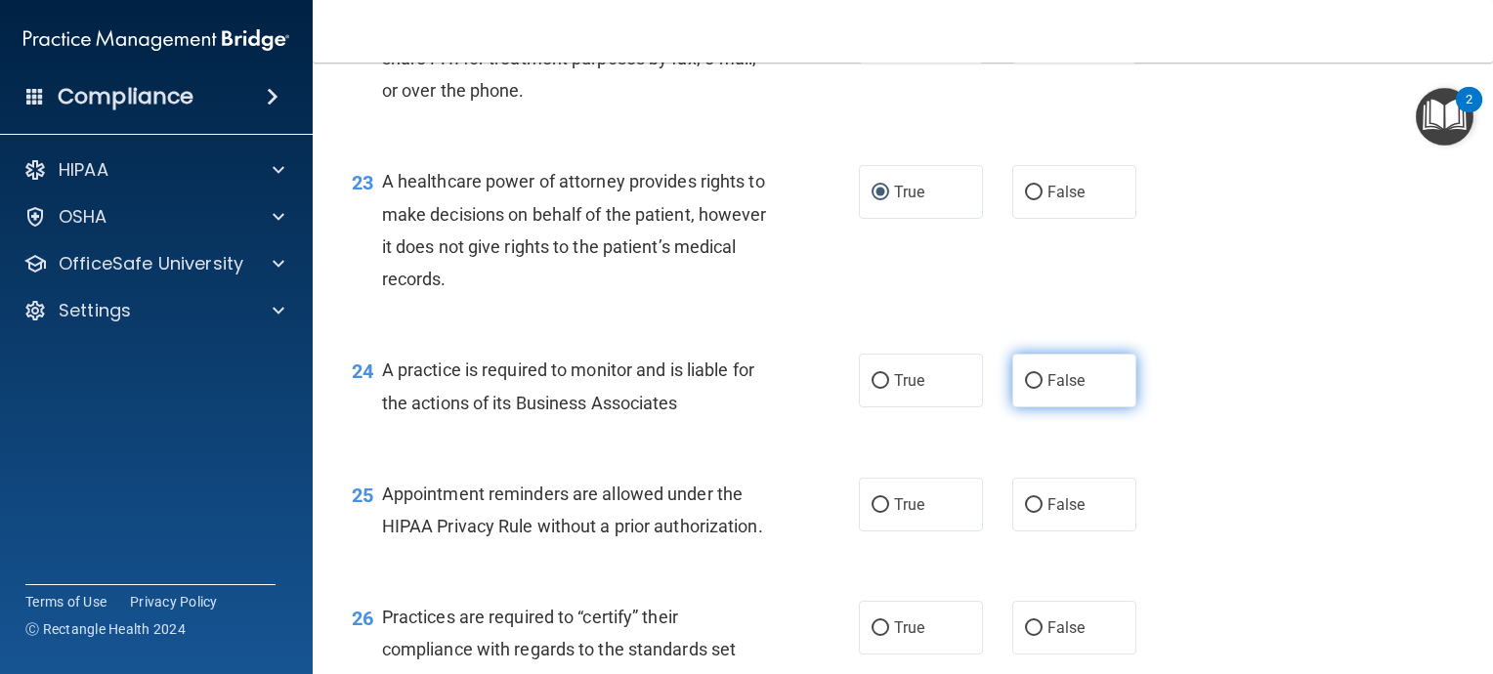
click at [1025, 389] on input "False" at bounding box center [1034, 381] width 18 height 15
radio input "true"
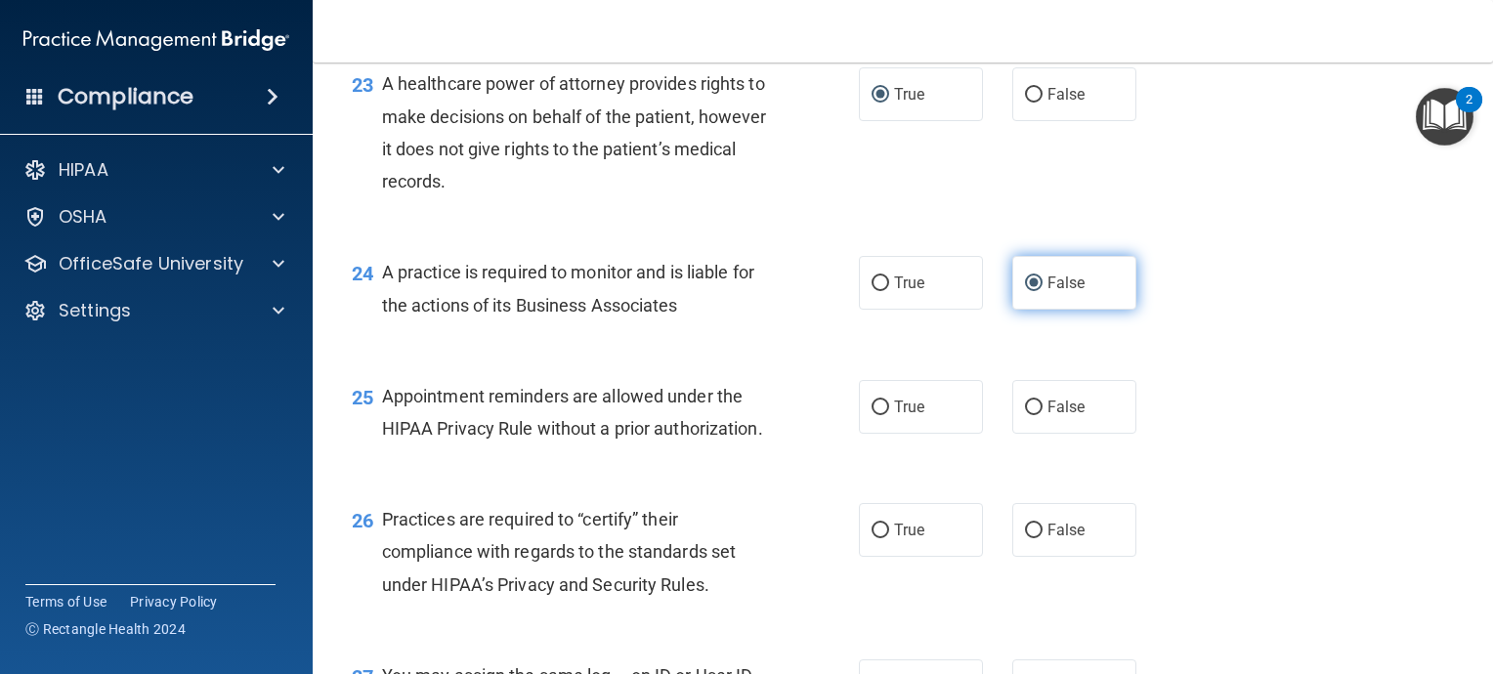
scroll to position [4006, 0]
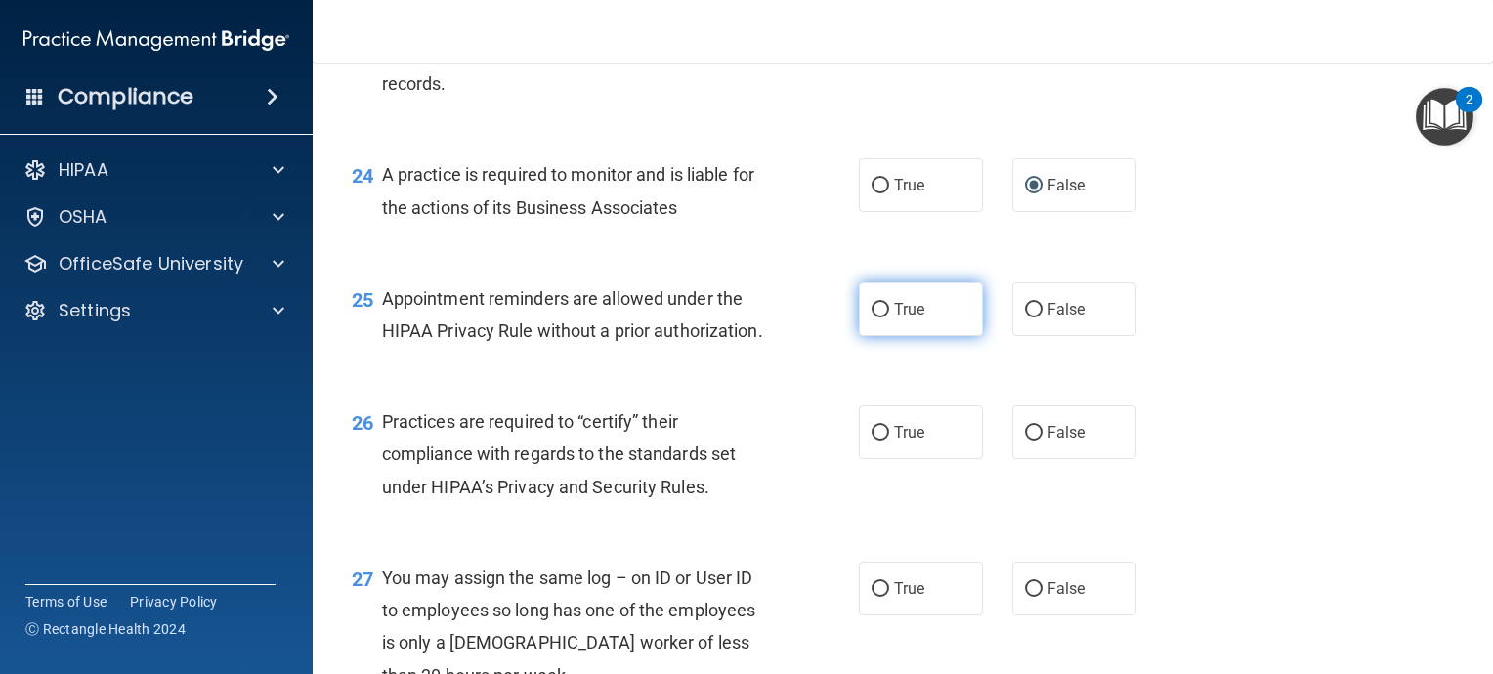
click at [876, 318] on input "True" at bounding box center [881, 310] width 18 height 15
radio input "true"
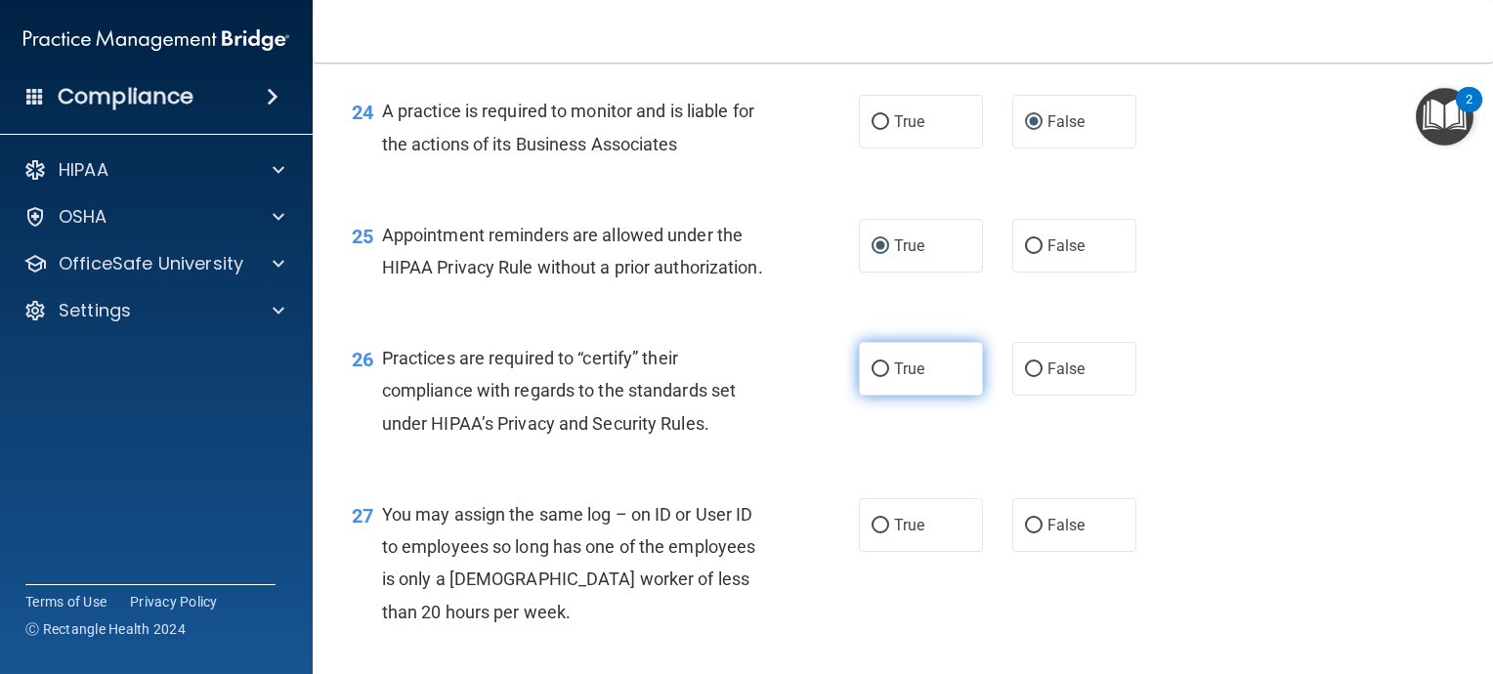
scroll to position [4104, 0]
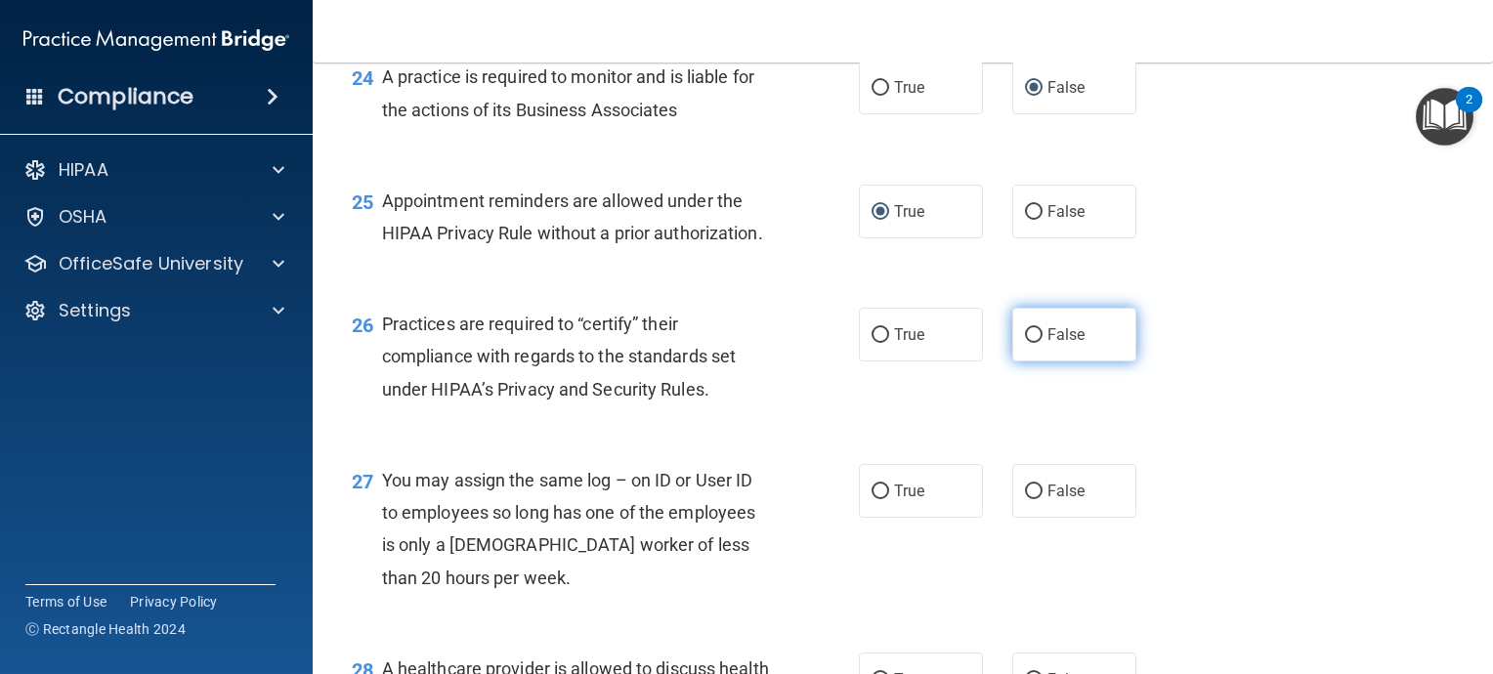
click at [1025, 343] on input "False" at bounding box center [1034, 335] width 18 height 15
radio input "true"
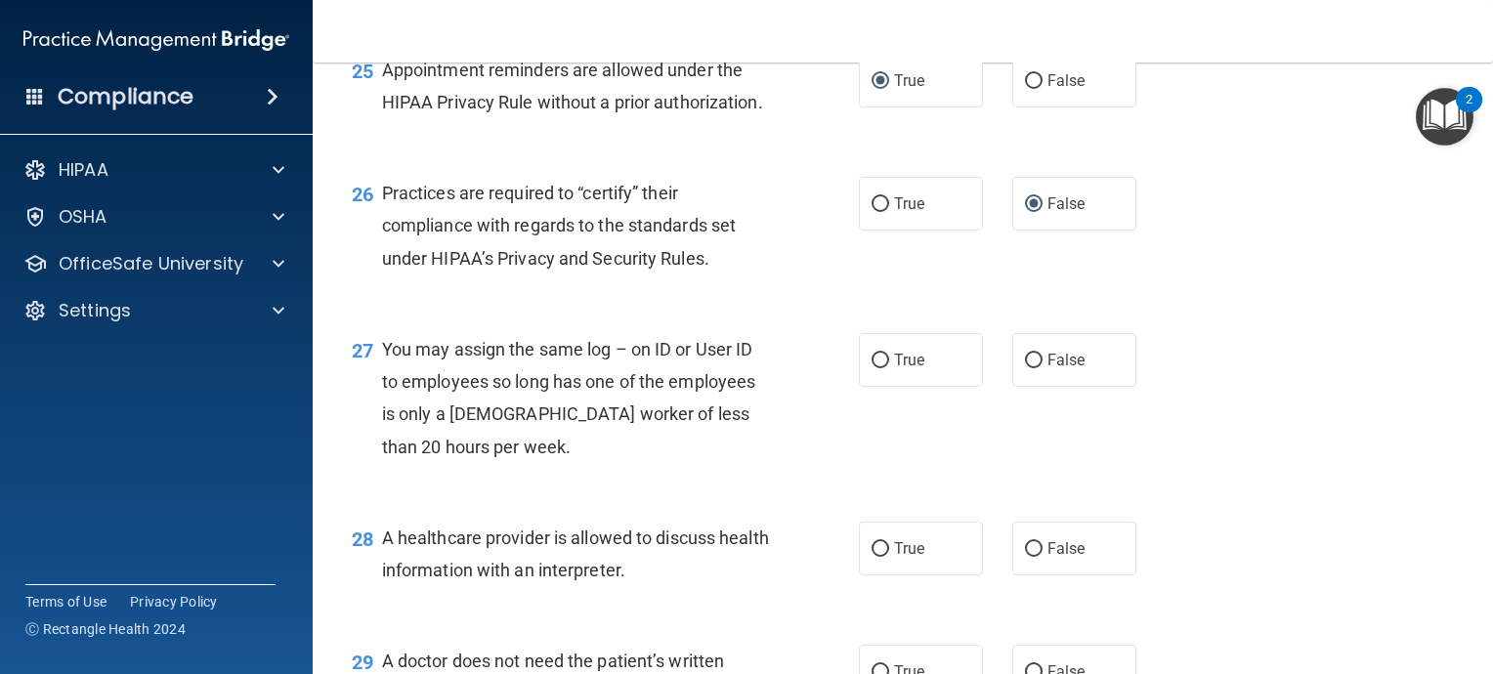
scroll to position [4202, 0]
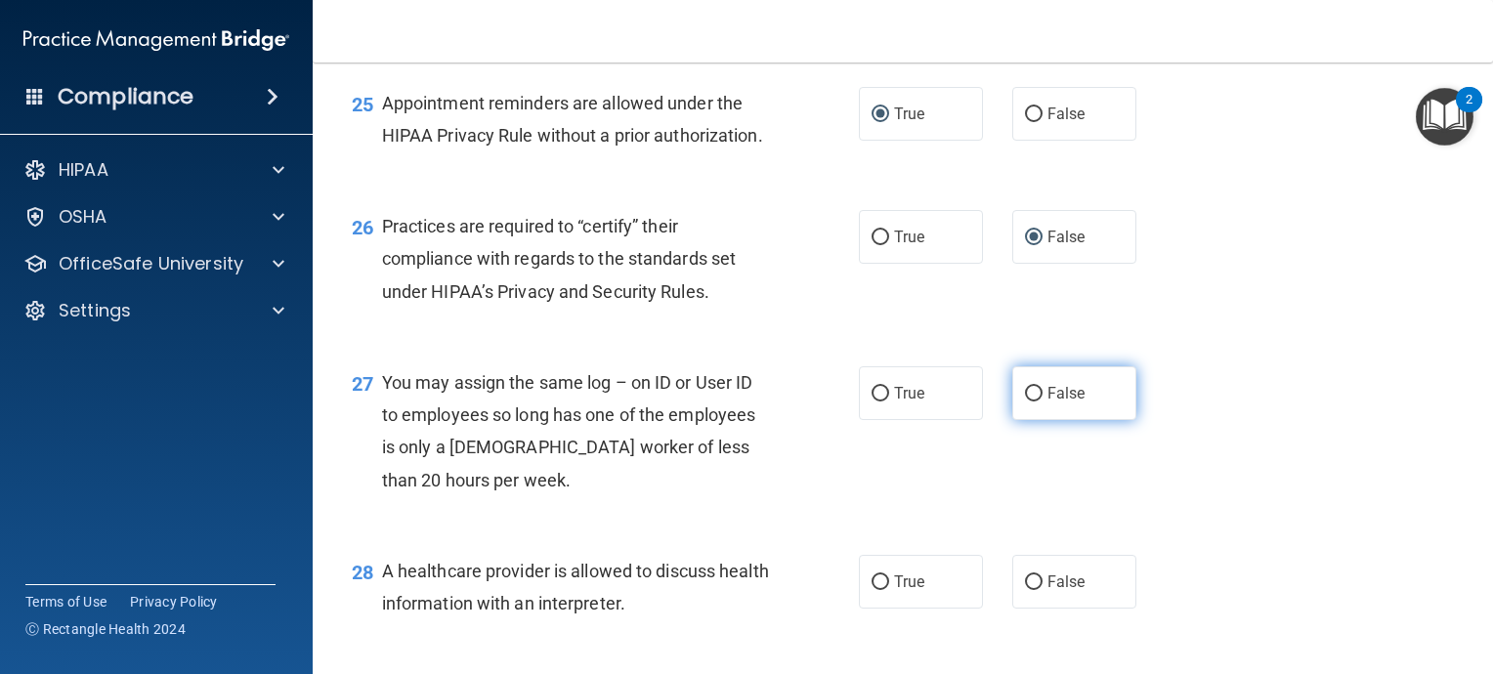
click at [1025, 402] on input "False" at bounding box center [1034, 394] width 18 height 15
radio input "true"
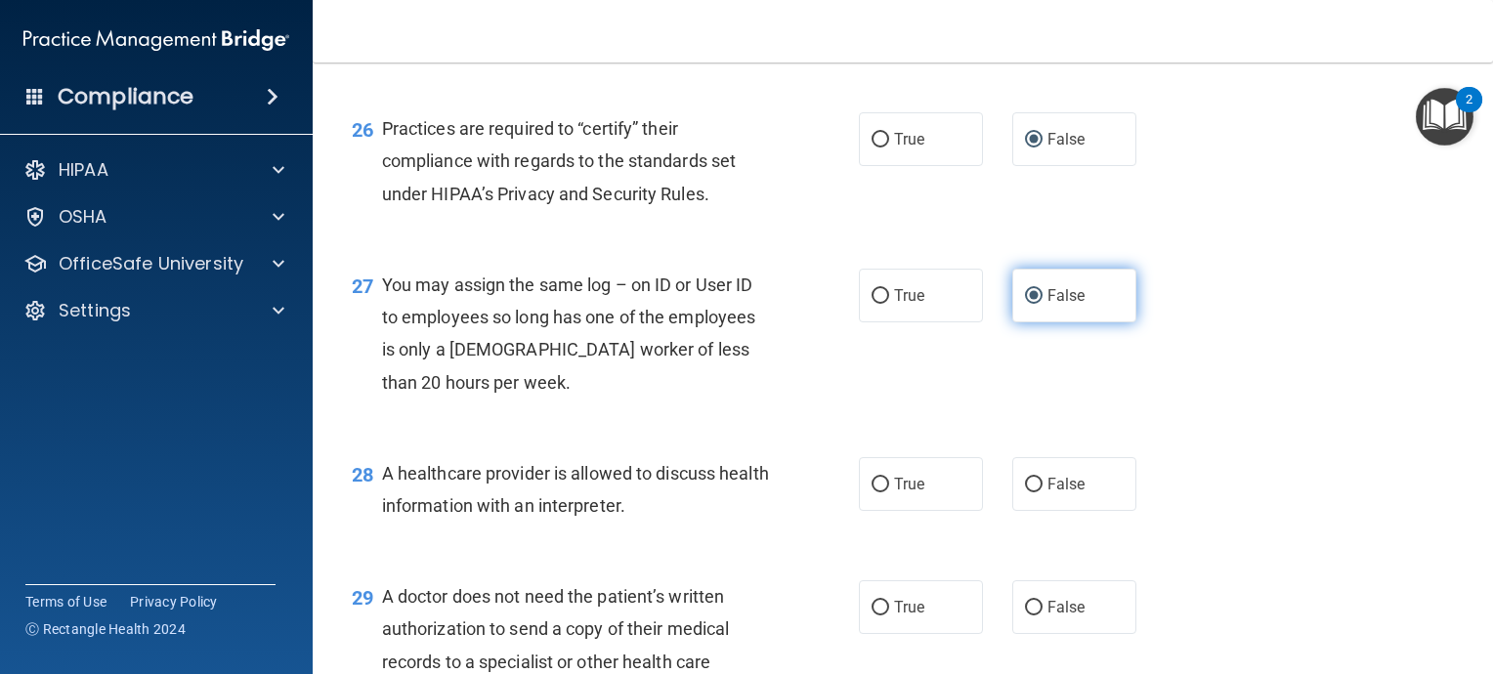
scroll to position [4495, 0]
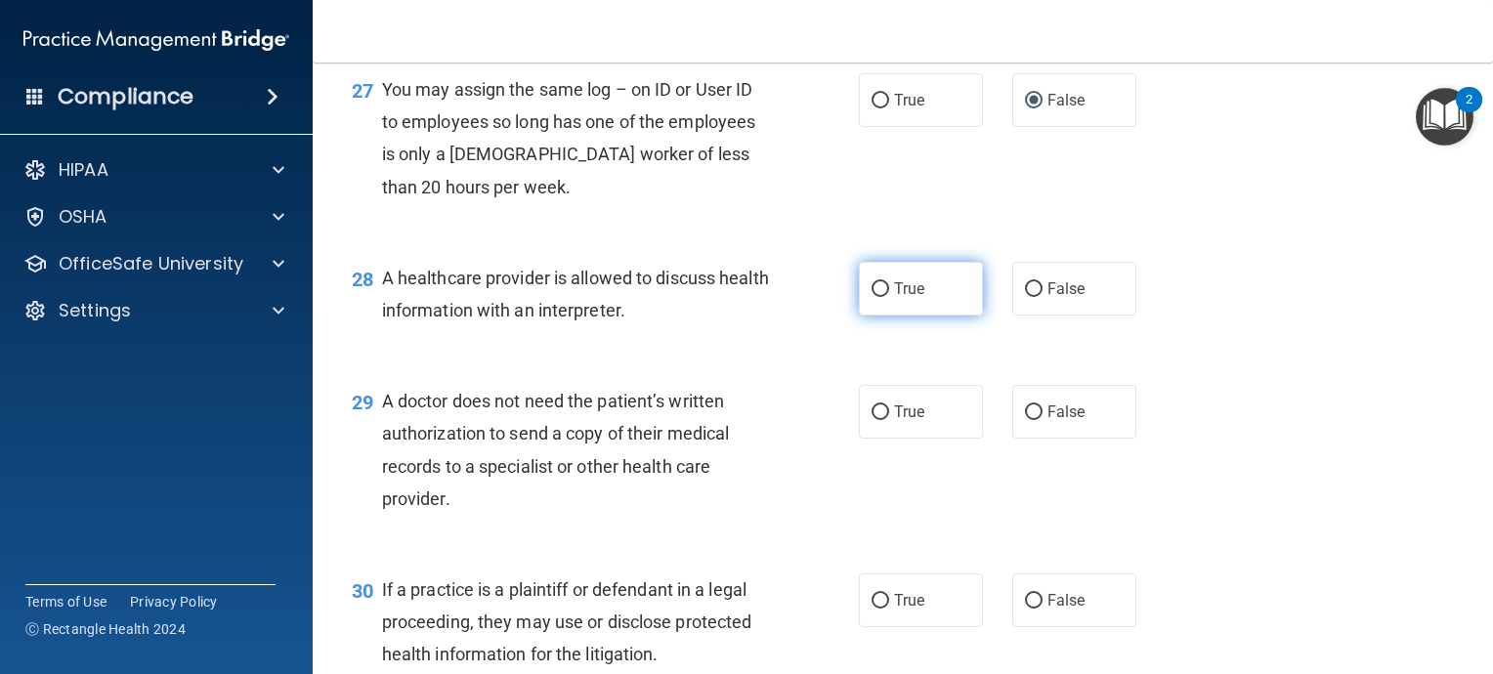
click at [874, 297] on input "True" at bounding box center [881, 289] width 18 height 15
radio input "true"
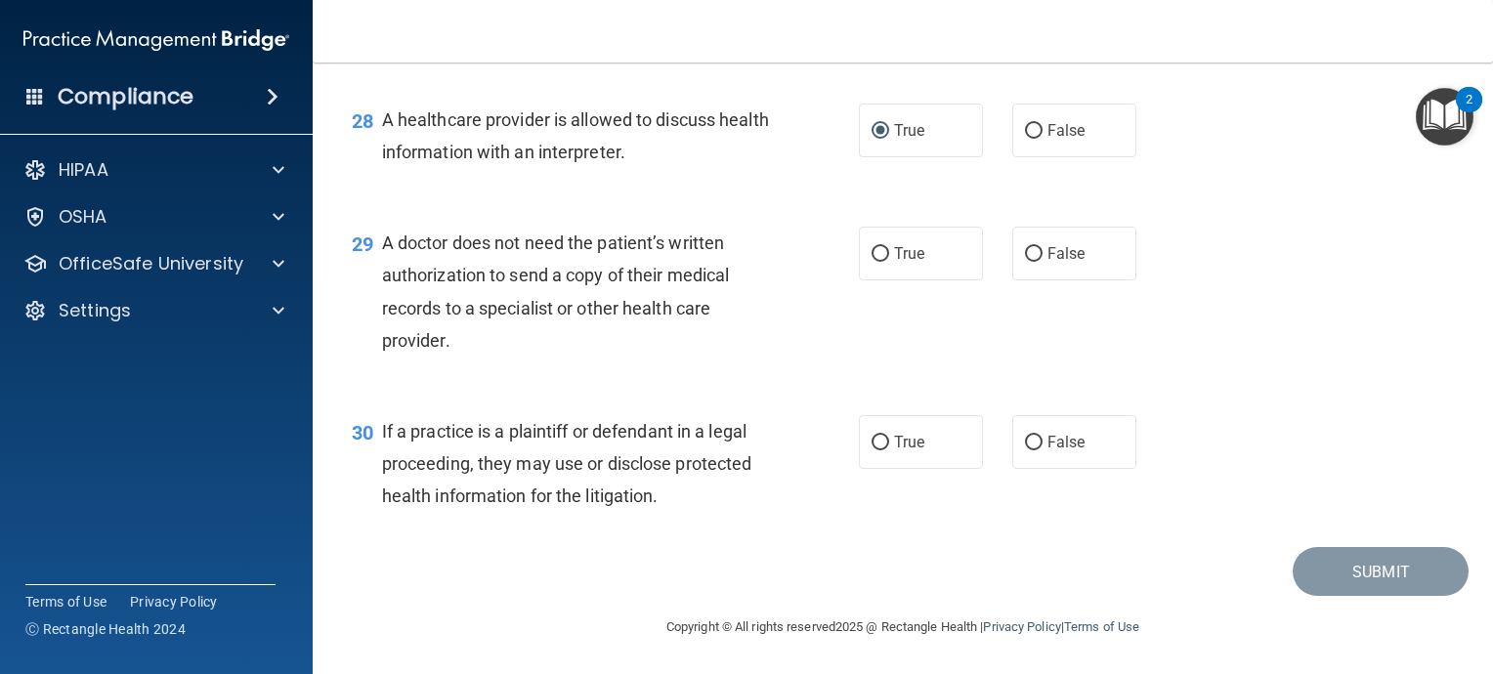
scroll to position [4690, 0]
click at [872, 262] on input "True" at bounding box center [881, 254] width 18 height 15
radio input "true"
click at [872, 450] on input "True" at bounding box center [881, 443] width 18 height 15
radio input "true"
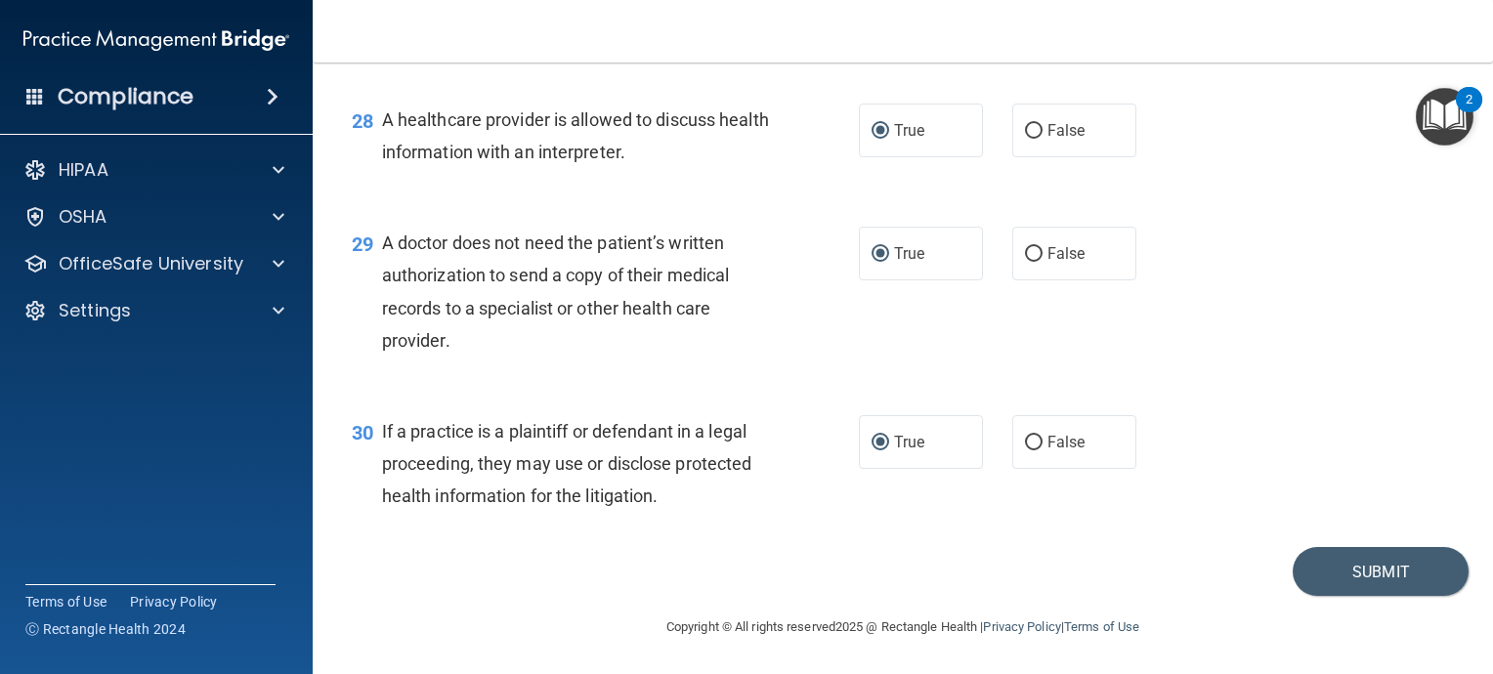
scroll to position [4750, 0]
click at [1367, 587] on button "Submit" at bounding box center [1381, 572] width 176 height 50
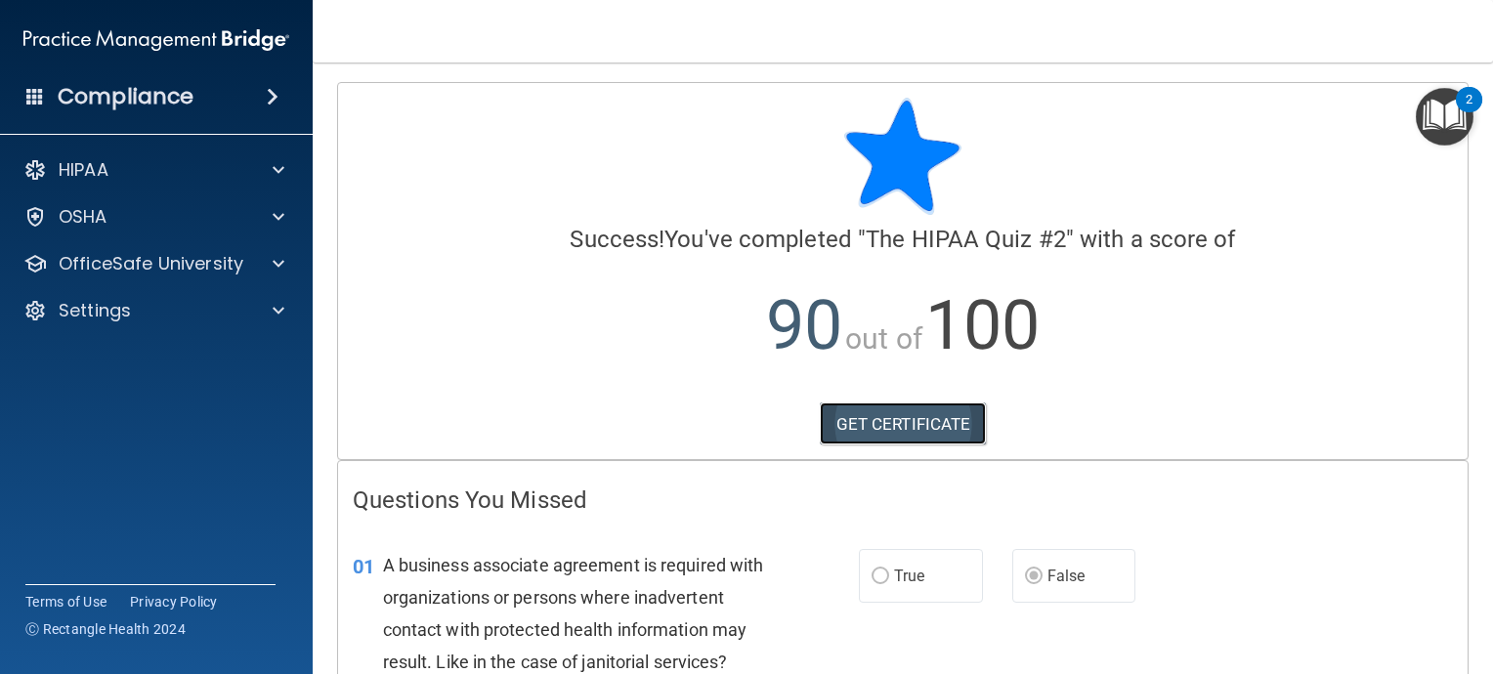
click at [865, 422] on link "GET CERTIFICATE" at bounding box center [903, 424] width 167 height 43
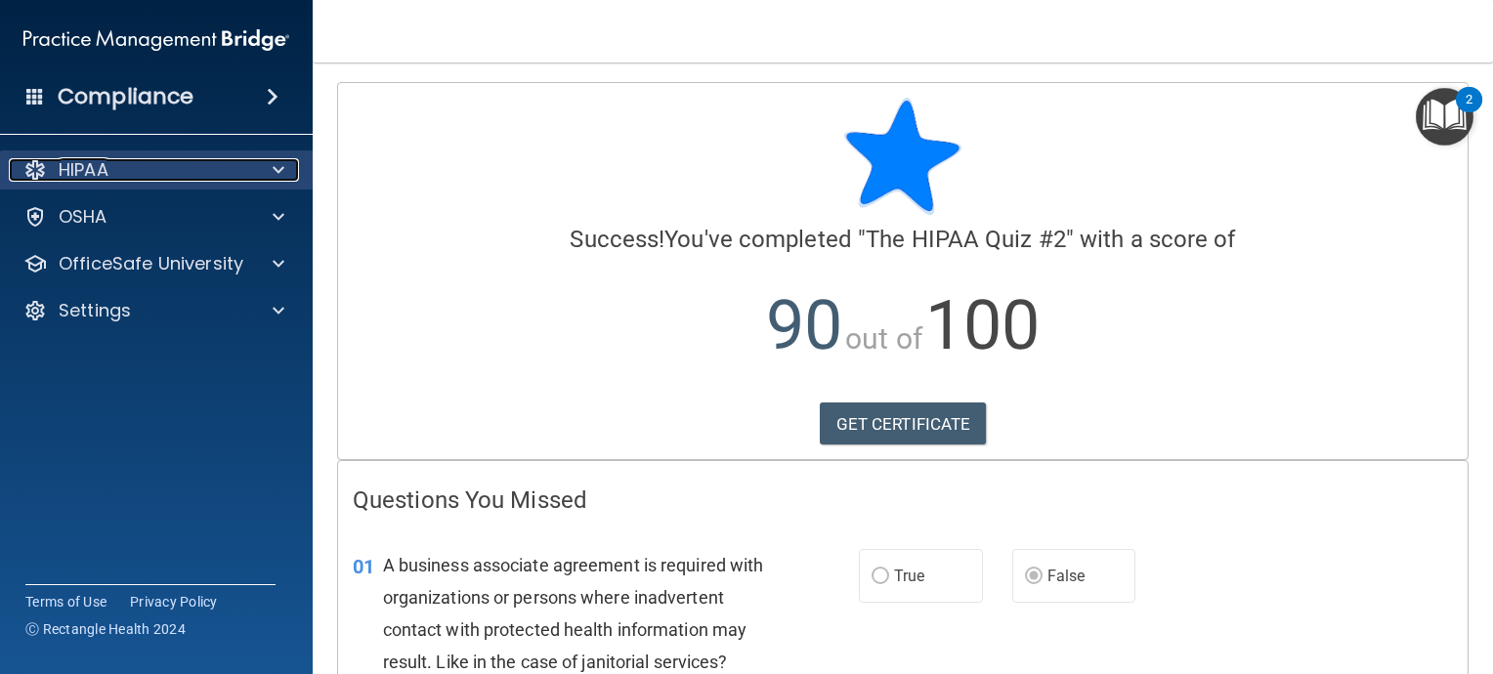
click at [117, 172] on div "HIPAA" at bounding box center [130, 169] width 242 height 23
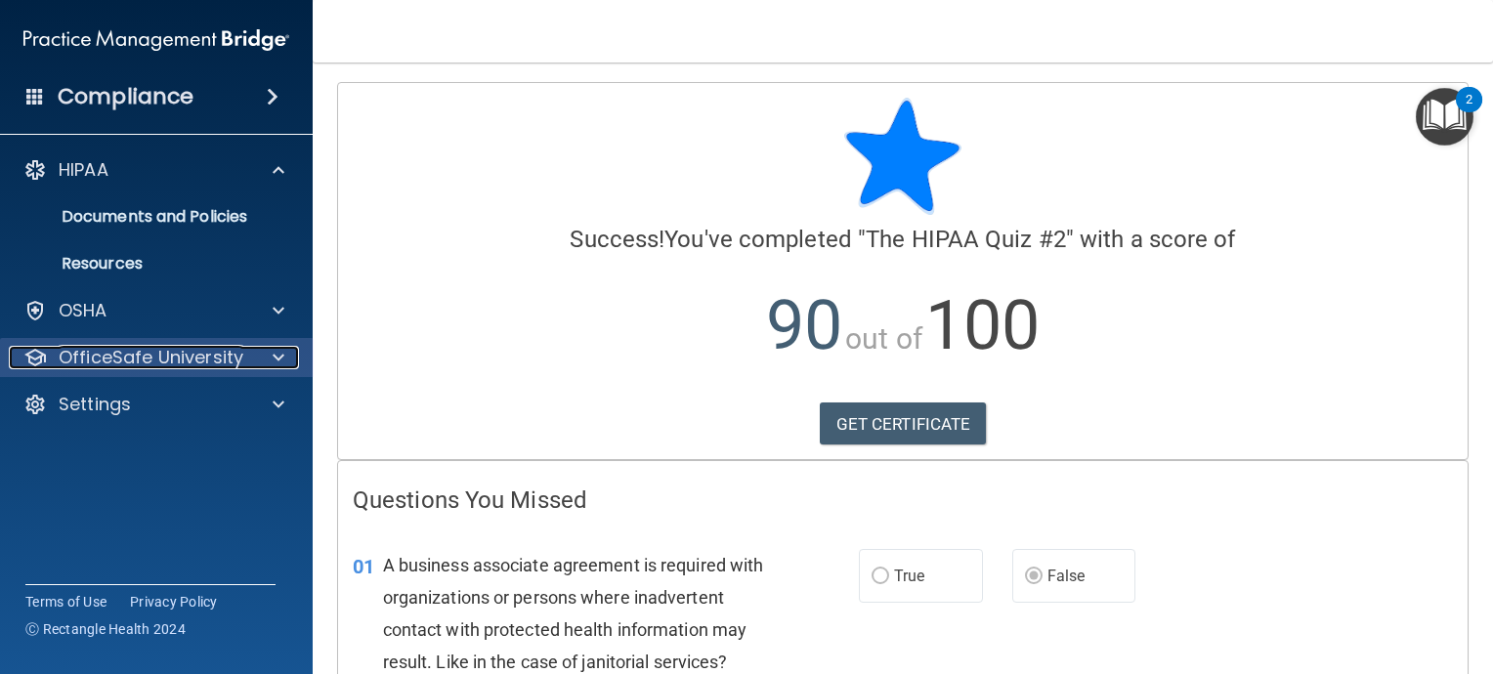
click at [155, 355] on p "OfficeSafe University" at bounding box center [151, 357] width 185 height 23
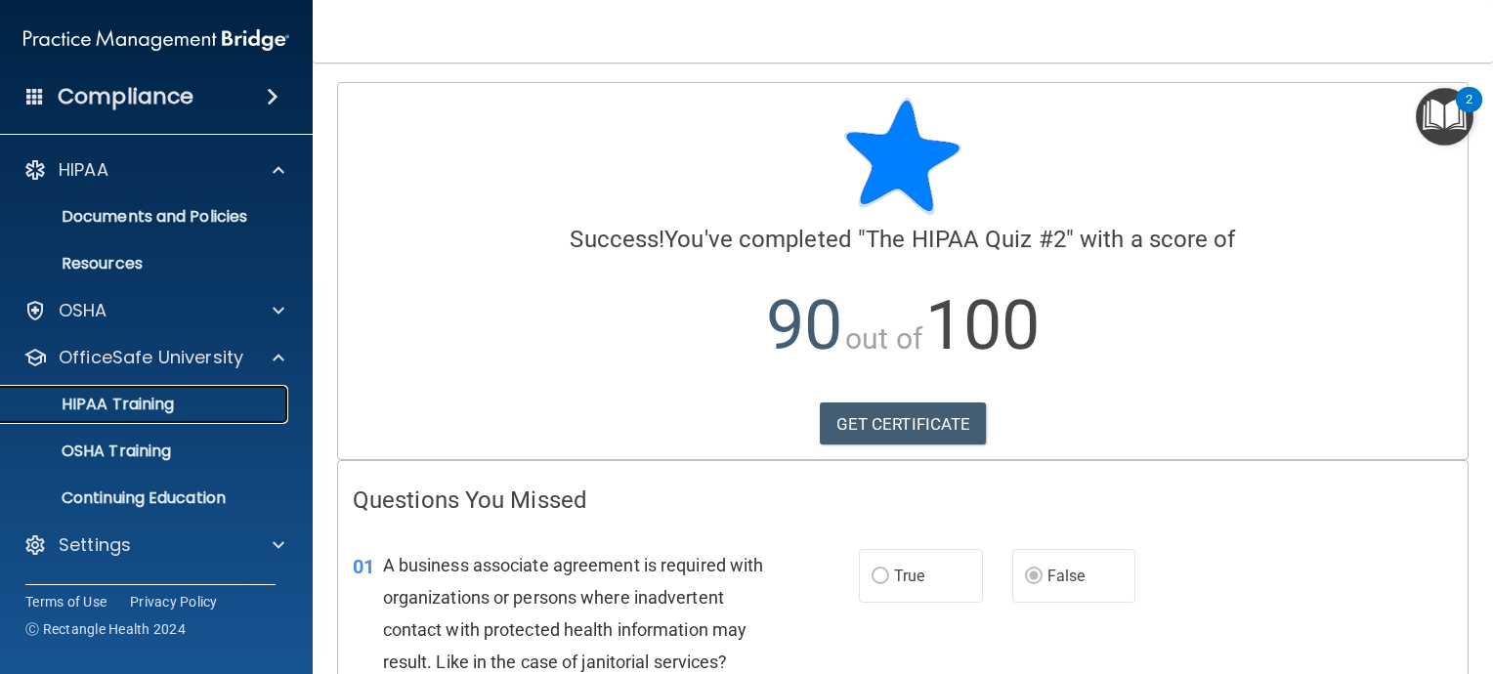
click at [139, 401] on p "HIPAA Training" at bounding box center [93, 405] width 161 height 20
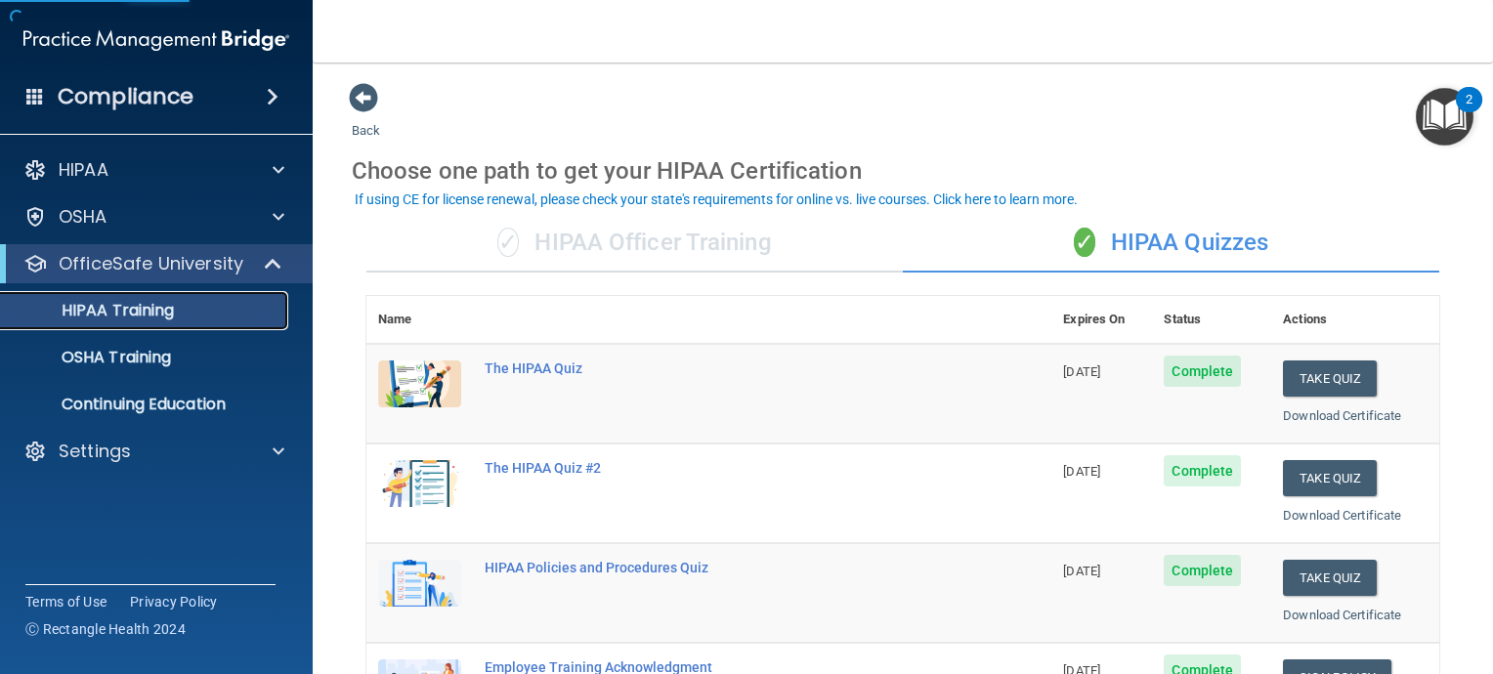
click at [158, 318] on p "HIPAA Training" at bounding box center [93, 311] width 161 height 20
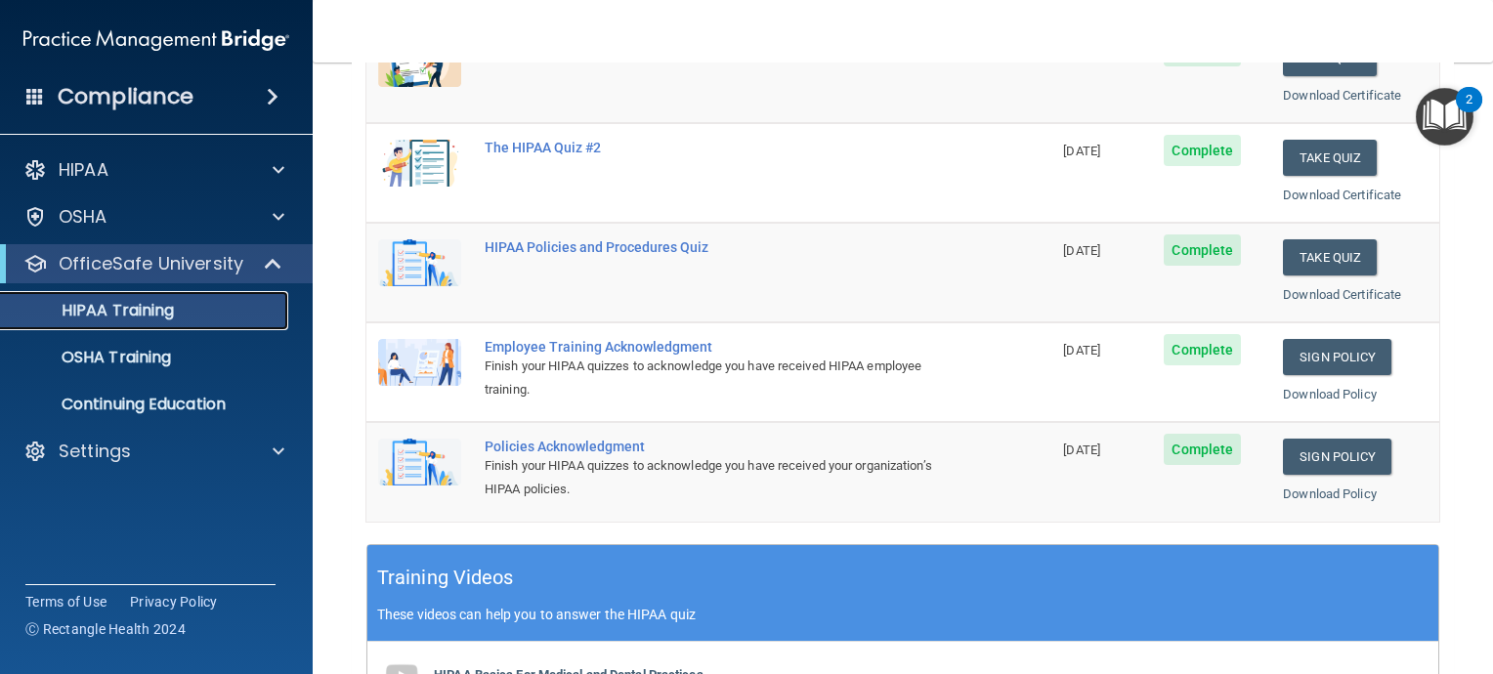
scroll to position [293, 0]
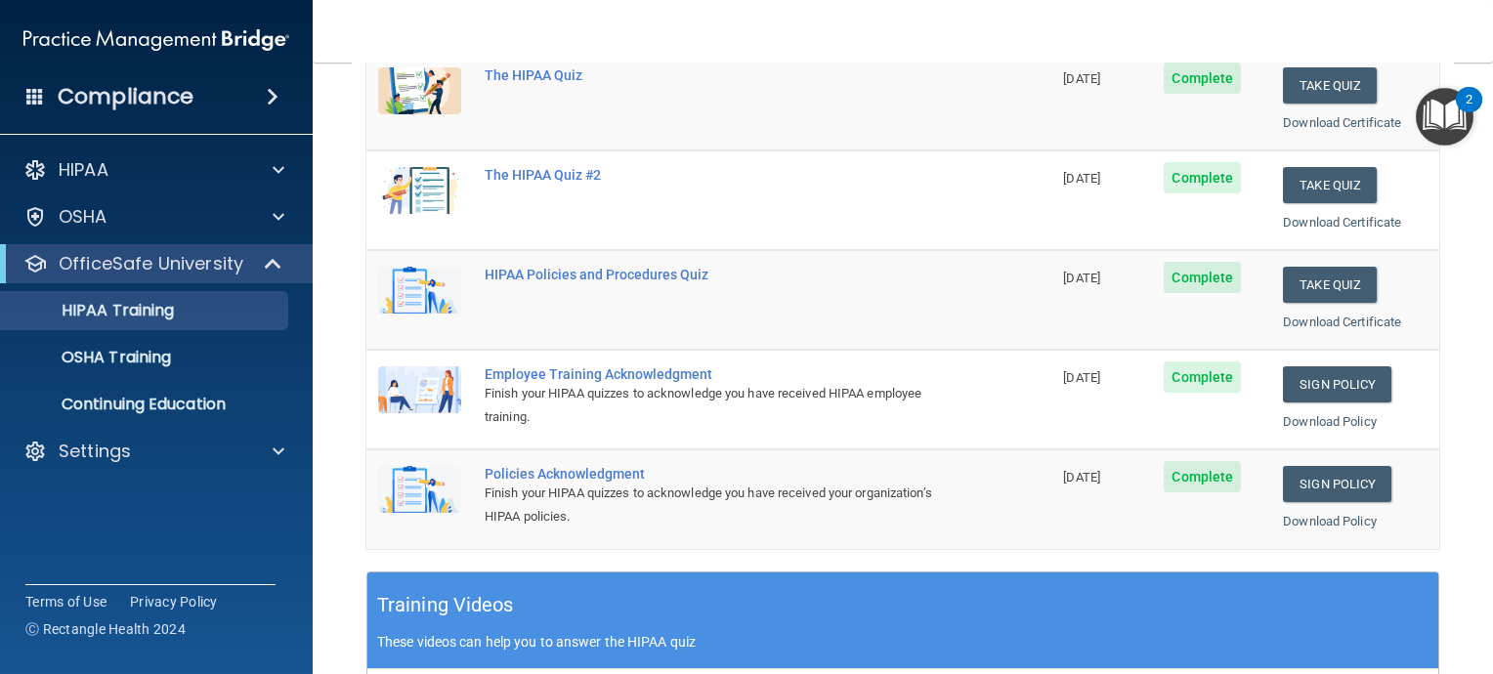
click at [1200, 277] on span "Complete" at bounding box center [1202, 277] width 77 height 31
click at [1327, 277] on button "Take Quiz" at bounding box center [1330, 285] width 94 height 36
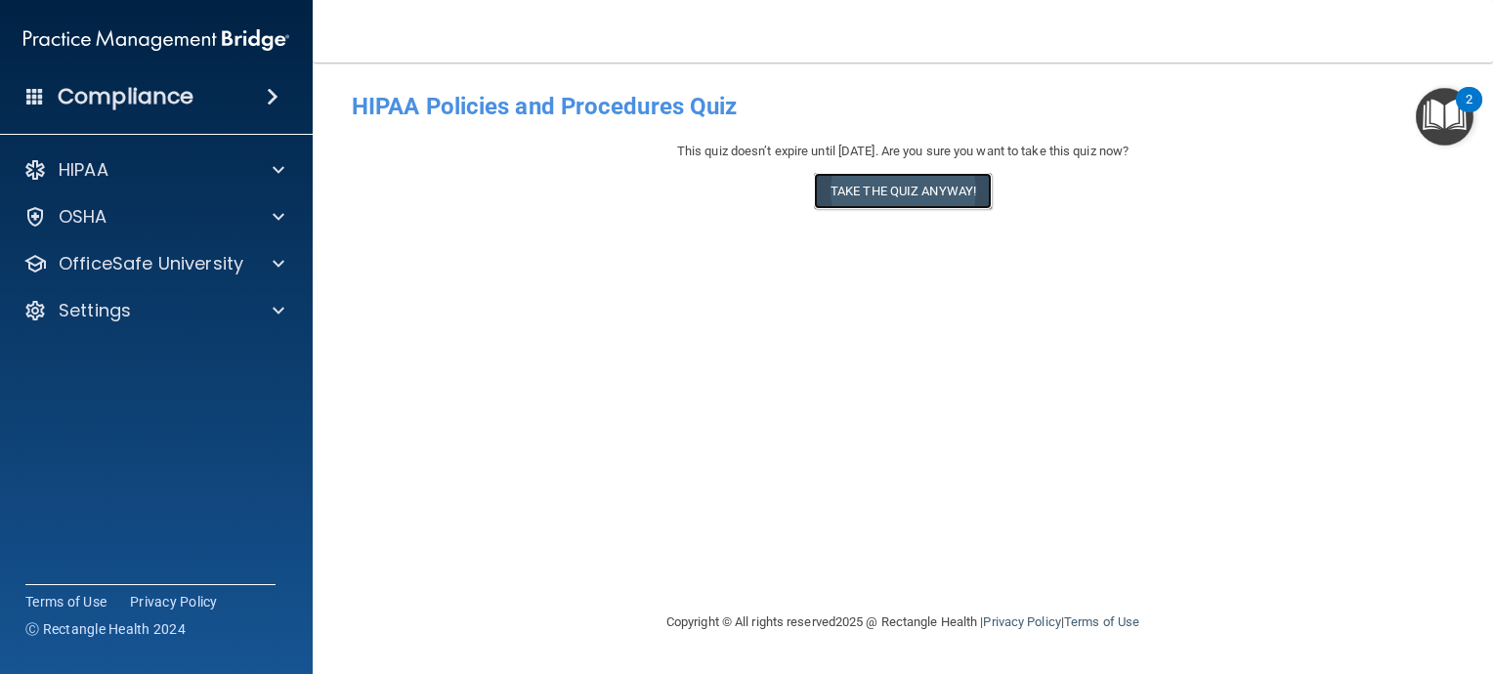
click at [937, 186] on button "Take the quiz anyway!" at bounding box center [903, 191] width 178 height 36
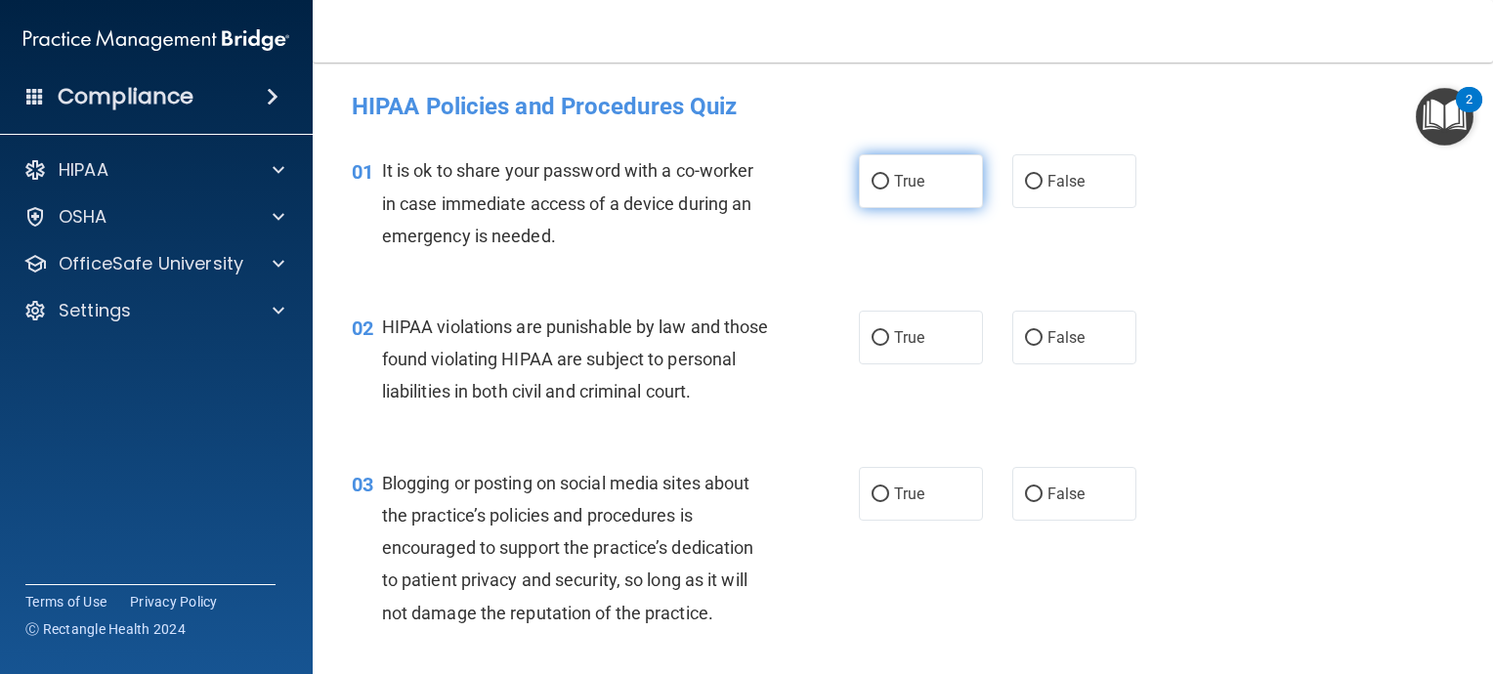
click at [872, 182] on input "True" at bounding box center [881, 182] width 18 height 15
radio input "true"
click at [872, 342] on input "True" at bounding box center [881, 338] width 18 height 15
radio input "true"
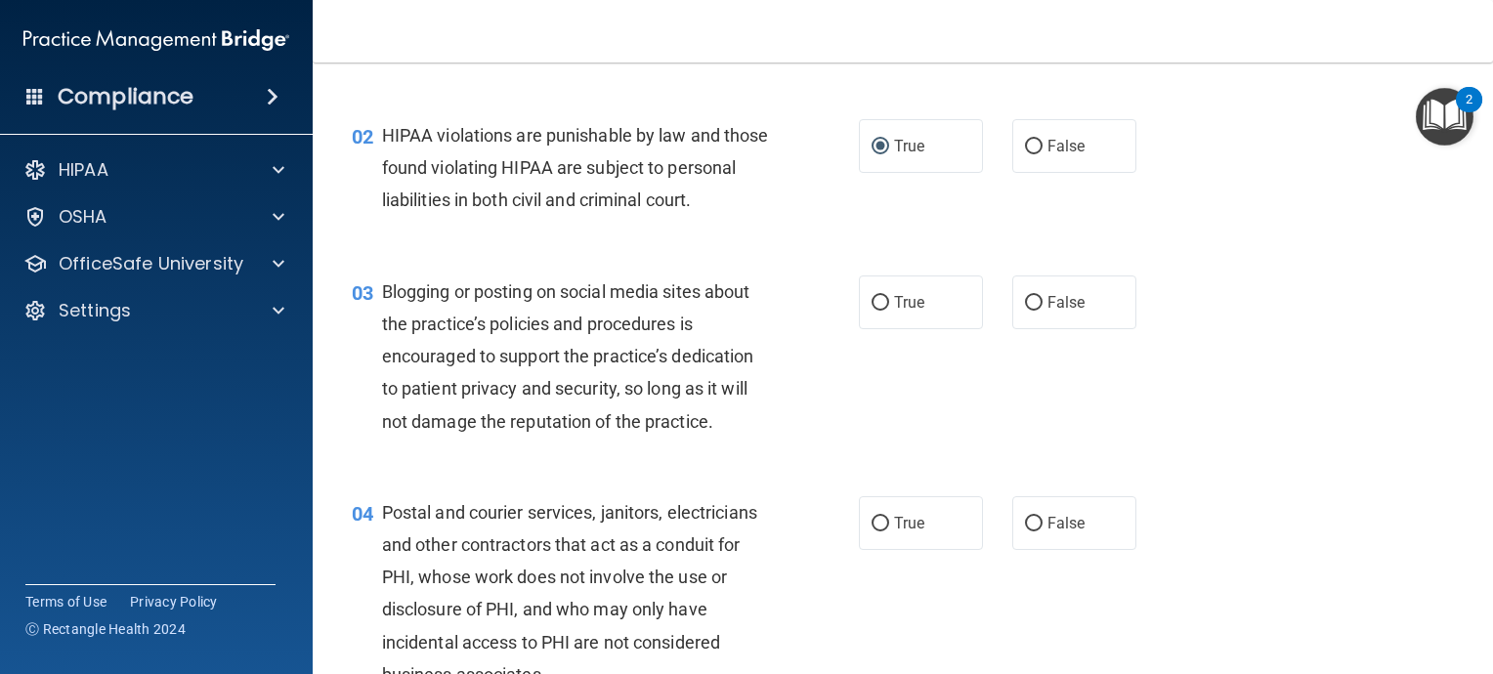
scroll to position [195, 0]
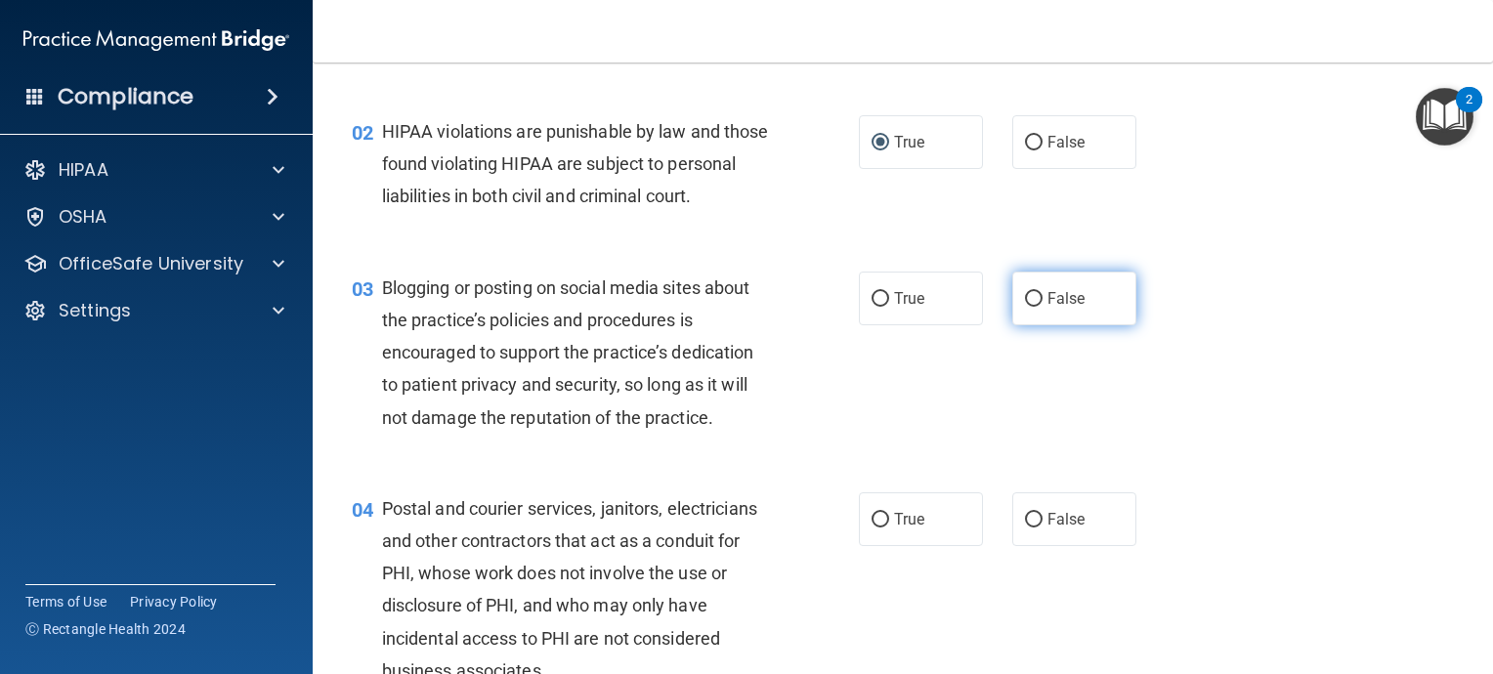
click at [1025, 307] on input "False" at bounding box center [1034, 299] width 18 height 15
radio input "true"
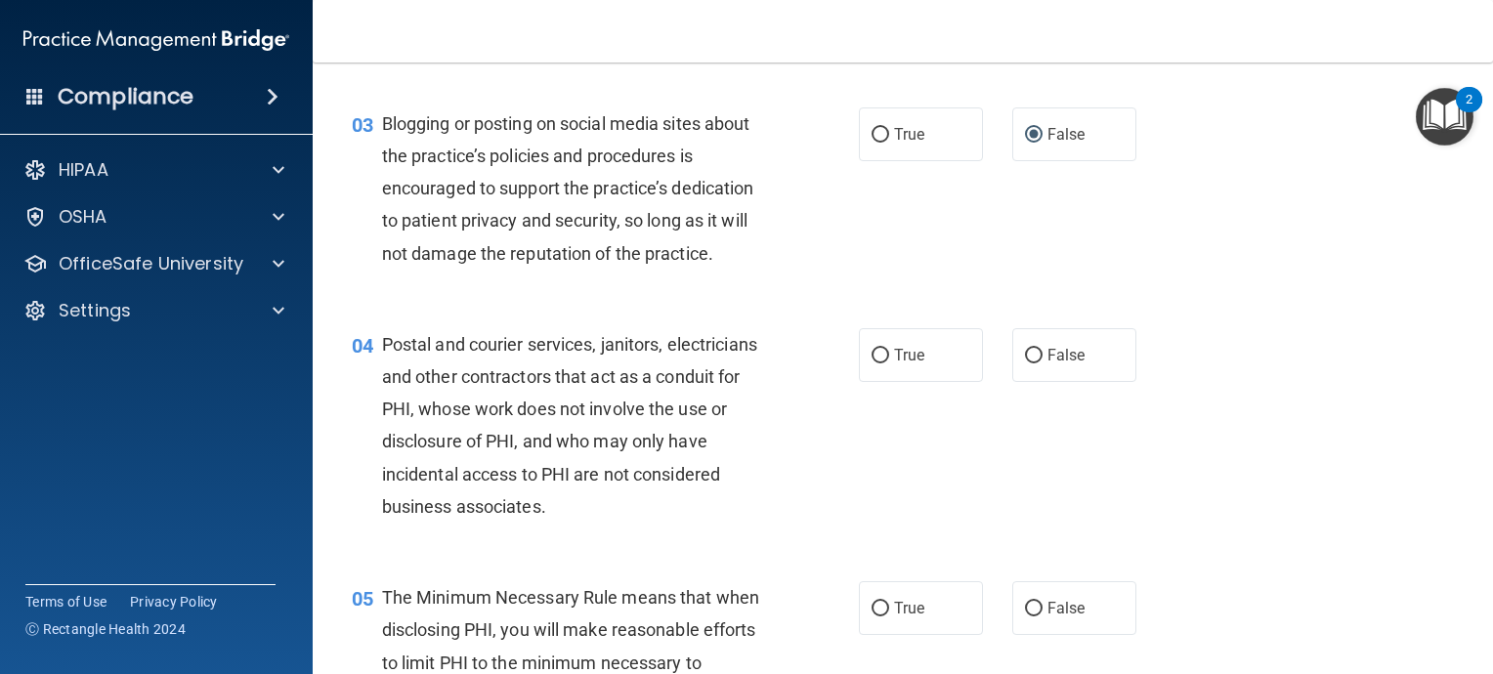
scroll to position [391, 0]
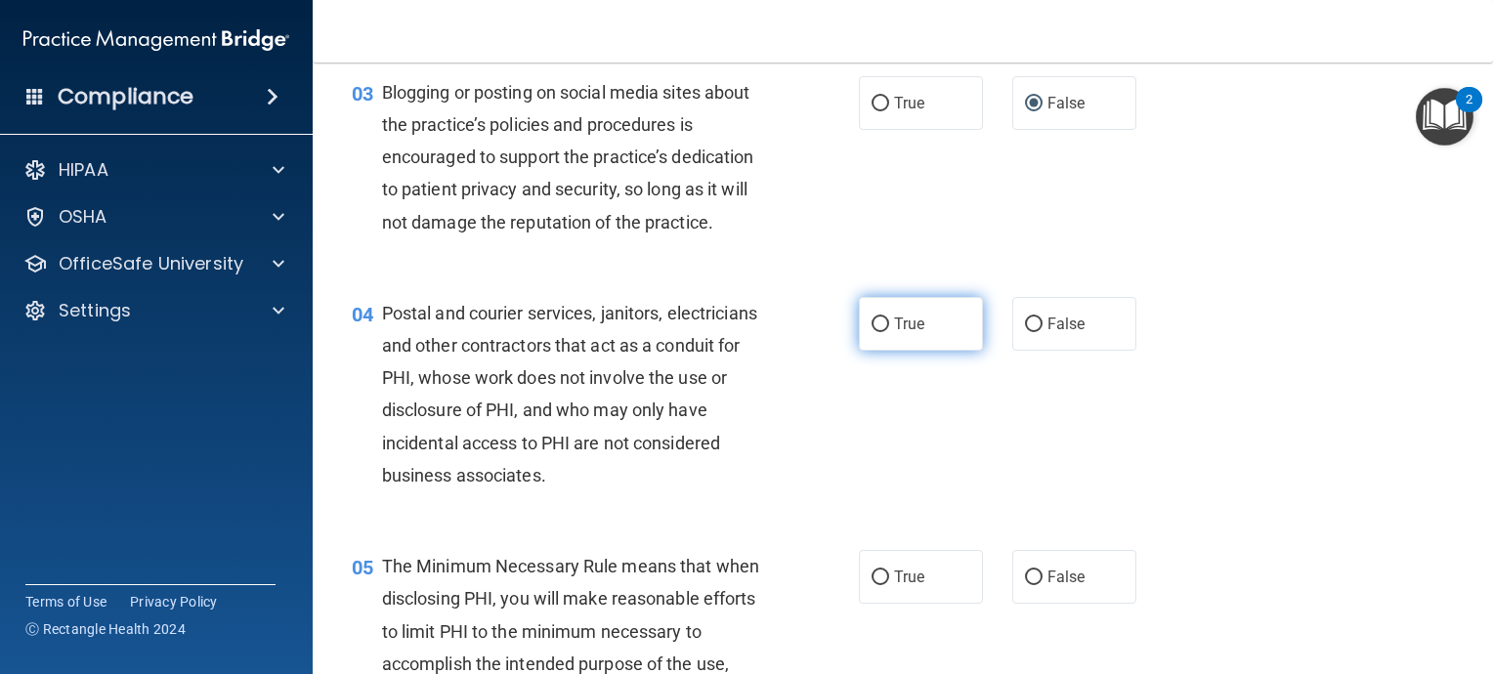
click at [872, 332] on input "True" at bounding box center [881, 325] width 18 height 15
radio input "true"
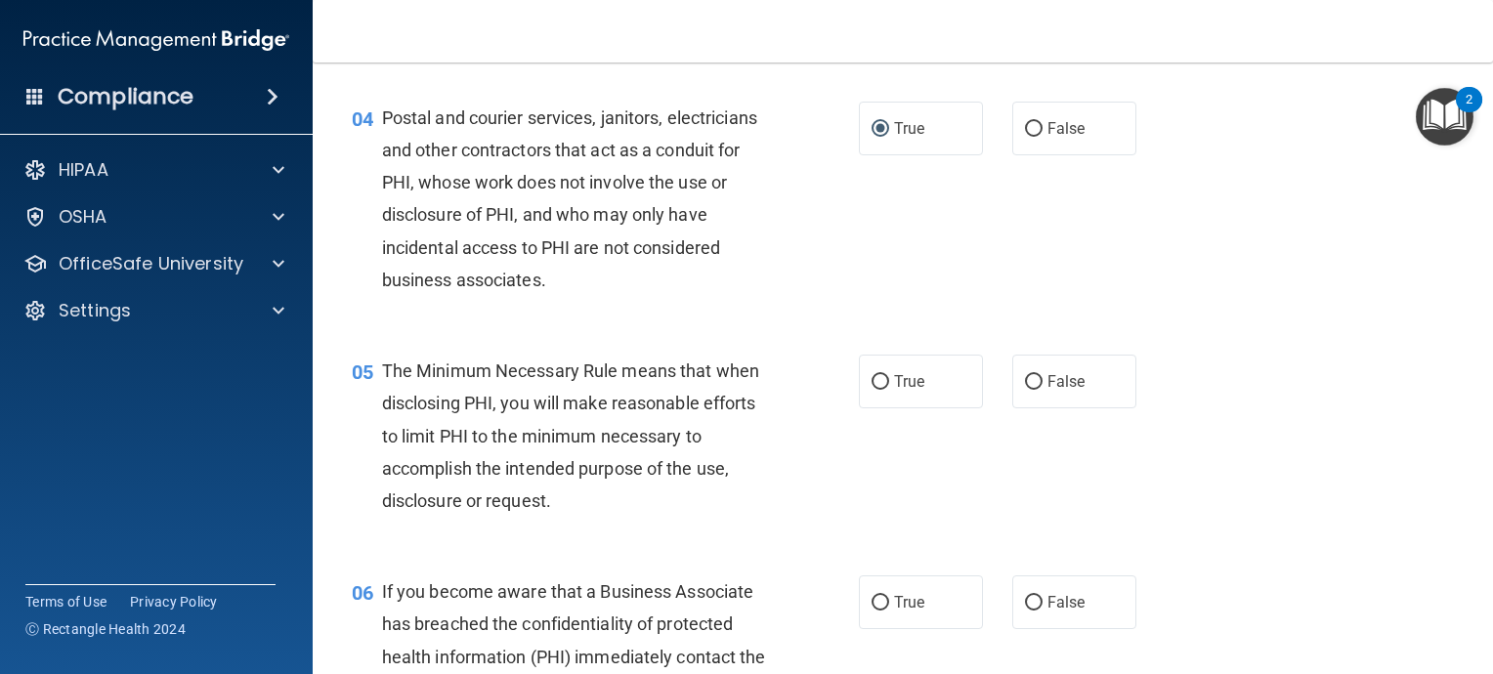
scroll to position [586, 0]
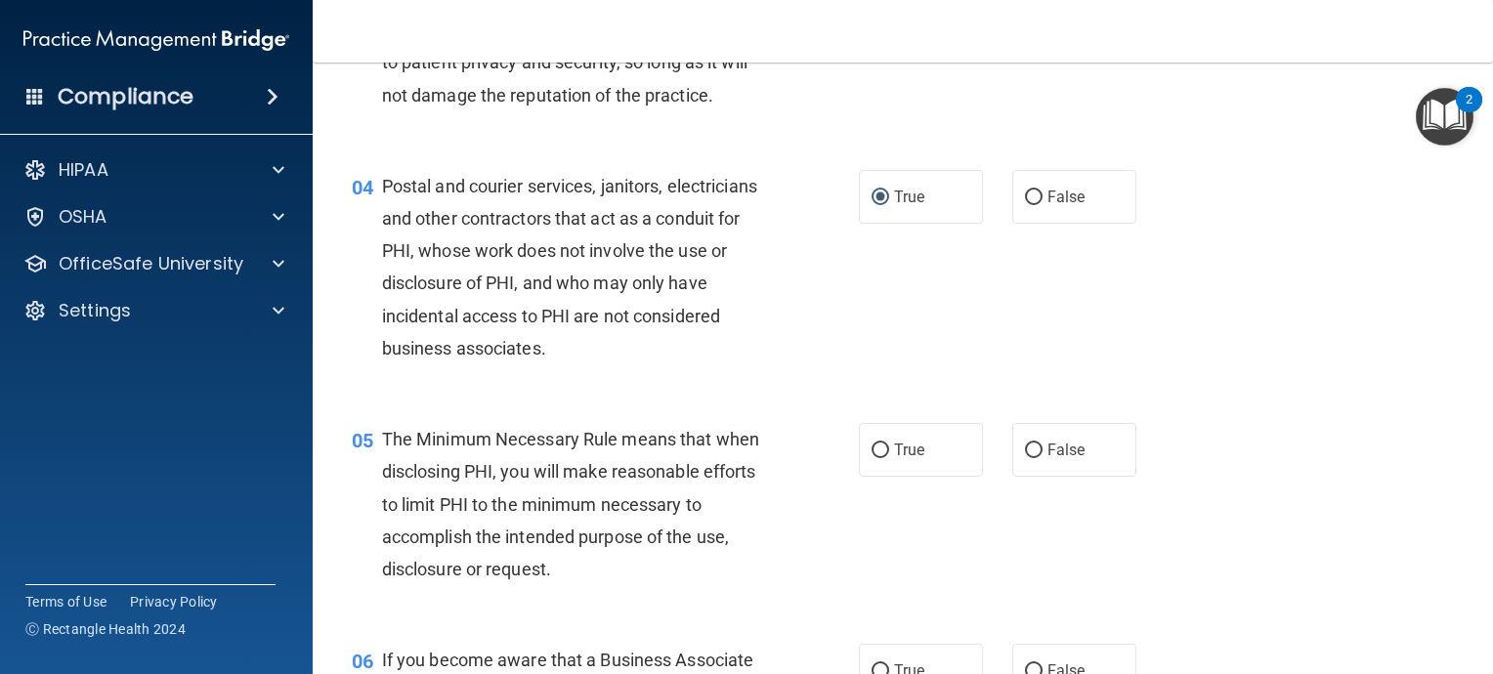
scroll to position [489, 0]
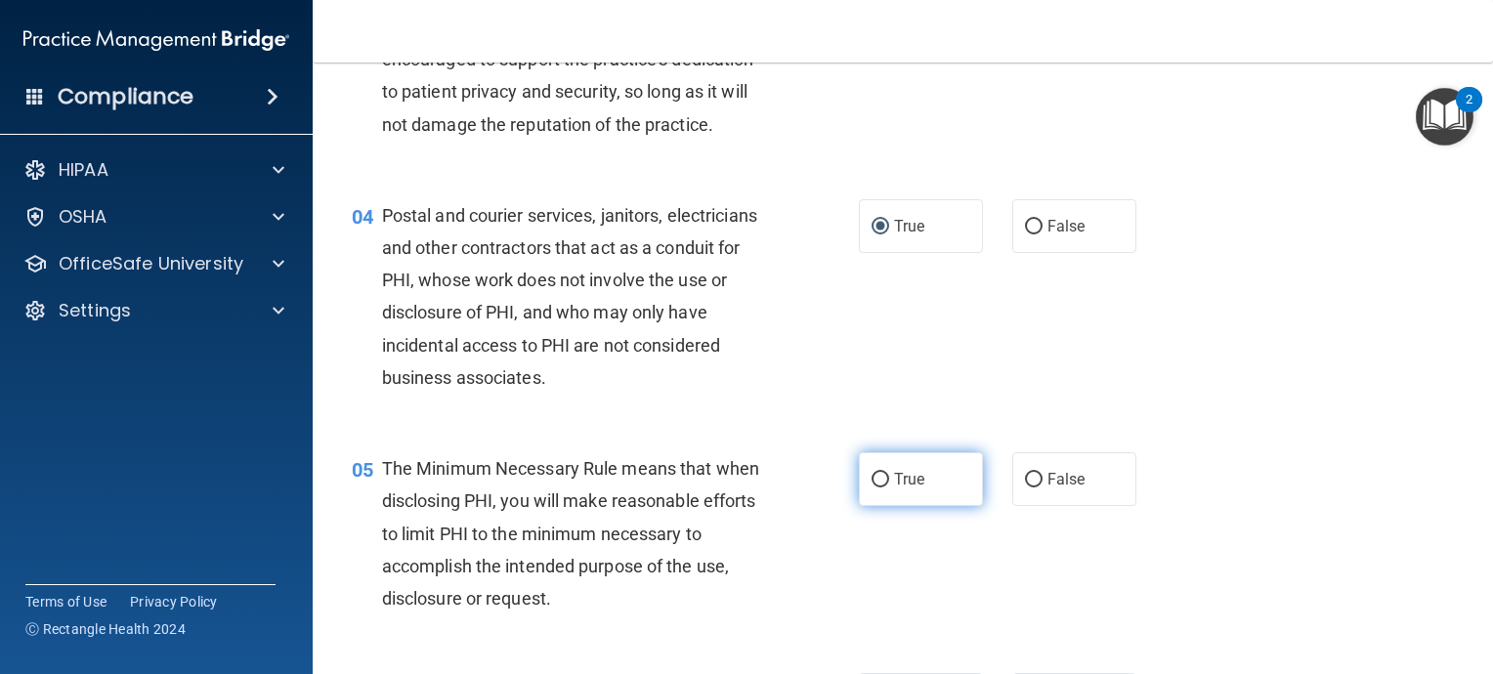
click at [872, 488] on input "True" at bounding box center [881, 480] width 18 height 15
radio input "true"
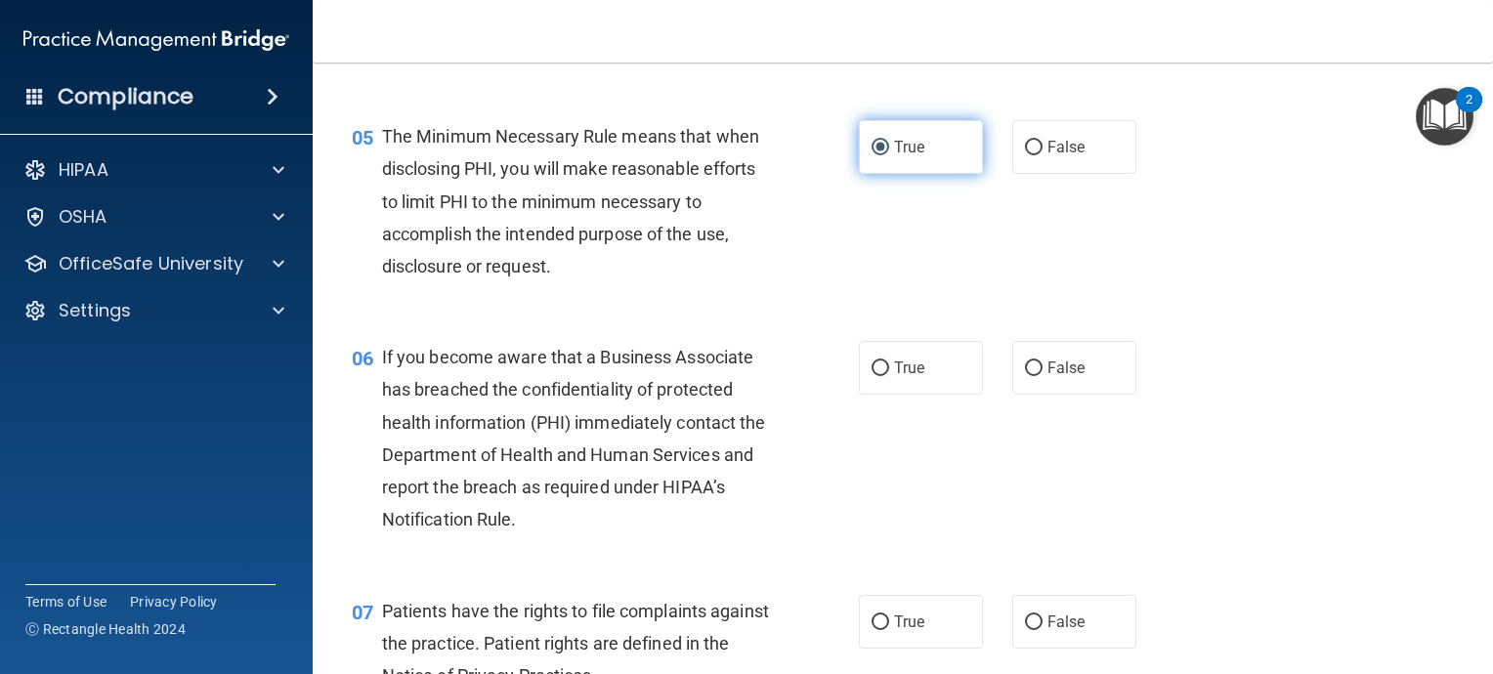
scroll to position [879, 0]
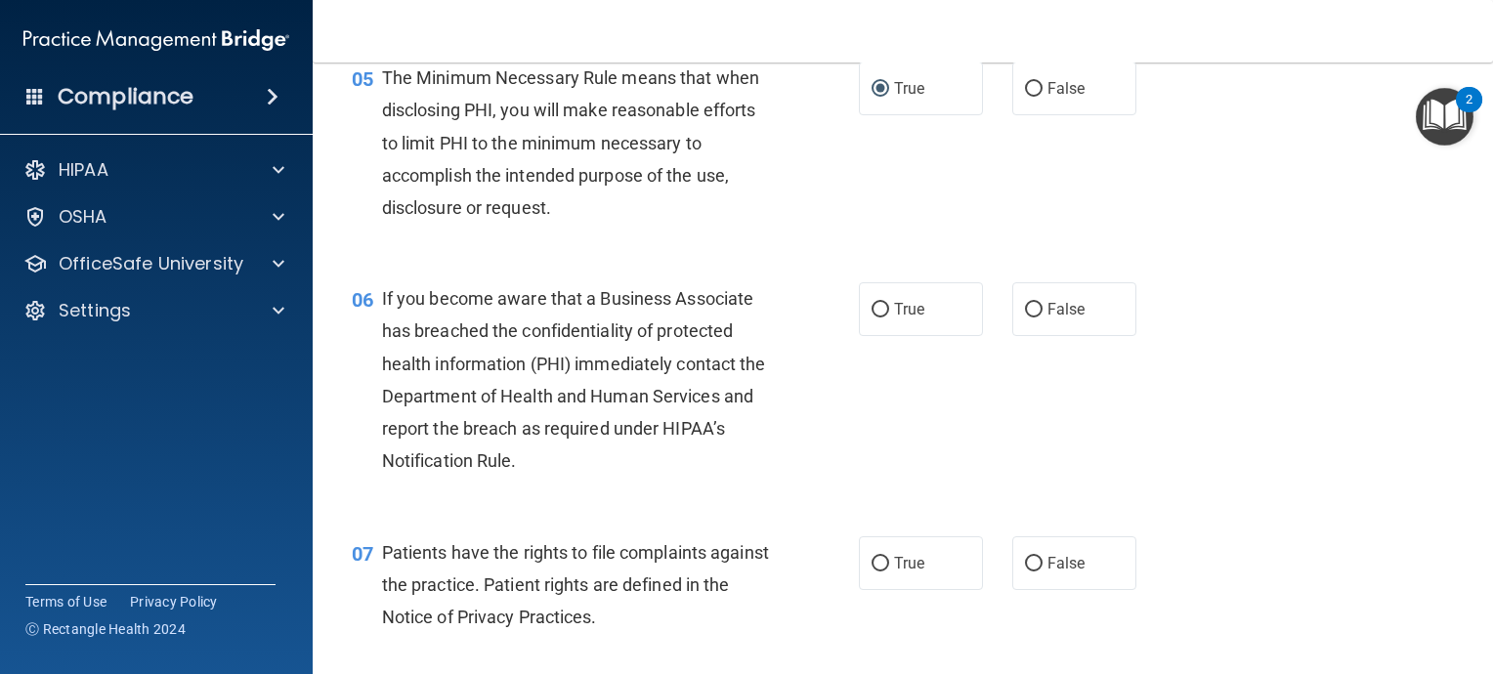
click at [873, 511] on div "06 If you become aware that a Business Associate has breached the confidentiali…" at bounding box center [902, 384] width 1131 height 253
click at [1027, 318] on input "False" at bounding box center [1034, 310] width 18 height 15
radio input "true"
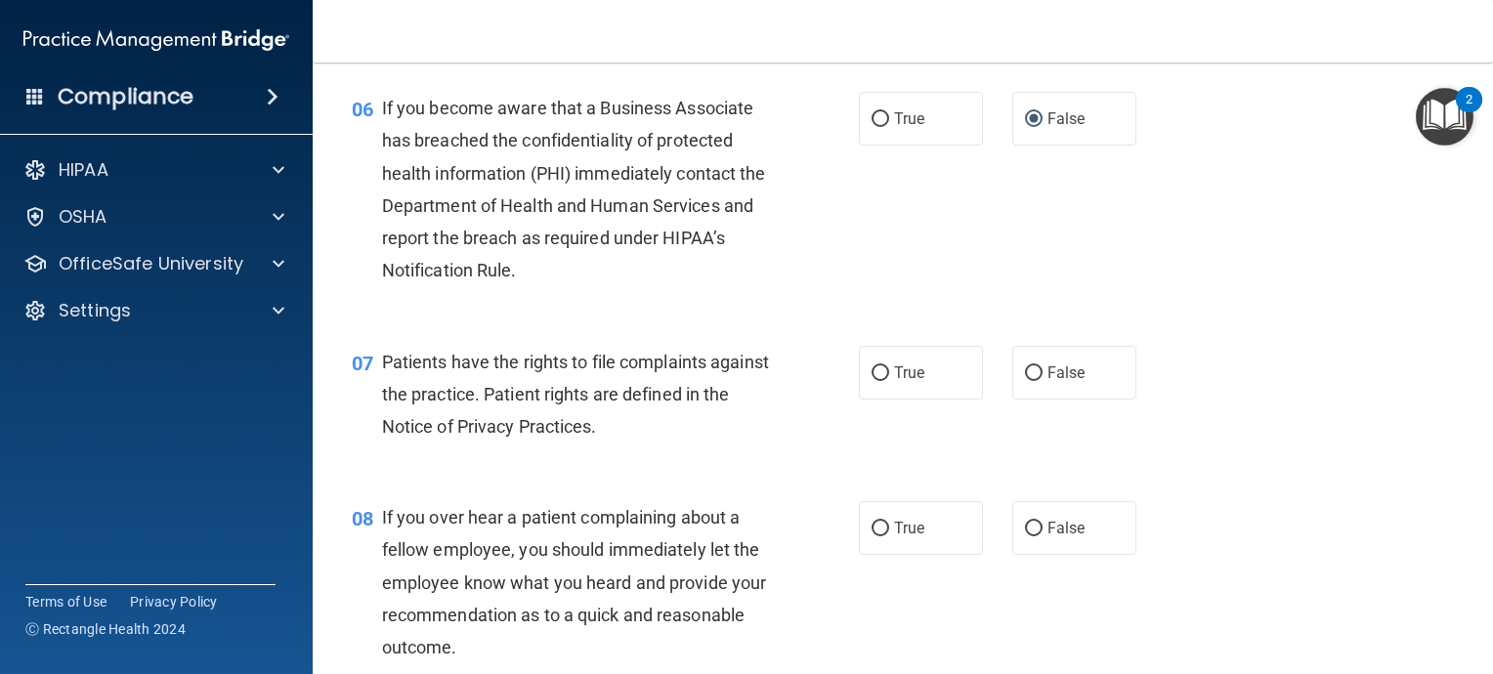
scroll to position [1075, 0]
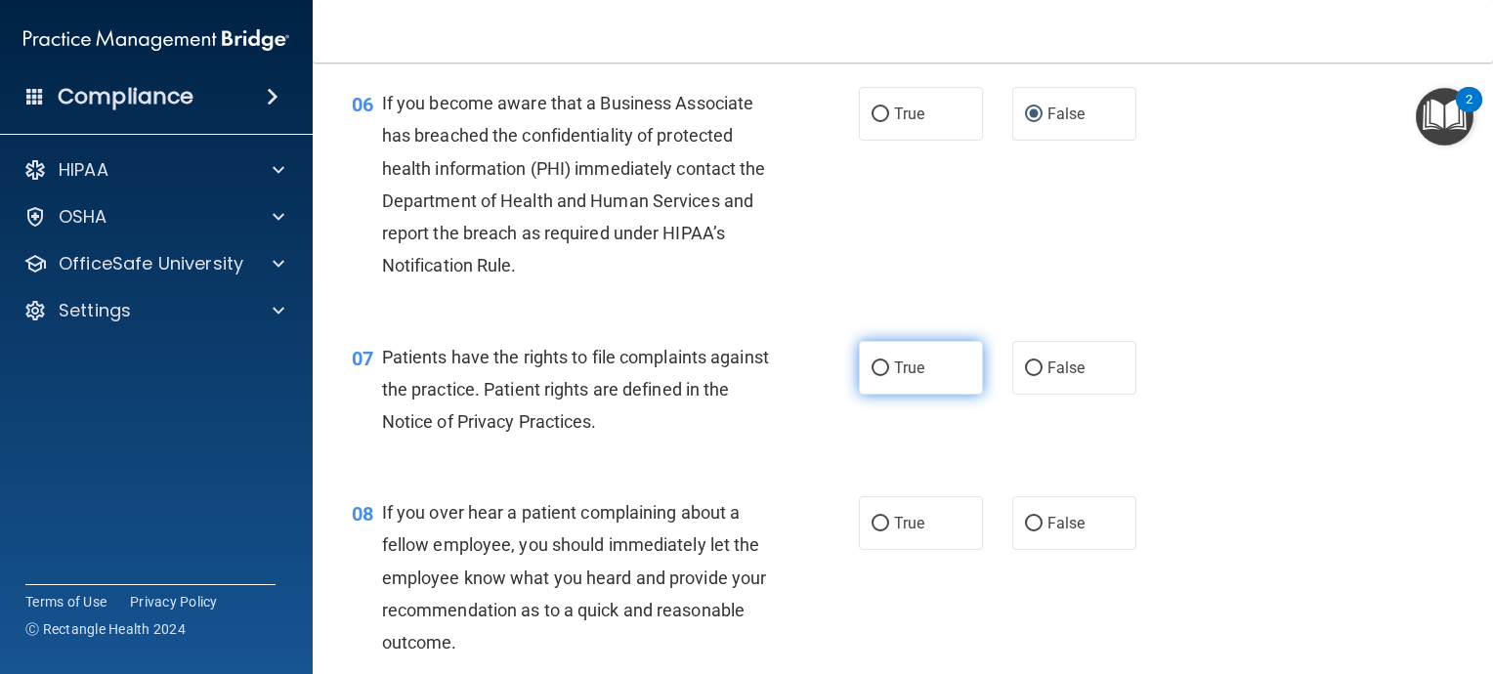
click at [872, 376] on input "True" at bounding box center [881, 369] width 18 height 15
radio input "true"
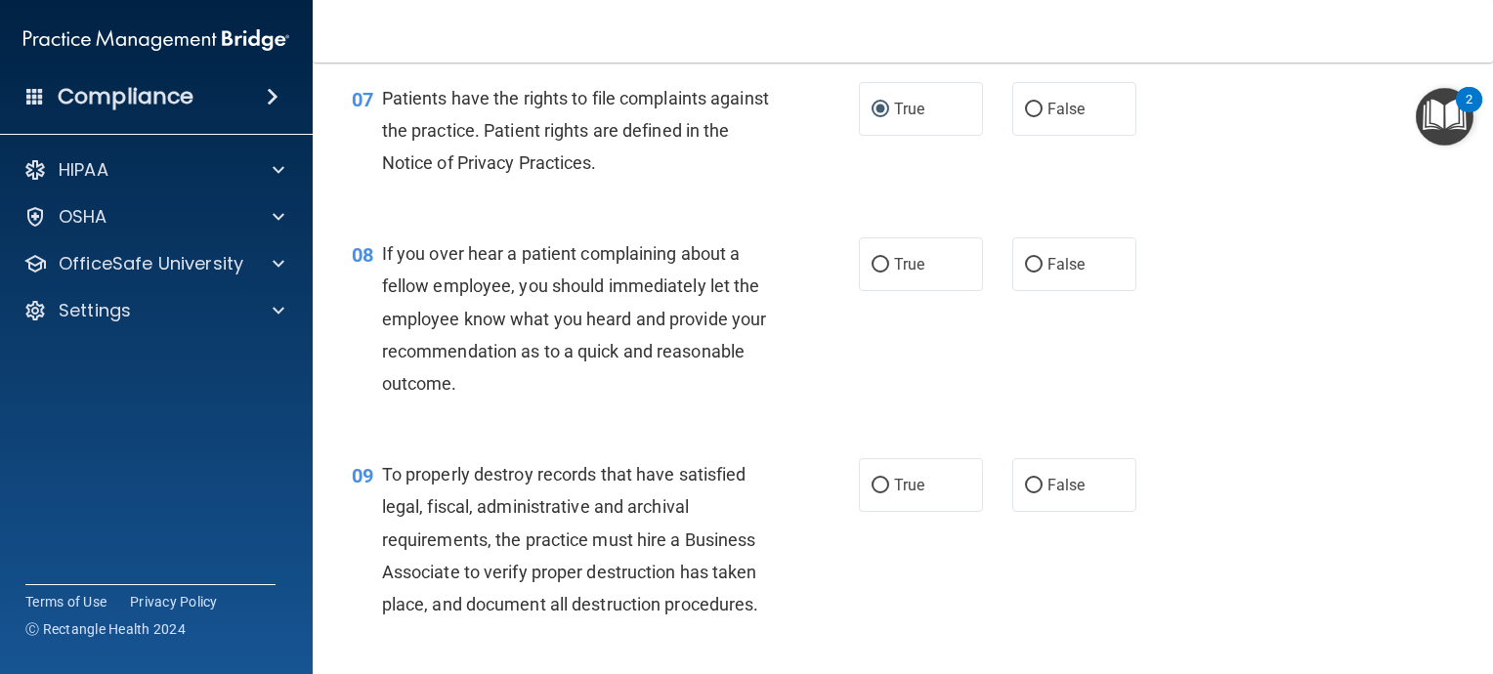
scroll to position [1368, 0]
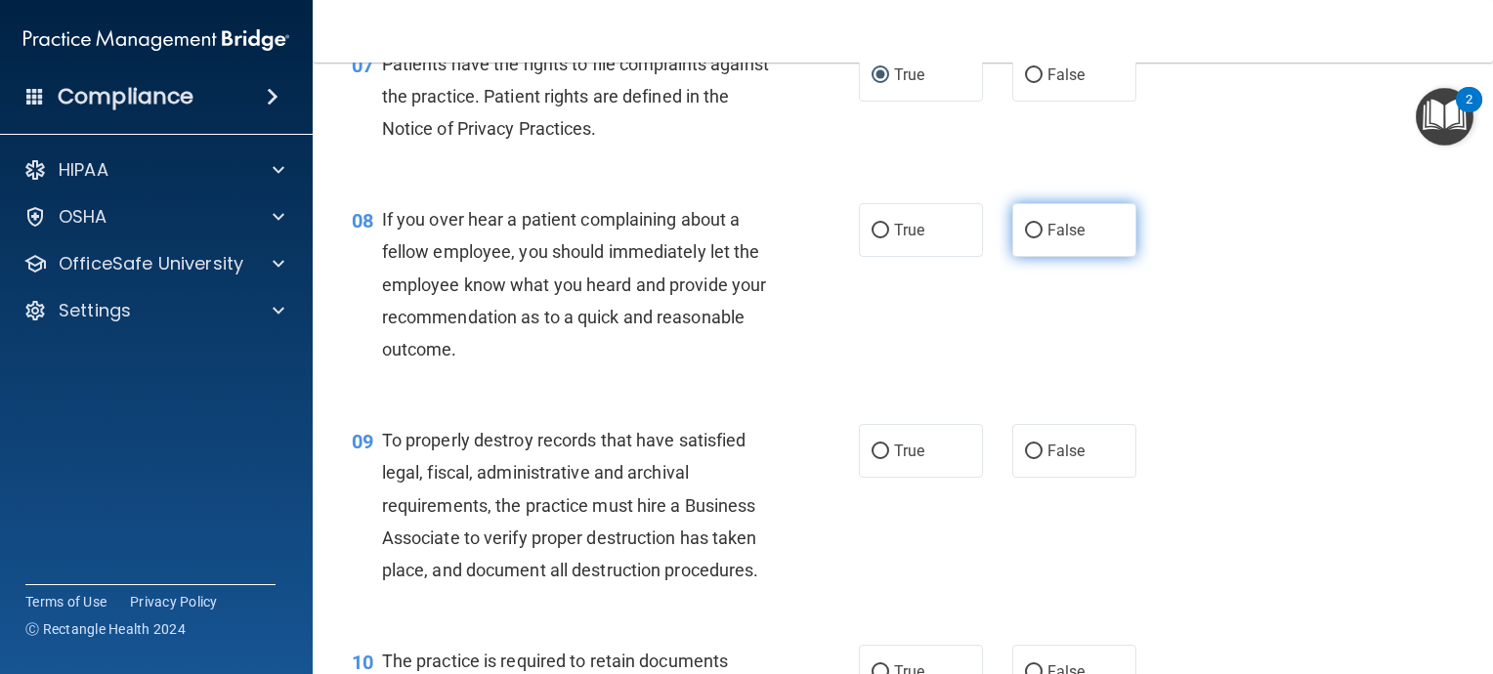
click at [1025, 238] on input "False" at bounding box center [1034, 231] width 18 height 15
radio input "true"
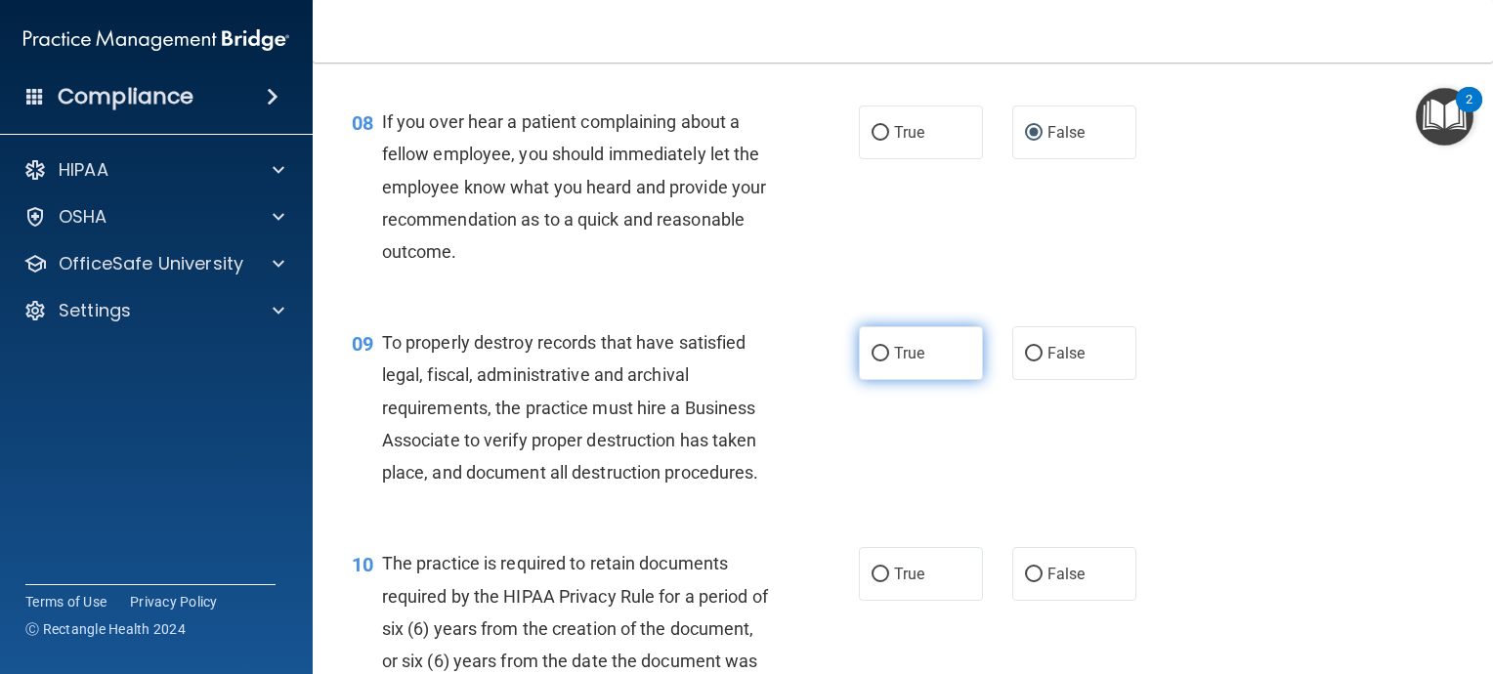
click at [872, 362] on input "True" at bounding box center [881, 354] width 18 height 15
radio input "true"
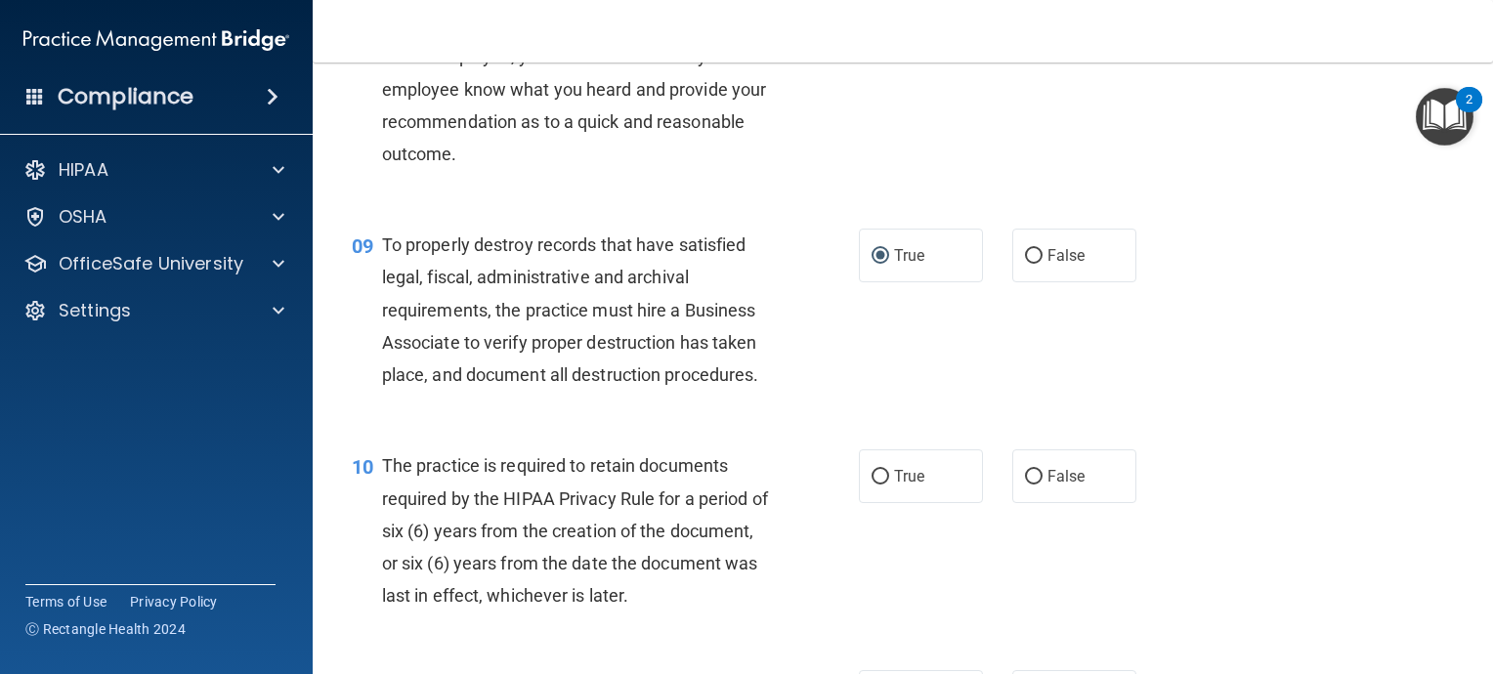
scroll to position [1661, 0]
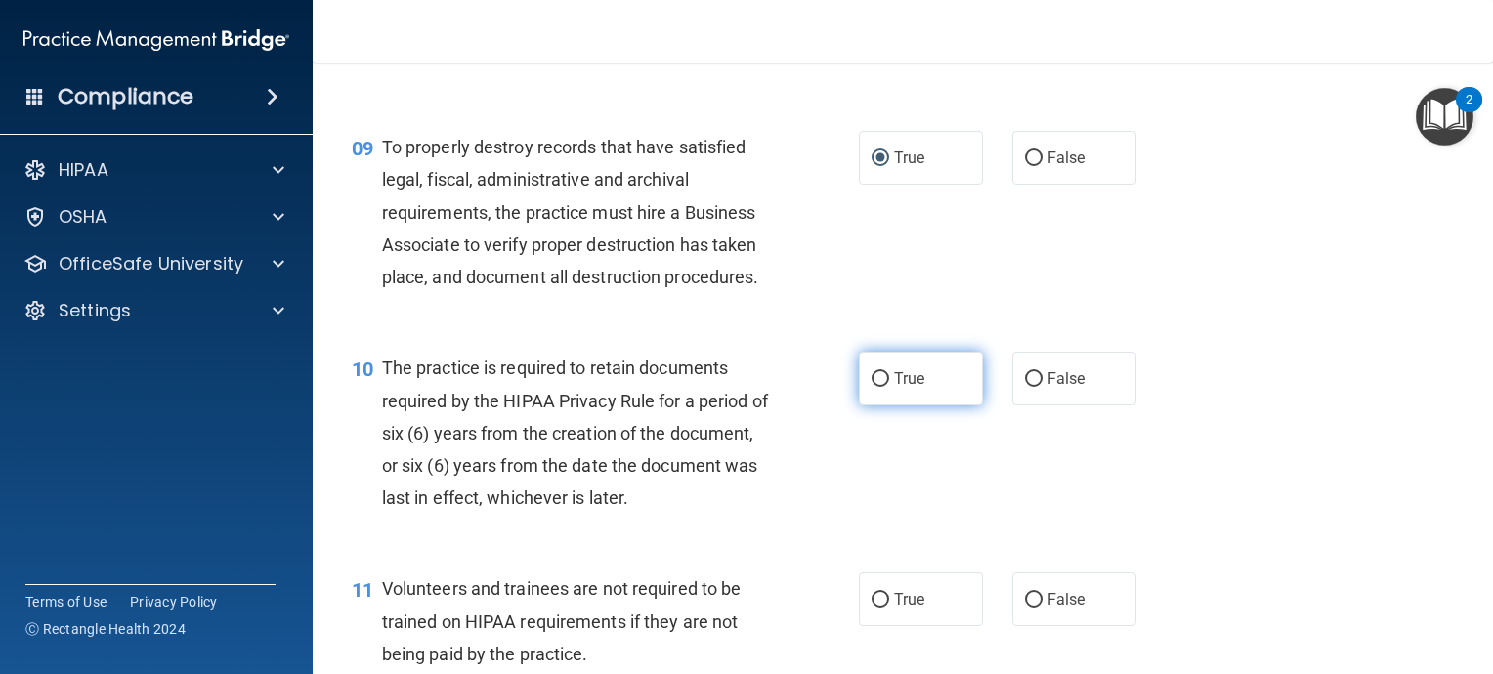
click at [875, 387] on input "True" at bounding box center [881, 379] width 18 height 15
radio input "true"
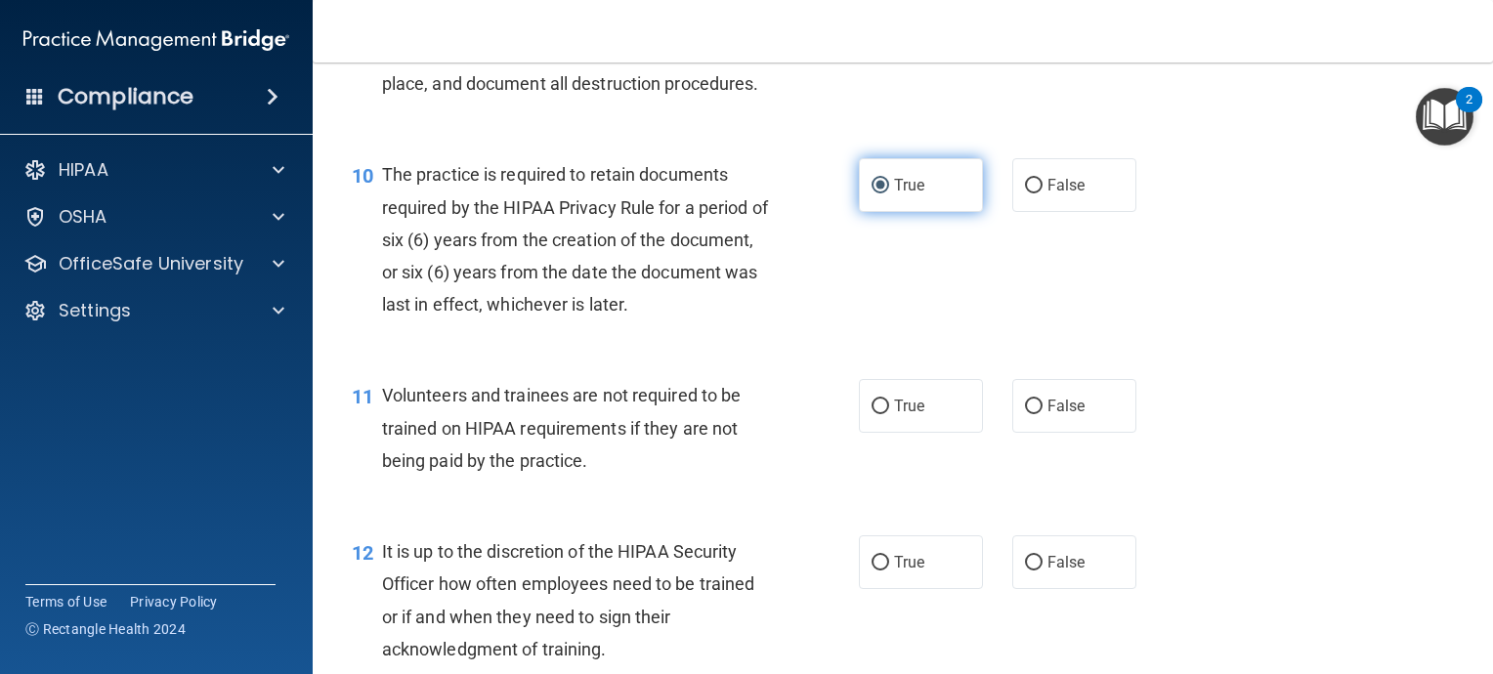
scroll to position [1857, 0]
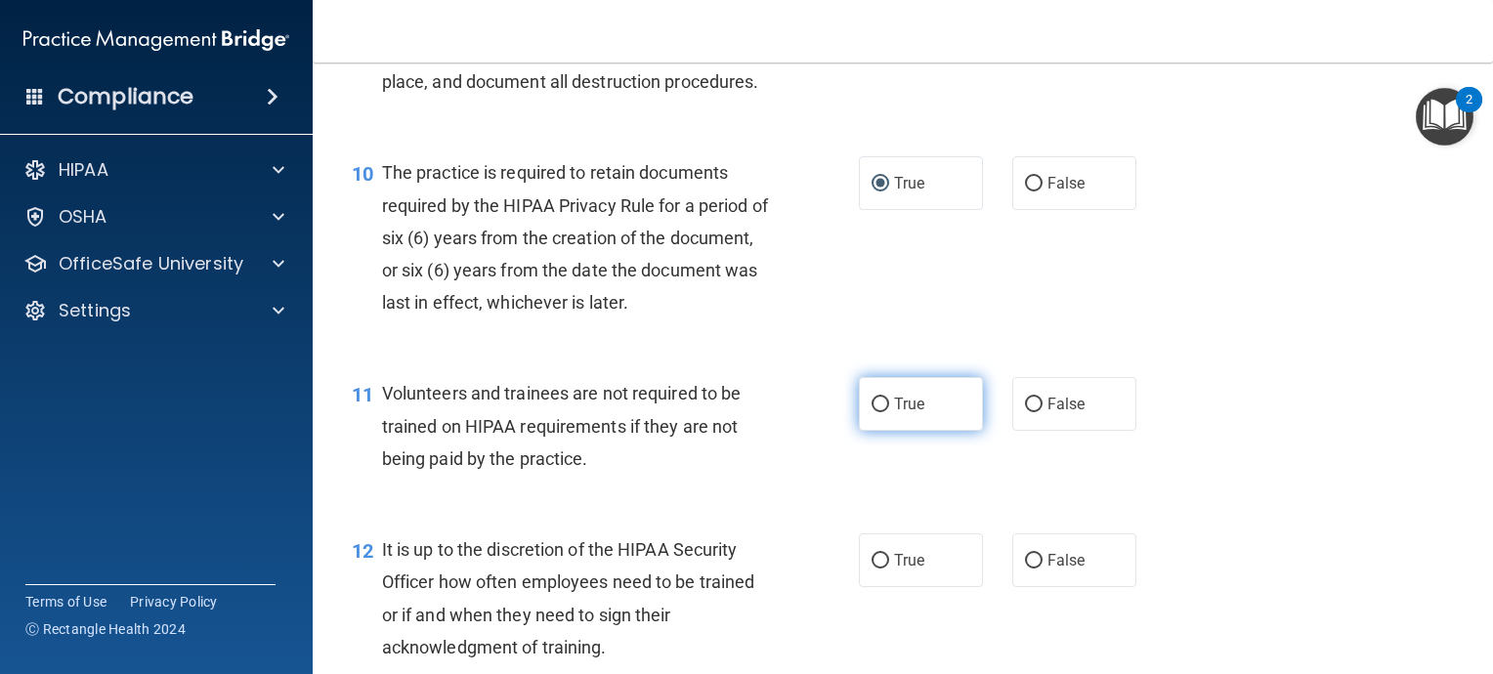
click at [872, 412] on input "True" at bounding box center [881, 405] width 18 height 15
radio input "true"
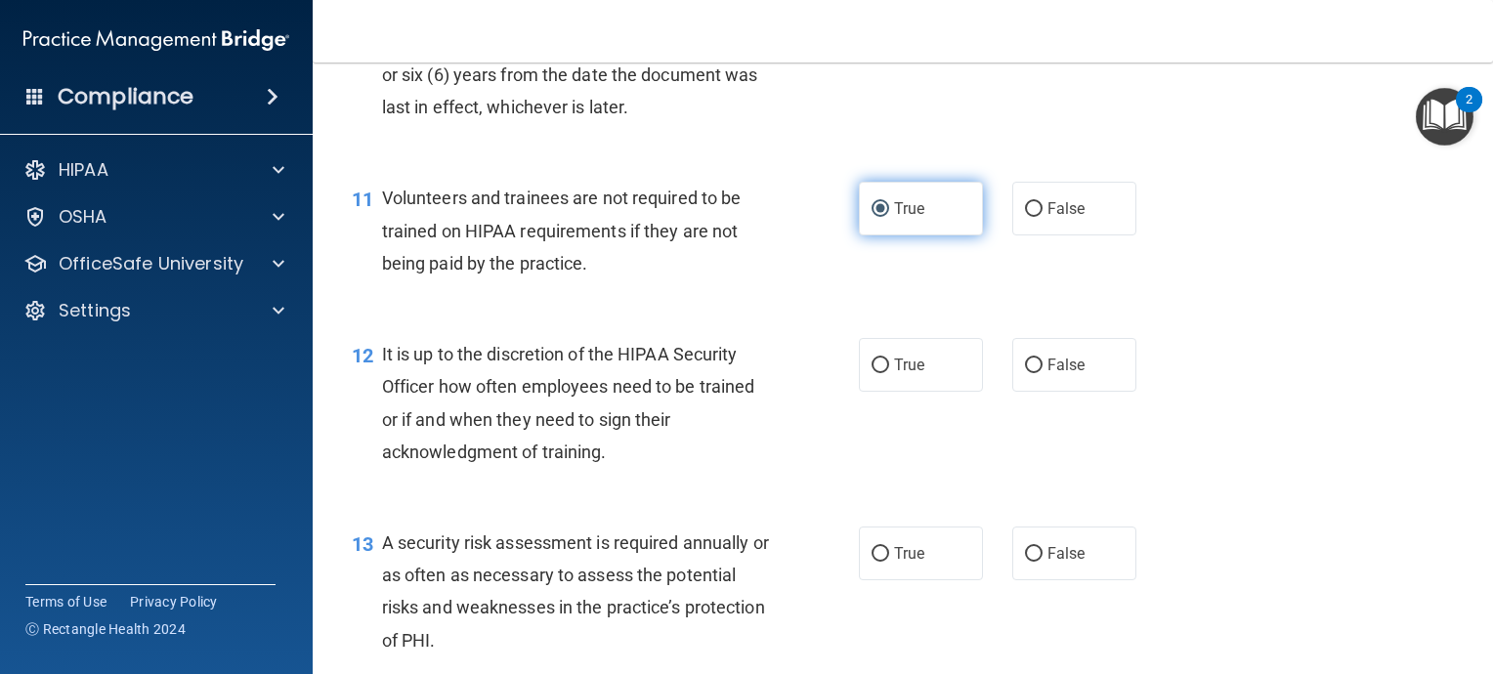
scroll to position [2150, 0]
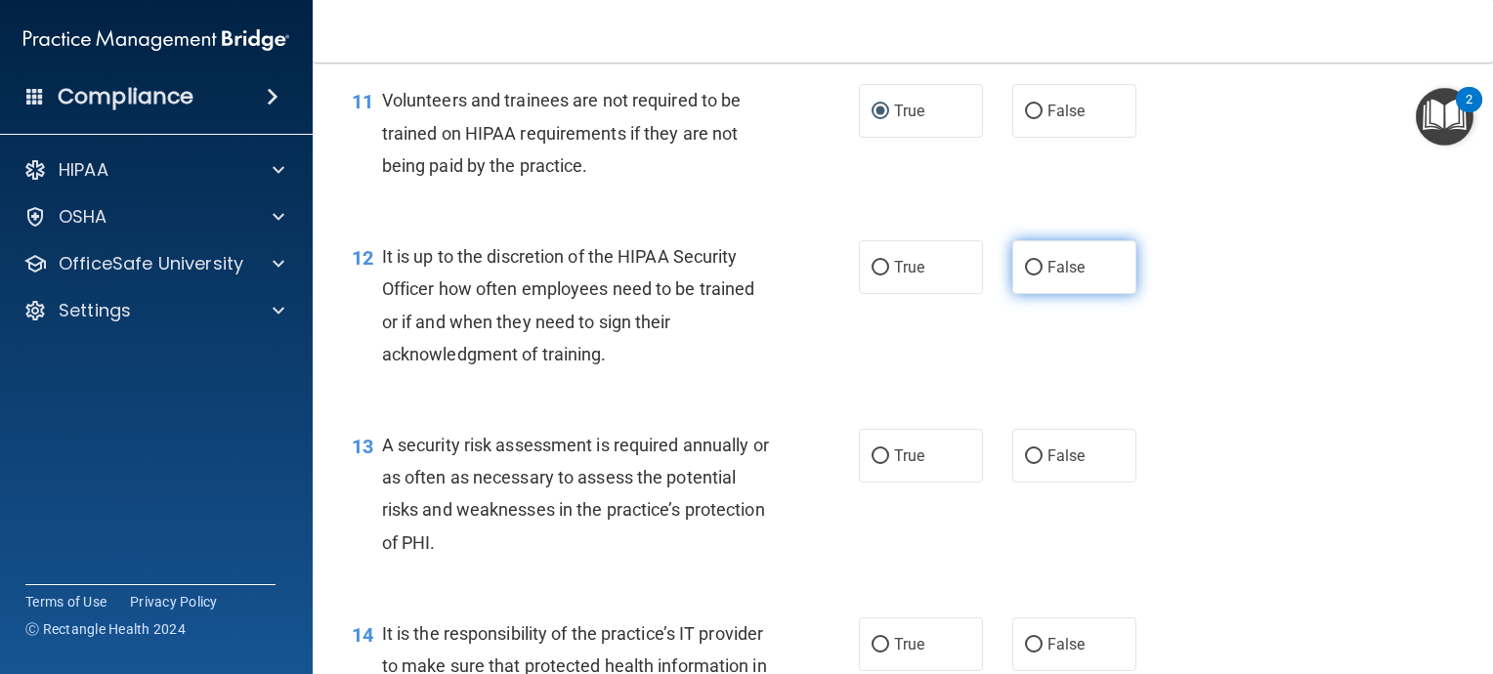
click at [1026, 276] on input "False" at bounding box center [1034, 268] width 18 height 15
radio input "true"
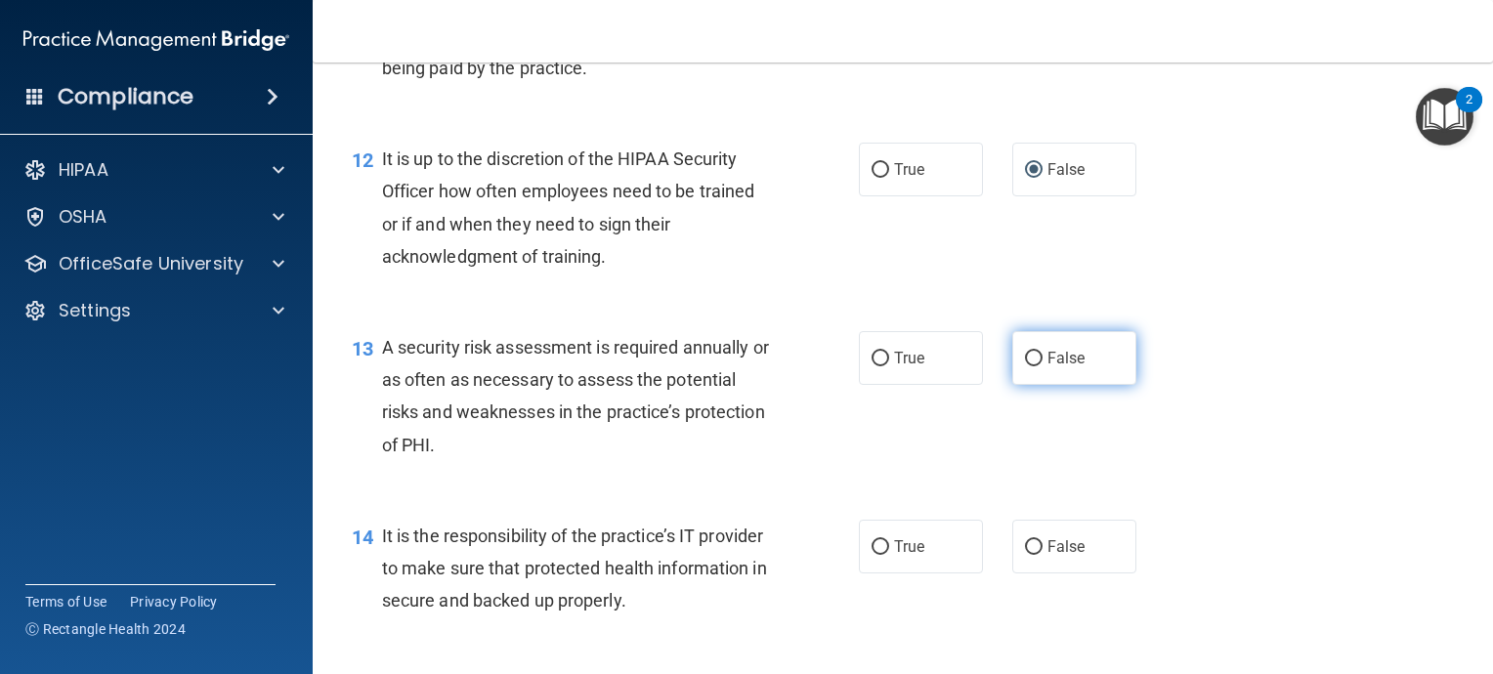
click at [1025, 366] on input "False" at bounding box center [1034, 359] width 18 height 15
radio input "true"
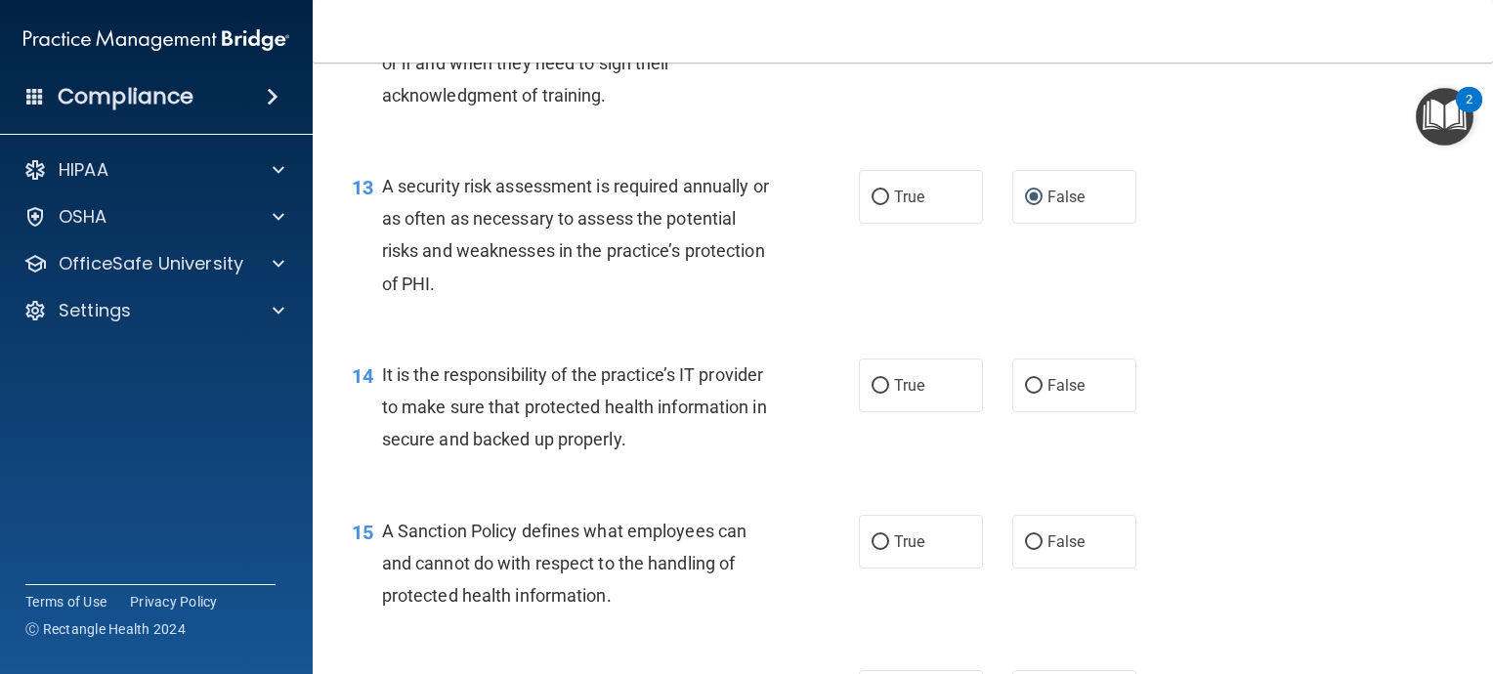
scroll to position [2443, 0]
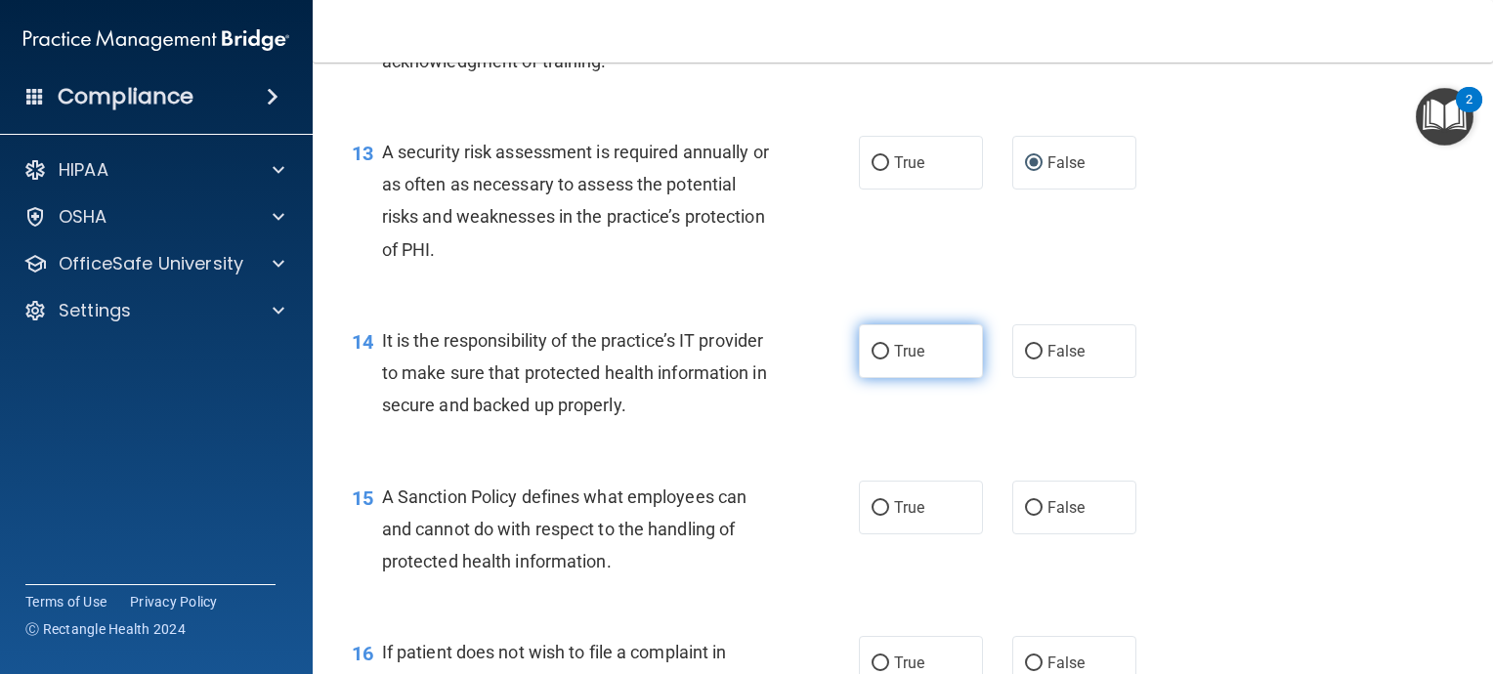
click at [872, 360] on input "True" at bounding box center [881, 352] width 18 height 15
radio input "true"
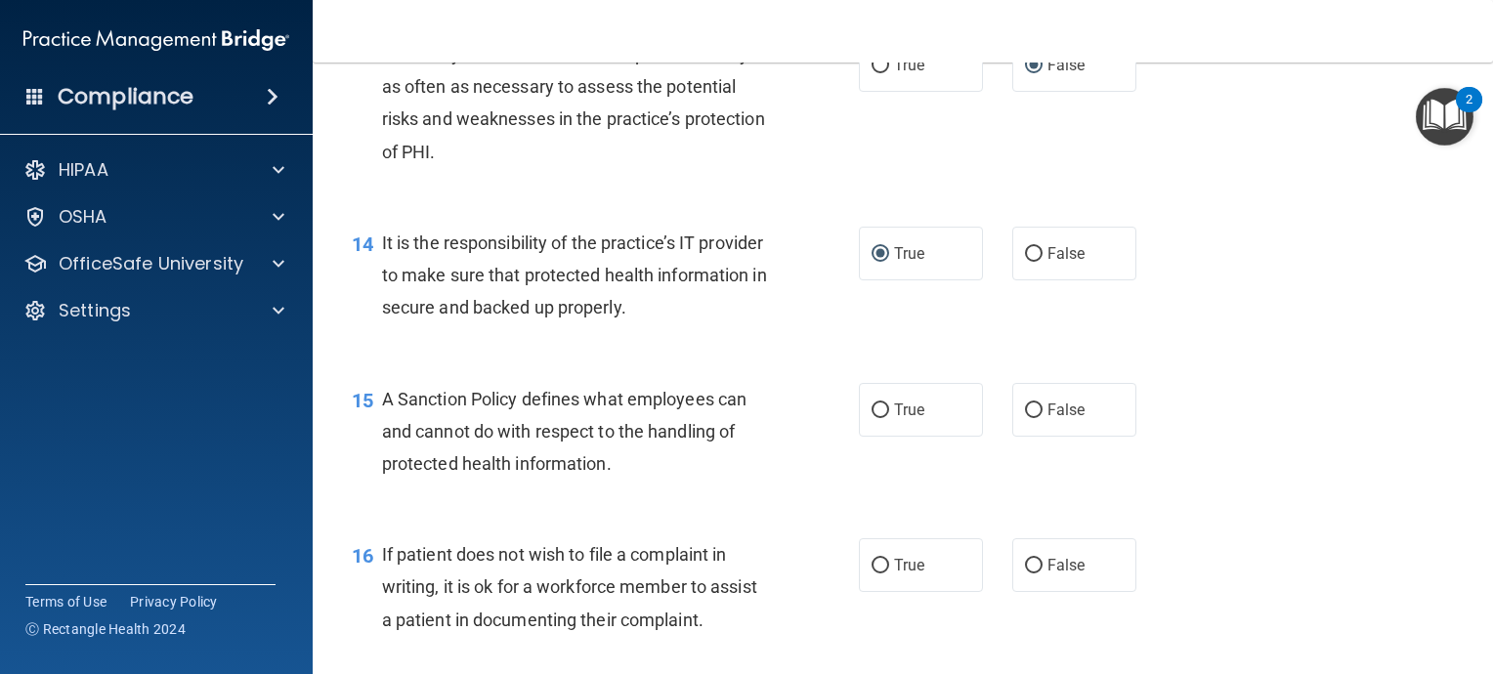
scroll to position [2638, 0]
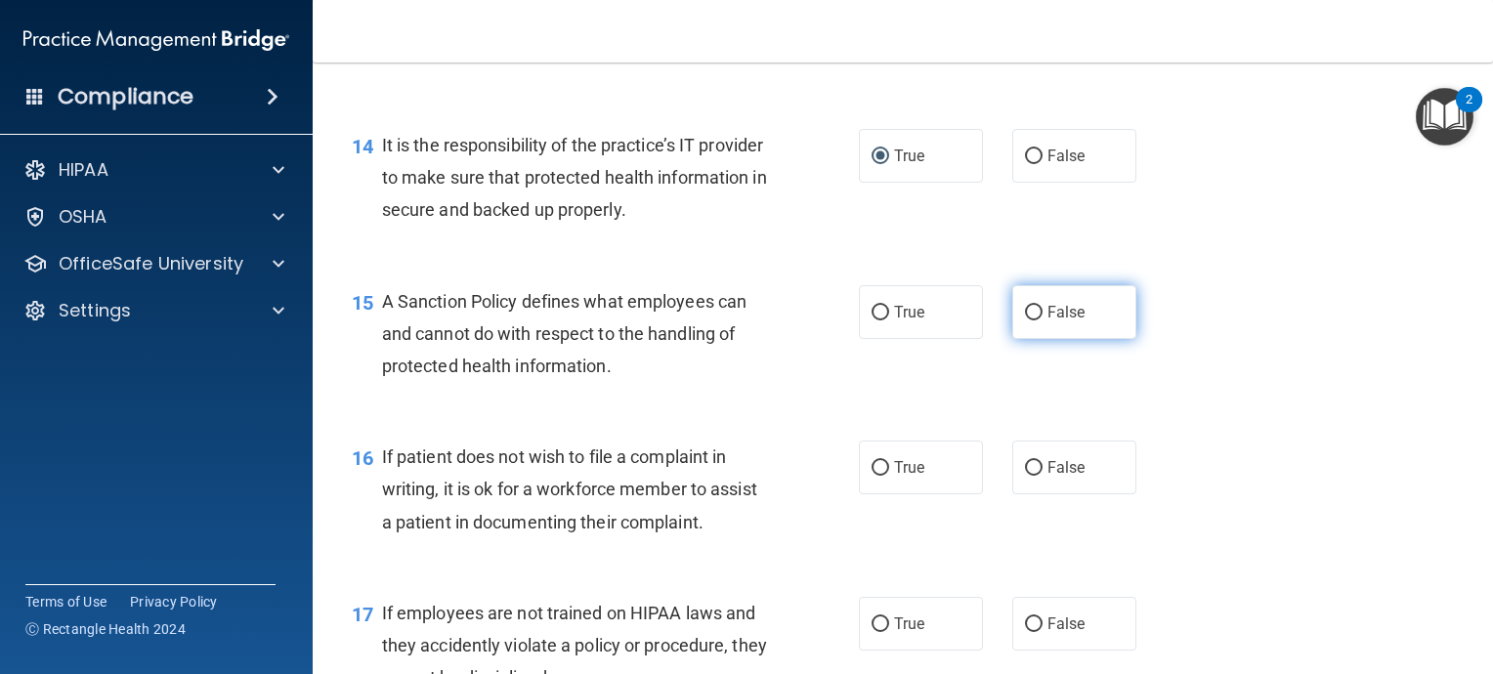
click at [1025, 320] on input "False" at bounding box center [1034, 313] width 18 height 15
radio input "true"
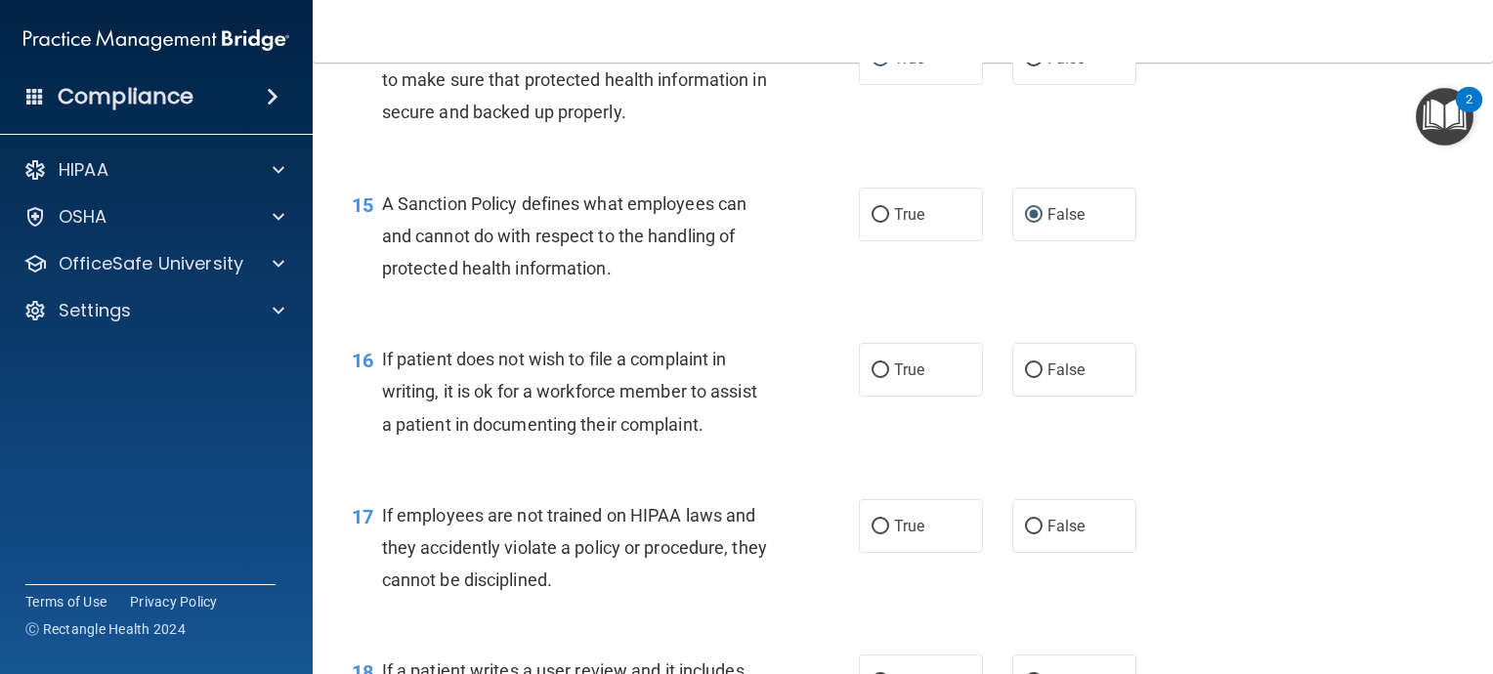
scroll to position [2834, 0]
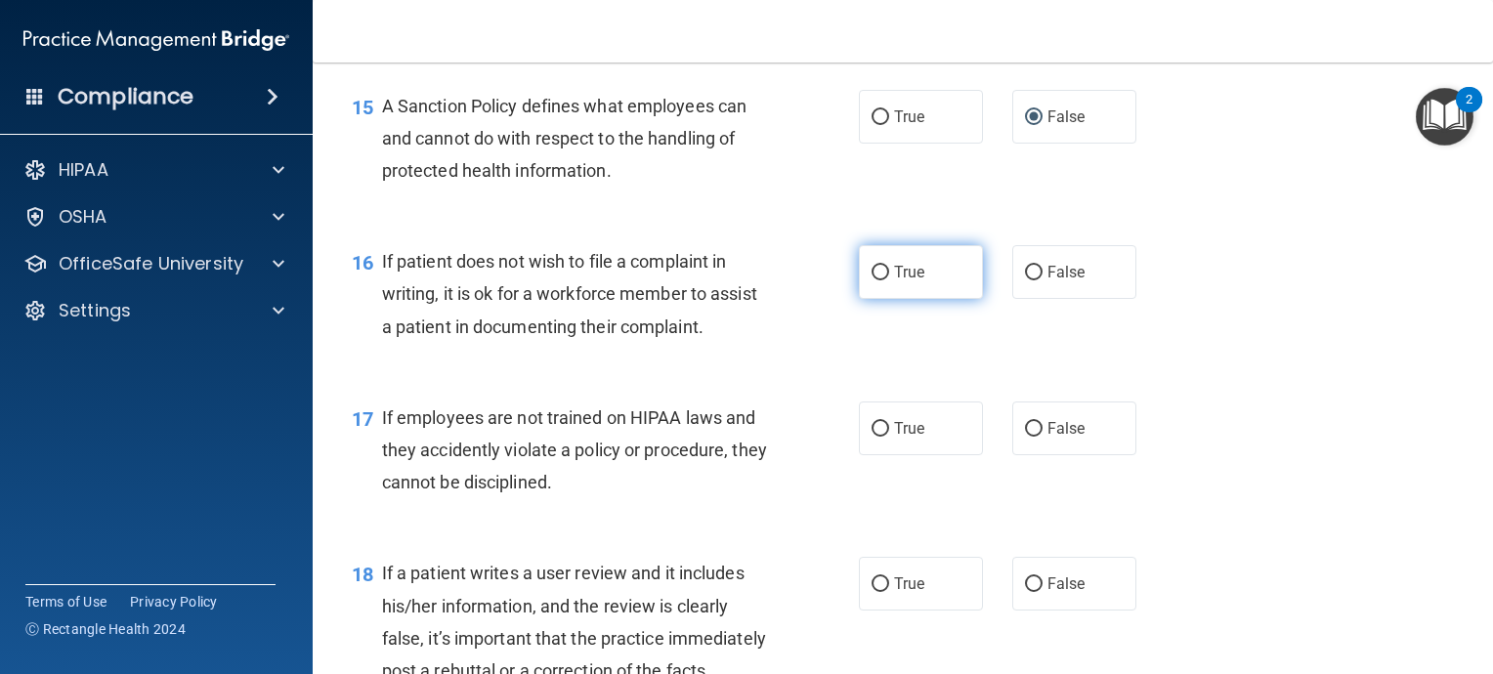
click at [874, 280] on input "True" at bounding box center [881, 273] width 18 height 15
radio input "true"
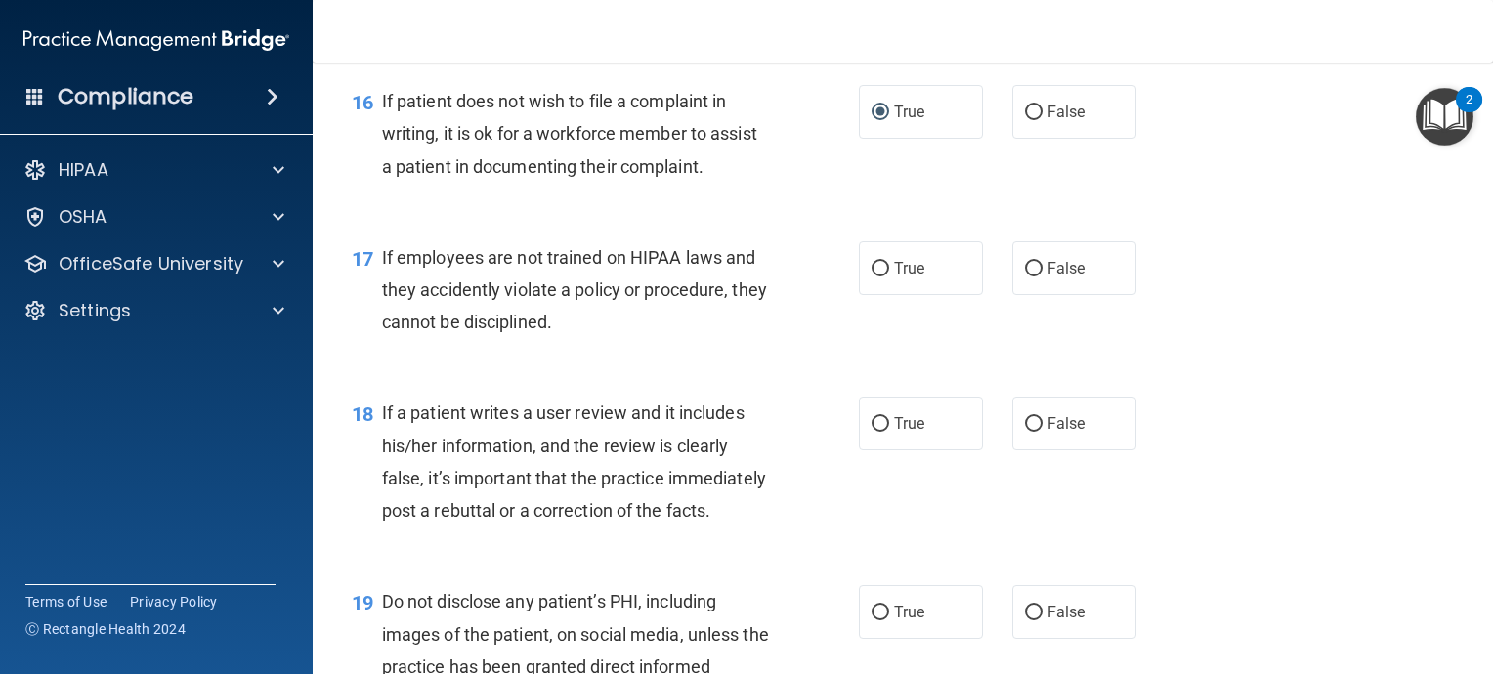
scroll to position [3029, 0]
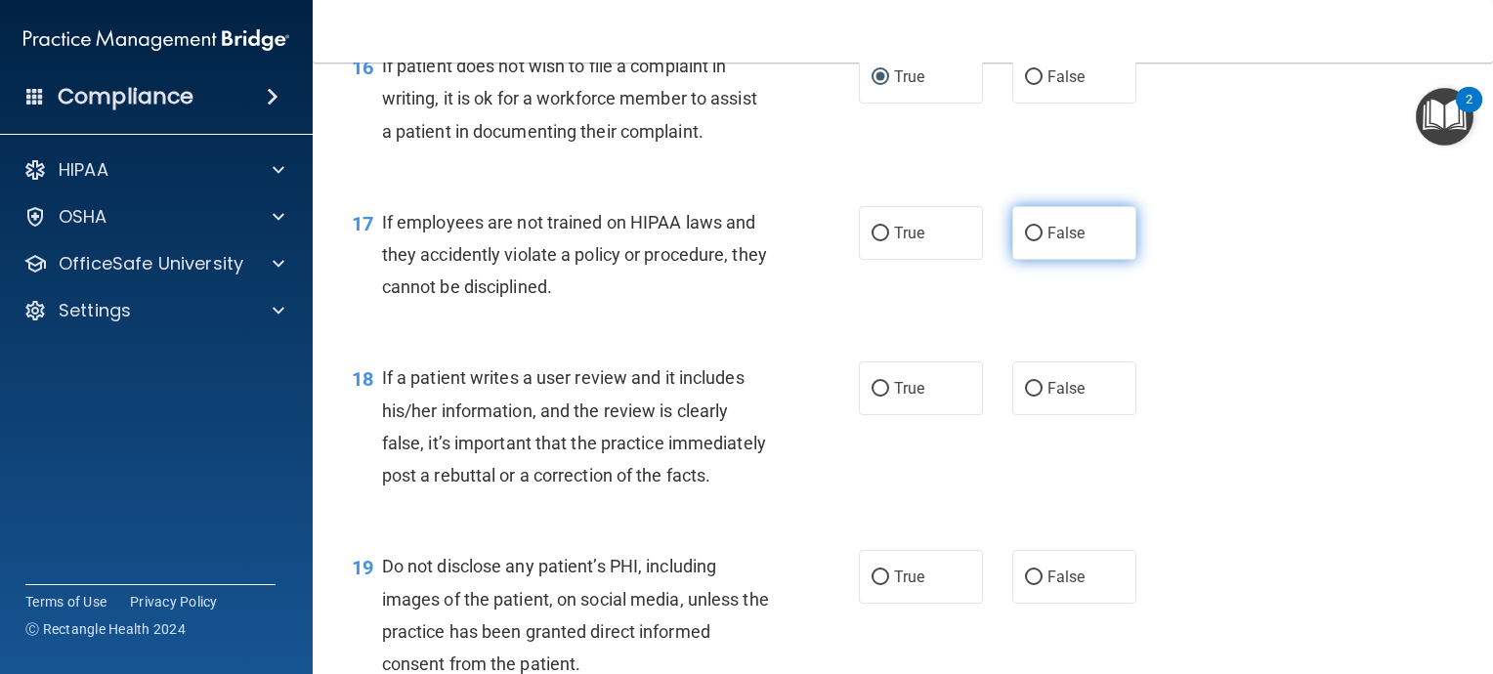
click at [1025, 241] on input "False" at bounding box center [1034, 234] width 18 height 15
radio input "true"
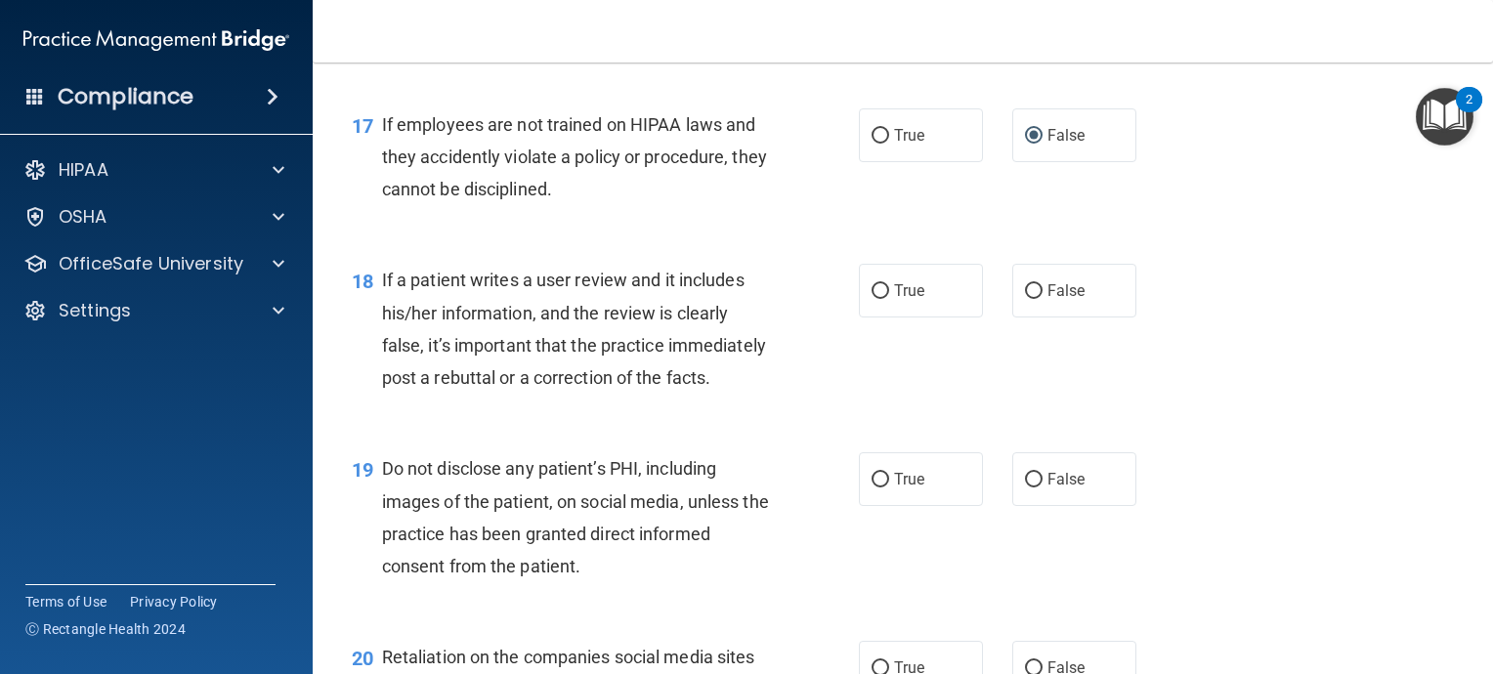
scroll to position [3224, 0]
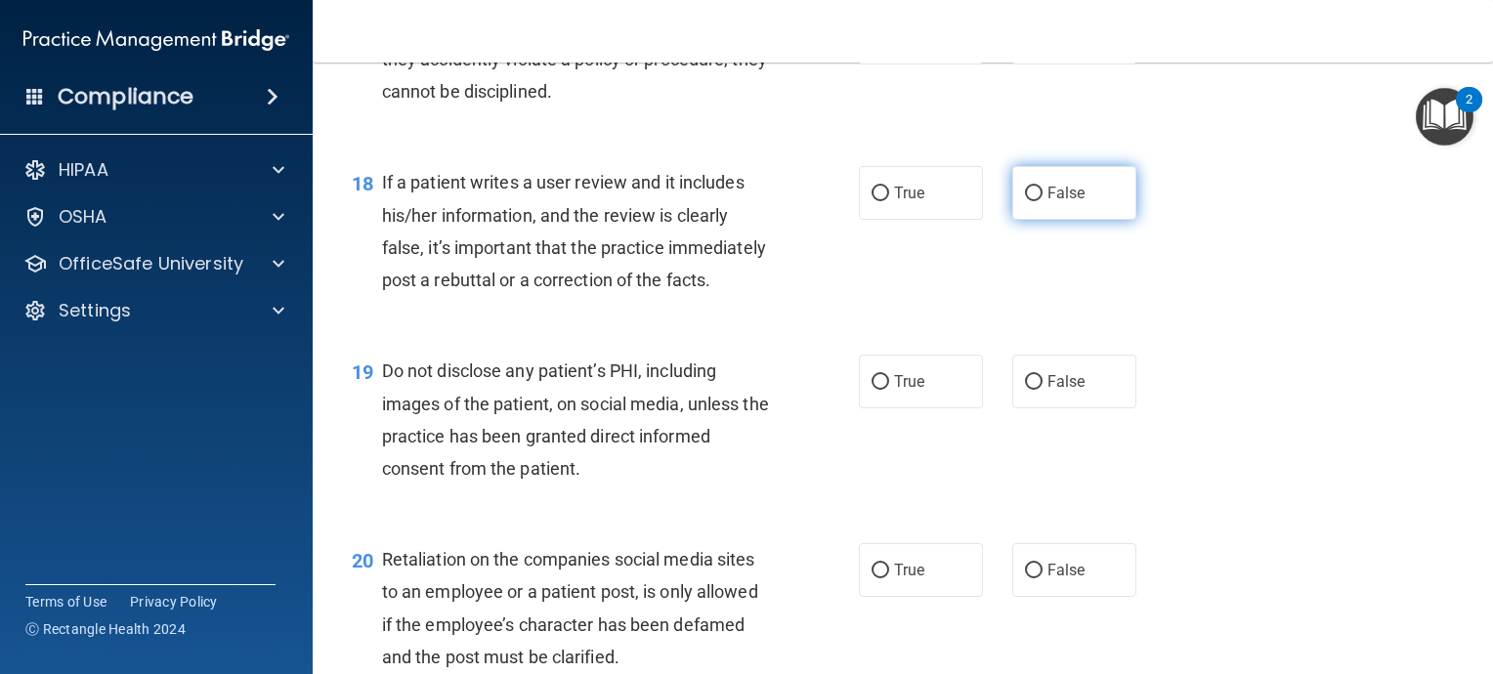
click at [1025, 201] on input "False" at bounding box center [1034, 194] width 18 height 15
radio input "true"
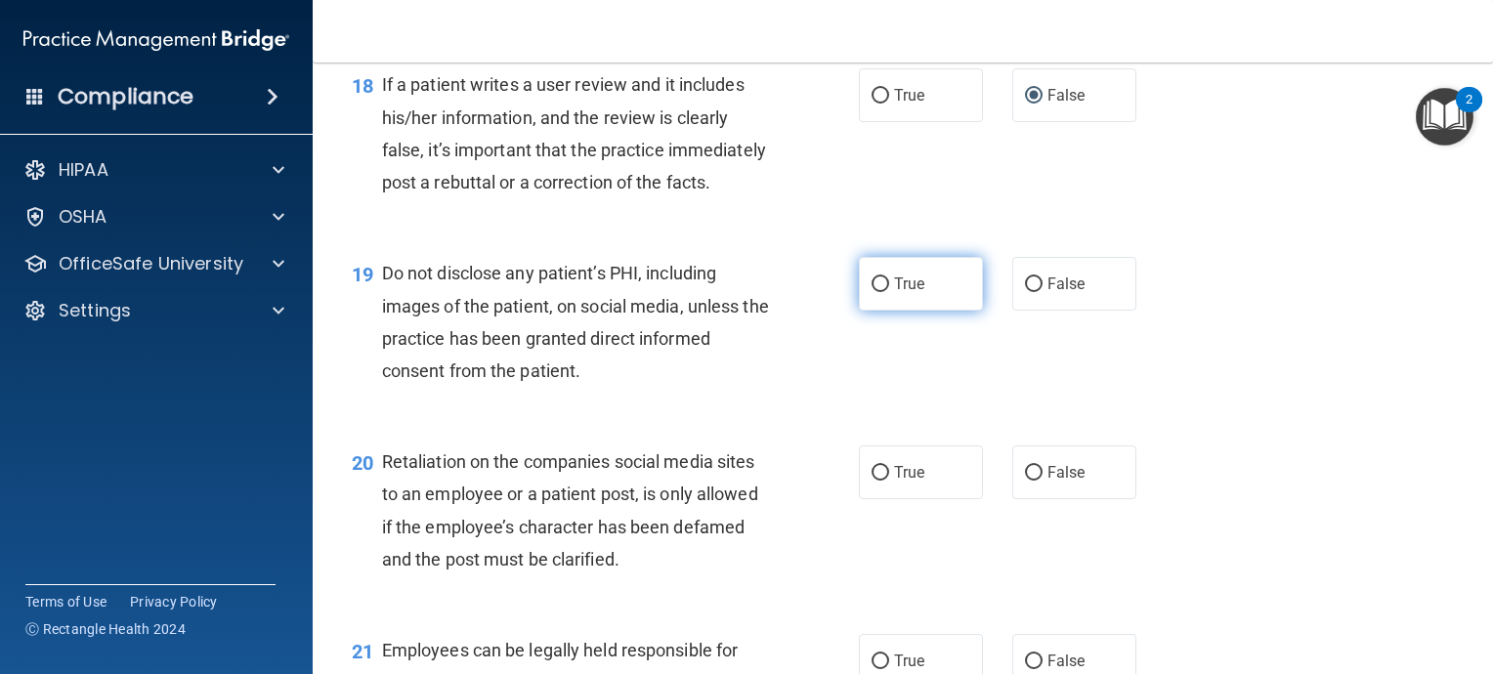
click at [872, 292] on input "True" at bounding box center [881, 284] width 18 height 15
radio input "true"
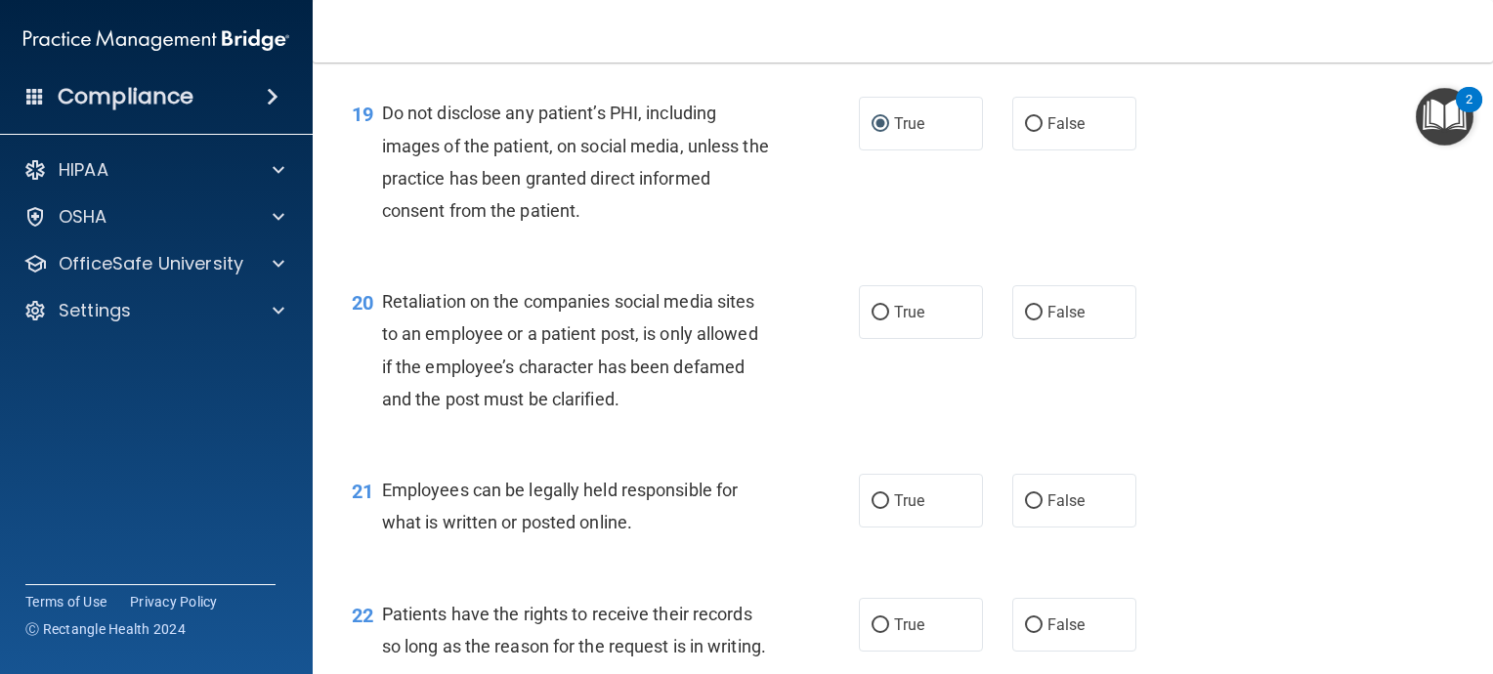
scroll to position [3518, 0]
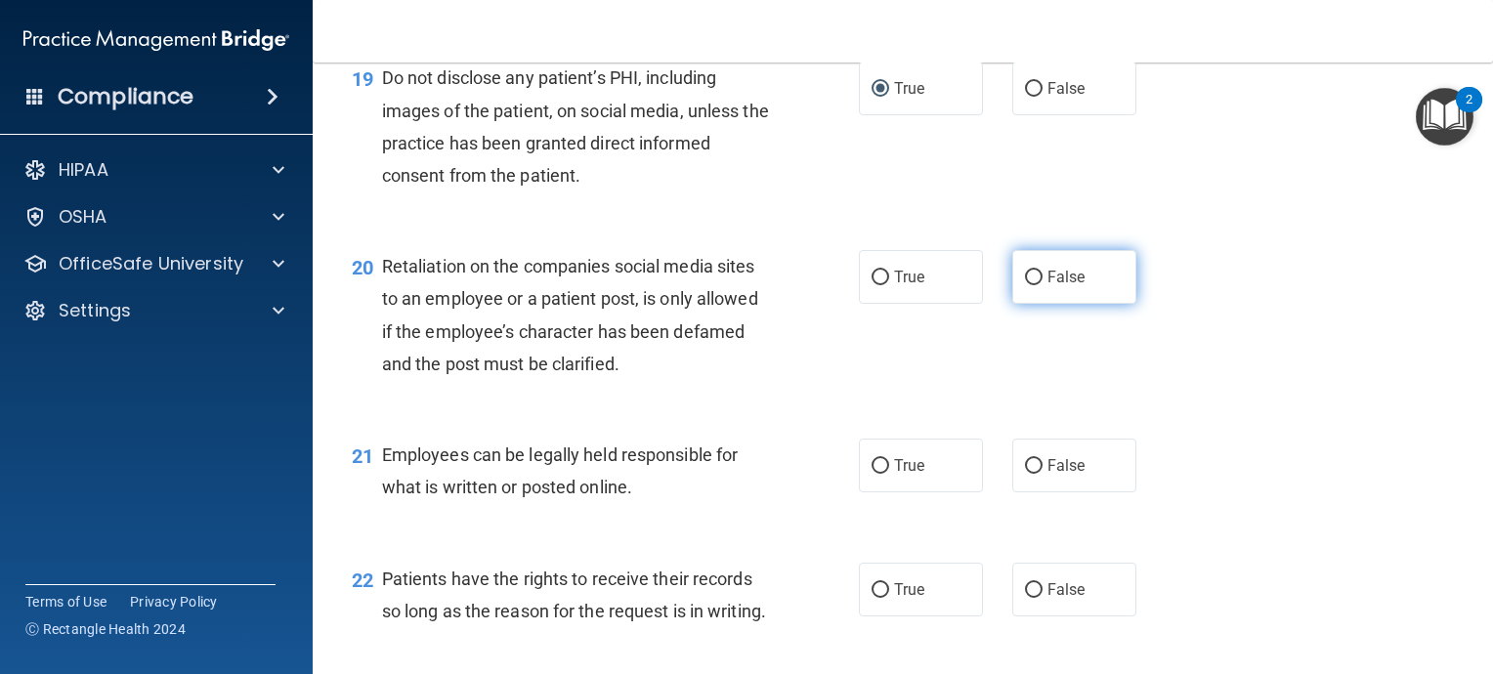
click at [1026, 285] on input "False" at bounding box center [1034, 278] width 18 height 15
radio input "true"
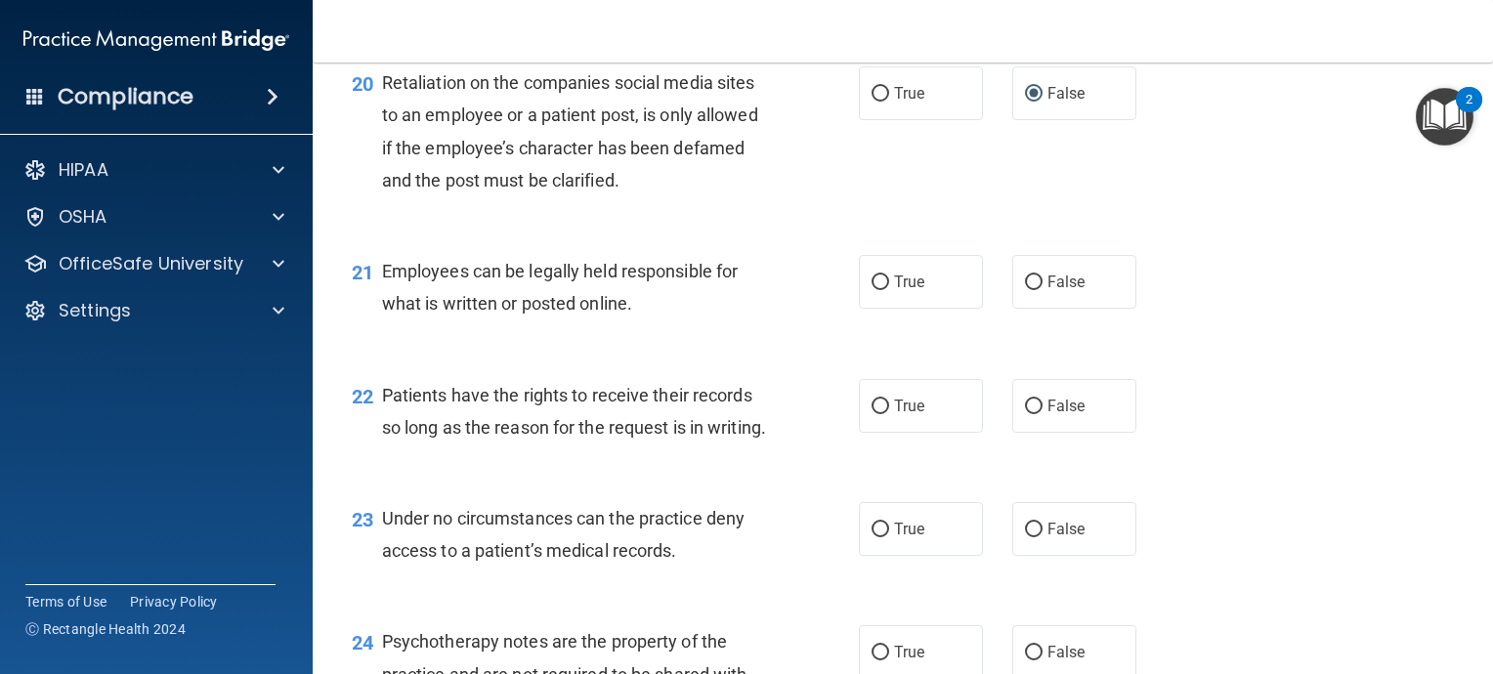
scroll to position [3713, 0]
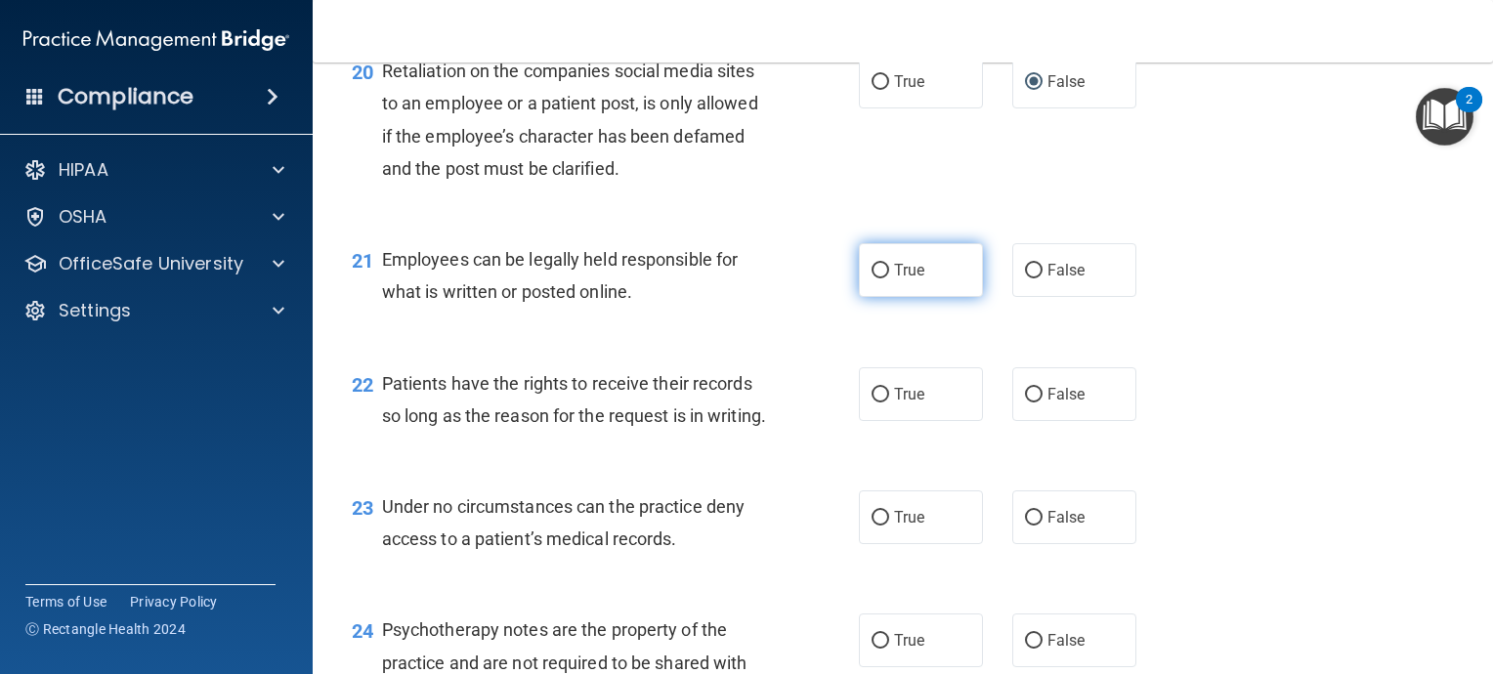
click at [875, 278] on input "True" at bounding box center [881, 271] width 18 height 15
radio input "true"
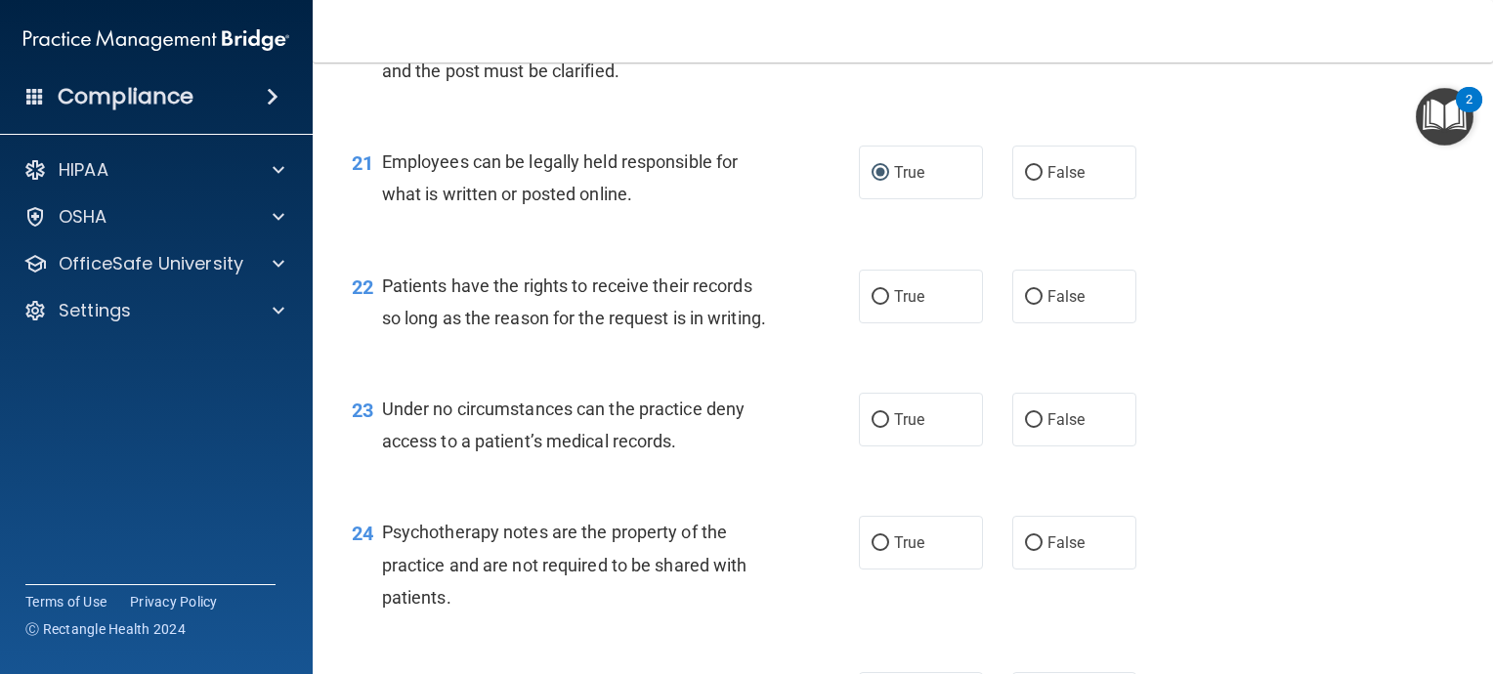
scroll to position [3908, 0]
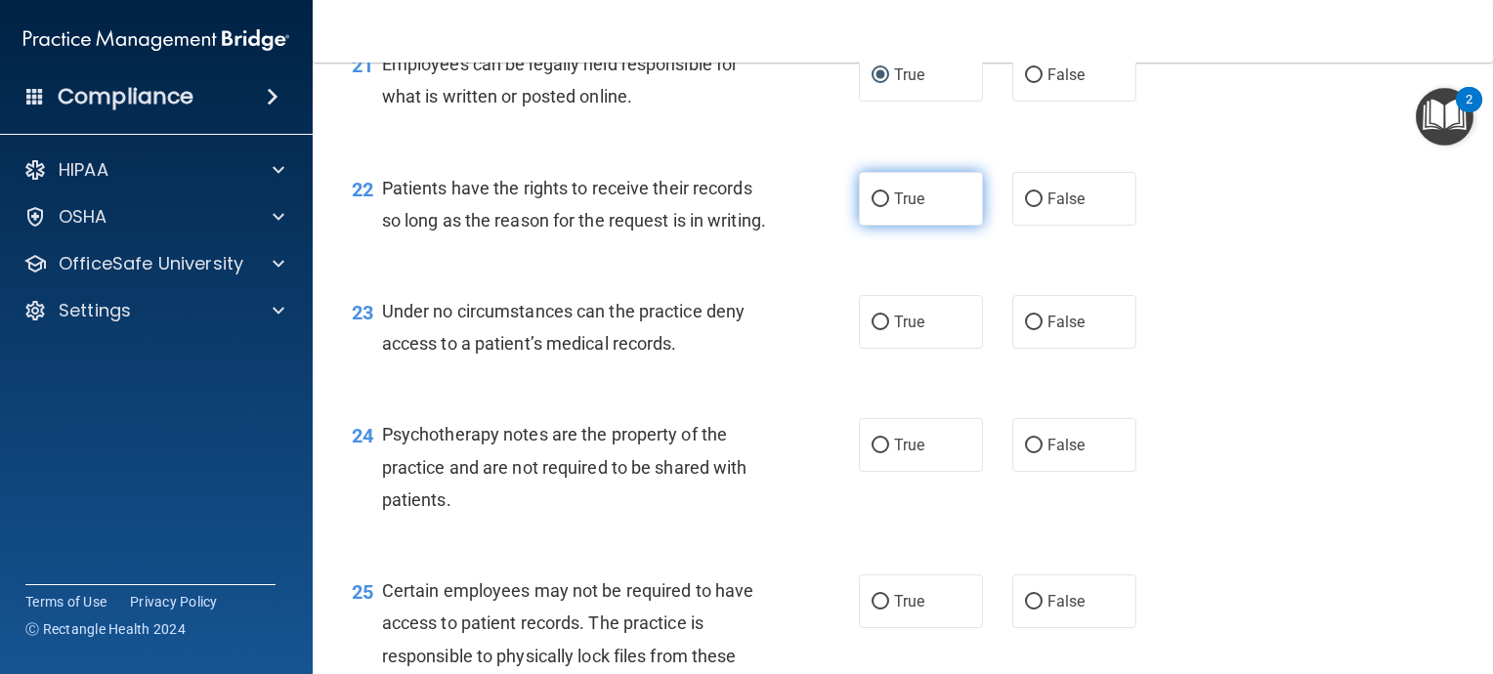
click at [872, 207] on input "True" at bounding box center [881, 199] width 18 height 15
radio input "true"
click at [1025, 330] on input "False" at bounding box center [1034, 323] width 18 height 15
radio input "true"
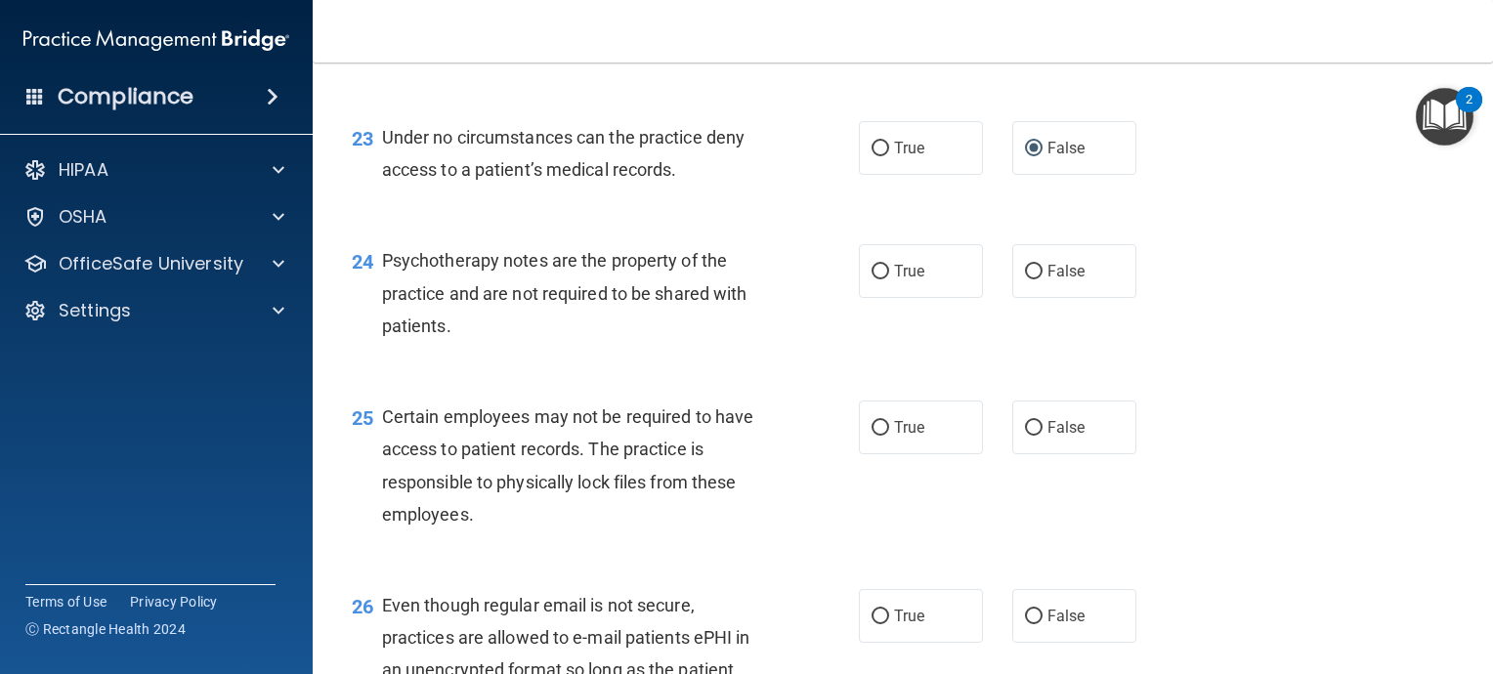
scroll to position [4104, 0]
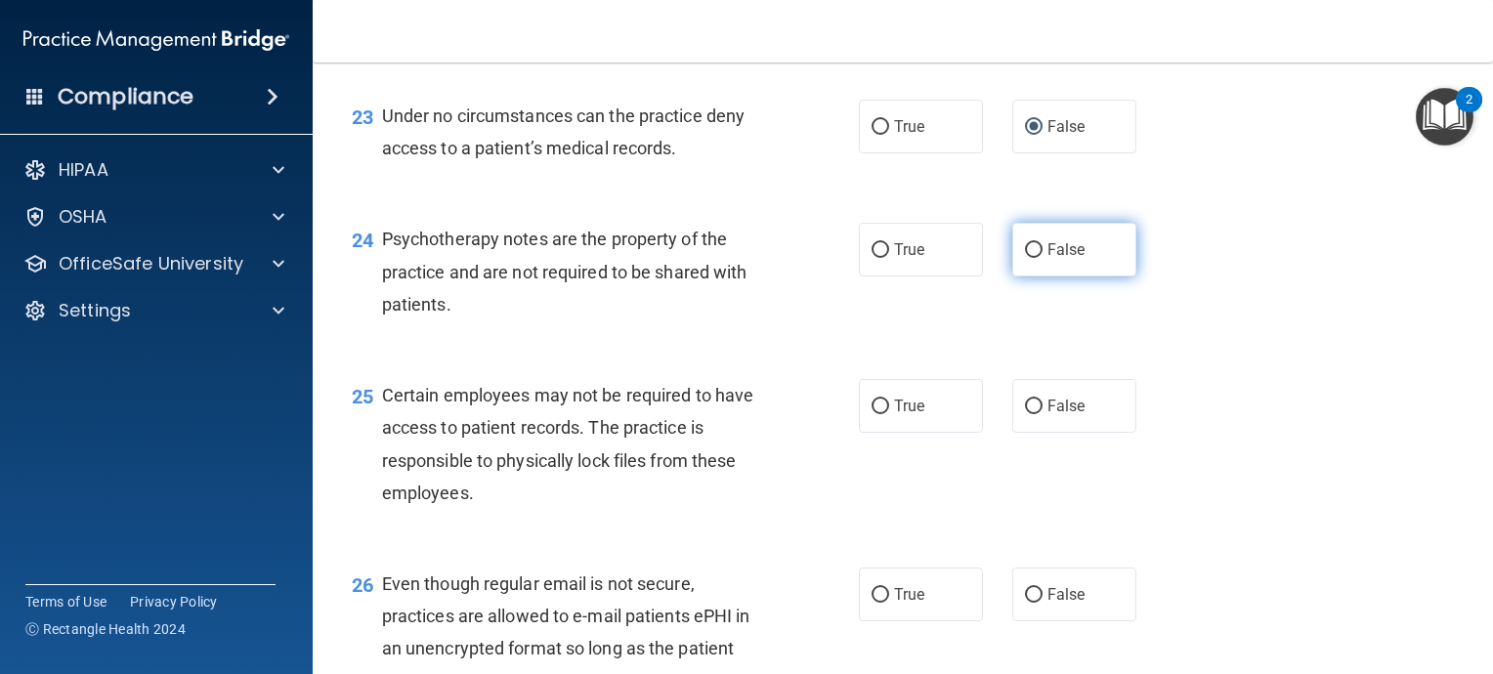
click at [1025, 258] on input "False" at bounding box center [1034, 250] width 18 height 15
radio input "true"
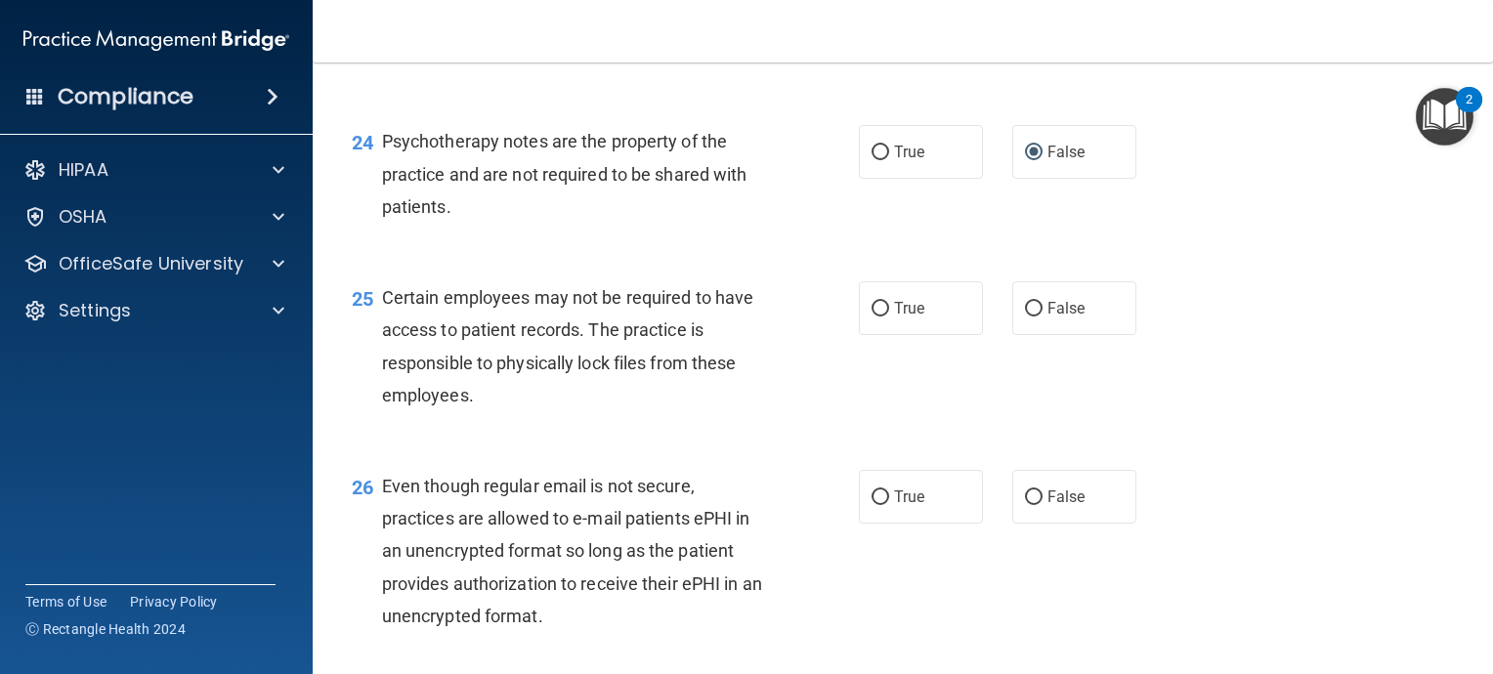
scroll to position [4299, 0]
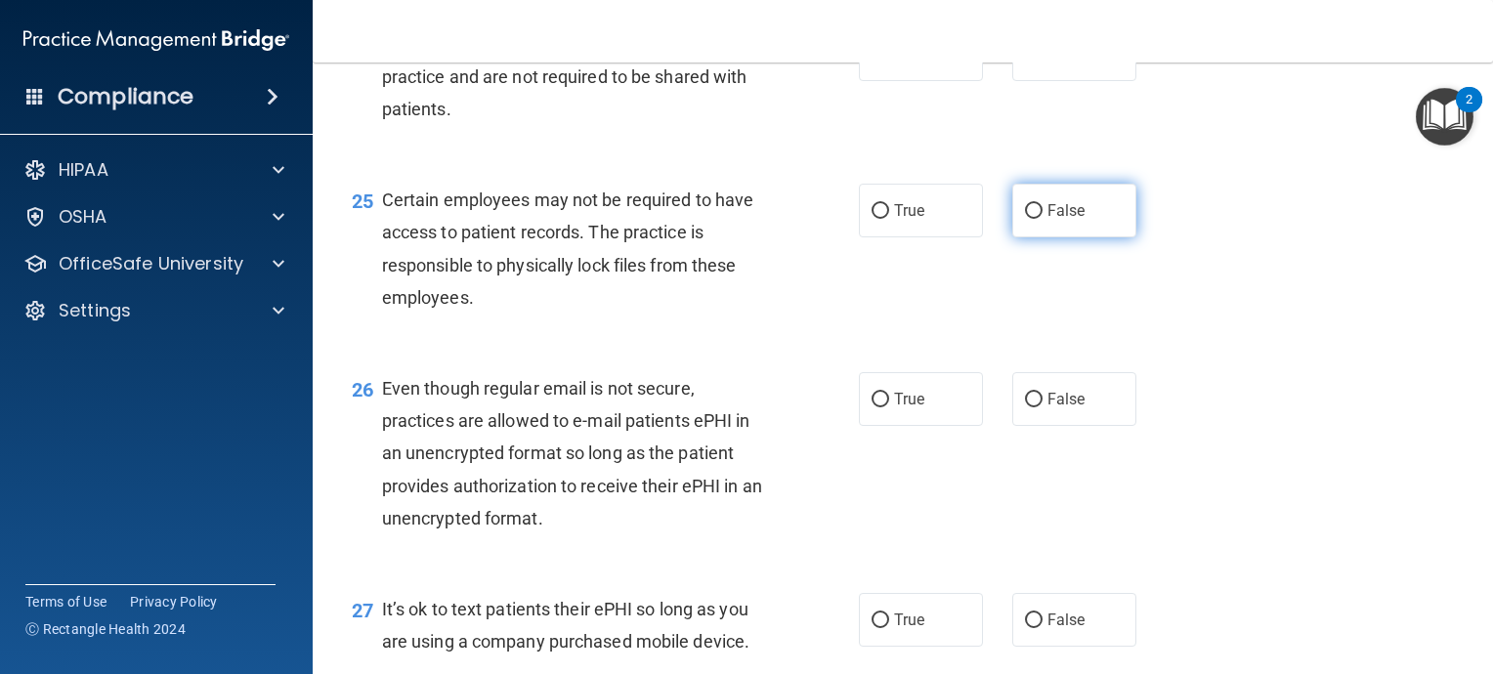
click at [1025, 219] on input "False" at bounding box center [1034, 211] width 18 height 15
radio input "true"
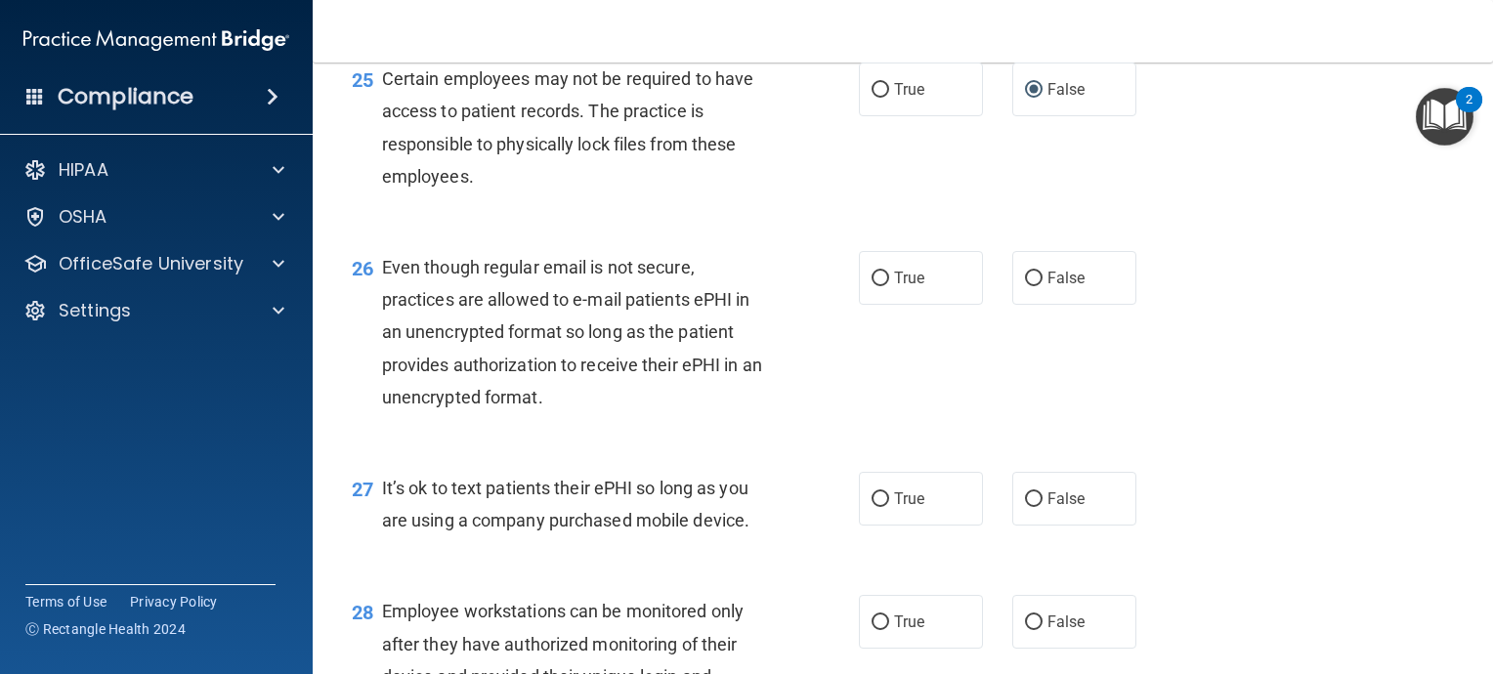
scroll to position [4495, 0]
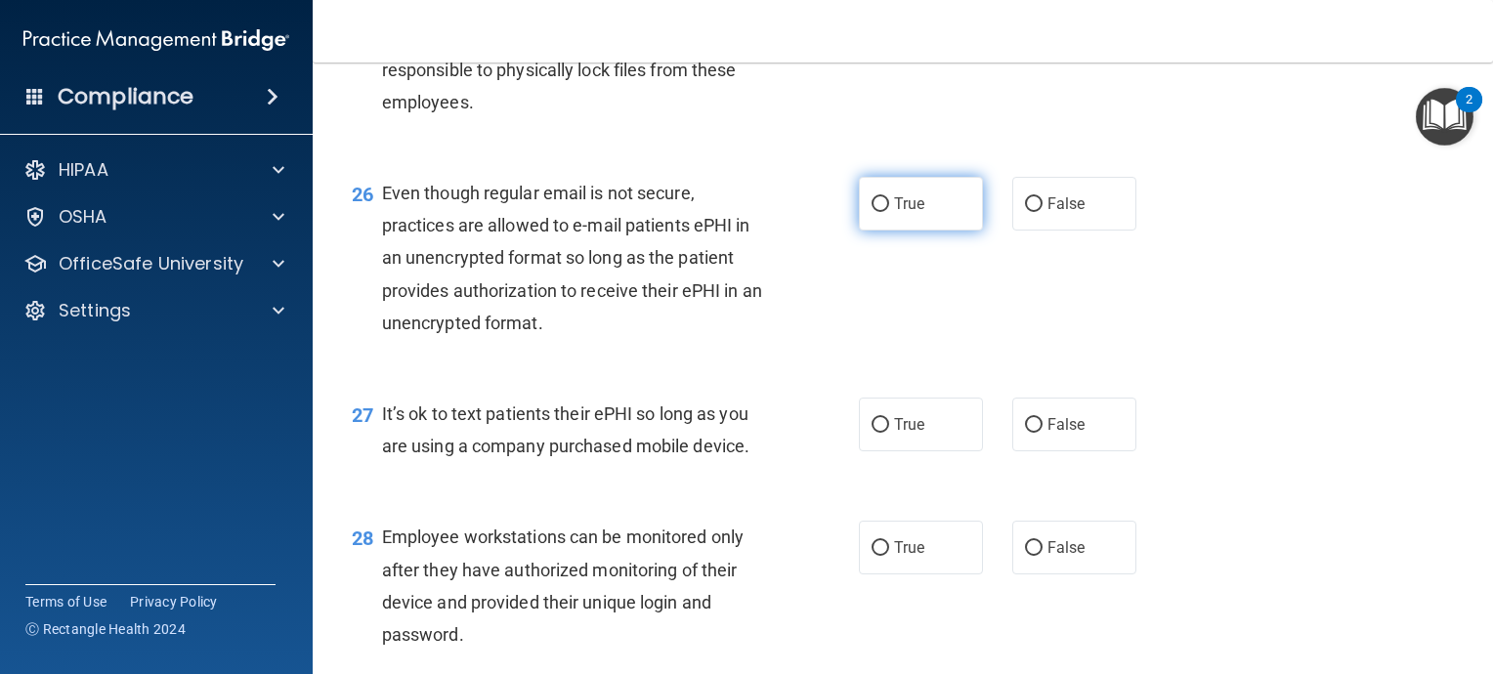
click at [872, 212] on input "True" at bounding box center [881, 204] width 18 height 15
radio input "true"
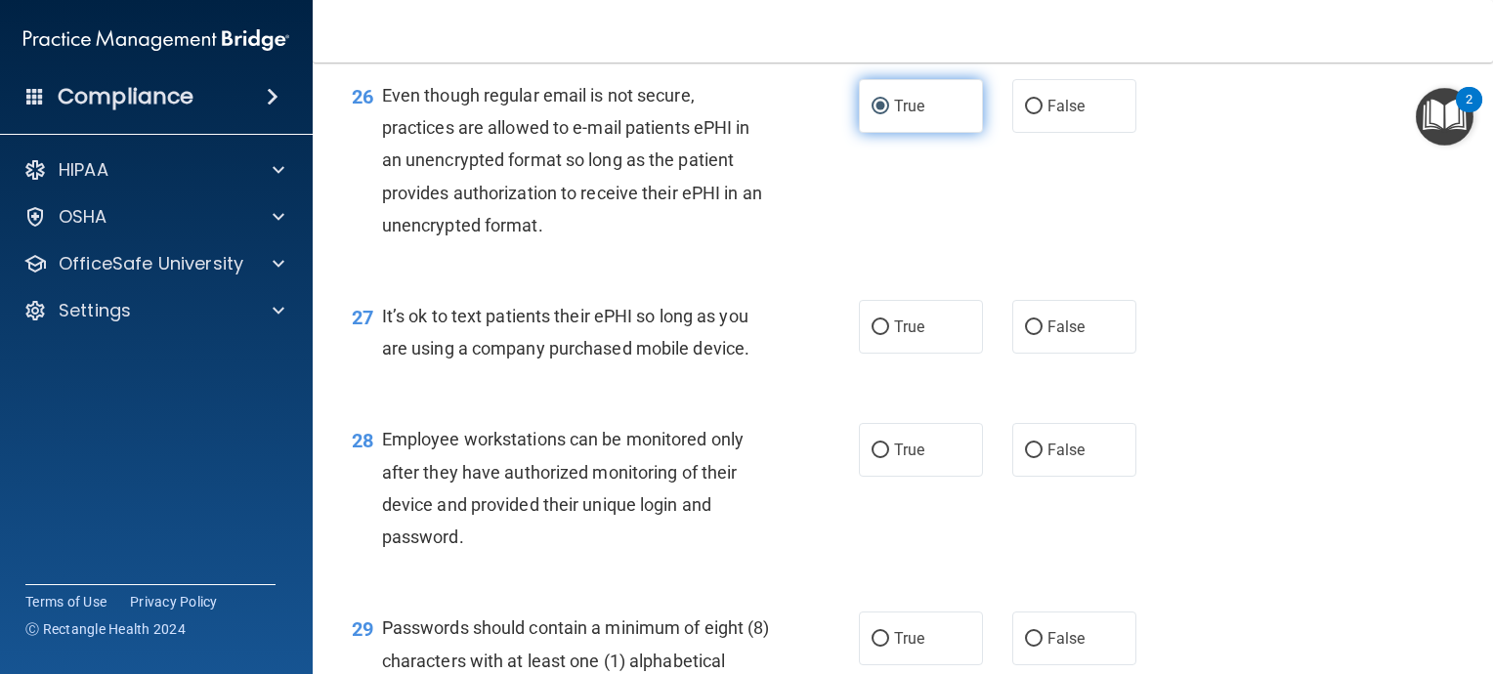
scroll to position [4690, 0]
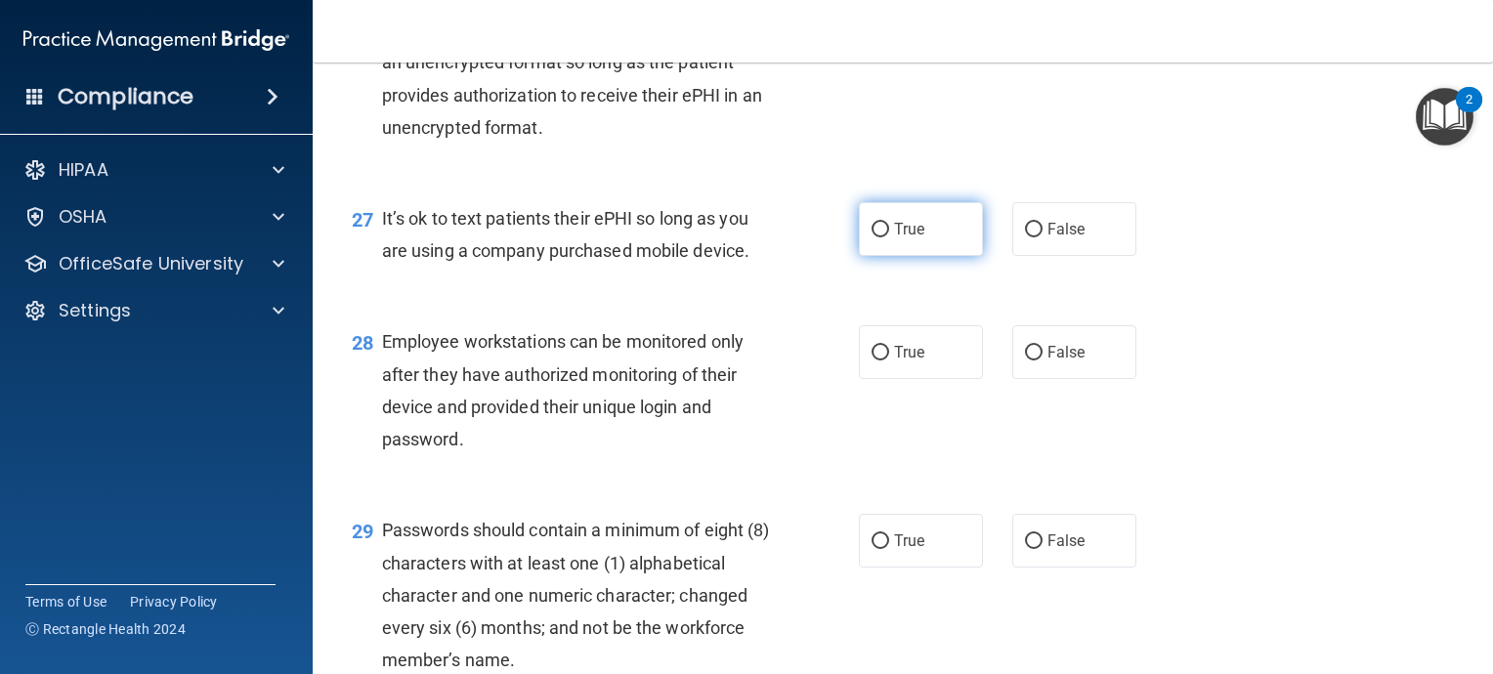
click at [875, 237] on input "True" at bounding box center [881, 230] width 18 height 15
radio input "true"
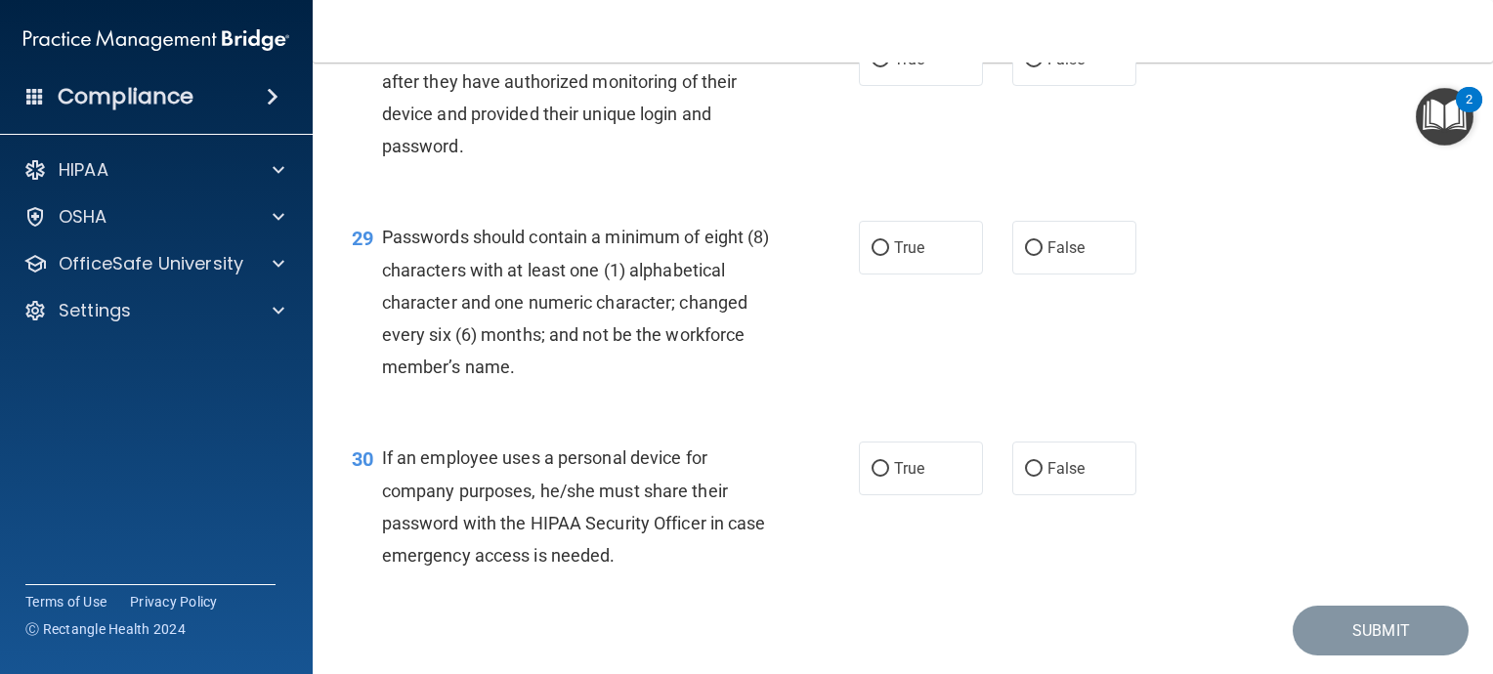
scroll to position [4886, 0]
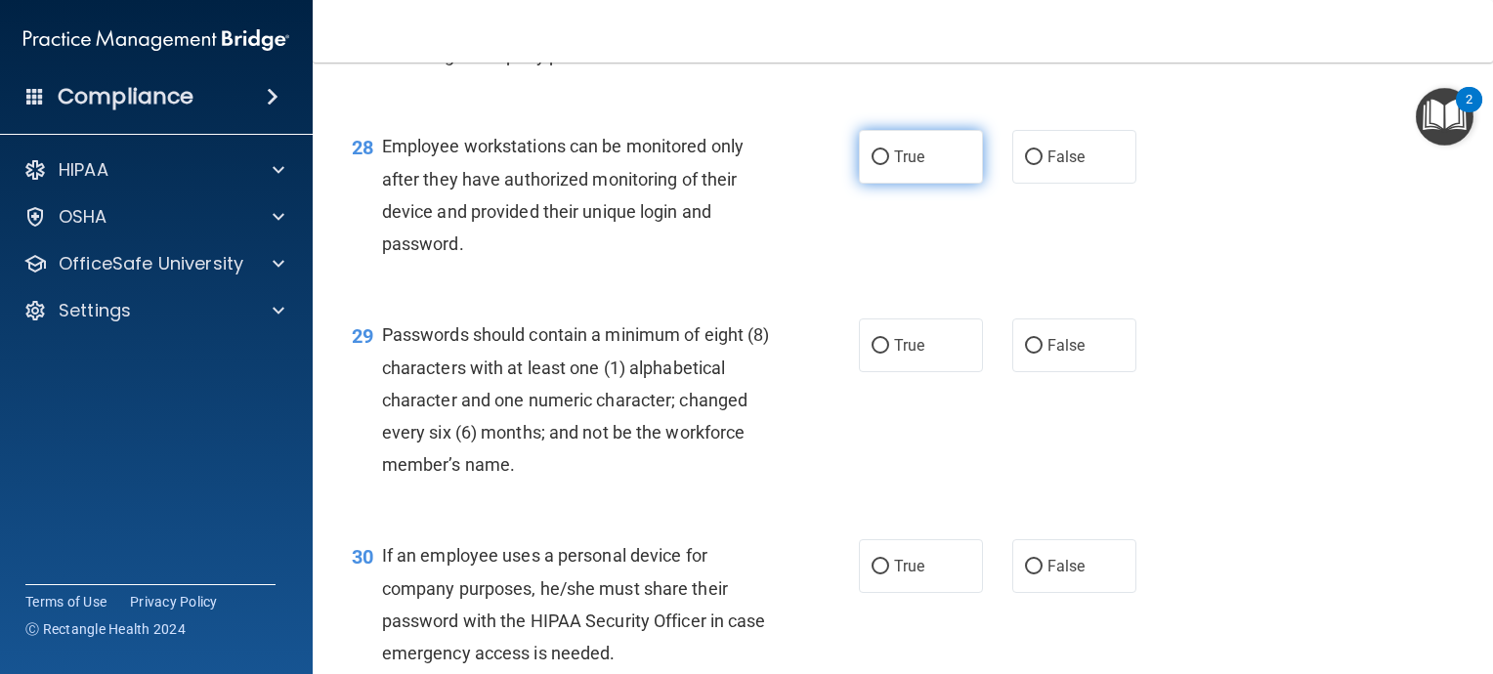
click at [873, 165] on input "True" at bounding box center [881, 157] width 18 height 15
radio input "true"
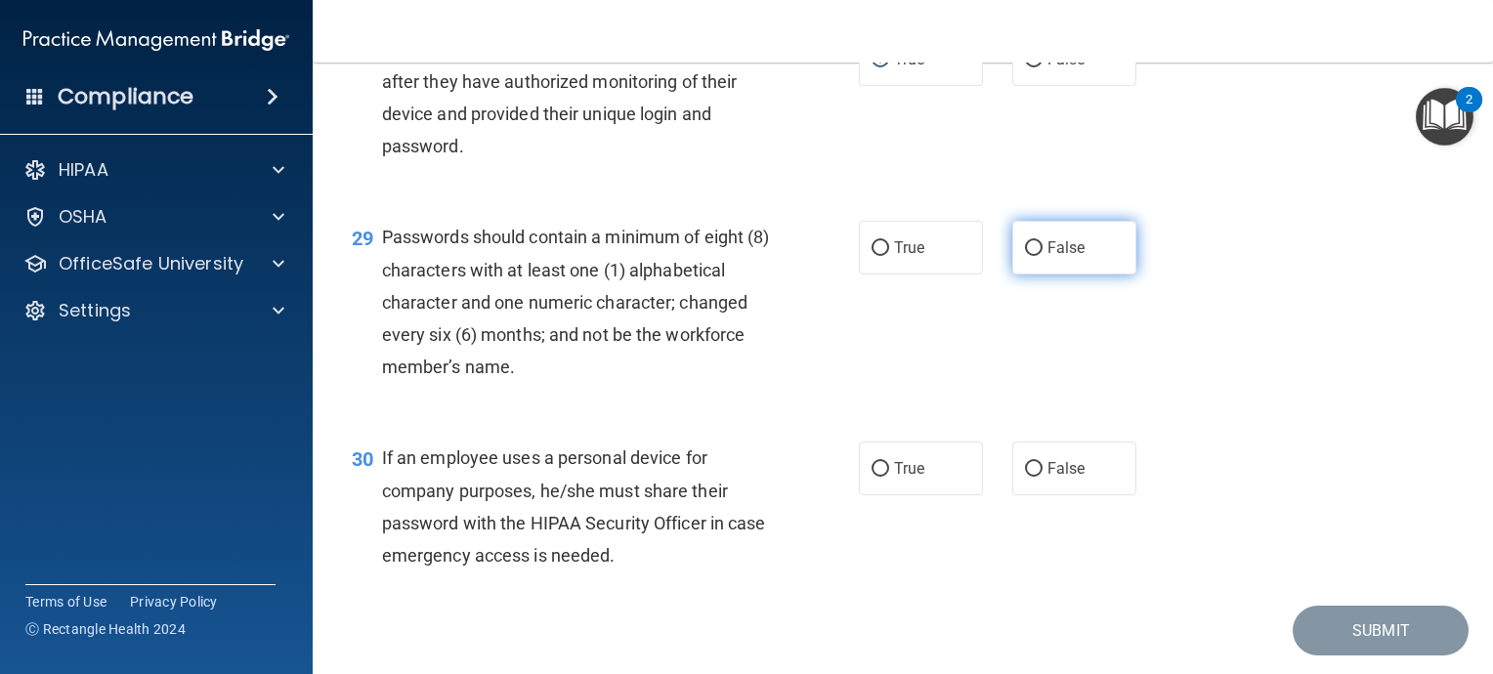
click at [1025, 256] on input "False" at bounding box center [1034, 248] width 18 height 15
radio input "true"
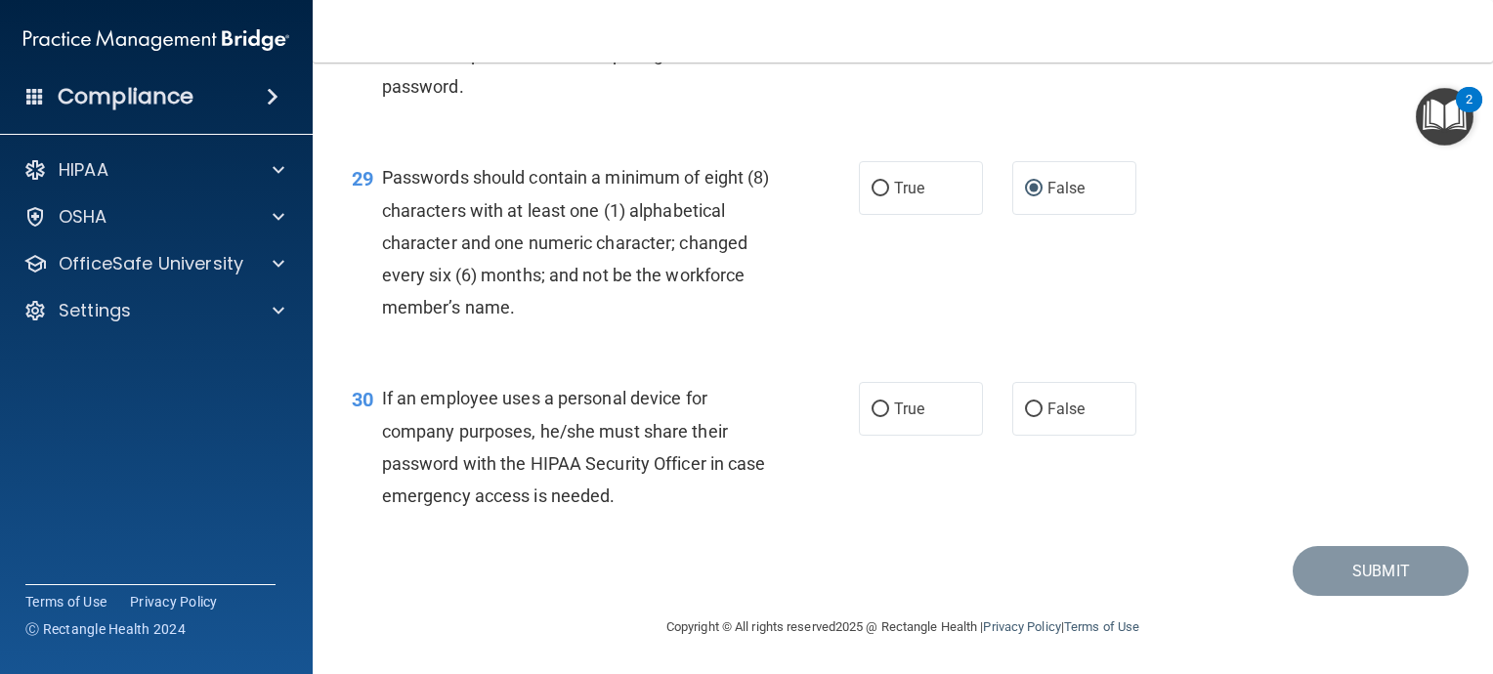
scroll to position [5140, 0]
click at [1025, 415] on input "False" at bounding box center [1034, 410] width 18 height 15
radio input "true"
click at [1363, 578] on button "Submit" at bounding box center [1381, 571] width 176 height 50
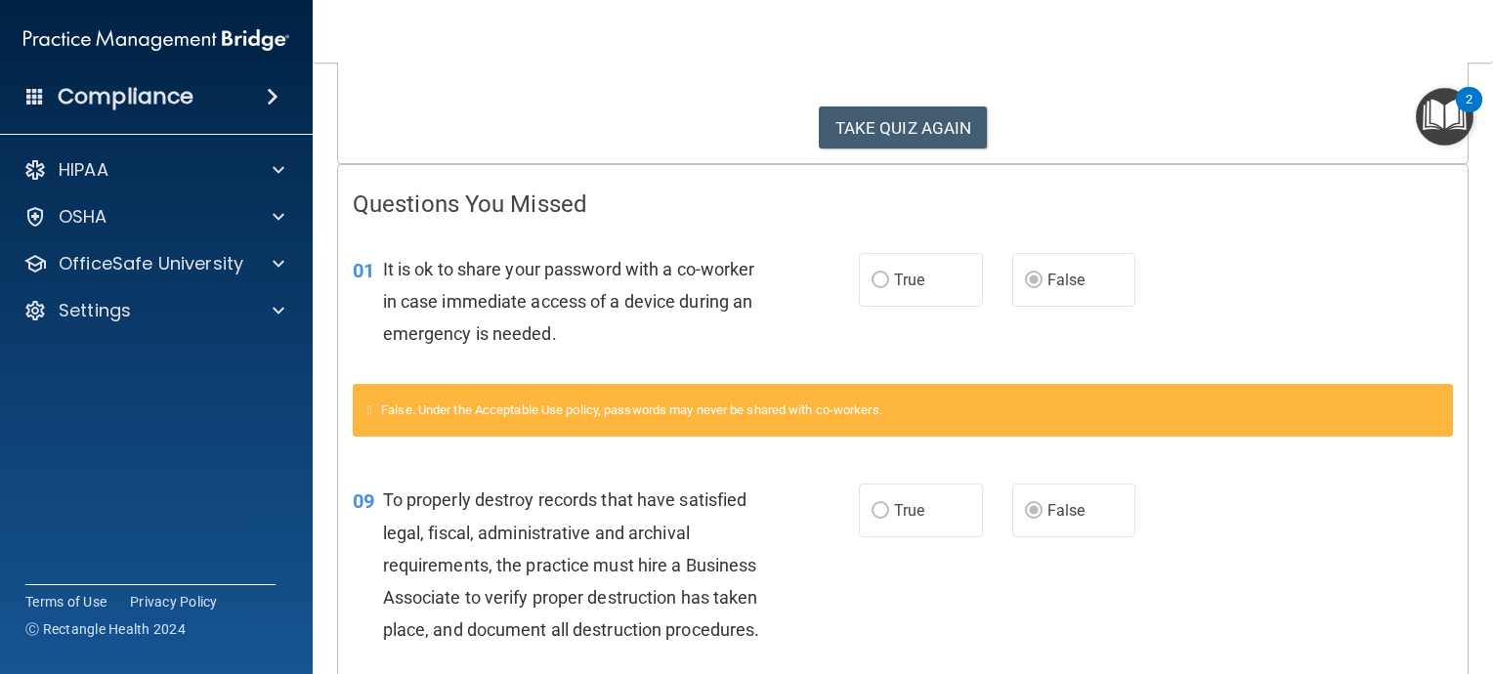
scroll to position [391, 0]
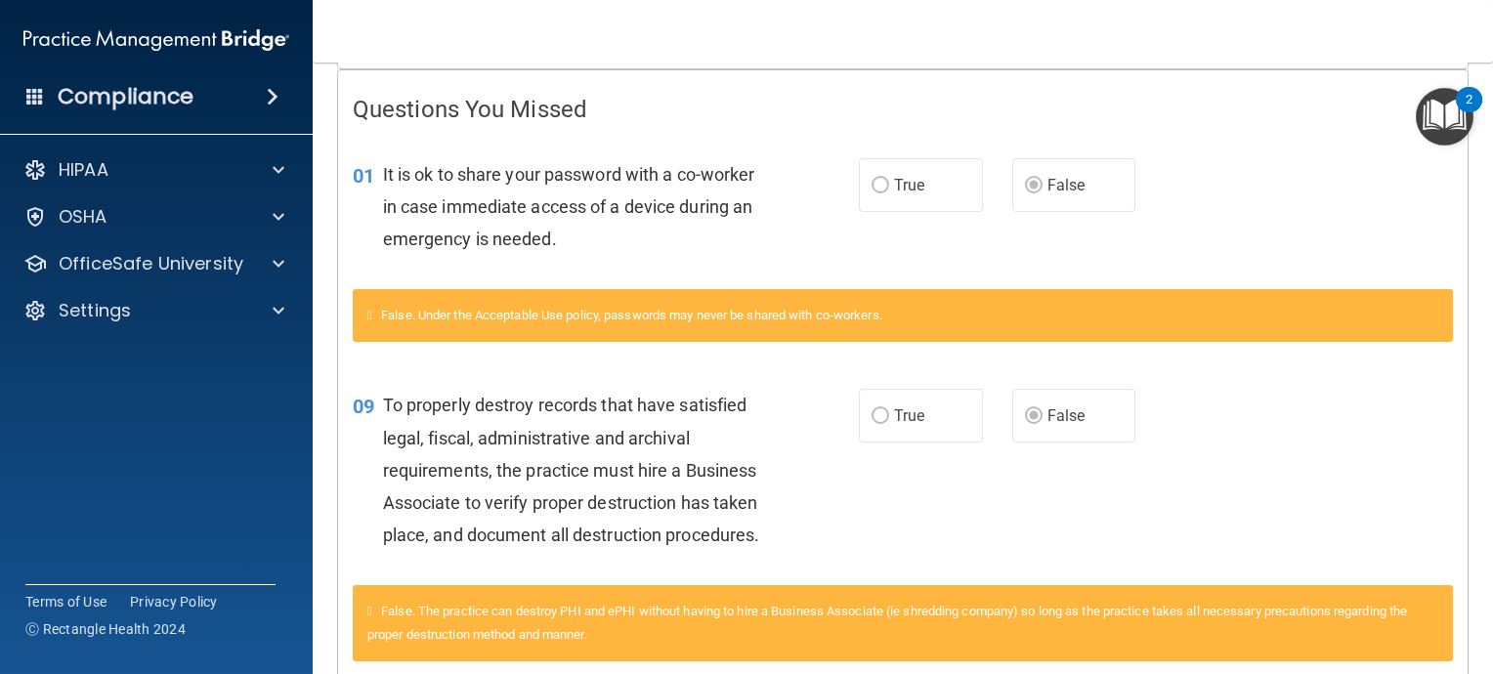
click at [953, 588] on div "False. The practice can destroy PHI and ePHI without having to hire a Business …" at bounding box center [903, 623] width 1100 height 76
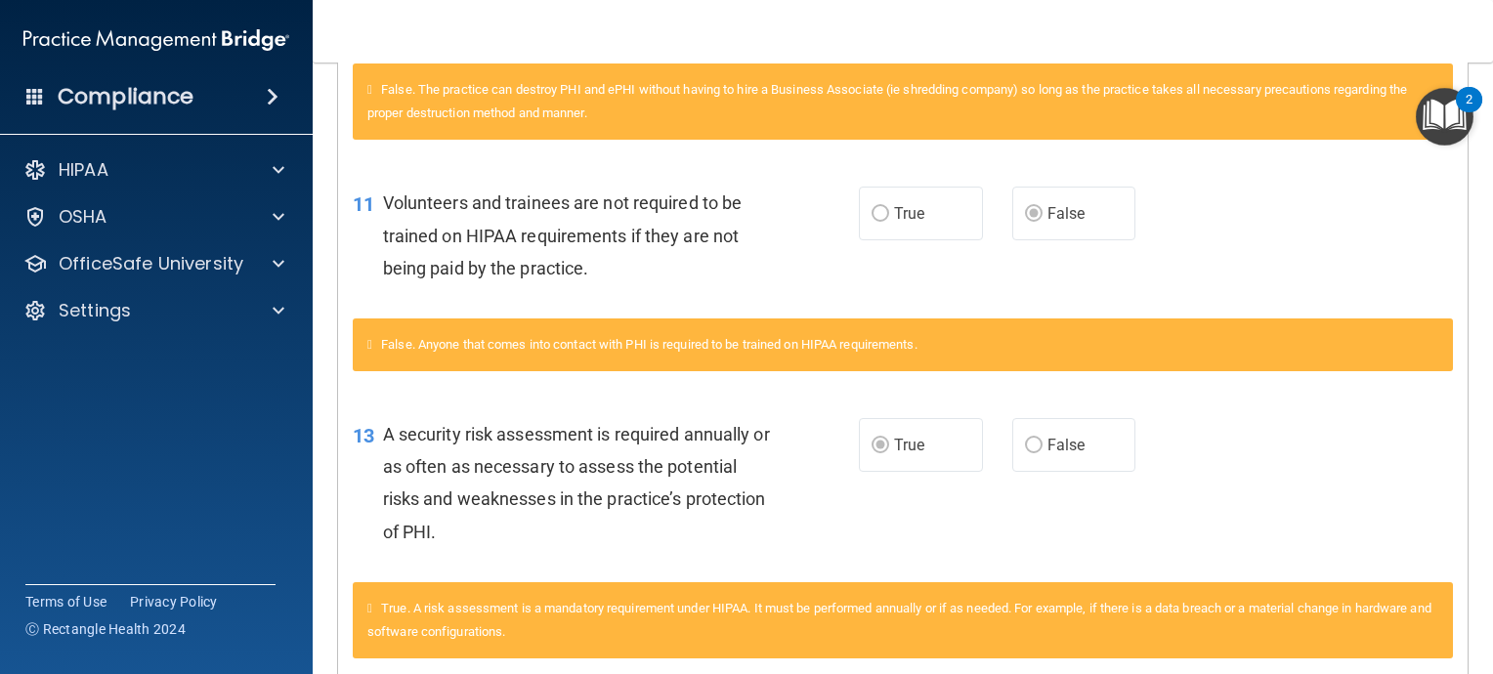
scroll to position [977, 0]
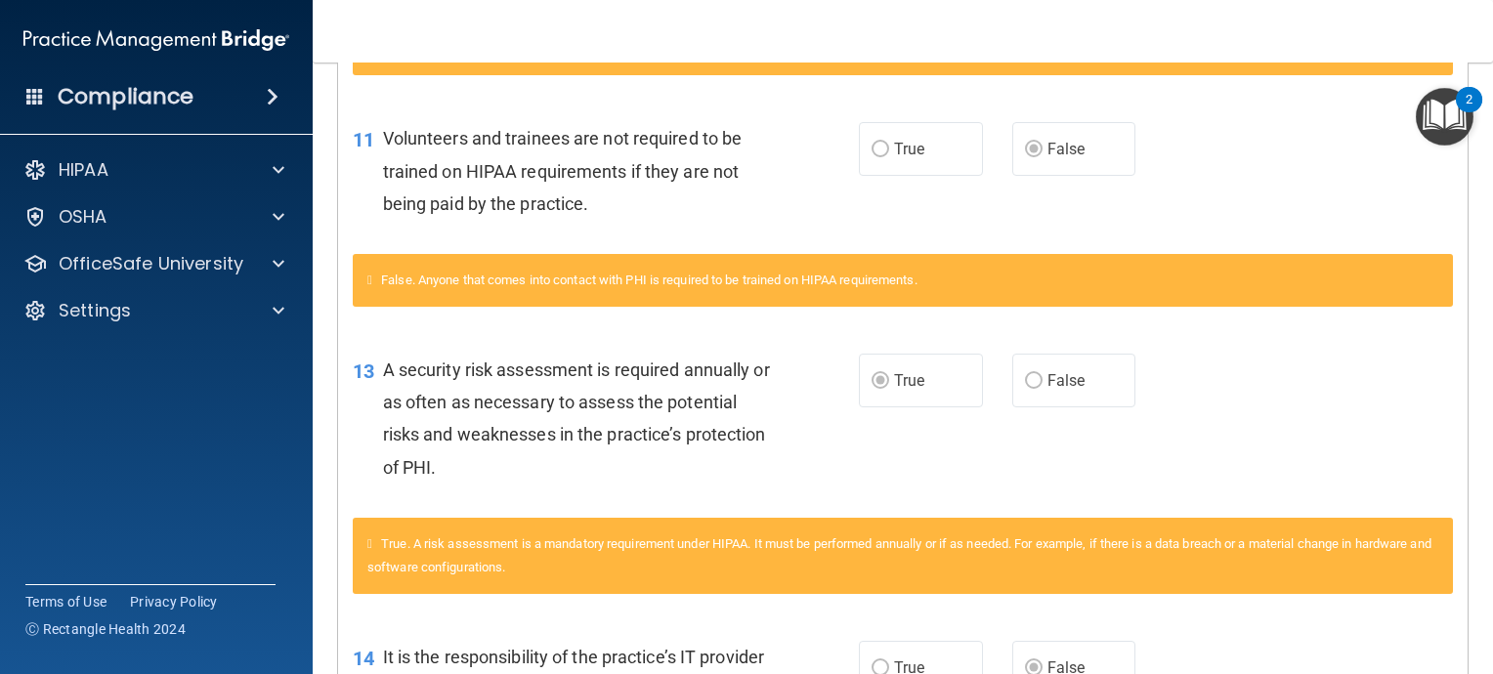
click at [941, 583] on div "True. A risk assessment is a mandatory requirement under HIPAA. It must be perf…" at bounding box center [903, 556] width 1100 height 76
click at [929, 576] on div "True. A risk assessment is a mandatory requirement under HIPAA. It must be perf…" at bounding box center [903, 556] width 1100 height 76
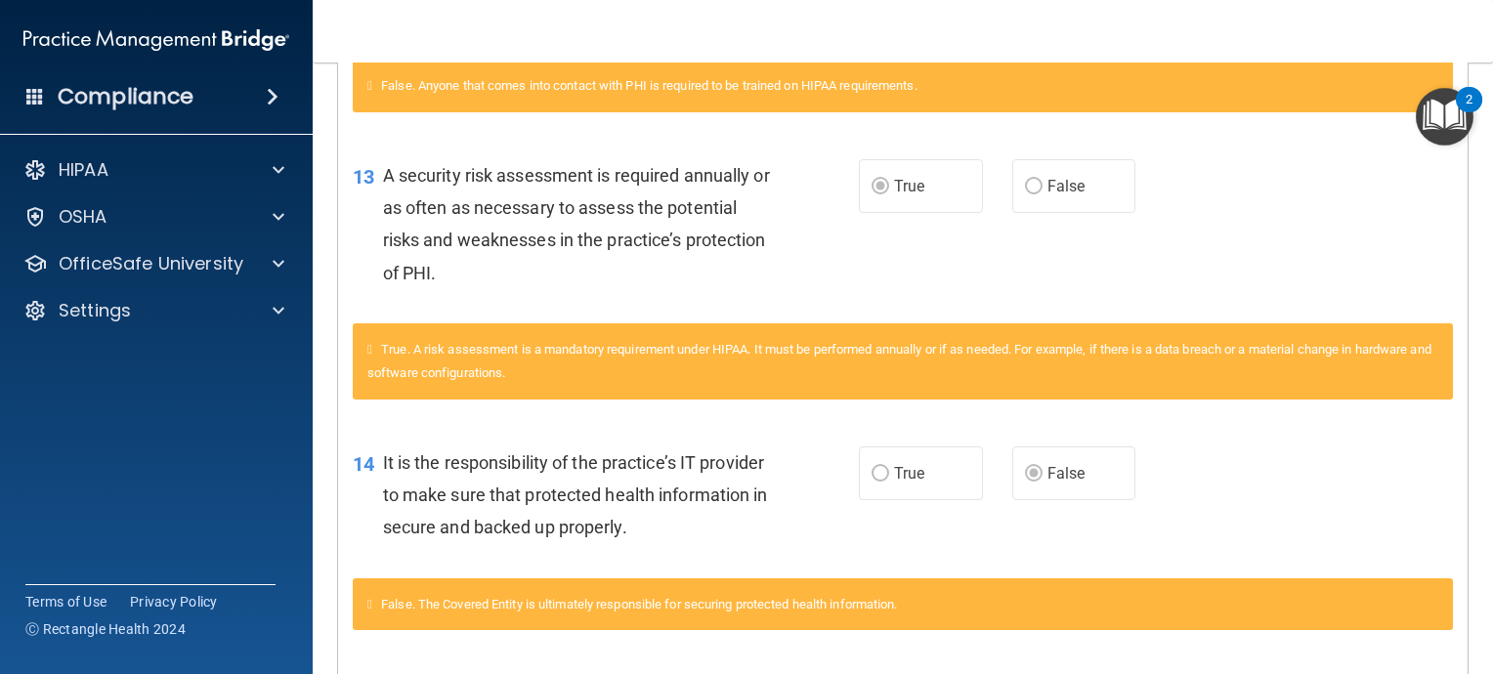
scroll to position [1173, 0]
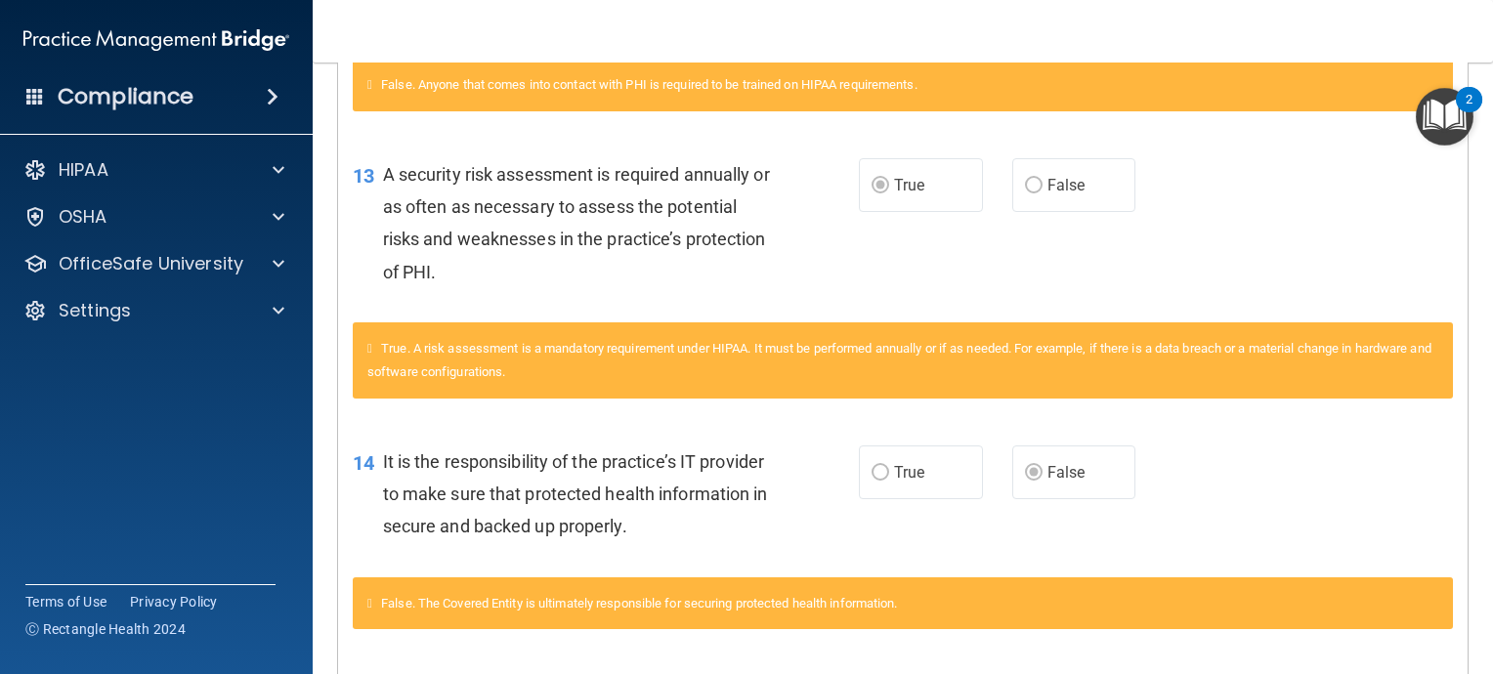
click at [929, 577] on div "False. The Covered Entity is ultimately responsible for securing protected heal…" at bounding box center [903, 603] width 1100 height 53
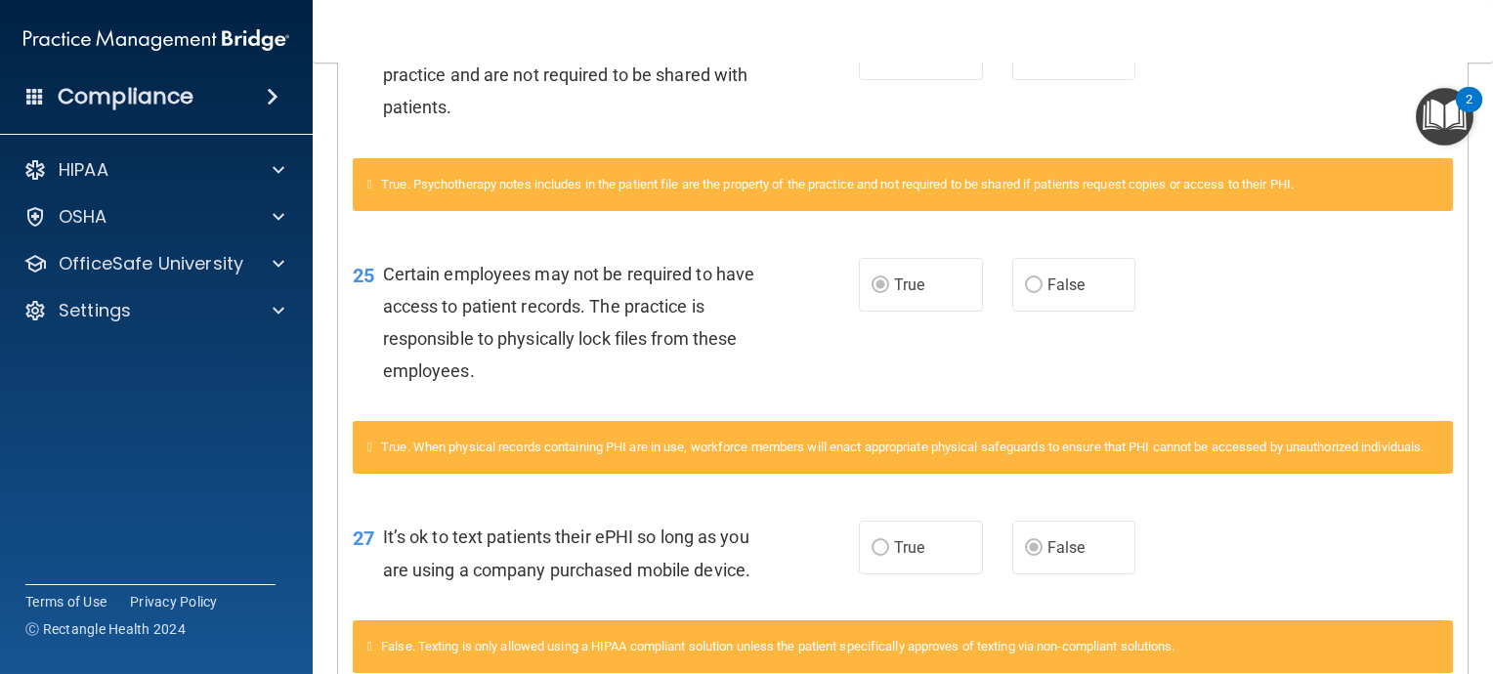
scroll to position [2052, 0]
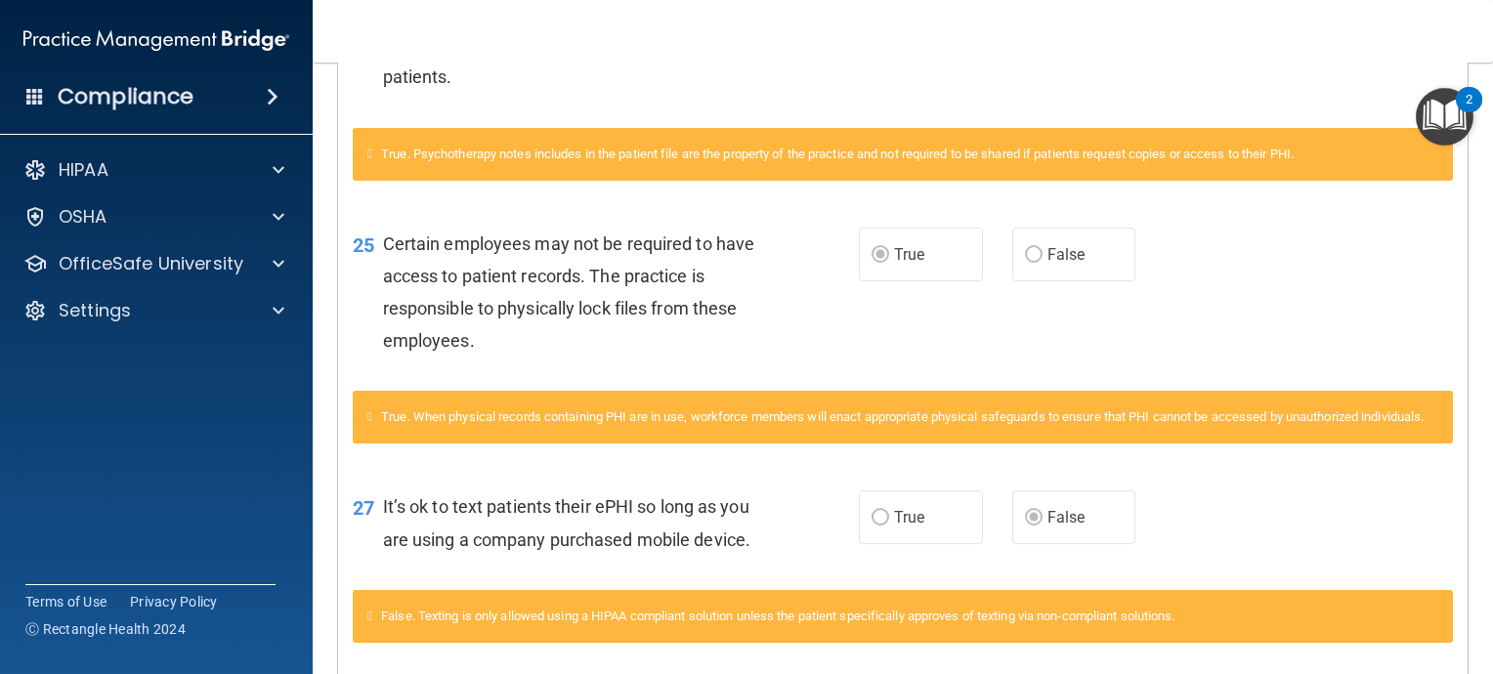
click at [929, 544] on label "True" at bounding box center [921, 518] width 124 height 54
click at [926, 544] on label "True" at bounding box center [921, 518] width 124 height 54
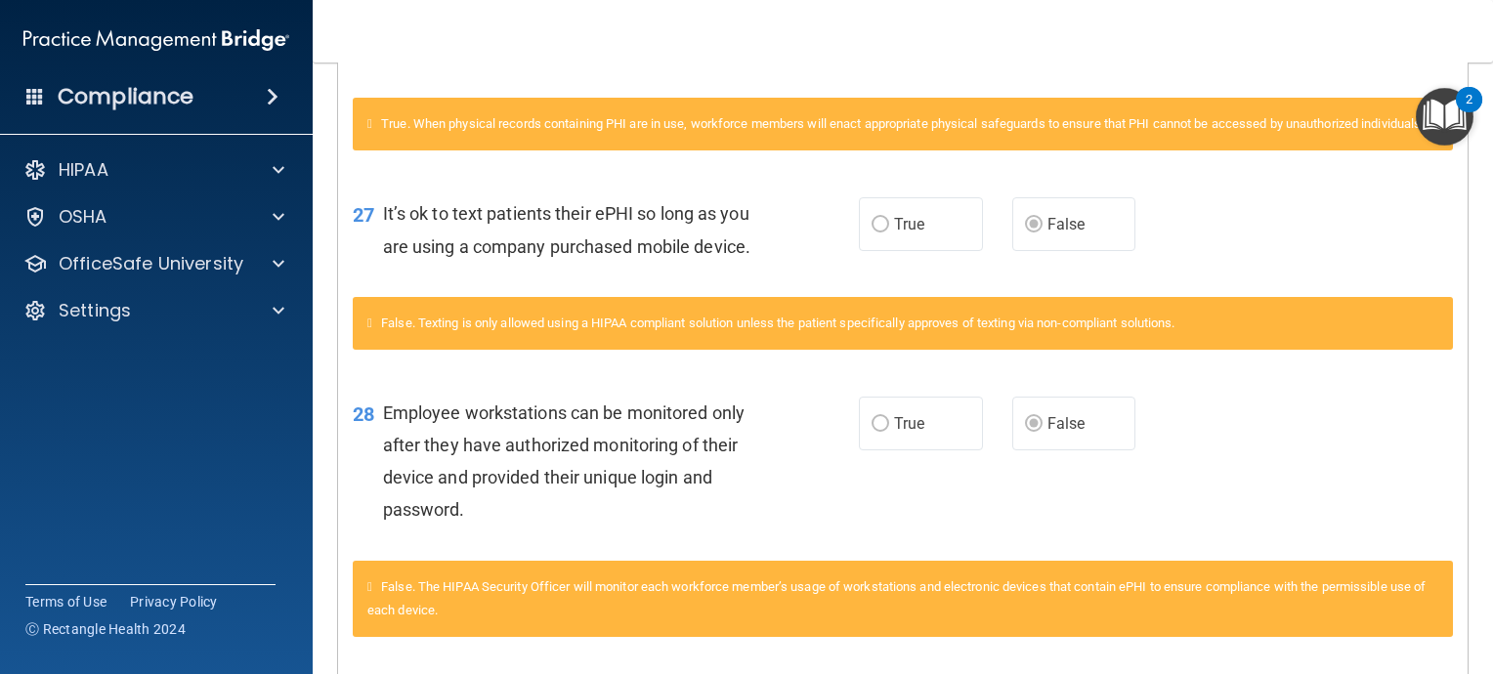
scroll to position [2443, 0]
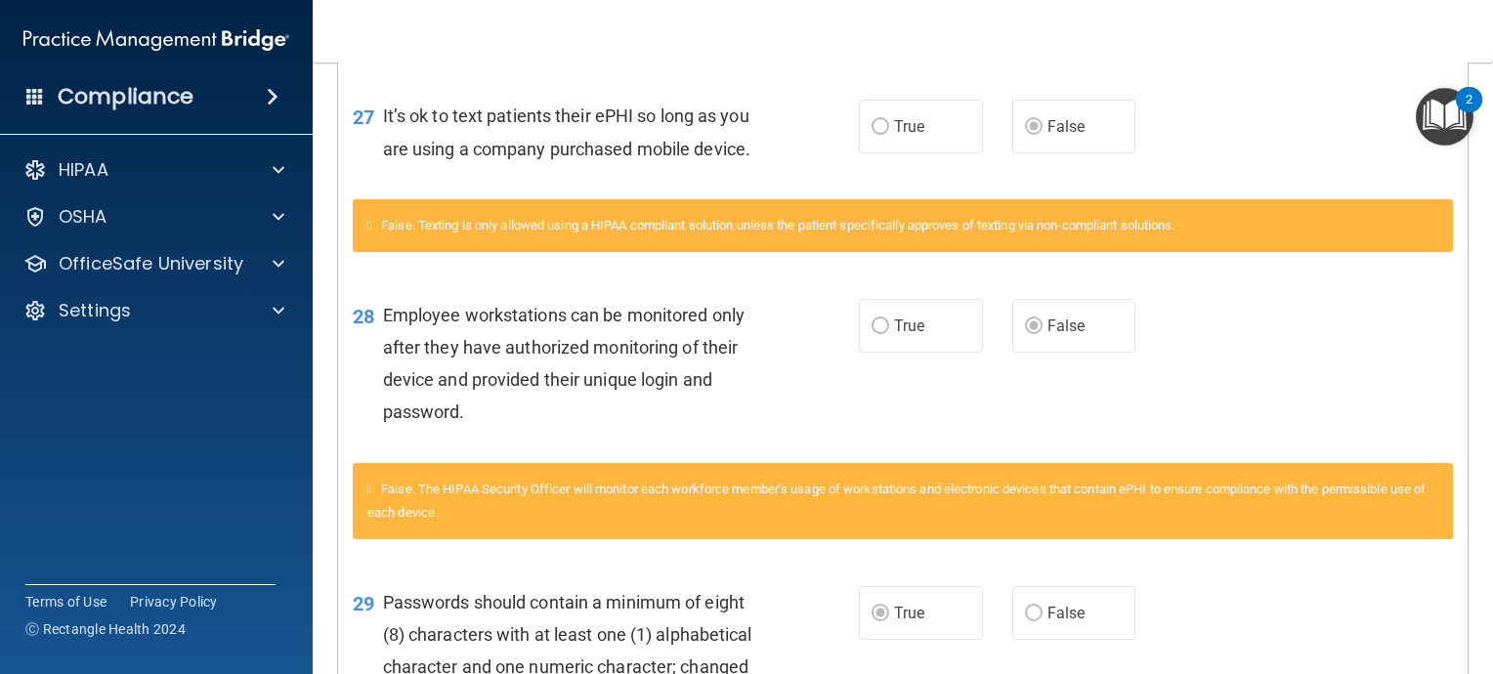
click at [938, 539] on div "False. The HIPAA Security Officer will monitor each workforce member’s usage of…" at bounding box center [903, 501] width 1100 height 76
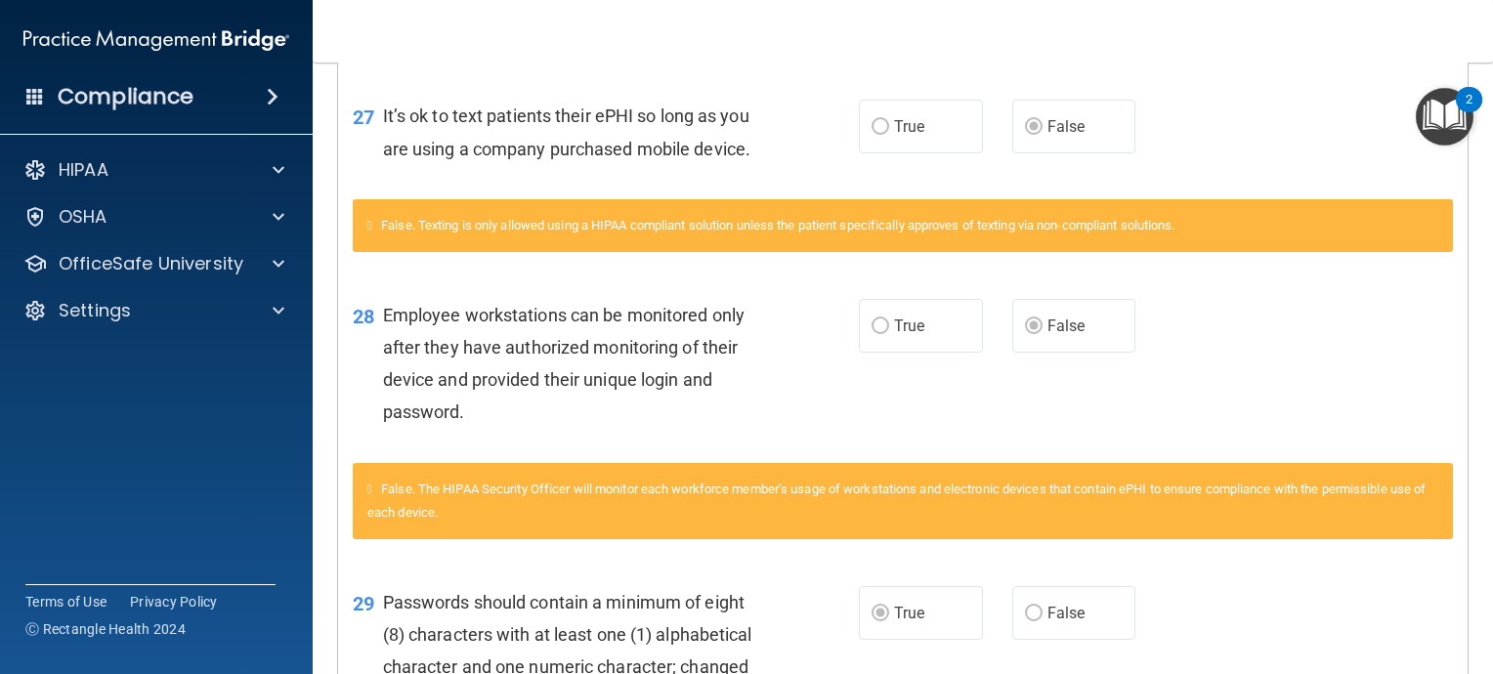
click at [938, 539] on div "False. The HIPAA Security Officer will monitor each workforce member’s usage of…" at bounding box center [903, 501] width 1100 height 76
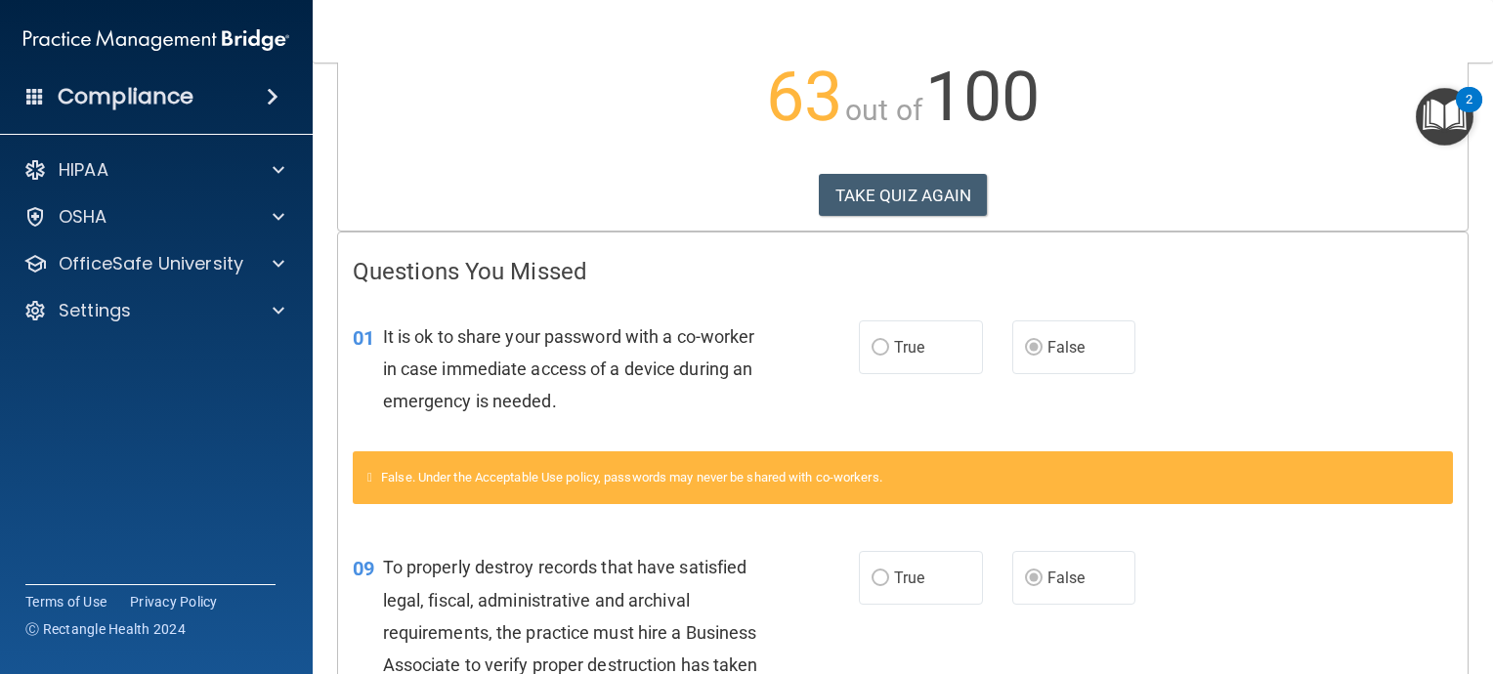
scroll to position [0, 0]
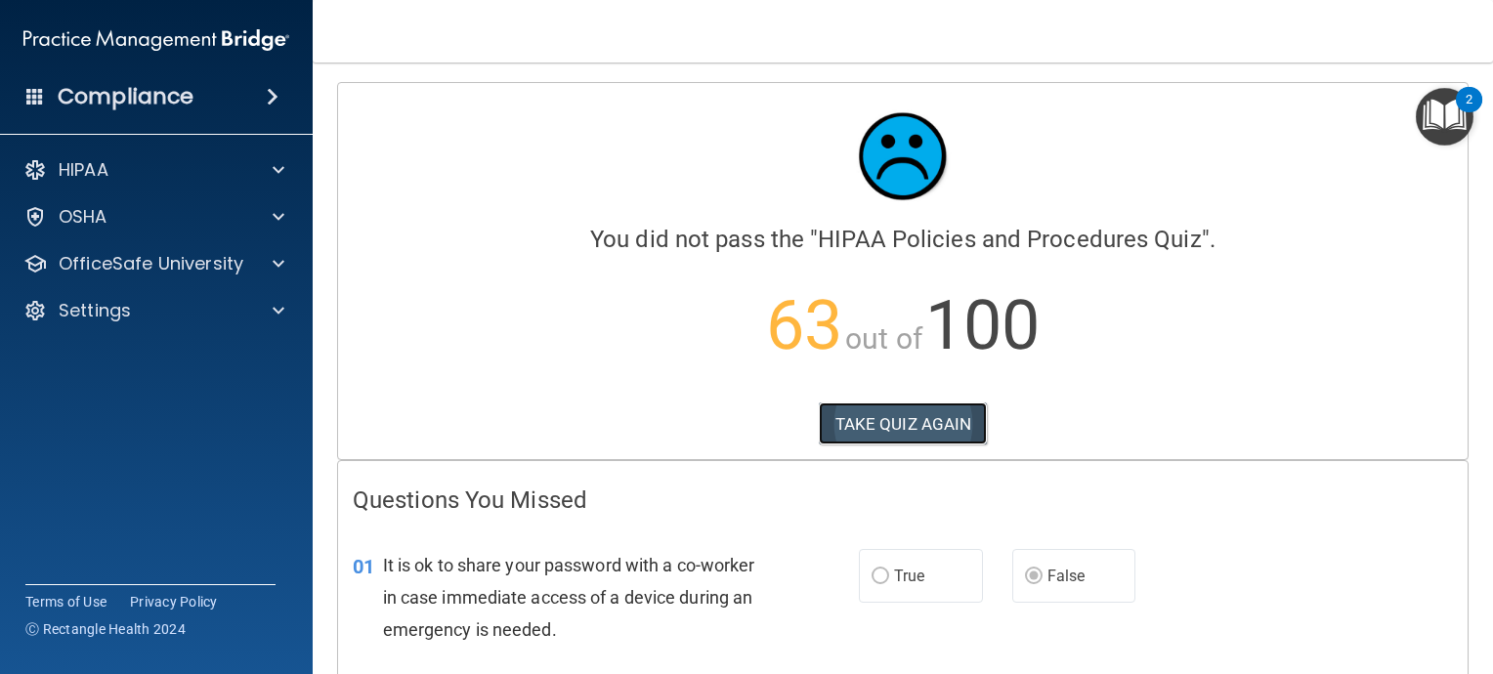
click at [896, 420] on button "TAKE QUIZ AGAIN" at bounding box center [903, 424] width 169 height 43
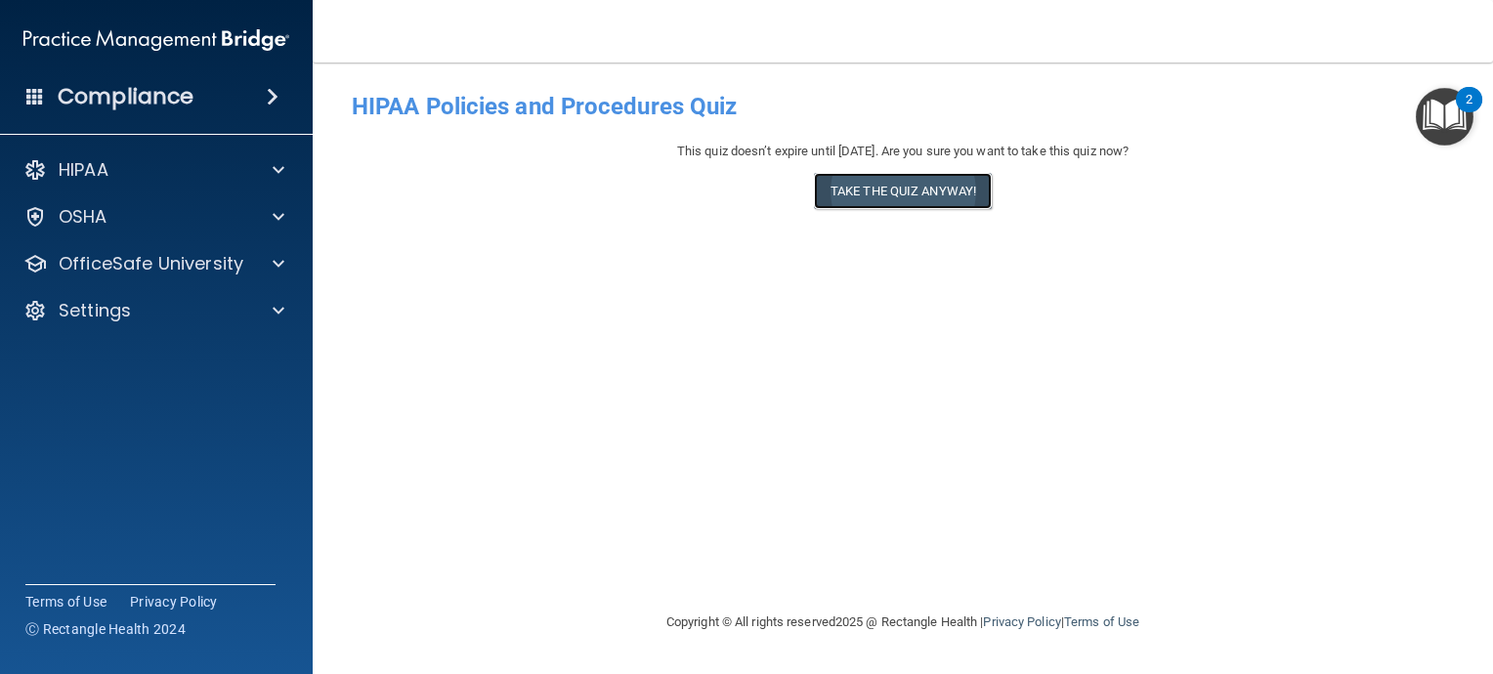
click at [930, 190] on button "Take the quiz anyway!" at bounding box center [903, 191] width 178 height 36
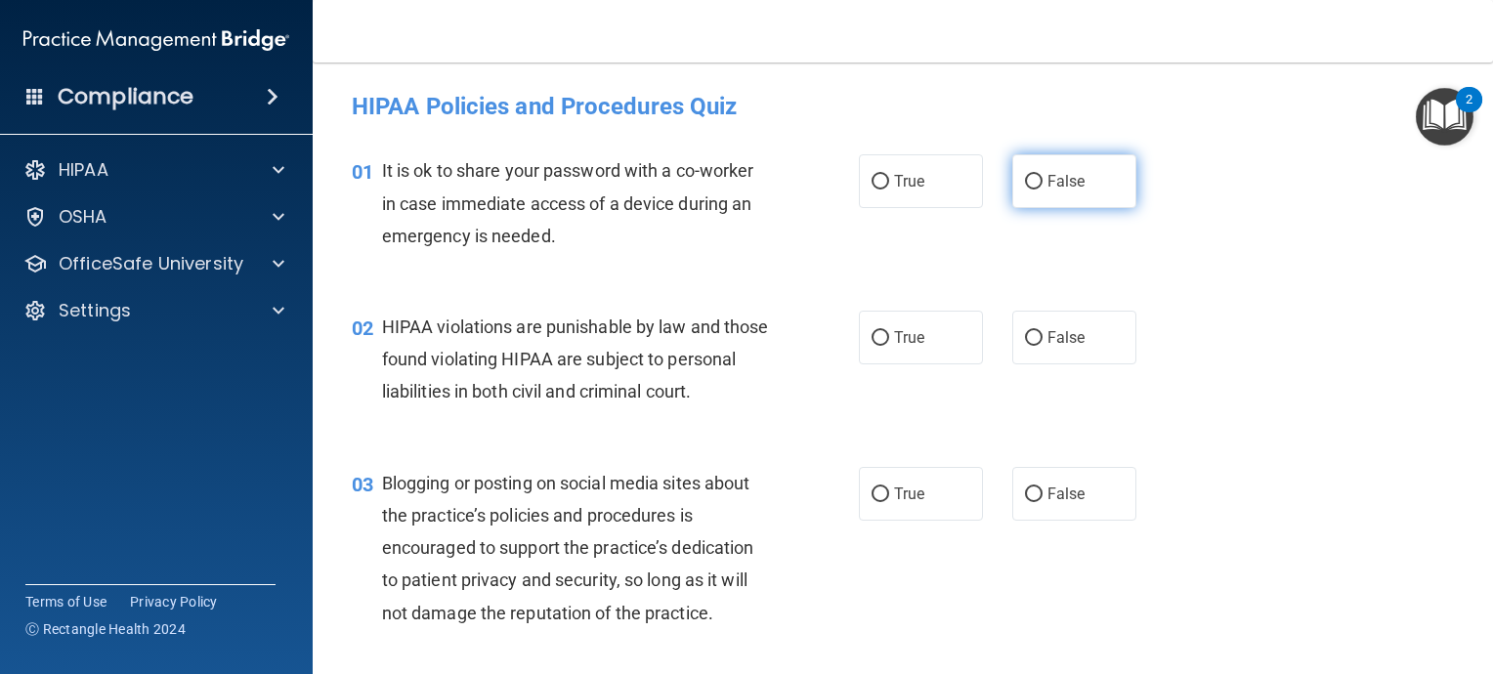
click at [1026, 178] on input "False" at bounding box center [1034, 182] width 18 height 15
radio input "true"
click at [872, 331] on input "True" at bounding box center [881, 338] width 18 height 15
radio input "true"
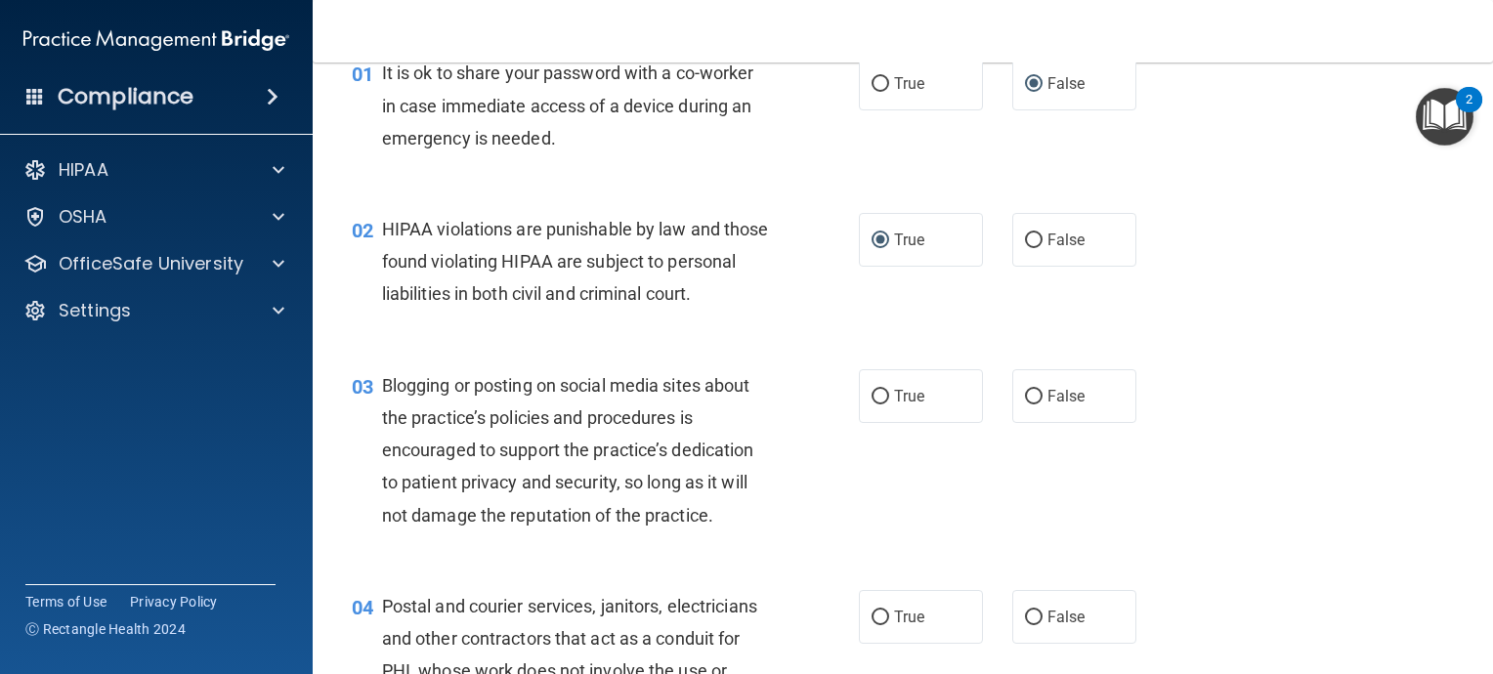
scroll to position [195, 0]
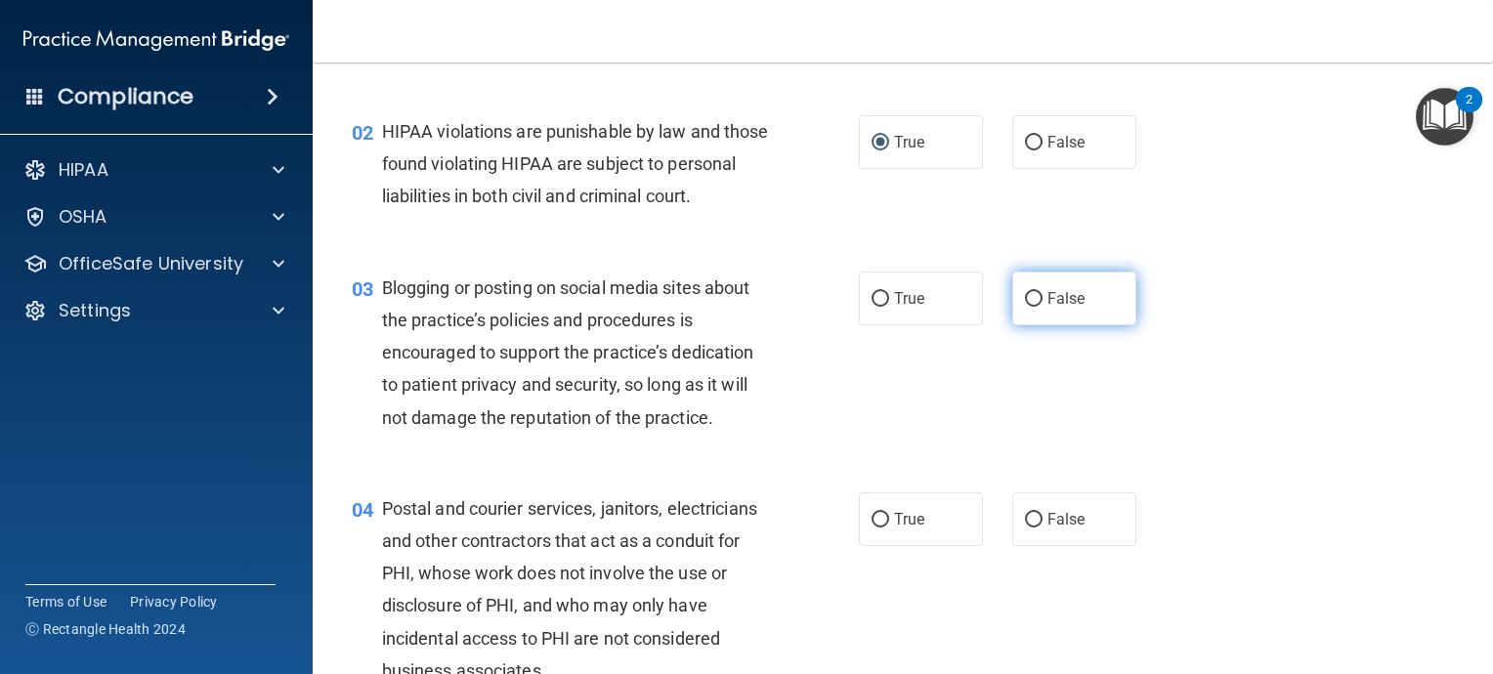
click at [1025, 307] on input "False" at bounding box center [1034, 299] width 18 height 15
radio input "true"
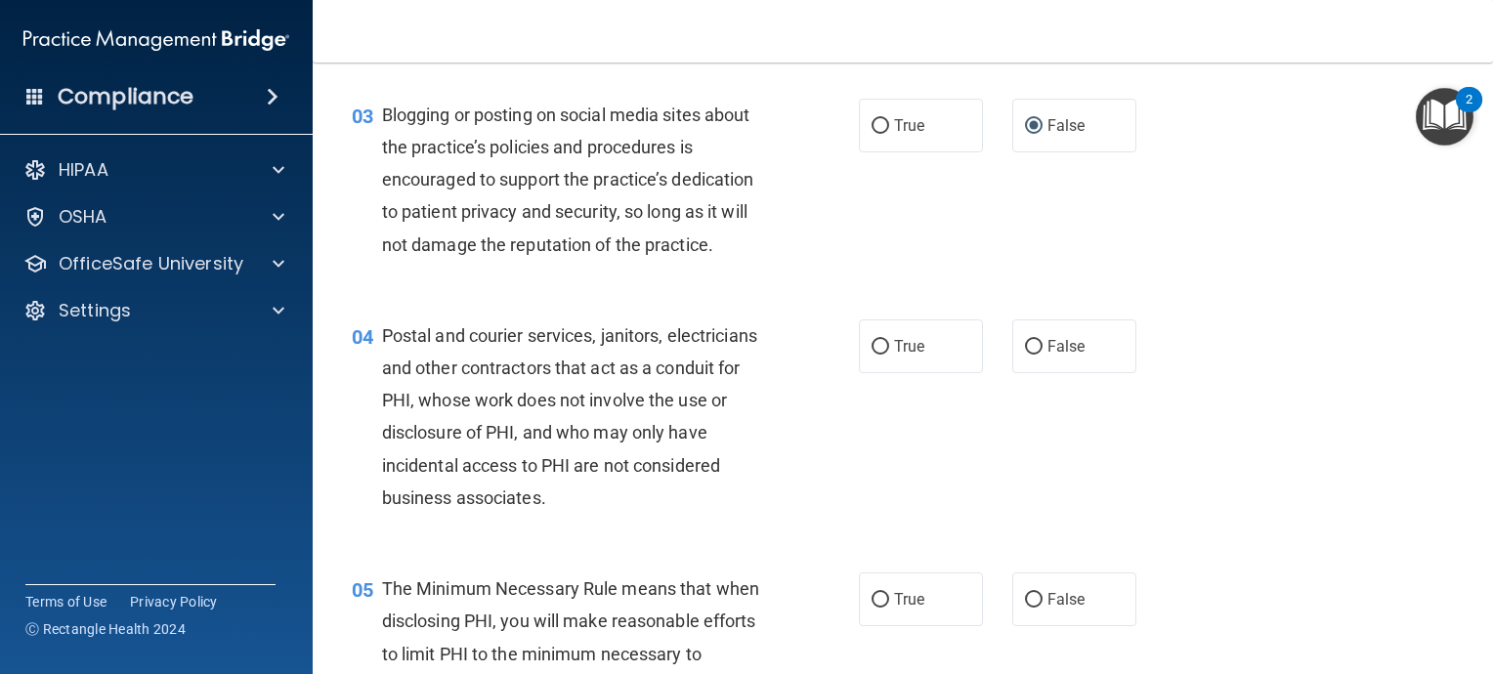
scroll to position [391, 0]
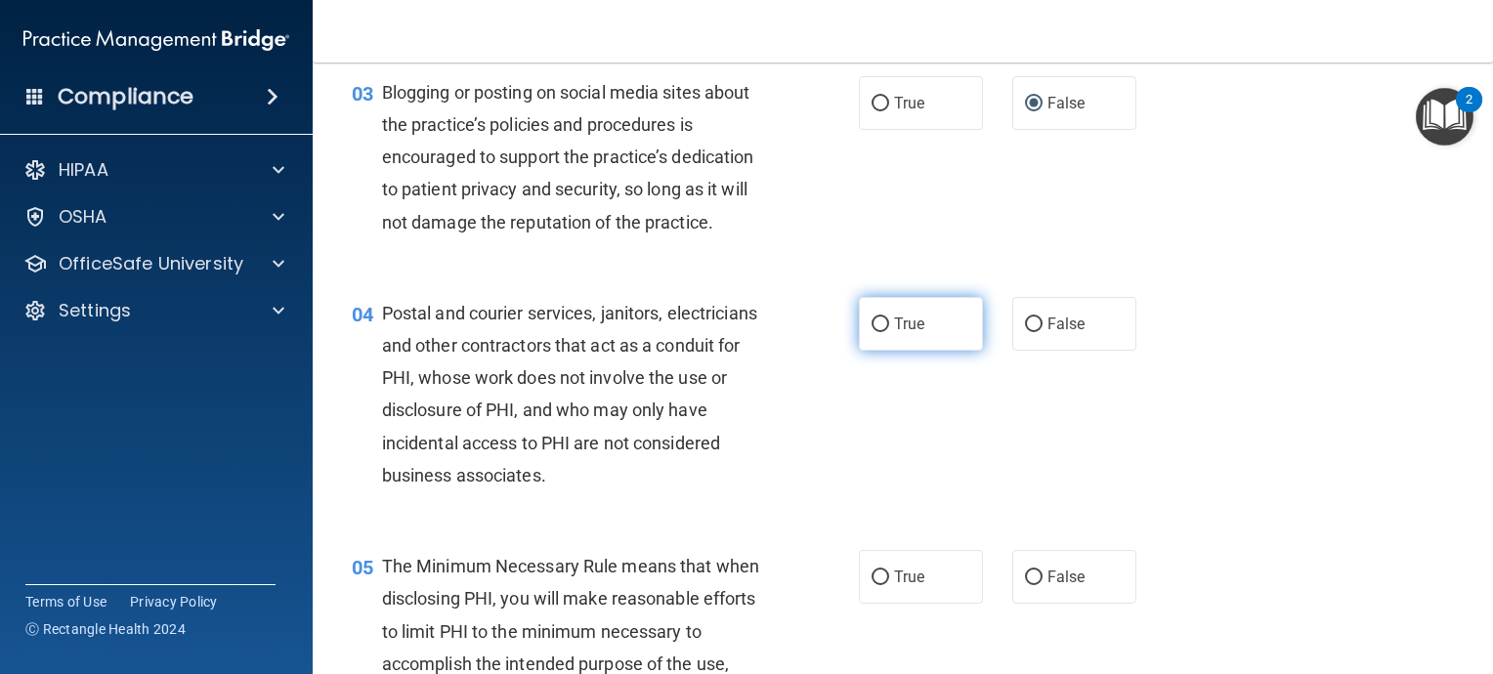
click at [872, 332] on input "True" at bounding box center [881, 325] width 18 height 15
radio input "true"
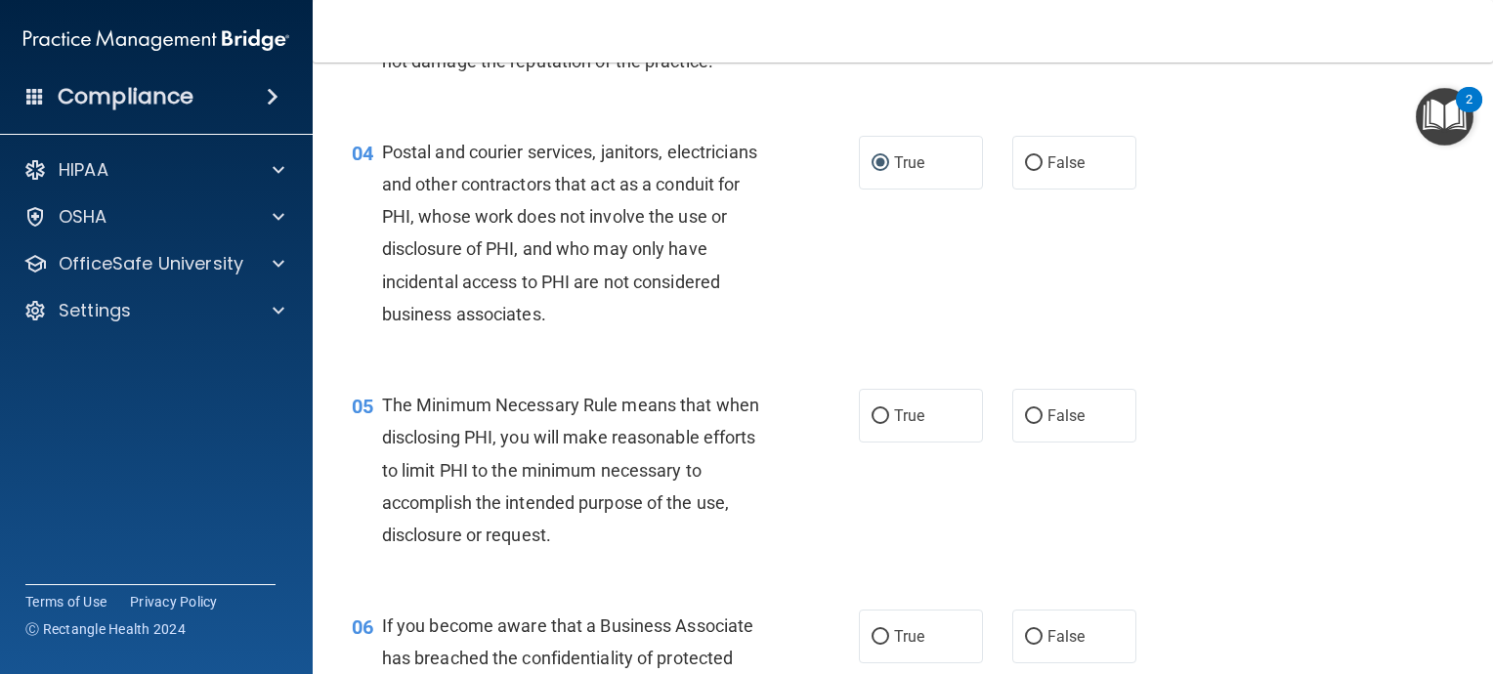
scroll to position [586, 0]
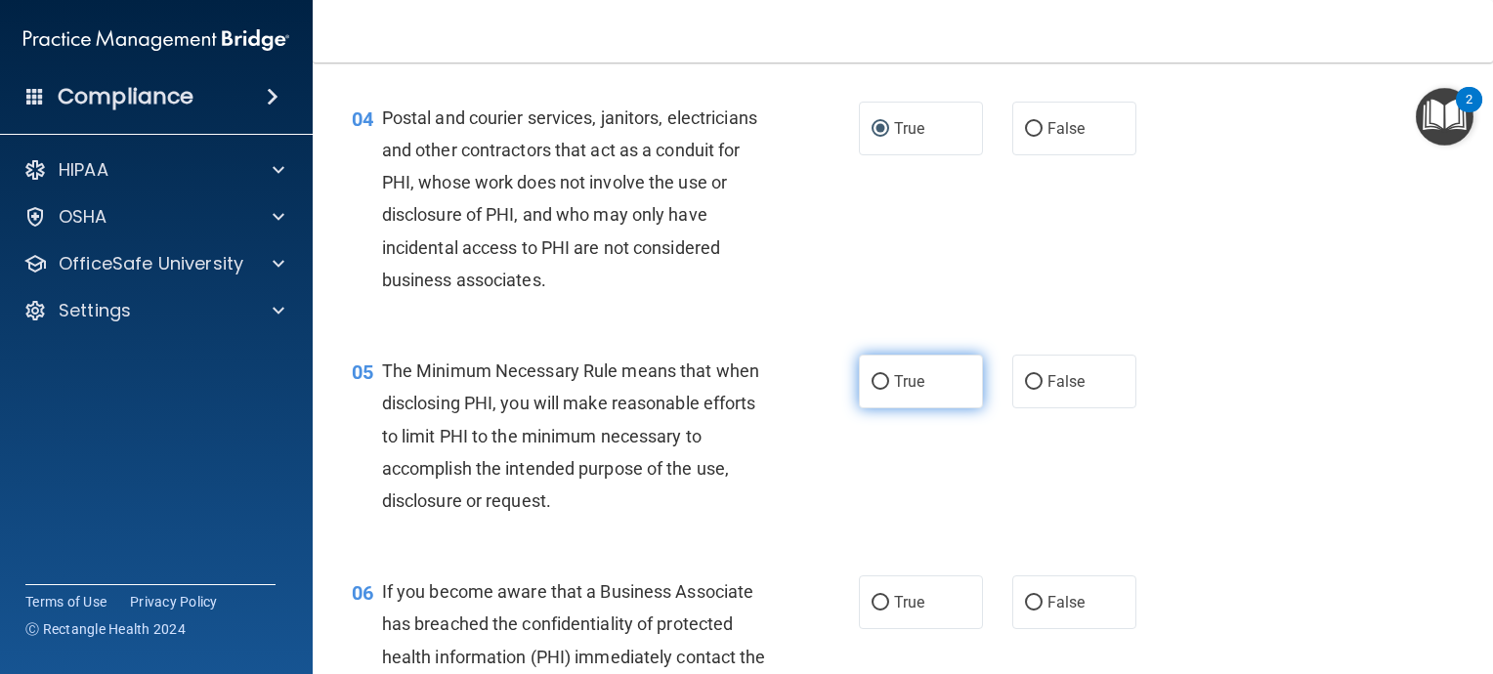
click at [872, 390] on input "True" at bounding box center [881, 382] width 18 height 15
radio input "true"
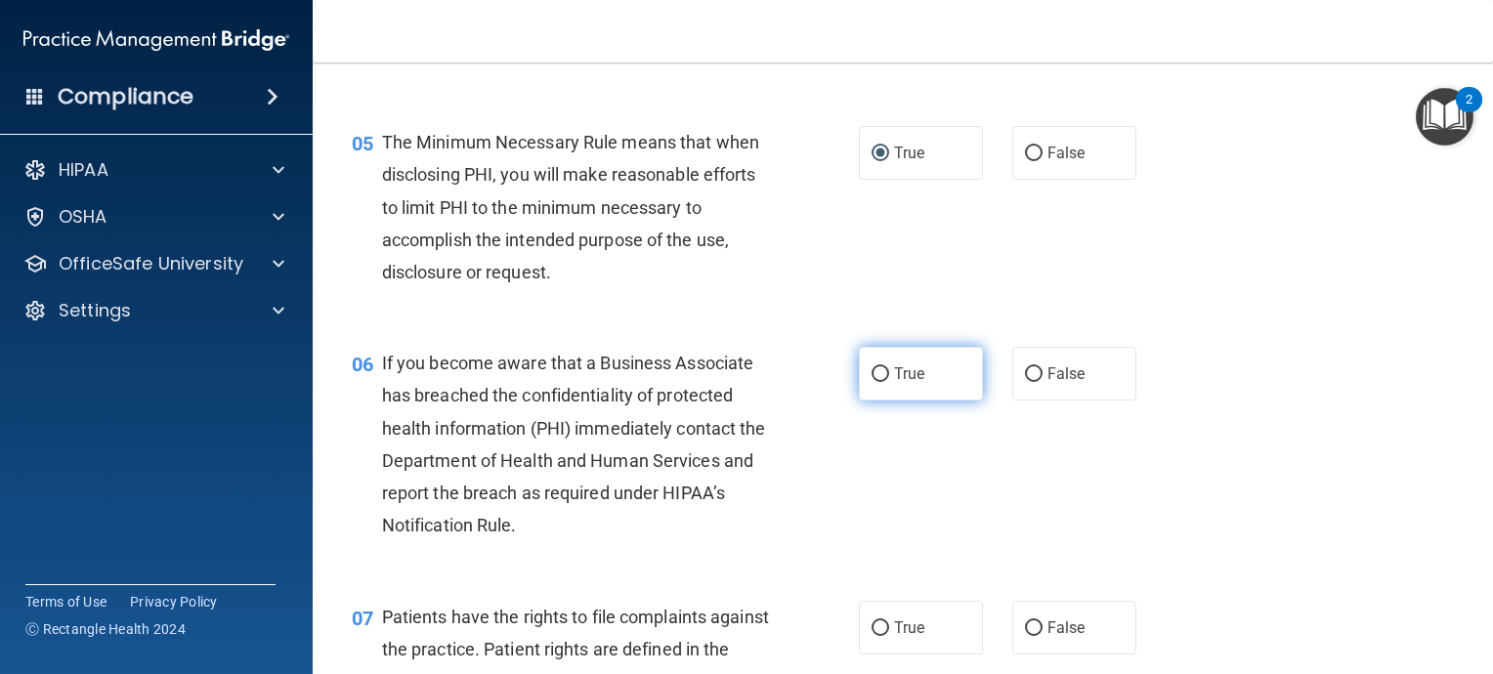
scroll to position [782, 0]
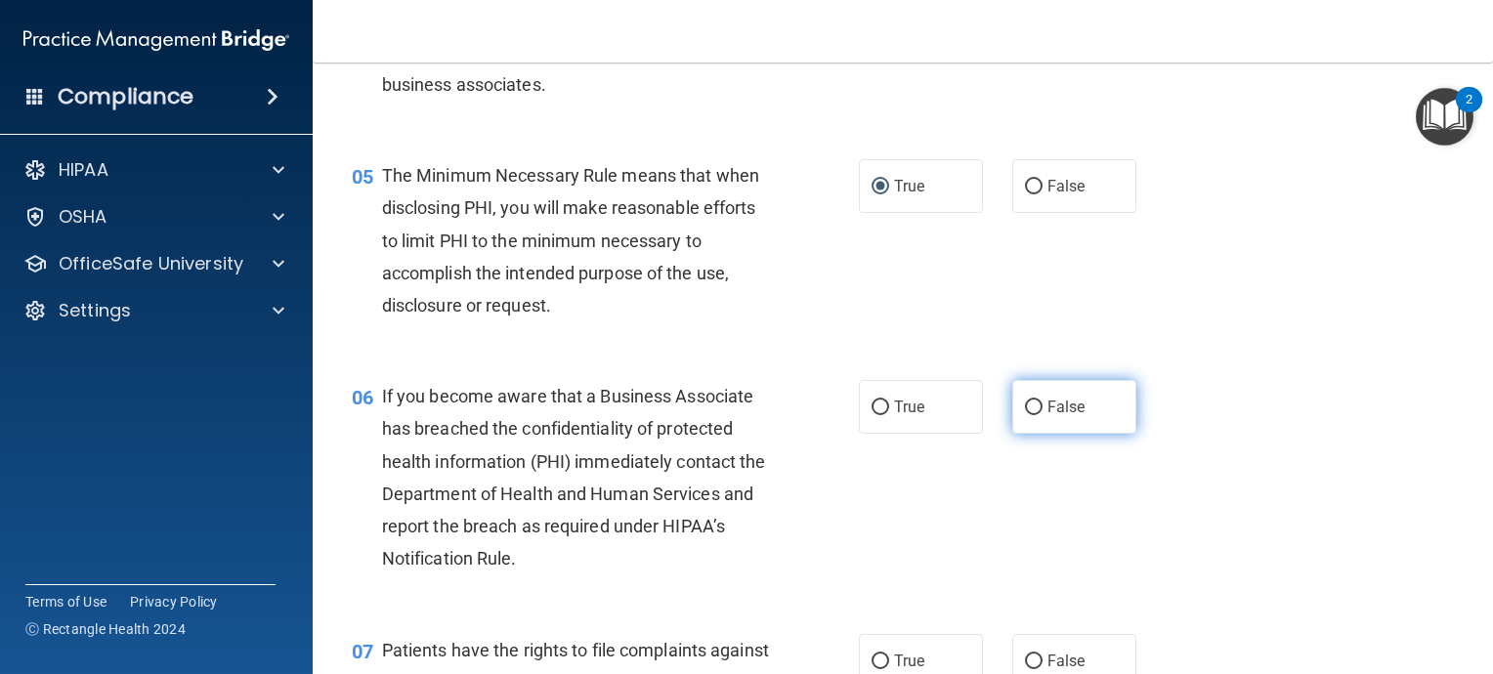
click at [1025, 415] on input "False" at bounding box center [1034, 408] width 18 height 15
radio input "true"
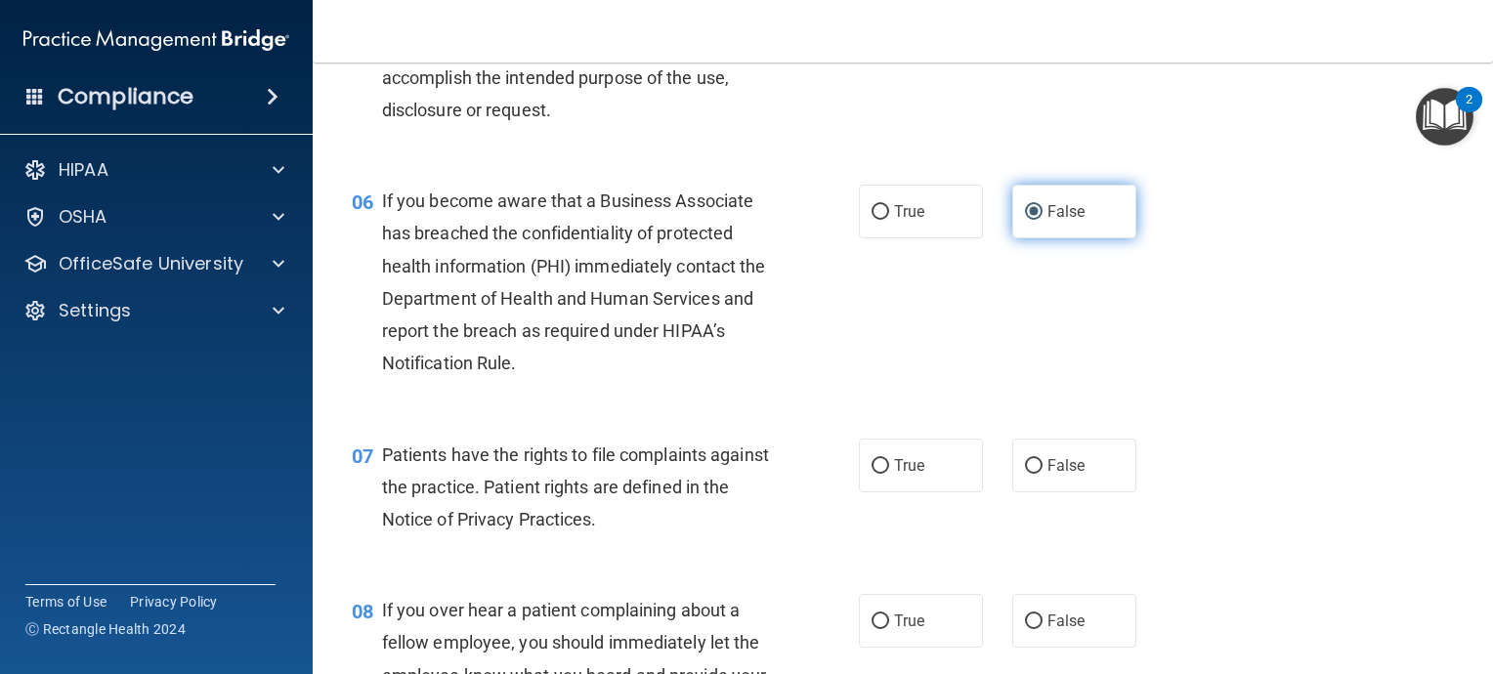
scroll to position [1075, 0]
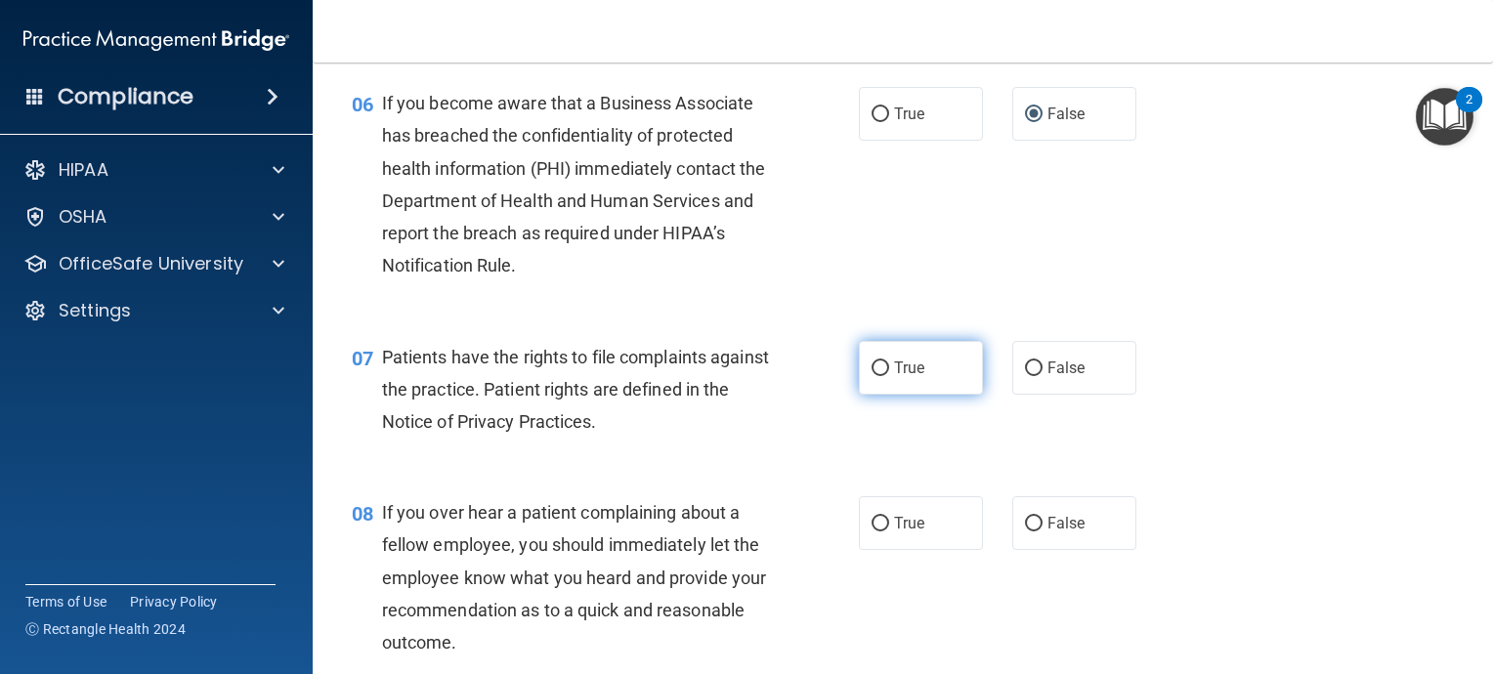
click at [875, 376] on input "True" at bounding box center [881, 369] width 18 height 15
radio input "true"
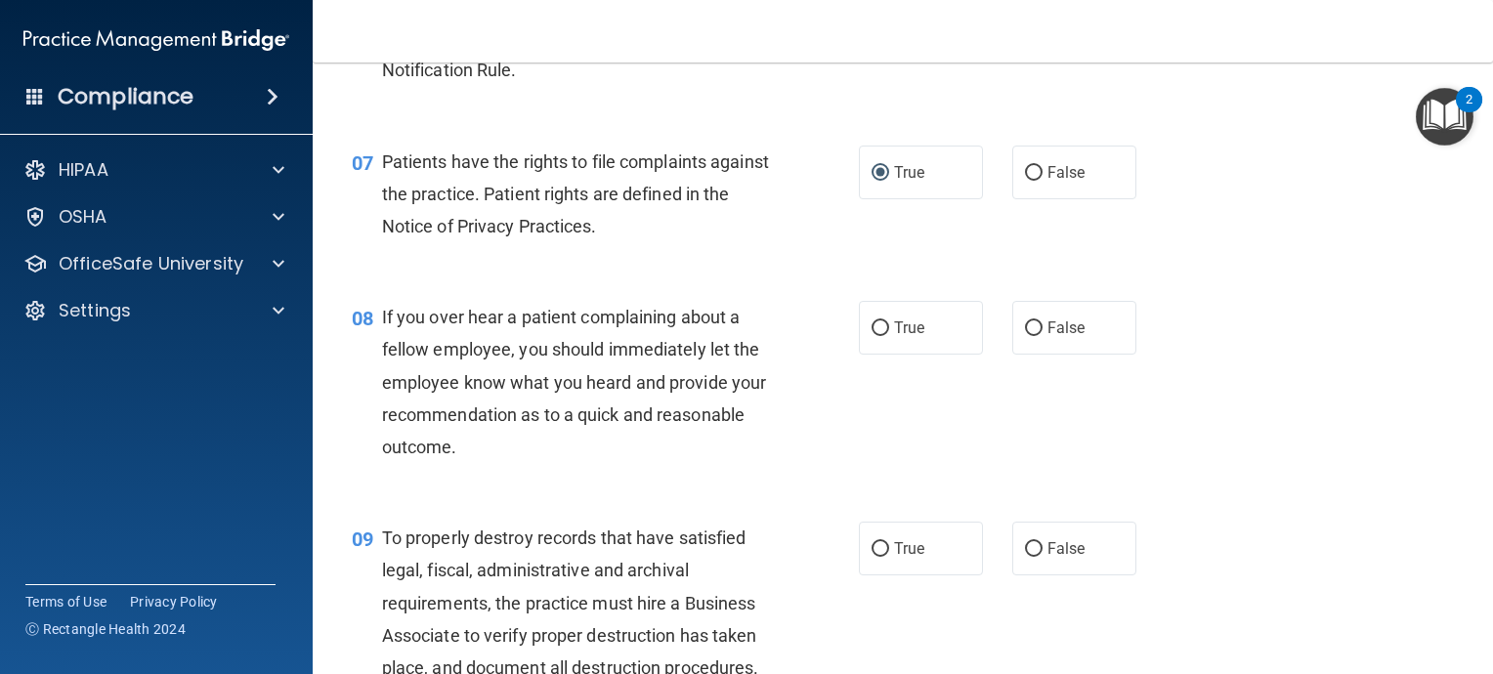
scroll to position [1173, 0]
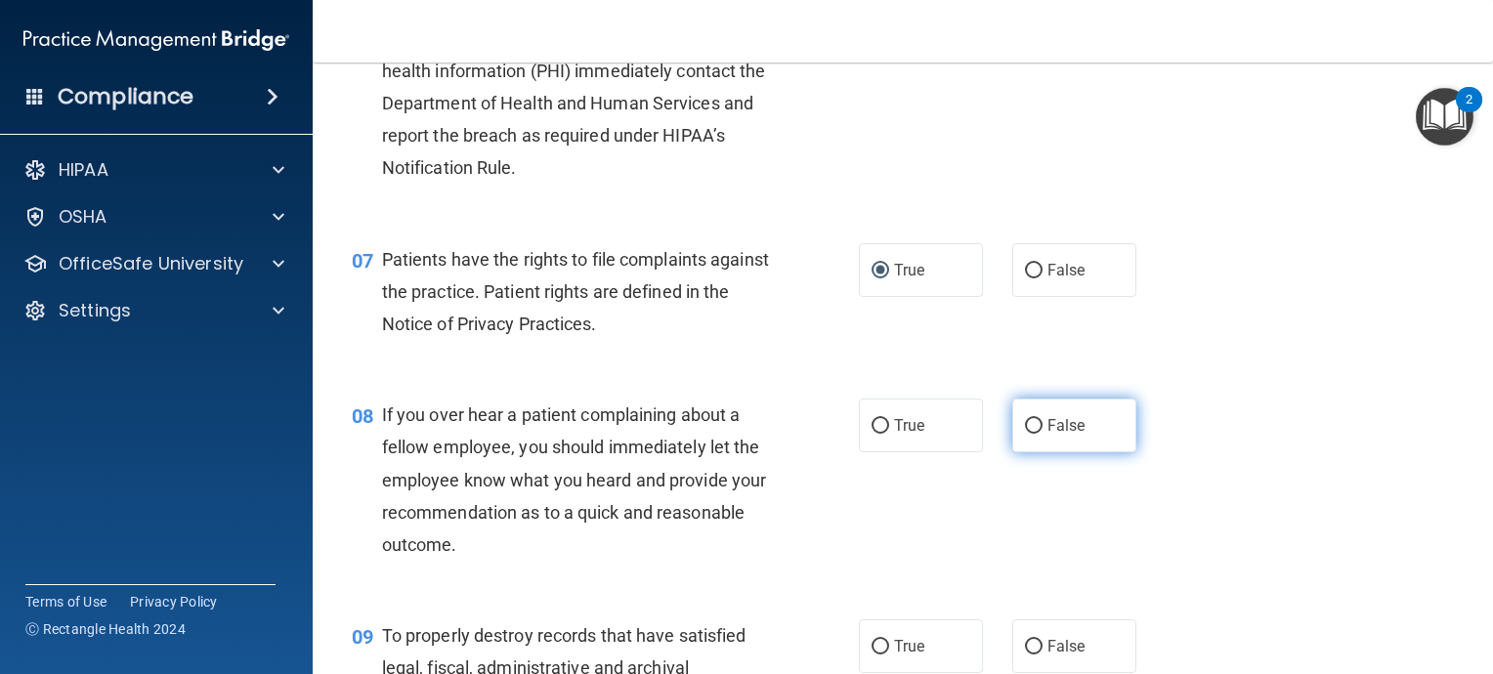
click at [1025, 434] on input "False" at bounding box center [1034, 426] width 18 height 15
radio input "true"
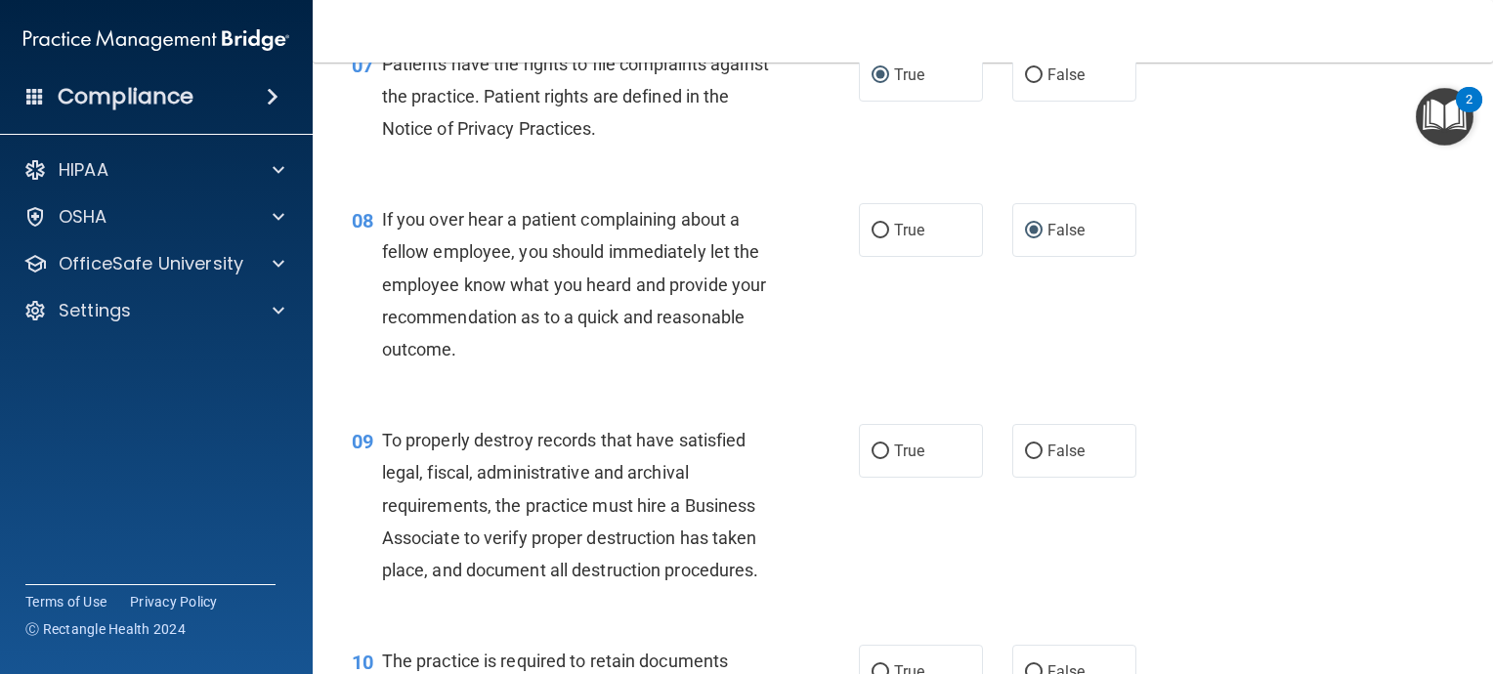
scroll to position [1466, 0]
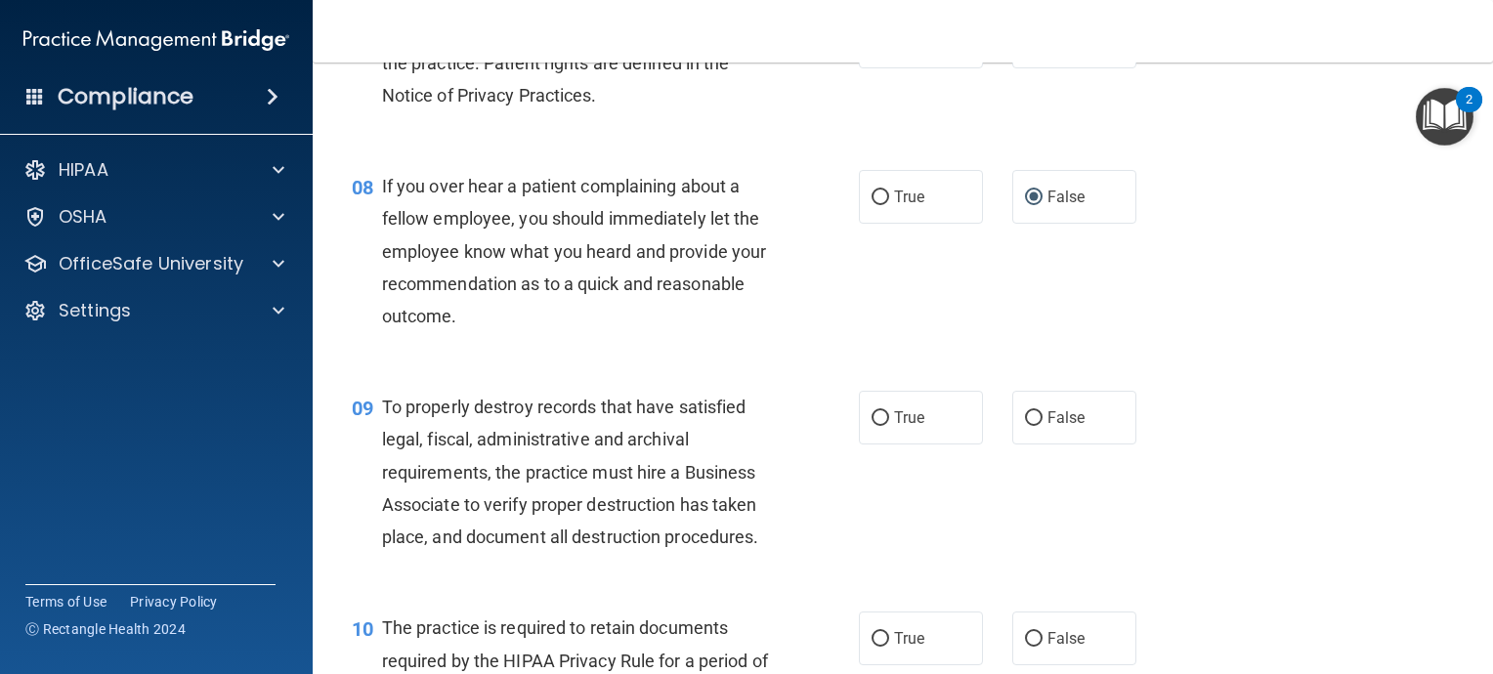
scroll to position [1368, 0]
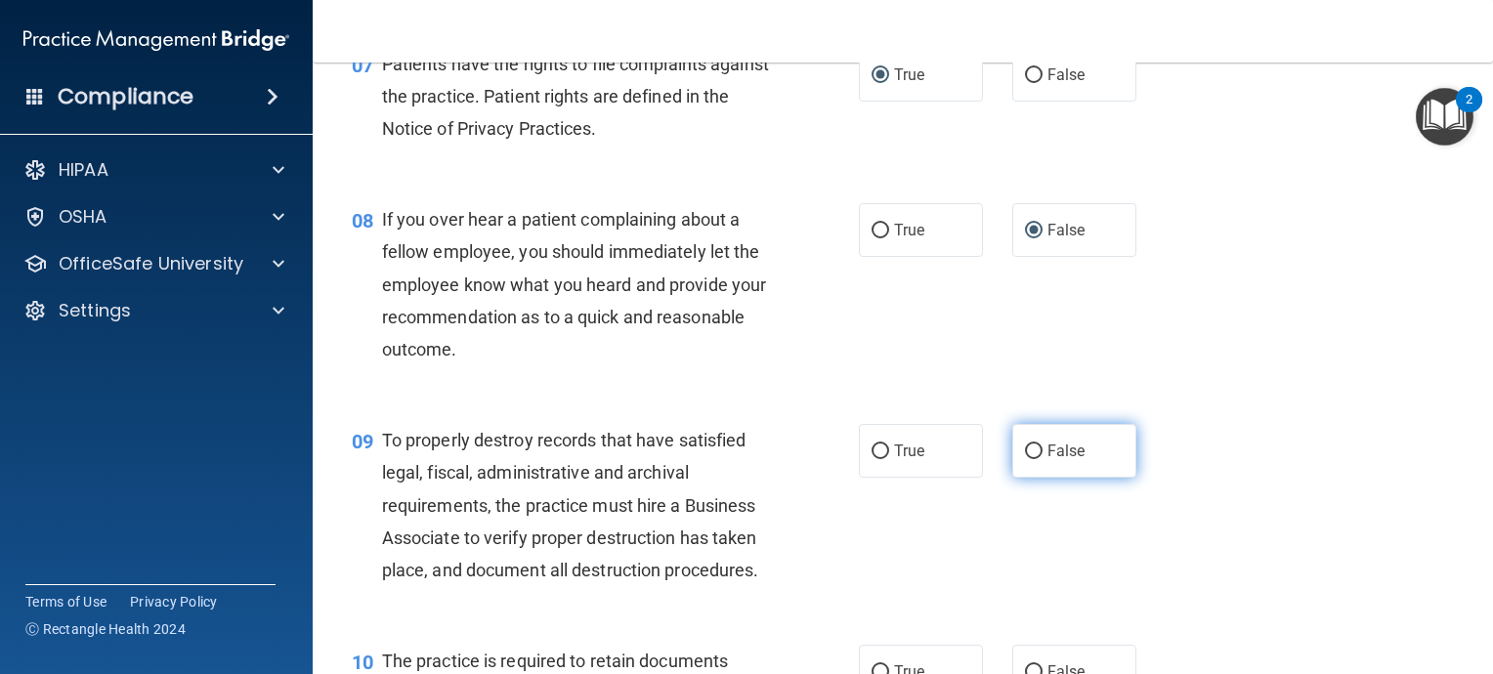
click at [1025, 459] on input "False" at bounding box center [1034, 452] width 18 height 15
radio input "true"
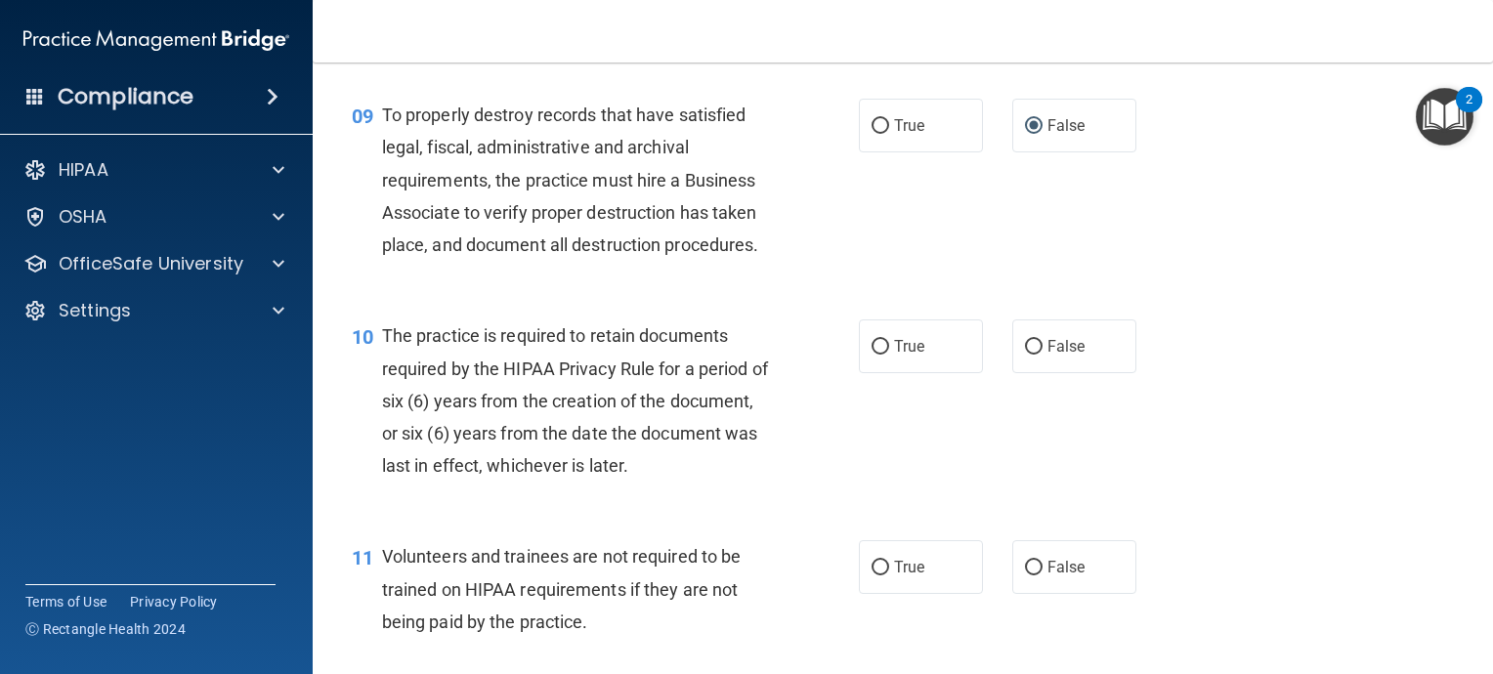
scroll to position [1661, 0]
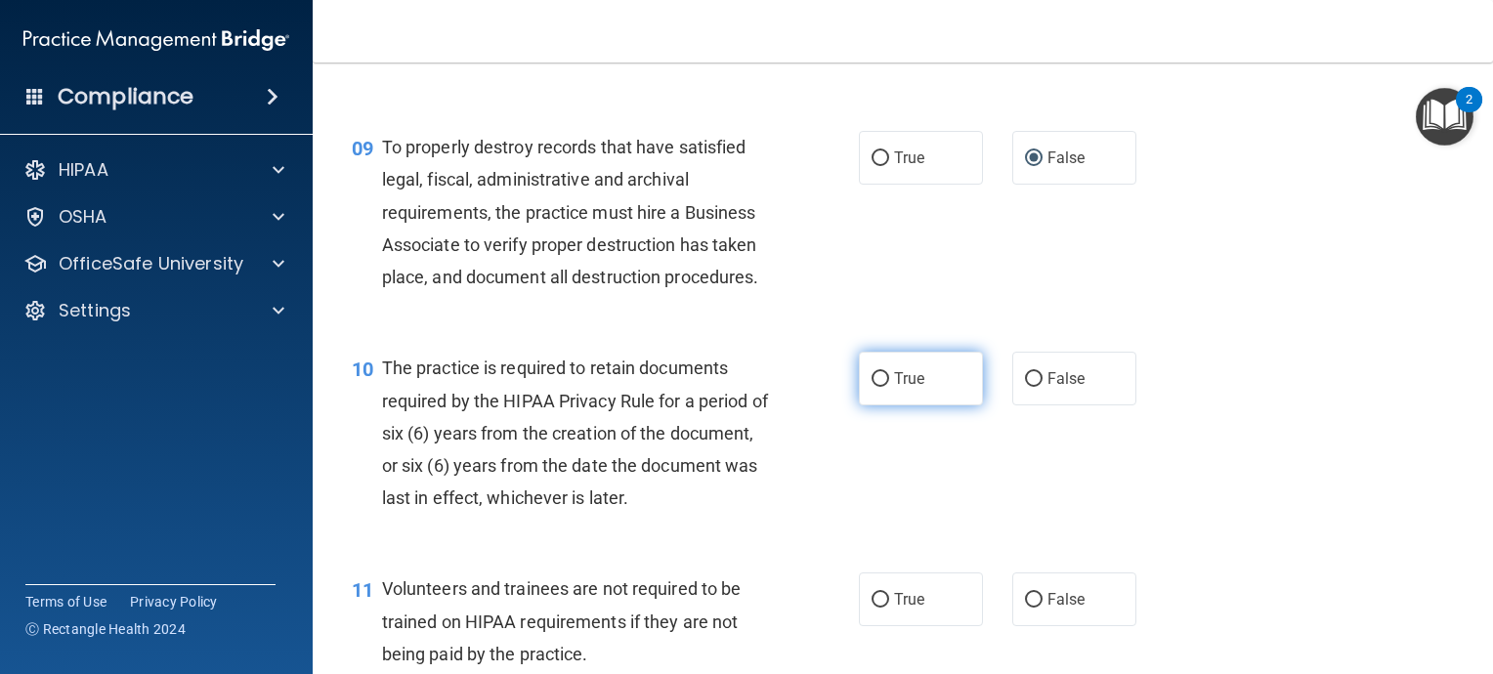
click at [872, 387] on input "True" at bounding box center [881, 379] width 18 height 15
radio input "true"
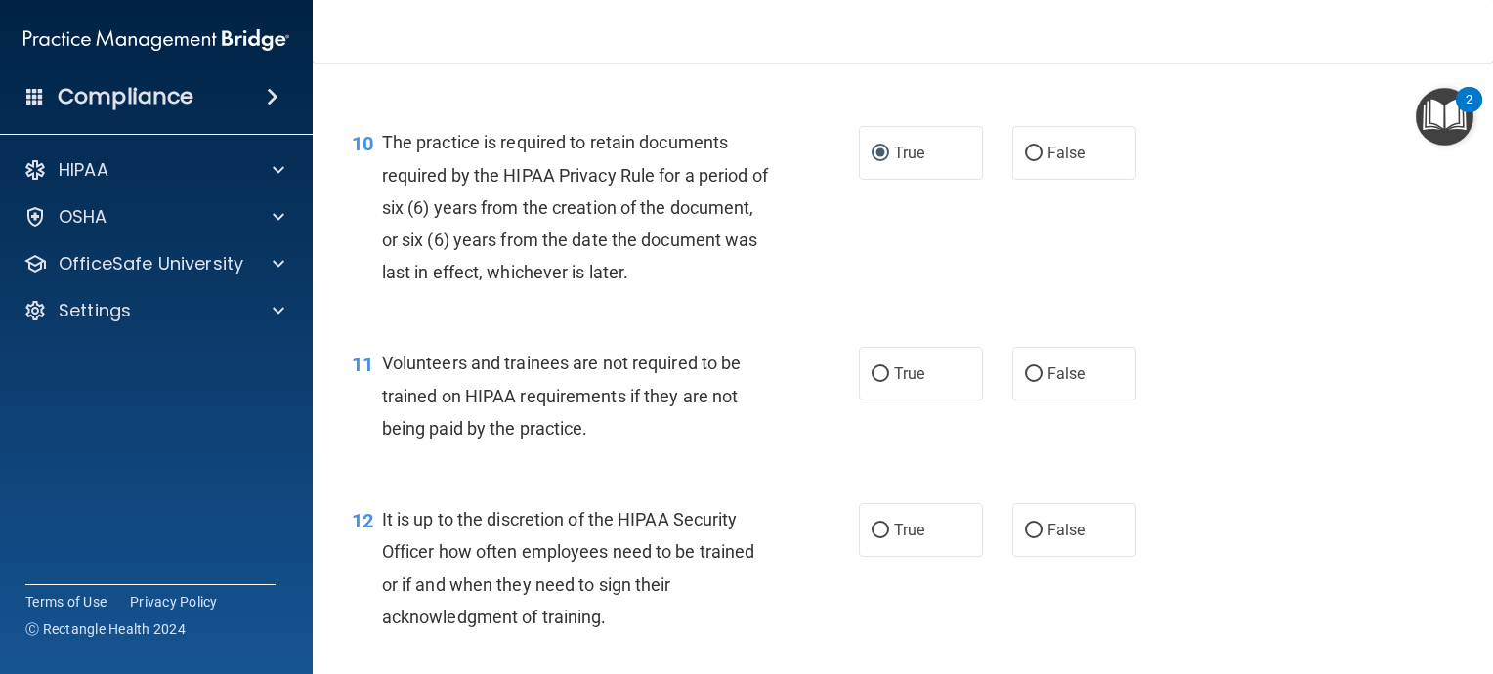
scroll to position [1857, 0]
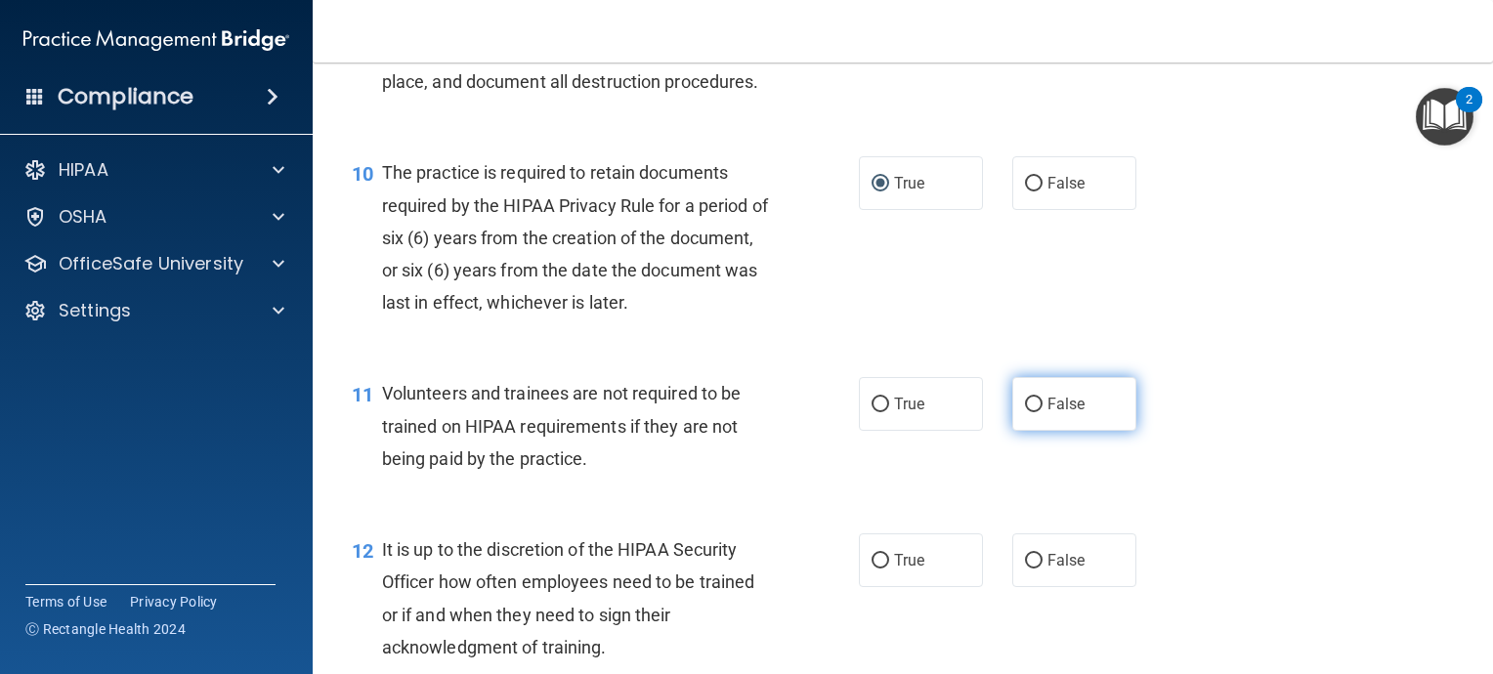
click at [1025, 412] on input "False" at bounding box center [1034, 405] width 18 height 15
radio input "true"
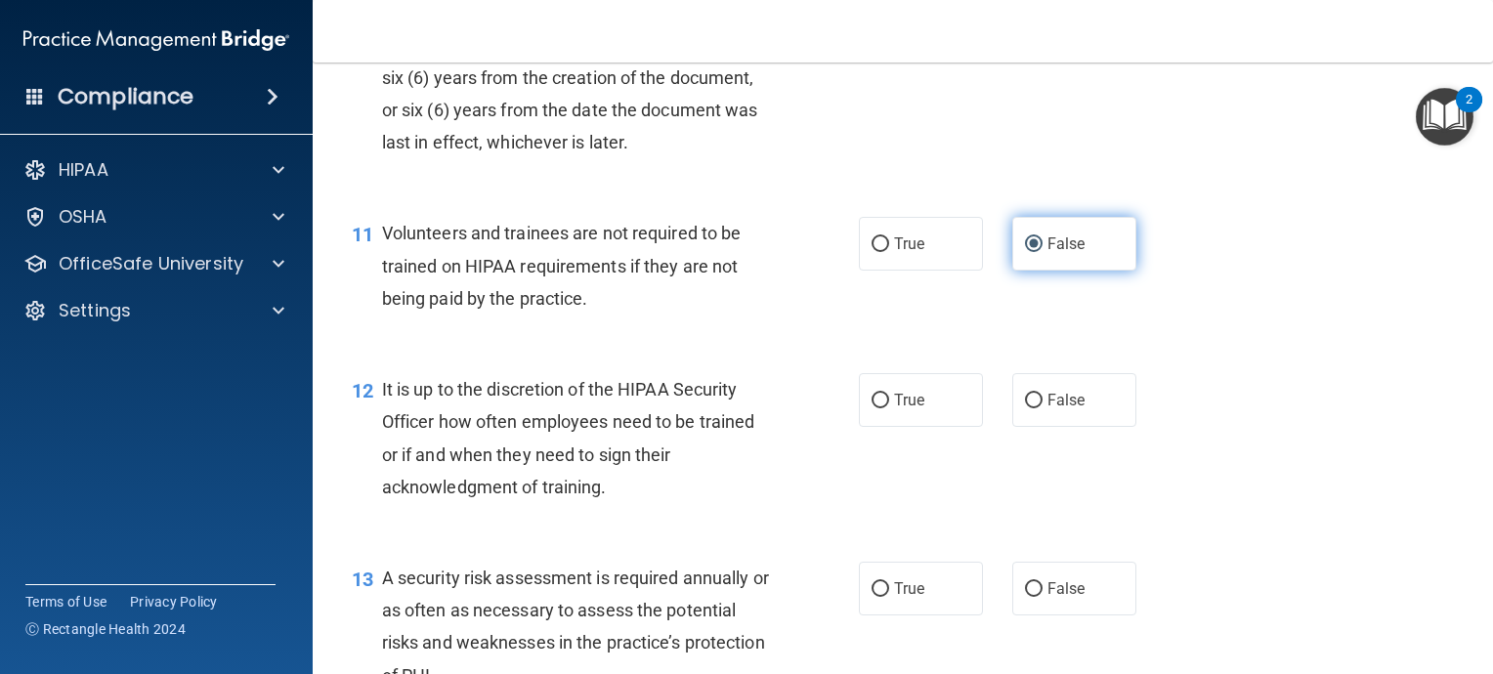
scroll to position [2052, 0]
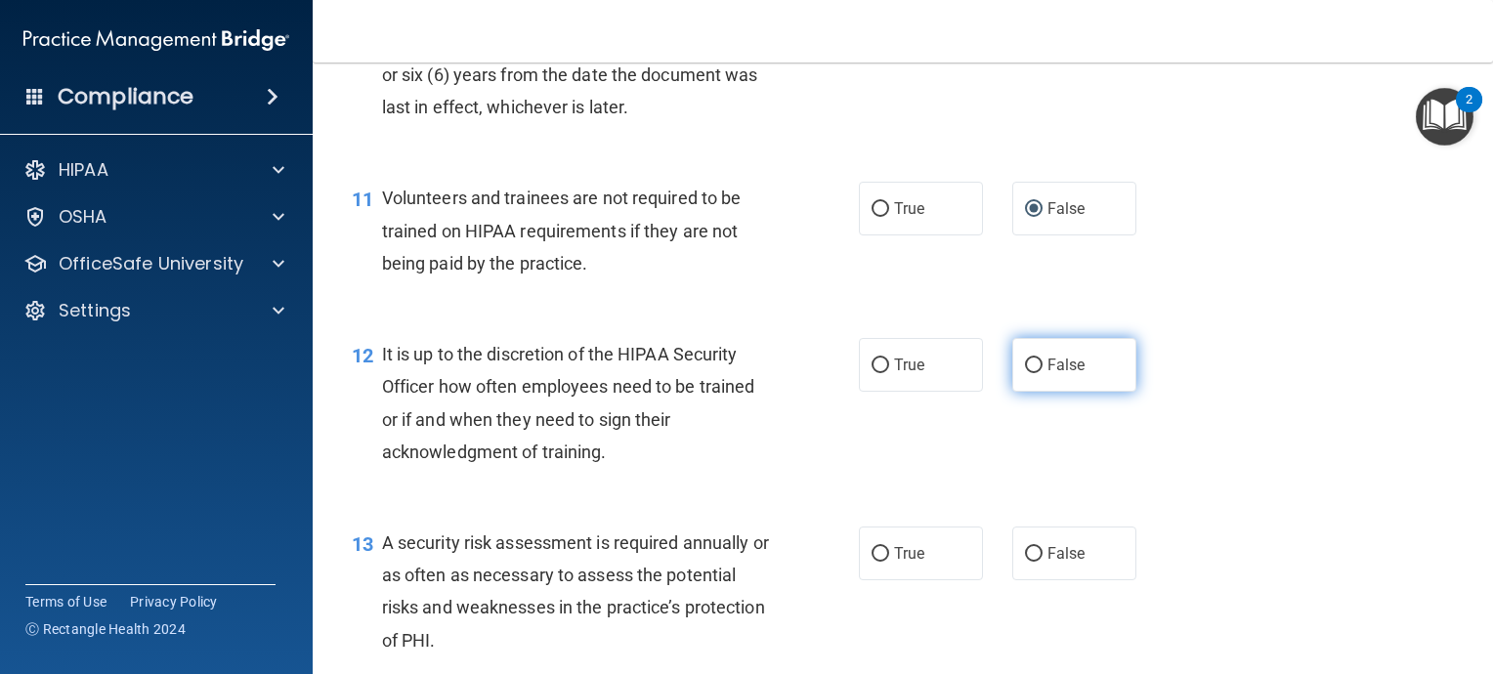
click at [1025, 373] on input "False" at bounding box center [1034, 366] width 18 height 15
radio input "true"
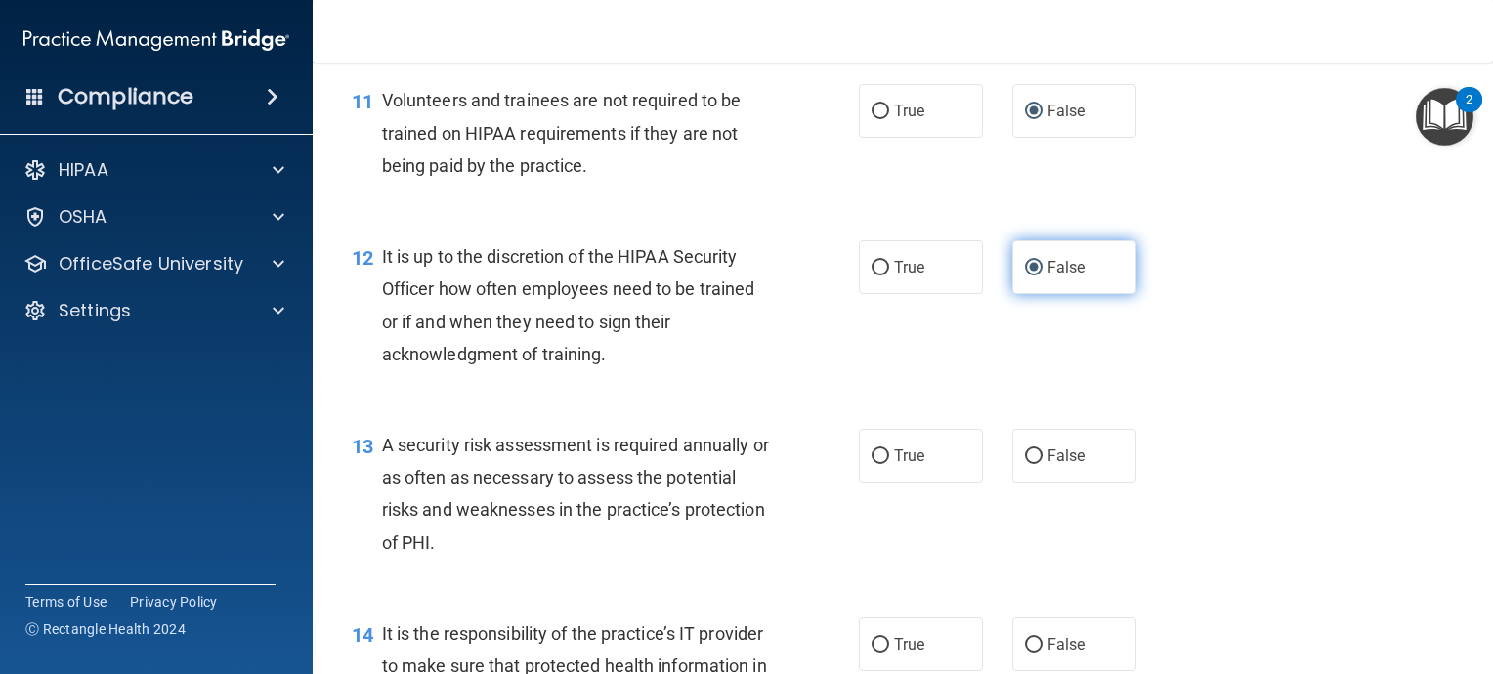
scroll to position [2247, 0]
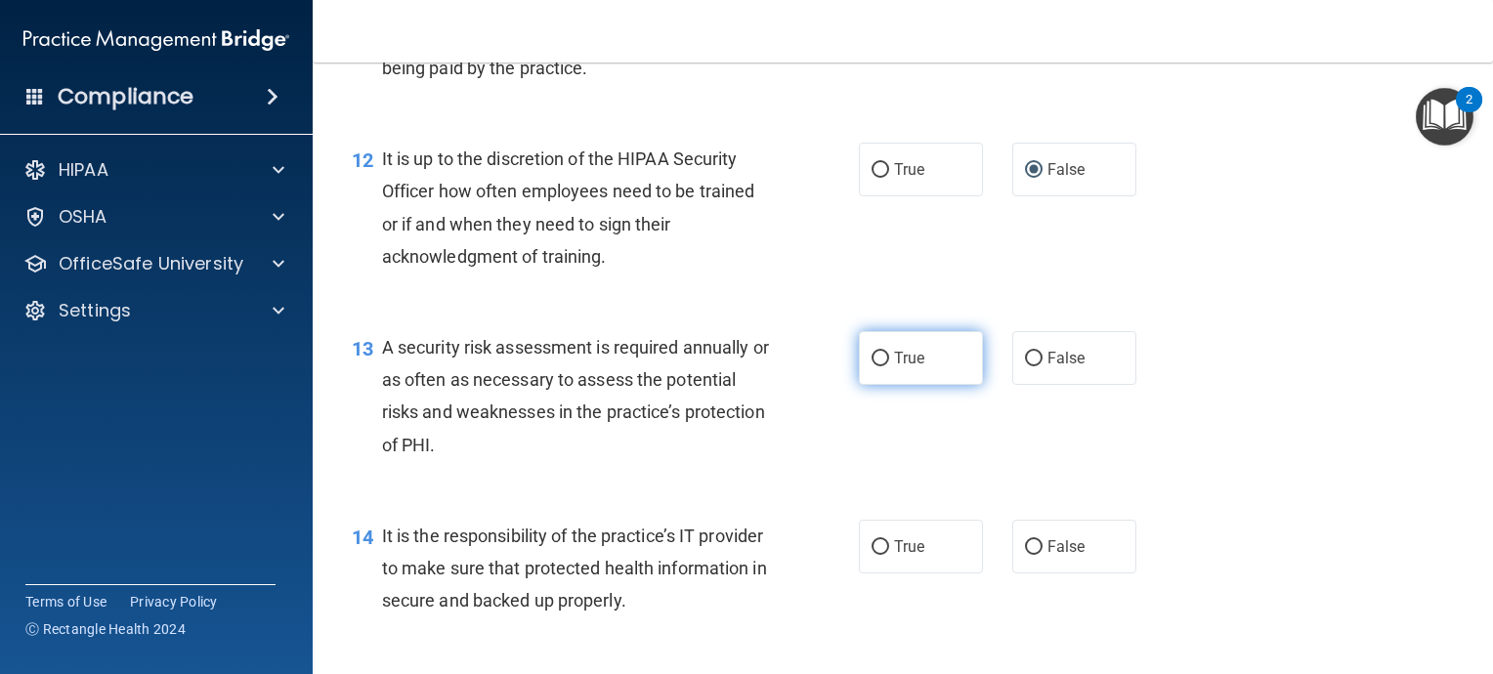
click at [872, 366] on input "True" at bounding box center [881, 359] width 18 height 15
radio input "true"
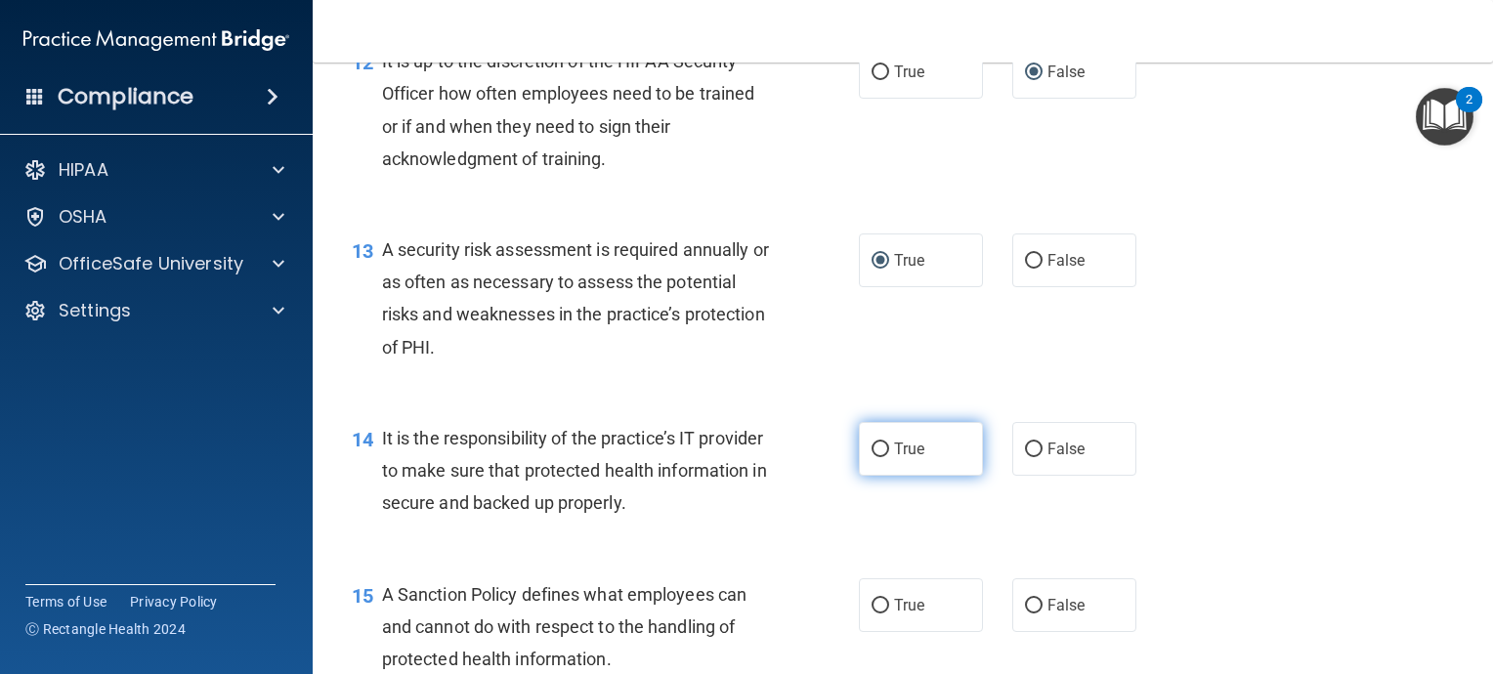
click at [872, 457] on input "True" at bounding box center [881, 450] width 18 height 15
radio input "true"
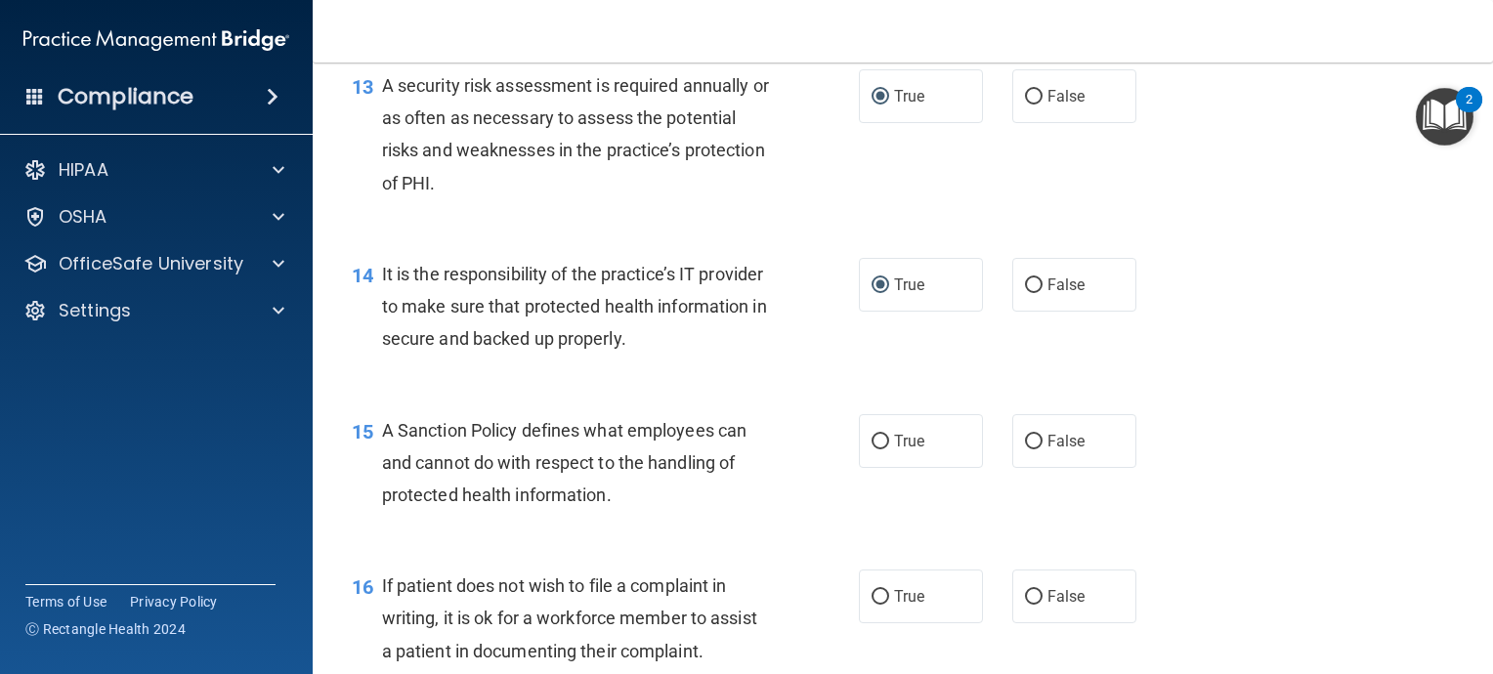
scroll to position [2540, 0]
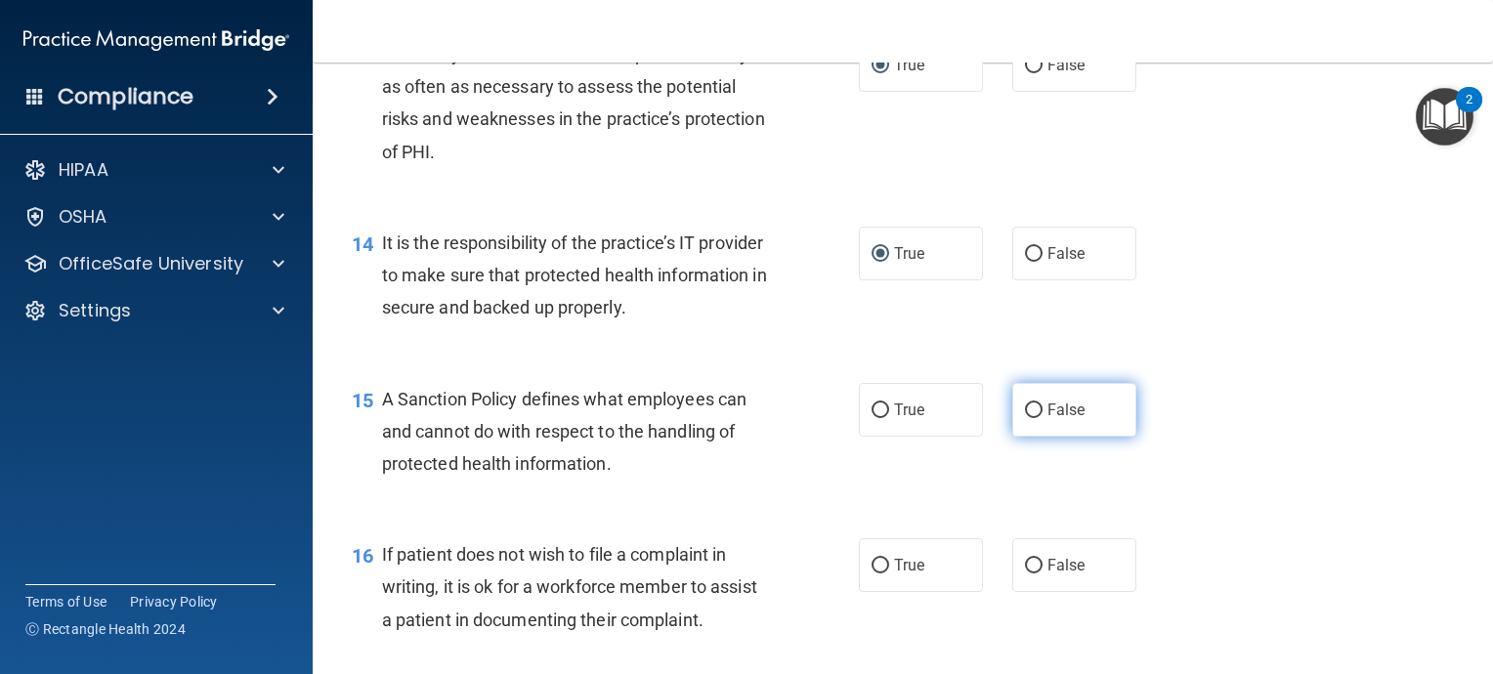
click at [1025, 418] on input "False" at bounding box center [1034, 411] width 18 height 15
radio input "true"
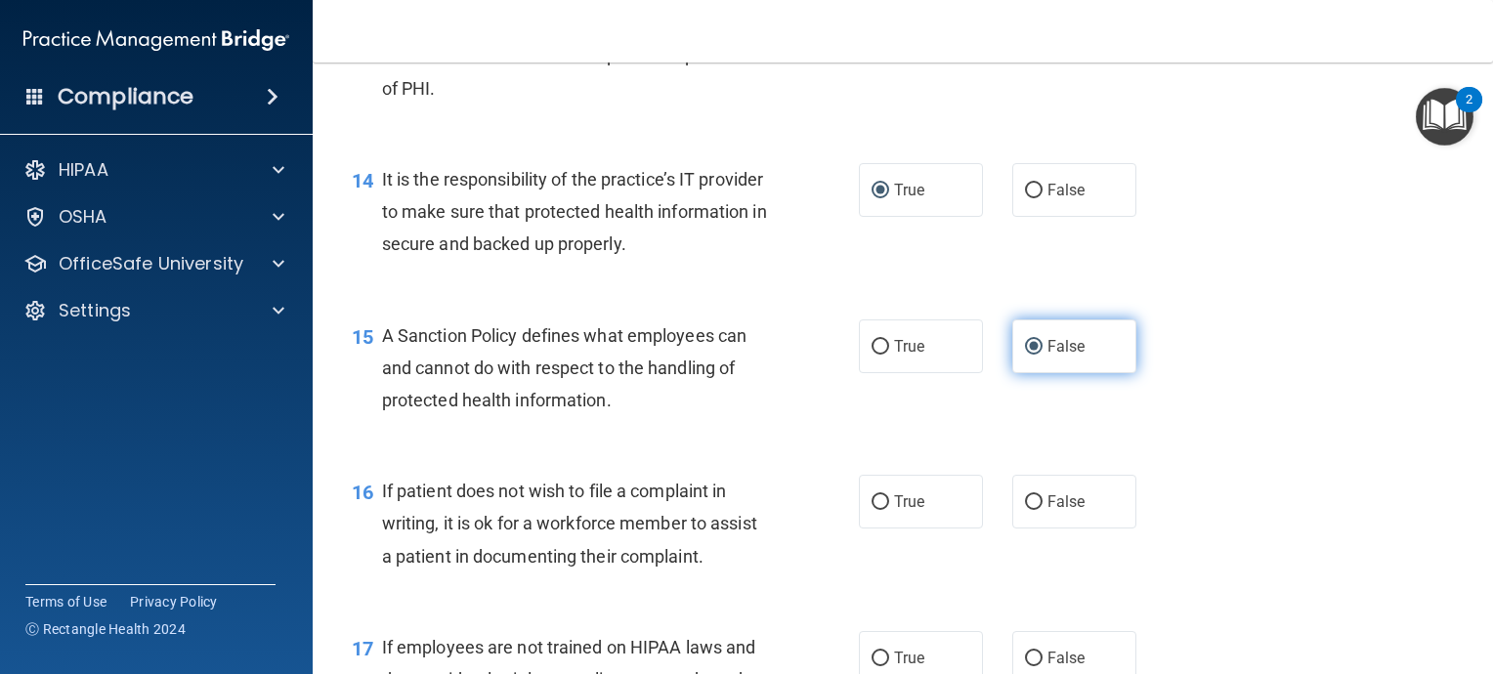
scroll to position [2638, 0]
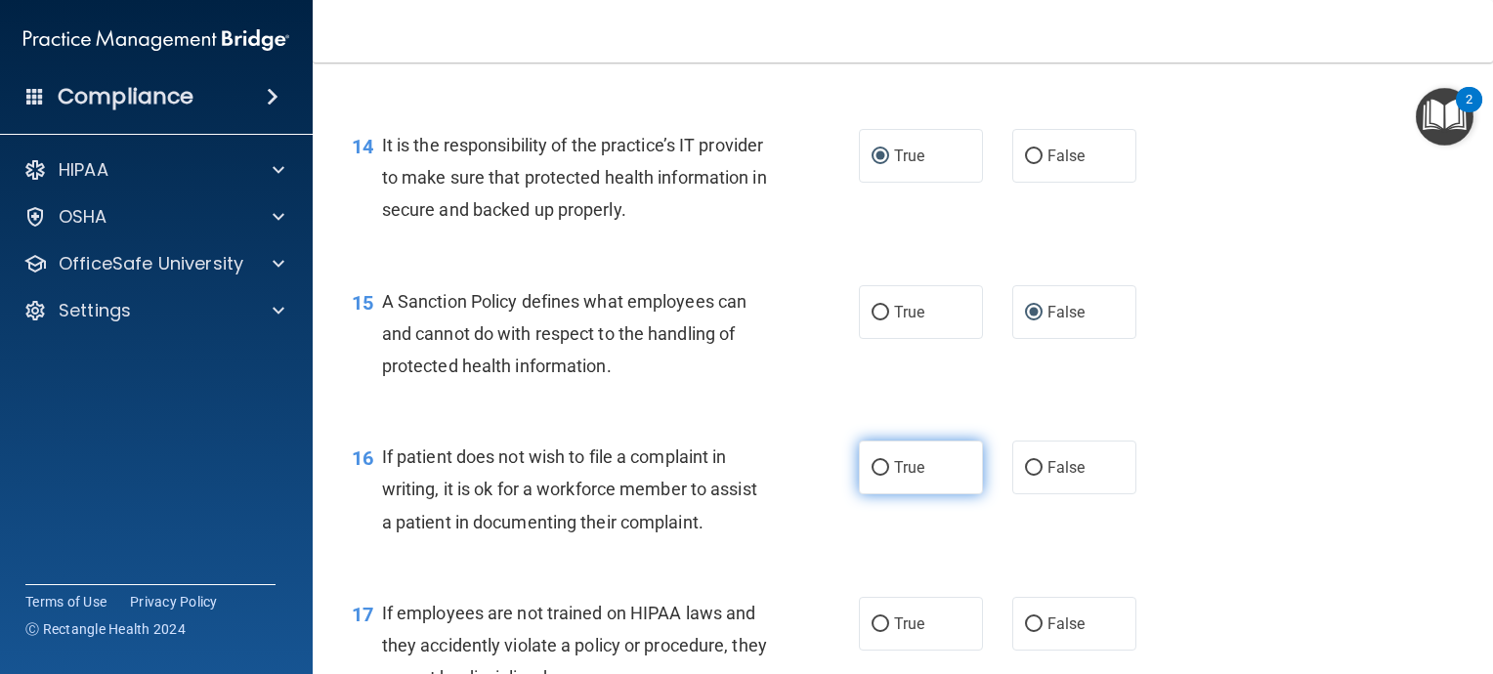
click at [872, 476] on input "True" at bounding box center [881, 468] width 18 height 15
radio input "true"
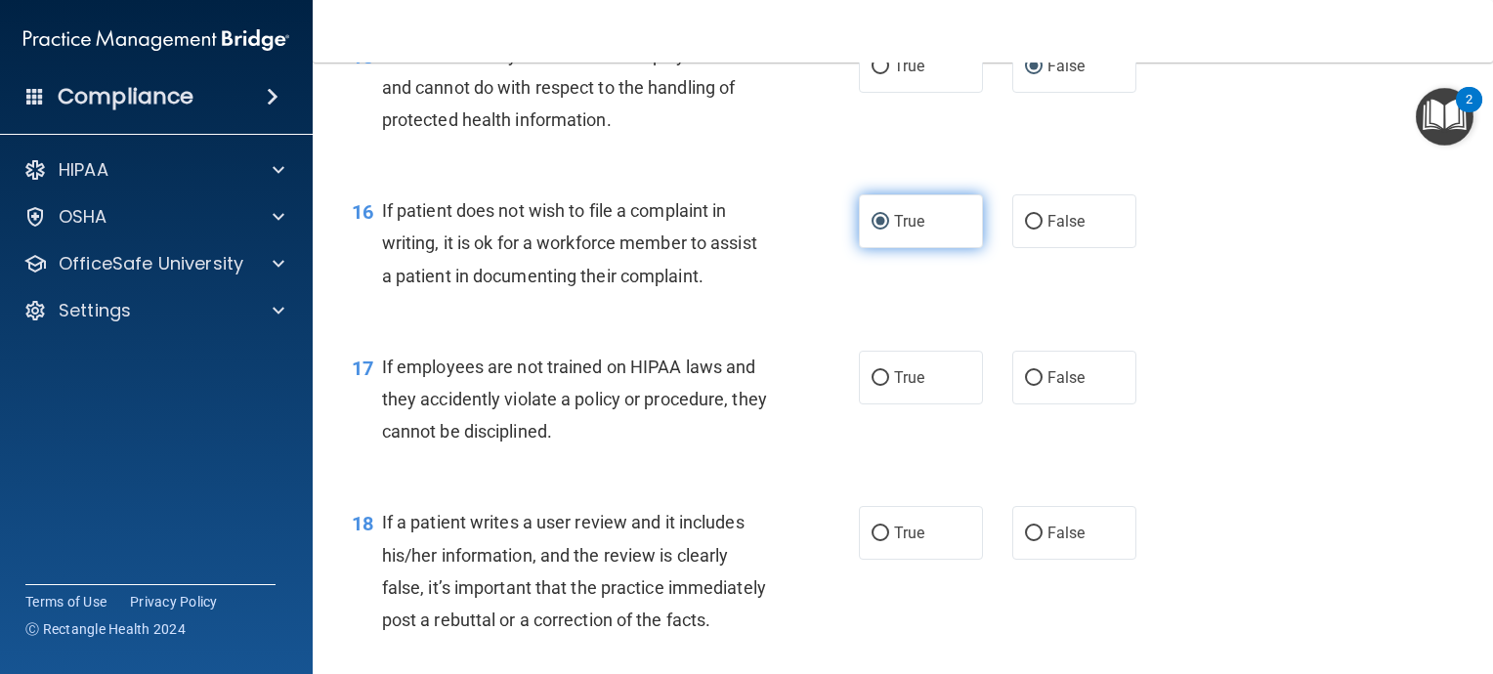
scroll to position [2931, 0]
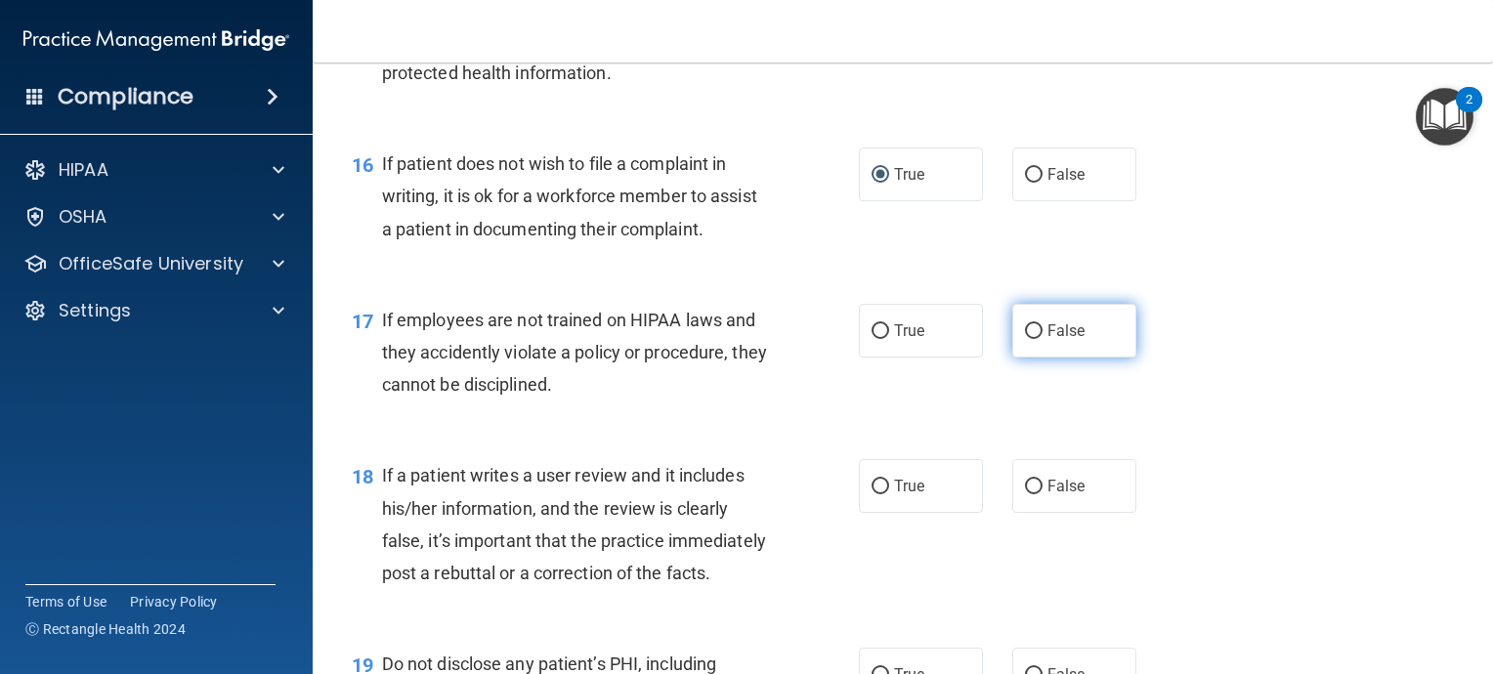
click at [1025, 339] on input "False" at bounding box center [1034, 331] width 18 height 15
radio input "true"
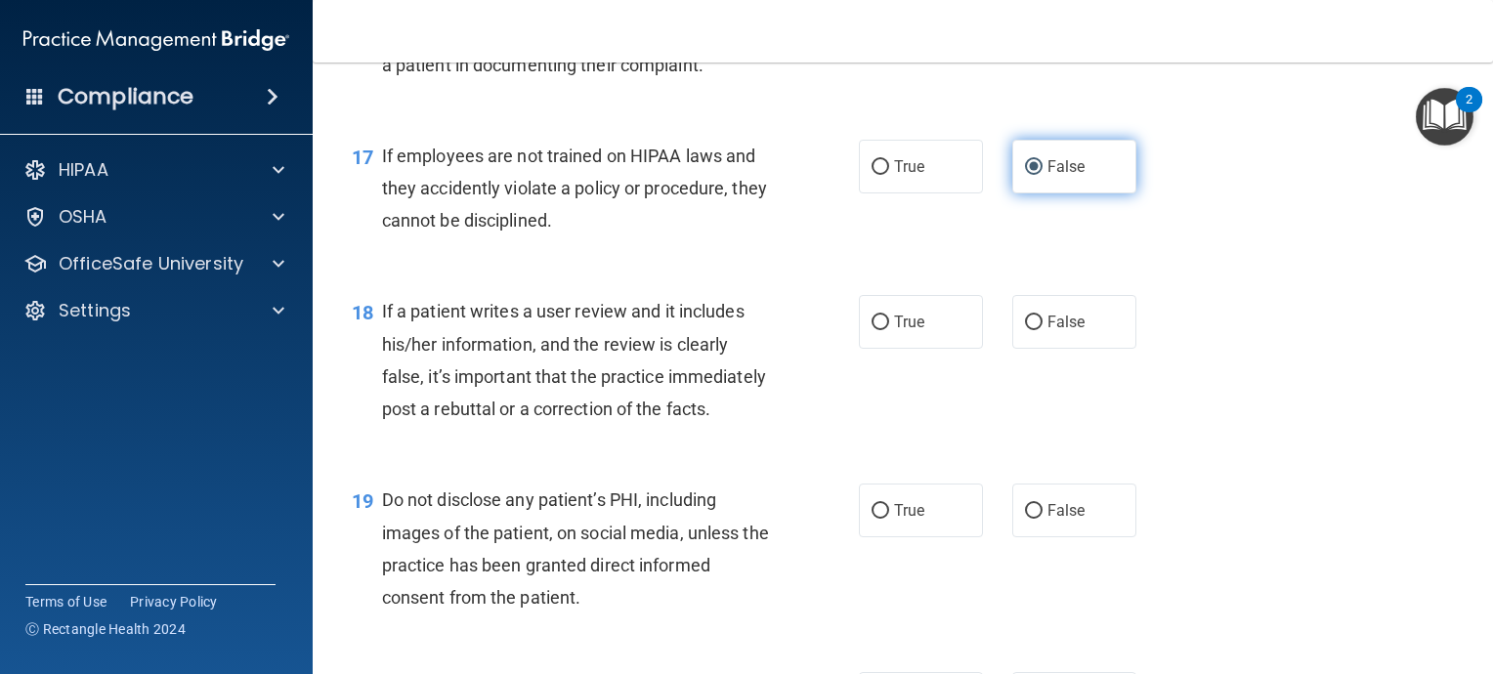
scroll to position [3127, 0]
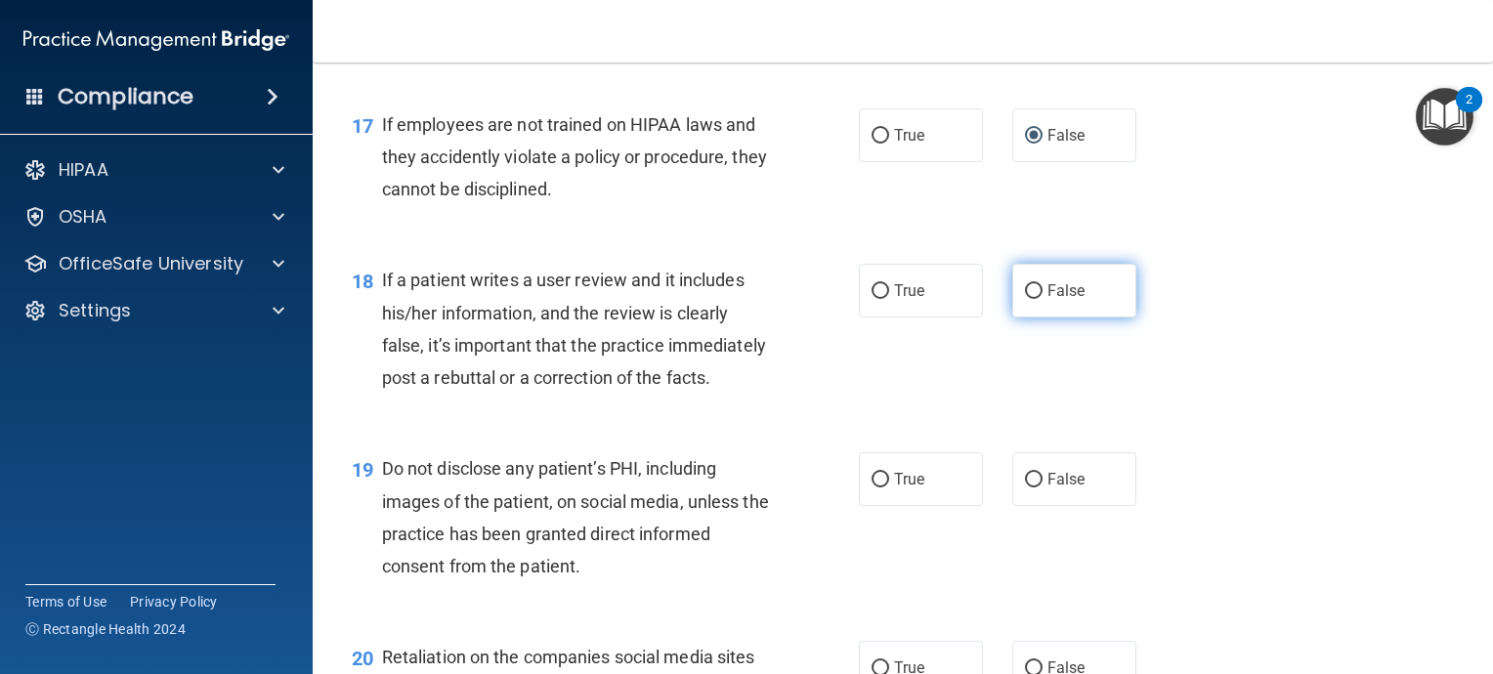
click at [1027, 299] on input "False" at bounding box center [1034, 291] width 18 height 15
radio input "true"
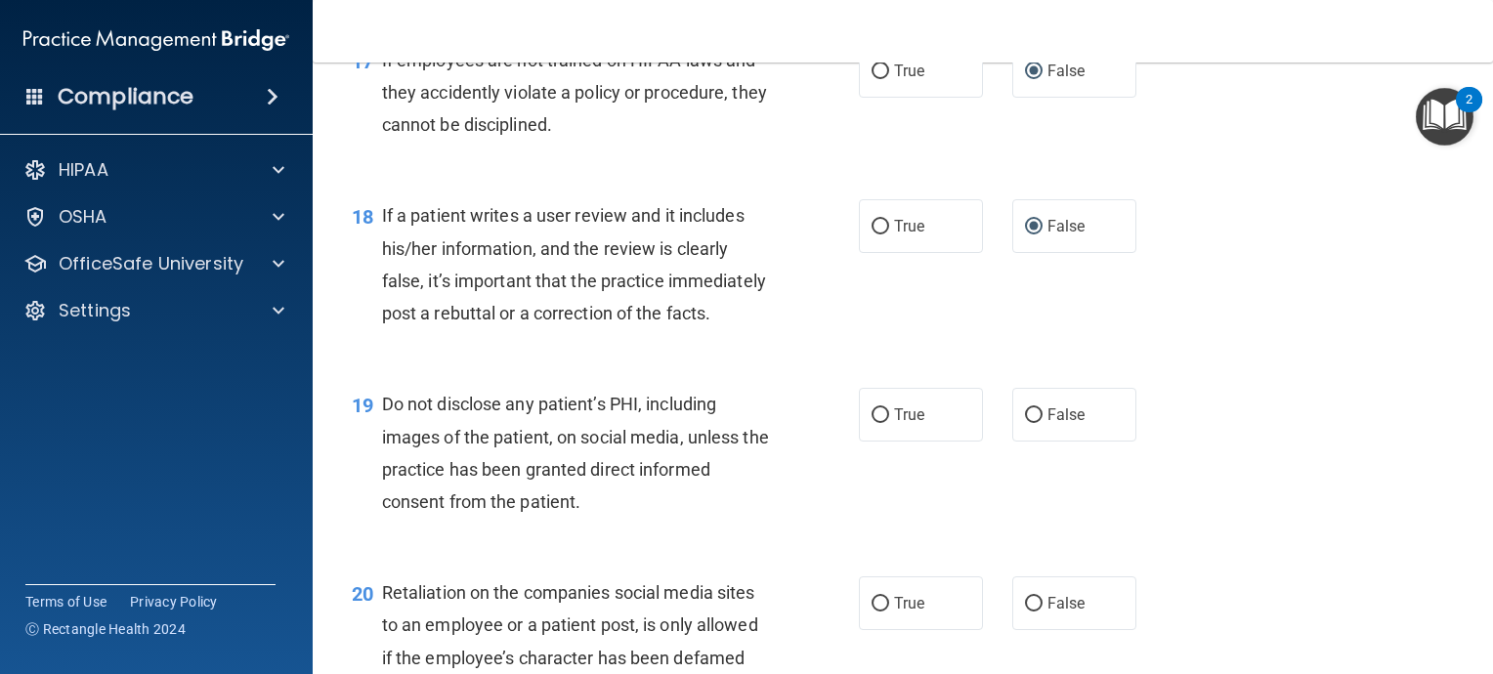
scroll to position [3224, 0]
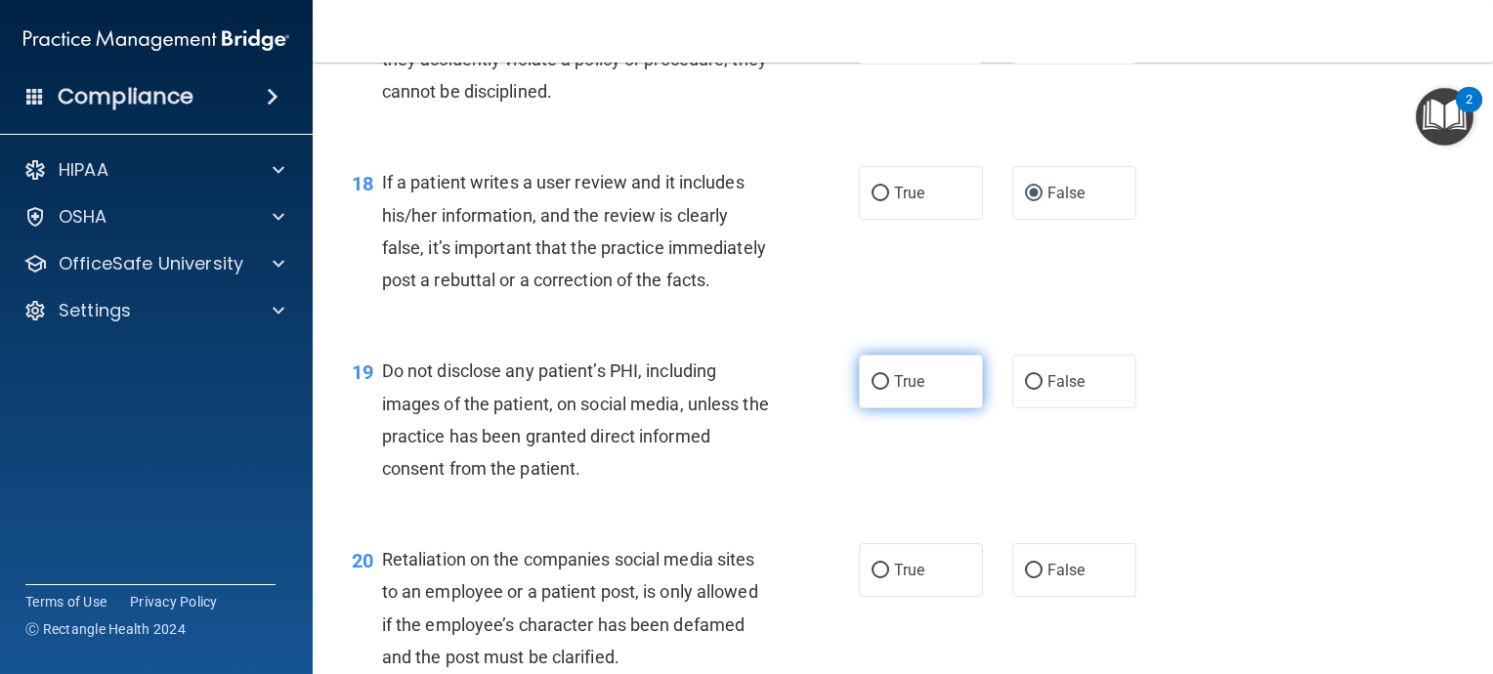
click at [872, 390] on input "True" at bounding box center [881, 382] width 18 height 15
radio input "true"
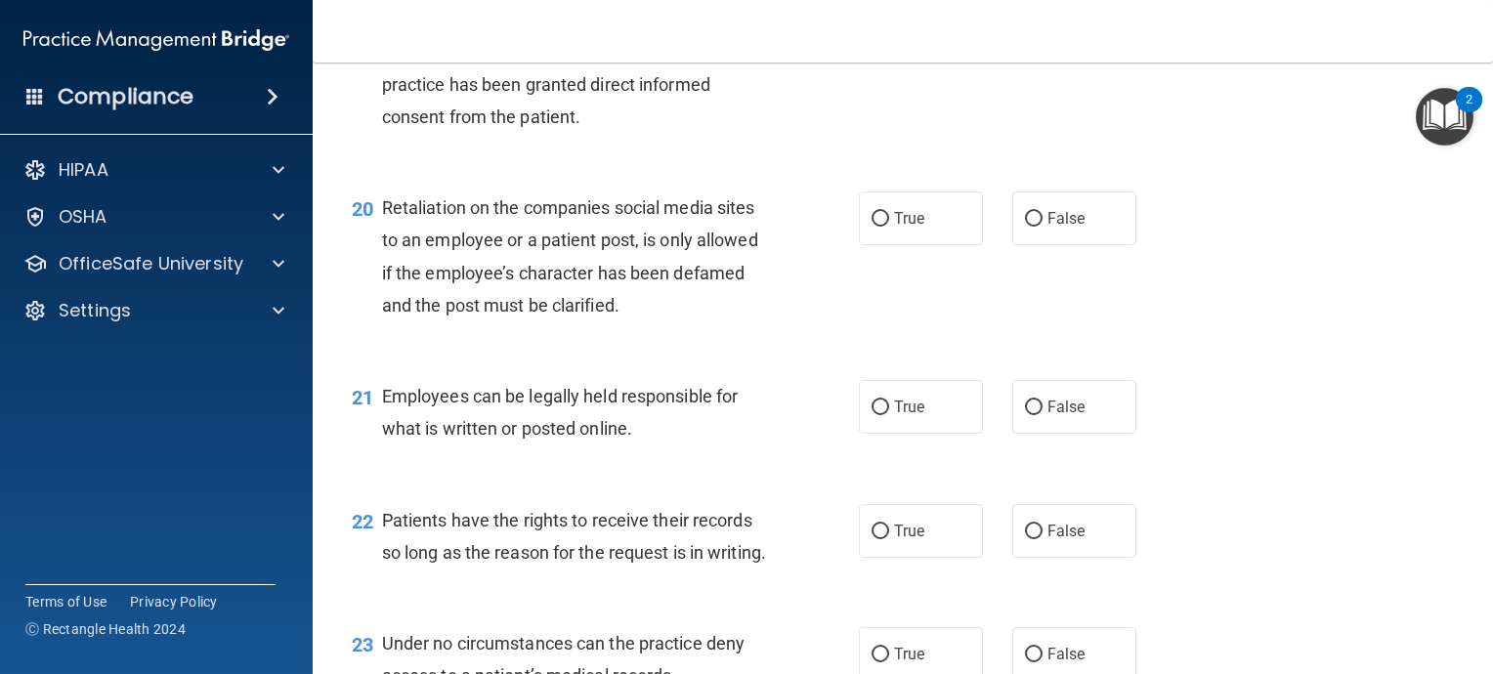
scroll to position [3518, 0]
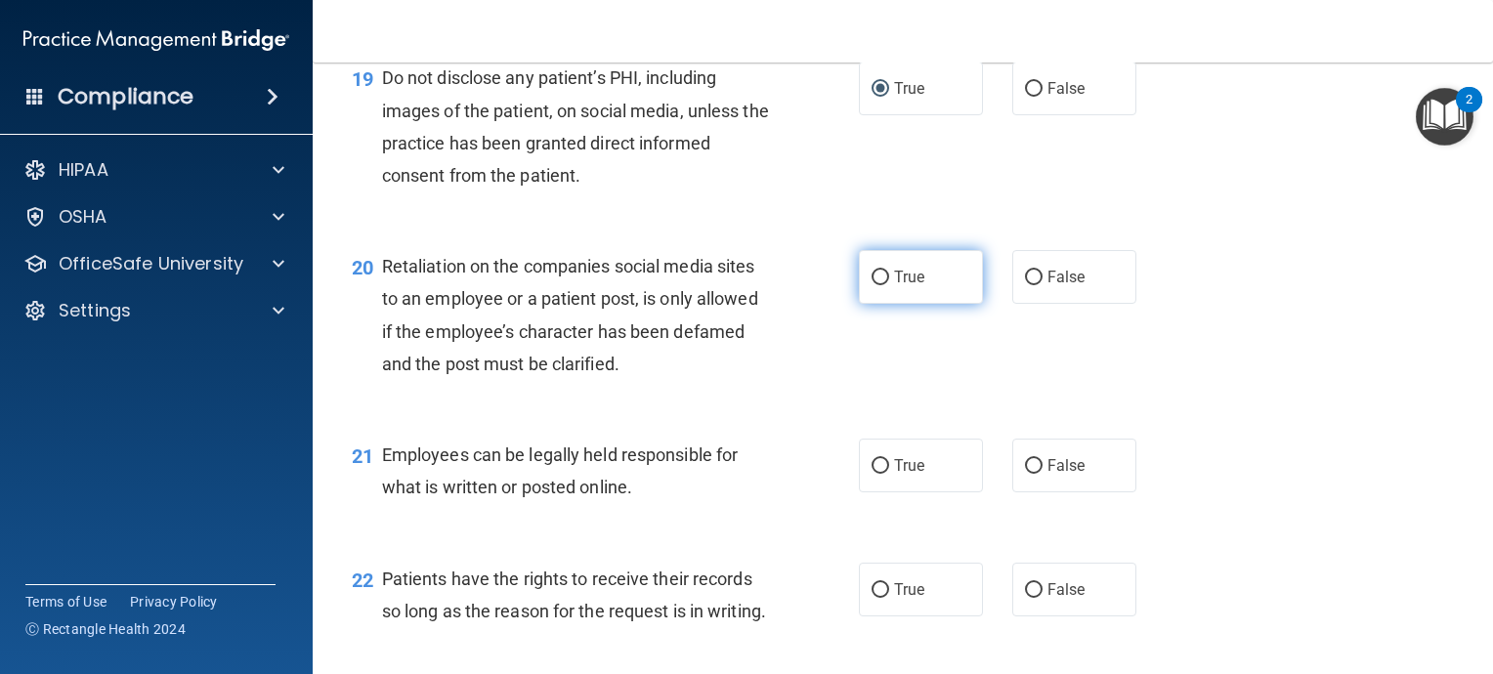
click at [875, 285] on input "True" at bounding box center [881, 278] width 18 height 15
radio input "true"
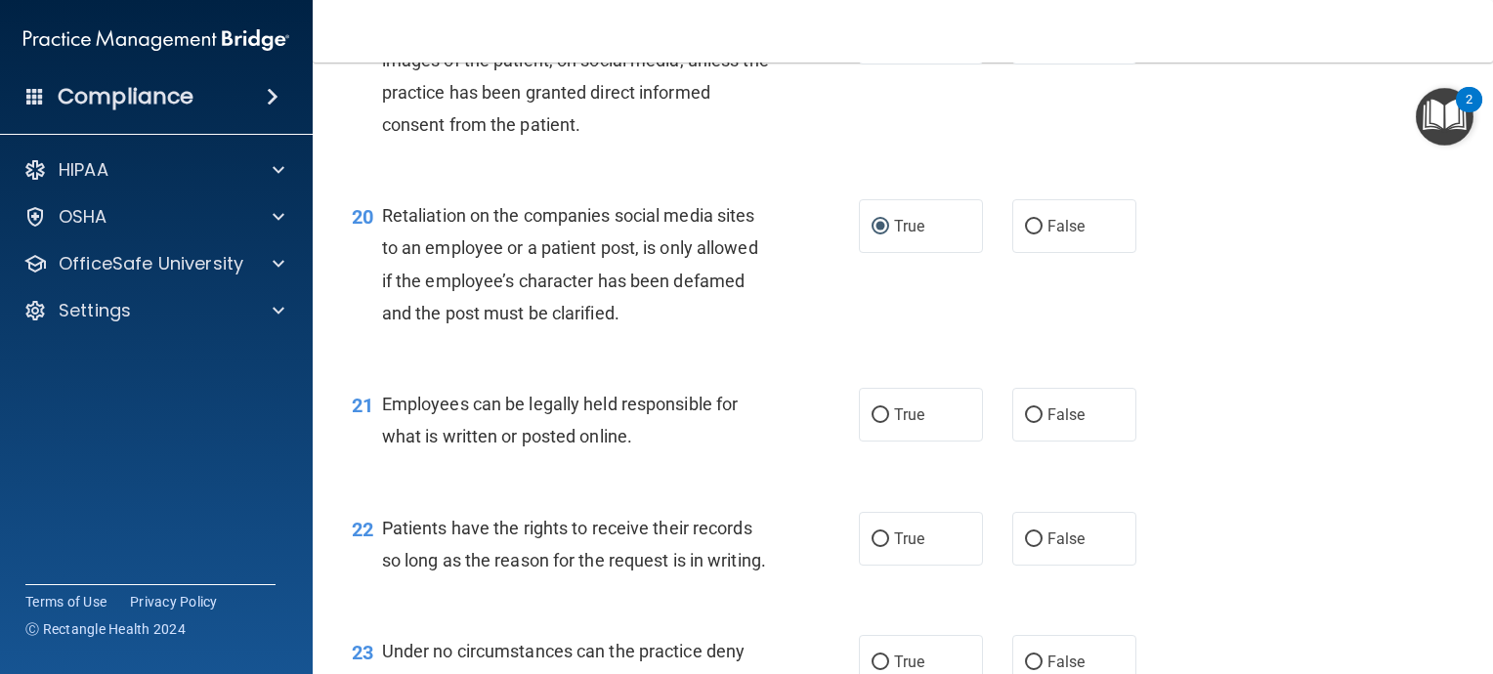
scroll to position [3615, 0]
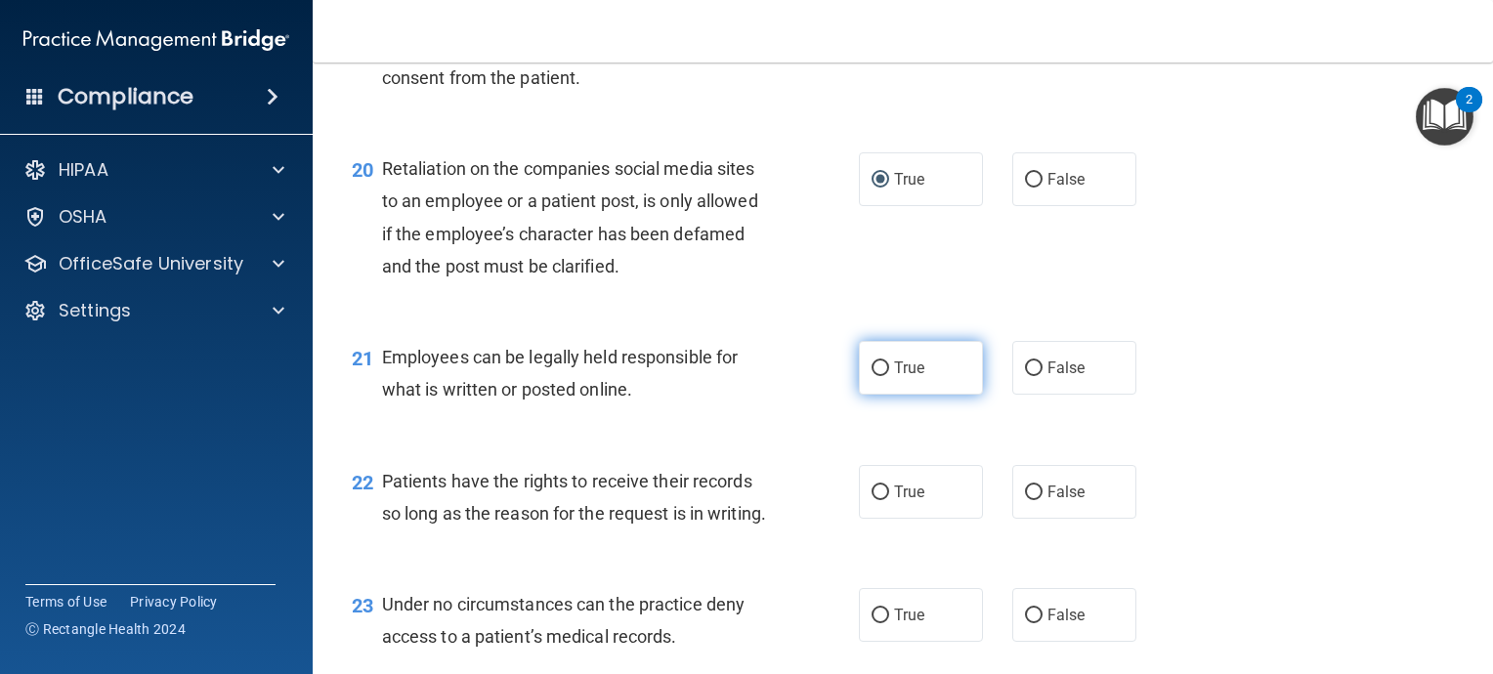
click at [873, 376] on input "True" at bounding box center [881, 369] width 18 height 15
radio input "true"
click at [1025, 500] on input "False" at bounding box center [1034, 493] width 18 height 15
radio input "true"
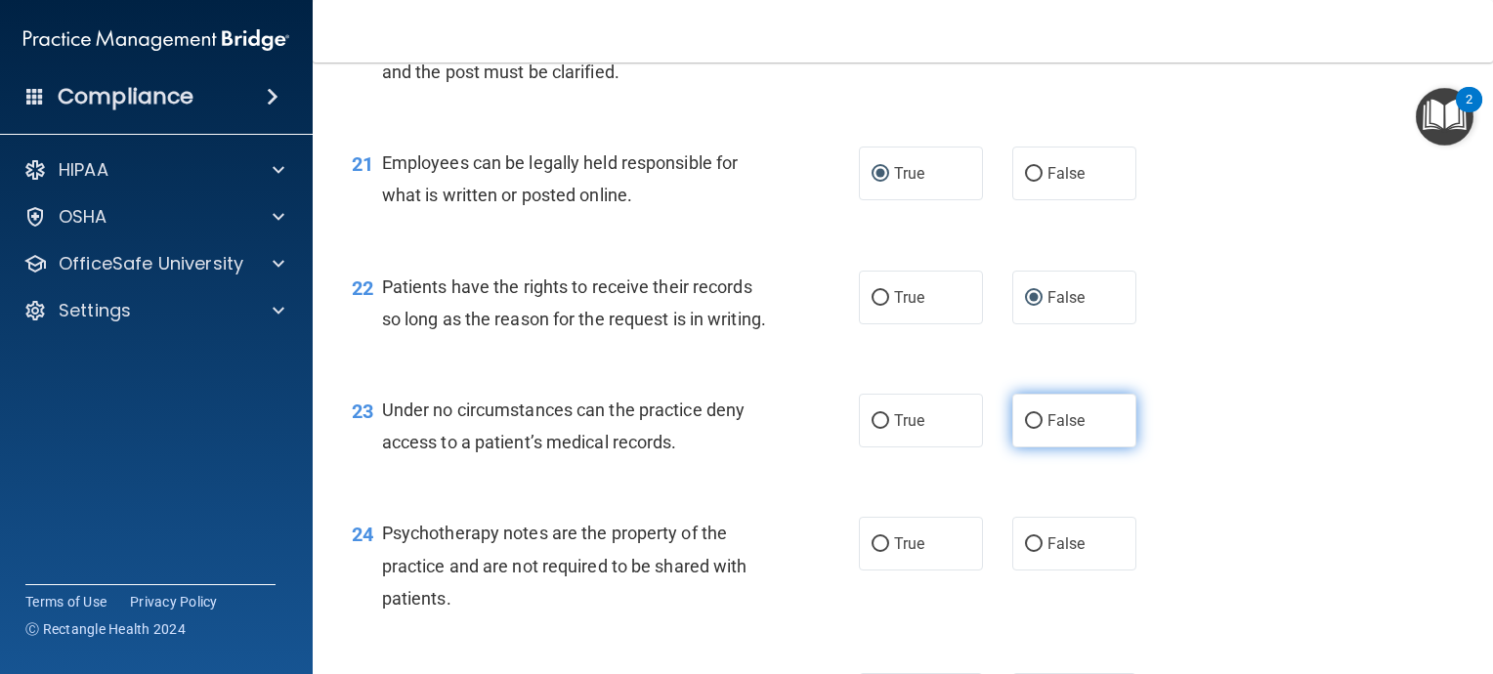
scroll to position [3811, 0]
click at [1026, 428] on input "False" at bounding box center [1034, 420] width 18 height 15
radio input "true"
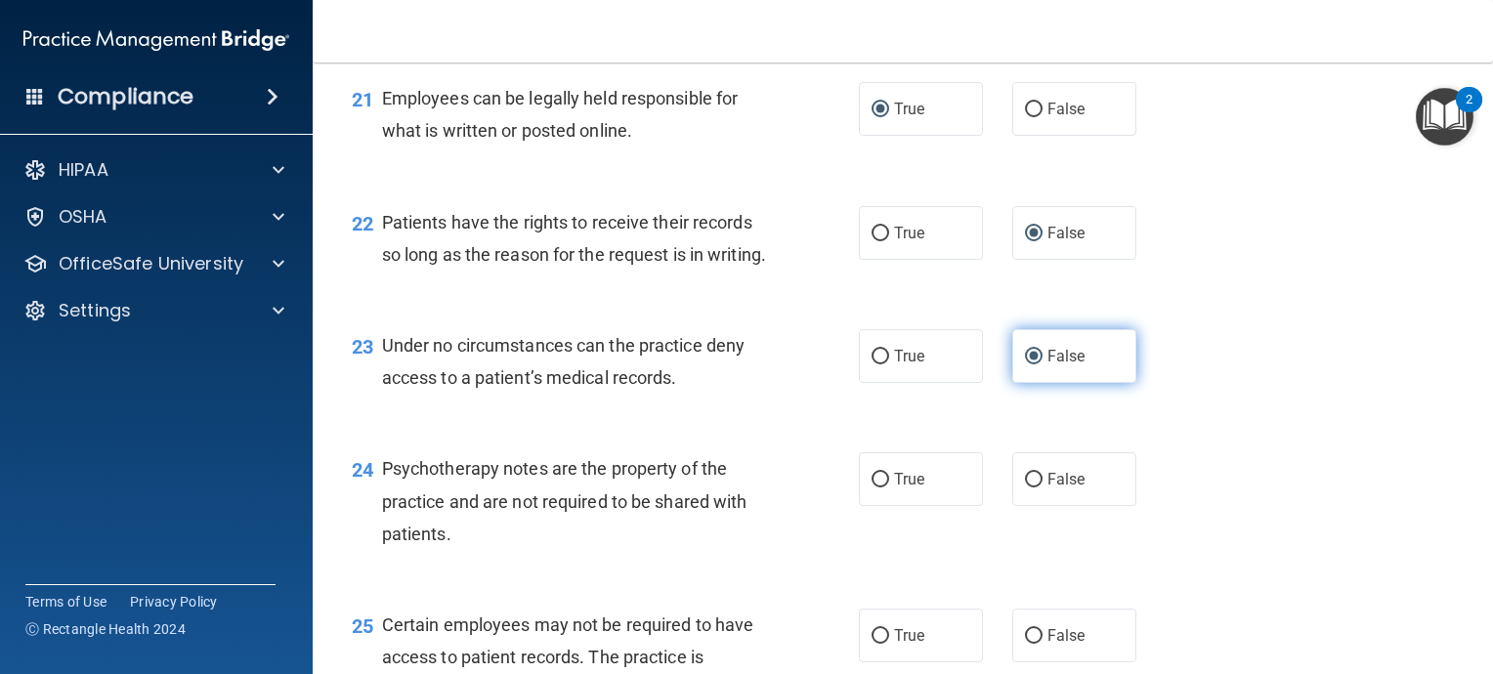
scroll to position [3908, 0]
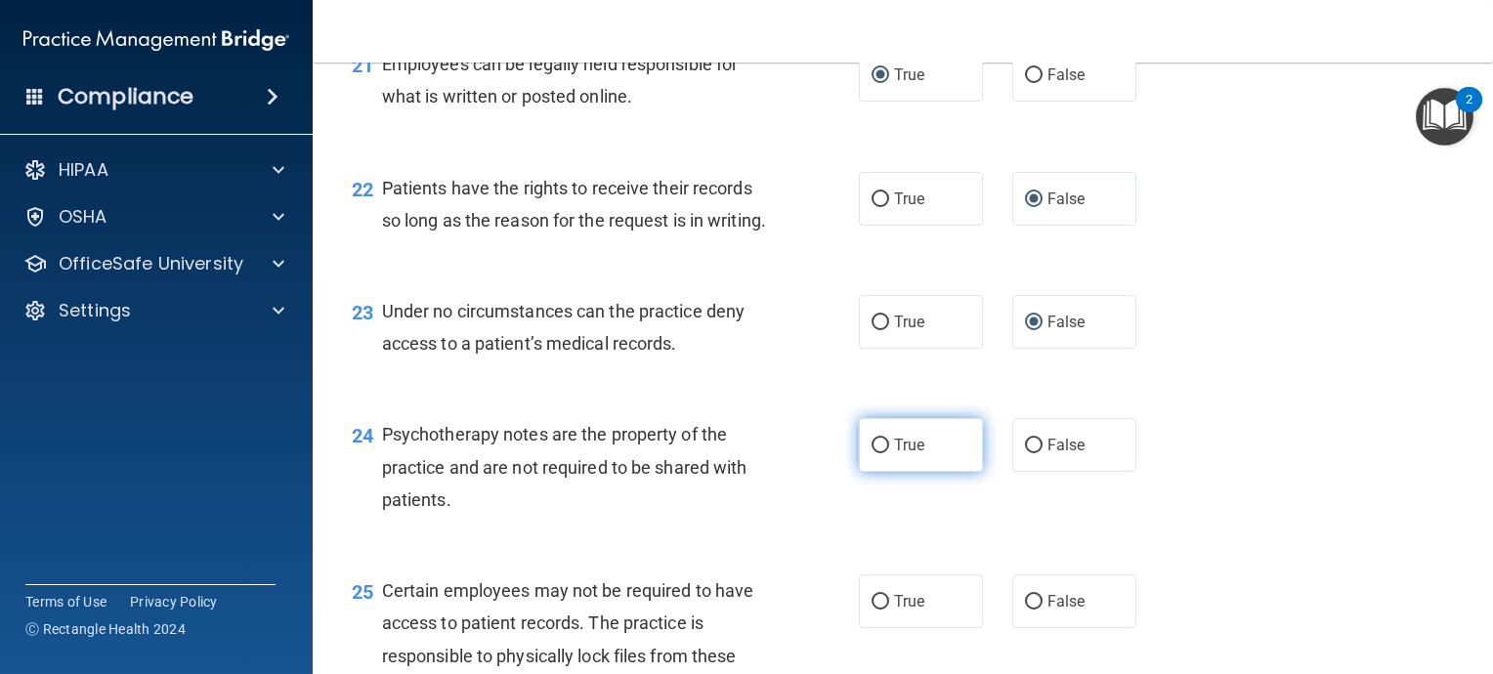
click at [875, 453] on input "True" at bounding box center [881, 446] width 18 height 15
radio input "true"
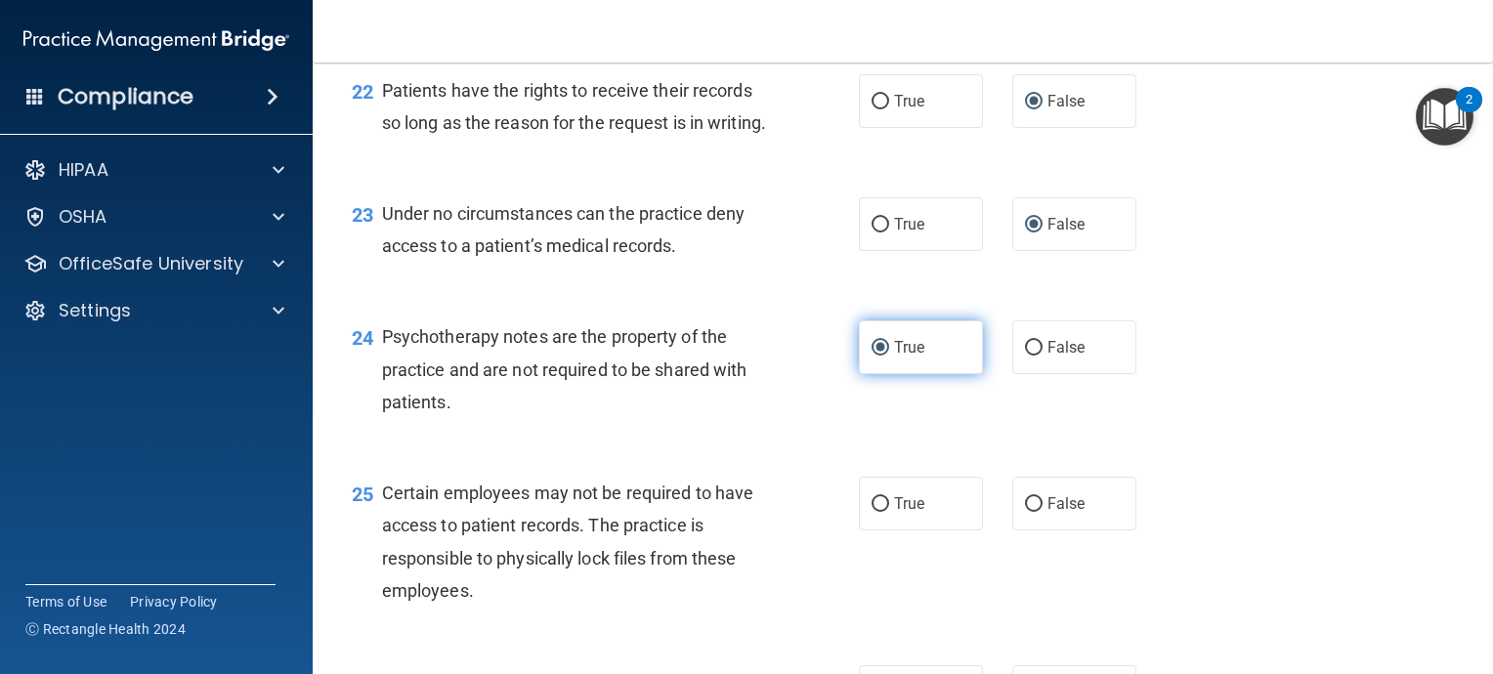
scroll to position [4104, 0]
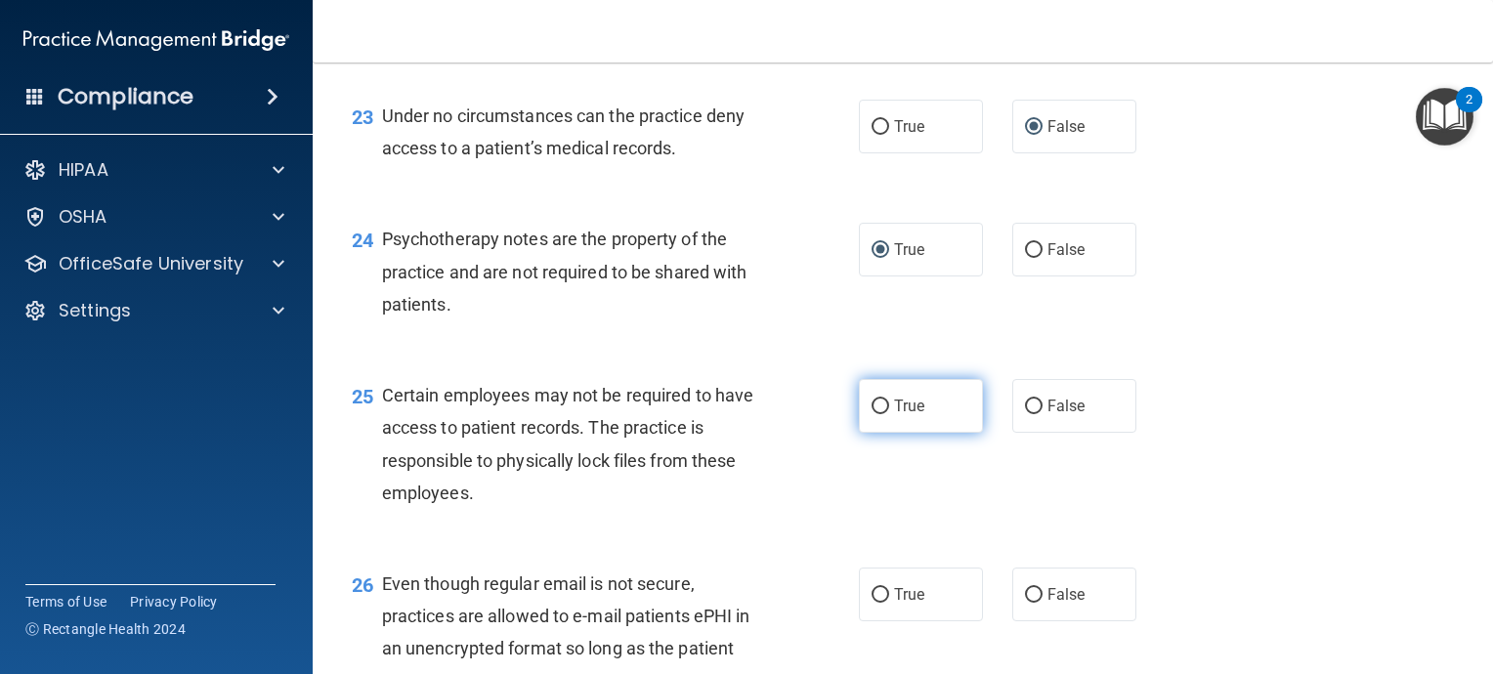
click at [875, 414] on input "True" at bounding box center [881, 407] width 18 height 15
radio input "true"
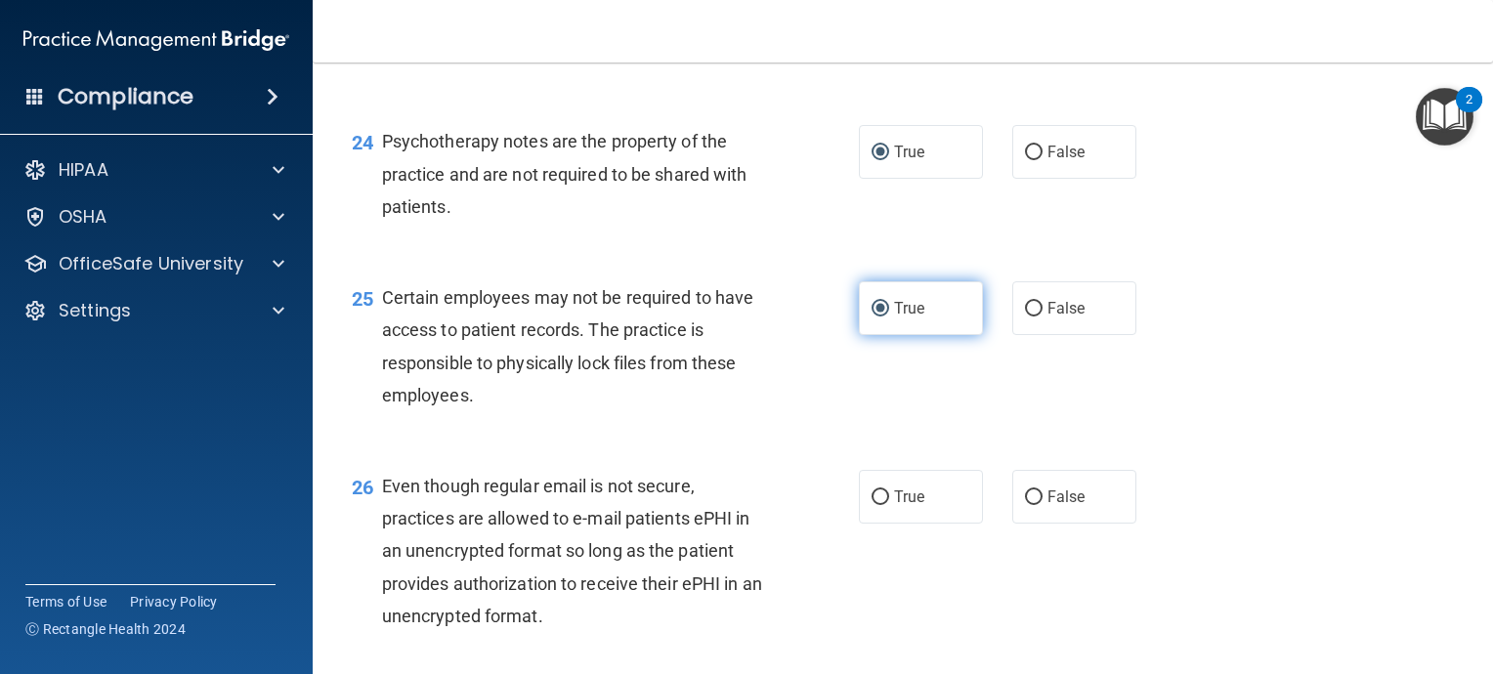
scroll to position [4299, 0]
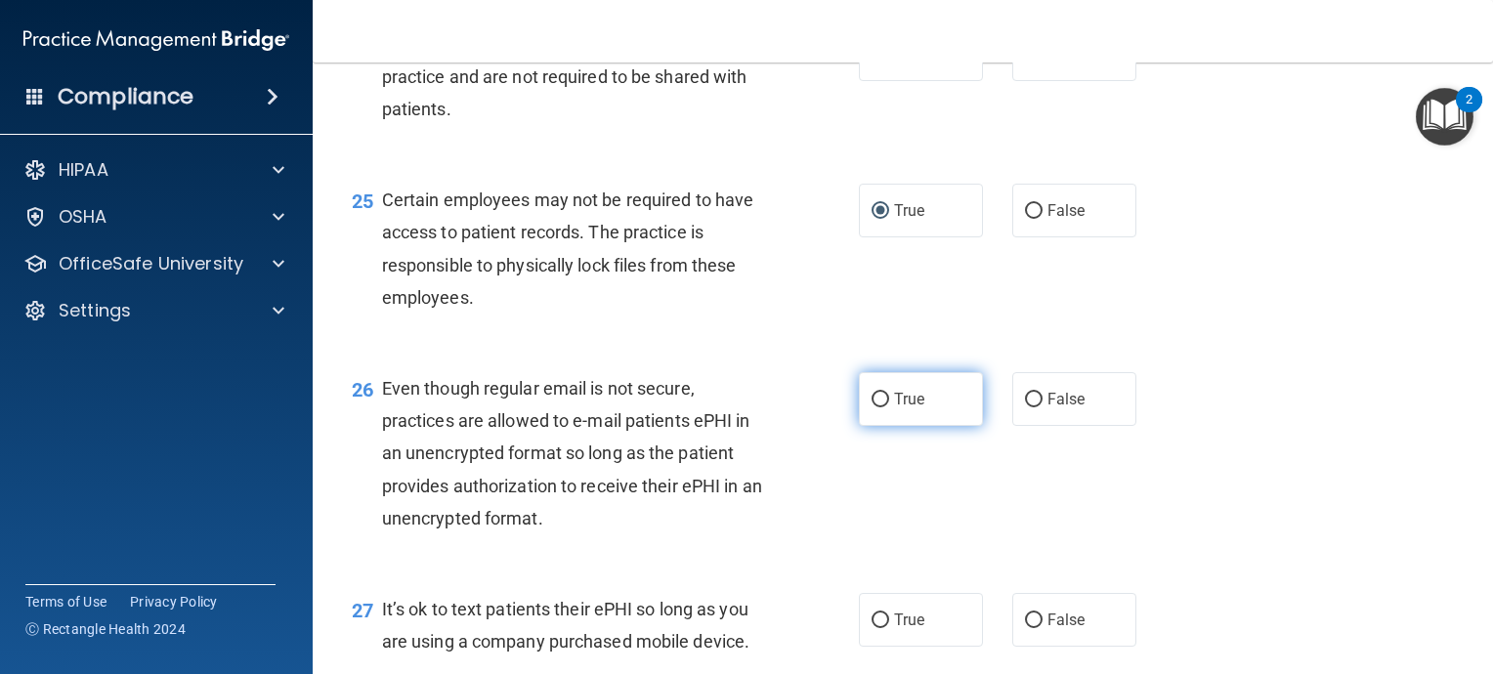
click at [873, 407] on input "True" at bounding box center [881, 400] width 18 height 15
radio input "true"
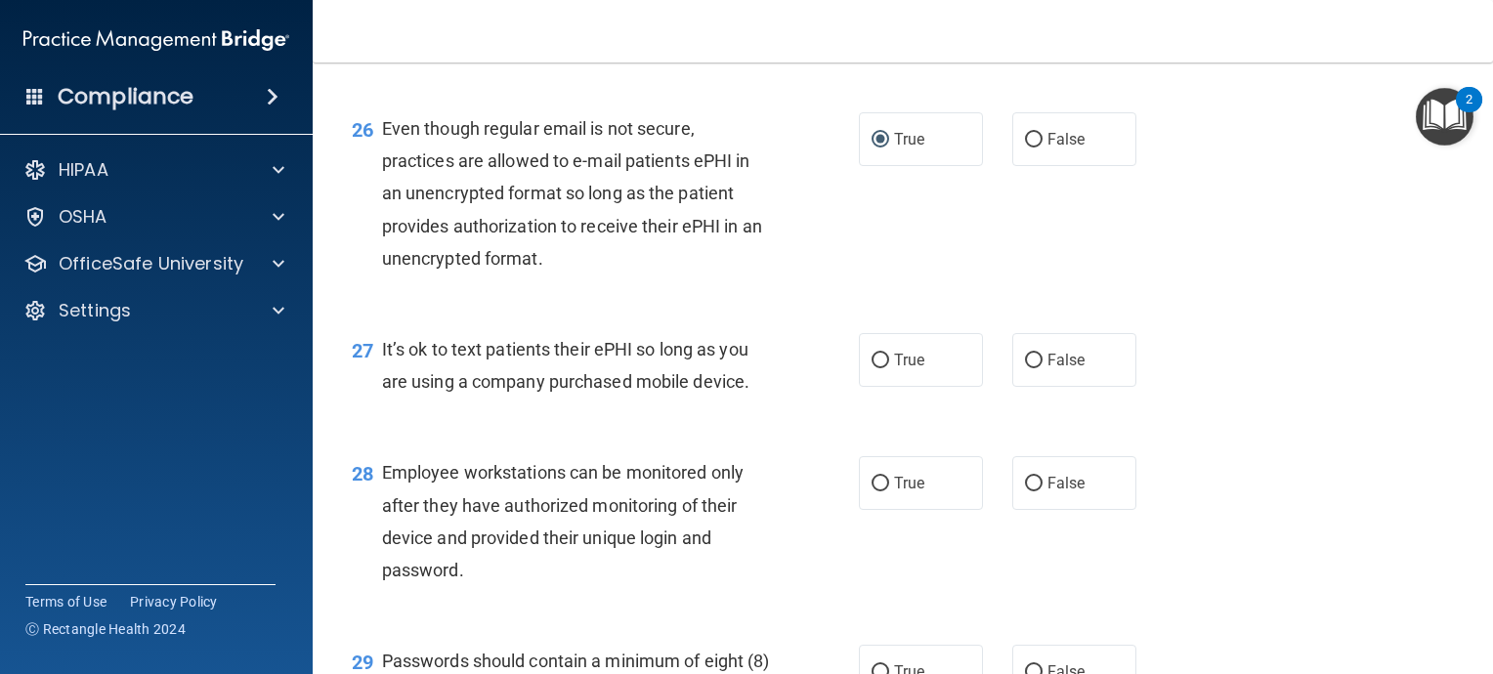
scroll to position [4592, 0]
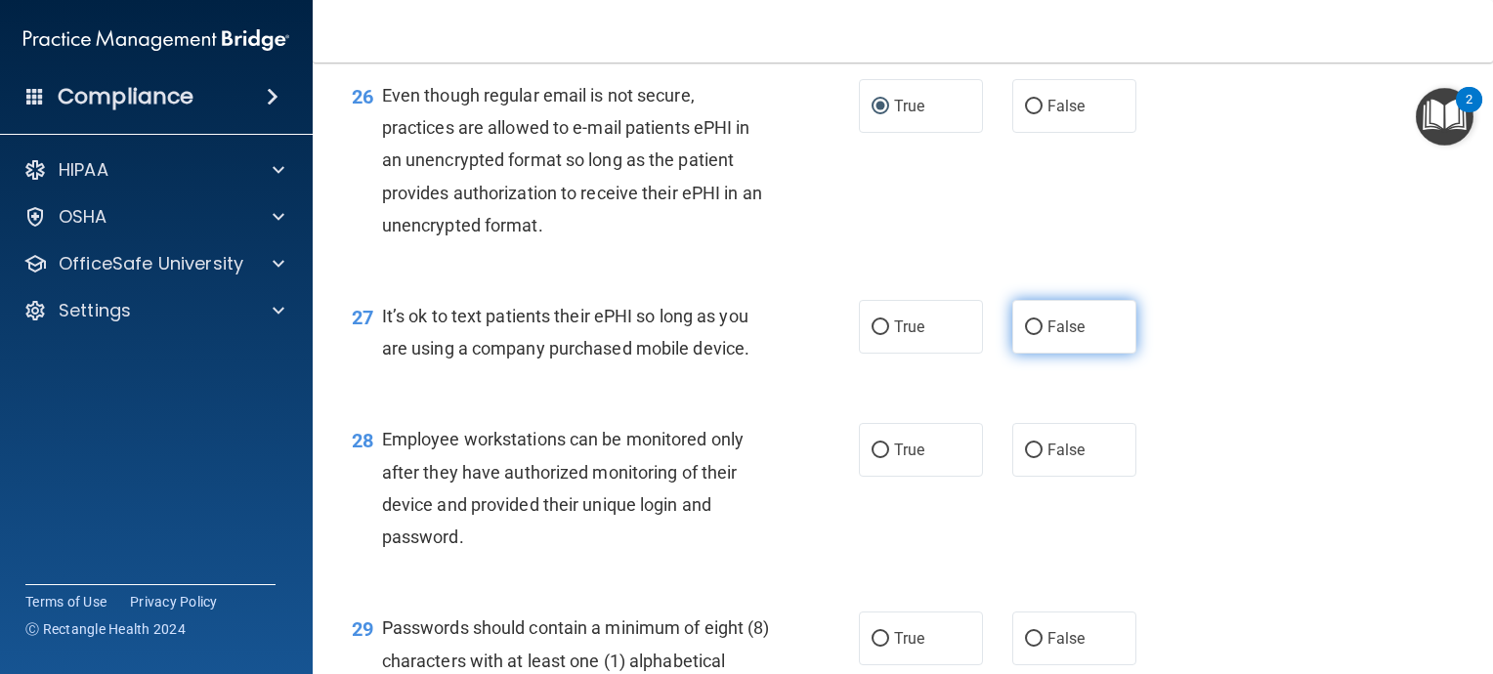
click at [1028, 335] on input "False" at bounding box center [1034, 327] width 18 height 15
radio input "true"
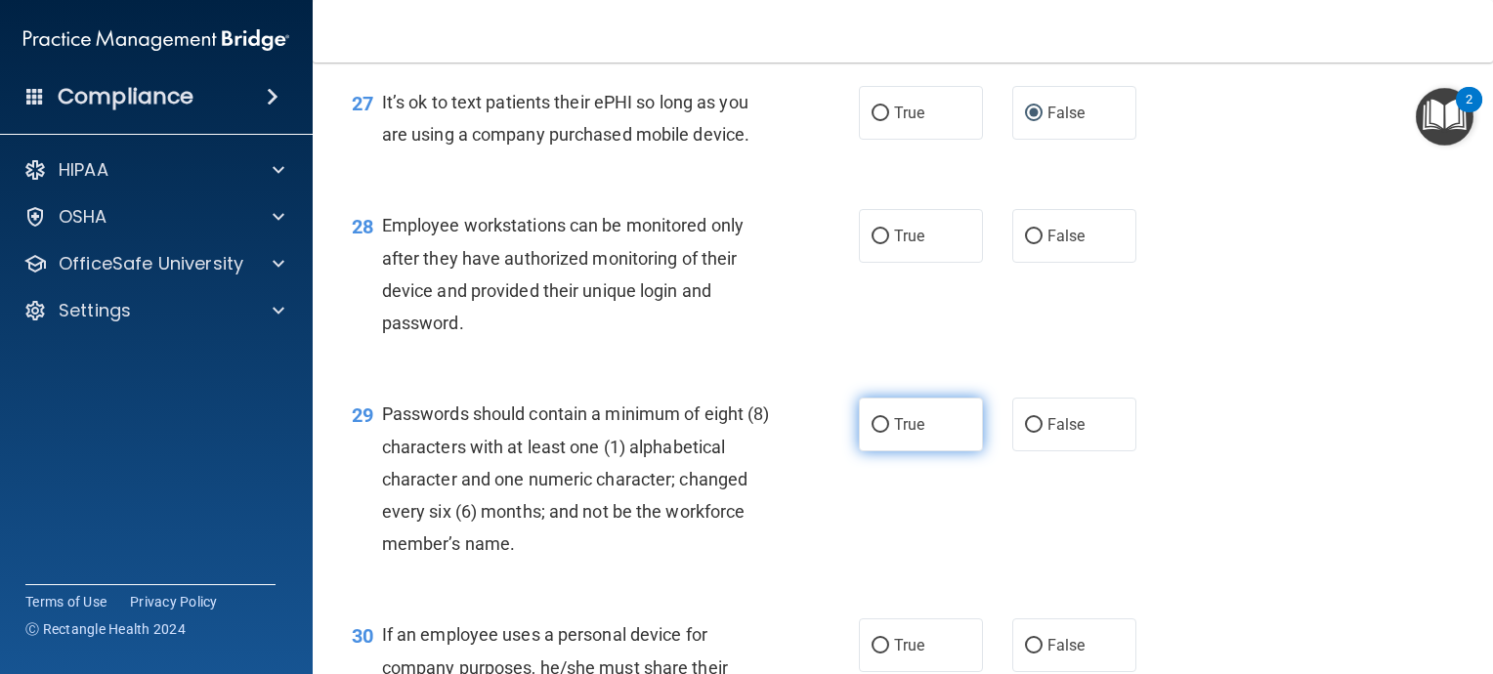
scroll to position [4788, 0]
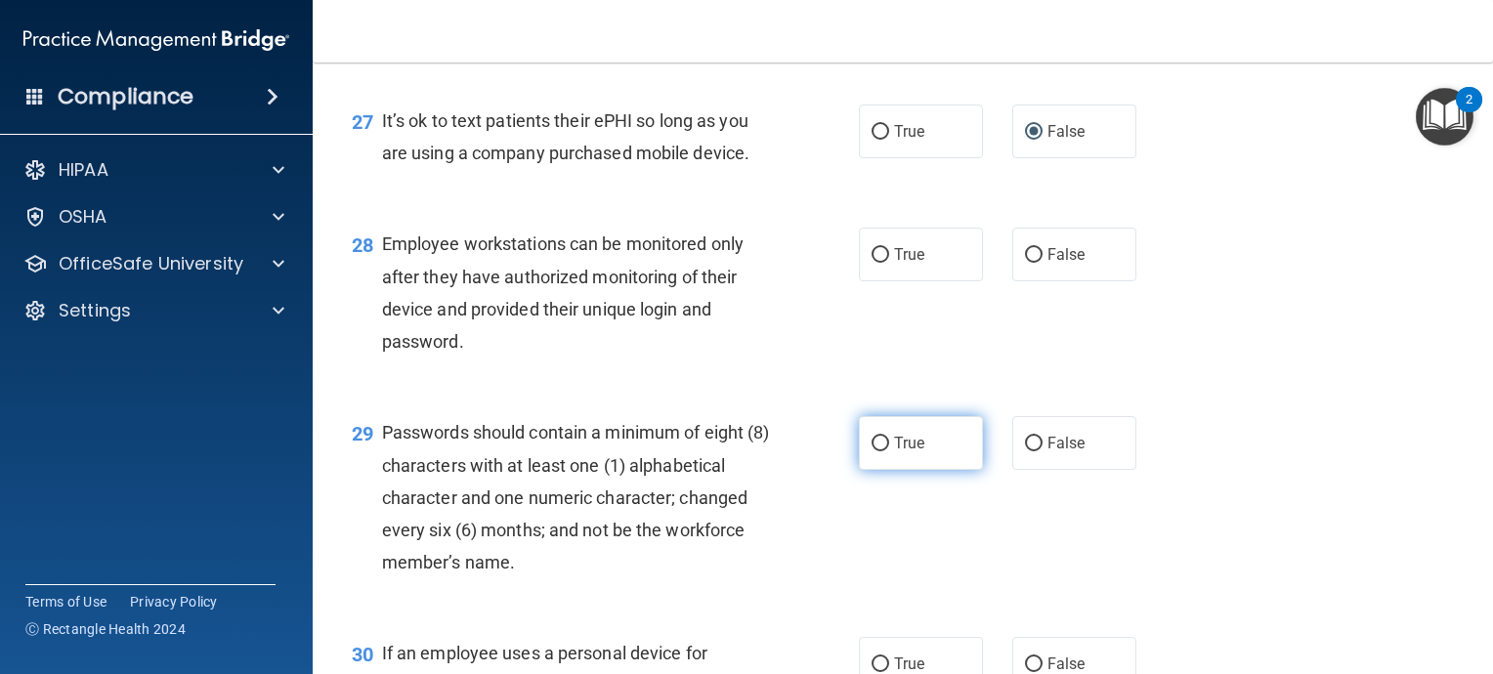
click at [873, 367] on div "28 Employee workstations can be monitored only after they have authorized monit…" at bounding box center [605, 298] width 566 height 140
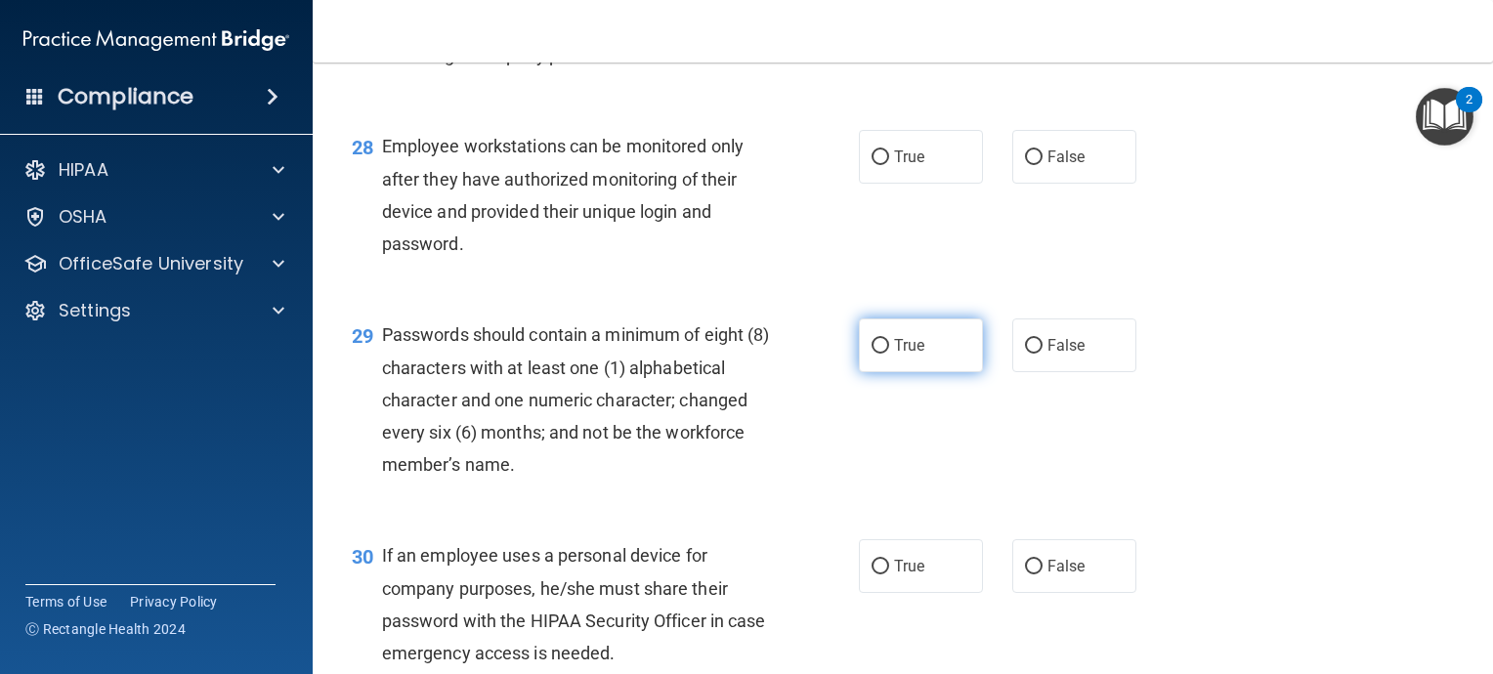
click at [875, 354] on input "True" at bounding box center [881, 346] width 18 height 15
radio input "true"
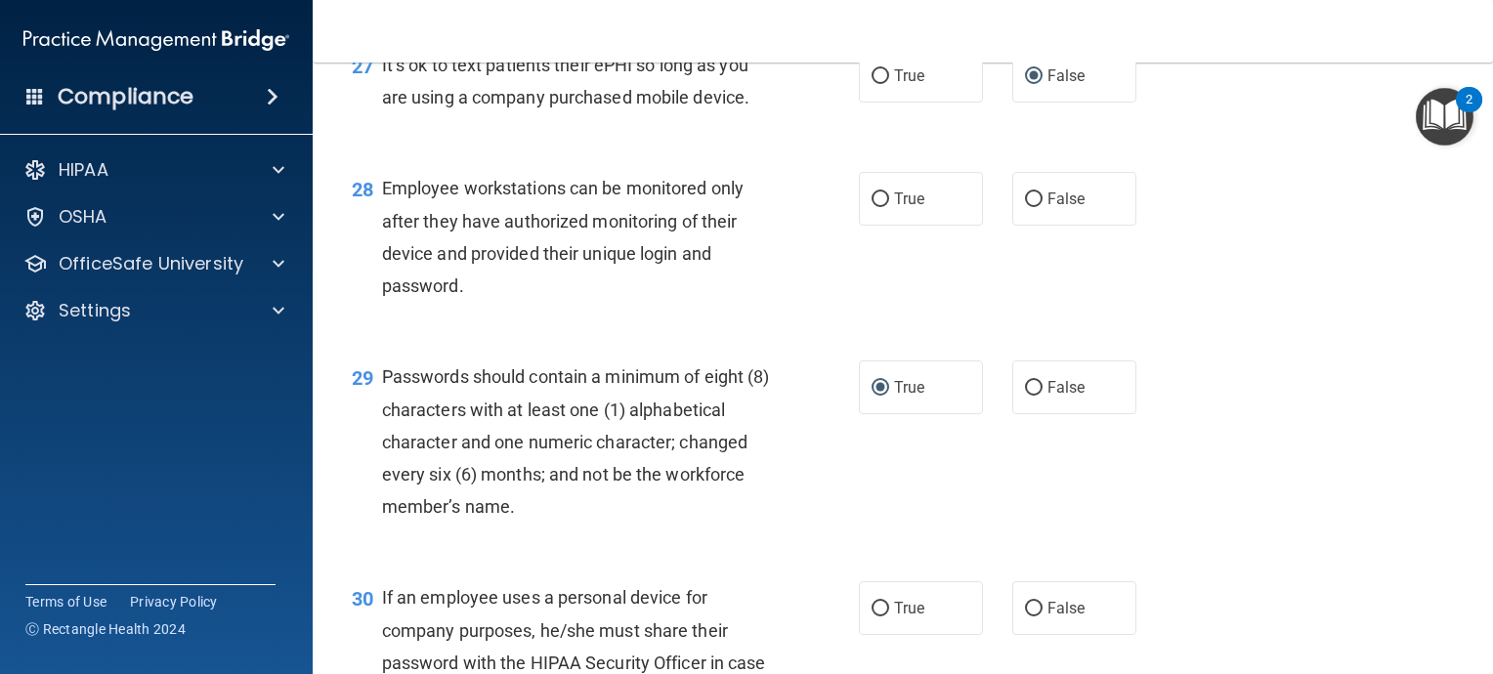
scroll to position [4788, 0]
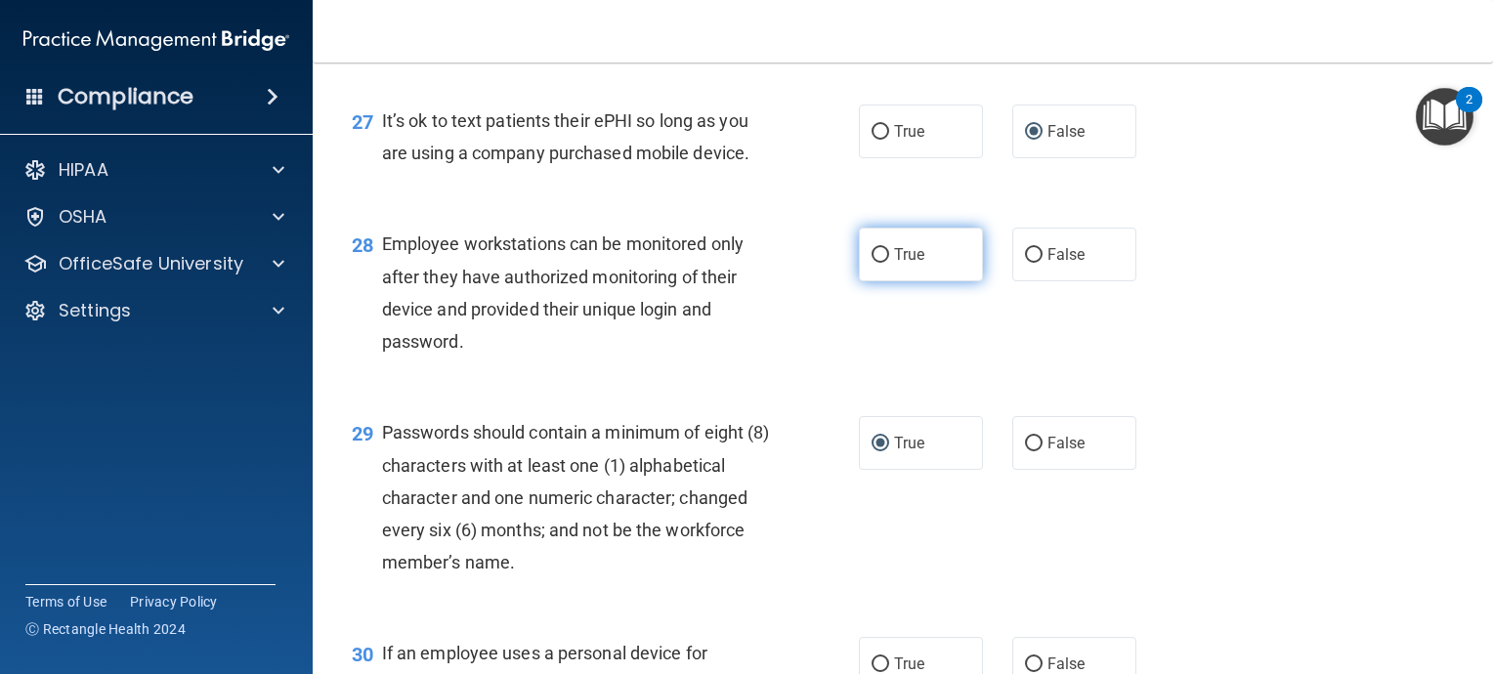
click at [874, 263] on input "True" at bounding box center [881, 255] width 18 height 15
radio input "true"
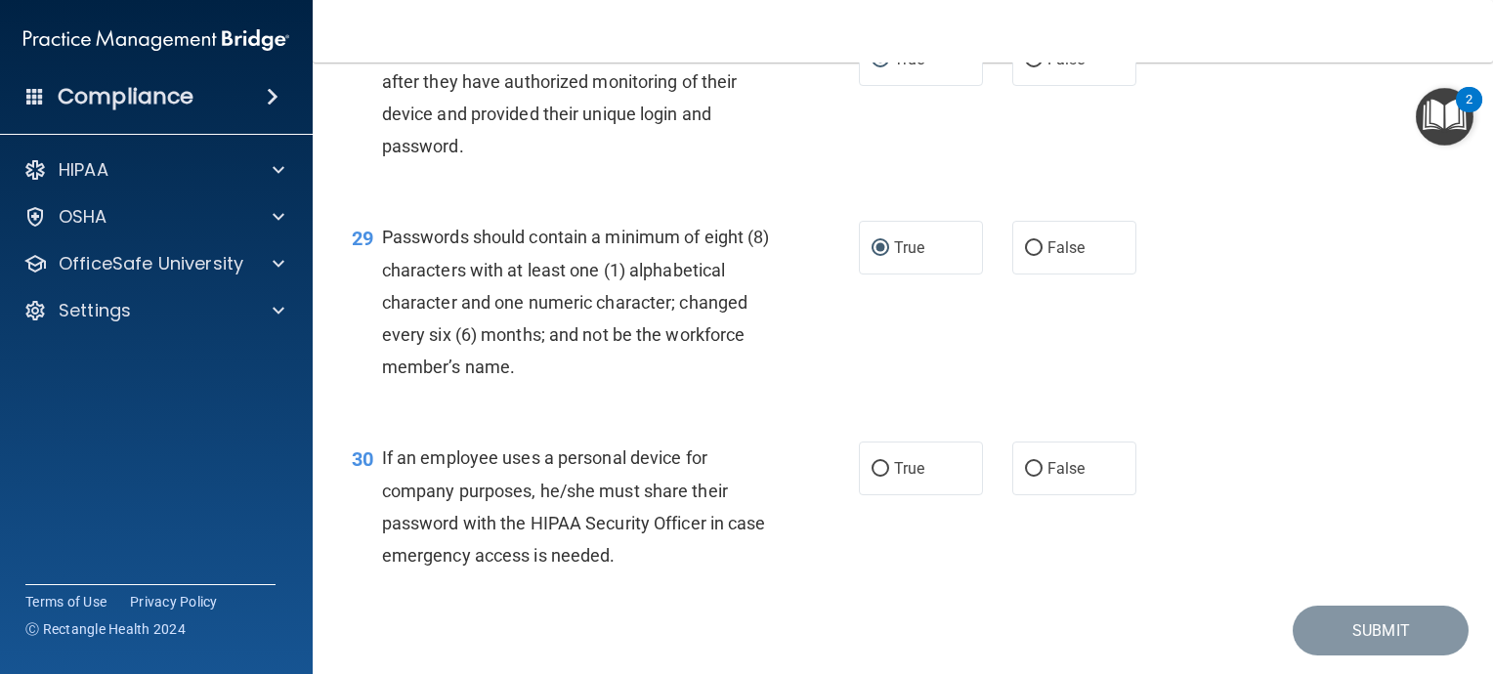
scroll to position [5081, 0]
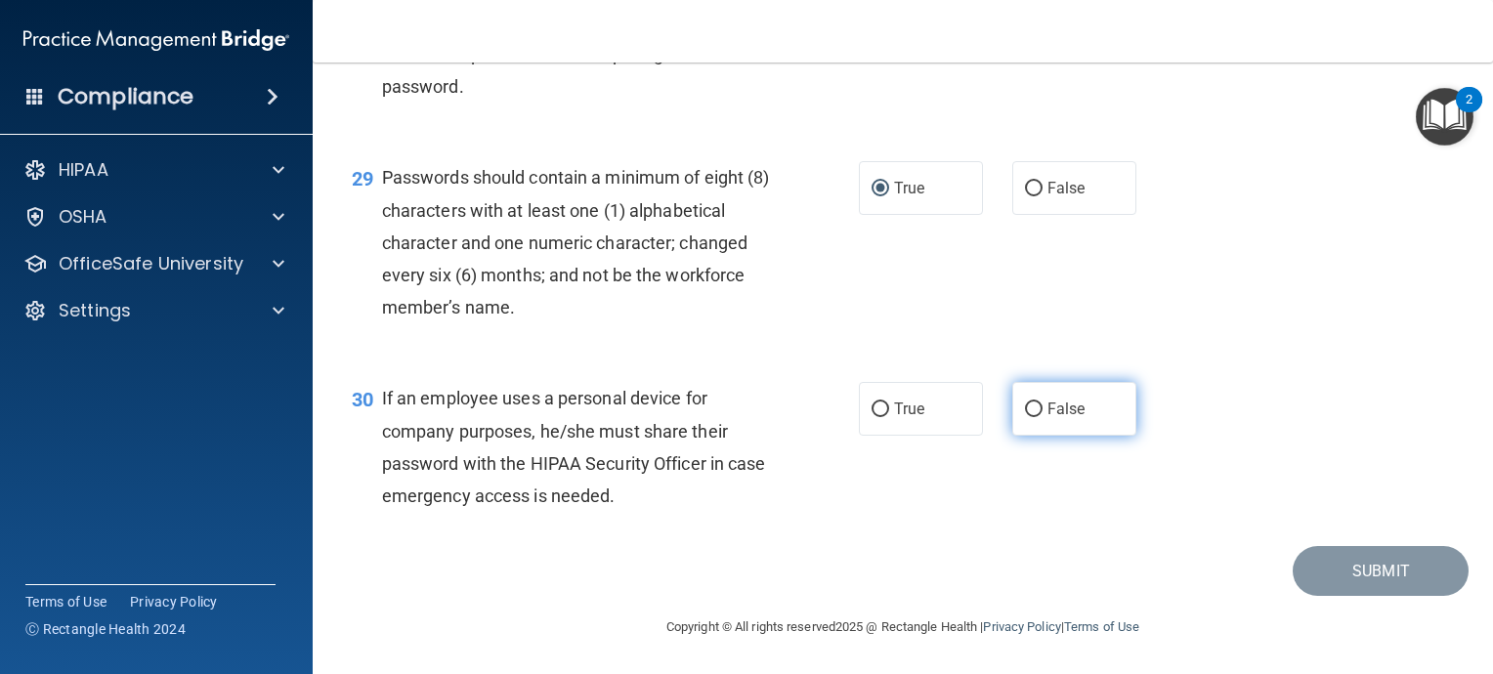
click at [1025, 417] on input "False" at bounding box center [1034, 410] width 18 height 15
radio input "true"
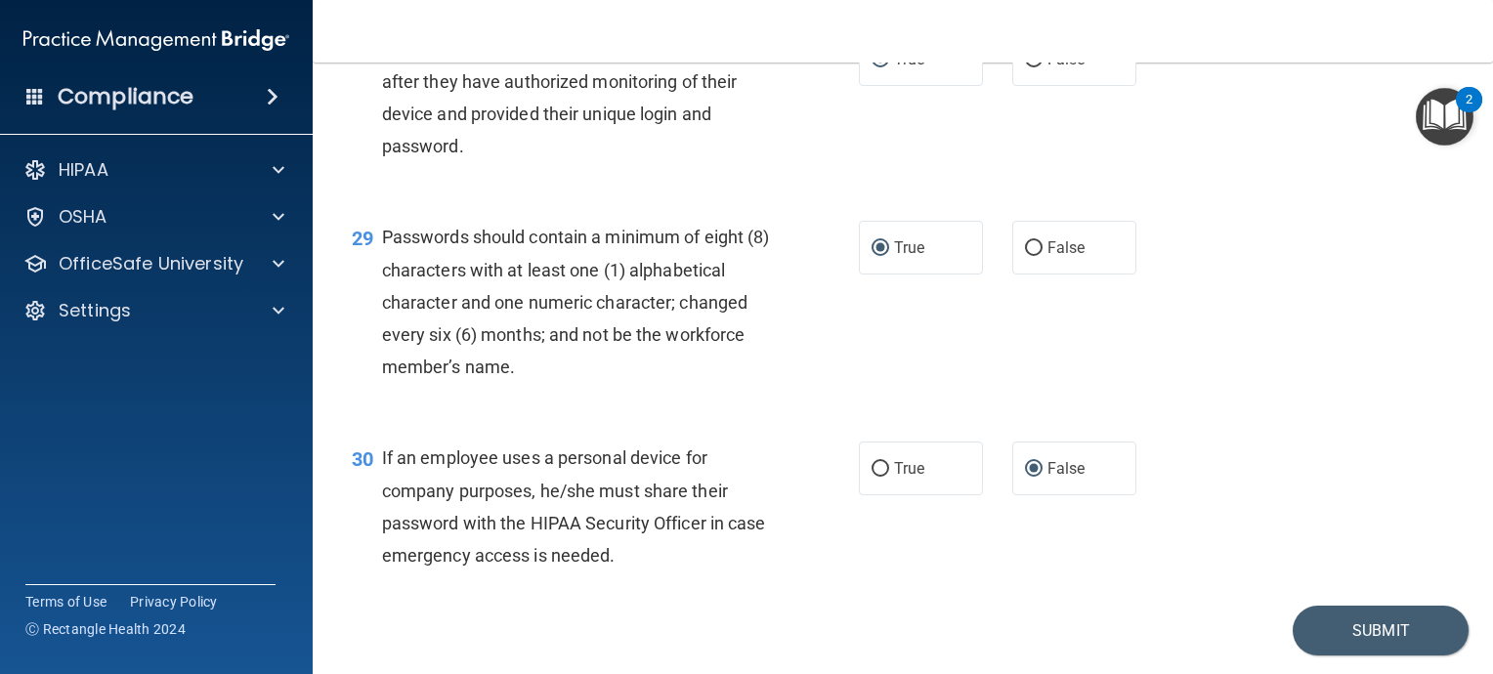
click at [1348, 606] on div "30 If an employee uses a personal device for company purposes, he/she must shar…" at bounding box center [902, 511] width 1131 height 189
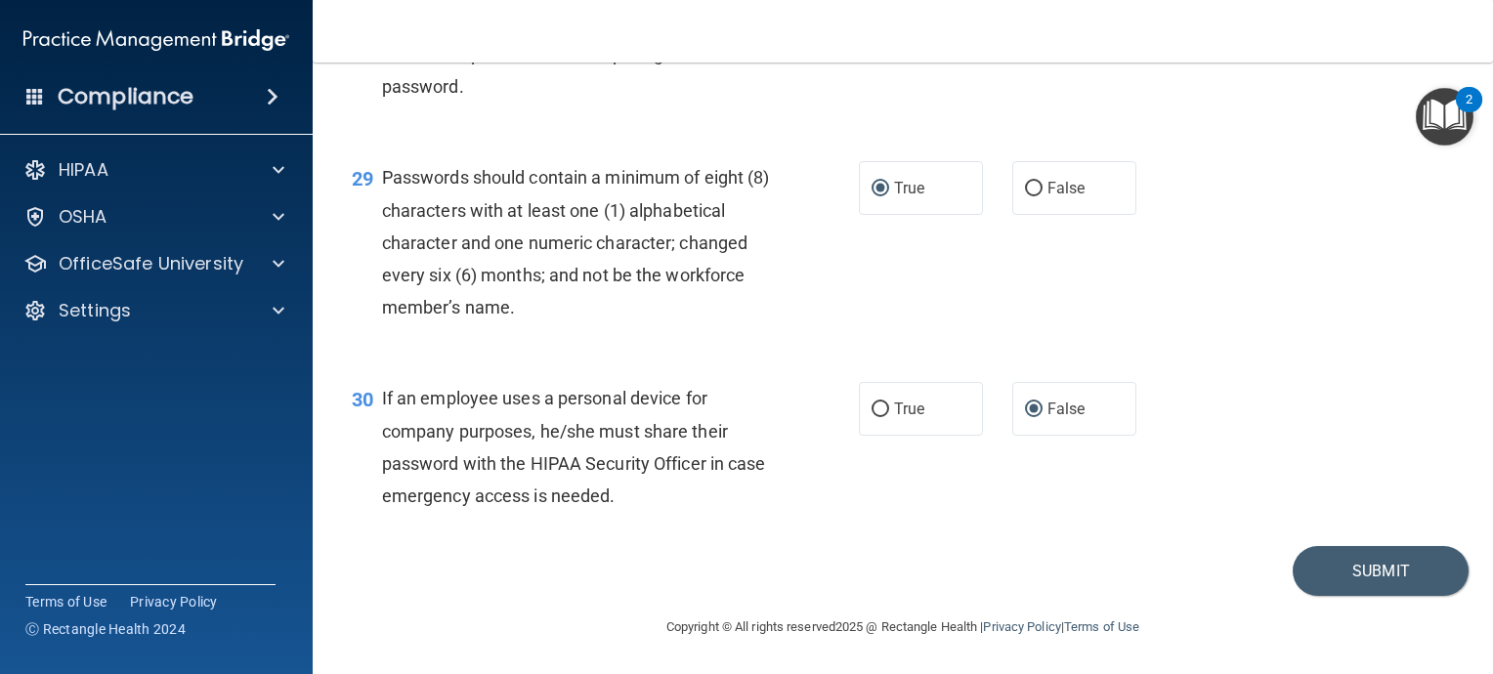
scroll to position [5140, 0]
click at [1354, 588] on button "Submit" at bounding box center [1381, 571] width 176 height 50
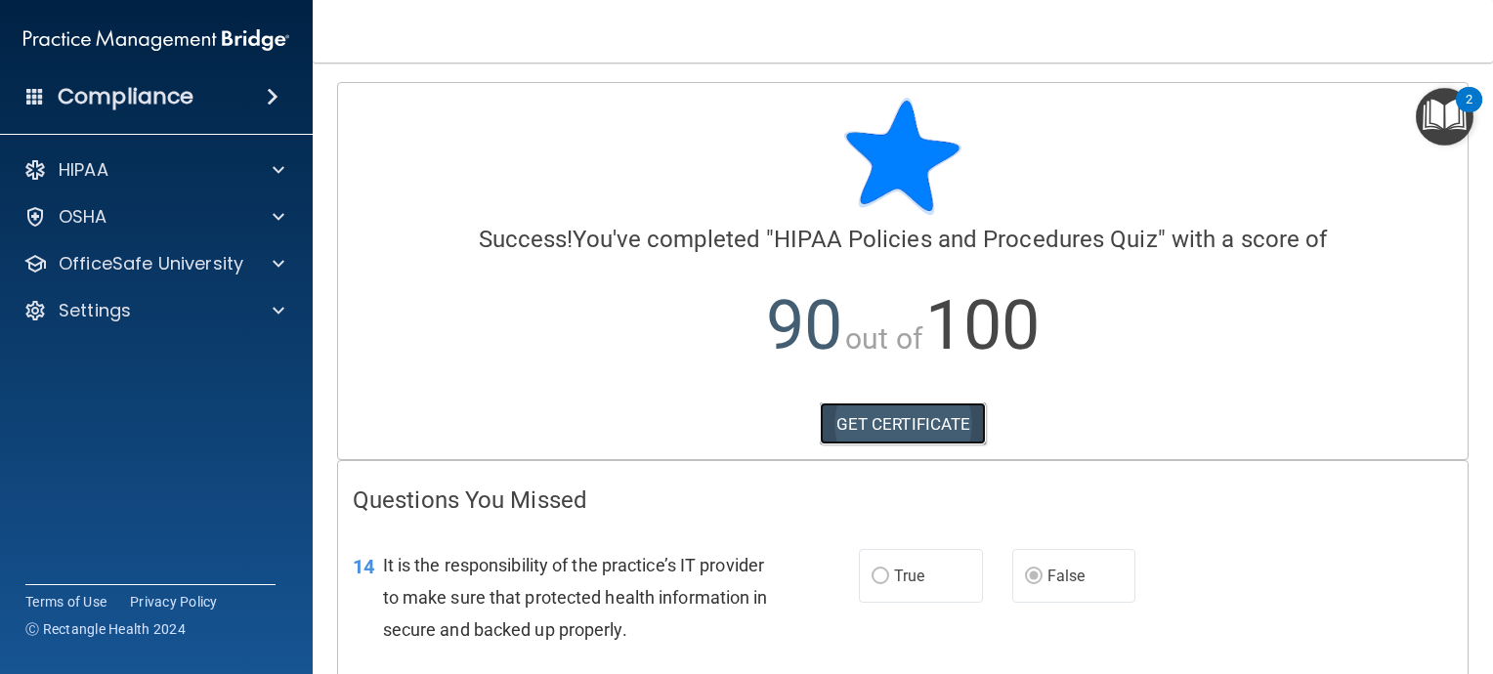
click at [918, 430] on link "GET CERTIFICATE" at bounding box center [903, 424] width 167 height 43
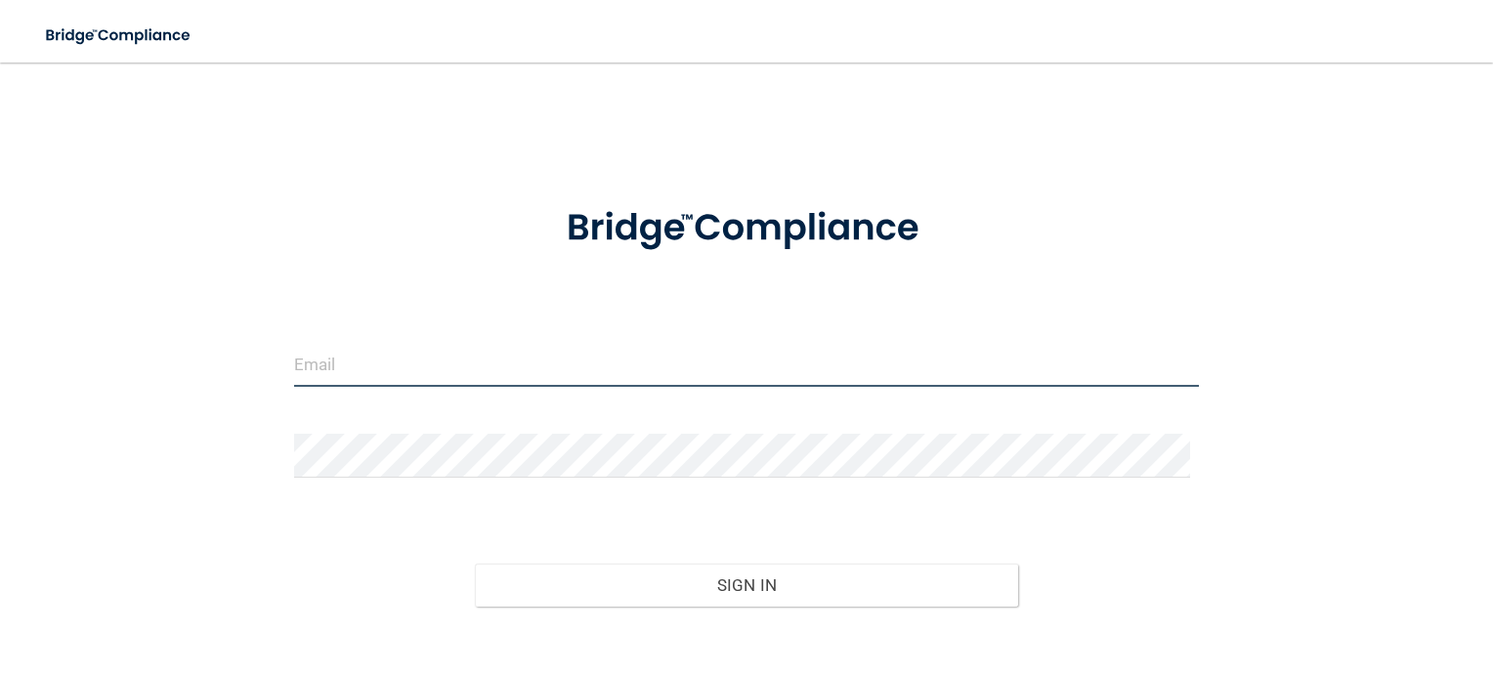
click at [325, 365] on input "email" at bounding box center [747, 365] width 906 height 44
type input "[PERSON_NAME][EMAIL_ADDRESS][DOMAIN_NAME]"
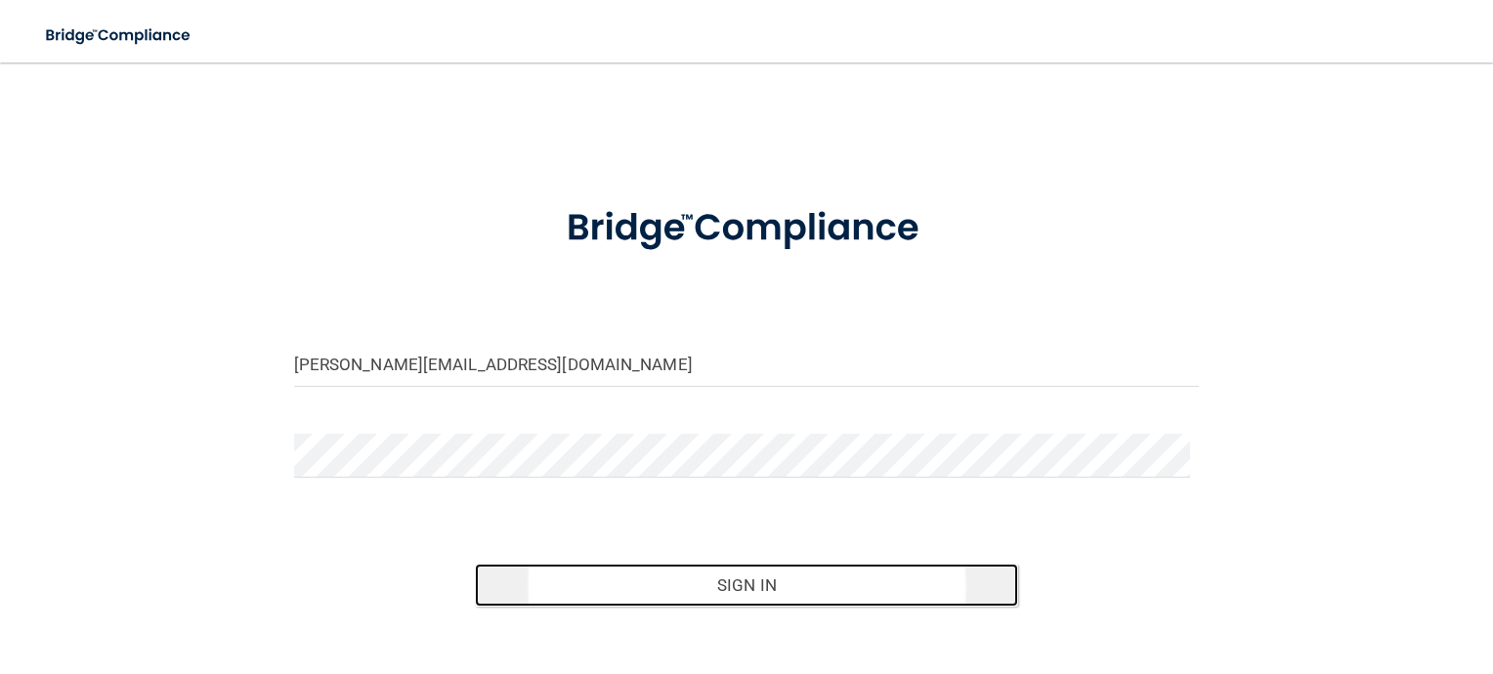
click at [771, 584] on button "Sign In" at bounding box center [746, 585] width 543 height 43
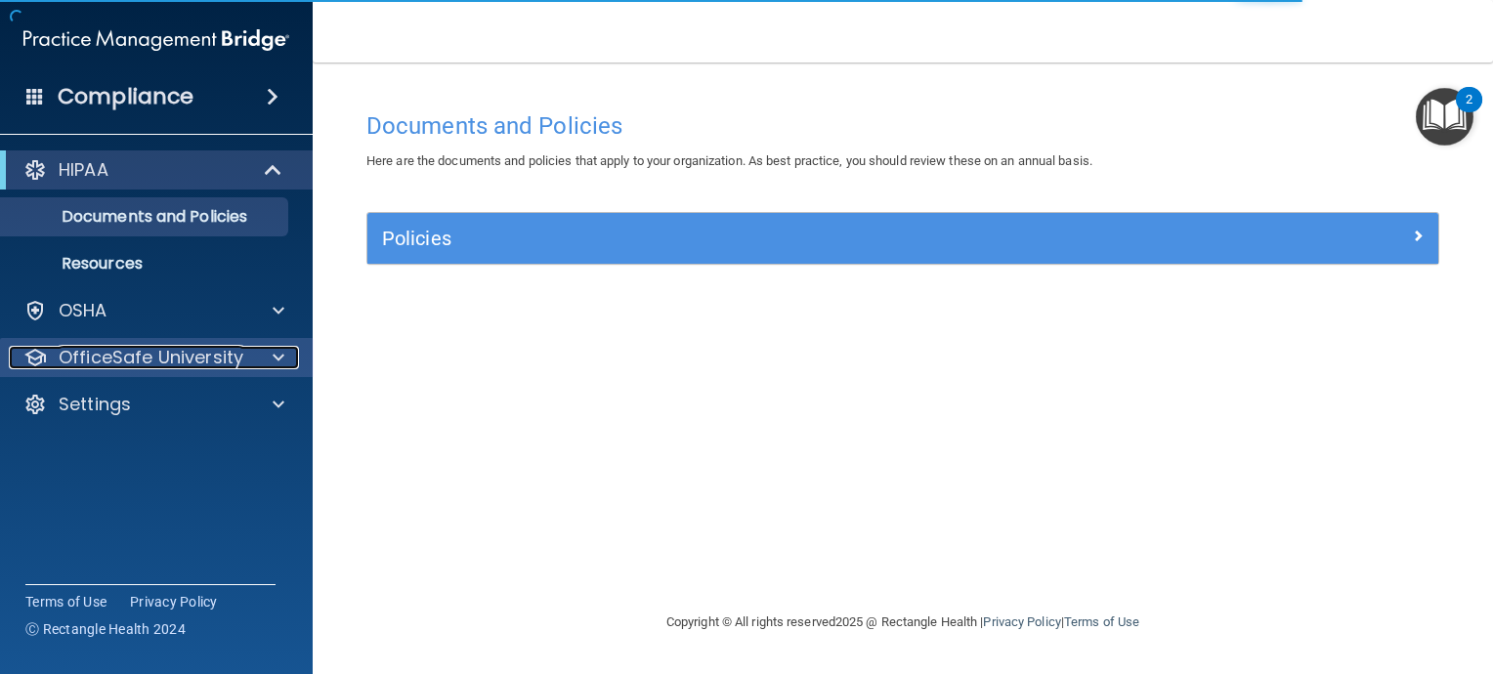
click at [273, 356] on span at bounding box center [279, 357] width 12 height 23
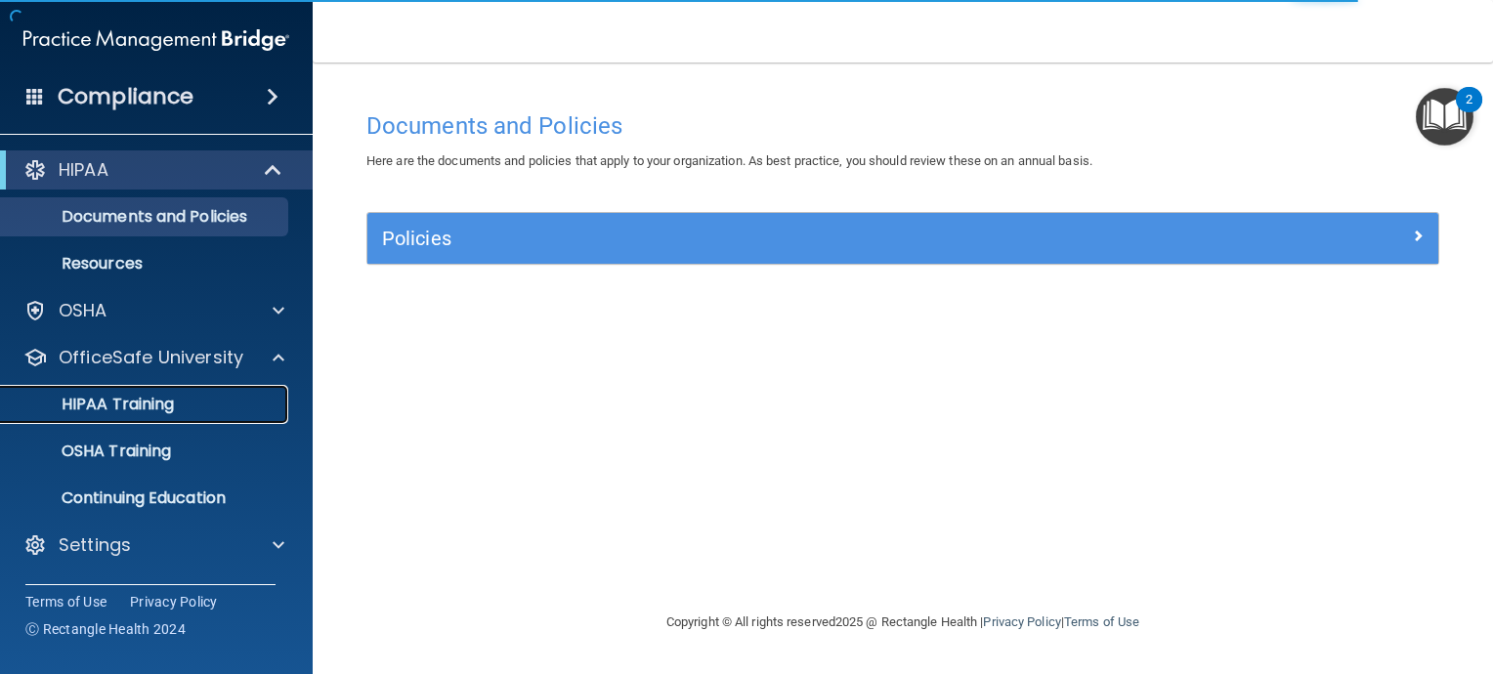
click at [163, 404] on p "HIPAA Training" at bounding box center [93, 405] width 161 height 20
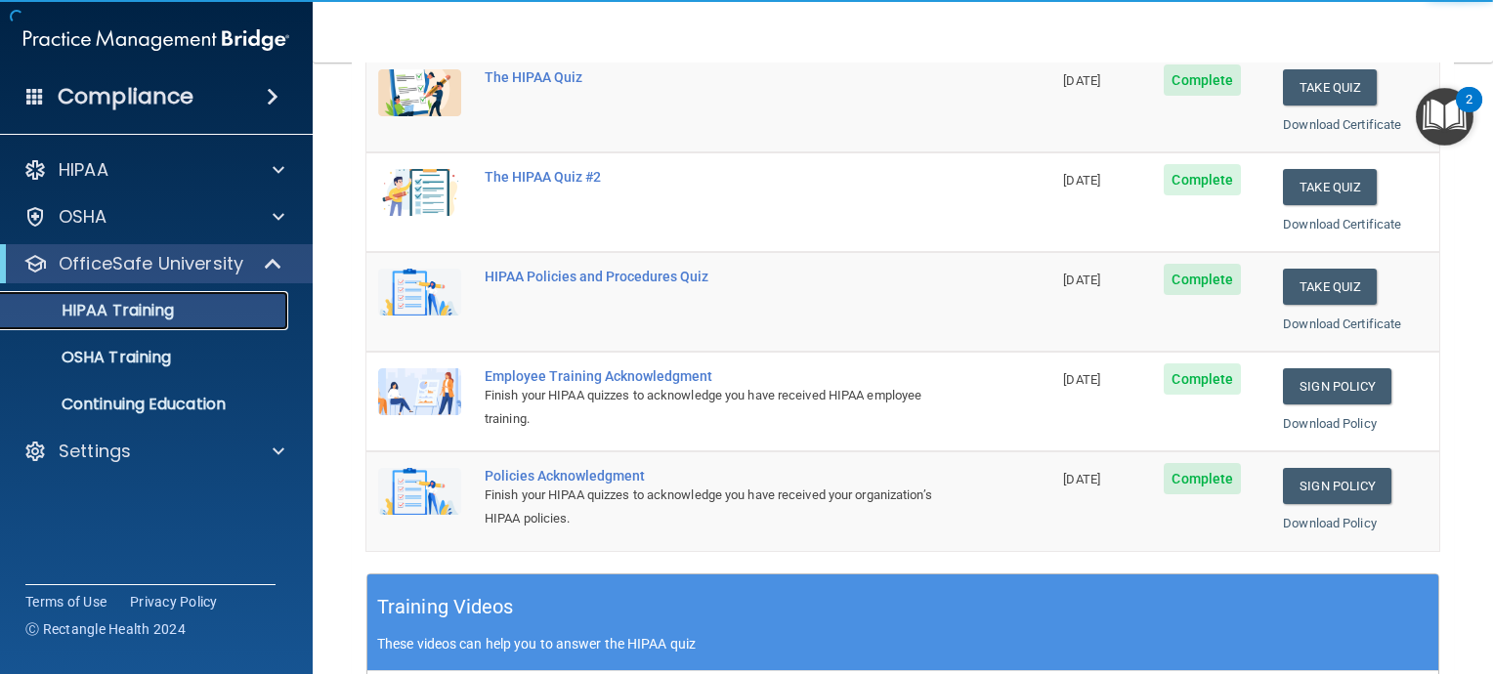
scroll to position [293, 0]
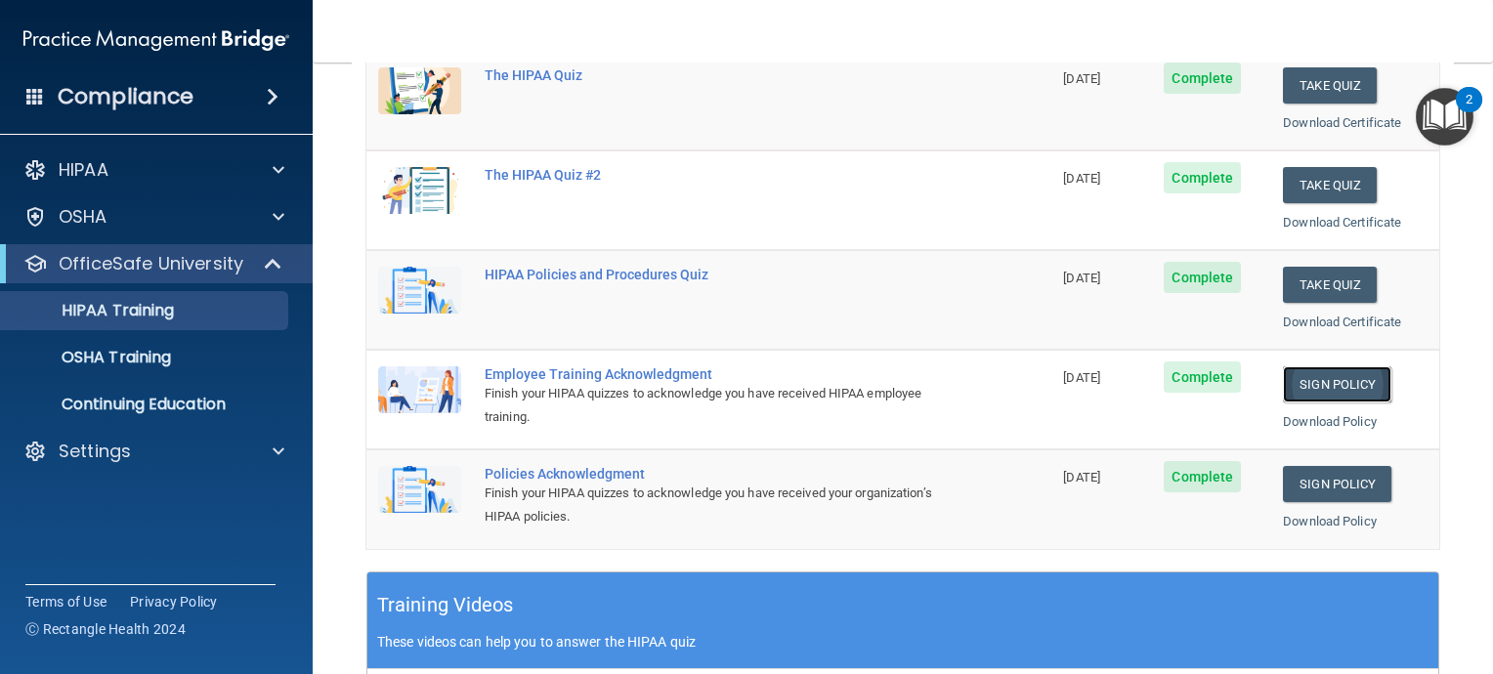
click at [1329, 383] on link "Sign Policy" at bounding box center [1337, 384] width 108 height 36
click at [1294, 483] on link "Sign Policy" at bounding box center [1337, 484] width 108 height 36
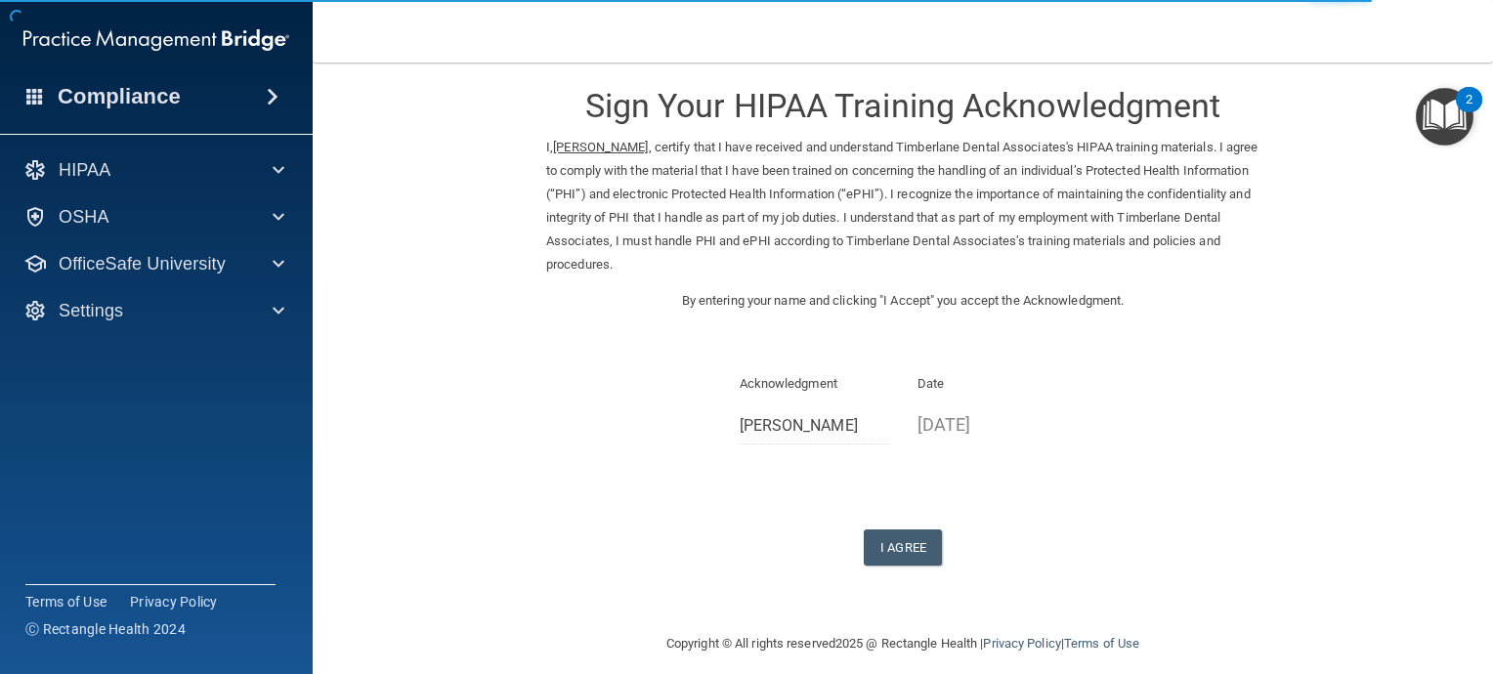
scroll to position [31, 0]
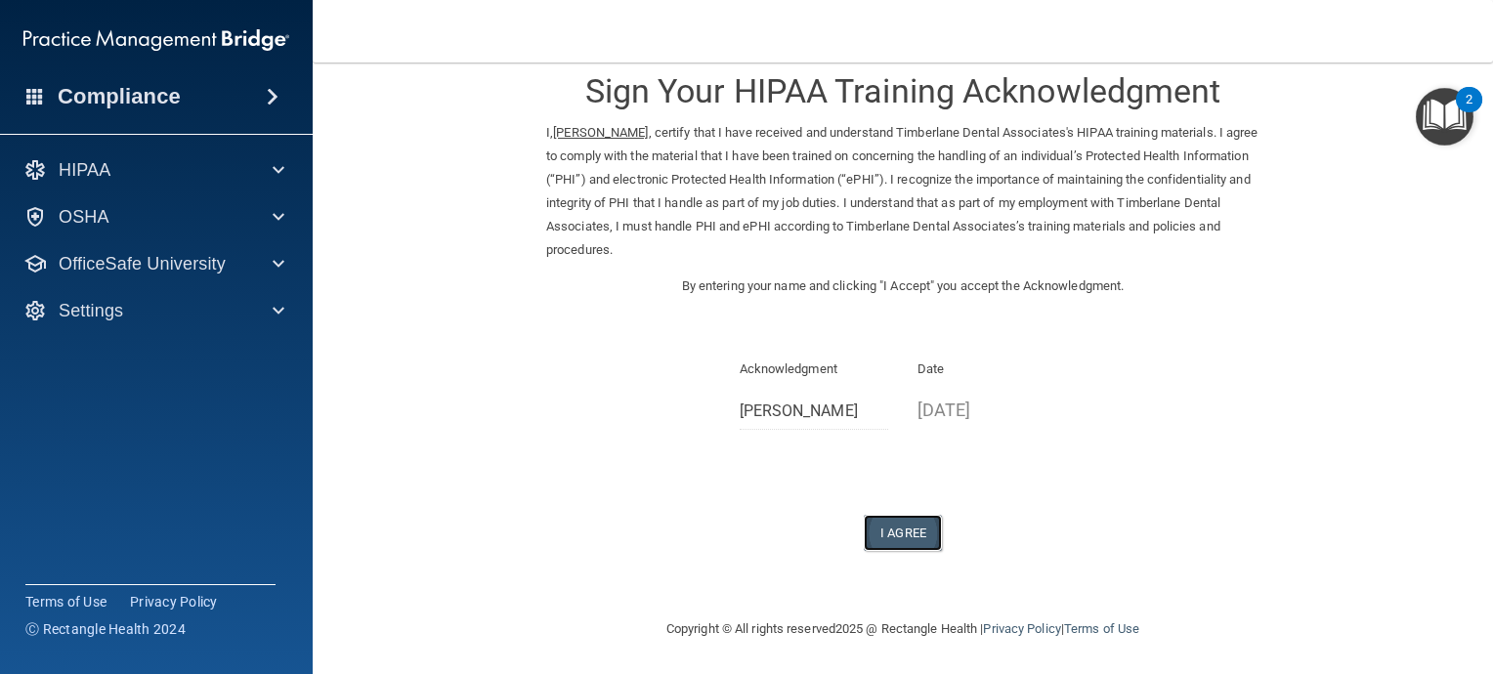
click at [904, 535] on button "I Agree" at bounding box center [903, 533] width 78 height 36
click at [905, 530] on button "I Agree" at bounding box center [903, 533] width 78 height 36
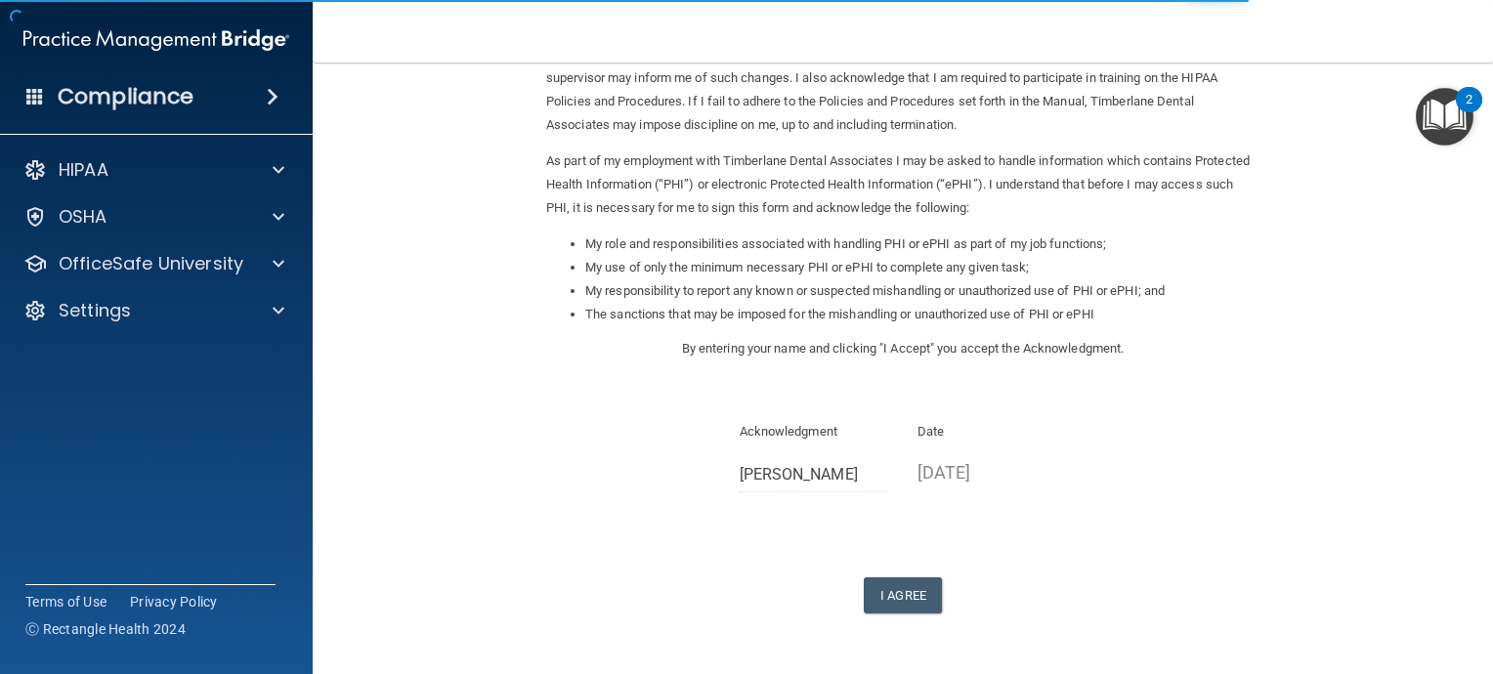
scroll to position [122, 0]
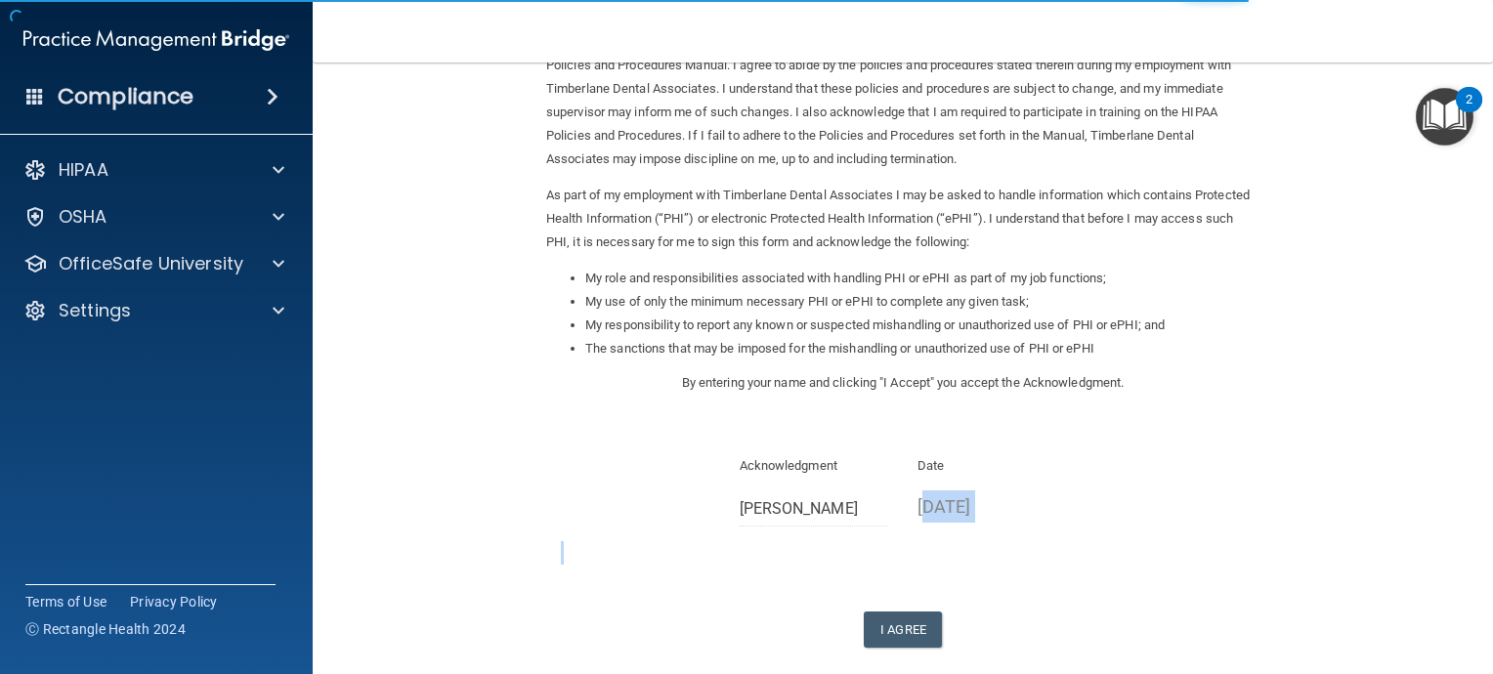
click at [913, 529] on div "Sign Your HIPAA Policies Acknowledgment I, [PERSON_NAME] , have been given the …" at bounding box center [902, 304] width 713 height 688
drag, startPoint x: 913, startPoint y: 529, endPoint x: 903, endPoint y: 632, distance: 104.0
click at [903, 632] on button "I Agree" at bounding box center [903, 630] width 78 height 36
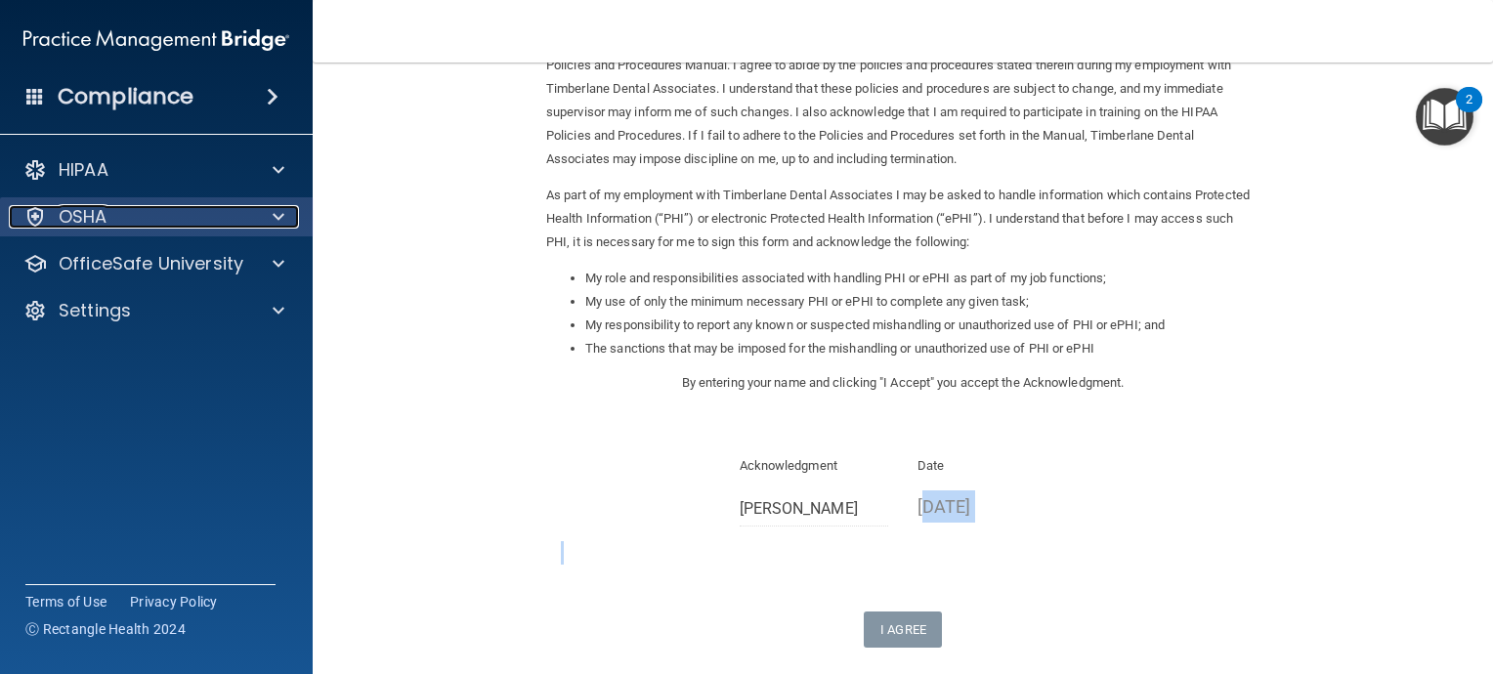
click at [69, 221] on p "OSHA" at bounding box center [83, 216] width 49 height 23
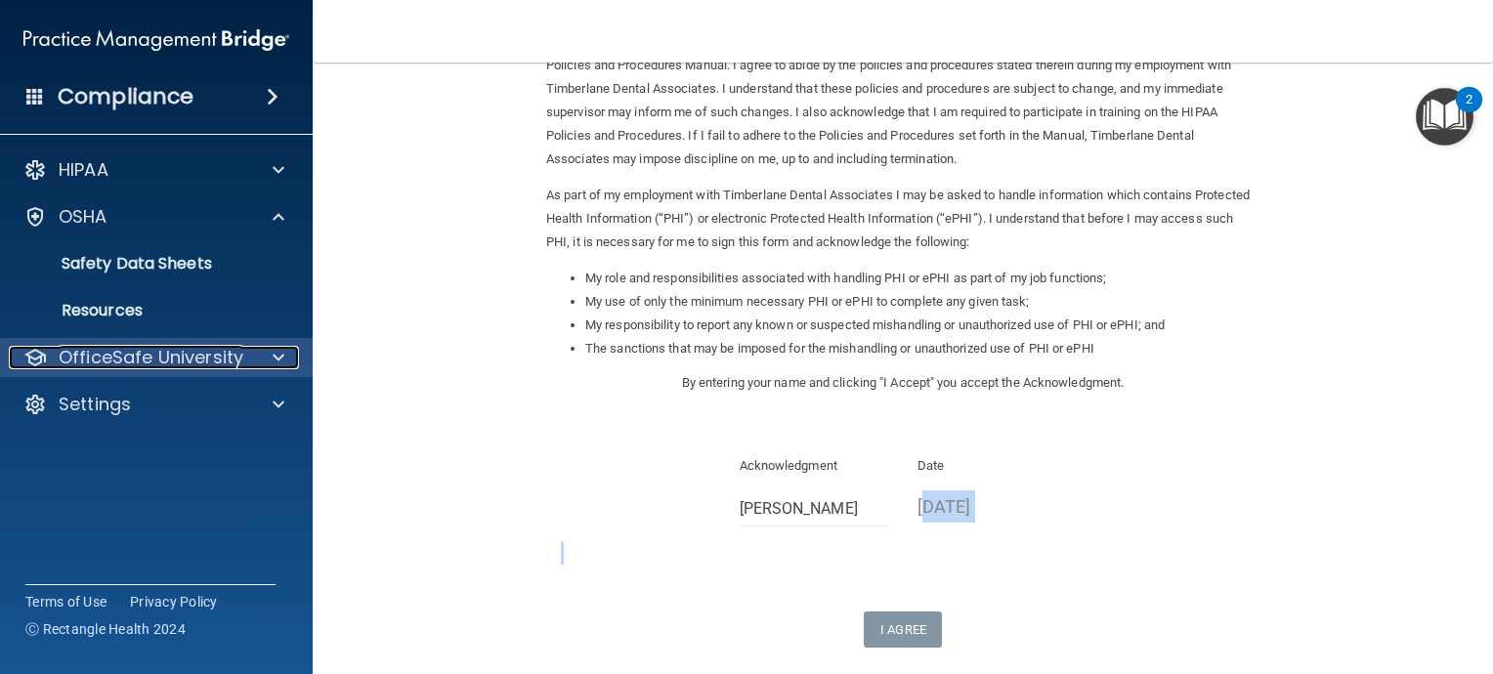
click at [143, 360] on p "OfficeSafe University" at bounding box center [151, 357] width 185 height 23
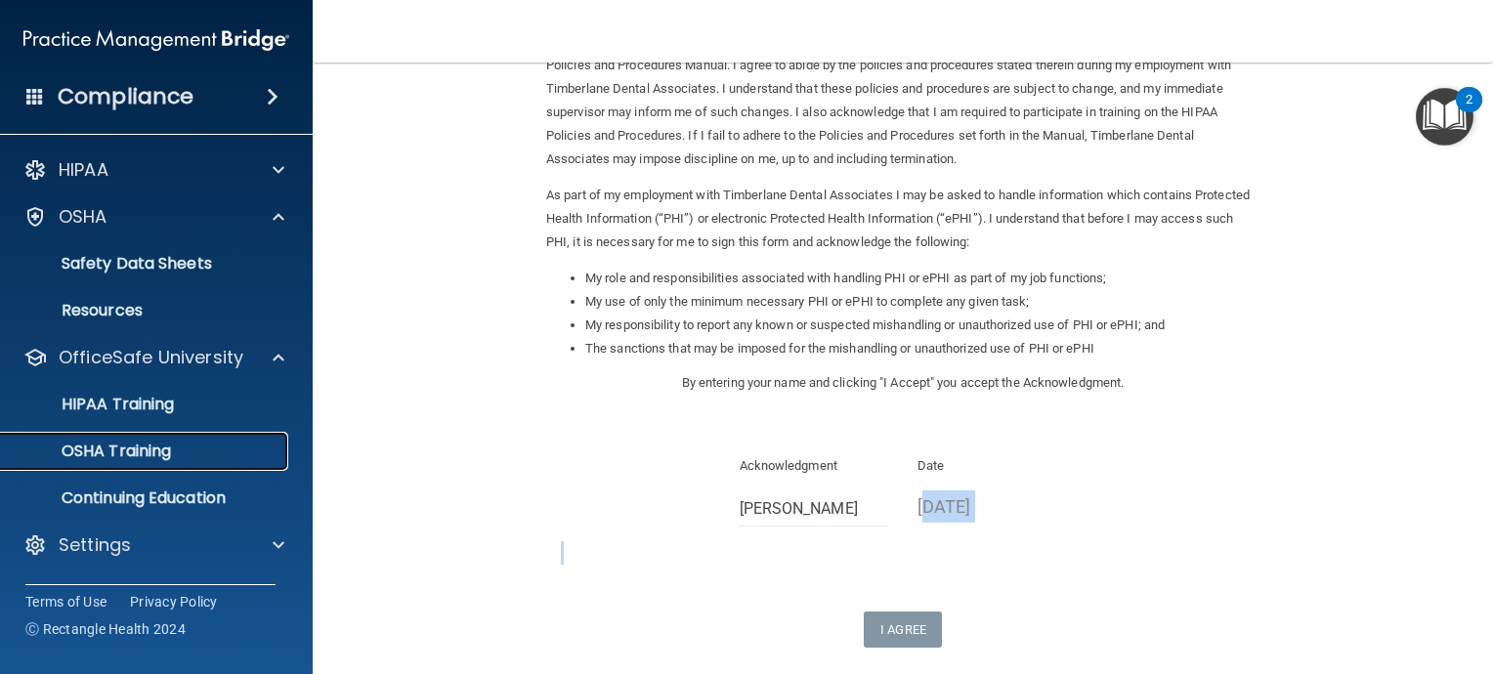
click at [128, 449] on p "OSHA Training" at bounding box center [92, 452] width 158 height 20
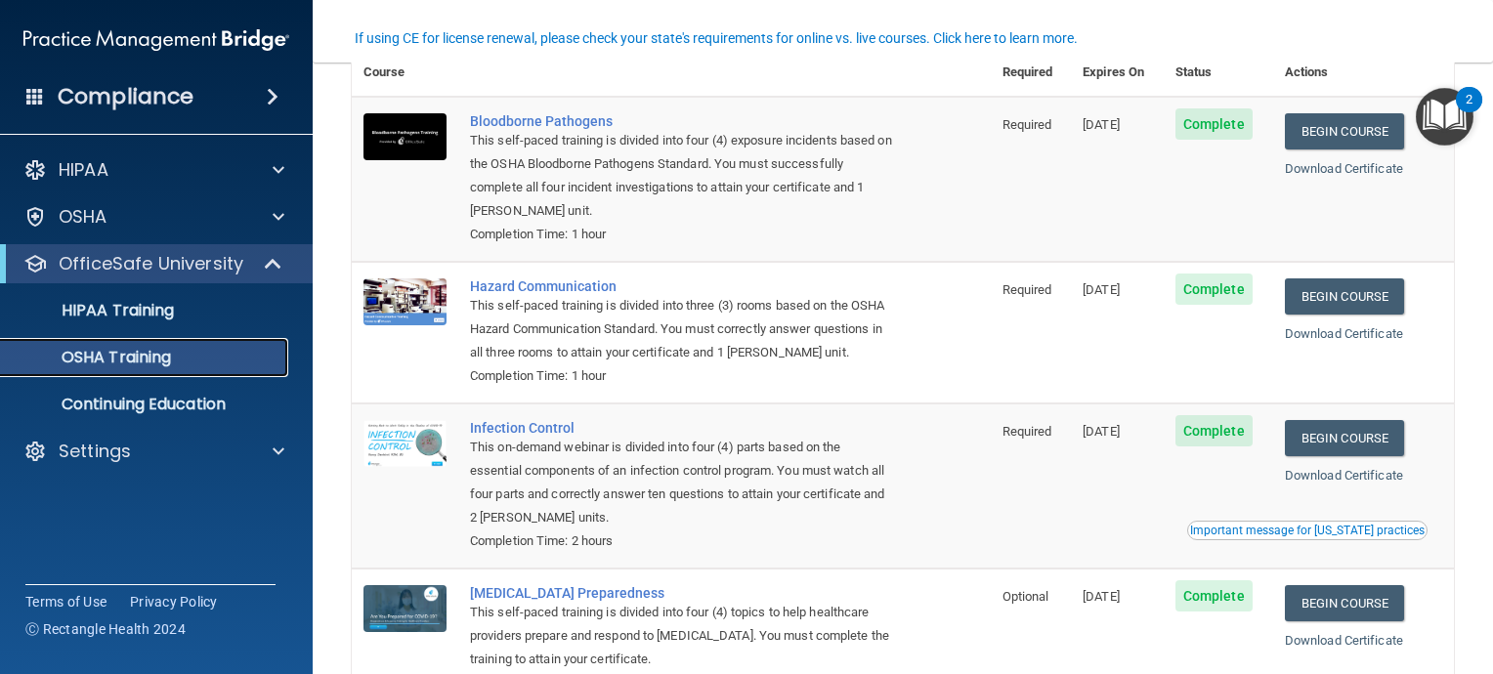
scroll to position [24, 0]
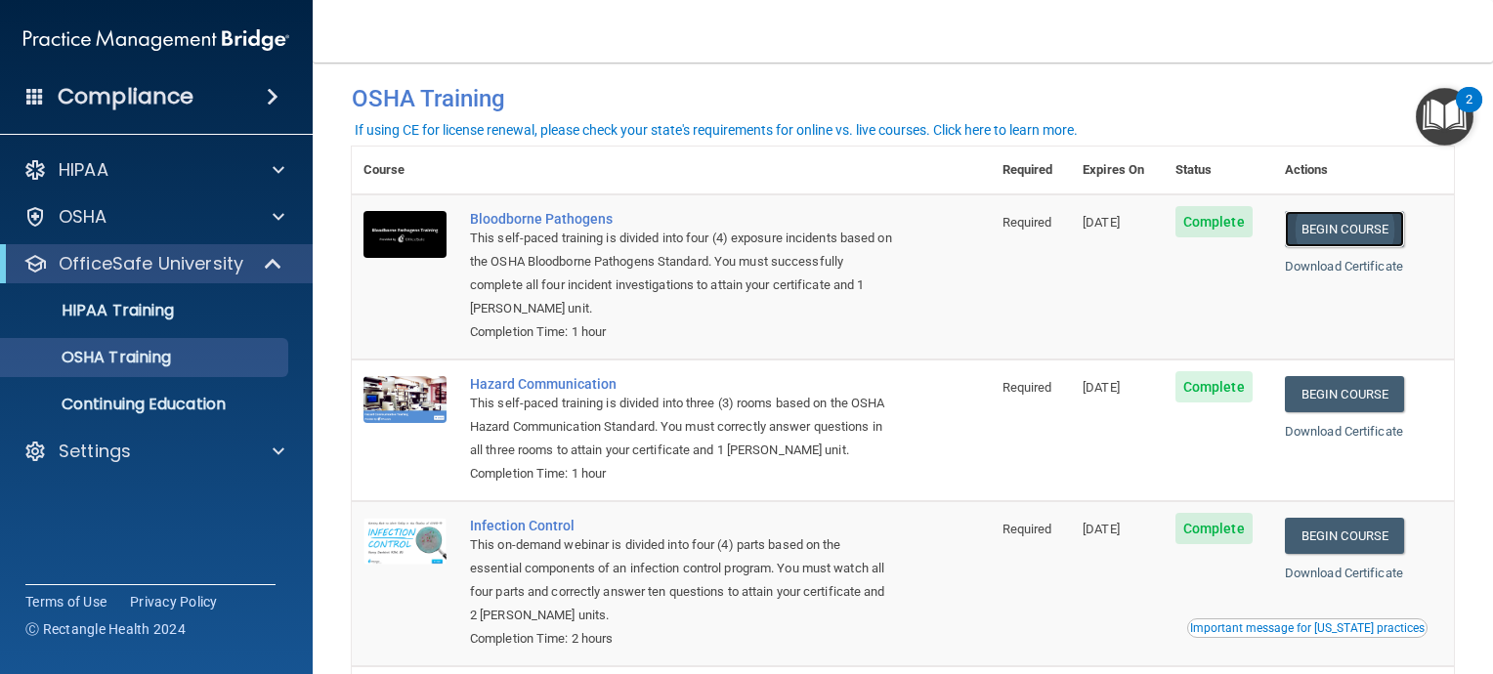
click at [1348, 229] on link "Begin Course" at bounding box center [1344, 229] width 119 height 36
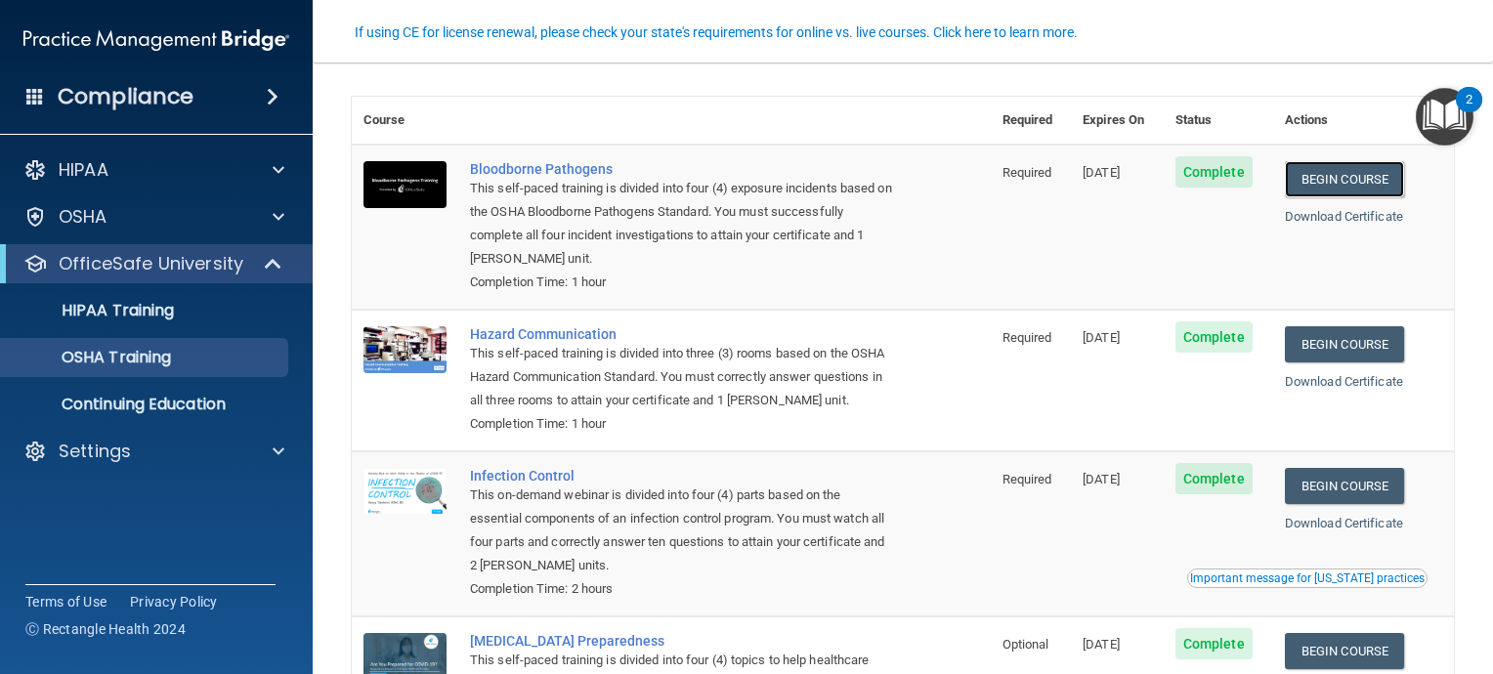
scroll to position [122, 0]
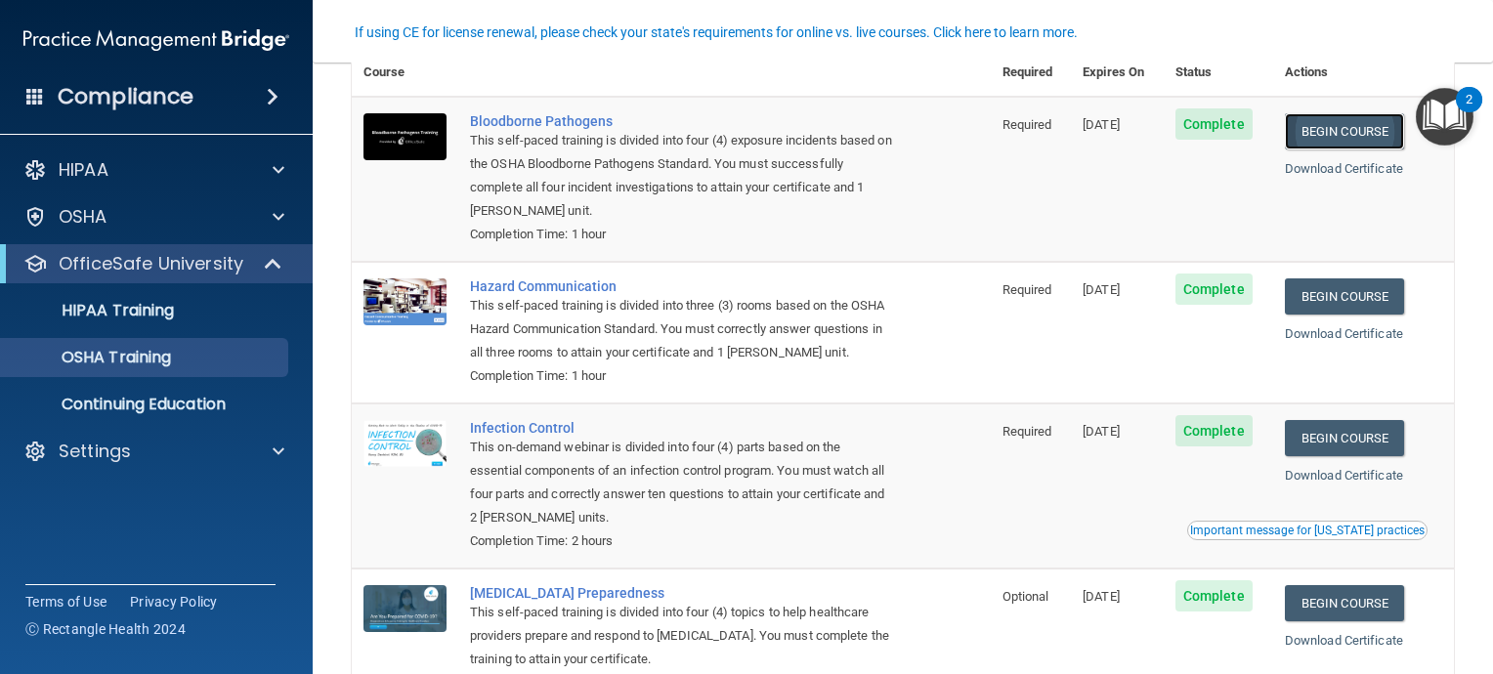
click at [1337, 129] on link "Begin Course" at bounding box center [1344, 131] width 119 height 36
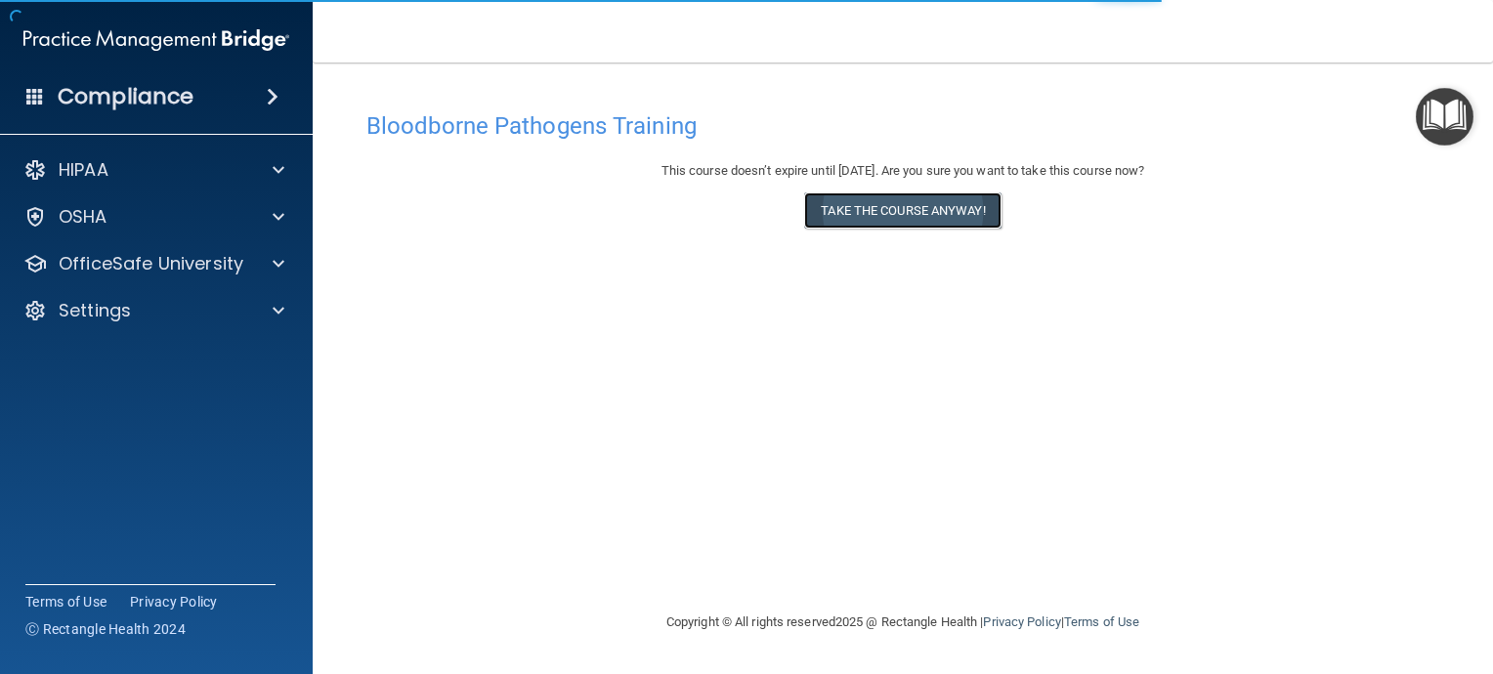
click at [891, 215] on button "Take the course anyway!" at bounding box center [902, 210] width 196 height 36
click at [941, 217] on button "Take the course anyway!" at bounding box center [902, 210] width 196 height 36
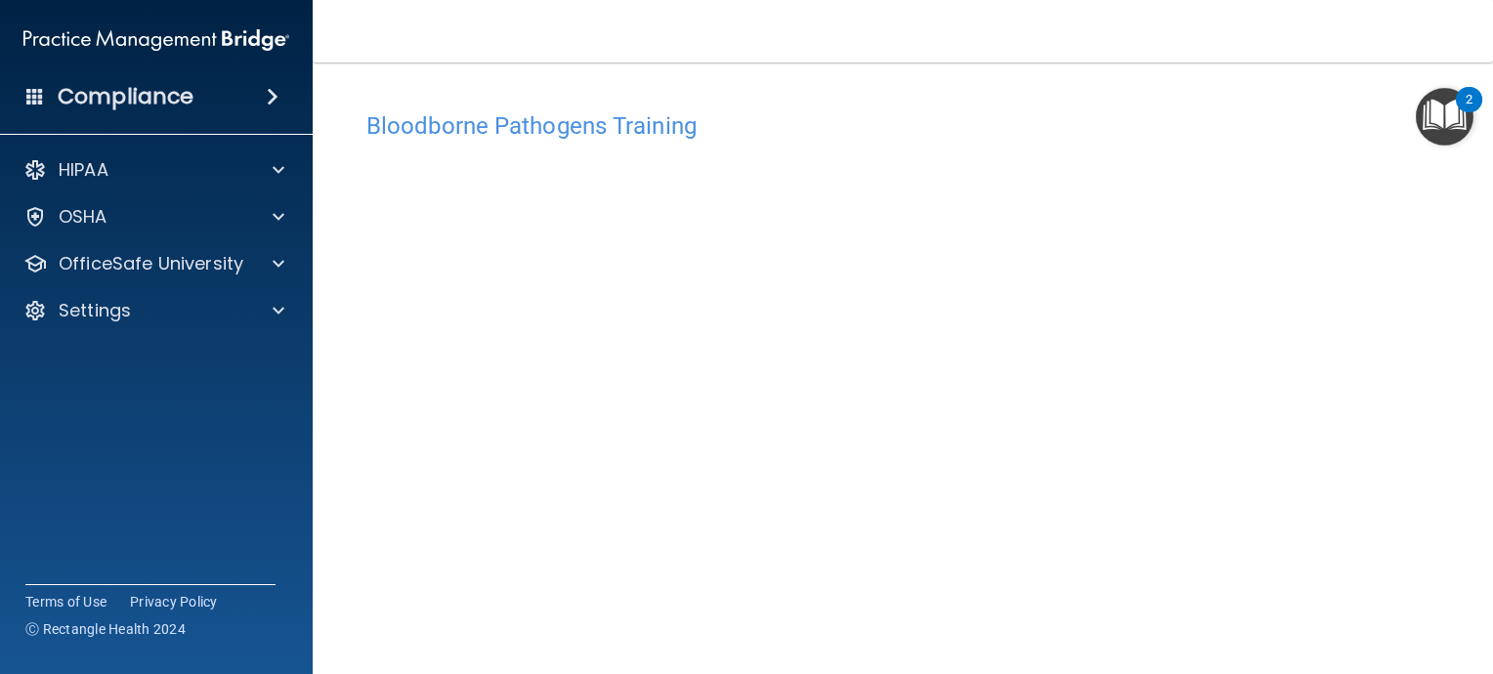
click at [1335, 138] on div "Bloodborne Pathogens Training" at bounding box center [903, 126] width 1102 height 48
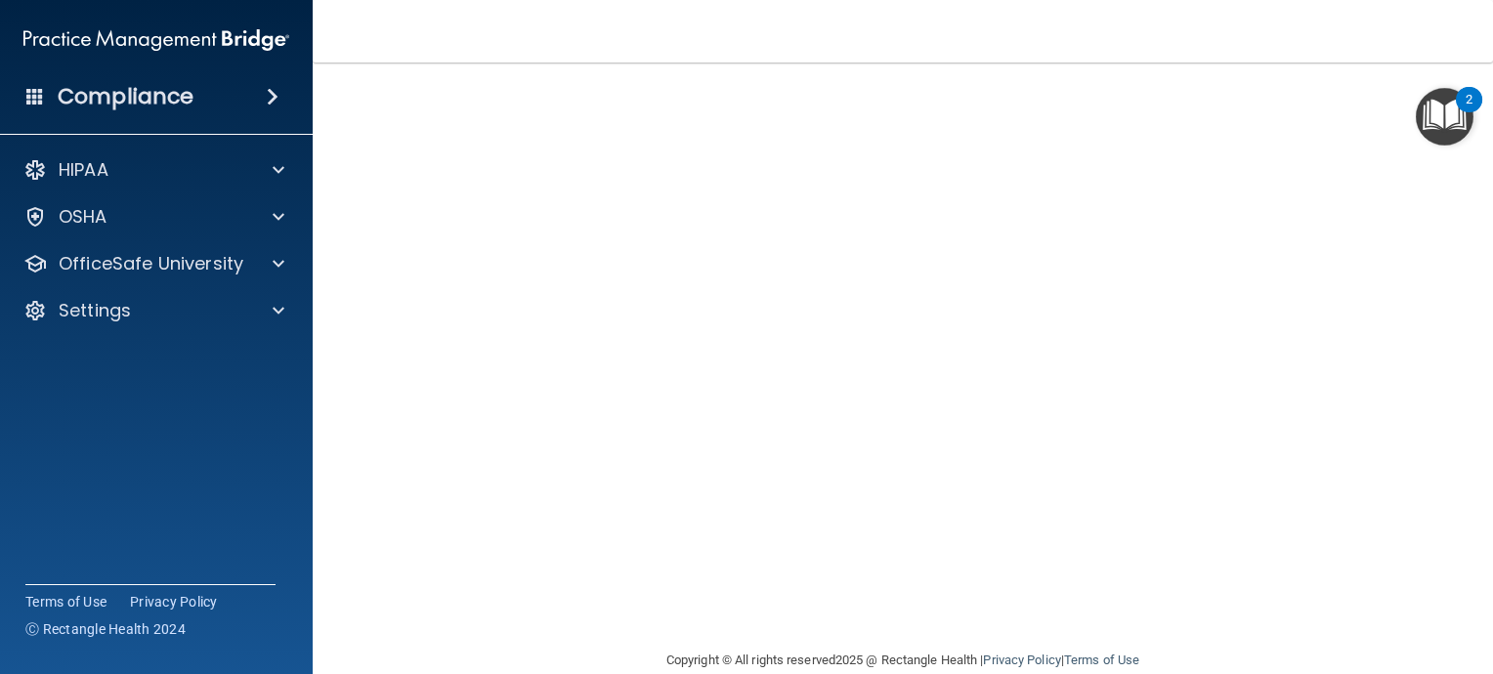
scroll to position [31, 0]
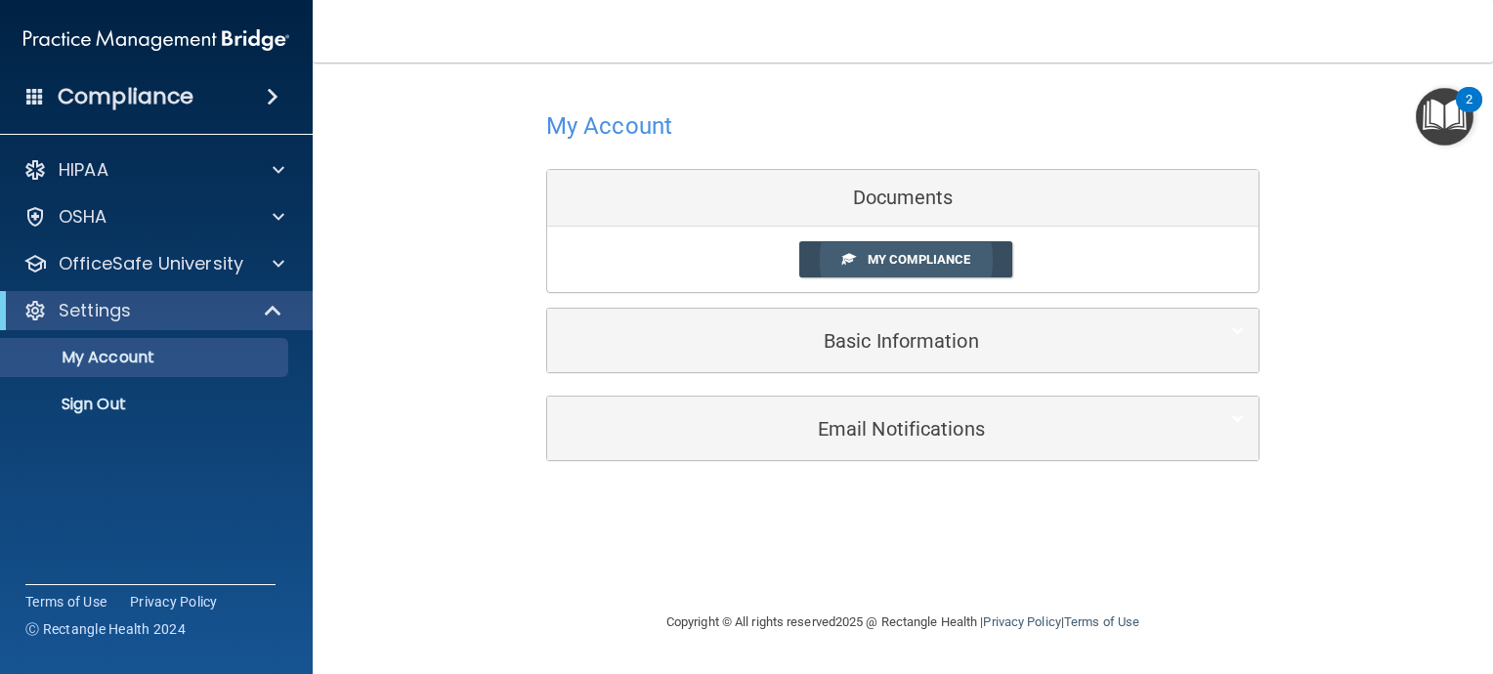
click at [899, 256] on span "My Compliance" at bounding box center [919, 259] width 103 height 15
